Goal: Task Accomplishment & Management: Use online tool/utility

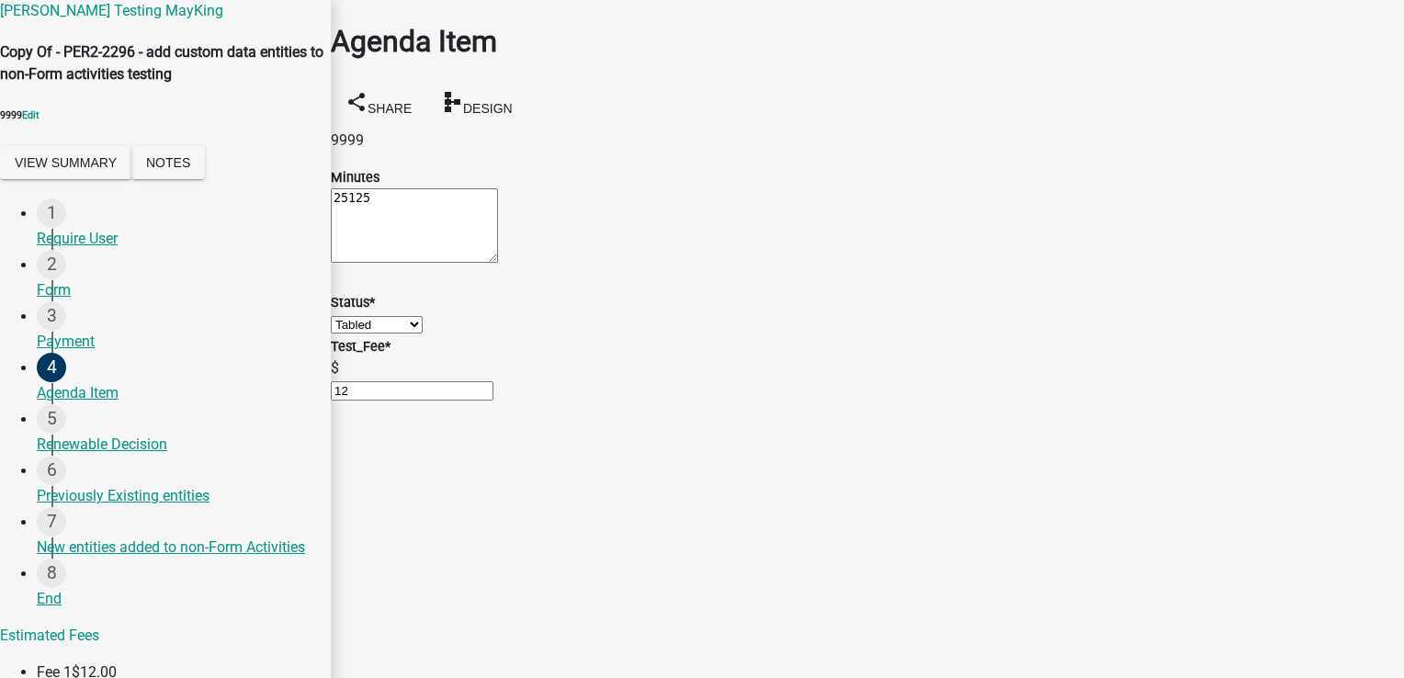
select select "9b340636-df8f-4220-b9aa-4211faeb5b95"
select select "224ee69f-a489-44c5-a1d9-1833db8d0b63"
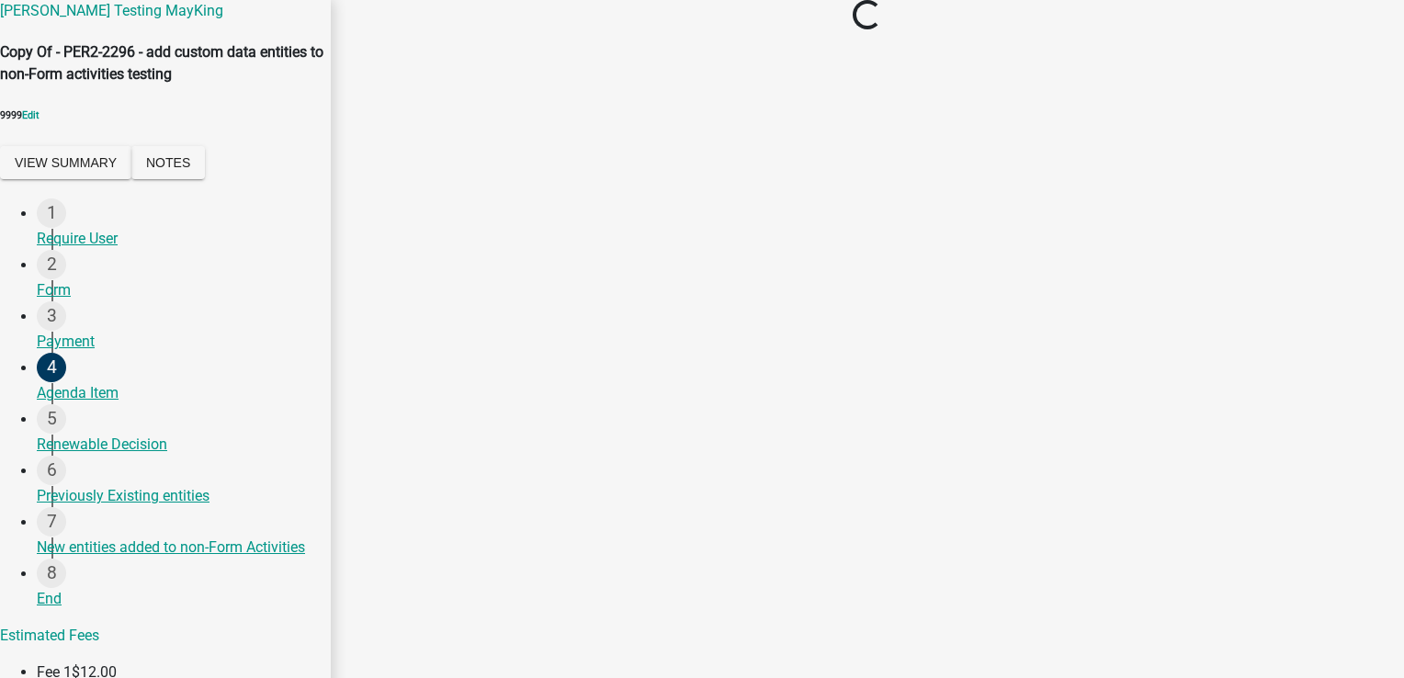
select select "9b340636-df8f-4220-b9aa-4211faeb5b95"
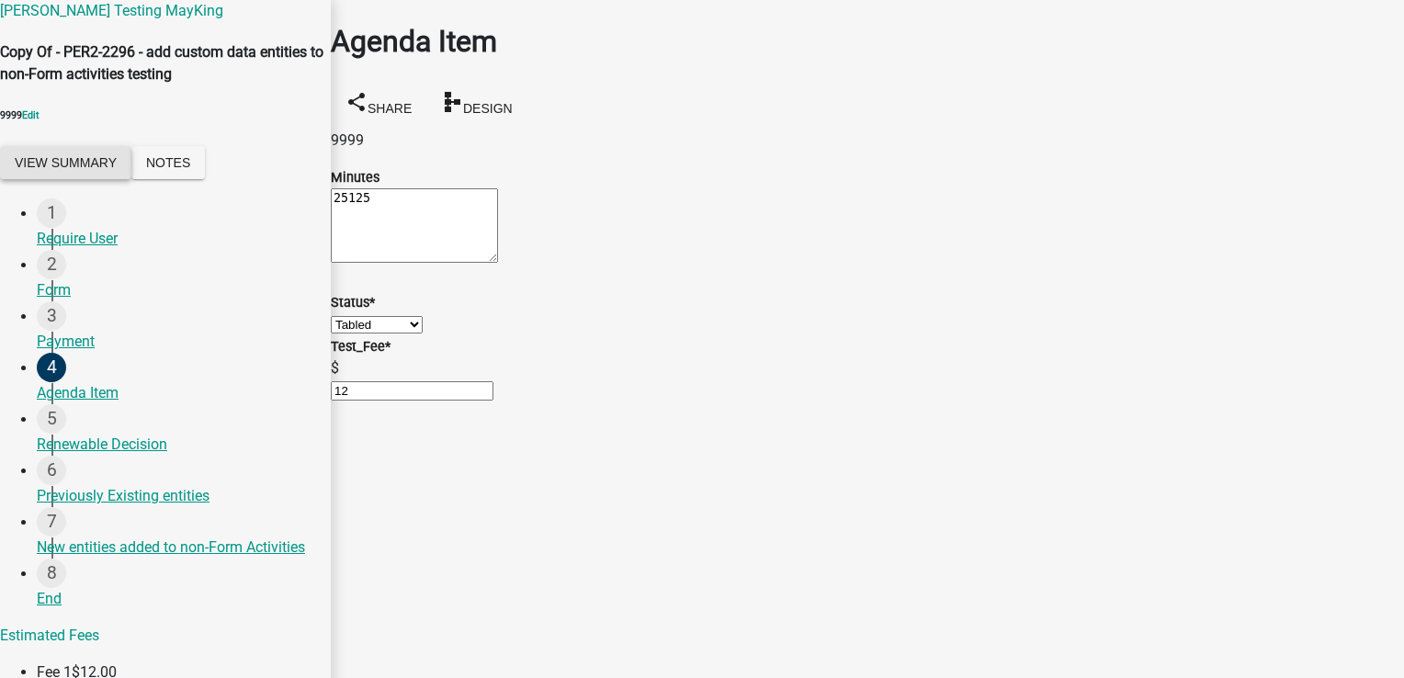
click at [123, 176] on button "View Summary" at bounding box center [65, 162] width 131 height 33
click at [110, 179] on button "View Summary" at bounding box center [65, 162] width 131 height 33
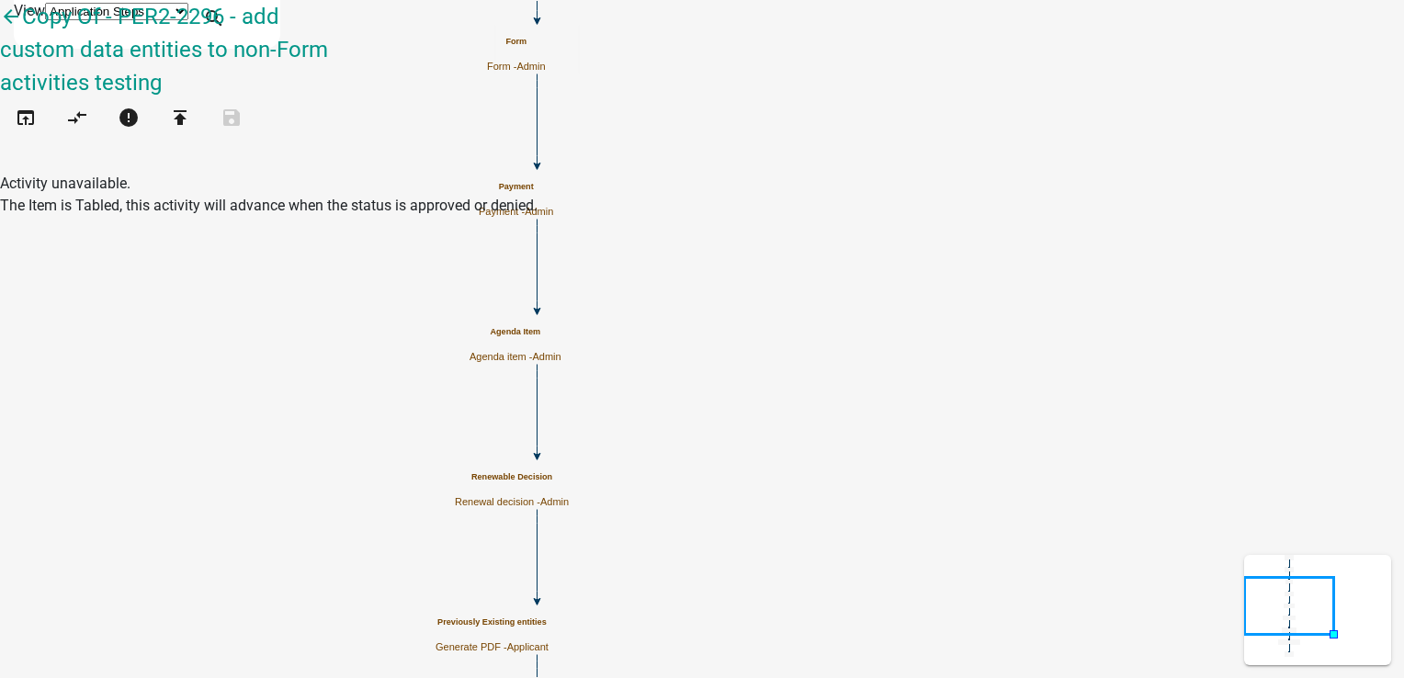
click at [569, 482] on h5 "Renewable Decision" at bounding box center [512, 477] width 114 height 10
select select "224EE69F-A489-44C5-A1D9-1833DB8D0B63"
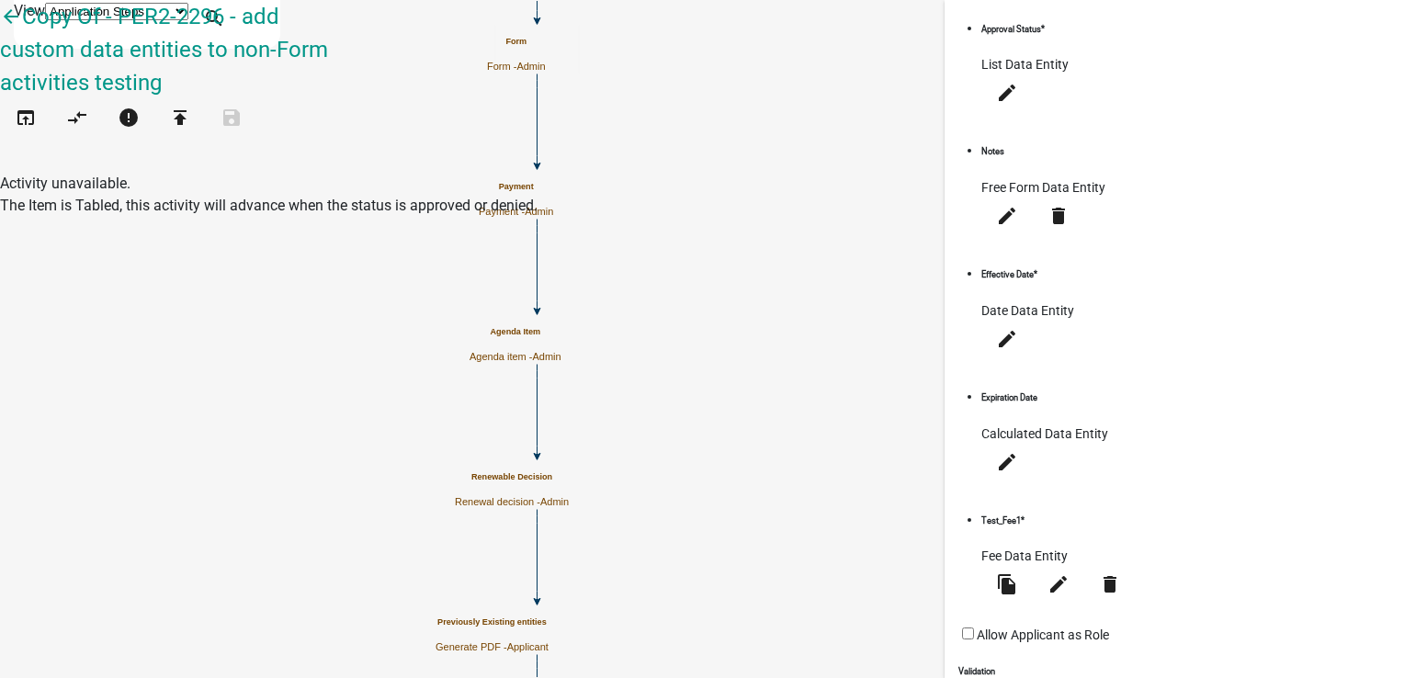
scroll to position [480, 0]
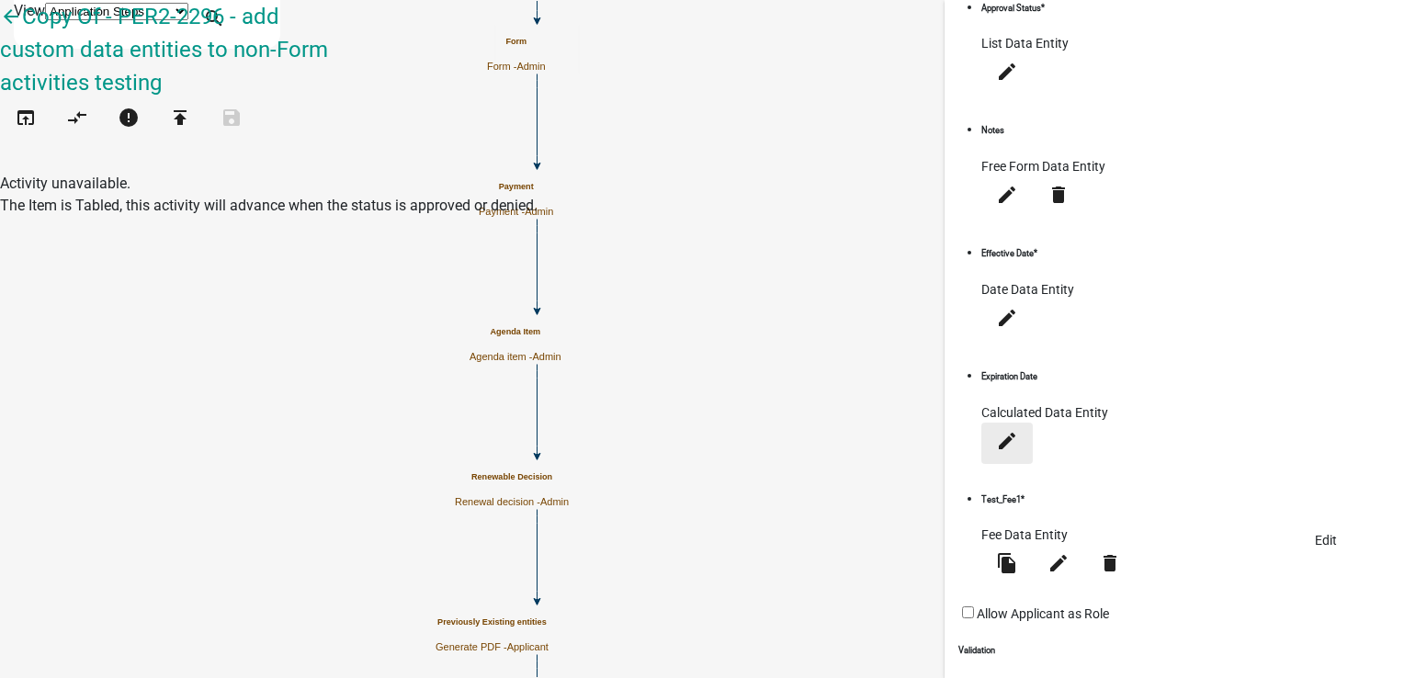
click at [1018, 429] on icon "edit" at bounding box center [1007, 440] width 22 height 22
select select "calculated-value"
select select "4"
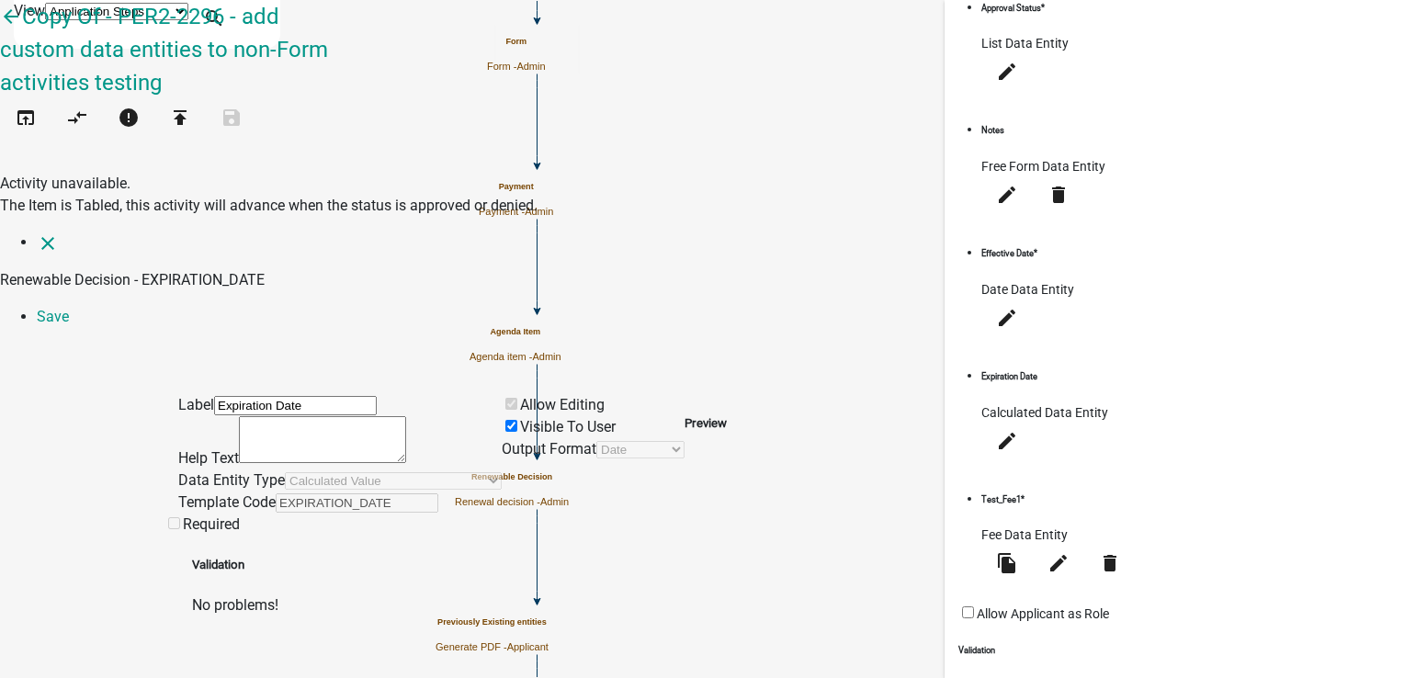
click at [727, 414] on h5 "Preview" at bounding box center [705, 423] width 42 height 18
click at [69, 308] on link "Save" at bounding box center [53, 316] width 32 height 17
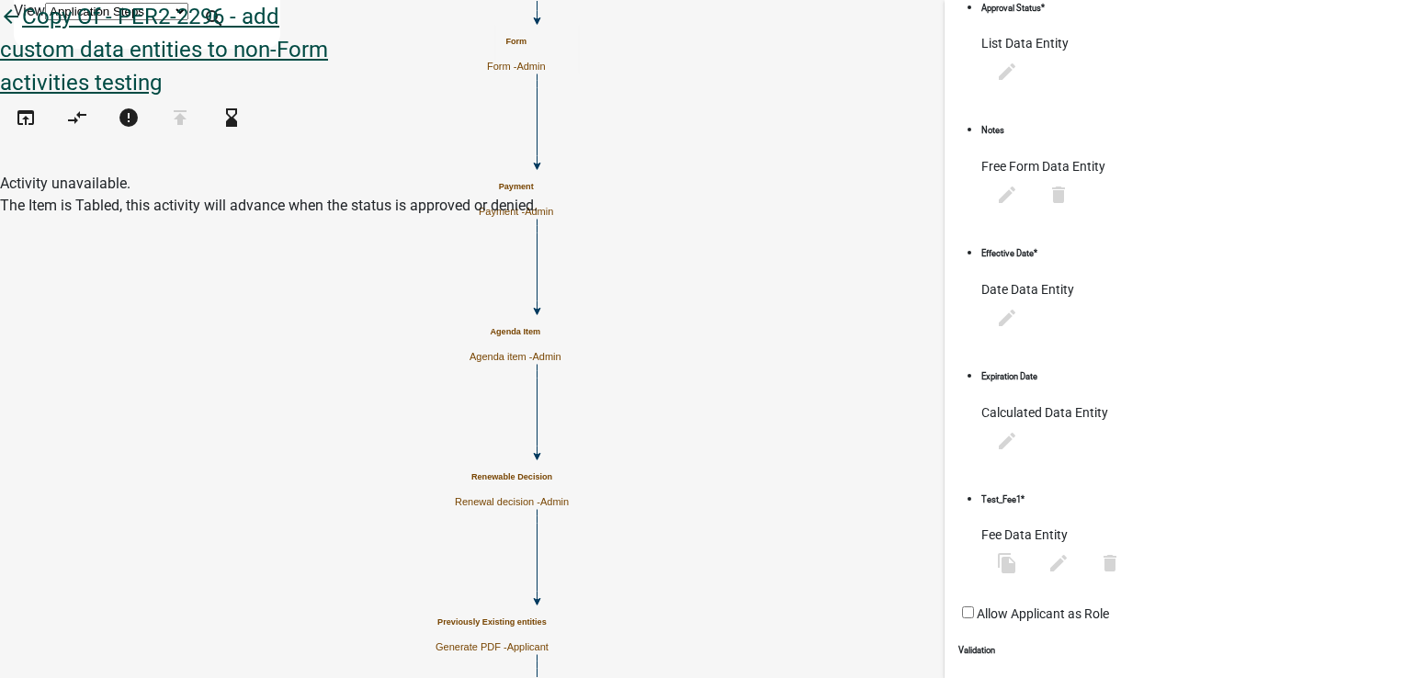
scroll to position [0, 0]
select select "224EE69F-A489-44C5-A1D9-1833DB8D0B63"
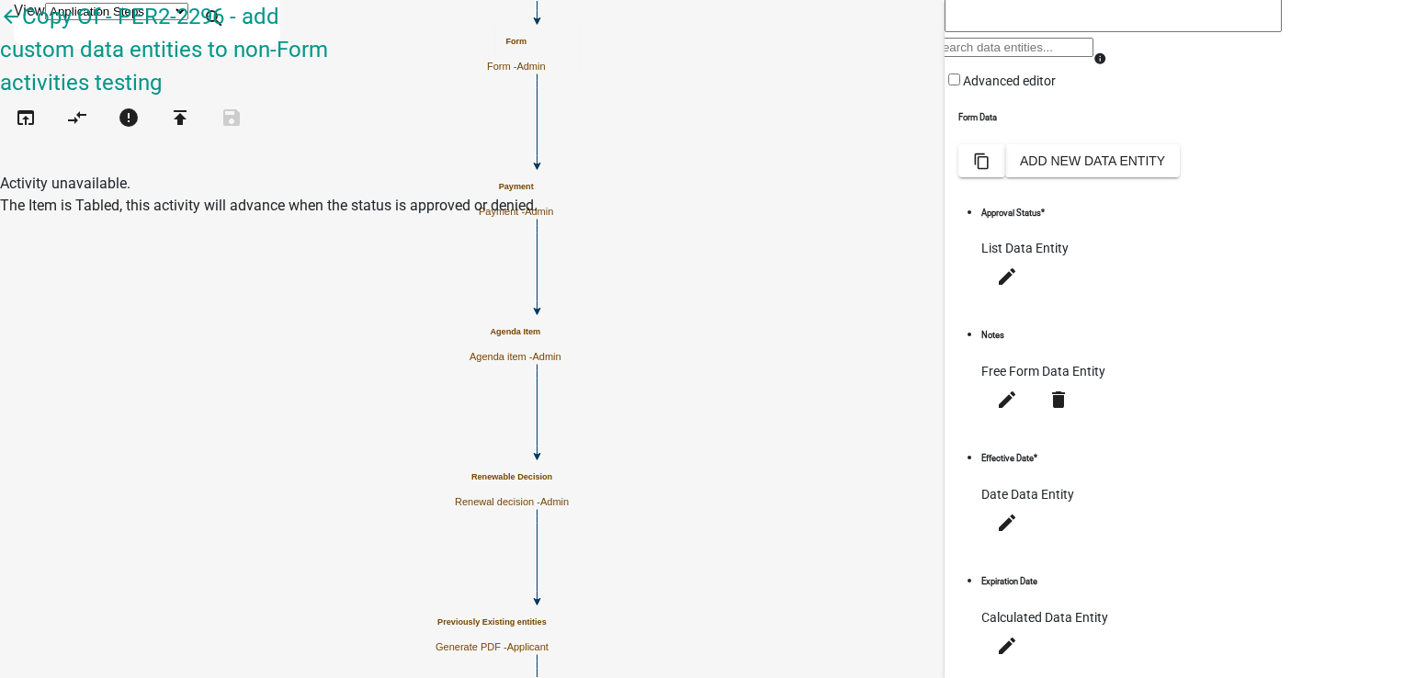
scroll to position [459, 0]
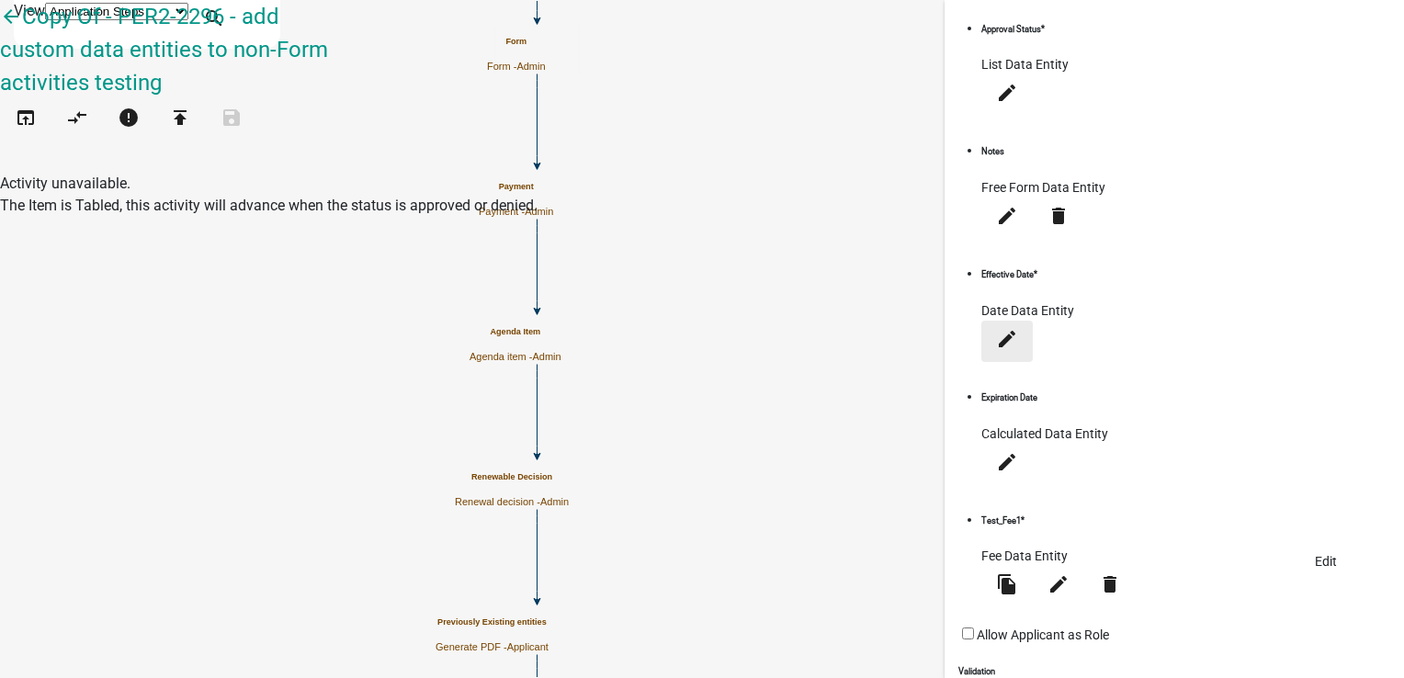
click at [1032, 359] on button "edit" at bounding box center [1006, 341] width 51 height 41
select select "date"
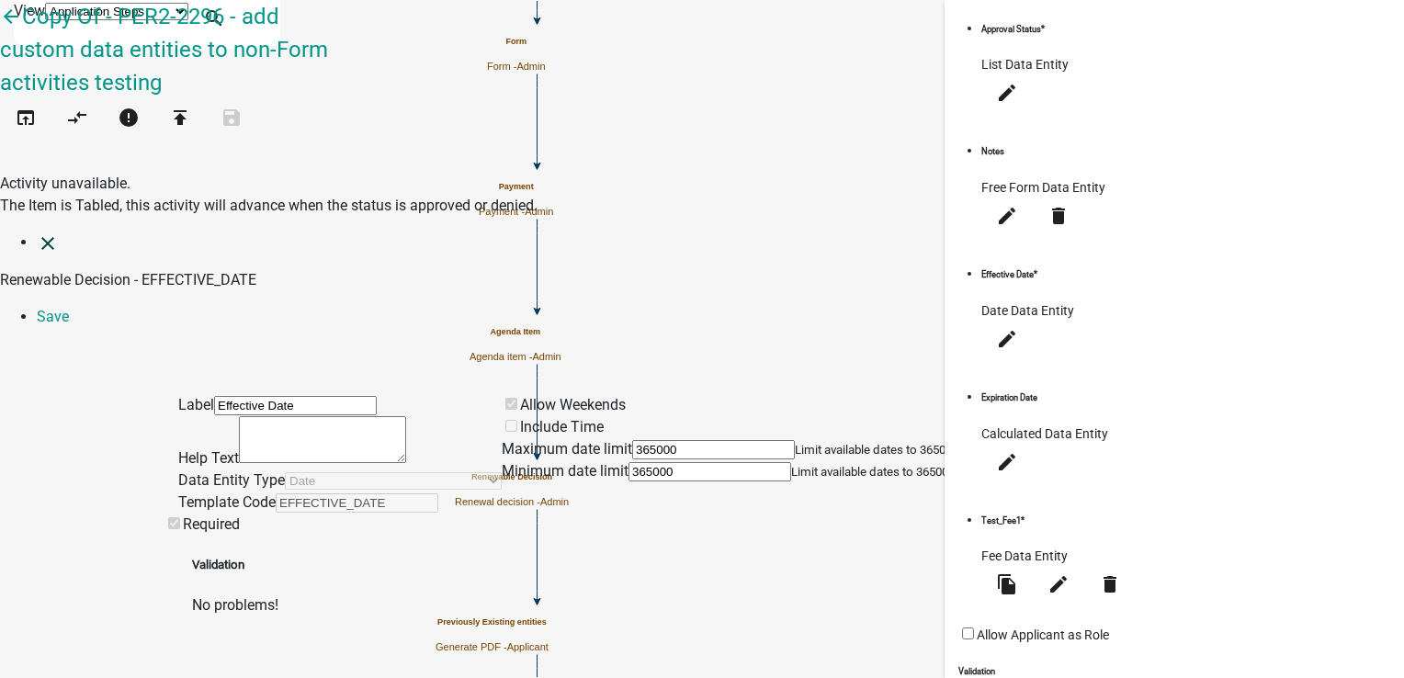
click at [38, 232] on icon "close" at bounding box center [48, 243] width 22 height 22
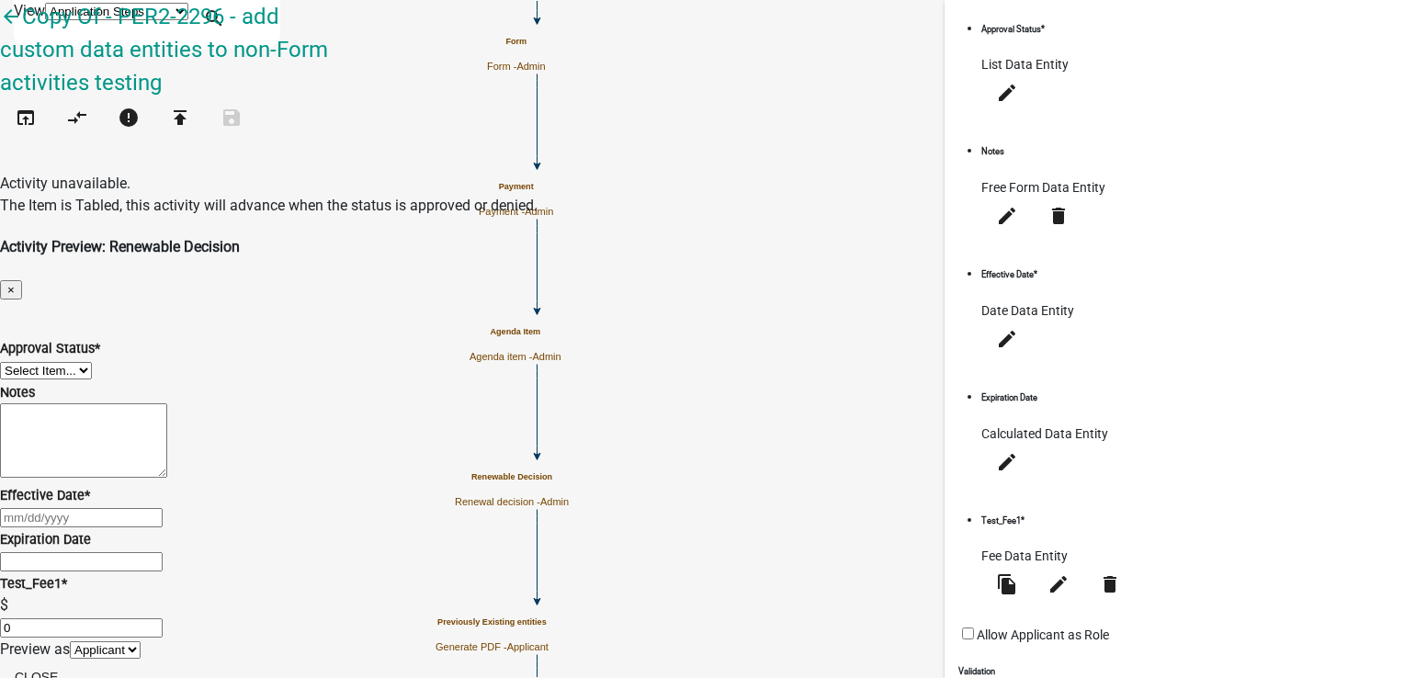
scroll to position [192, 0]
drag, startPoint x: 367, startPoint y: 614, endPoint x: 386, endPoint y: 620, distance: 20.3
click at [141, 641] on select "Applicant Admin" at bounding box center [105, 649] width 71 height 17
click at [73, 660] on button "Close" at bounding box center [36, 676] width 73 height 33
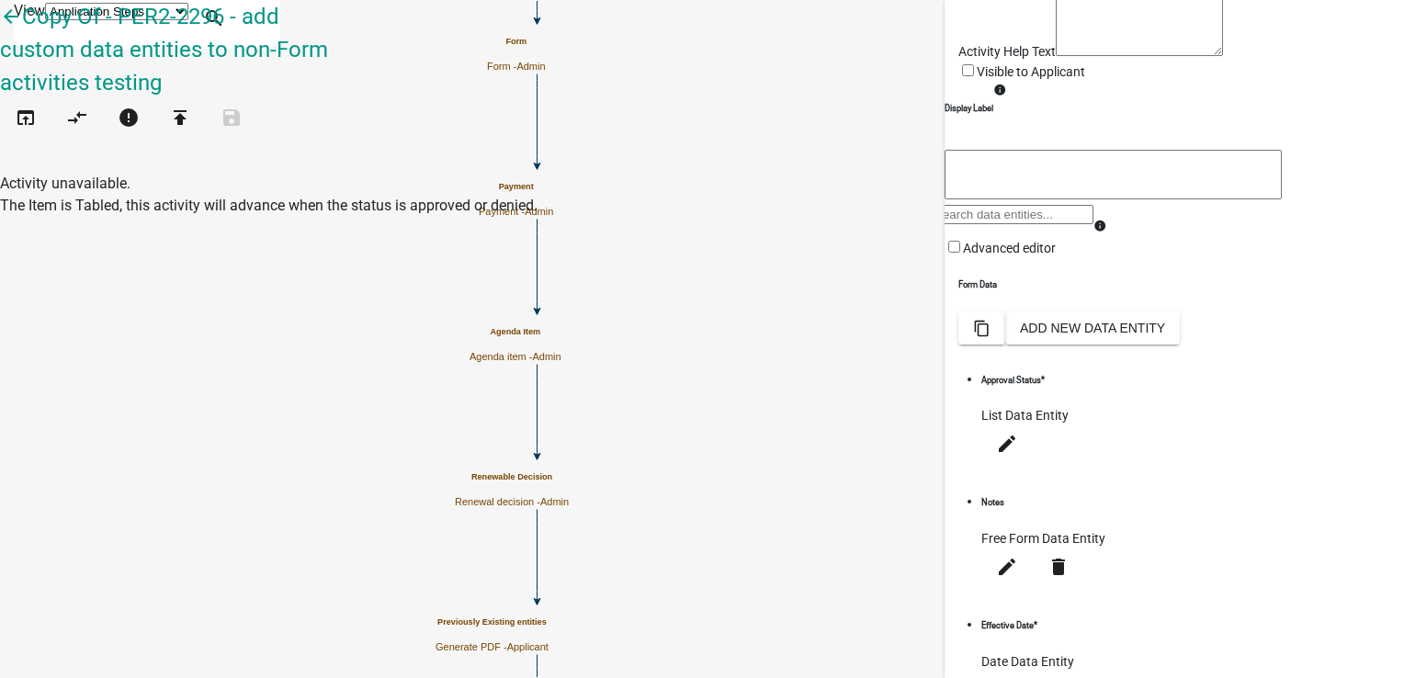
scroll to position [0, 0]
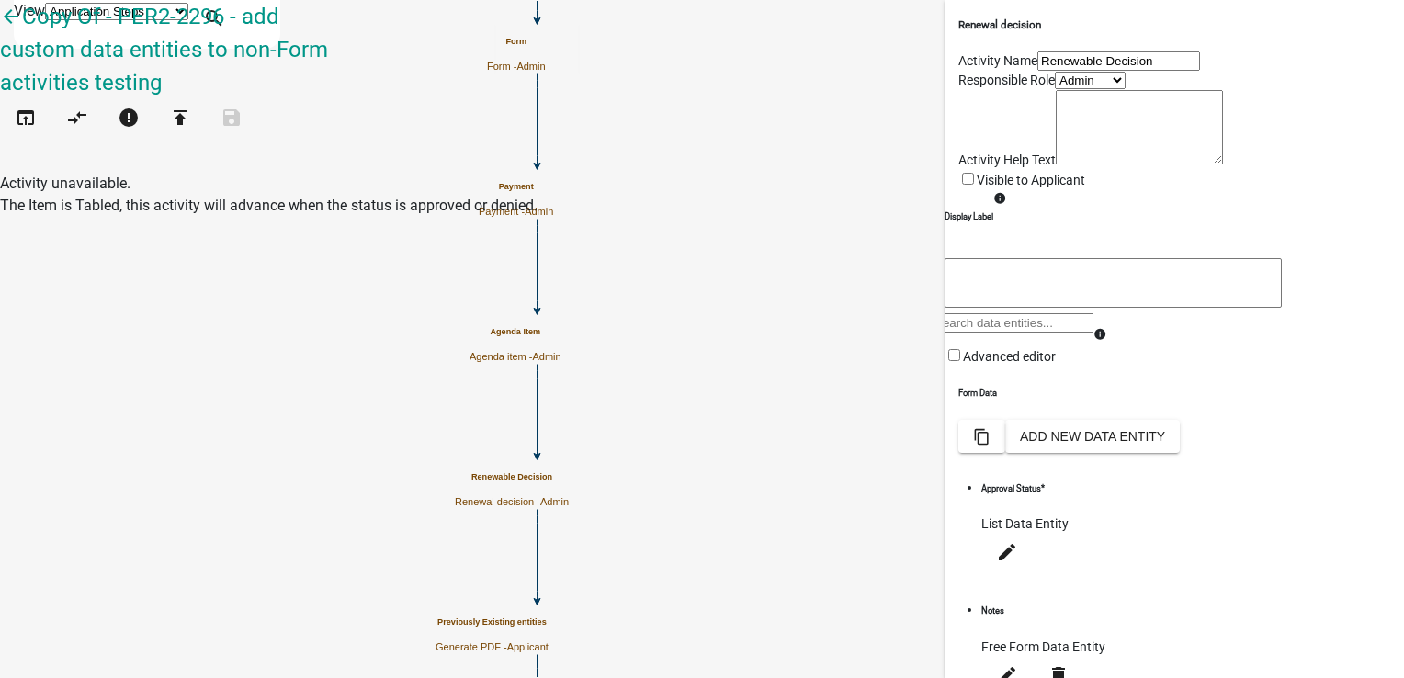
click at [1054, 89] on select "Applicant Admin" at bounding box center [1089, 80] width 71 height 17
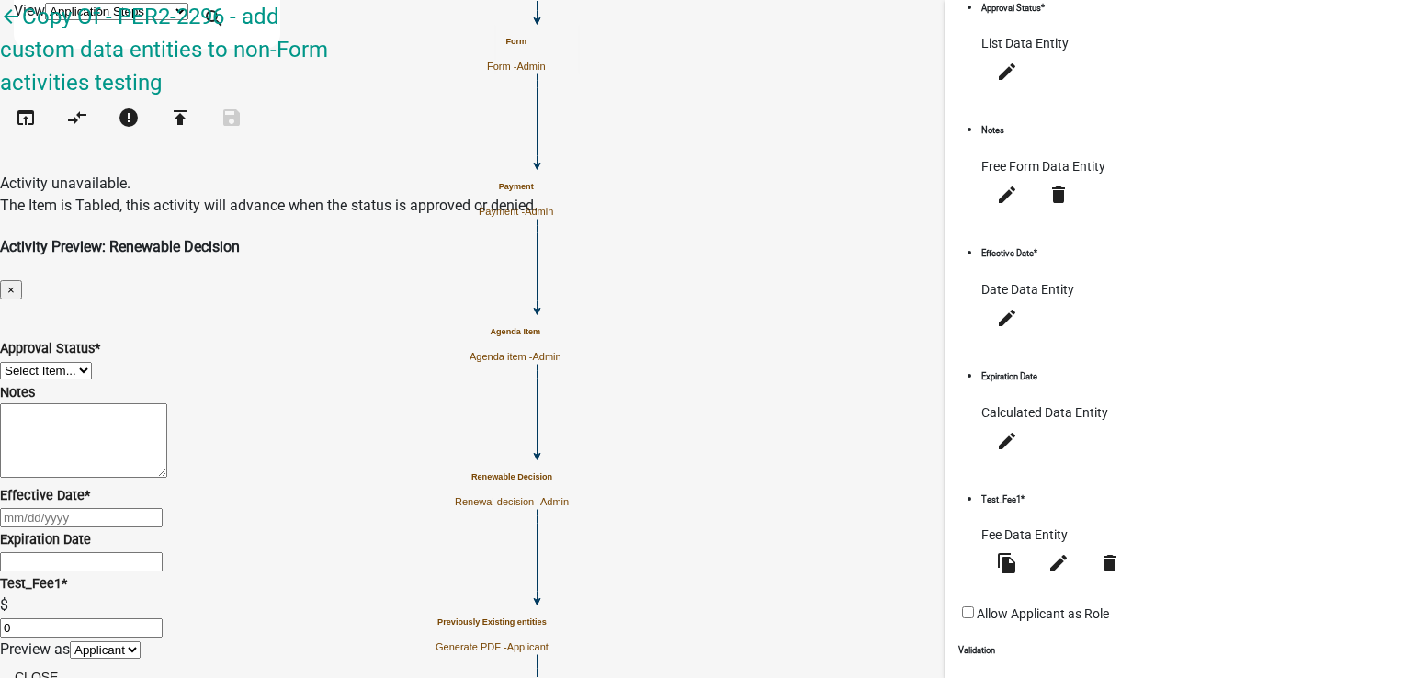
scroll to position [192, 0]
click at [141, 641] on select "Applicant Admin" at bounding box center [105, 649] width 71 height 17
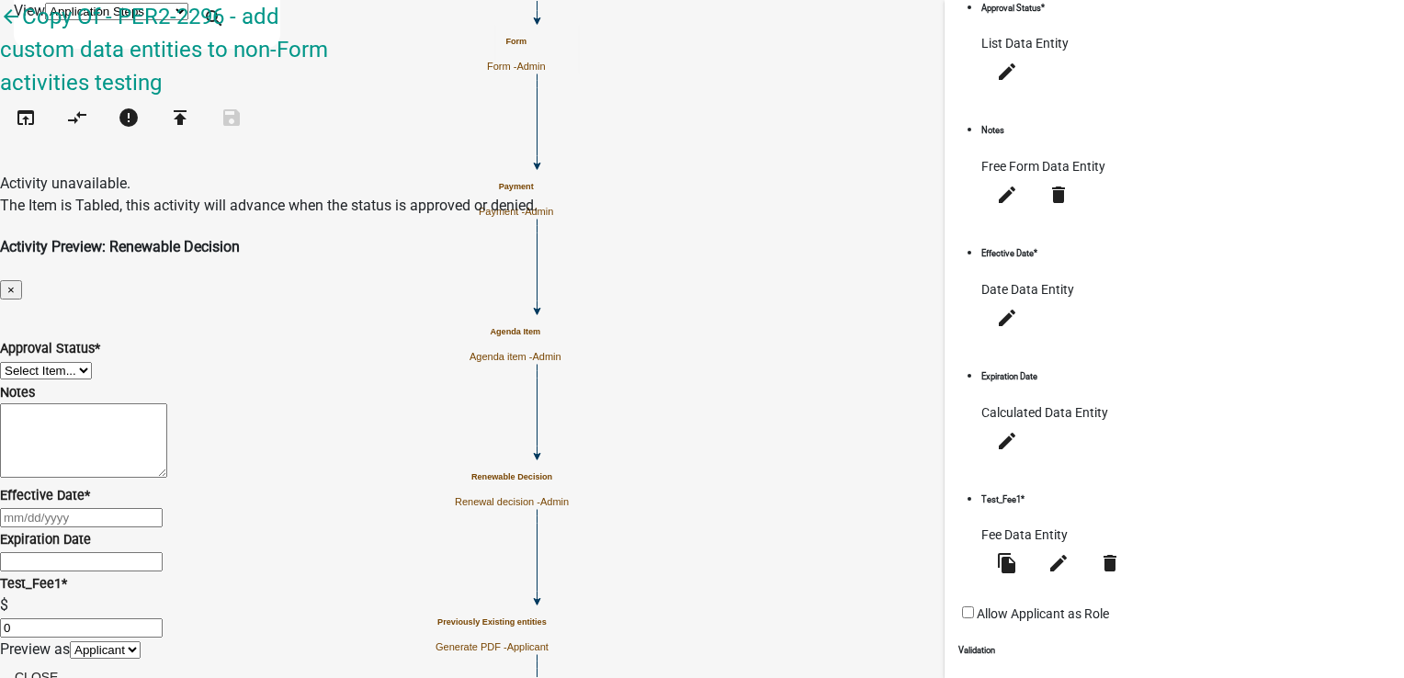
click at [141, 641] on select "Applicant Admin" at bounding box center [105, 649] width 71 height 17
select select "224ee69f-a489-44c5-a1d9-1833db8d0b63"
click at [141, 641] on select "Applicant Admin" at bounding box center [105, 649] width 71 height 17
click at [73, 660] on button "Close" at bounding box center [36, 676] width 73 height 33
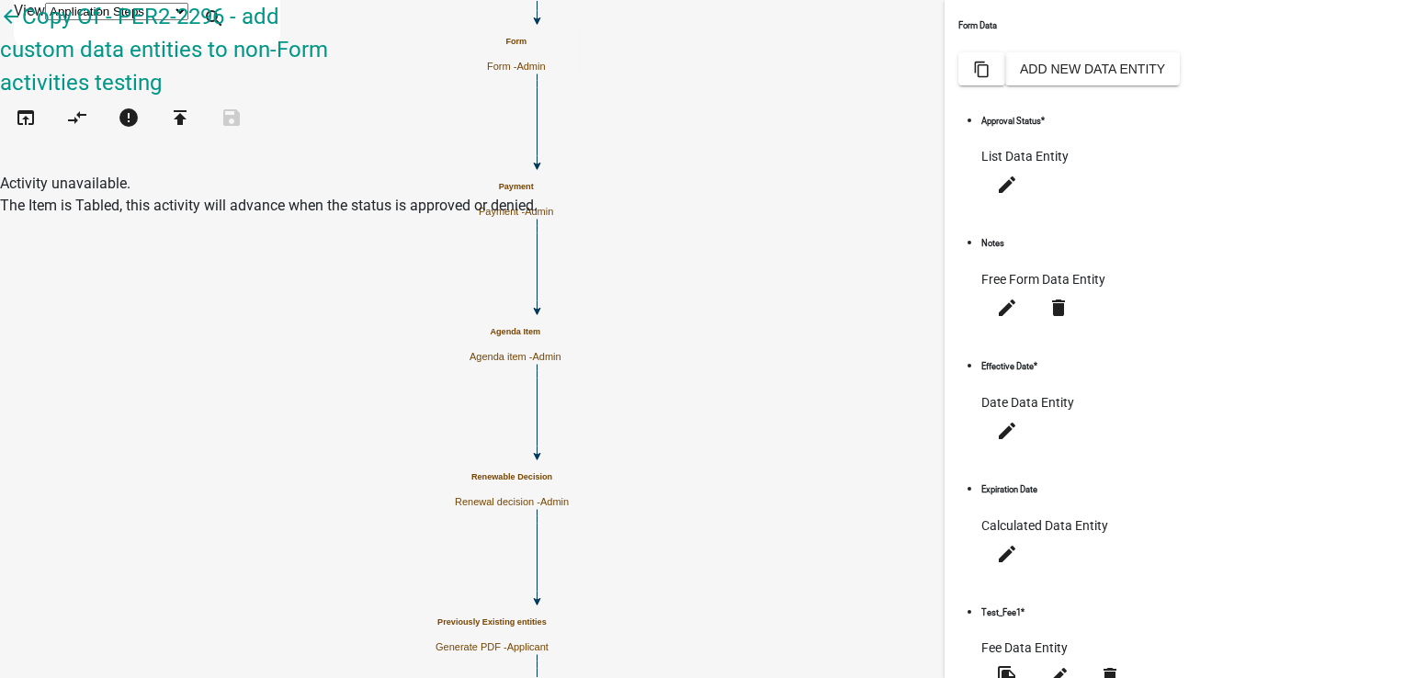
scroll to position [480, 0]
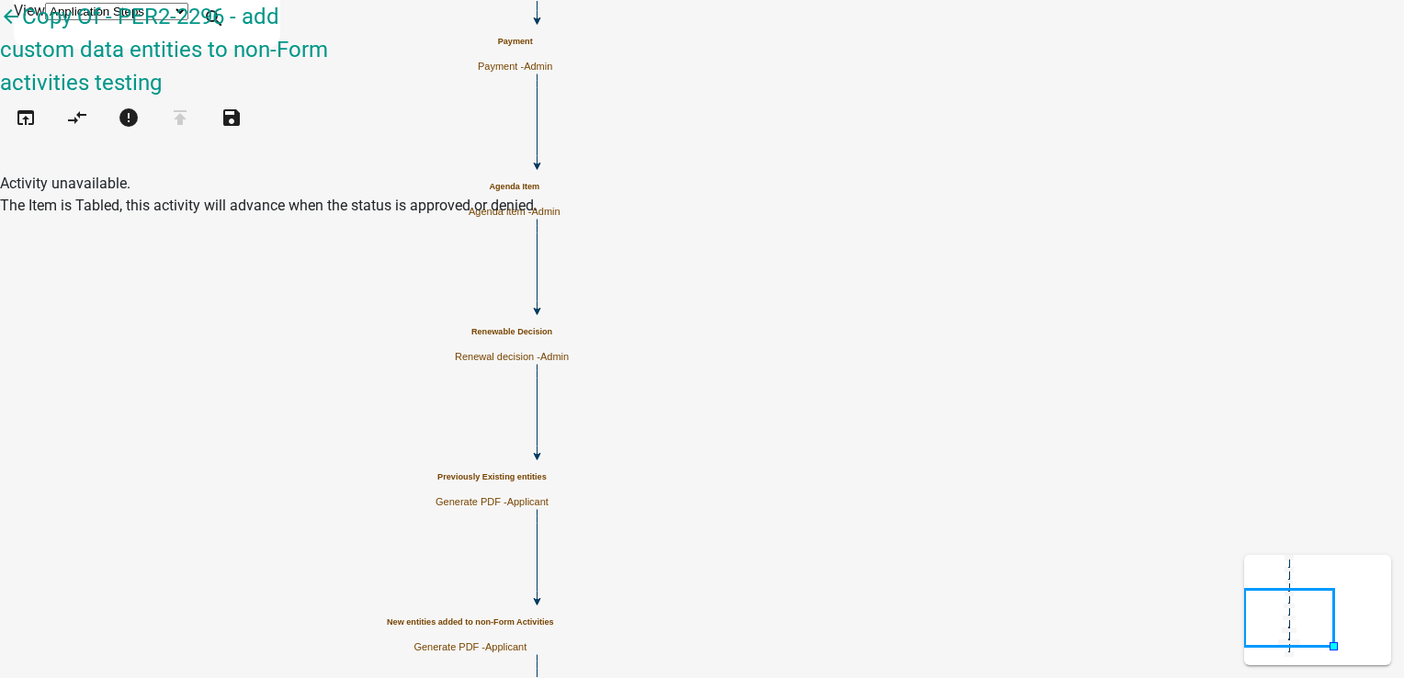
scroll to position [0, 0]
click at [23, 107] on icon "open_in_browser" at bounding box center [26, 120] width 22 height 26
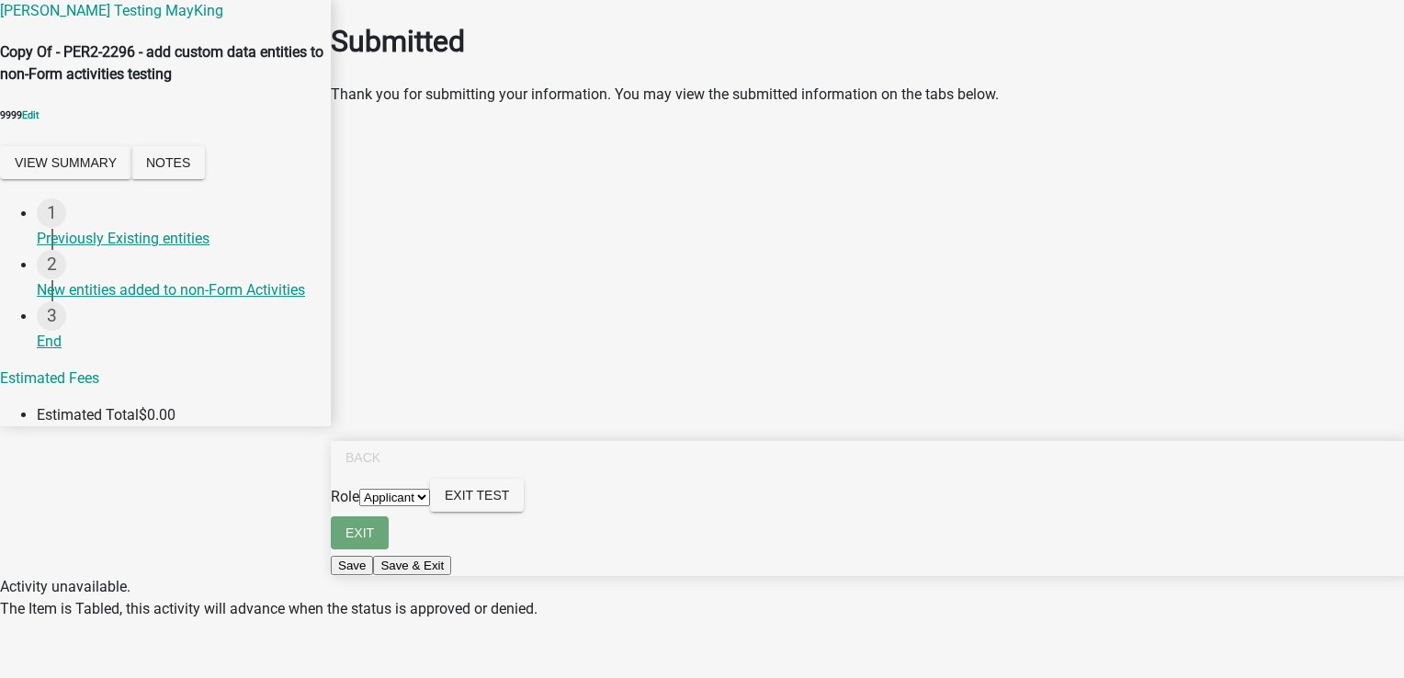
click at [430, 506] on select "Applicant Admin" at bounding box center [394, 497] width 71 height 17
select select "224ee69f-a489-44c5-a1d9-1833db8d0b63"
click at [430, 506] on select "Applicant Admin" at bounding box center [394, 497] width 71 height 17
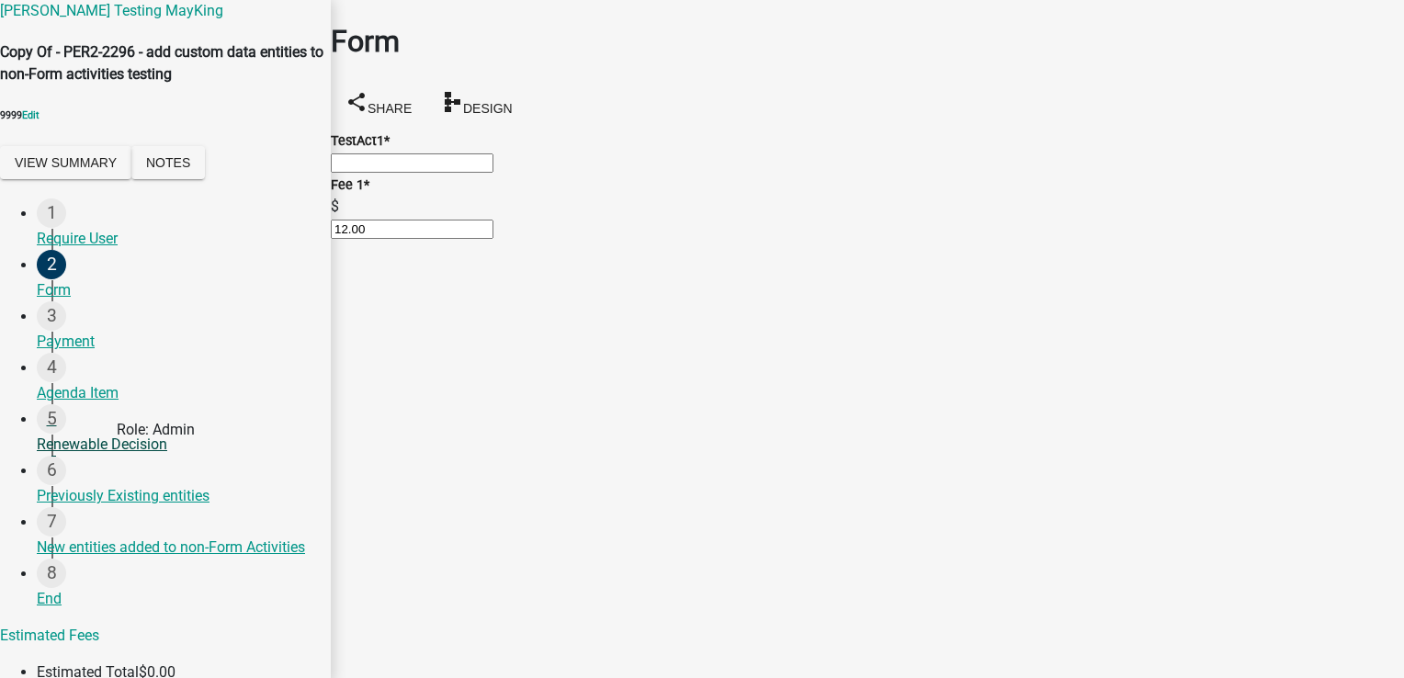
click at [84, 456] on div "Renewable Decision" at bounding box center [176, 445] width 279 height 22
click at [90, 456] on div "Renewable Decision" at bounding box center [176, 445] width 279 height 22
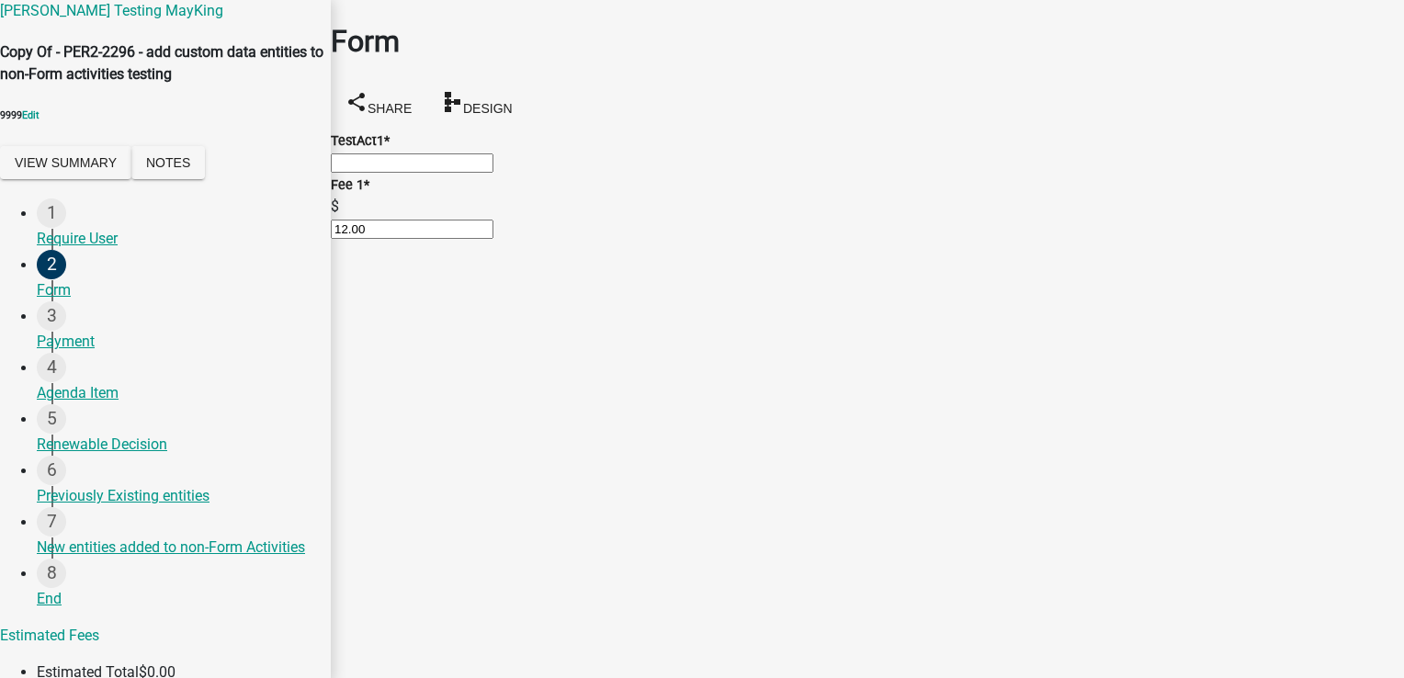
click at [493, 173] on input "text" at bounding box center [412, 162] width 163 height 19
type input "1"
select select "2: 1"
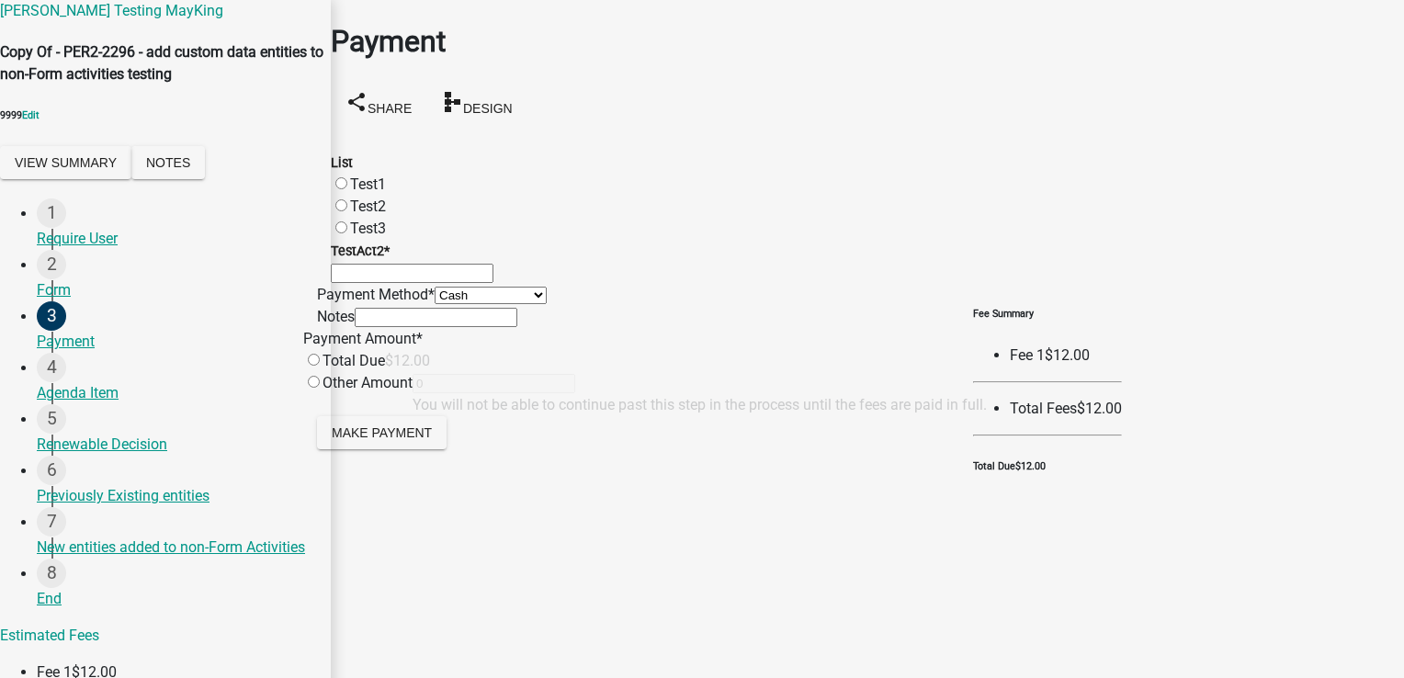
click at [370, 174] on div "Test1" at bounding box center [867, 185] width 1073 height 22
click at [369, 283] on input "TestAct2 *" at bounding box center [412, 273] width 163 height 19
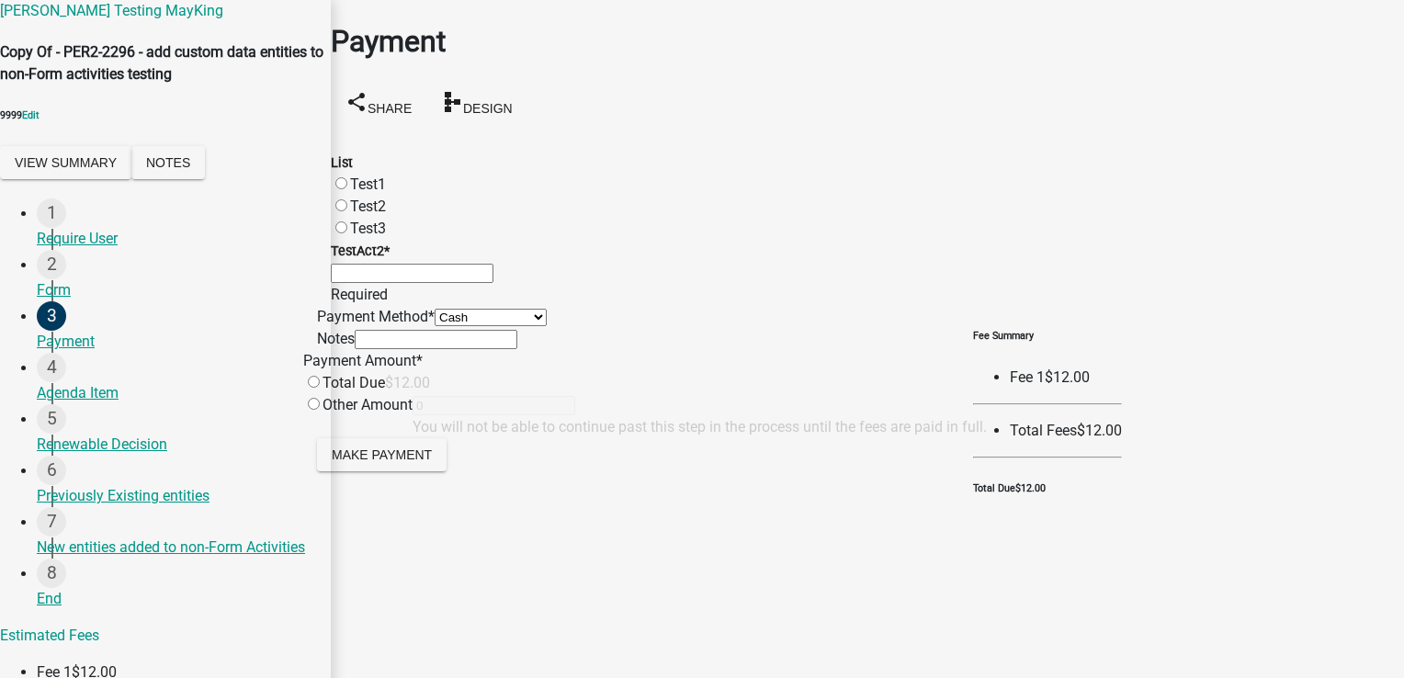
click at [363, 175] on label "Test1" at bounding box center [368, 183] width 36 height 17
click at [347, 177] on input "Test1" at bounding box center [341, 183] width 12 height 12
radio input "true"
click at [362, 283] on input "TestAct2 *" at bounding box center [412, 273] width 163 height 19
type input "1"
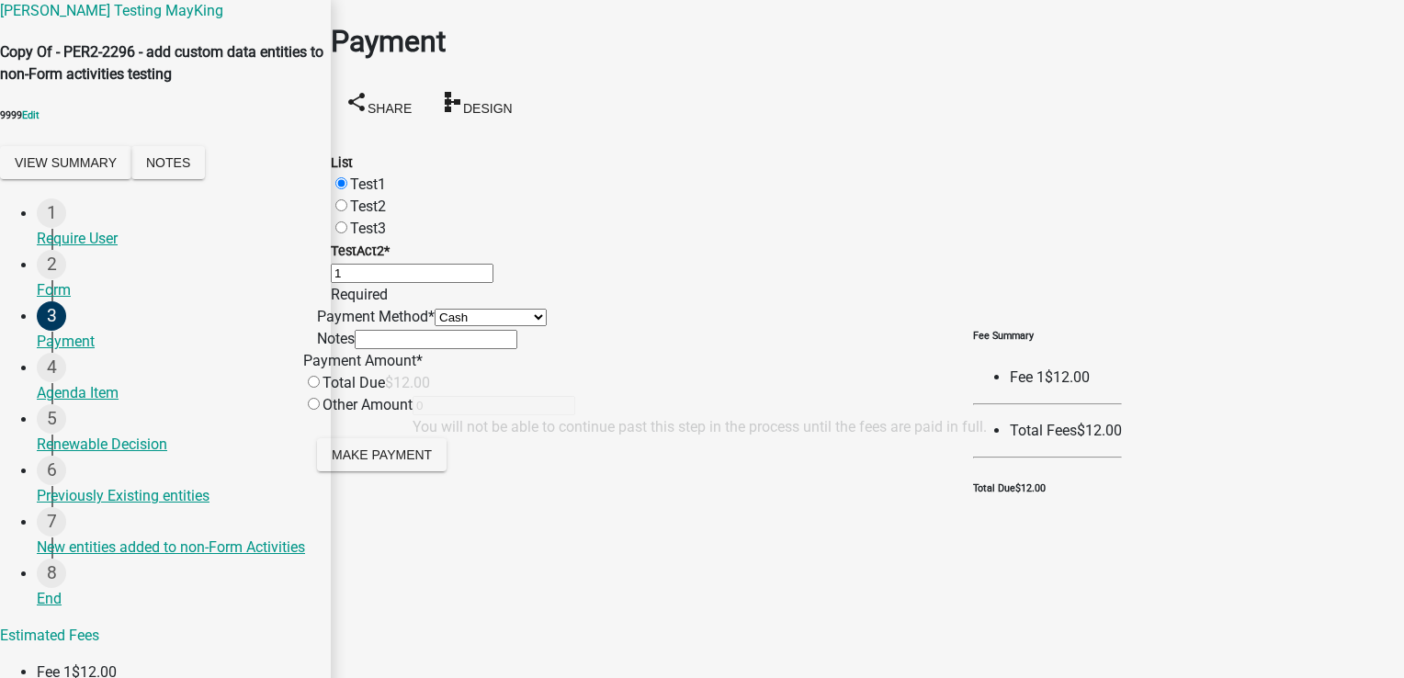
click at [424, 476] on form "Payment Method * Credit Card POS Check Cash Notes Payment Amount * Total Due $1…" at bounding box center [645, 391] width 656 height 170
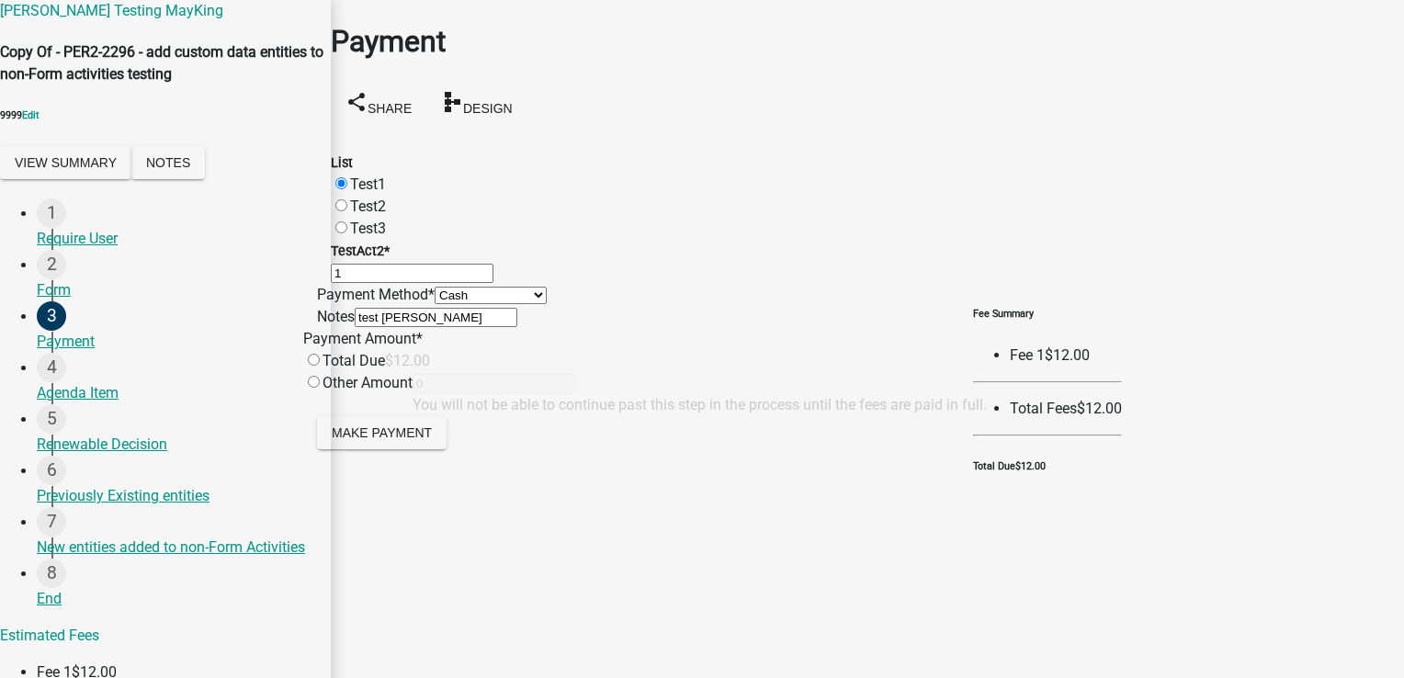
type input "test pratiksha"
click at [385, 372] on div "Total Due" at bounding box center [344, 361] width 82 height 22
click at [320, 366] on input "radio" at bounding box center [314, 360] width 12 height 12
radio input "true"
type input "12"
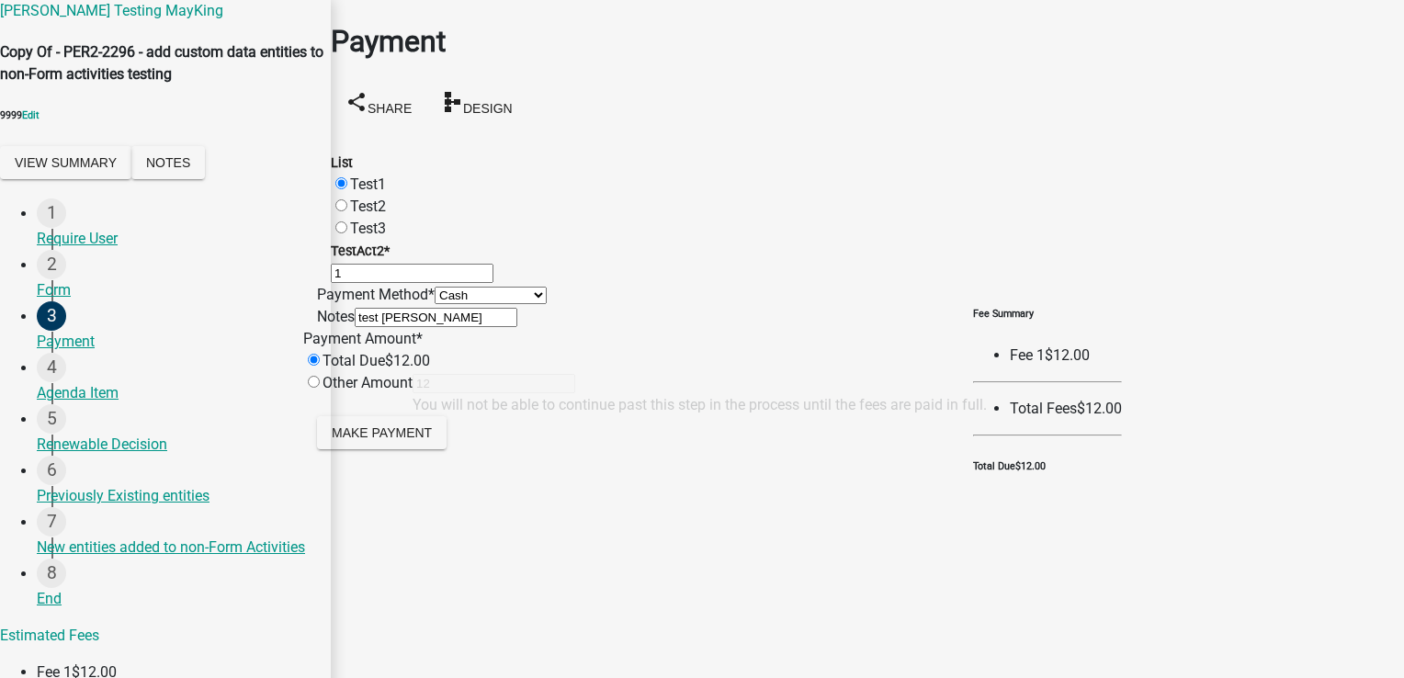
scroll to position [172, 0]
click at [387, 439] on span "Make Payment" at bounding box center [382, 431] width 100 height 15
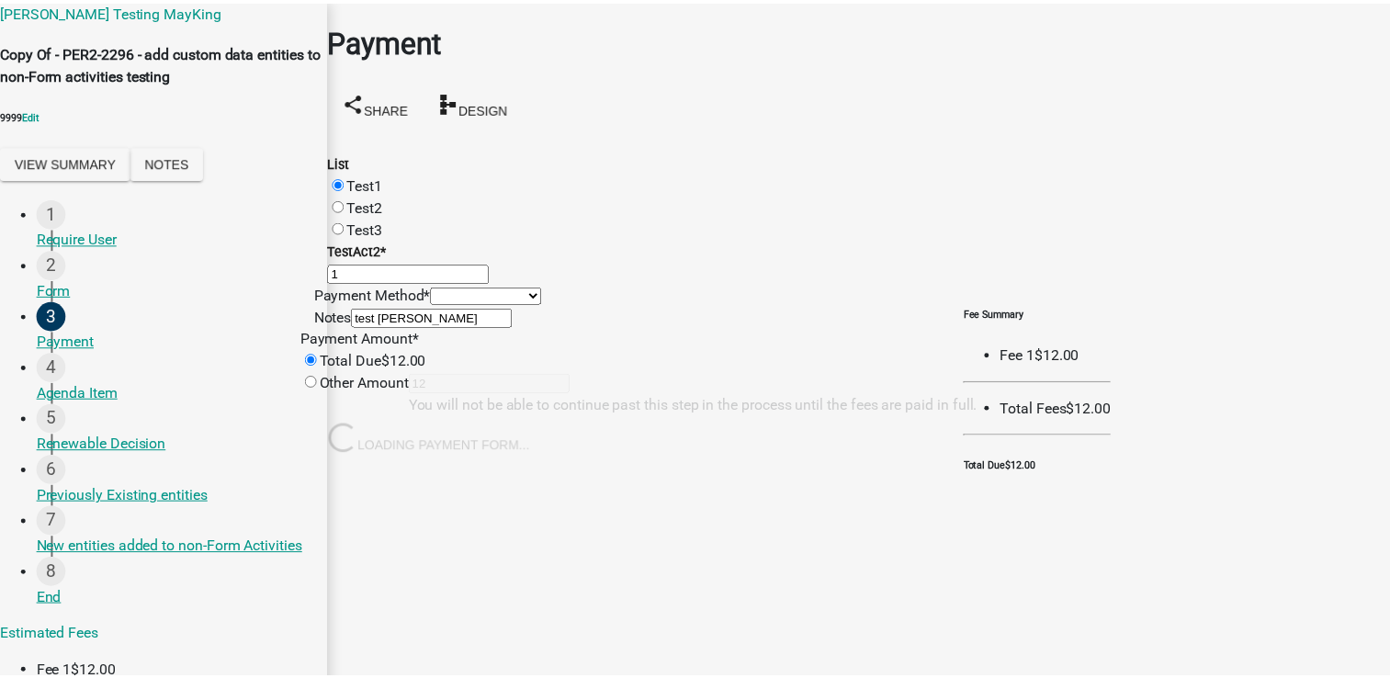
scroll to position [0, 0]
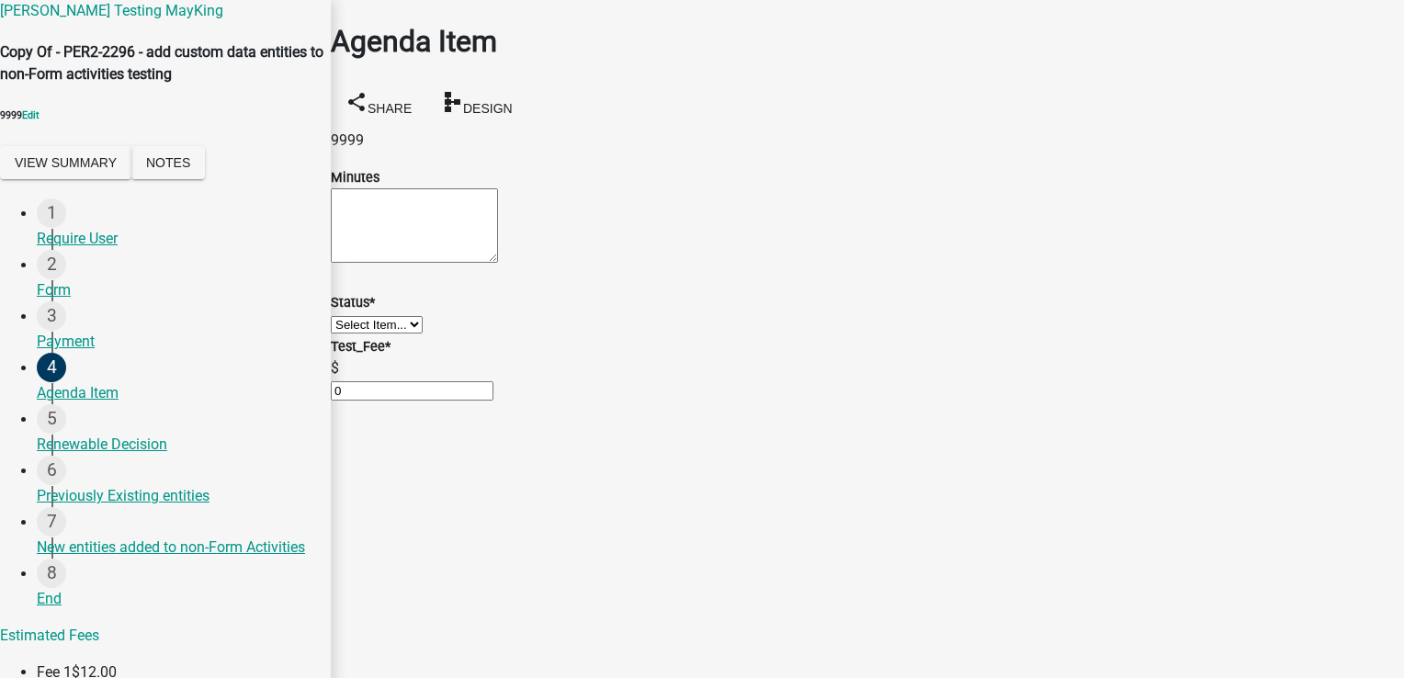
click at [419, 254] on textarea "Minutes" at bounding box center [414, 225] width 167 height 74
type textarea "23"
click at [423, 333] on select "Select Item... Unheard Tabled Approved Denied" at bounding box center [377, 324] width 92 height 17
click at [353, 333] on select "Select Item... Unheard Tabled Approved Denied" at bounding box center [377, 324] width 92 height 17
select select "9b340636-df8f-4220-b9aa-4211faeb5b95"
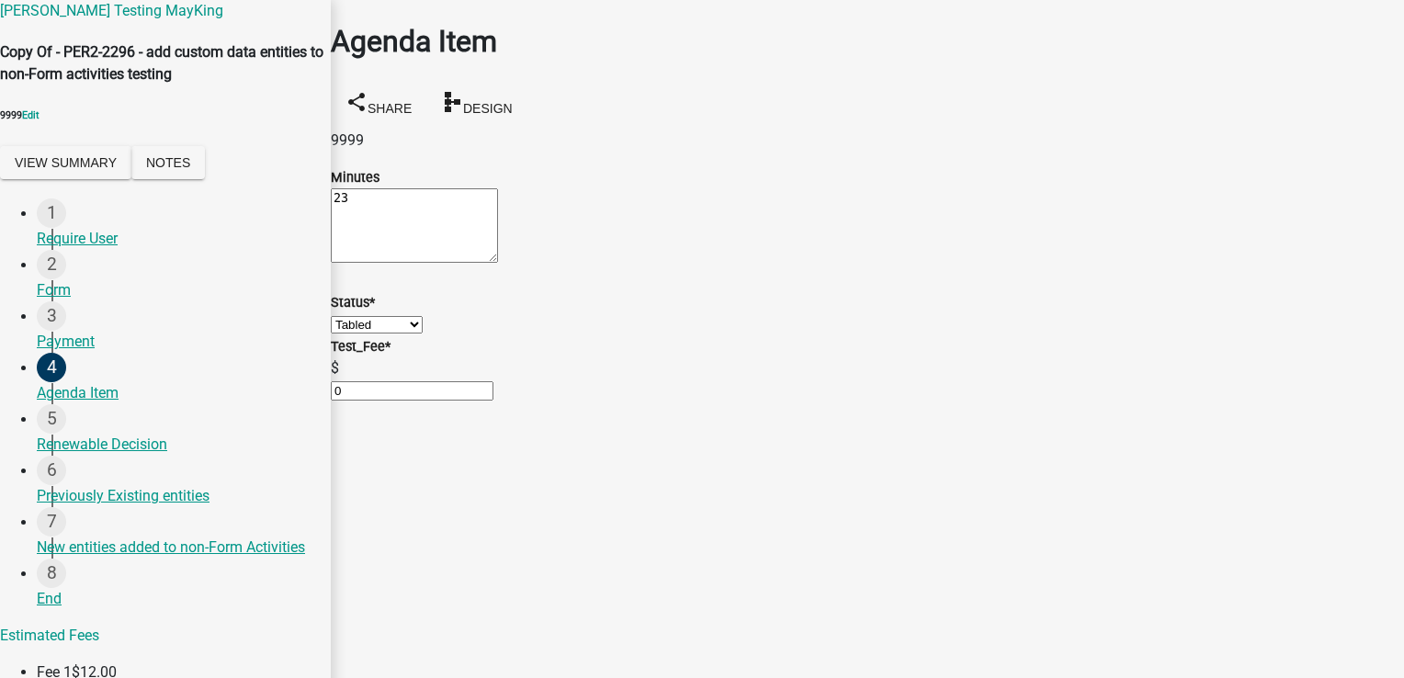
click at [393, 400] on input "0" at bounding box center [412, 390] width 163 height 19
drag, startPoint x: 389, startPoint y: 481, endPoint x: 298, endPoint y: 482, distance: 91.9
click at [298, 482] on div "Pratiksha Testing MayKing Copy Of - PER2-2296 - add custom data entities to non…" at bounding box center [702, 352] width 1404 height 705
type input "1"
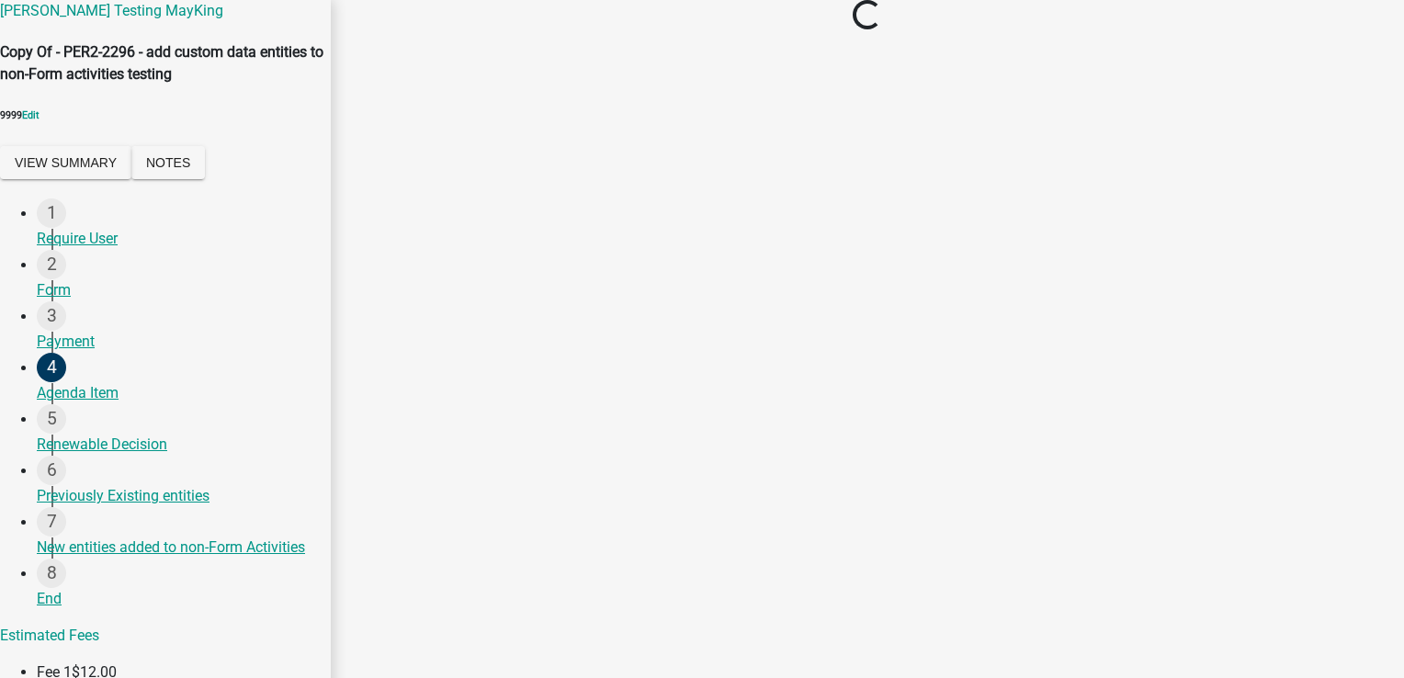
select select "9b340636-df8f-4220-b9aa-4211faeb5b95"
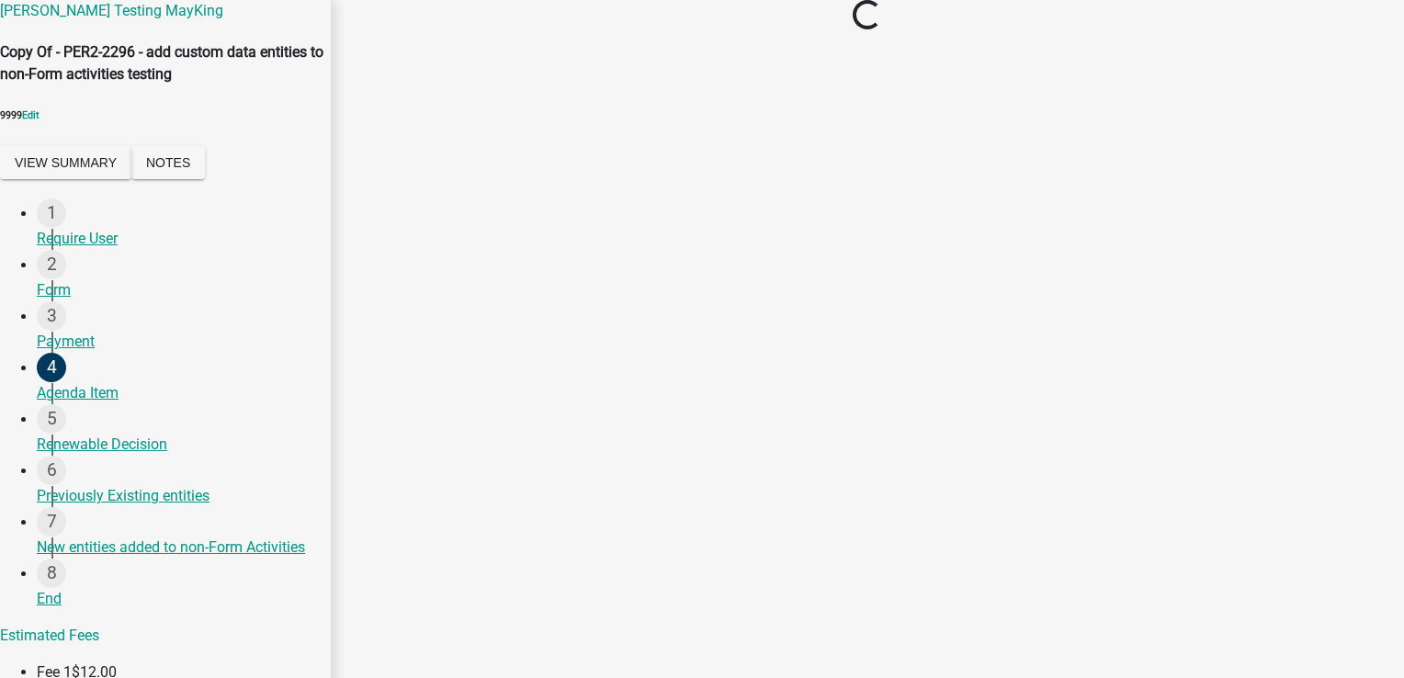
select select "9b340636-df8f-4220-b9aa-4211faeb5b95"
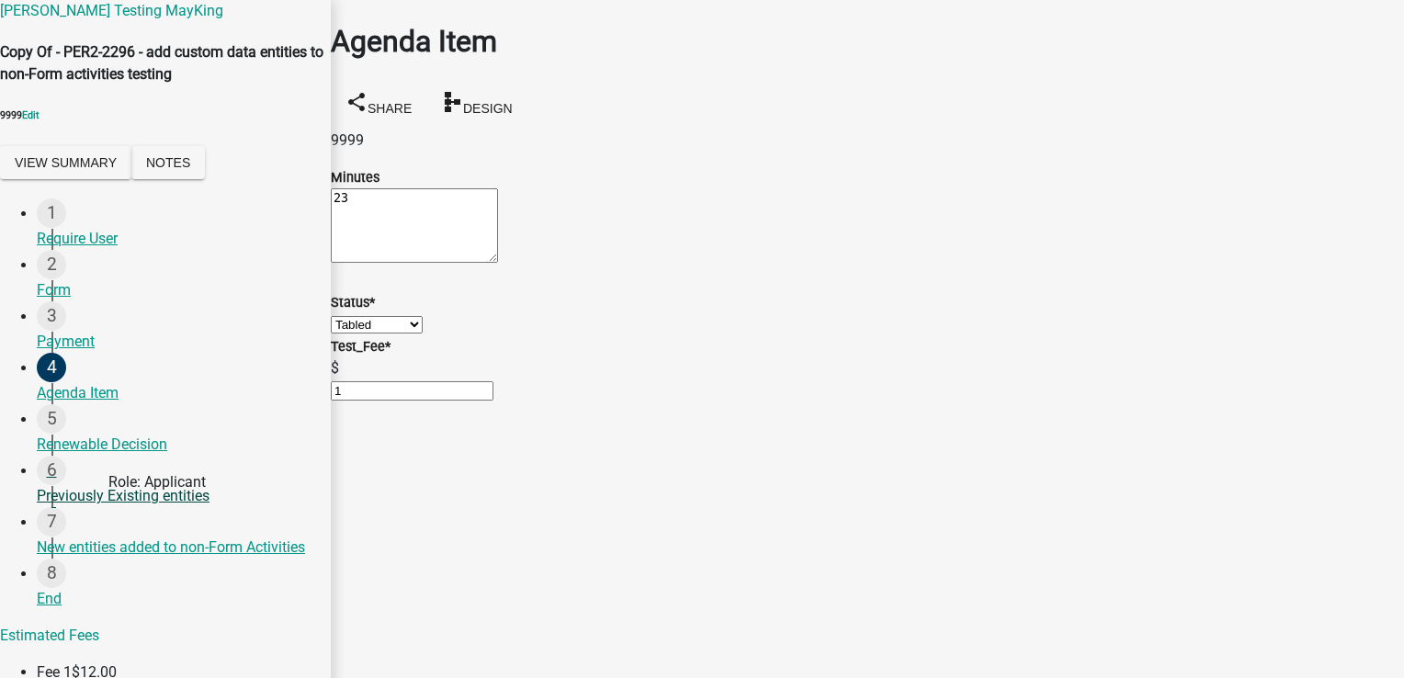
click at [113, 507] on div "Previously Existing entities" at bounding box center [176, 496] width 279 height 22
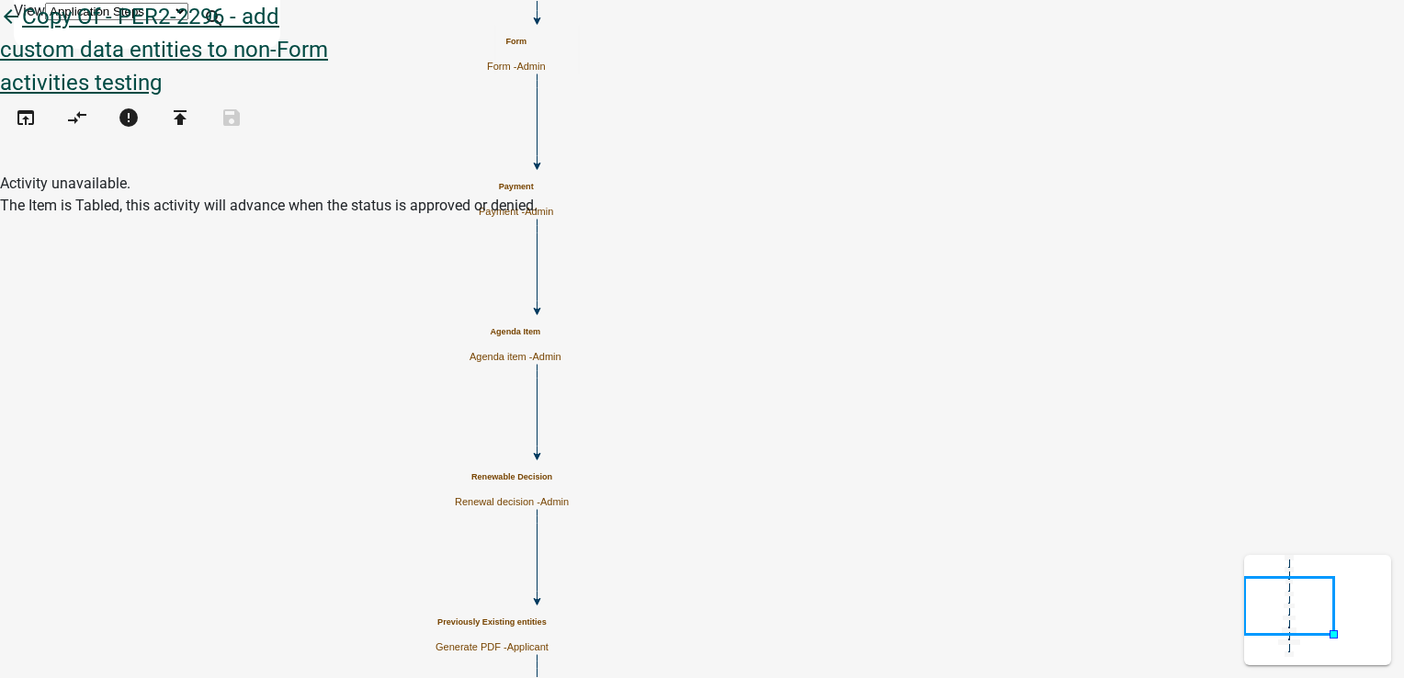
click at [22, 31] on icon "arrow_back" at bounding box center [11, 19] width 22 height 26
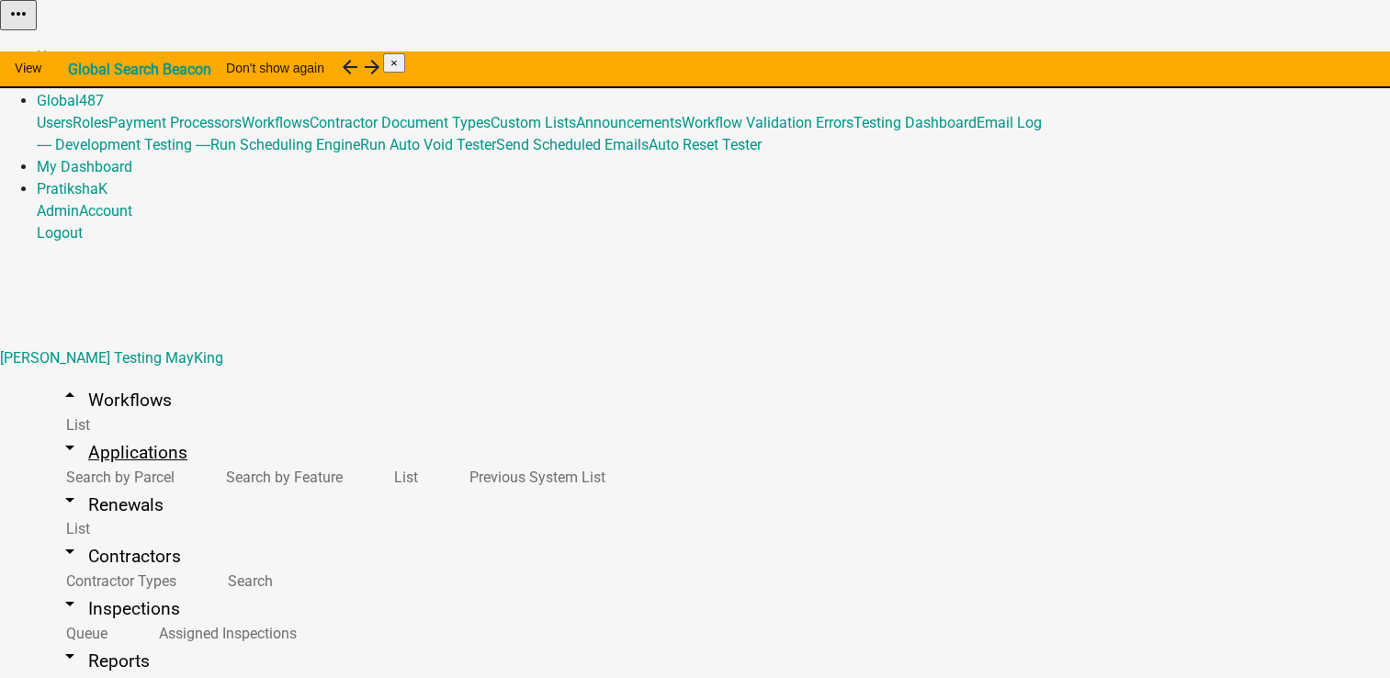
click at [82, 431] on link "arrow_drop_down Applications" at bounding box center [123, 452] width 173 height 43
click at [98, 535] on link "arrow_drop_down Contractors" at bounding box center [120, 556] width 166 height 43
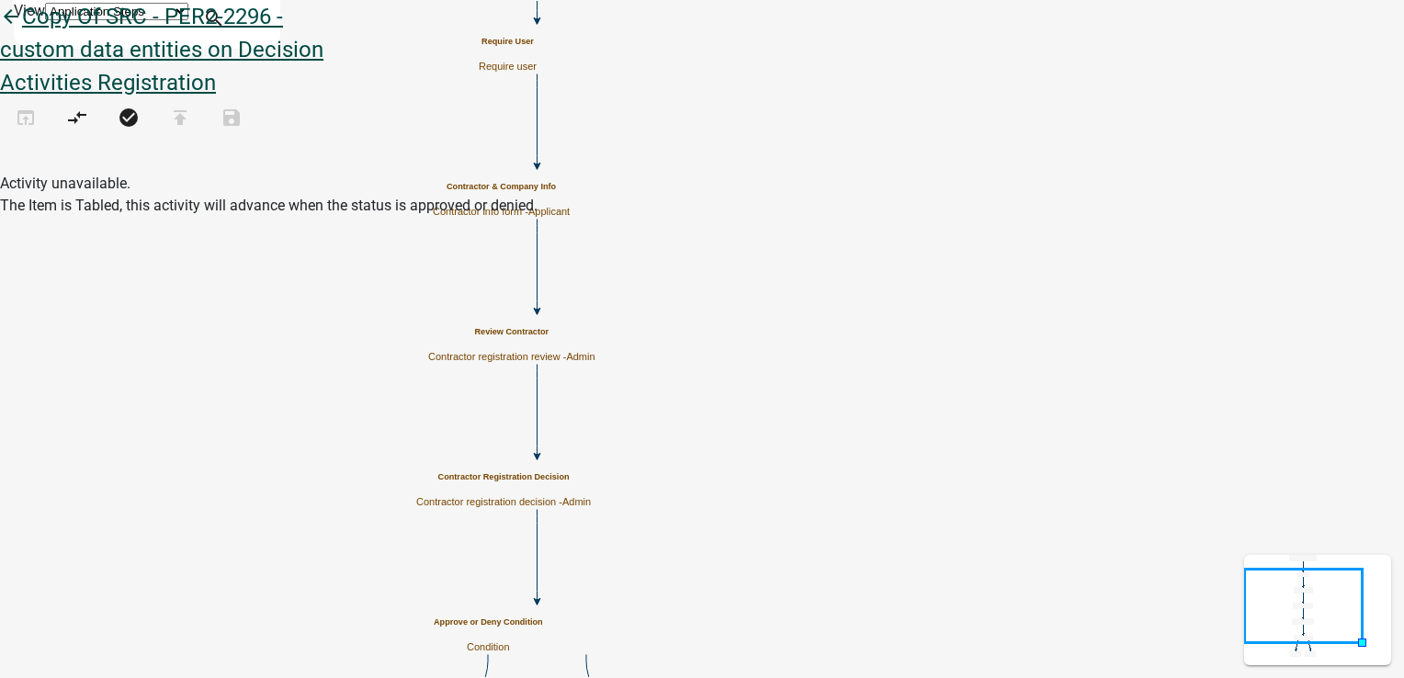
click at [22, 31] on icon "arrow_back" at bounding box center [11, 19] width 22 height 26
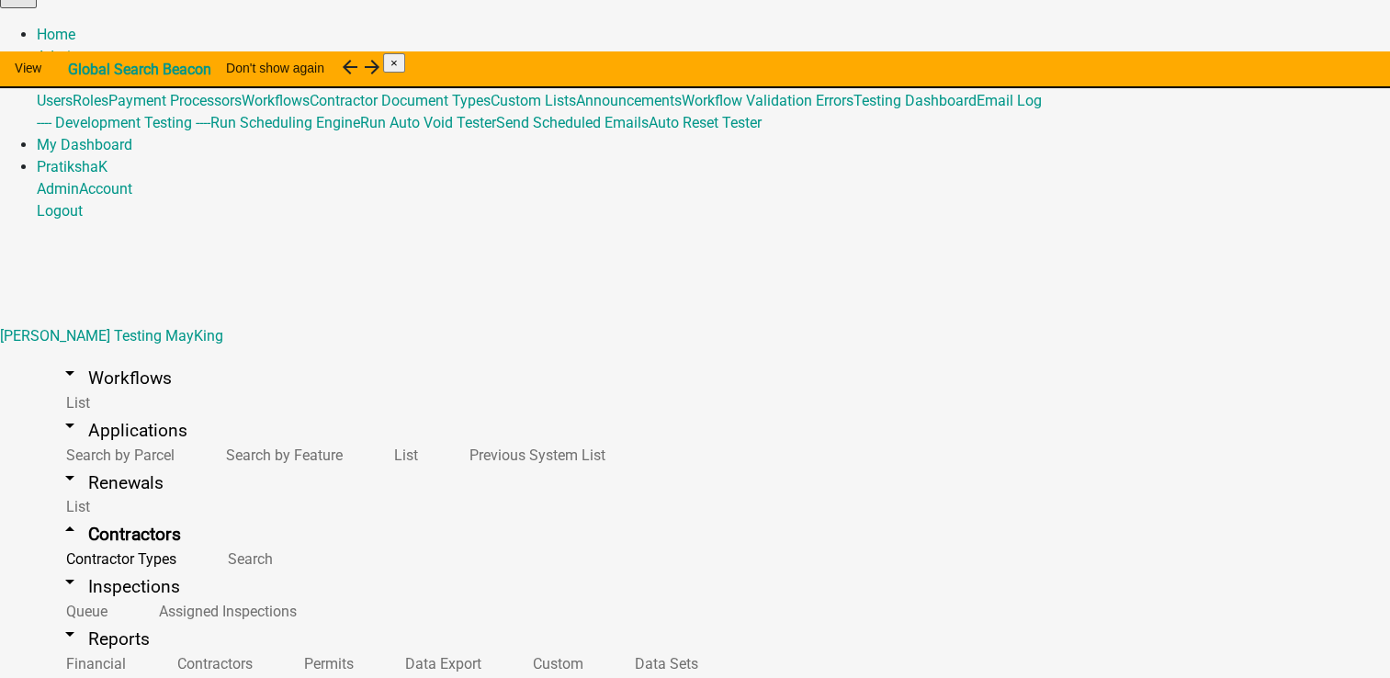
drag, startPoint x: 448, startPoint y: 236, endPoint x: 420, endPoint y: 301, distance: 71.2
select select "2: Object"
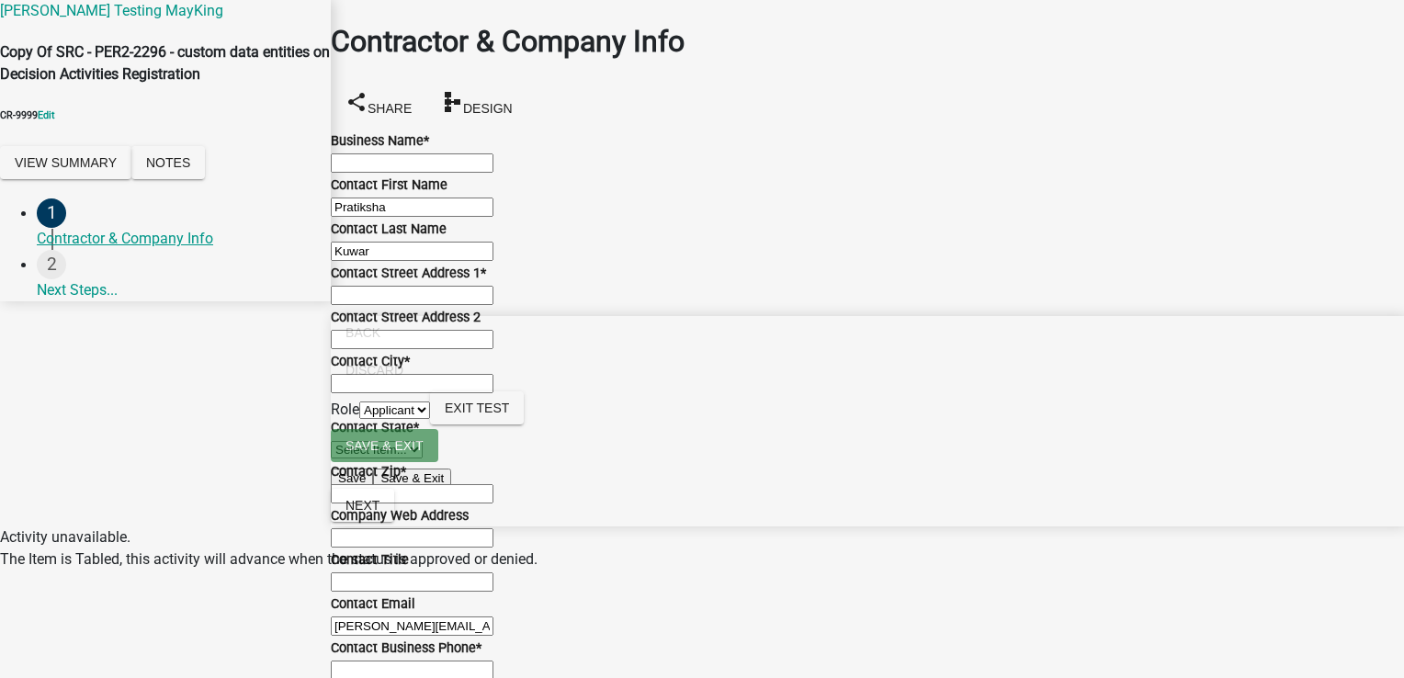
click at [493, 173] on input "Business Name *" at bounding box center [412, 162] width 163 height 19
type input "Test p"
click at [1376, 548] on div "Activity unavailable." at bounding box center [702, 537] width 1404 height 22
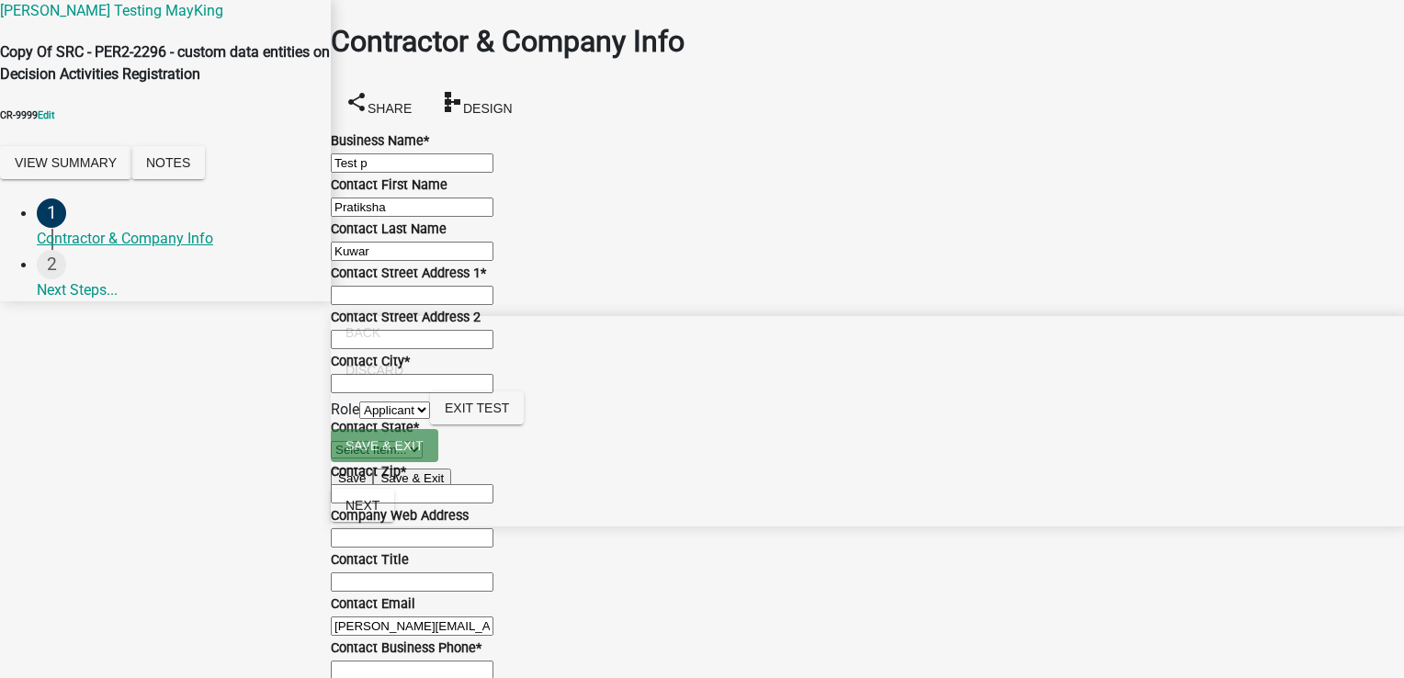
click at [392, 305] on input "Contact Street Address 1 *" at bounding box center [412, 295] width 163 height 19
type input "test 1"
click at [419, 349] on input "Contact Street Address 2" at bounding box center [412, 339] width 163 height 19
type input "test 2"
click at [379, 513] on span "Next" at bounding box center [362, 505] width 34 height 15
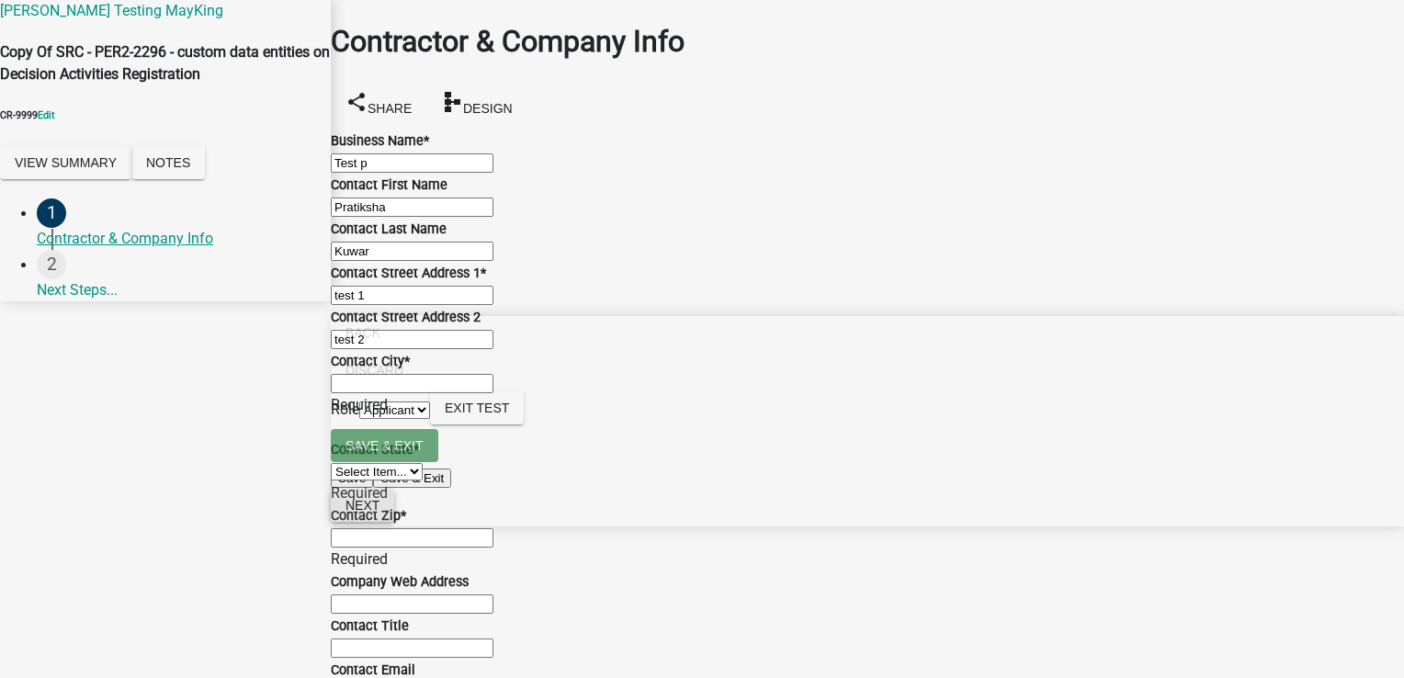
click at [379, 513] on span "Next" at bounding box center [362, 505] width 34 height 15
click at [394, 522] on button "Next" at bounding box center [362, 505] width 63 height 33
click at [452, 391] on input "Contact City *" at bounding box center [412, 383] width 163 height 19
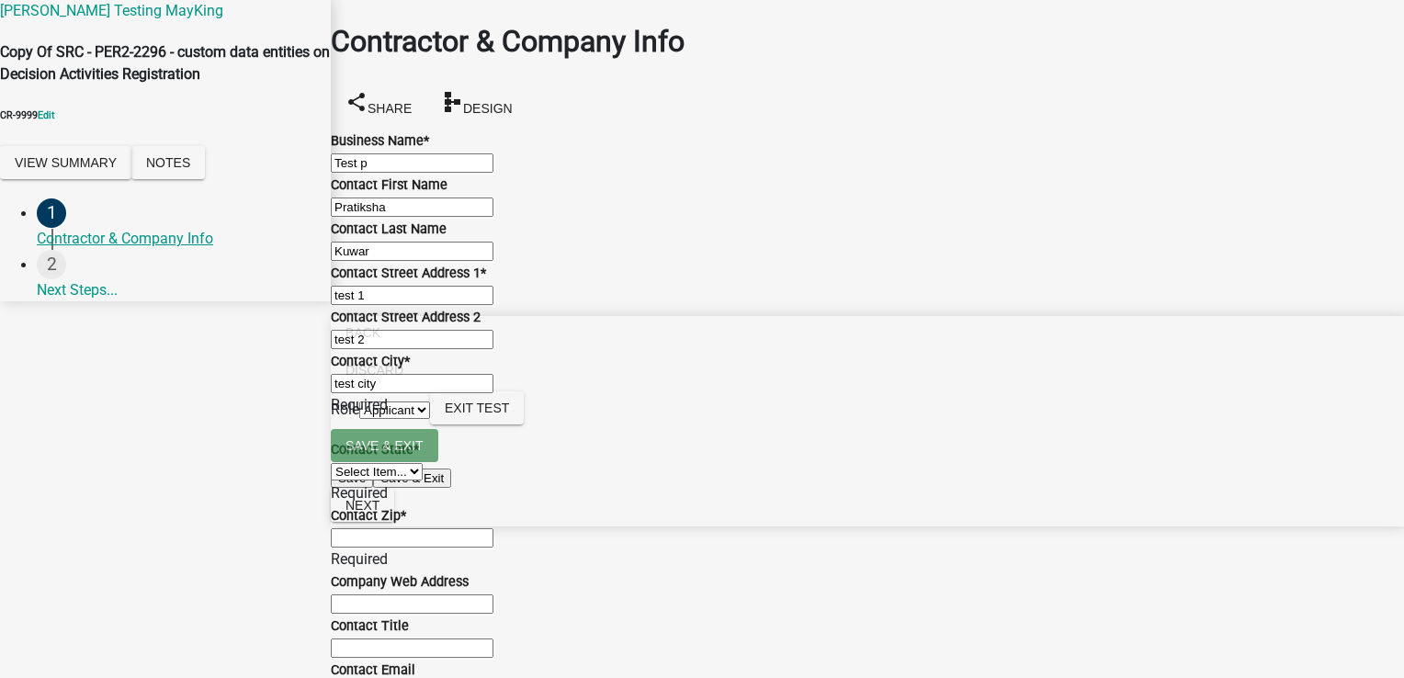
type input "test city"
click at [434, 416] on div "Contact State * Select Item... Alabama Alaska Arizona Arkansas California Color…" at bounding box center [867, 460] width 1073 height 88
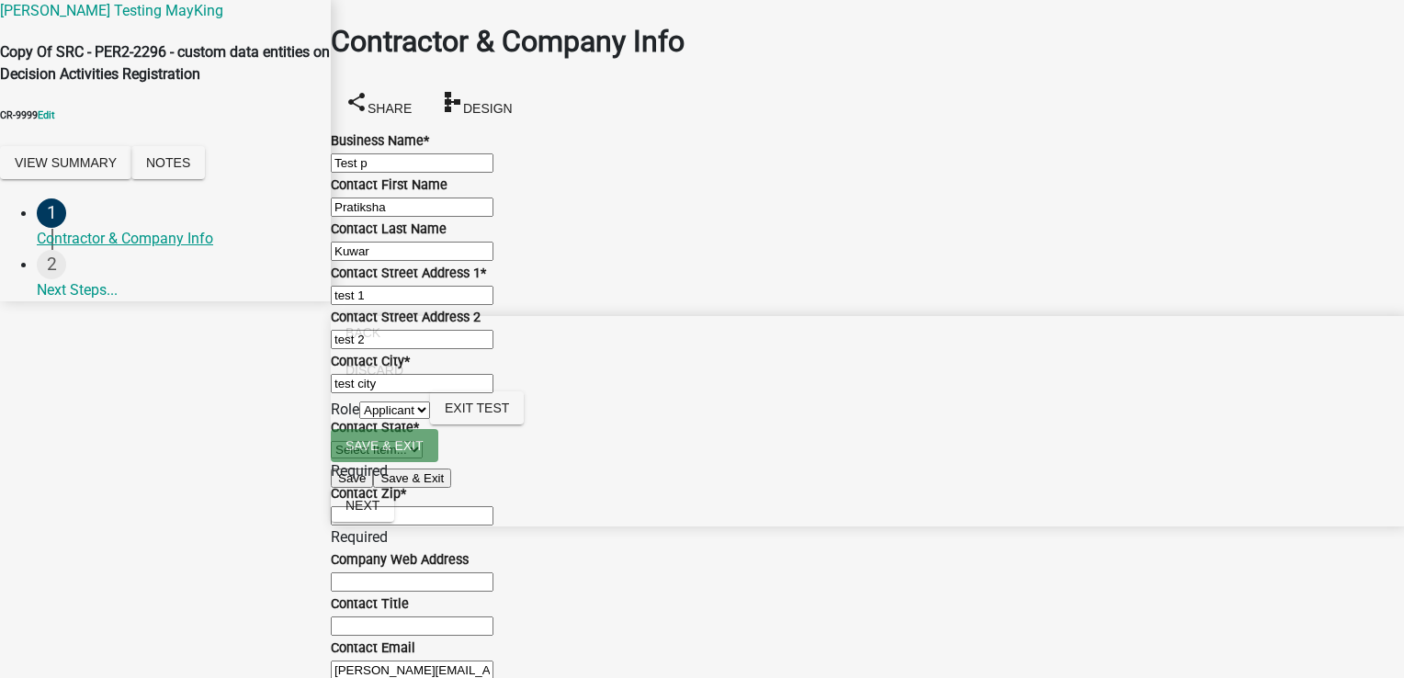
select select "IN"
click at [353, 441] on select "Select Item... Alabama Alaska Arizona Arkansas California Colorado Connecticut …" at bounding box center [377, 449] width 92 height 17
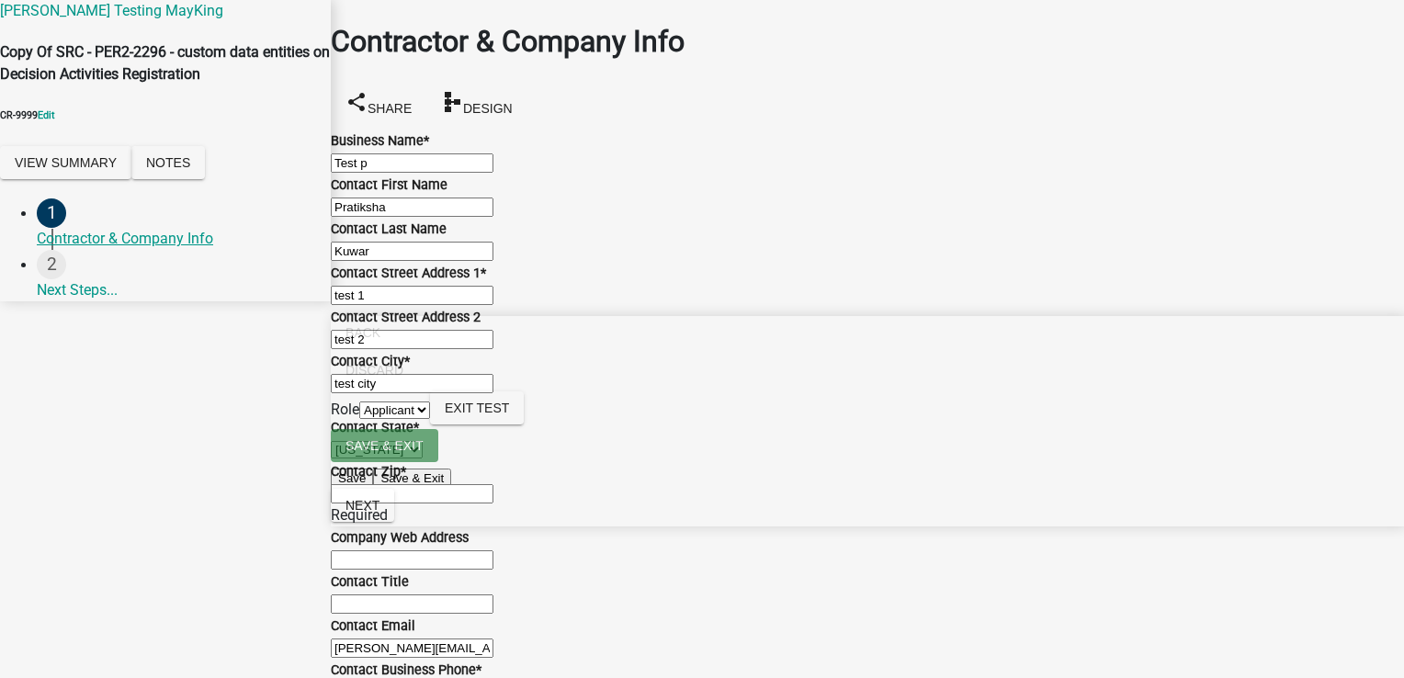
click at [434, 484] on input "Contact Zip *" at bounding box center [412, 493] width 163 height 19
type input "t"
type input "111111"
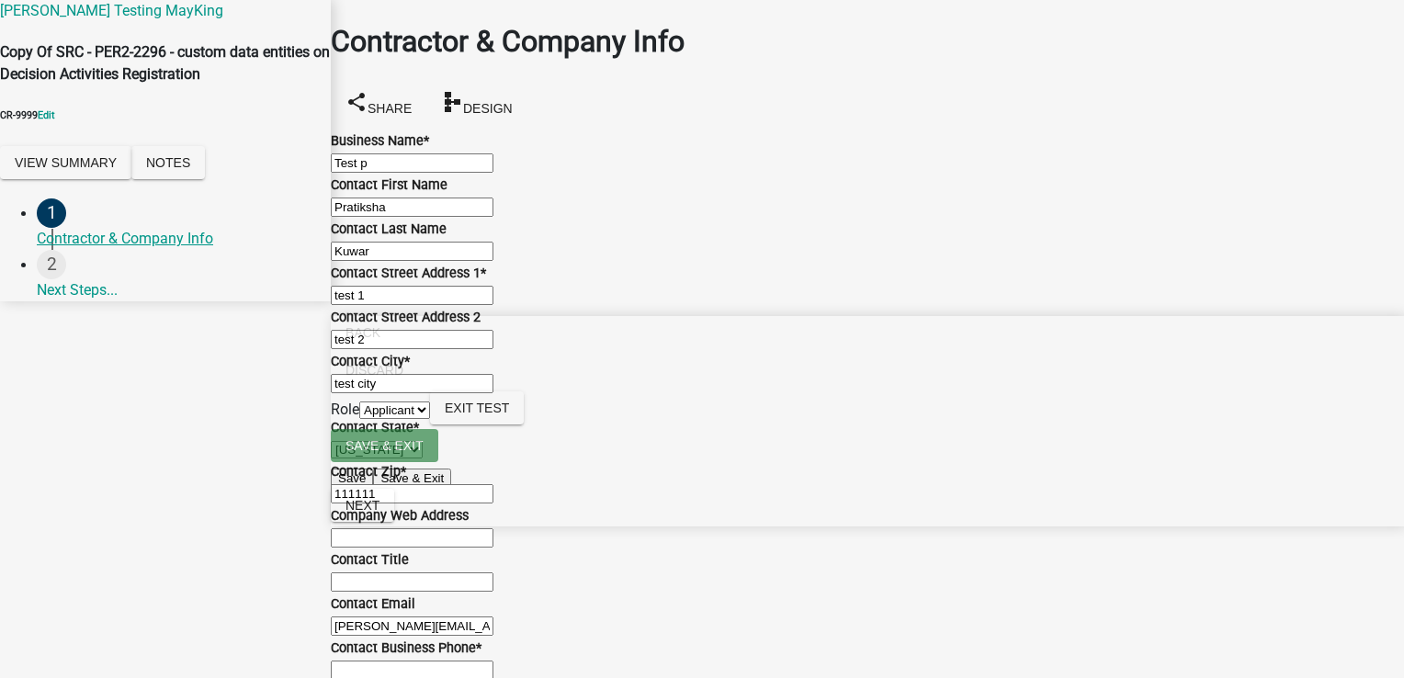
click at [492, 637] on div "Contact Business Phone * Required" at bounding box center [867, 670] width 1073 height 66
drag, startPoint x: 483, startPoint y: 369, endPoint x: 268, endPoint y: 386, distance: 215.6
click at [268, 301] on div "Pratiksha Testing MayKing Copy Of SRC - PER2-2296 - custom data entities on Dec…" at bounding box center [702, 150] width 1404 height 301
type input "1"
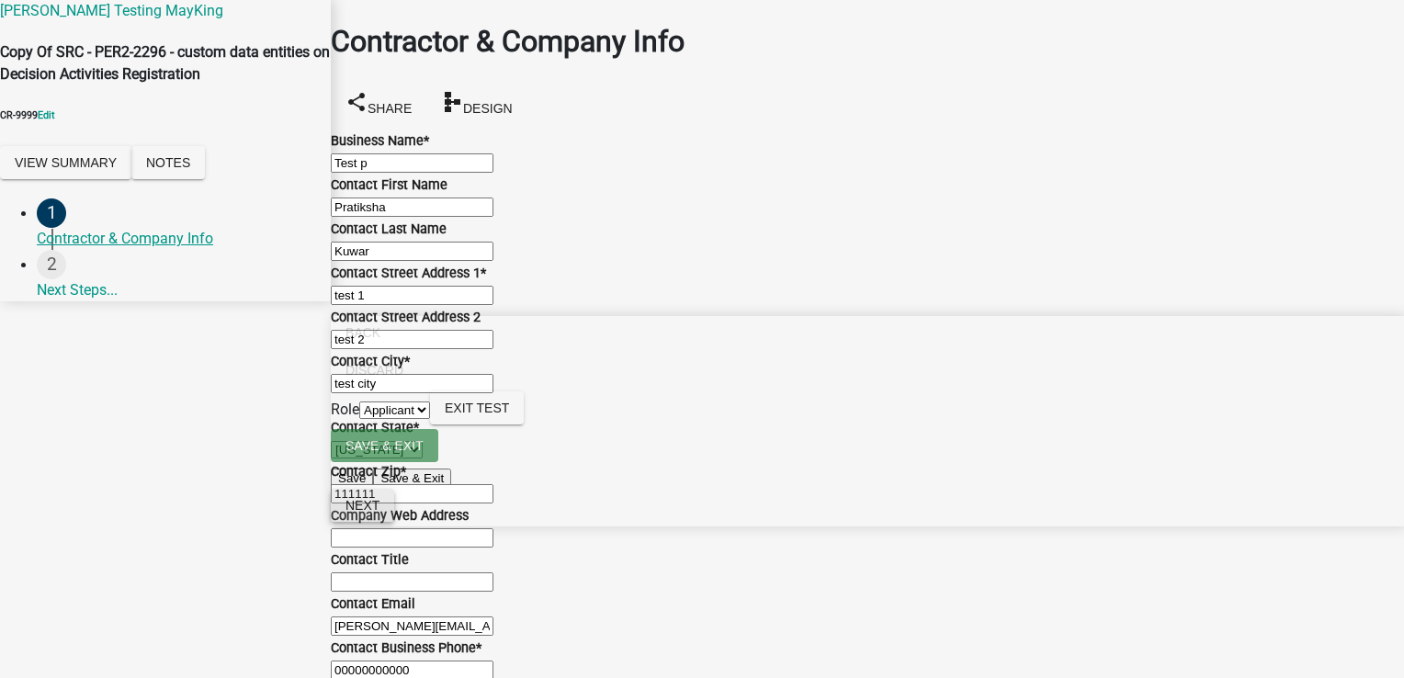
click at [379, 513] on span "Next" at bounding box center [362, 505] width 34 height 15
click at [464, 660] on input "00000000000" at bounding box center [412, 669] width 163 height 19
click at [375, 660] on input "0000000000" at bounding box center [412, 669] width 163 height 19
click at [400, 660] on input "0000000000" at bounding box center [412, 669] width 163 height 19
type input "0000000000"
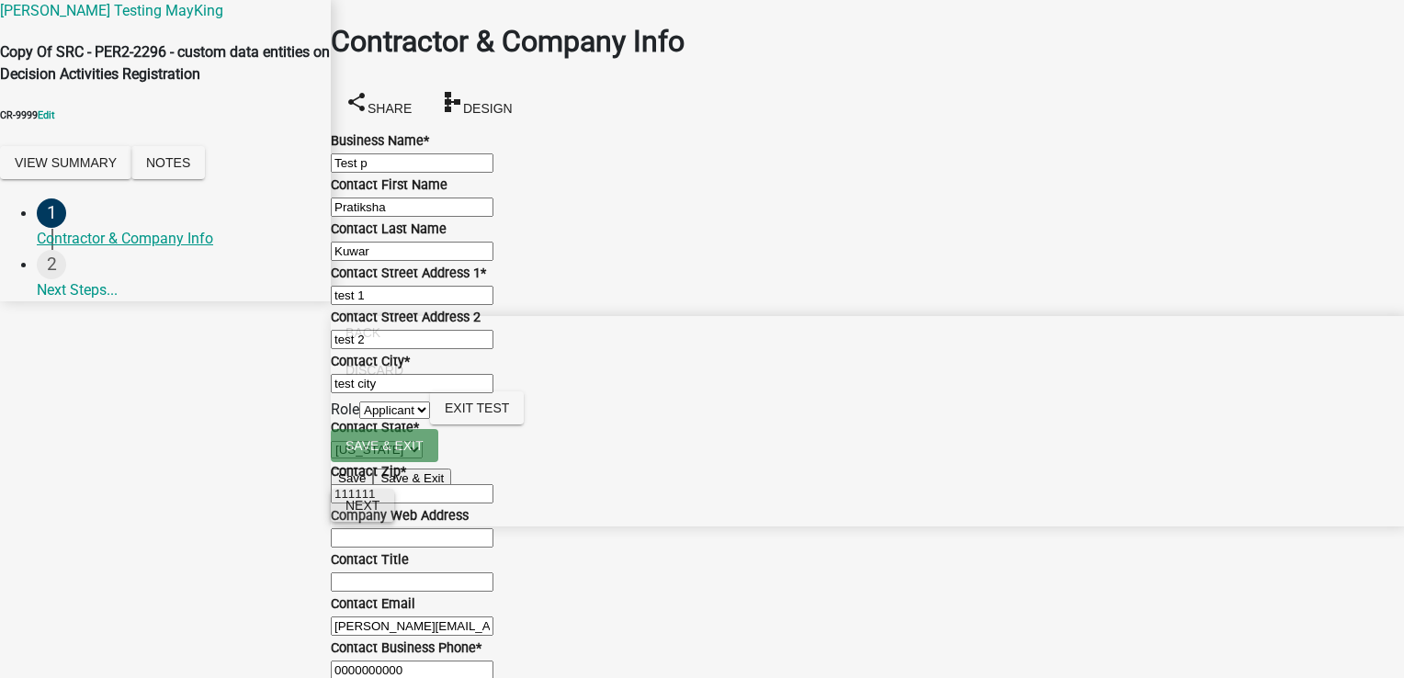
click at [394, 522] on button "Next" at bounding box center [362, 505] width 63 height 33
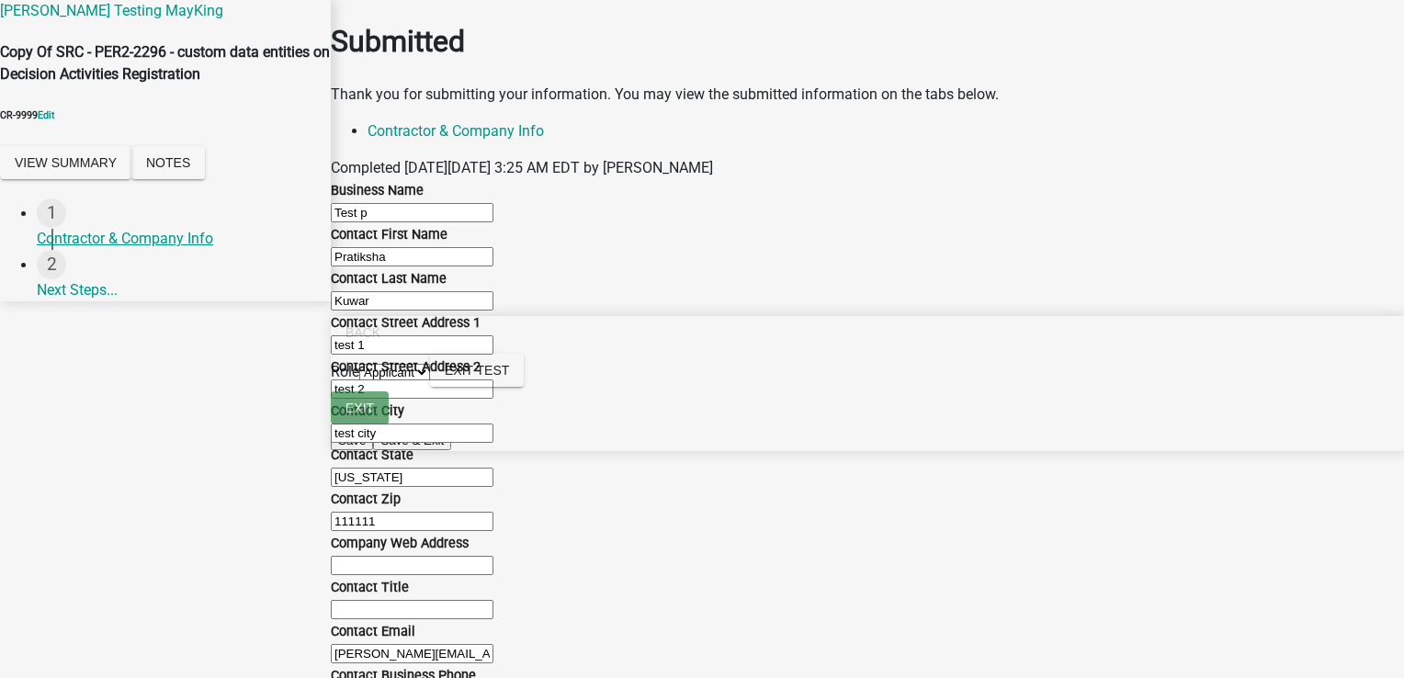
scroll to position [1074, 0]
click at [112, 179] on button "View Summary" at bounding box center [65, 162] width 131 height 33
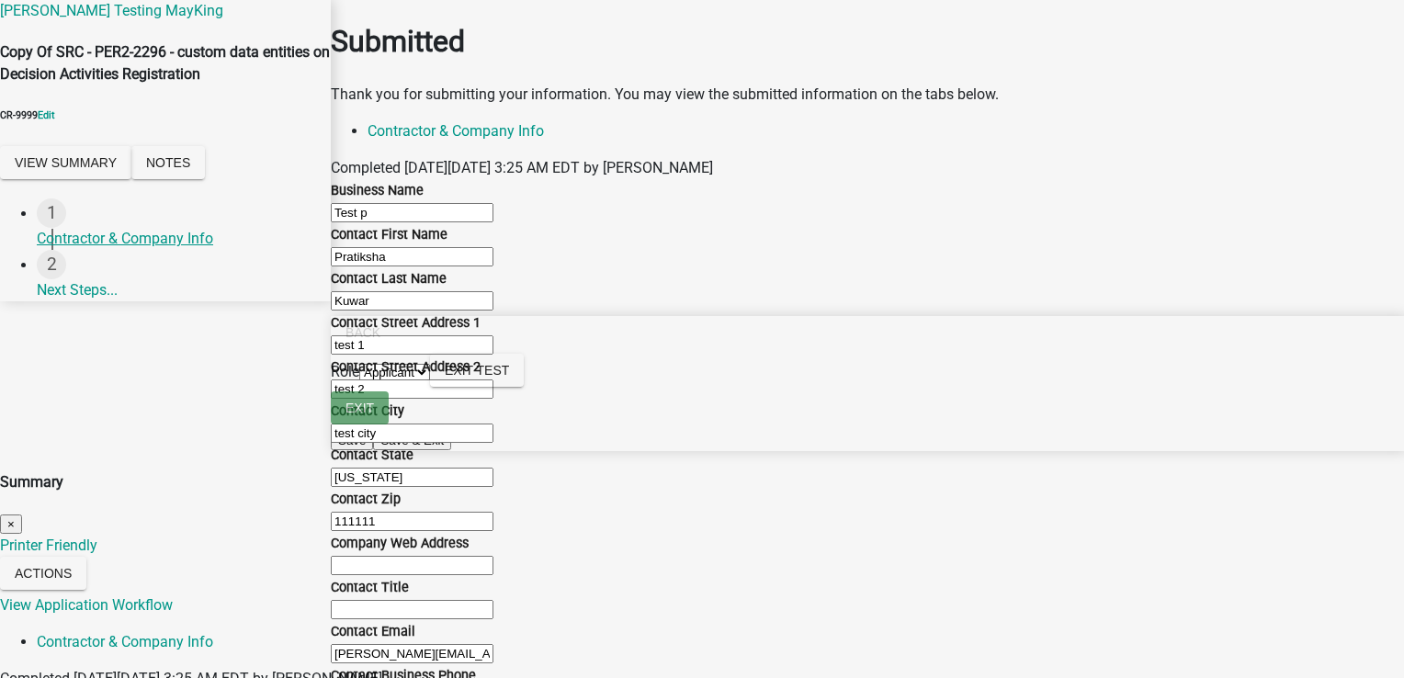
scroll to position [1044, 0]
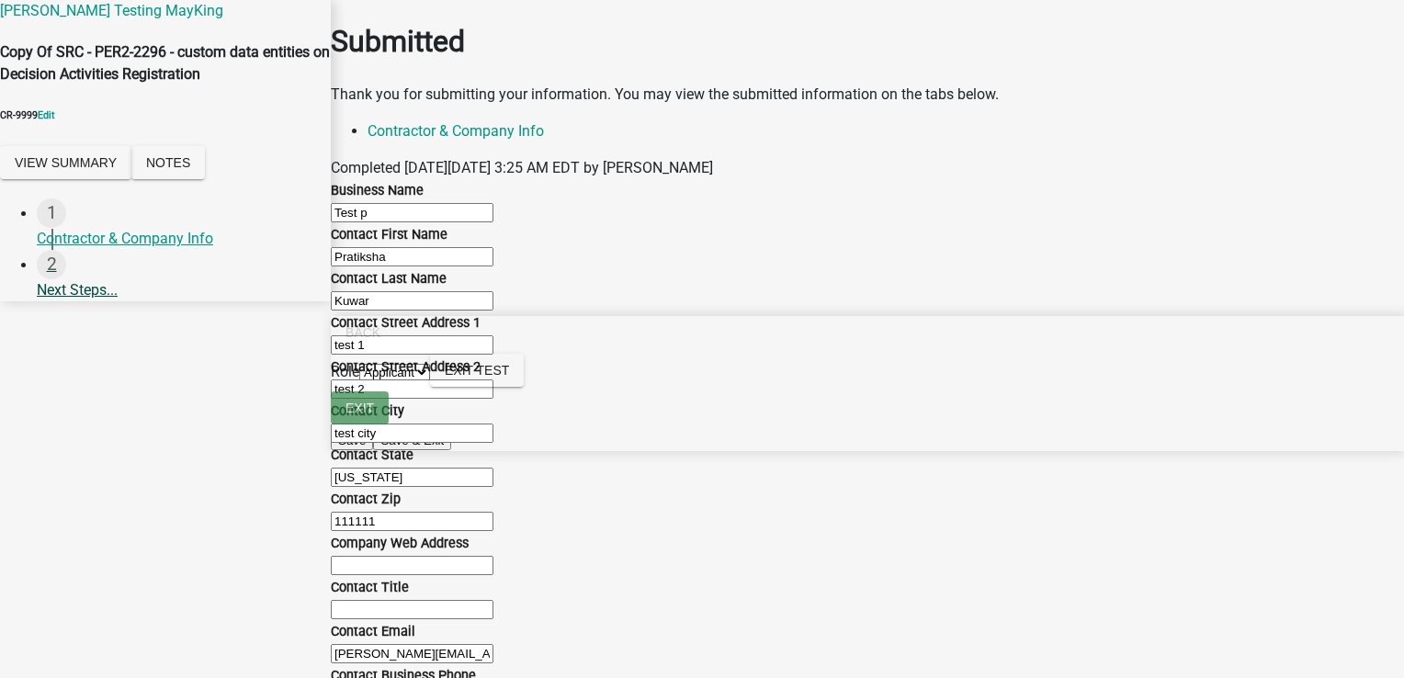
click at [62, 310] on link "2 Next Steps..." at bounding box center [184, 280] width 294 height 61
drag, startPoint x: 62, startPoint y: 338, endPoint x: 175, endPoint y: 323, distance: 113.9
click at [163, 310] on link "2 Next Steps..." at bounding box center [184, 280] width 294 height 61
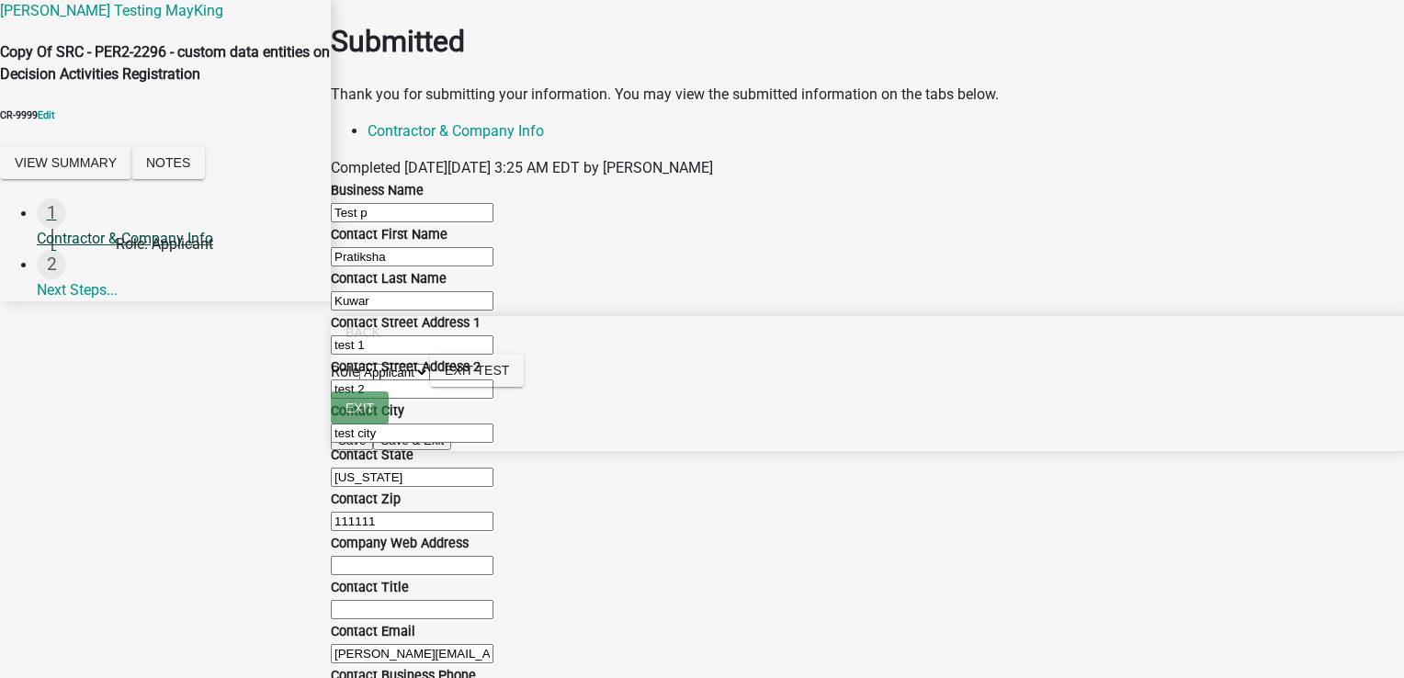
click at [184, 250] on div "Contractor & Company Info" at bounding box center [176, 239] width 279 height 22
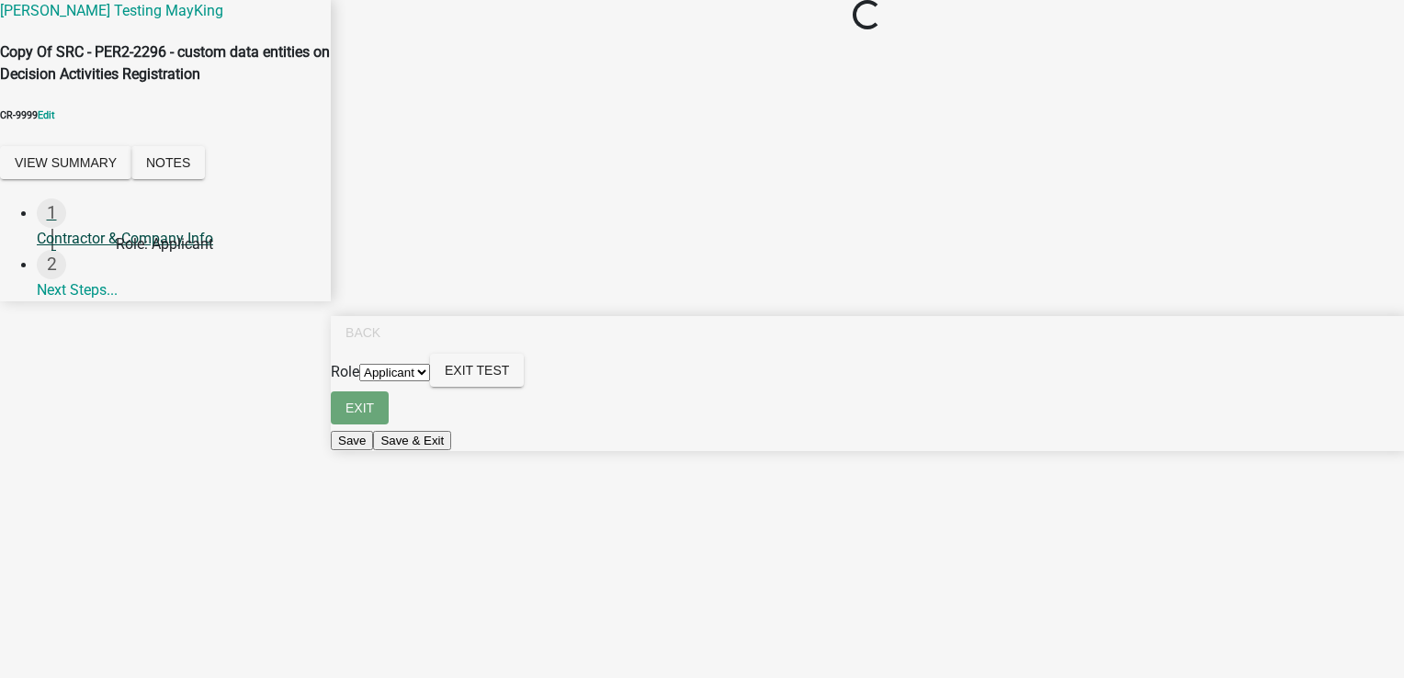
scroll to position [0, 0]
select select "IN"
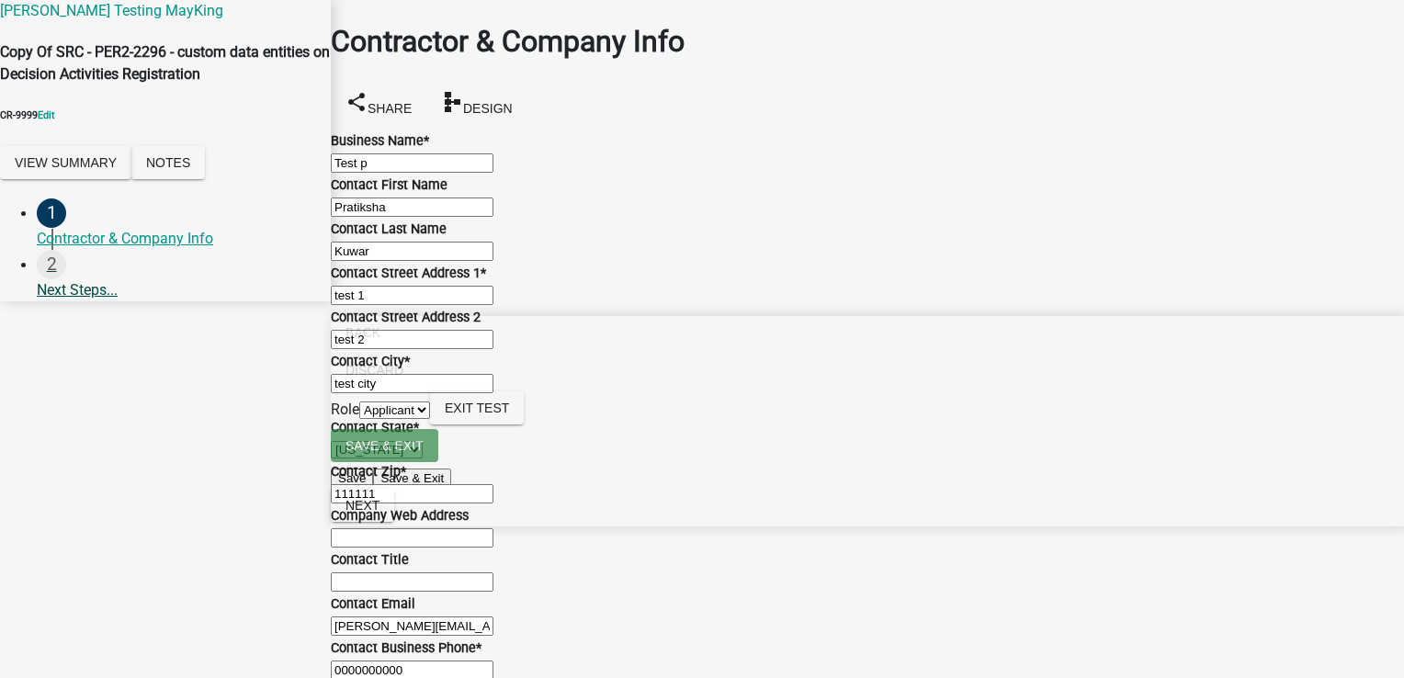
click at [85, 310] on link "2 Next Steps..." at bounding box center [184, 280] width 294 height 61
click at [889, 526] on nav "Back Discard Role Applicant Admin Exit Test Save & Exit Save Save & Exit Next" at bounding box center [867, 421] width 1073 height 210
click at [379, 513] on span "Next" at bounding box center [362, 505] width 34 height 15
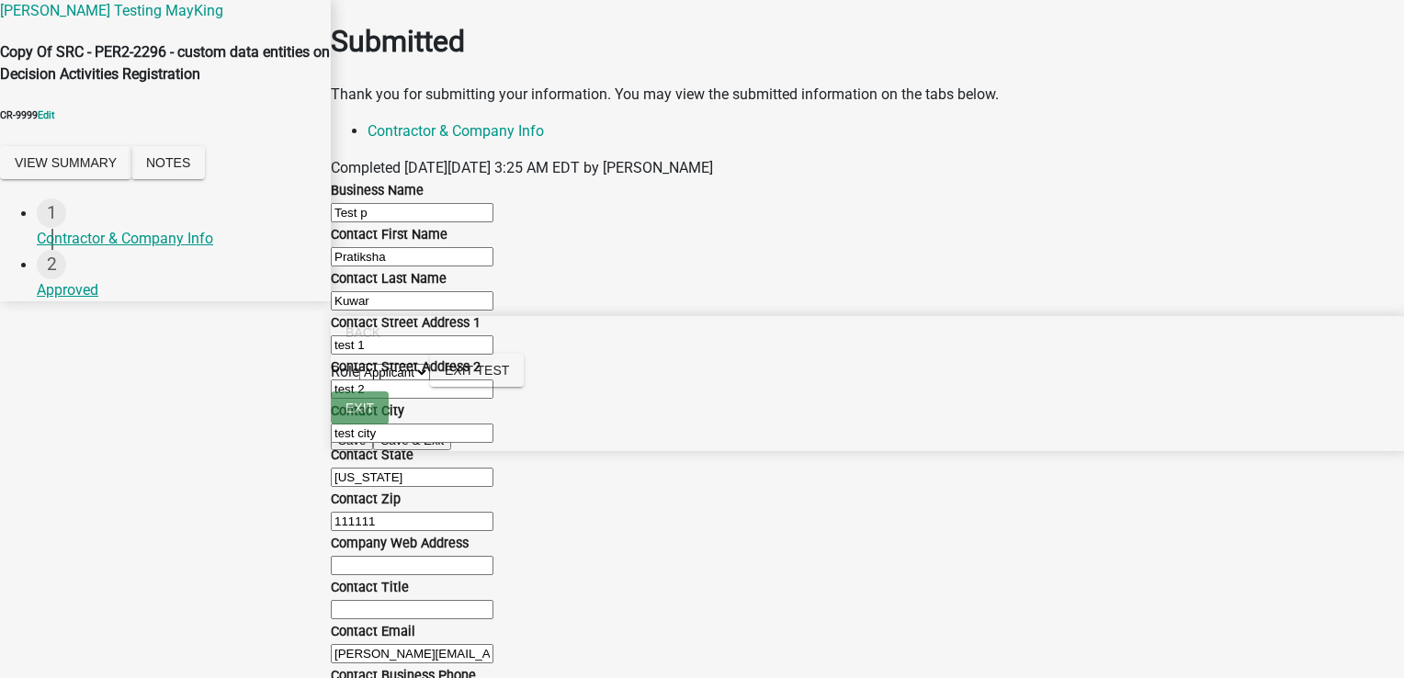
scroll to position [1074, 0]
click at [509, 378] on span "Exit Test" at bounding box center [477, 370] width 64 height 15
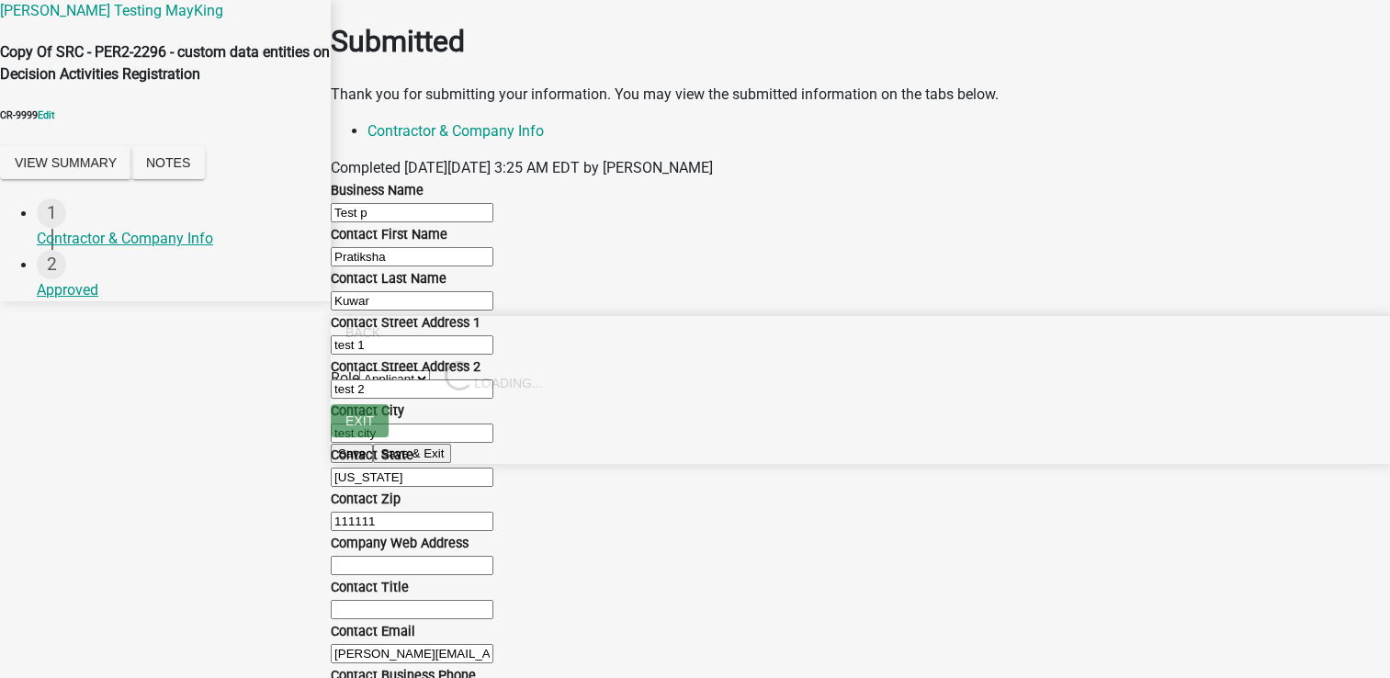
select select "2: Object"
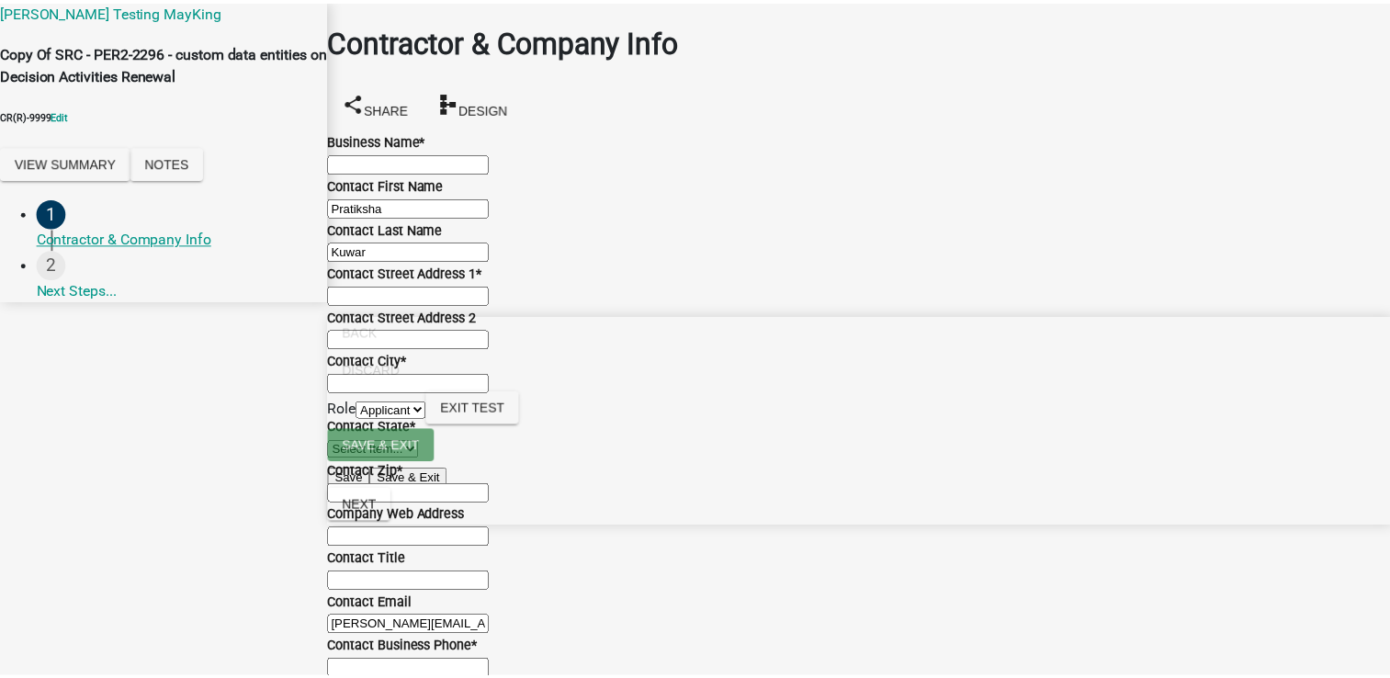
scroll to position [977, 0]
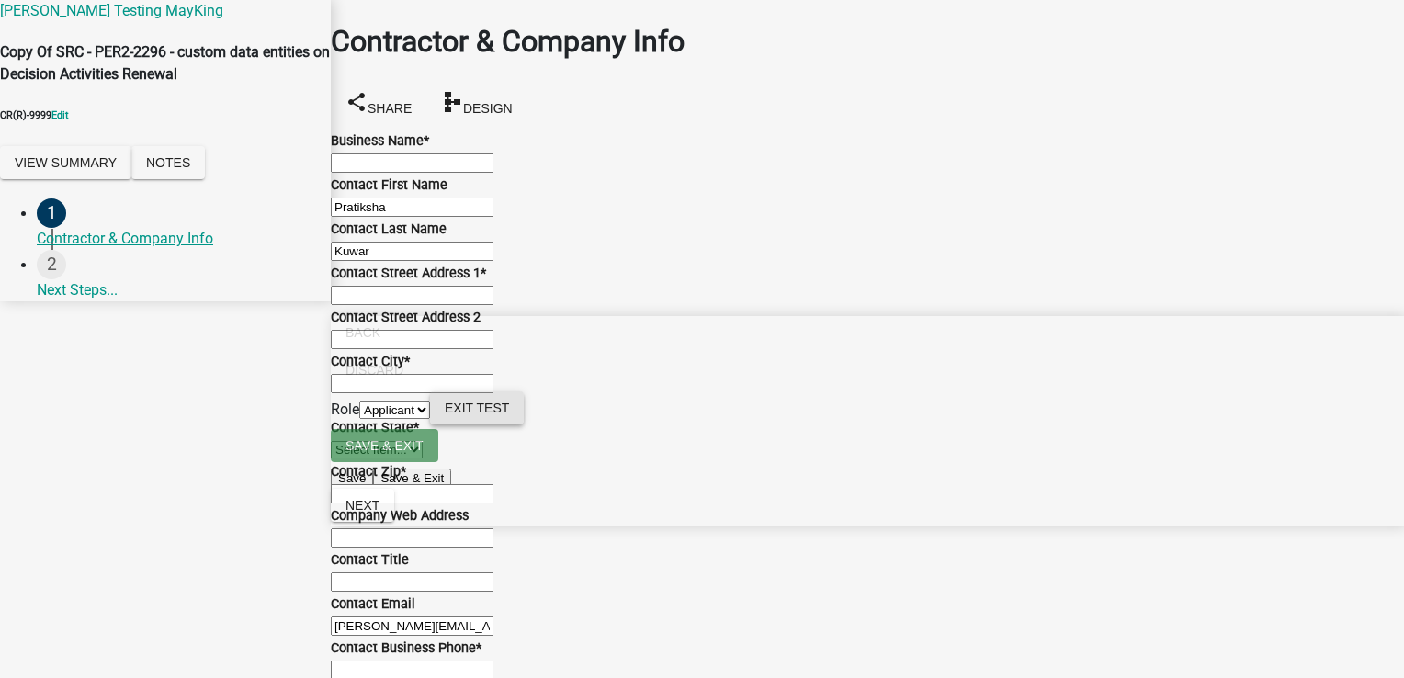
click at [524, 424] on button "Exit Test" at bounding box center [477, 407] width 94 height 33
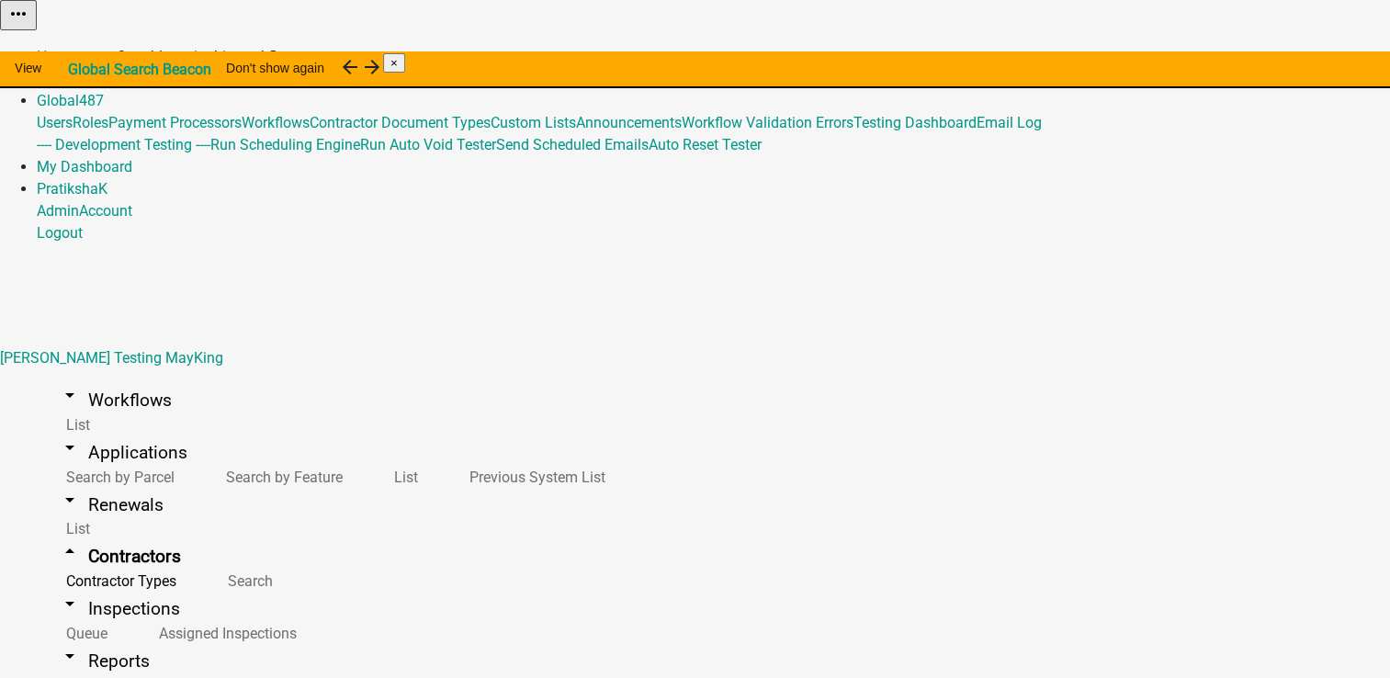
scroll to position [402, 0]
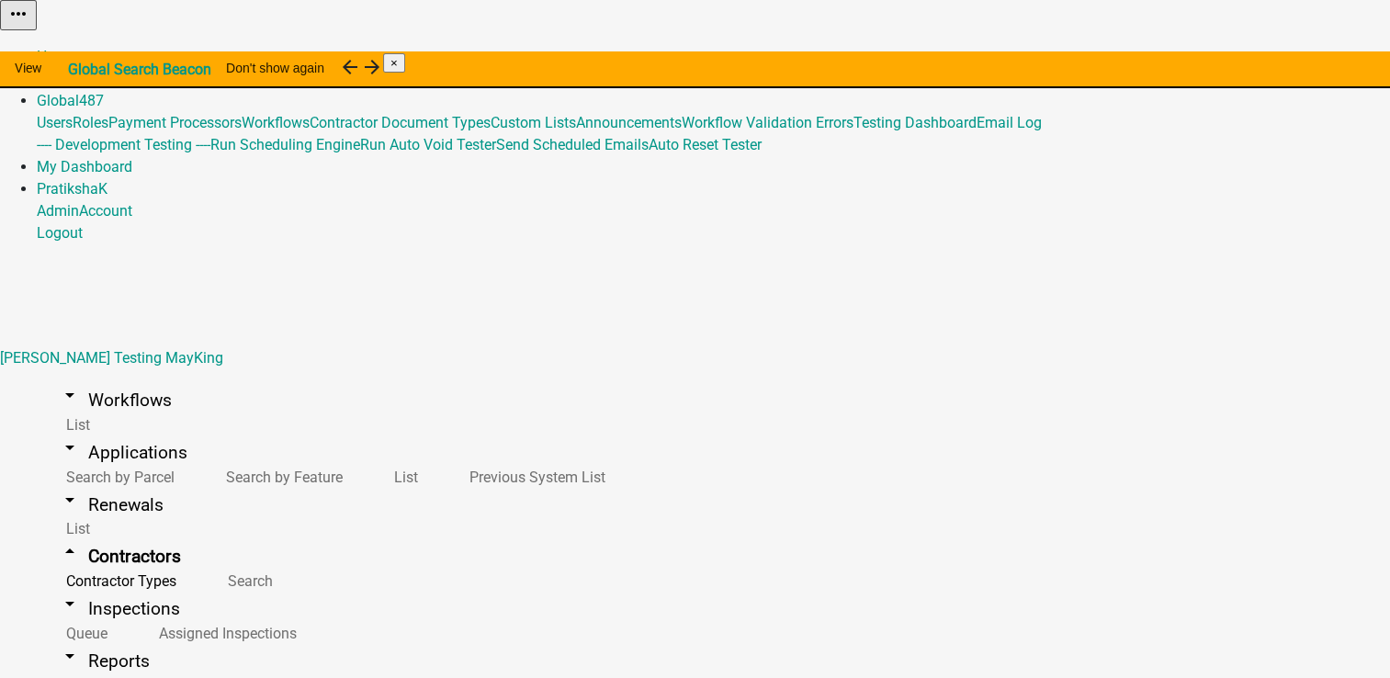
select select "0: Object"
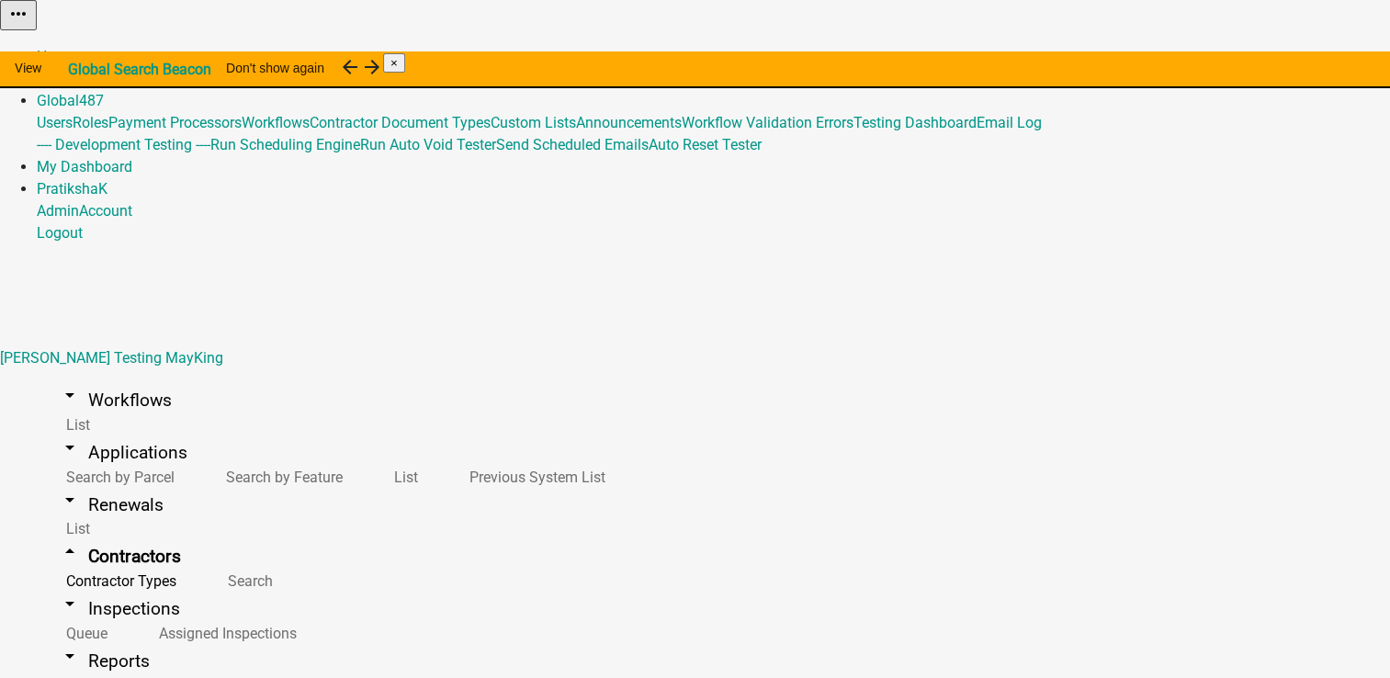
scroll to position [1874, 0]
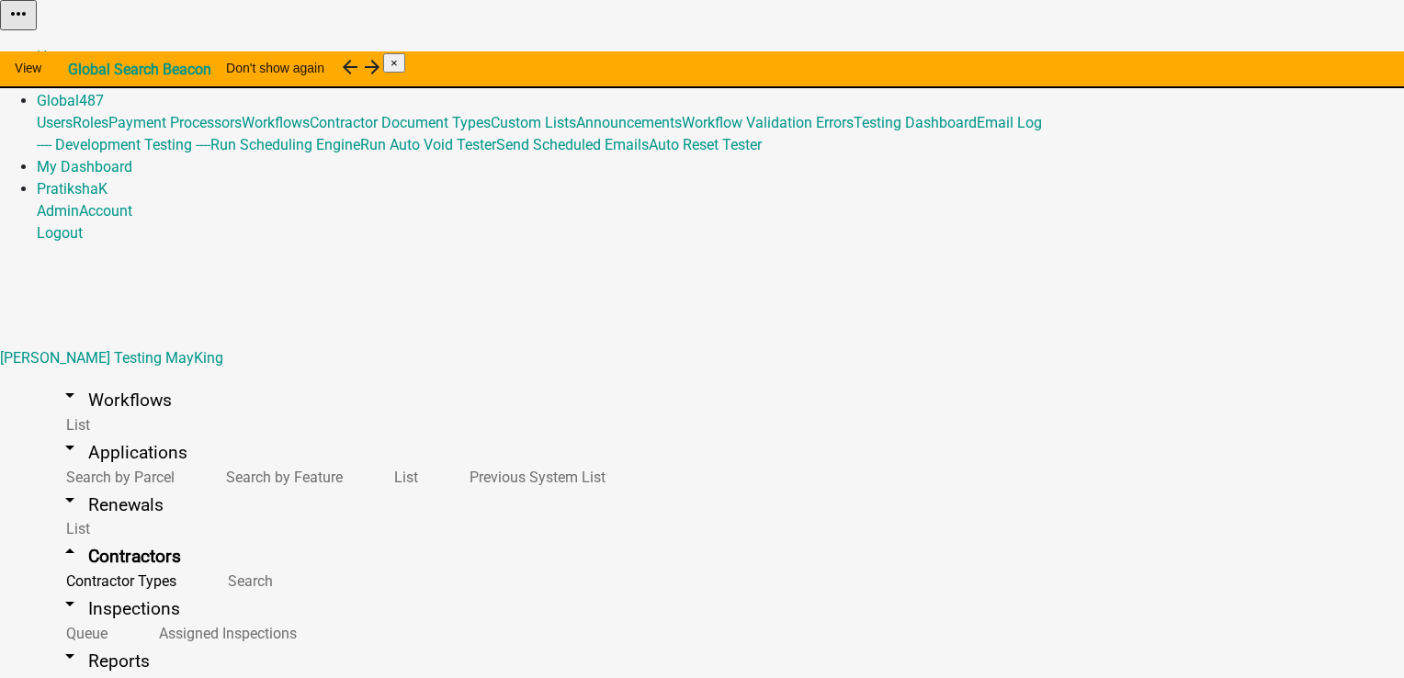
select select "3a20e6cf-00e2-4b37-b11a-009444e4b478"
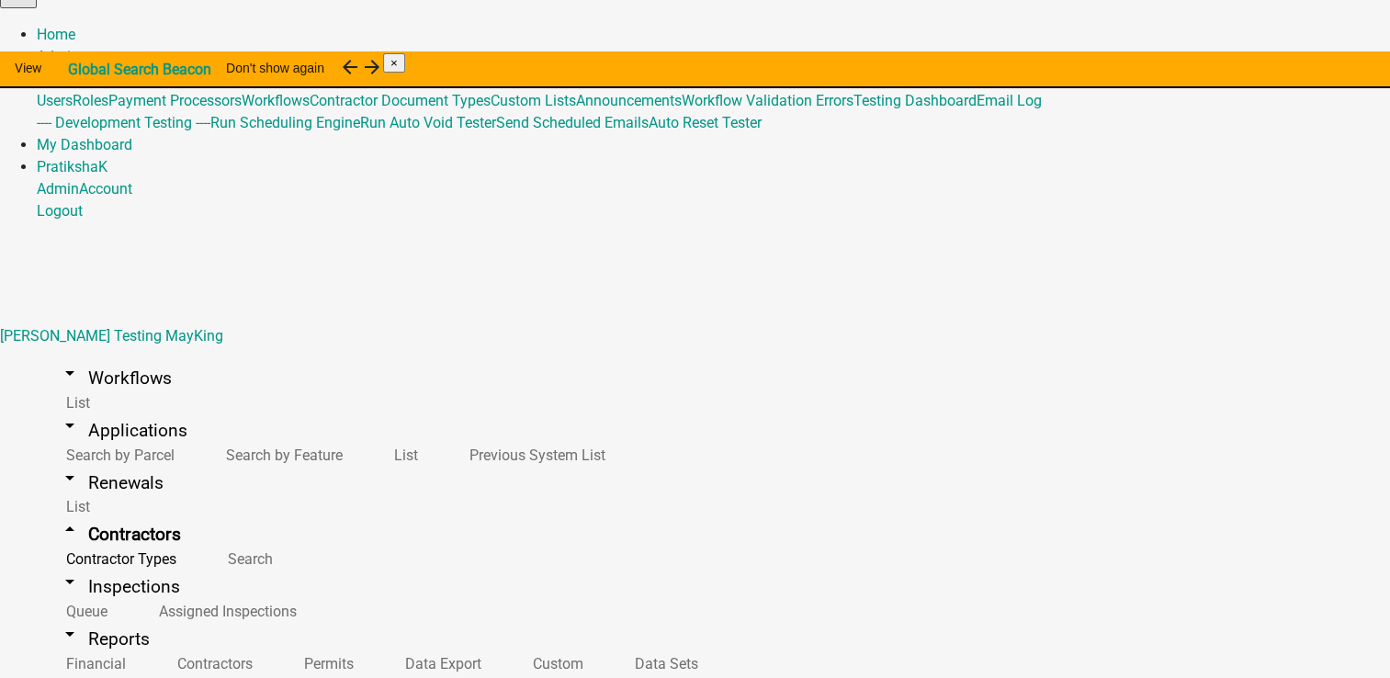
scroll to position [0, 0]
click at [112, 539] on link "Contractor Types" at bounding box center [118, 558] width 162 height 39
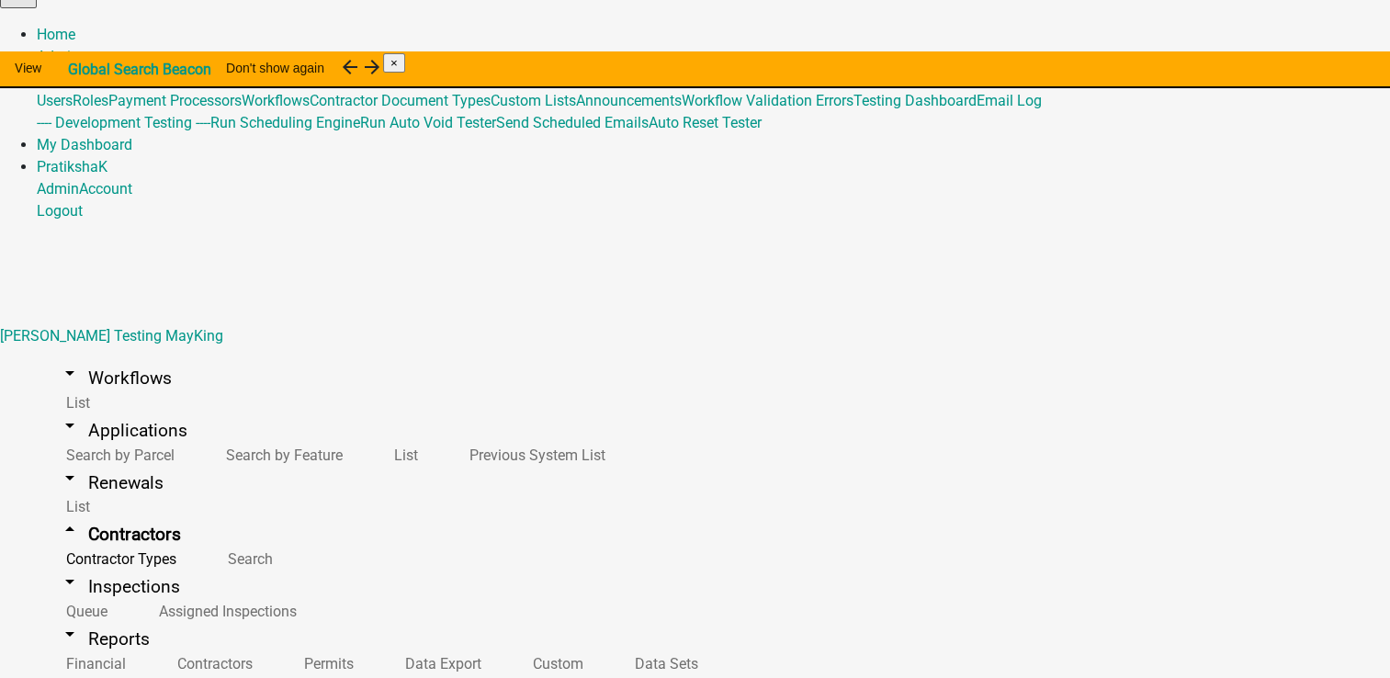
select select "2: Object"
click at [91, 513] on link "arrow_drop_up Contractors" at bounding box center [120, 534] width 166 height 43
click at [79, 565] on link "arrow_drop_down Inspections" at bounding box center [119, 586] width 165 height 43
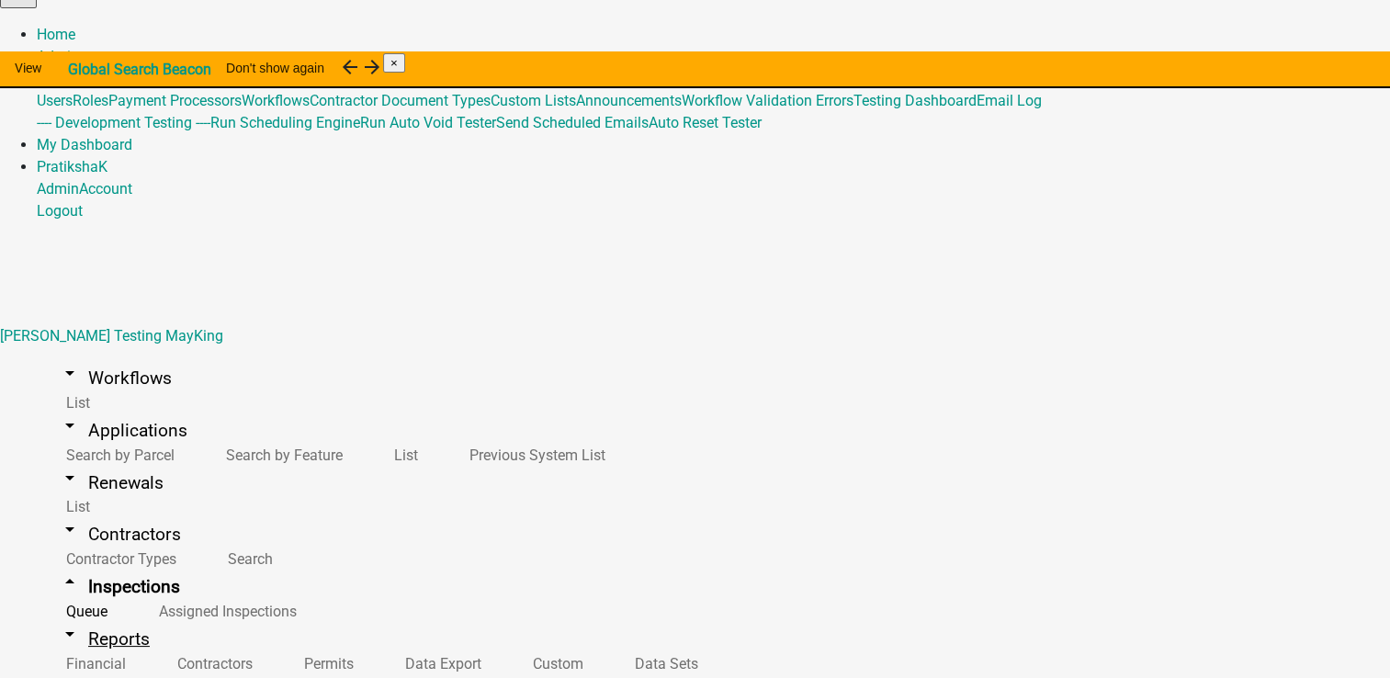
click at [84, 617] on link "arrow_drop_down Reports" at bounding box center [104, 638] width 135 height 43
click at [80, 617] on link "arrow_drop_up Reports" at bounding box center [104, 638] width 135 height 43
click at [107, 461] on link "arrow_drop_down Renewals" at bounding box center [111, 482] width 149 height 43
click at [81, 513] on link "arrow_drop_down Contractors" at bounding box center [120, 534] width 166 height 43
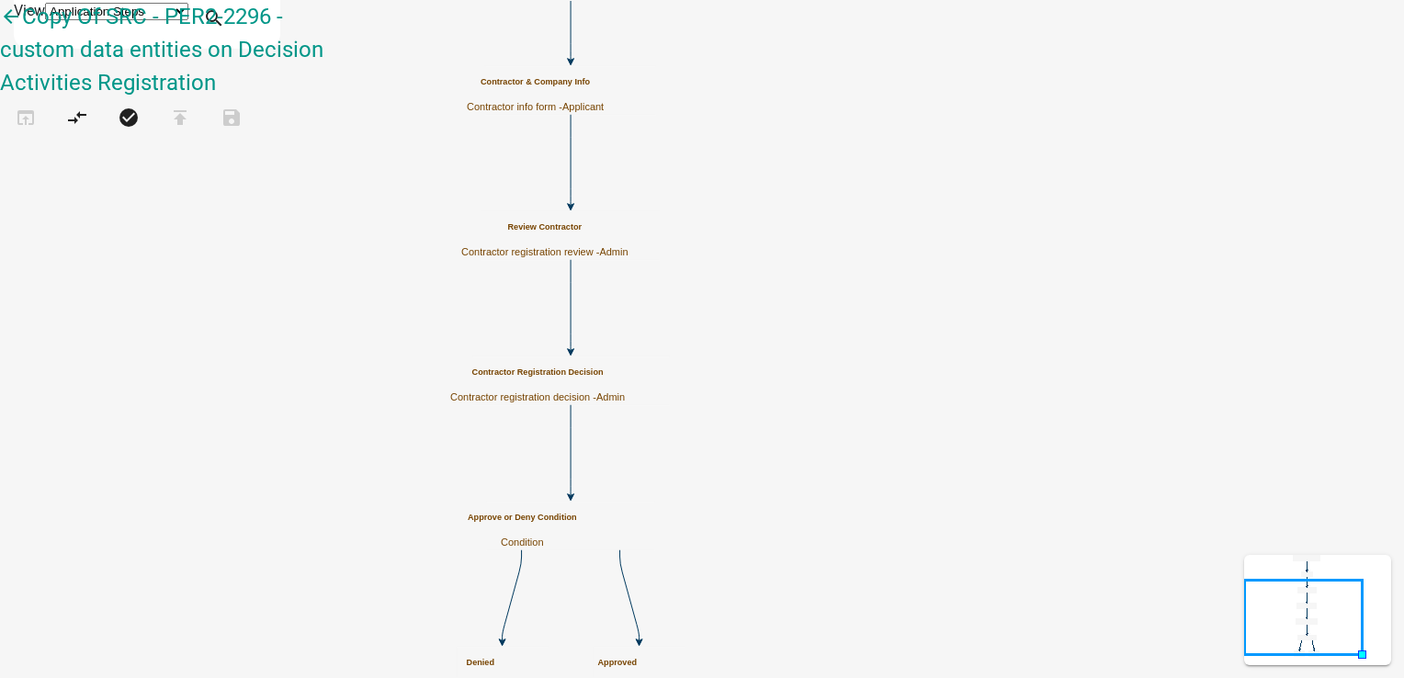
click at [625, 391] on p "Contractor registration decision - Admin" at bounding box center [537, 397] width 175 height 12
select select "224EE69F-A489-44C5-A1D9-1833DB8D0B63"
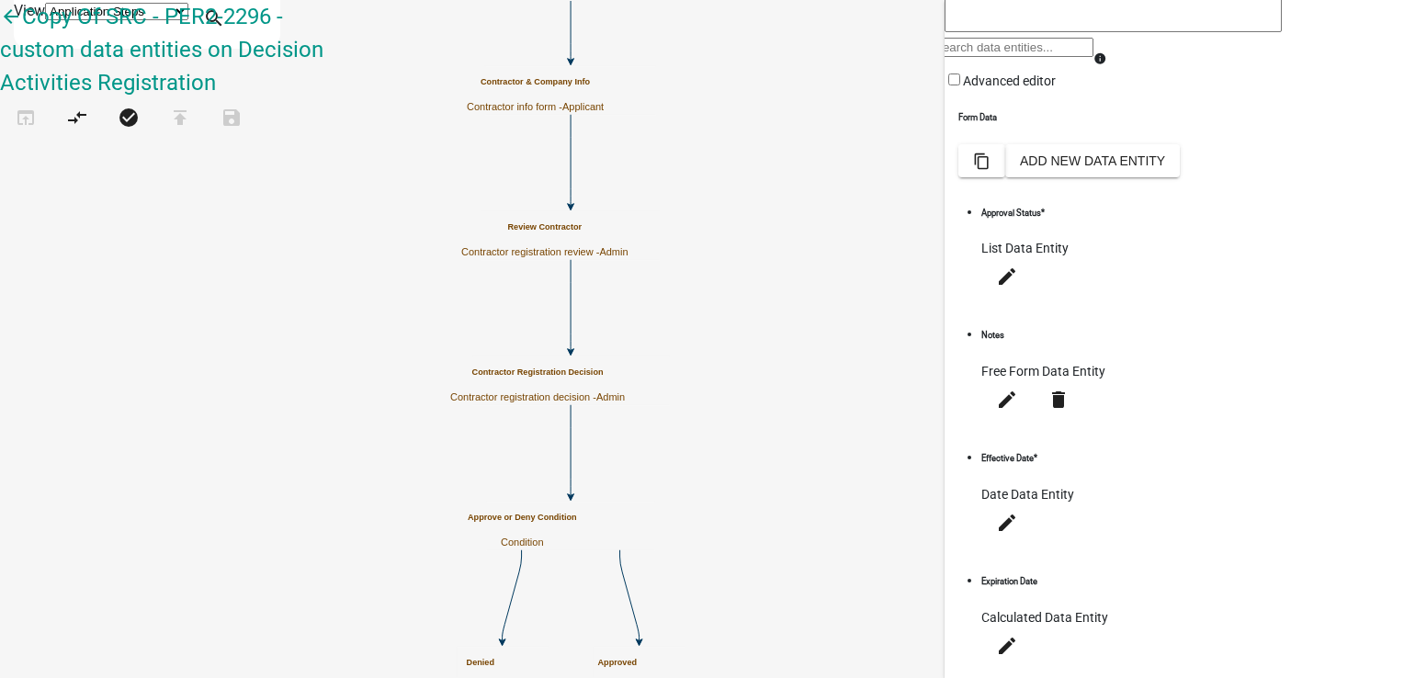
scroll to position [434, 0]
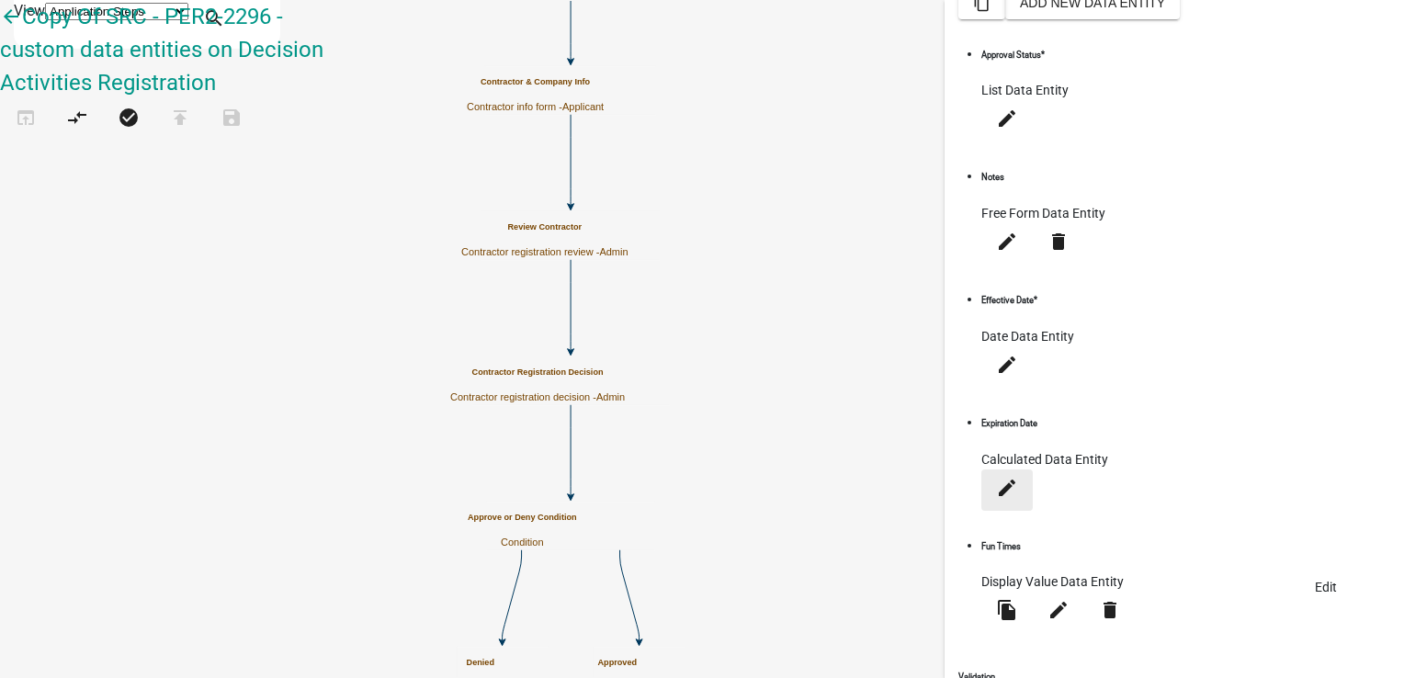
click at [1018, 476] on icon "edit" at bounding box center [1007, 487] width 22 height 22
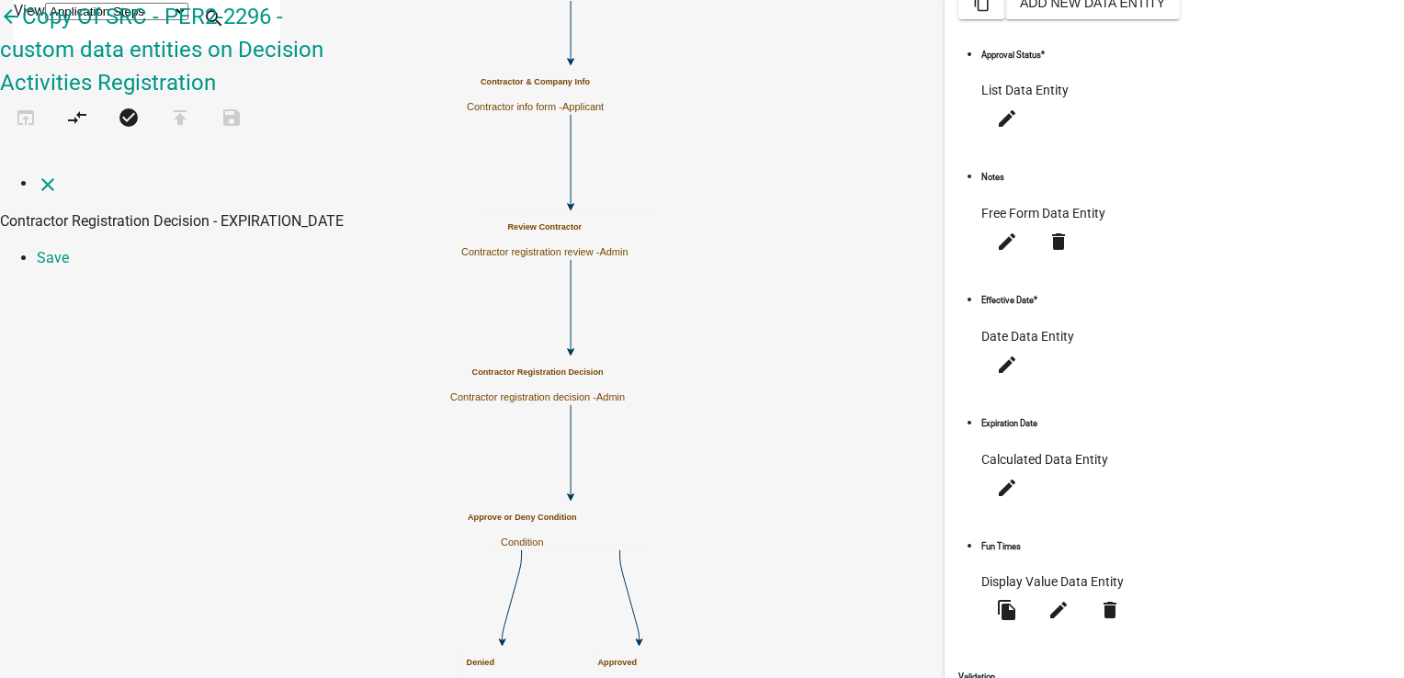
select select "calculated-value"
select select "4"
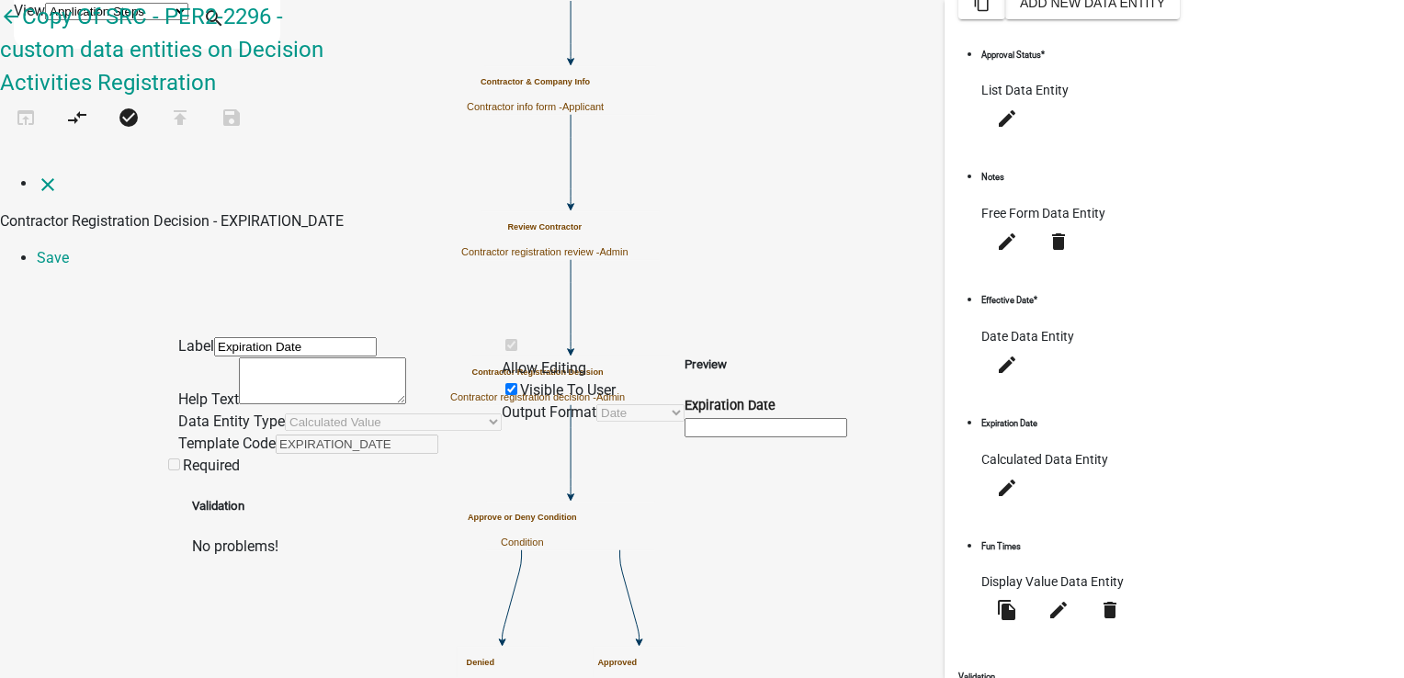
click at [502, 359] on span at bounding box center [502, 367] width 0 height 17
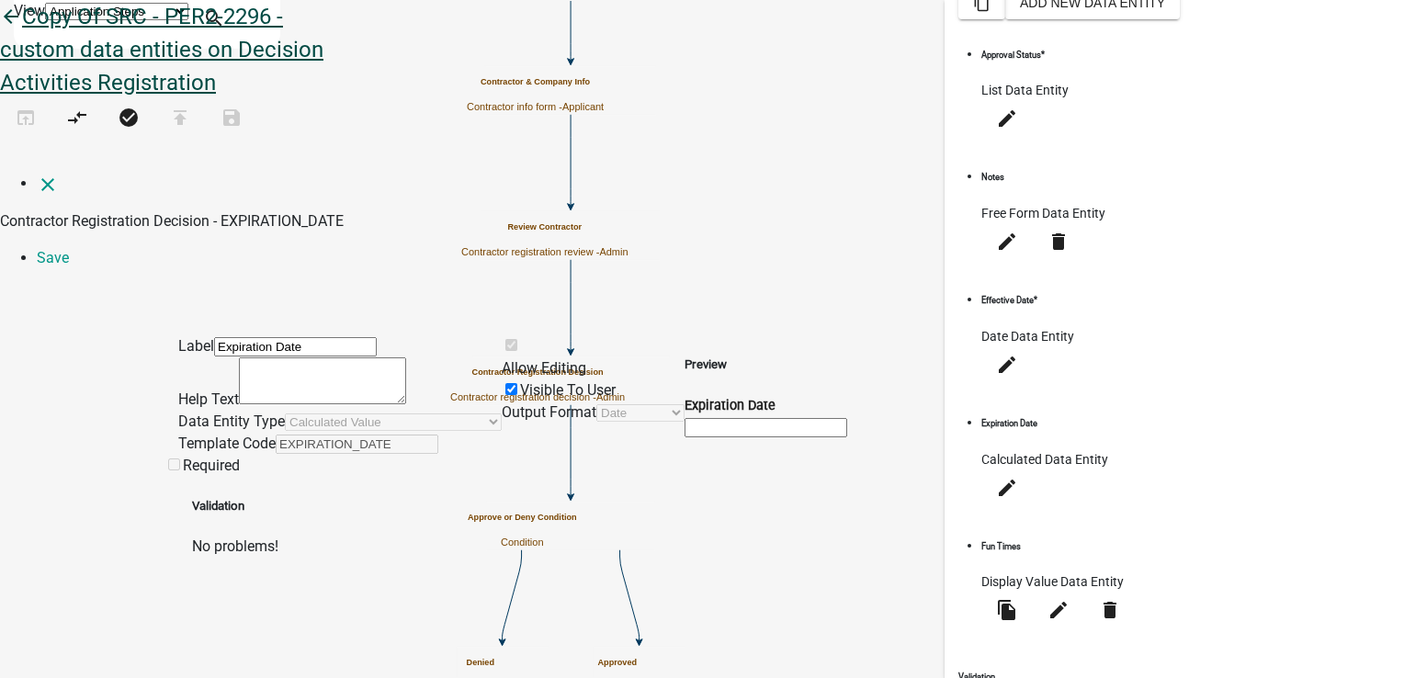
click at [39, 175] on link "close" at bounding box center [48, 183] width 22 height 17
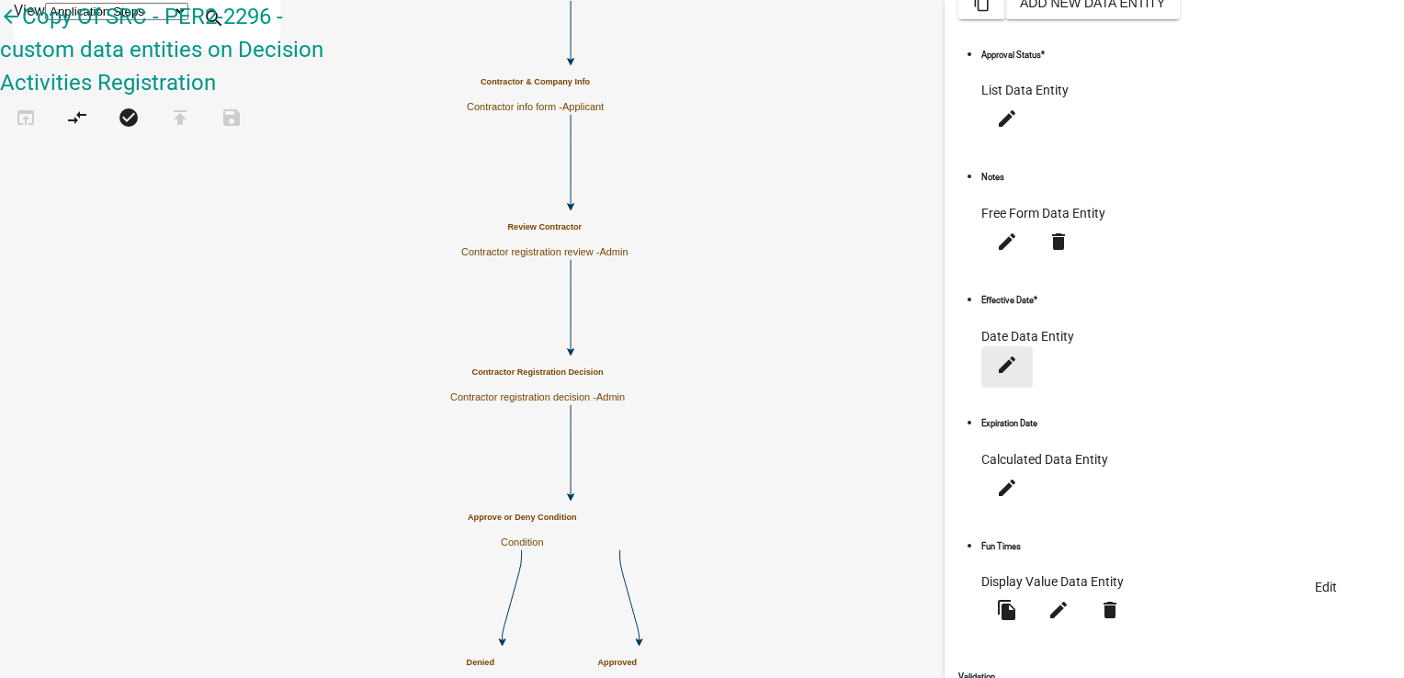
click at [1018, 375] on icon "edit" at bounding box center [1007, 364] width 22 height 22
select select "date"
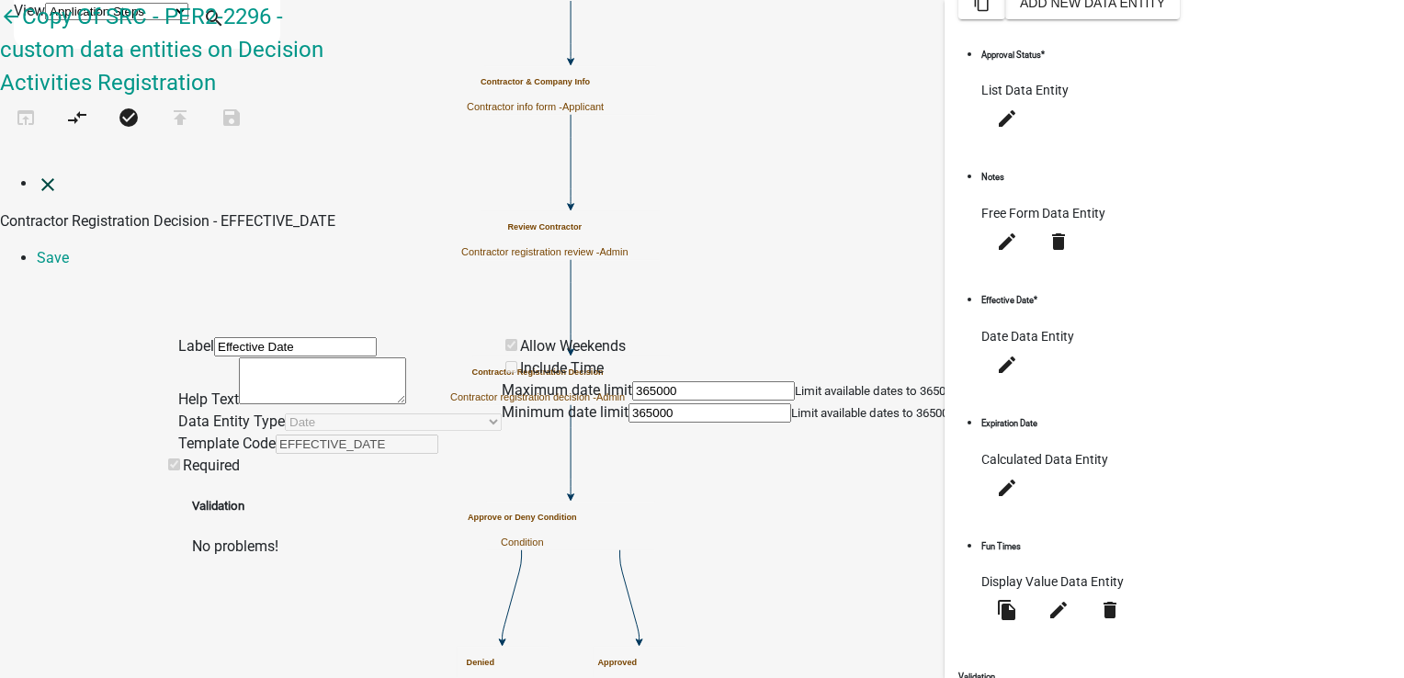
click at [37, 175] on link "close" at bounding box center [48, 183] width 22 height 17
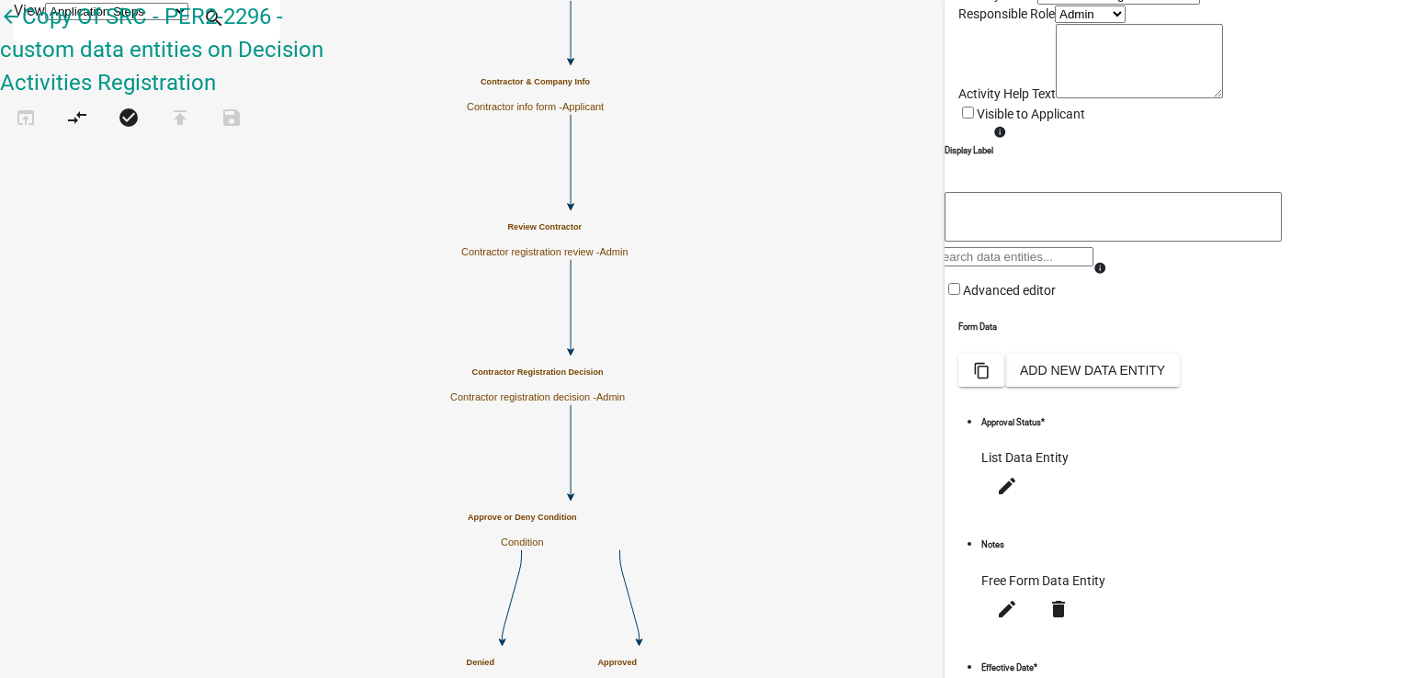
scroll to position [0, 0]
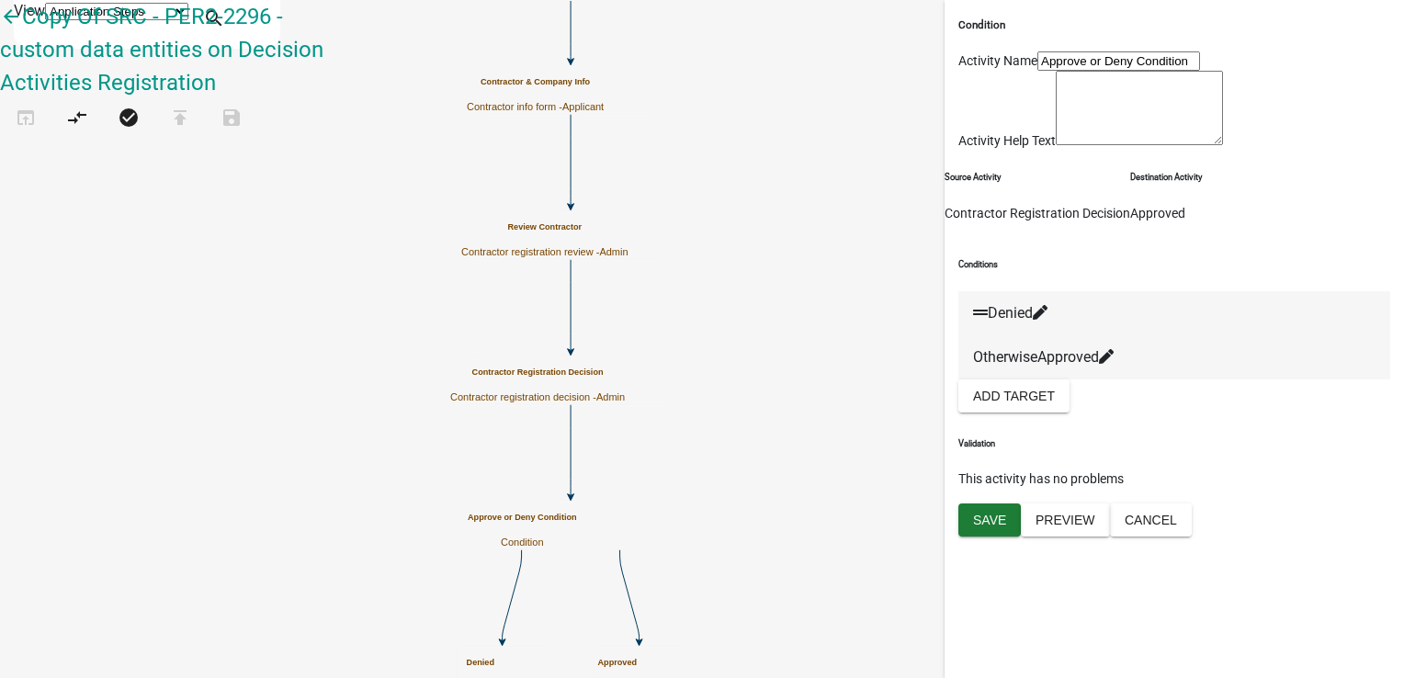
click at [1047, 320] on icon at bounding box center [1039, 312] width 15 height 15
select select "4: 83274128-3222-4a39-ab08-a4276426166f"
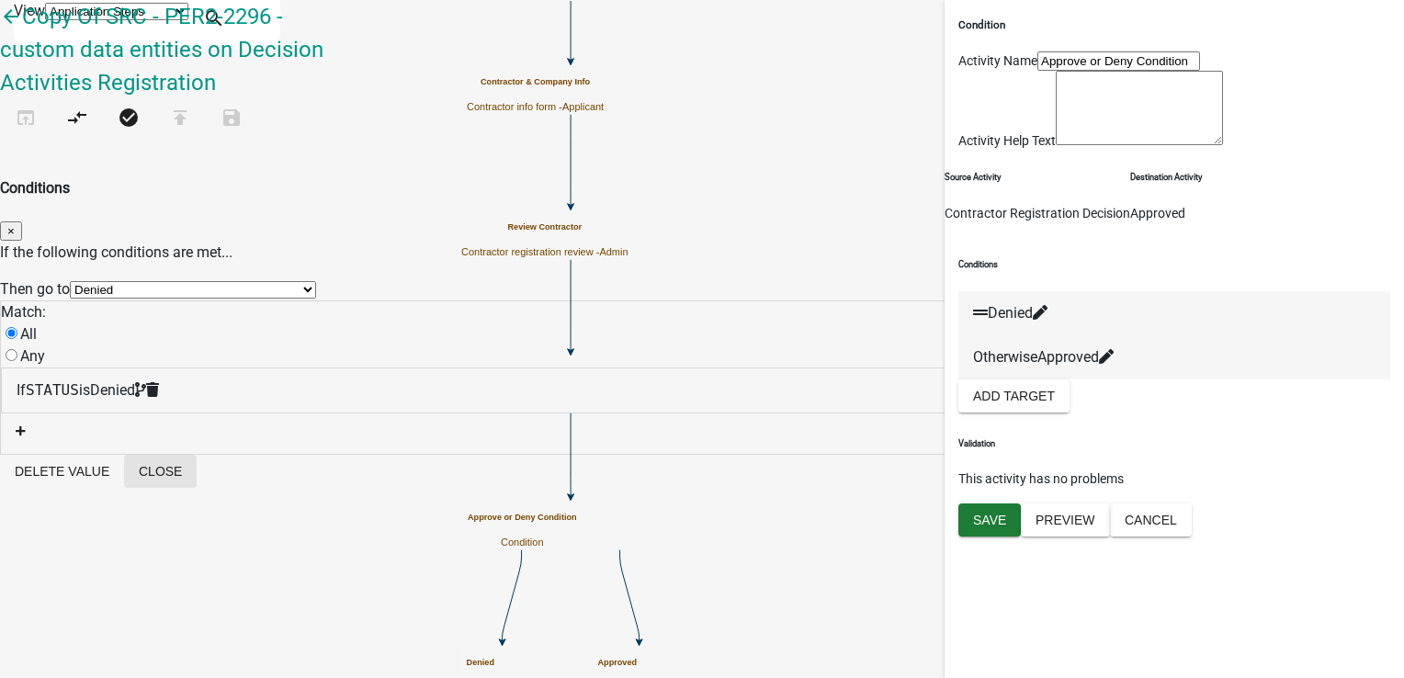
click at [197, 455] on button "Close" at bounding box center [160, 471] width 73 height 33
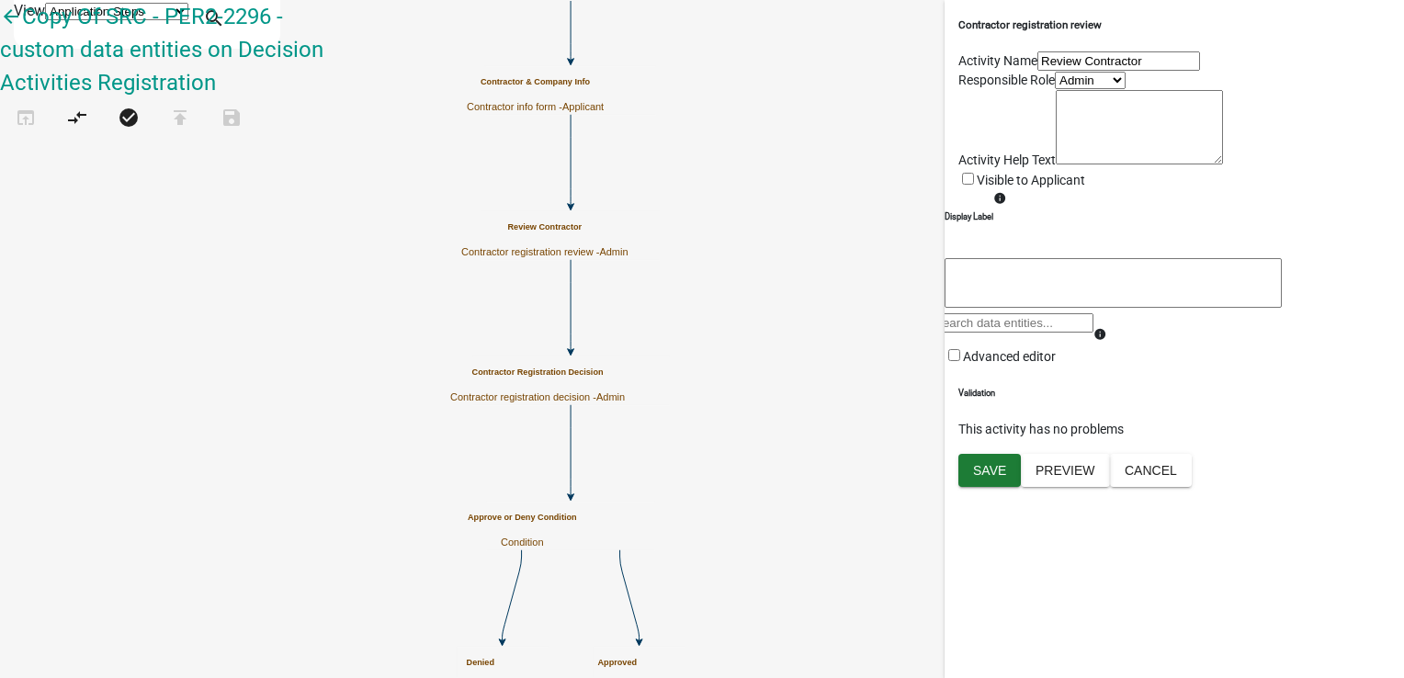
select select "224EE69F-A489-44C5-A1D9-1833DB8D0B63"
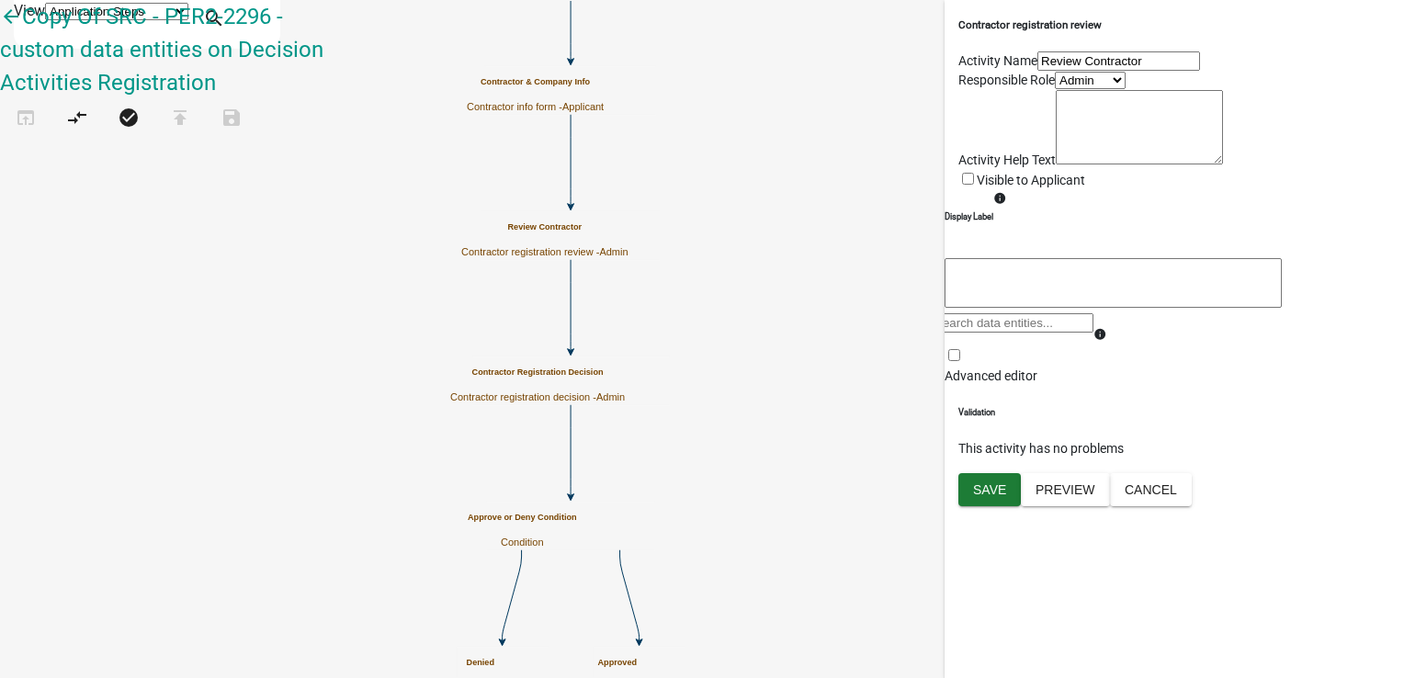
click at [944, 383] on span at bounding box center [944, 375] width 0 height 15
click at [960, 361] on input "Advanced editor" at bounding box center [954, 355] width 12 height 12
click at [944, 382] on span at bounding box center [944, 374] width 0 height 15
click at [960, 360] on input "Advanced editor" at bounding box center [954, 354] width 12 height 12
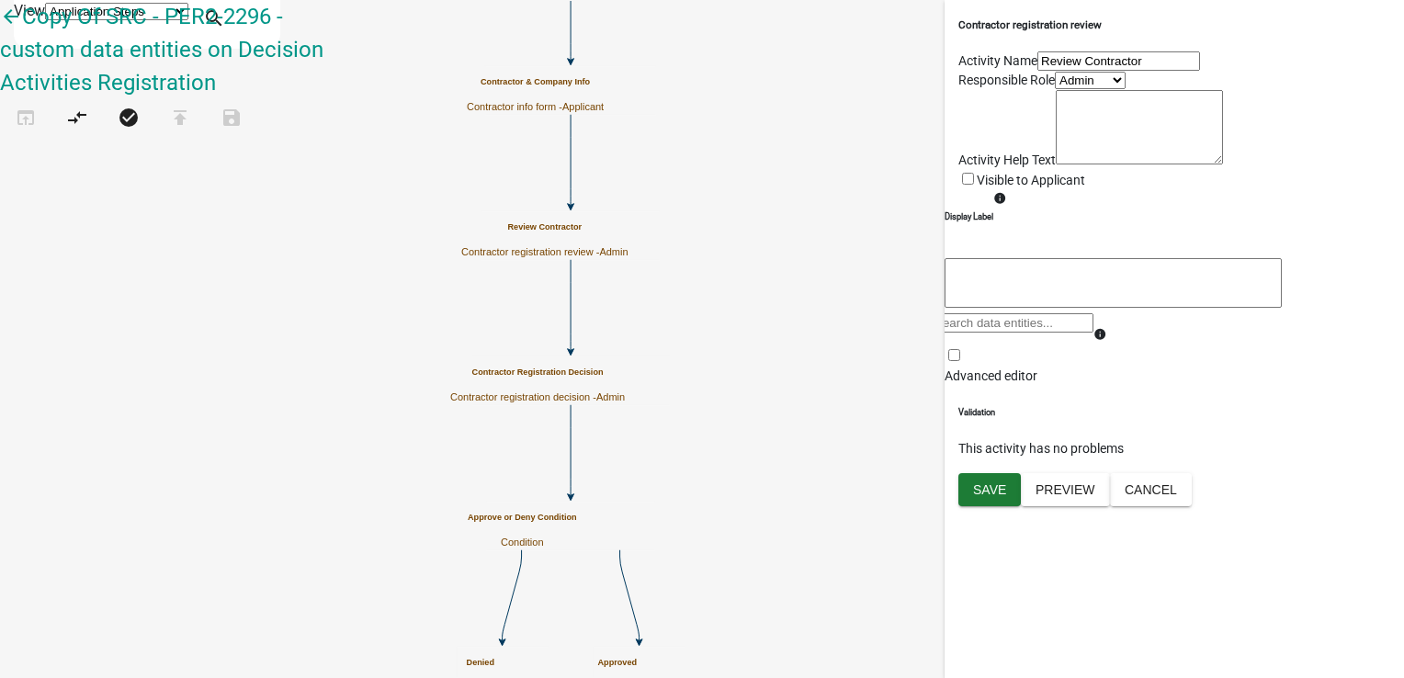
select select "224EE69F-A489-44C5-A1D9-1833DB8D0B63"
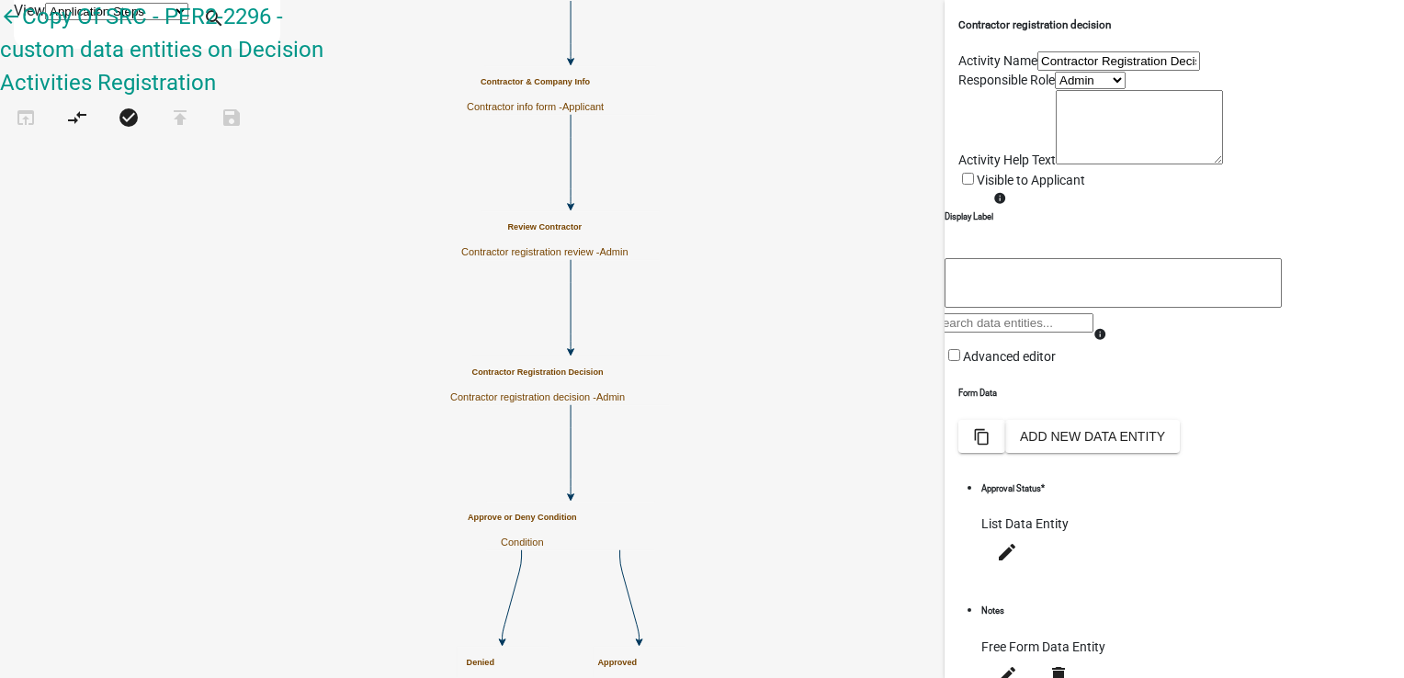
select select "224EE69F-A489-44C5-A1D9-1833DB8D0B63"
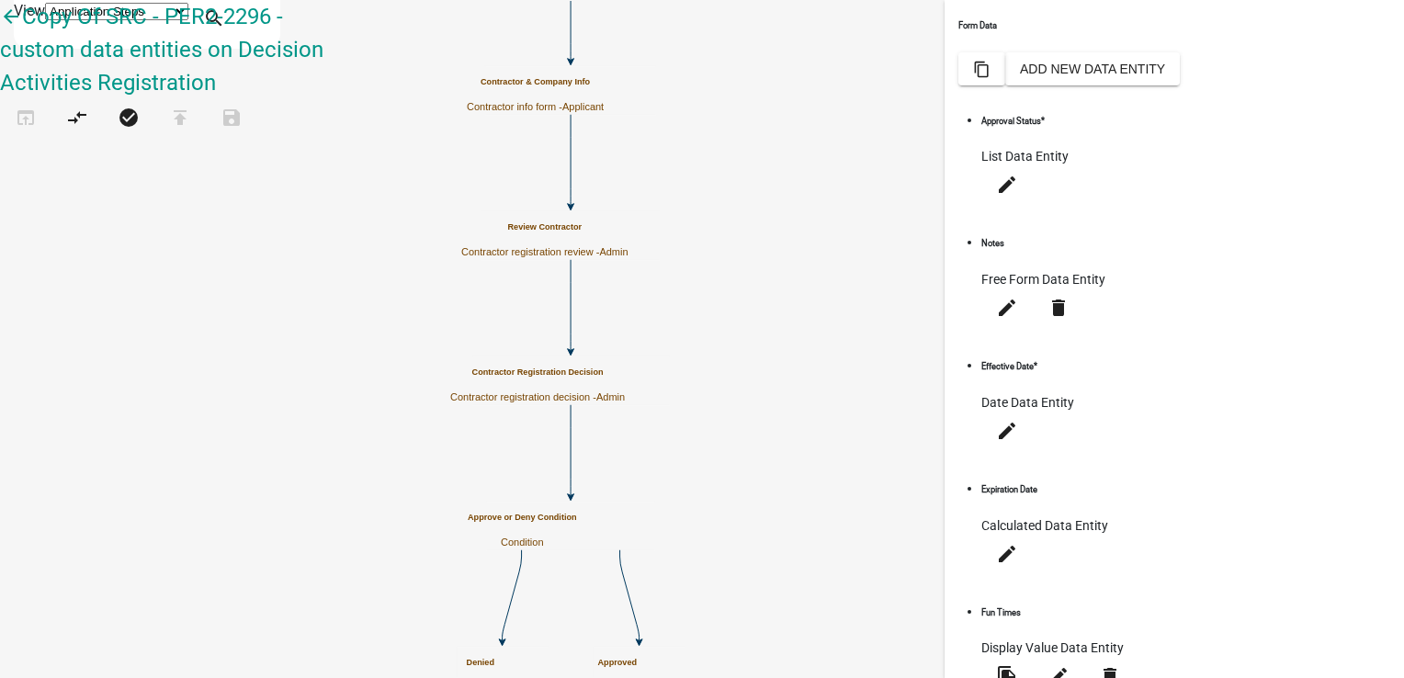
scroll to position [434, 0]
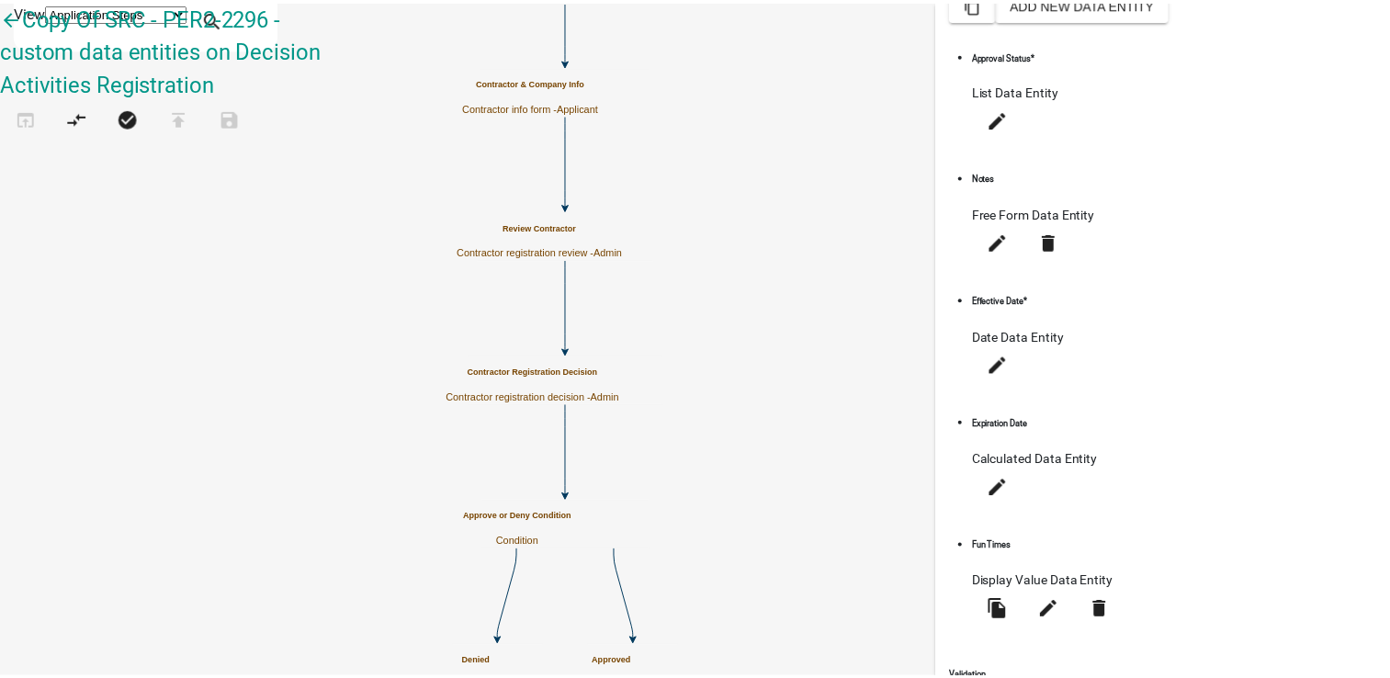
scroll to position [0, 0]
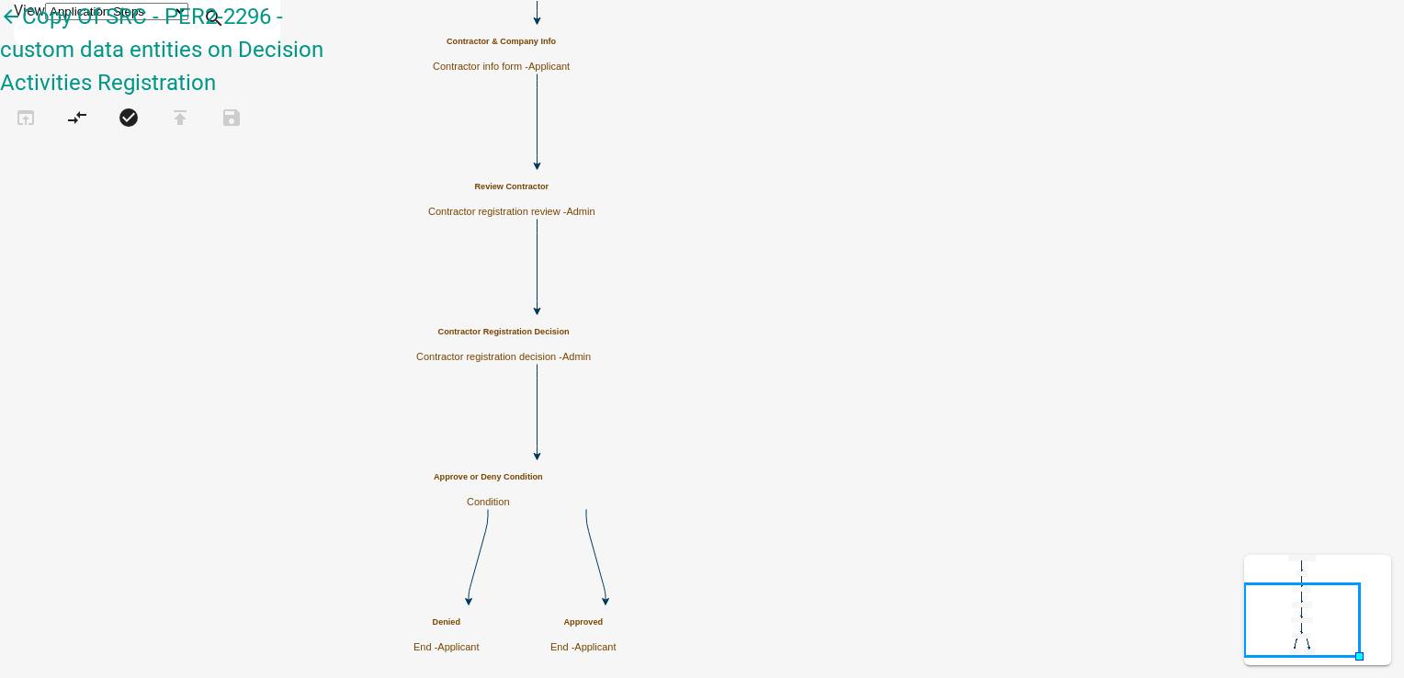
click at [543, 478] on h5 "Approve or Deny Condition" at bounding box center [488, 477] width 109 height 10
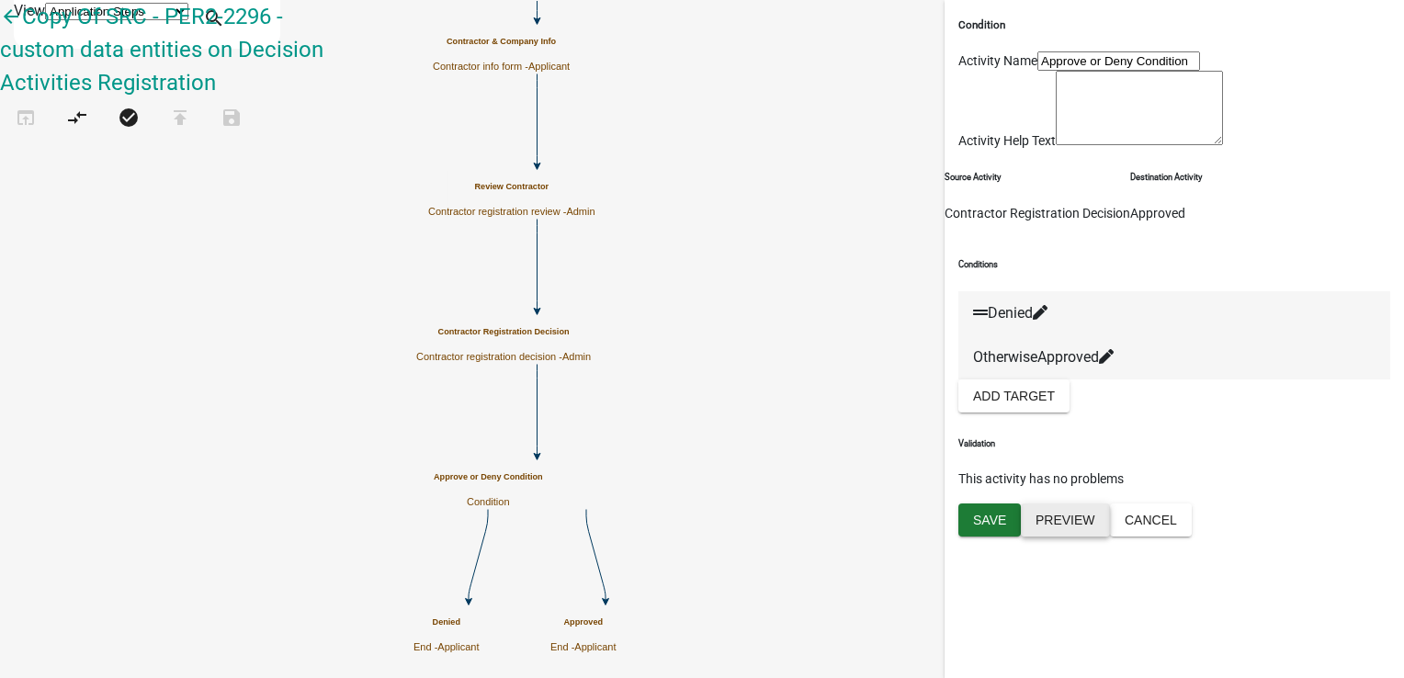
click at [1075, 536] on button "Preview" at bounding box center [1065, 519] width 89 height 33
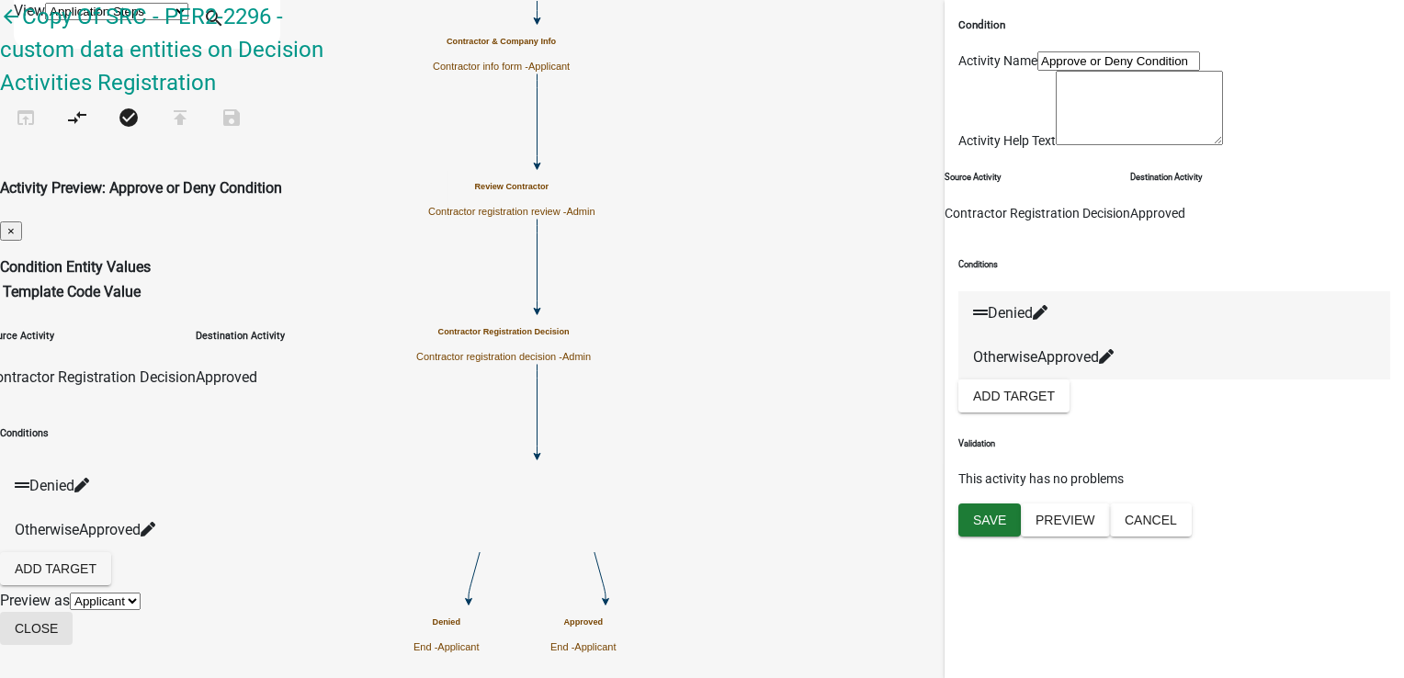
click at [73, 622] on button "Close" at bounding box center [36, 628] width 73 height 33
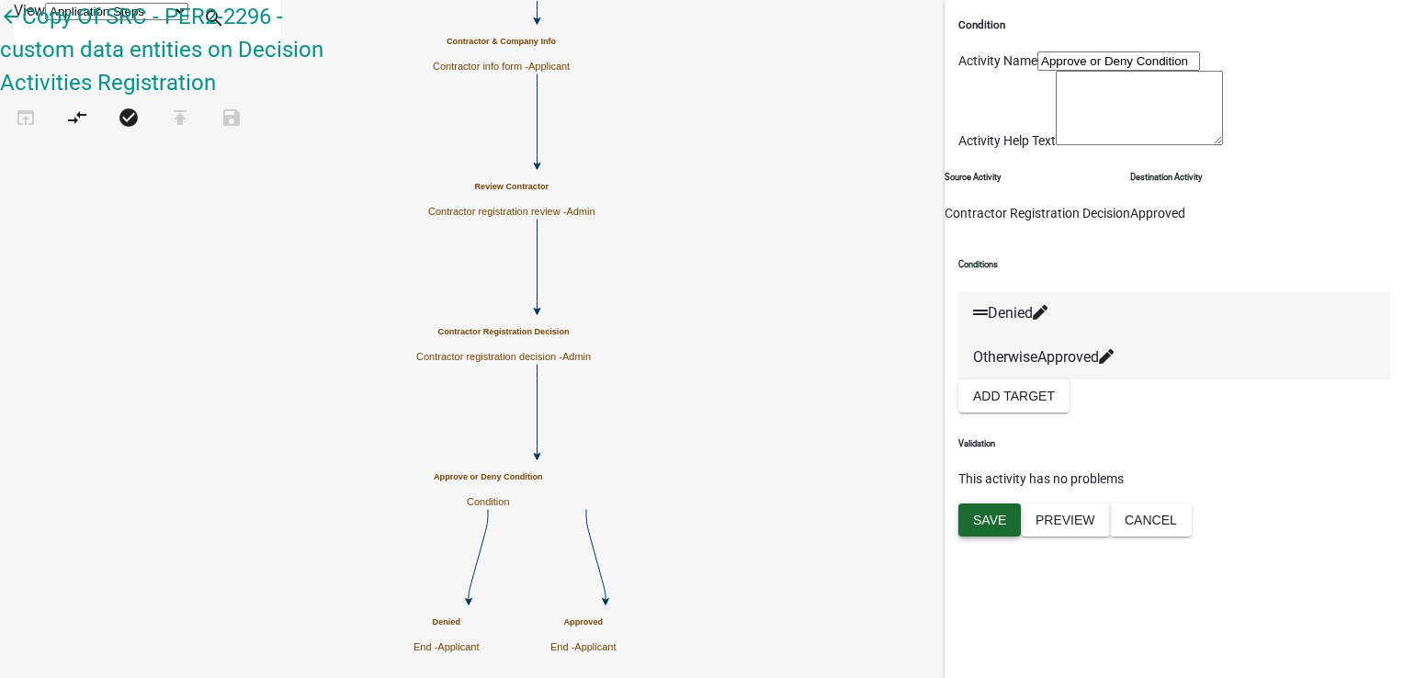
click at [1000, 536] on button "Save" at bounding box center [989, 519] width 62 height 33
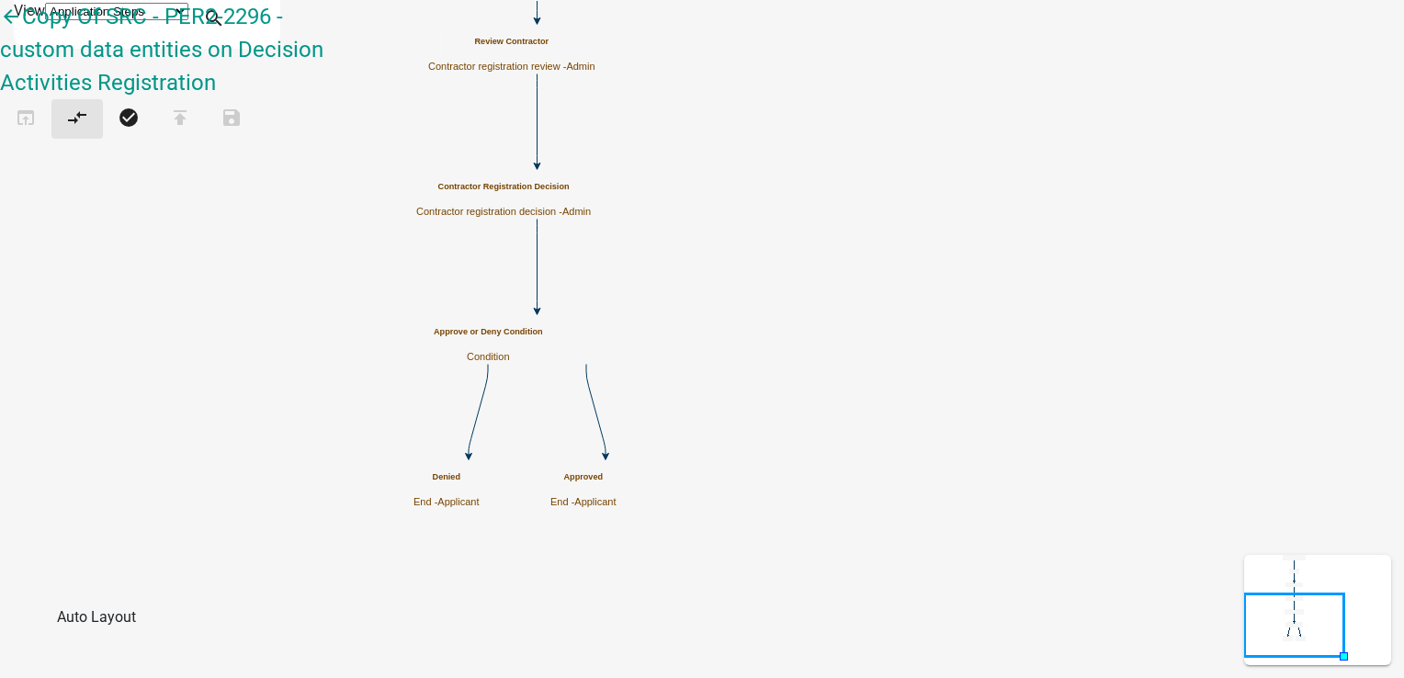
click at [88, 107] on icon "compare_arrows" at bounding box center [77, 120] width 22 height 26
click at [140, 107] on icon "check_circle" at bounding box center [129, 120] width 22 height 26
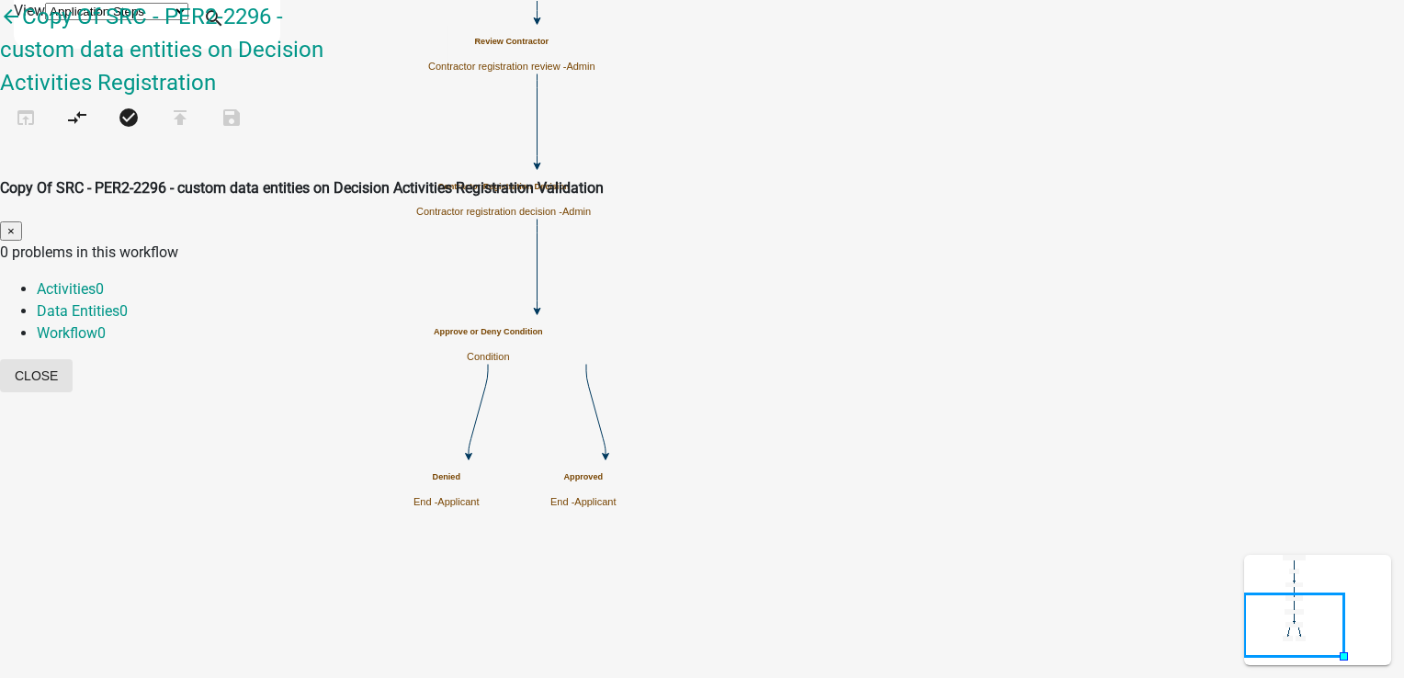
click at [73, 359] on button "Close" at bounding box center [36, 375] width 73 height 33
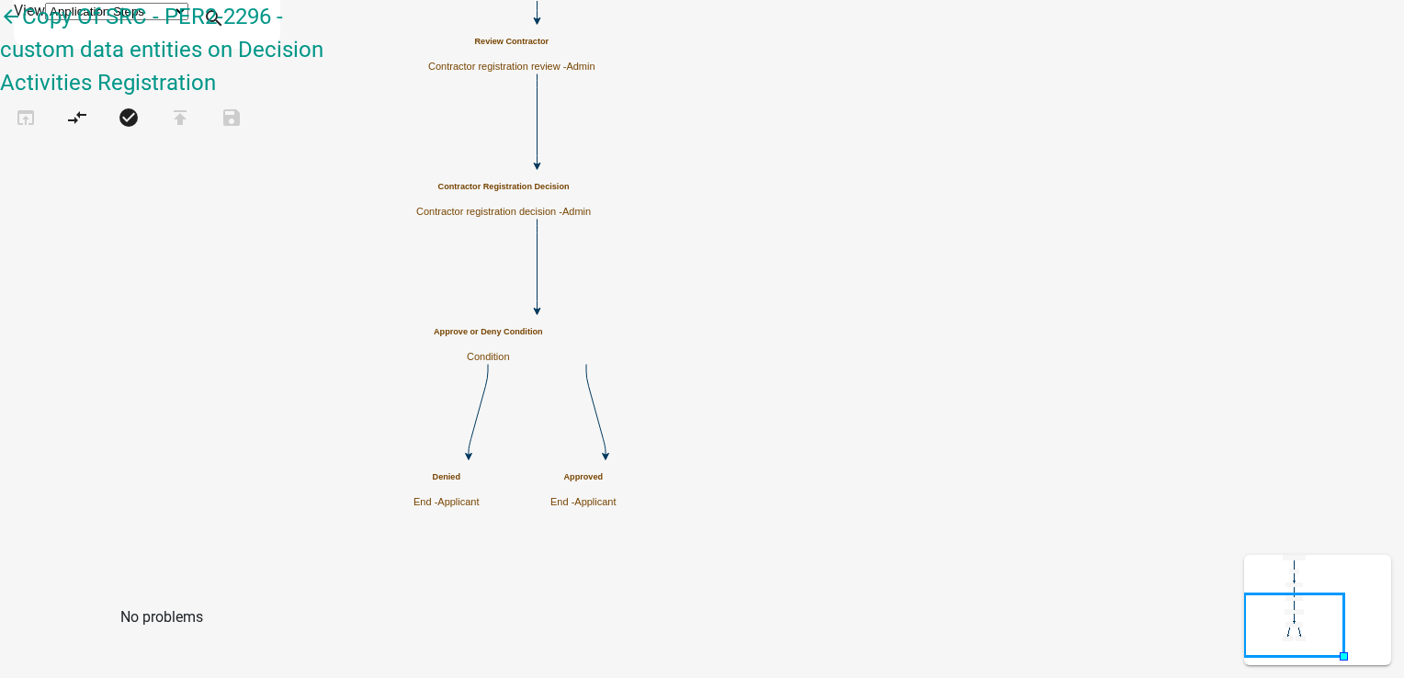
click at [114, 517] on link "Condition Route the workflow based on a condition" at bounding box center [184, 547] width 294 height 60
click at [39, 555] on p "Route the workflow based on a condition" at bounding box center [184, 566] width 294 height 22
click at [85, 286] on link "Call workflow Run a child workflow within the current workflow" at bounding box center [184, 327] width 294 height 82
click at [119, 219] on p "Send an email with a calendar attachment as a step in the workflow" at bounding box center [184, 241] width 294 height 44
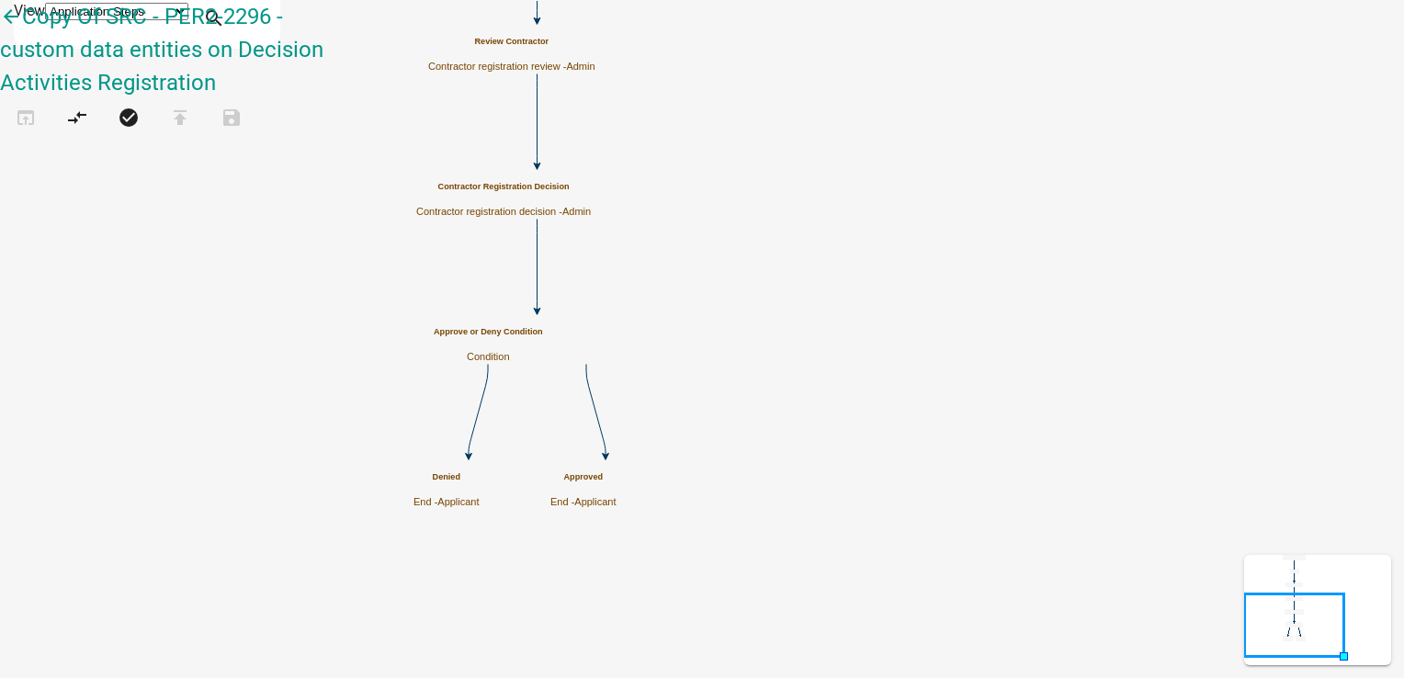
click at [1053, 283] on icon "Start (Secondary Contractor Registration) Start - Applicant Approved End - Appl…" at bounding box center [702, 339] width 1402 height 676
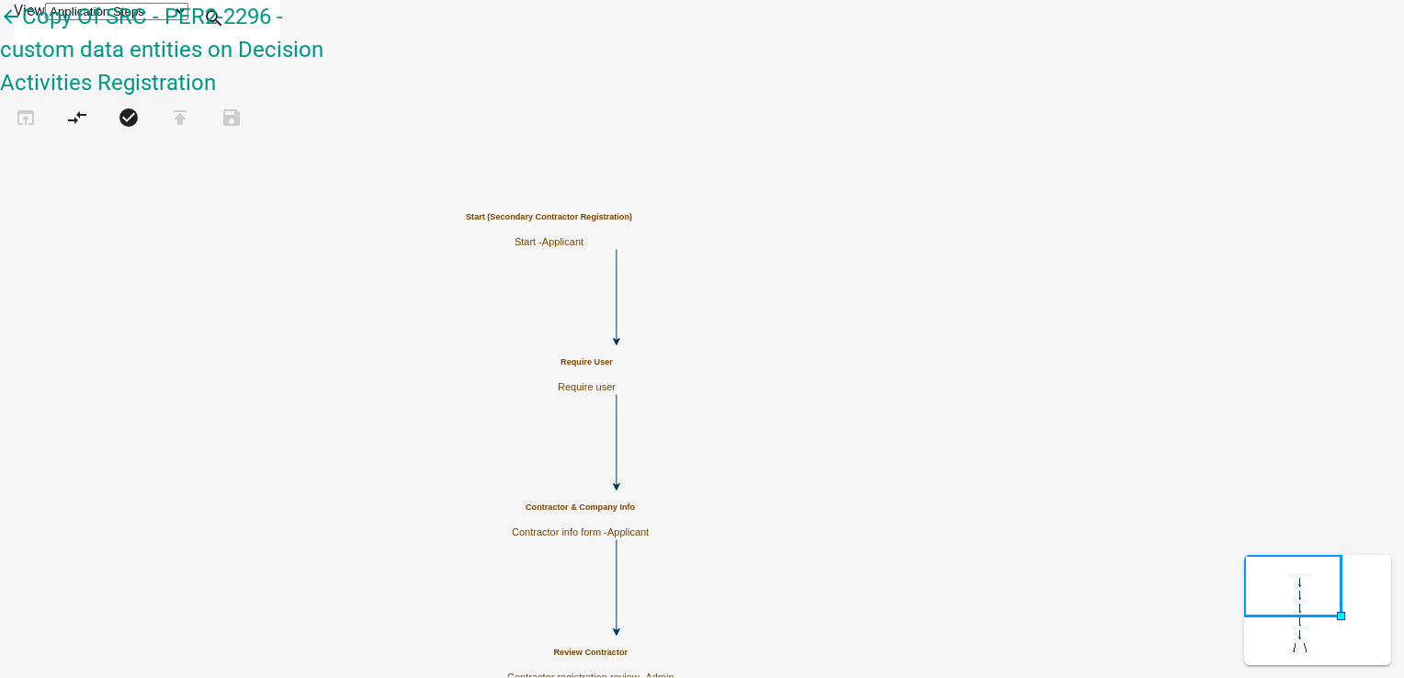
click at [615, 381] on p "Require user" at bounding box center [587, 387] width 58 height 12
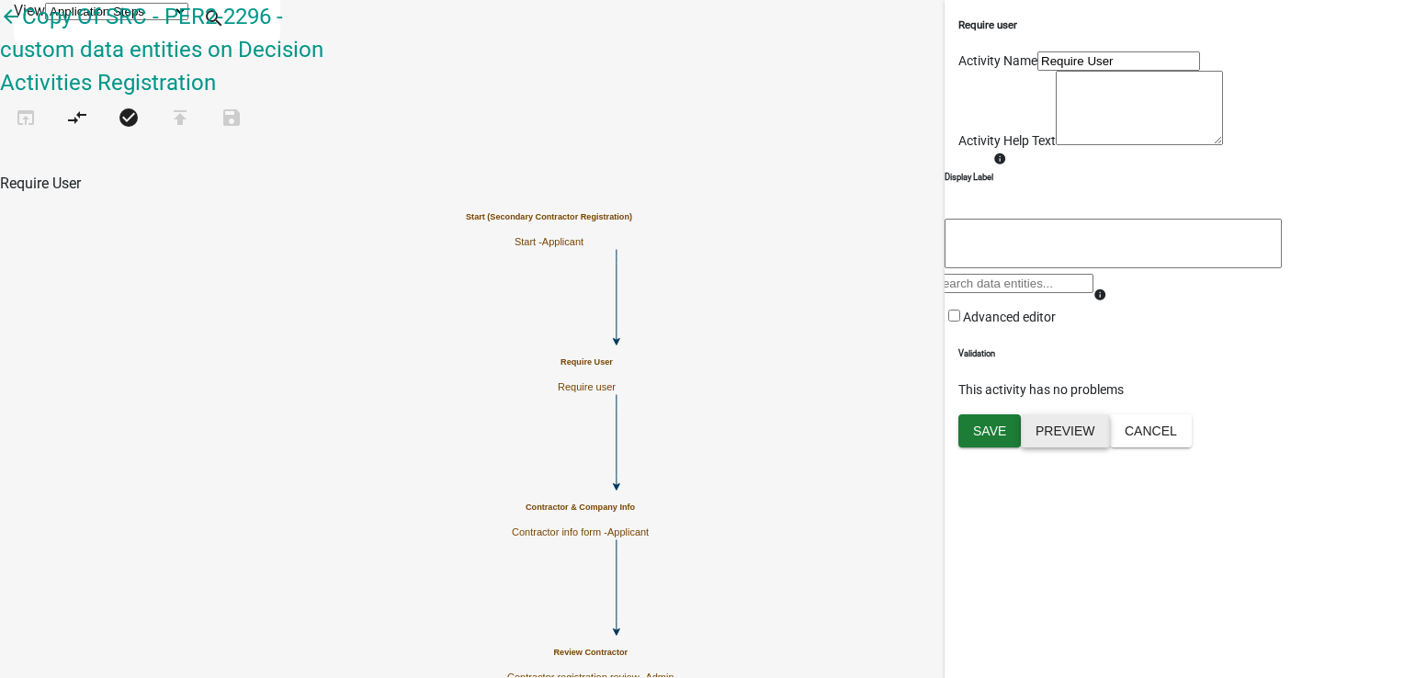
click at [1085, 447] on button "Preview" at bounding box center [1065, 430] width 89 height 33
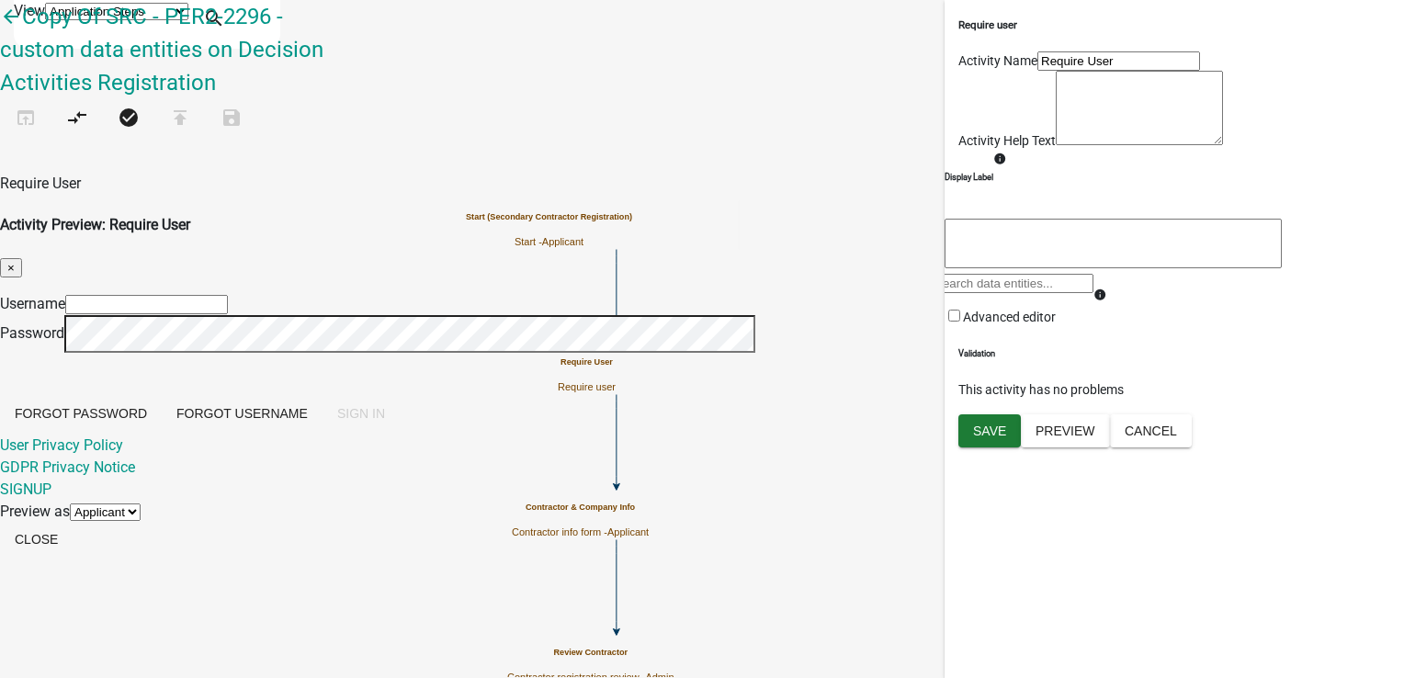
type input "PratikshaK"
click at [73, 556] on button "Close" at bounding box center [36, 539] width 73 height 33
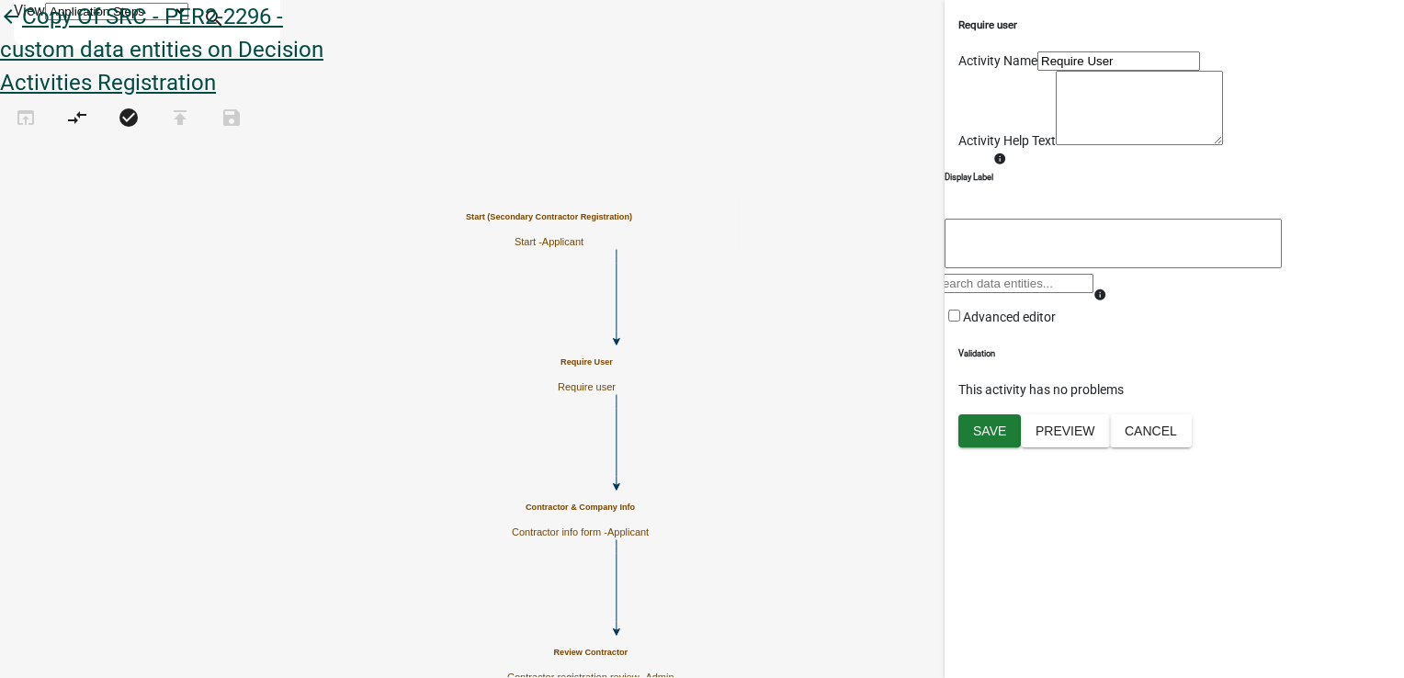
click at [39, 20] on link "arrow_back Copy Of SRC - PER2-2296 - custom data entities on Decision Activitie…" at bounding box center [161, 50] width 323 height 92
click at [22, 24] on icon "arrow_back" at bounding box center [11, 19] width 22 height 26
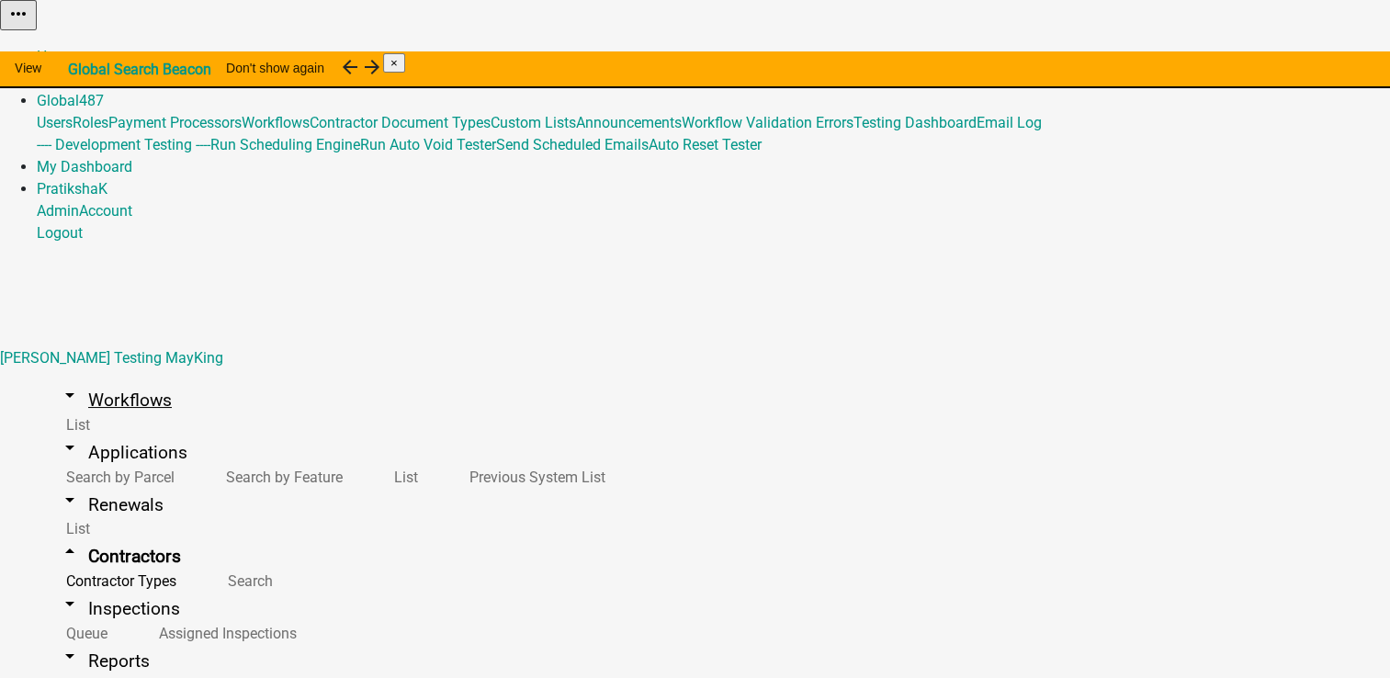
click at [73, 378] on link "arrow_drop_down Workflows" at bounding box center [115, 399] width 157 height 43
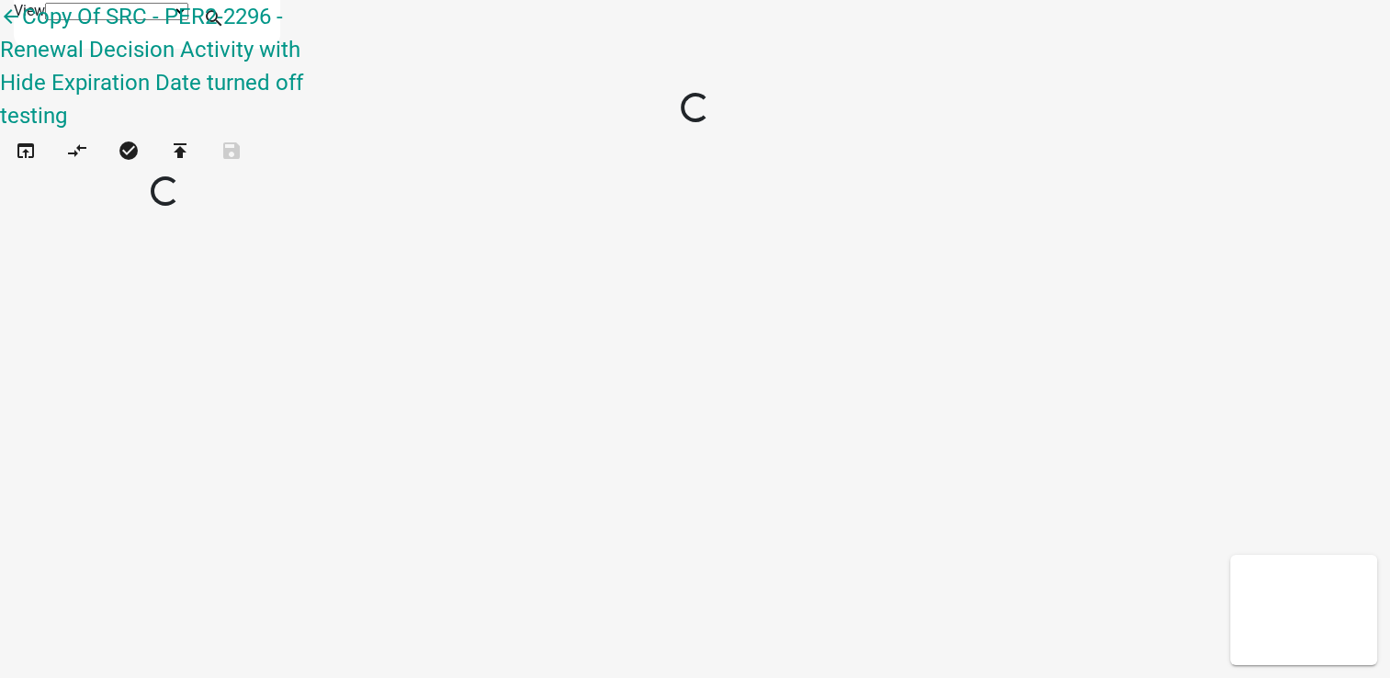
select select "1"
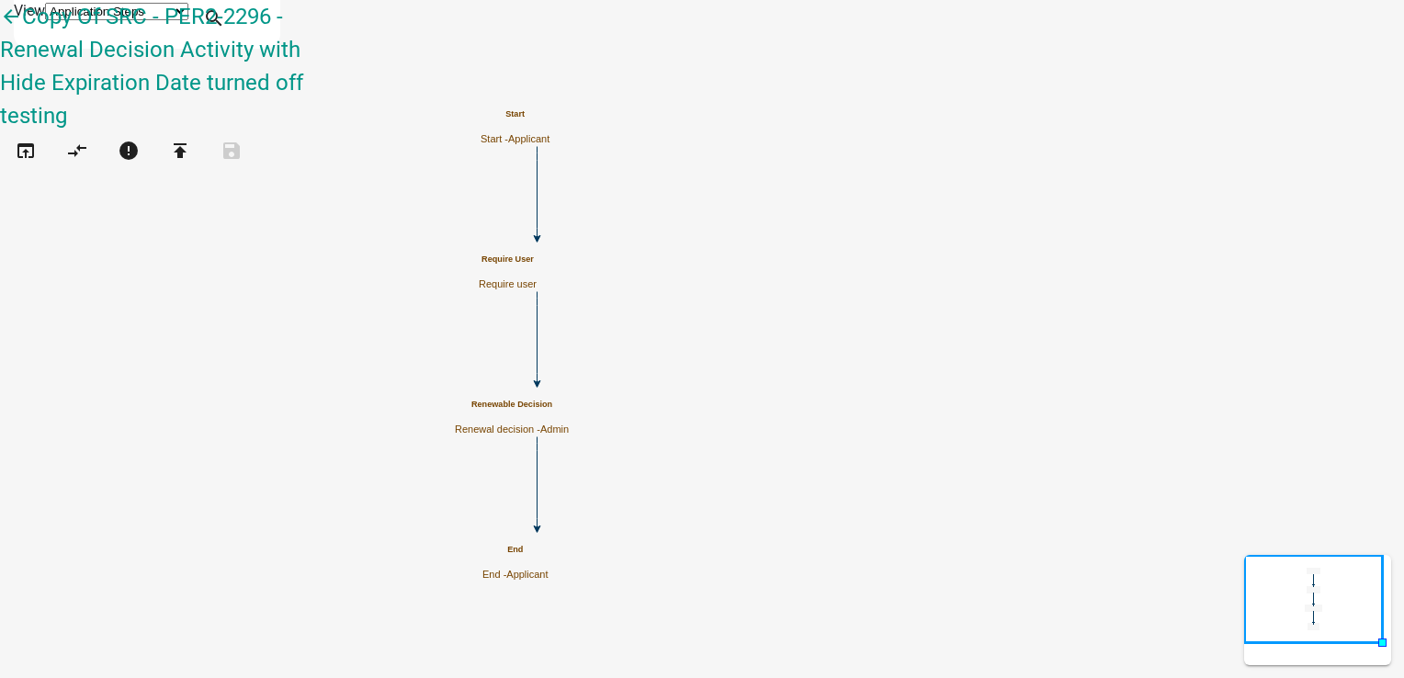
click at [569, 423] on p "Renewal decision - Admin" at bounding box center [512, 429] width 114 height 12
select select "224EE69F-A489-44C5-A1D9-1833DB8D0B63"
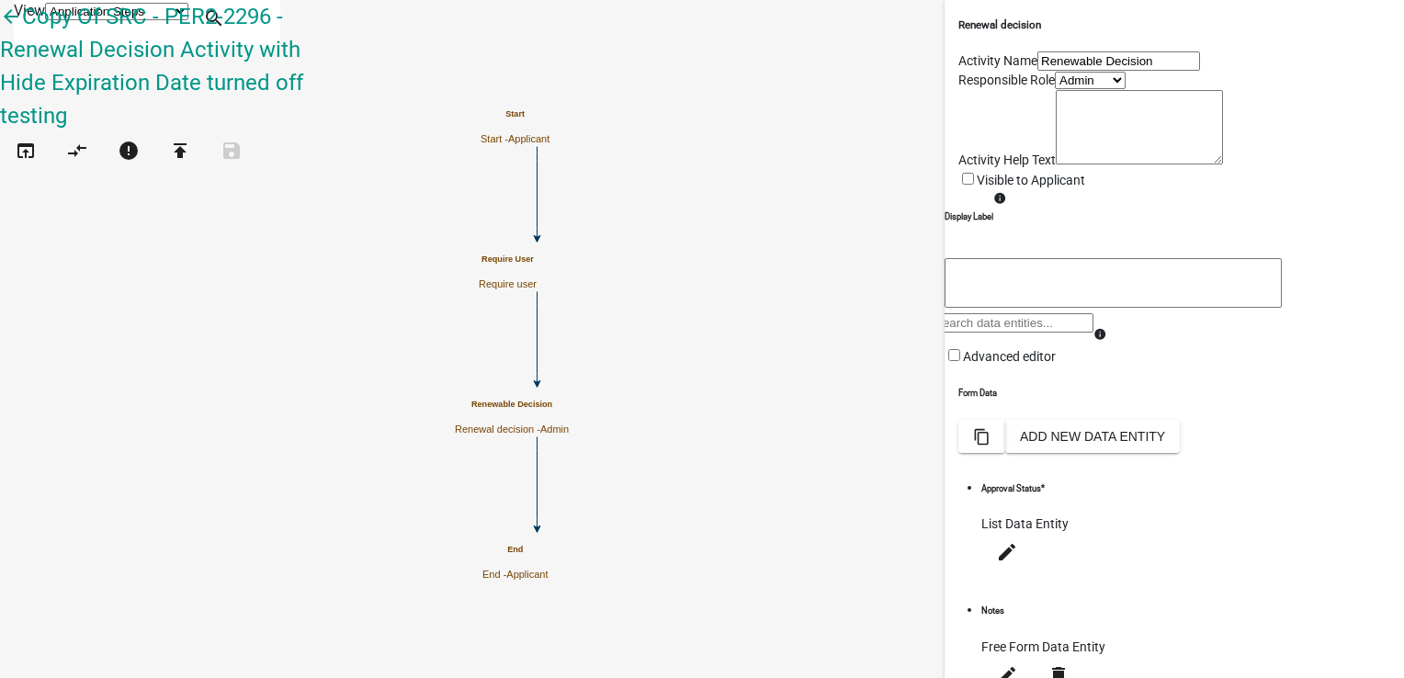
scroll to position [412, 0]
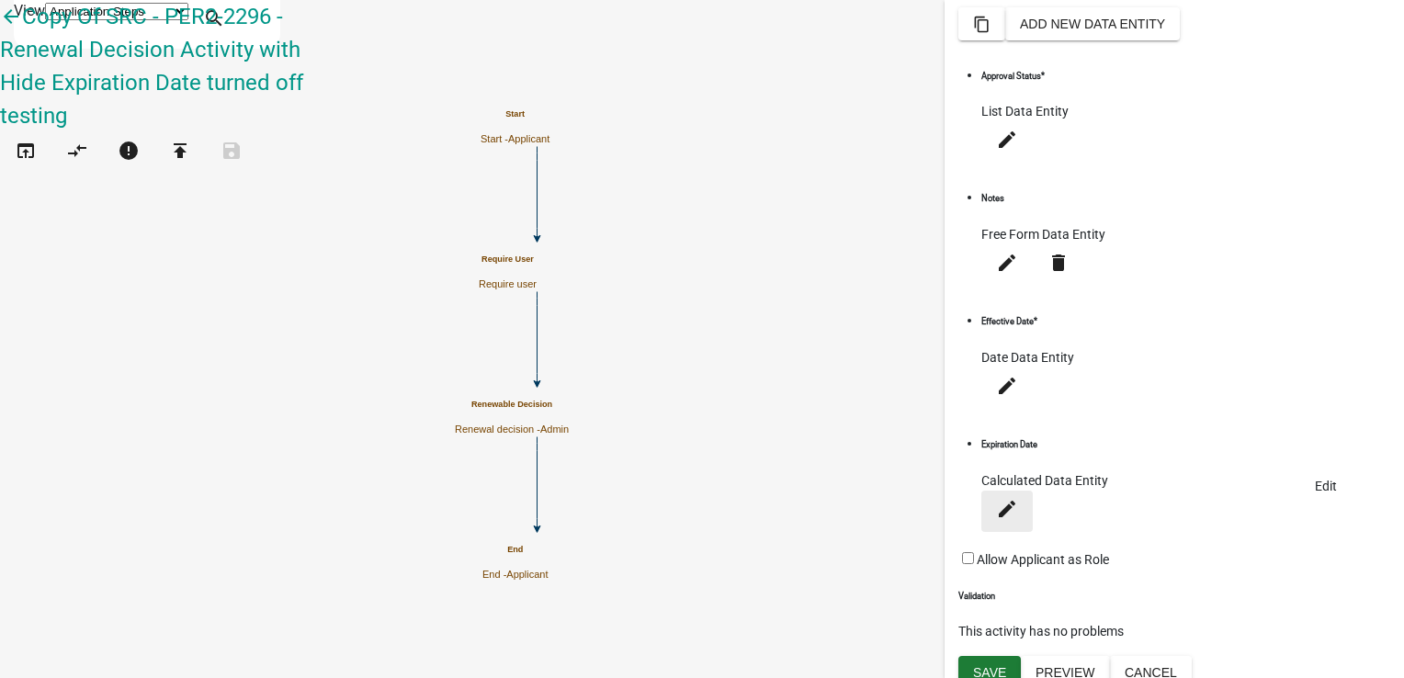
click at [1018, 497] on icon "edit" at bounding box center [1007, 508] width 22 height 22
select select "calculated-value"
select select "4"
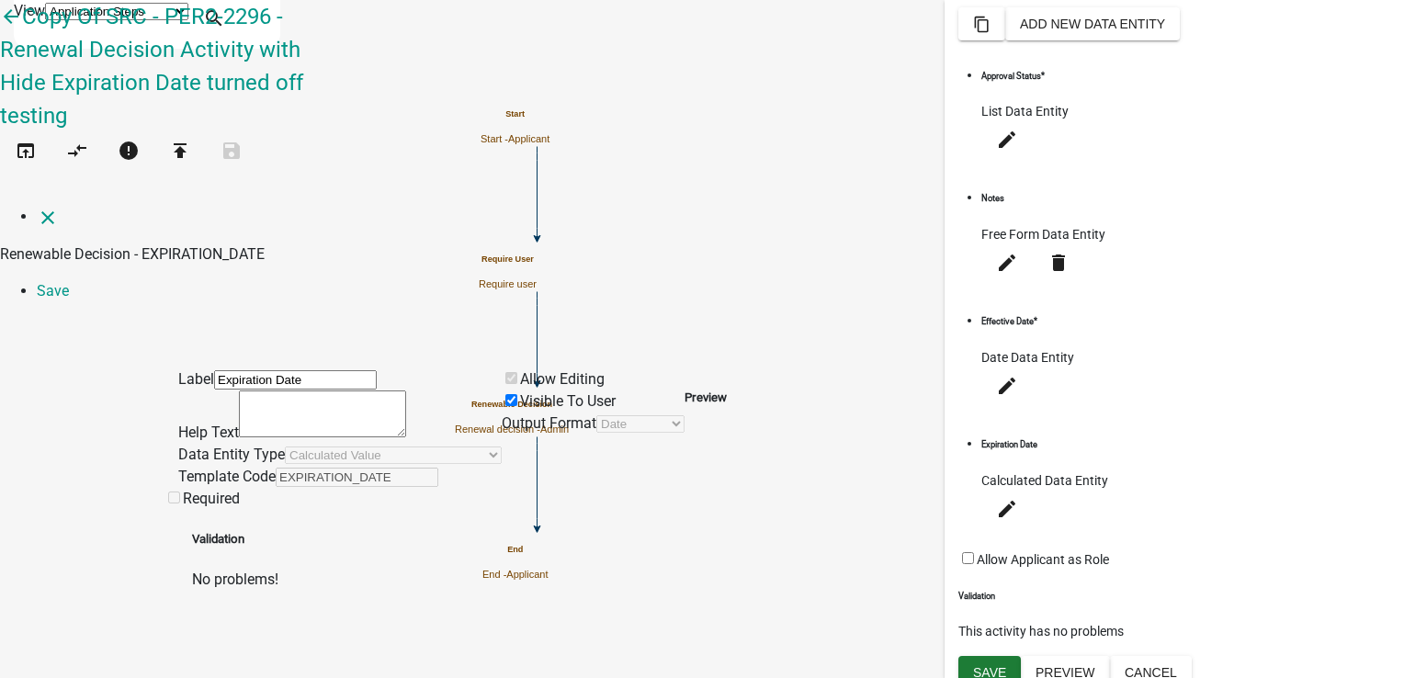
click at [33, 206] on nav "close Renewable Decision - EXPIRATION_DATE Save" at bounding box center [702, 254] width 1404 height 96
click at [37, 207] on icon "close" at bounding box center [48, 218] width 22 height 22
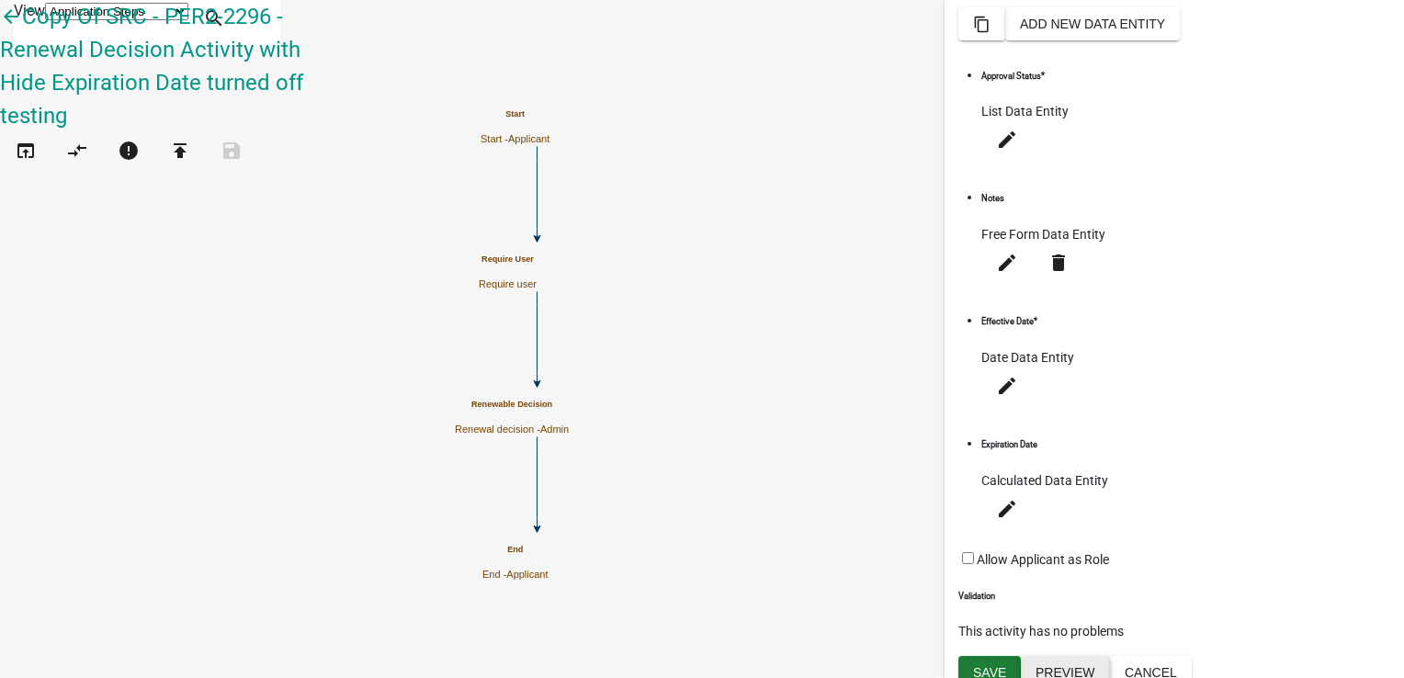
click at [1076, 673] on button "Preview" at bounding box center [1065, 672] width 89 height 33
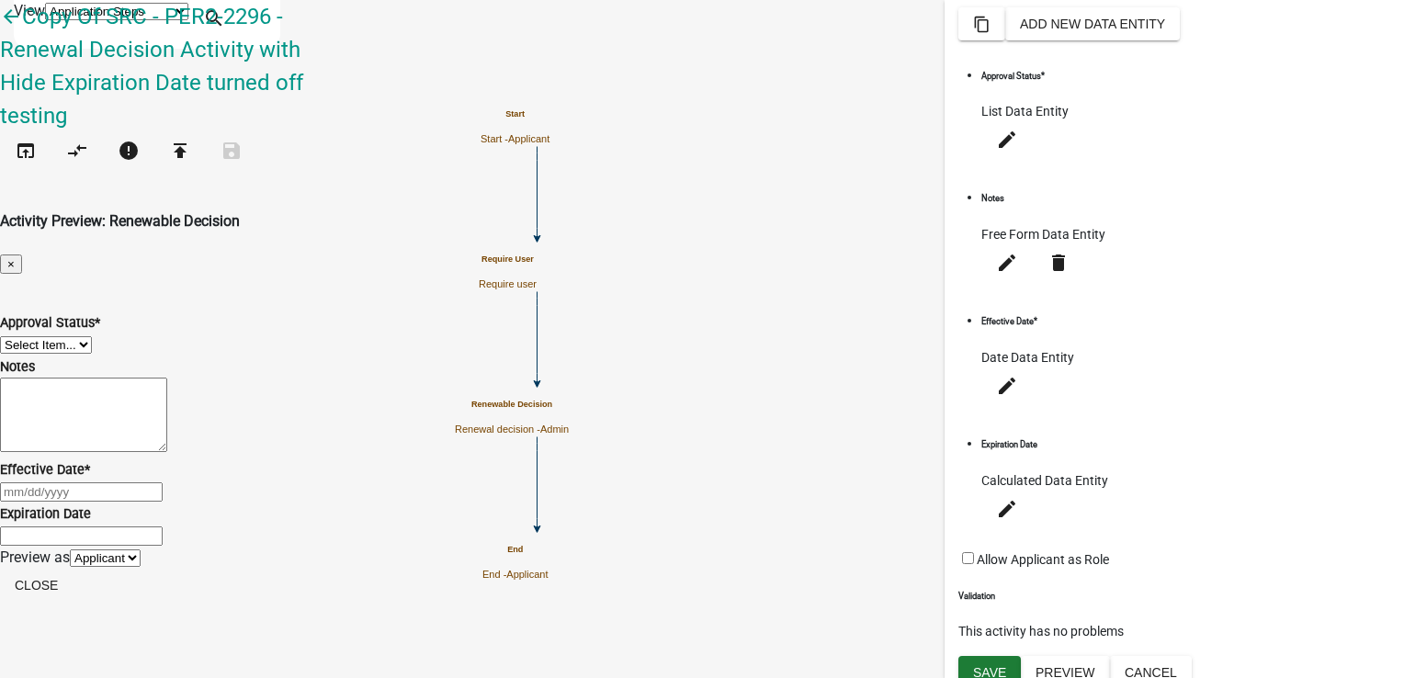
scroll to position [92, 0]
click at [73, 602] on button "Close" at bounding box center [36, 585] width 73 height 33
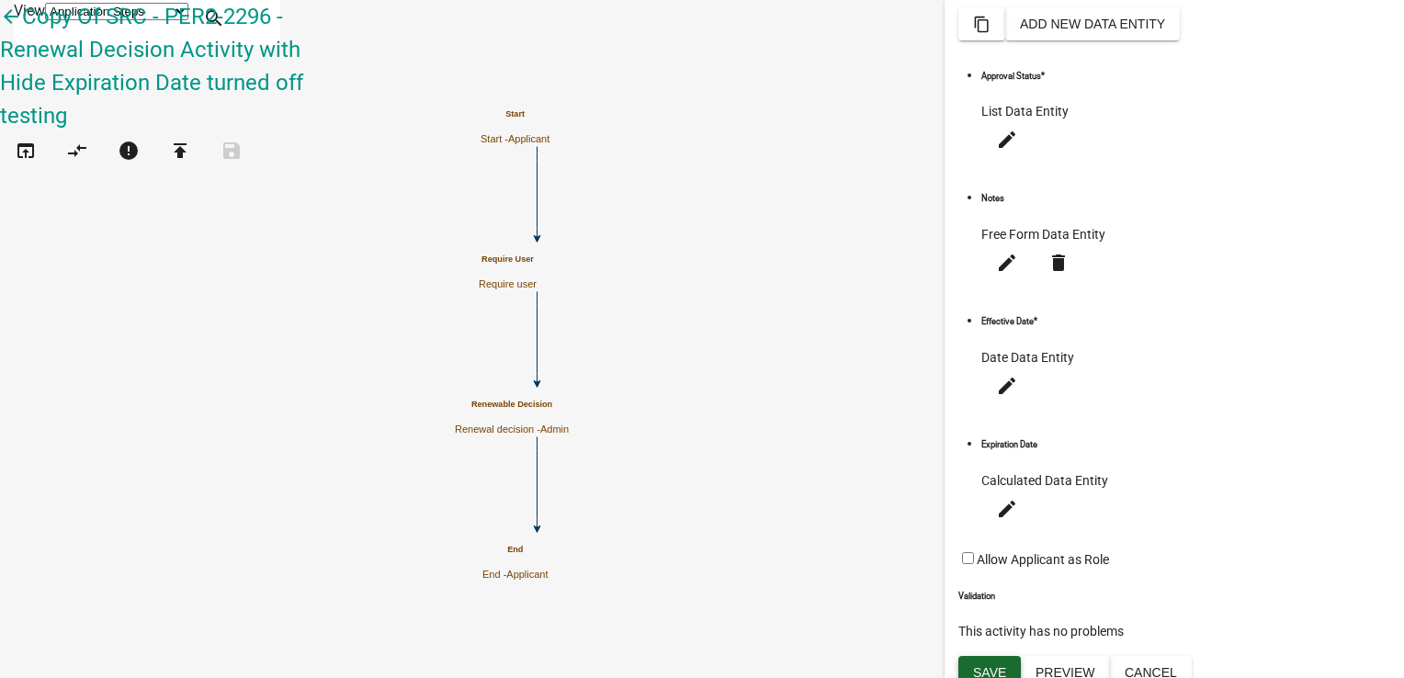
click at [998, 665] on span "Save" at bounding box center [989, 672] width 33 height 15
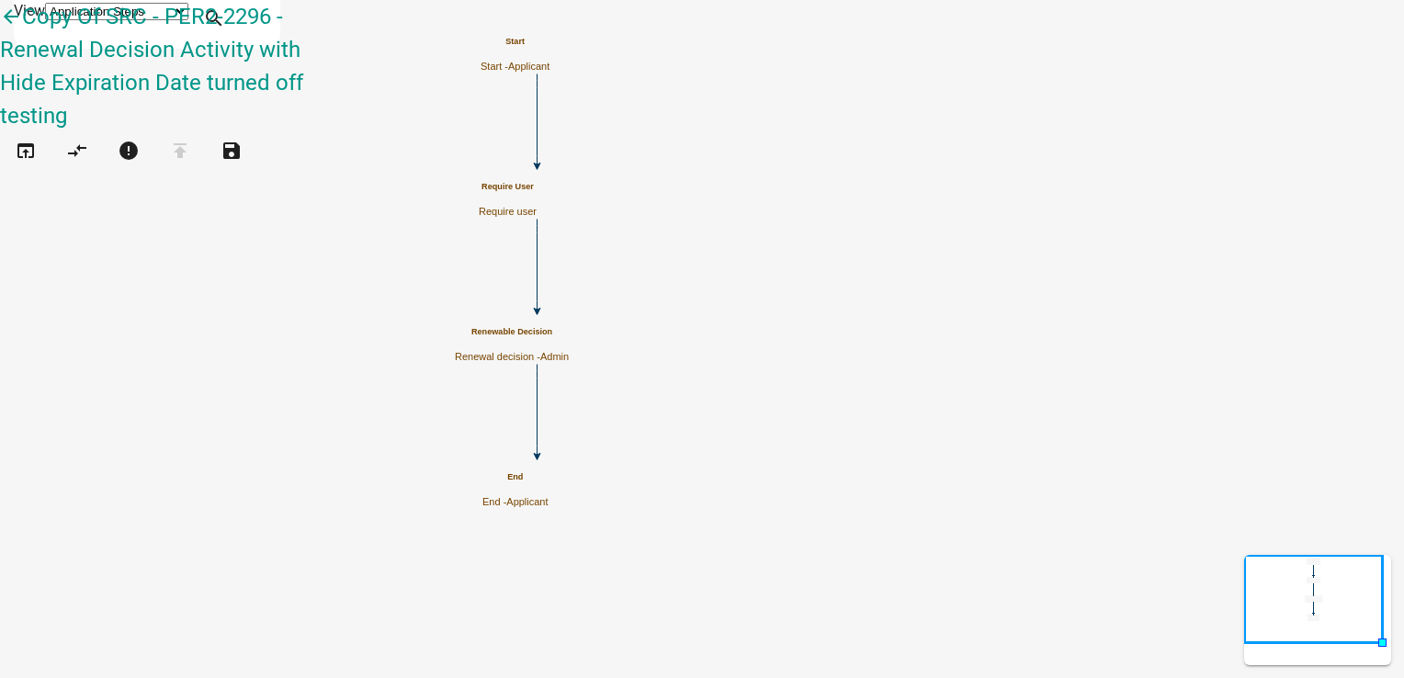
scroll to position [0, 0]
click at [25, 140] on icon "open_in_browser" at bounding box center [26, 153] width 22 height 26
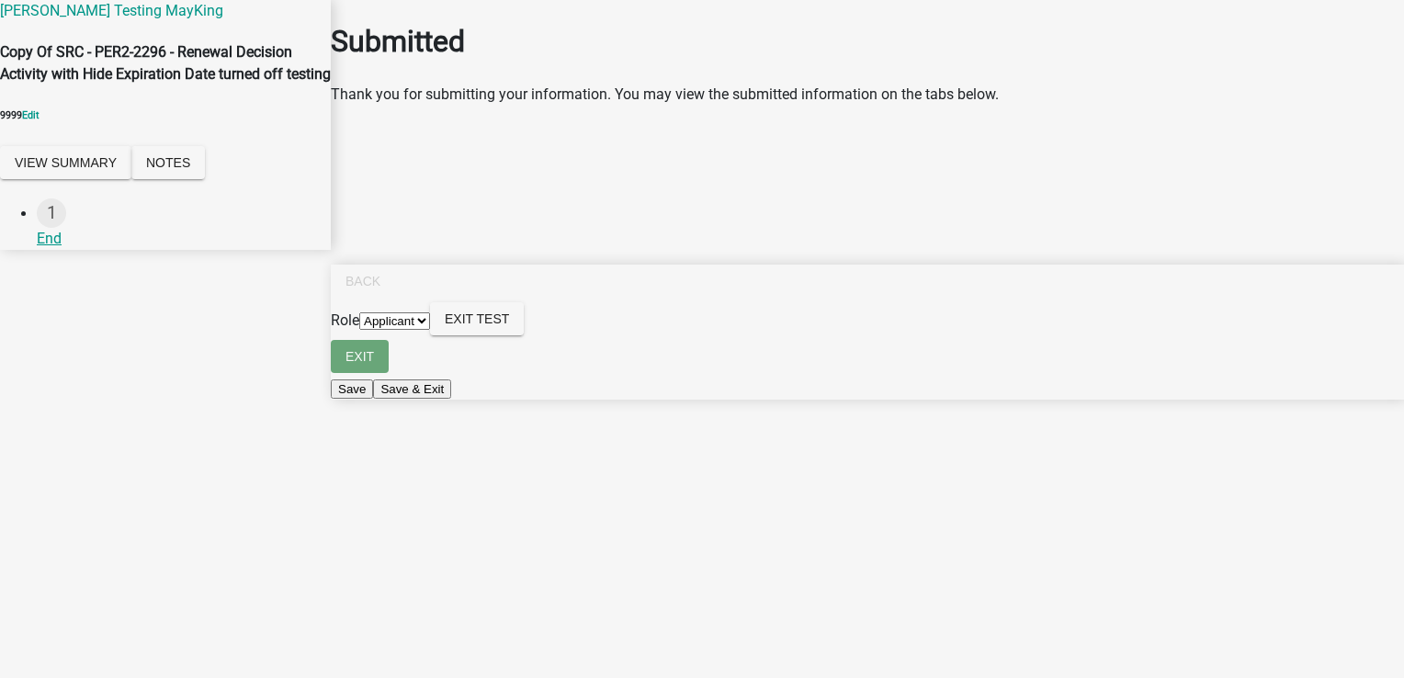
click at [430, 330] on select "Applicant Admin" at bounding box center [394, 320] width 71 height 17
select select "224ee69f-a489-44c5-a1d9-1833db8d0b63"
click at [430, 330] on select "Applicant Admin" at bounding box center [394, 320] width 71 height 17
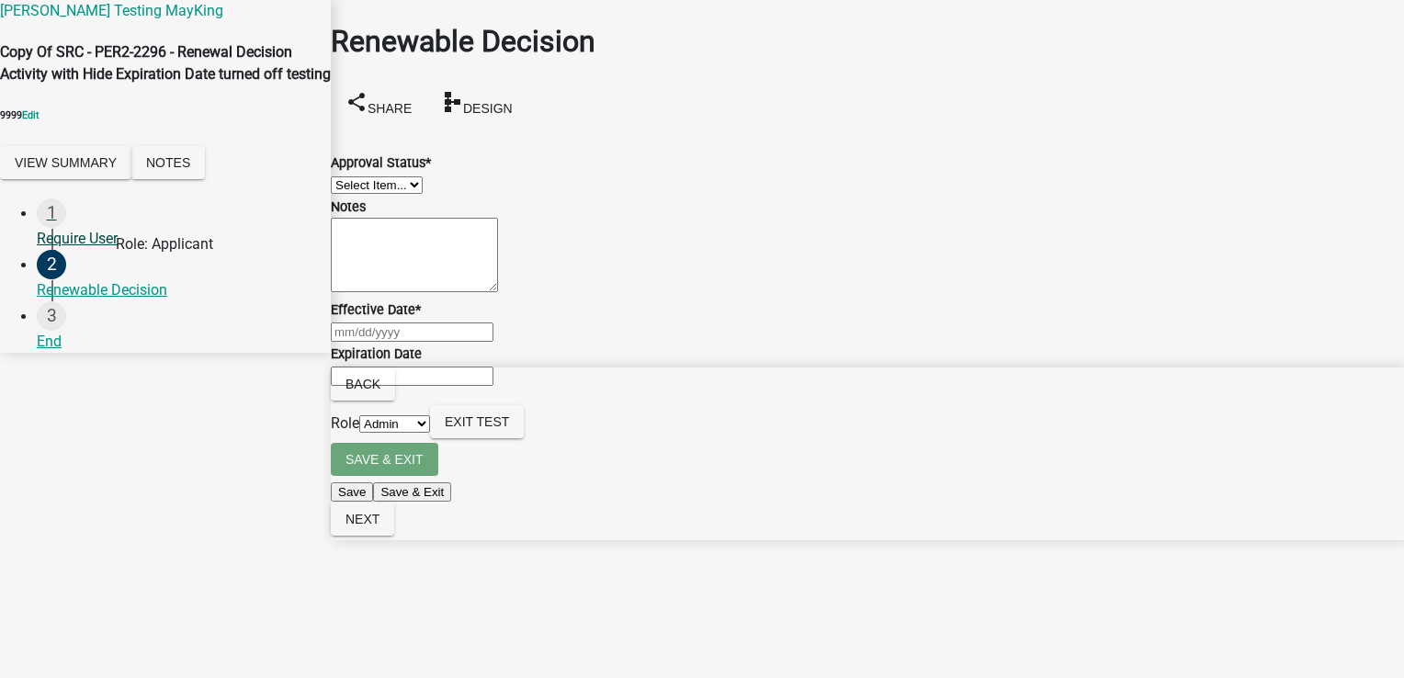
click at [76, 250] on div "Require User" at bounding box center [176, 239] width 279 height 22
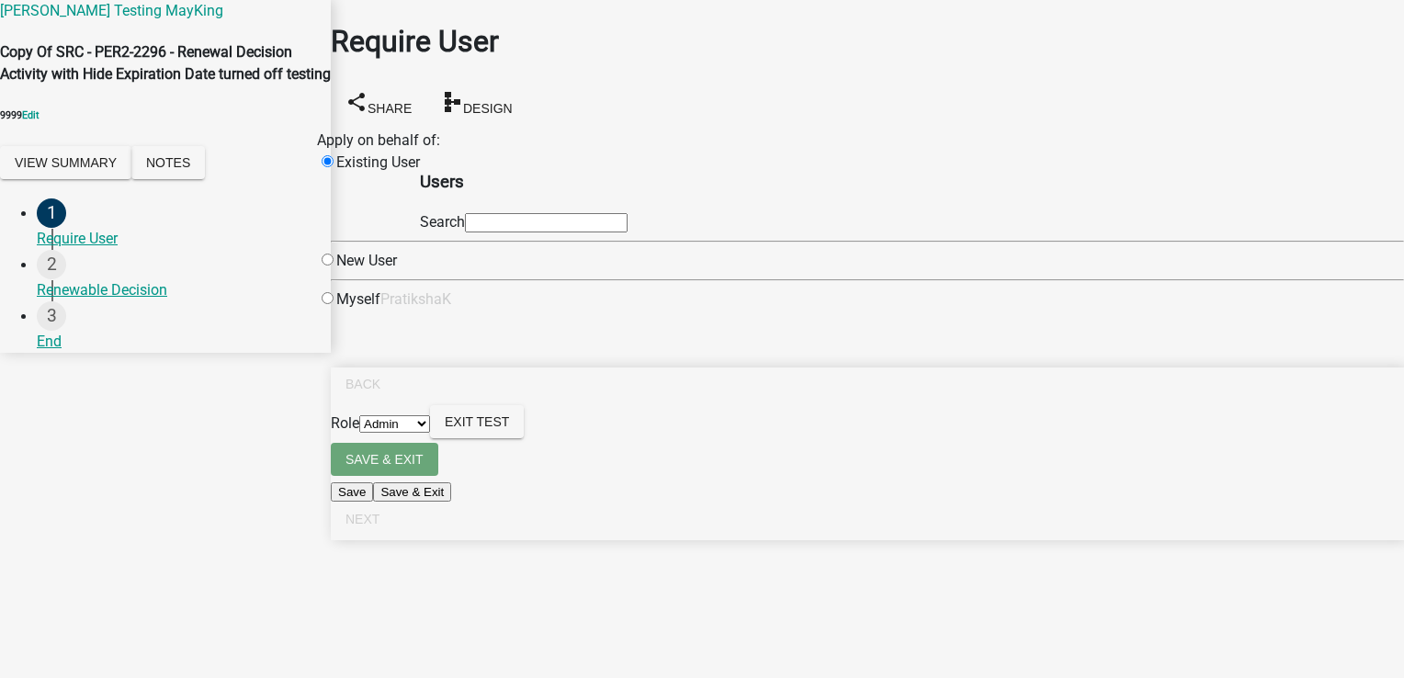
click at [380, 310] on div "Myself" at bounding box center [348, 299] width 63 height 22
click at [333, 304] on input "radio" at bounding box center [327, 298] width 12 height 12
radio input "true"
radio input "false"
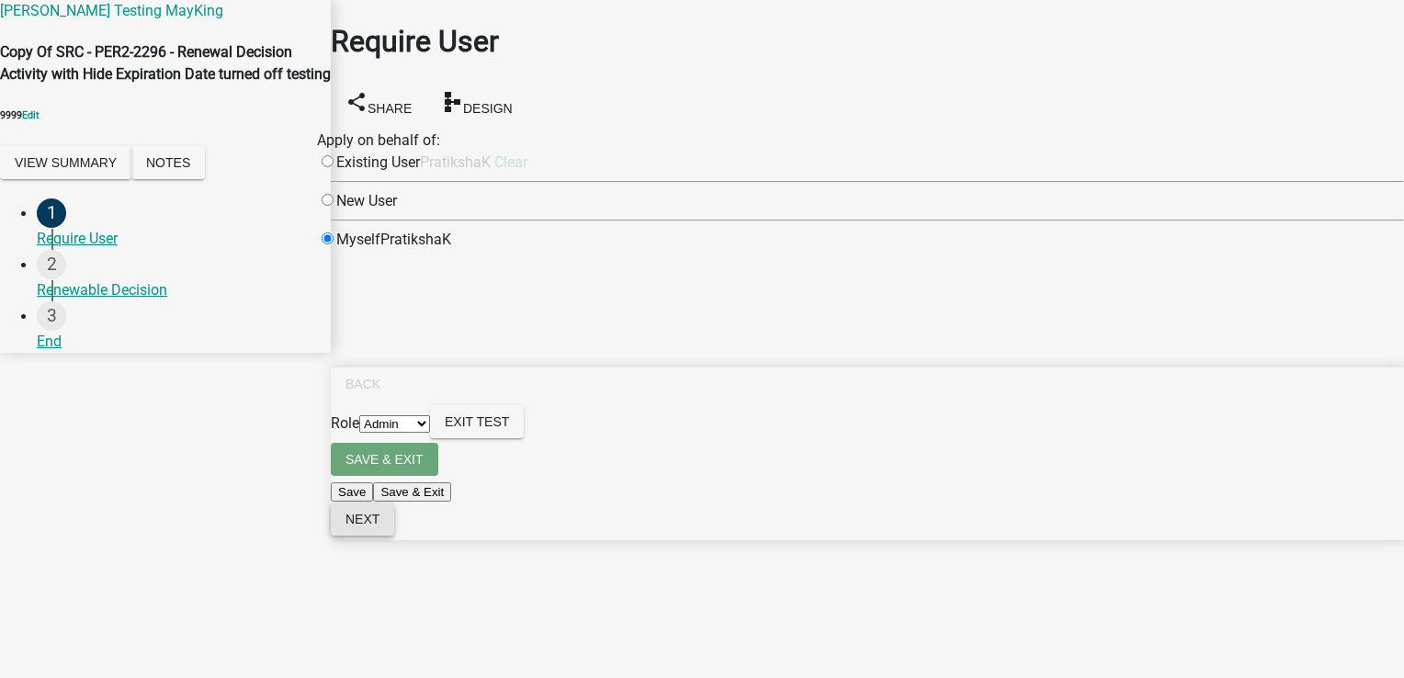
click at [379, 526] on span "Next" at bounding box center [362, 519] width 34 height 15
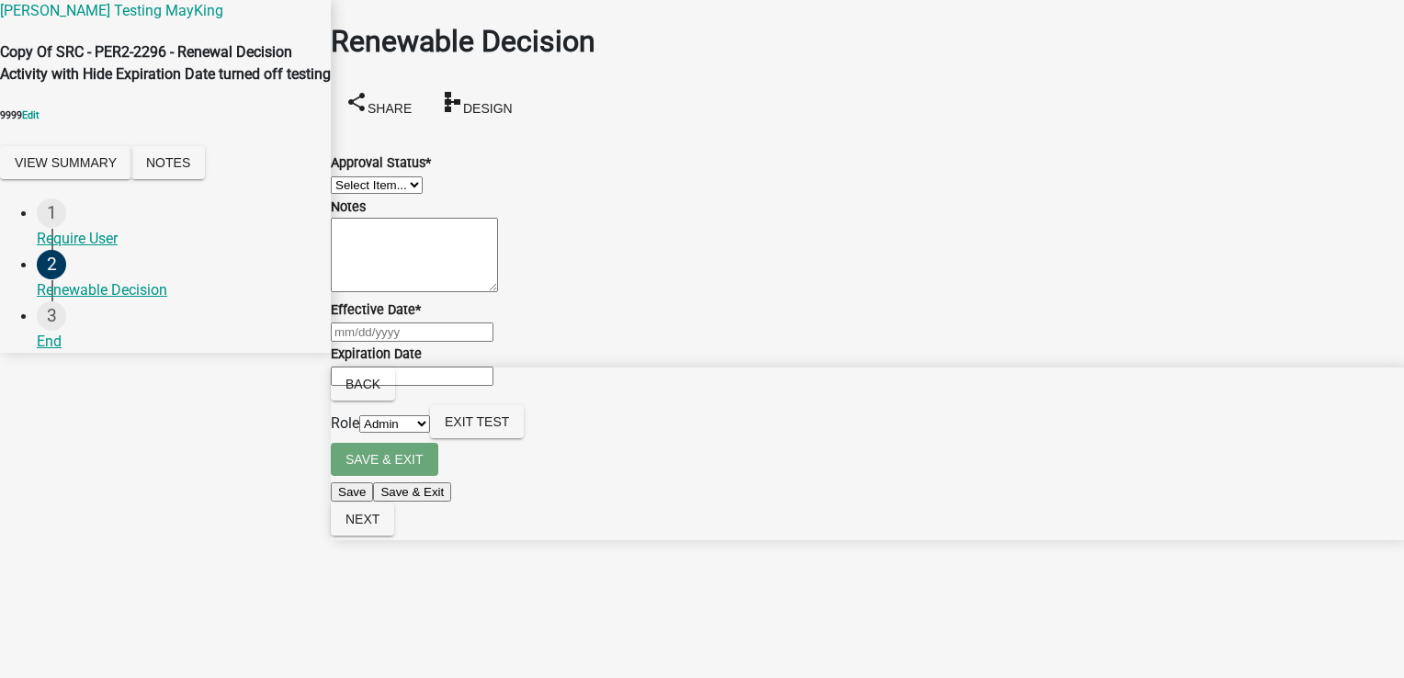
click at [423, 193] on select "Select Item... Approved Denied" at bounding box center [377, 184] width 92 height 17
click at [353, 176] on select "Select Item... Approved Denied" at bounding box center [377, 184] width 92 height 17
select select "4c9fbb1d-bbc9-44be-bd0d-c57891c3daca"
click at [389, 292] on textarea "Notes" at bounding box center [414, 255] width 167 height 74
type textarea "tesr"
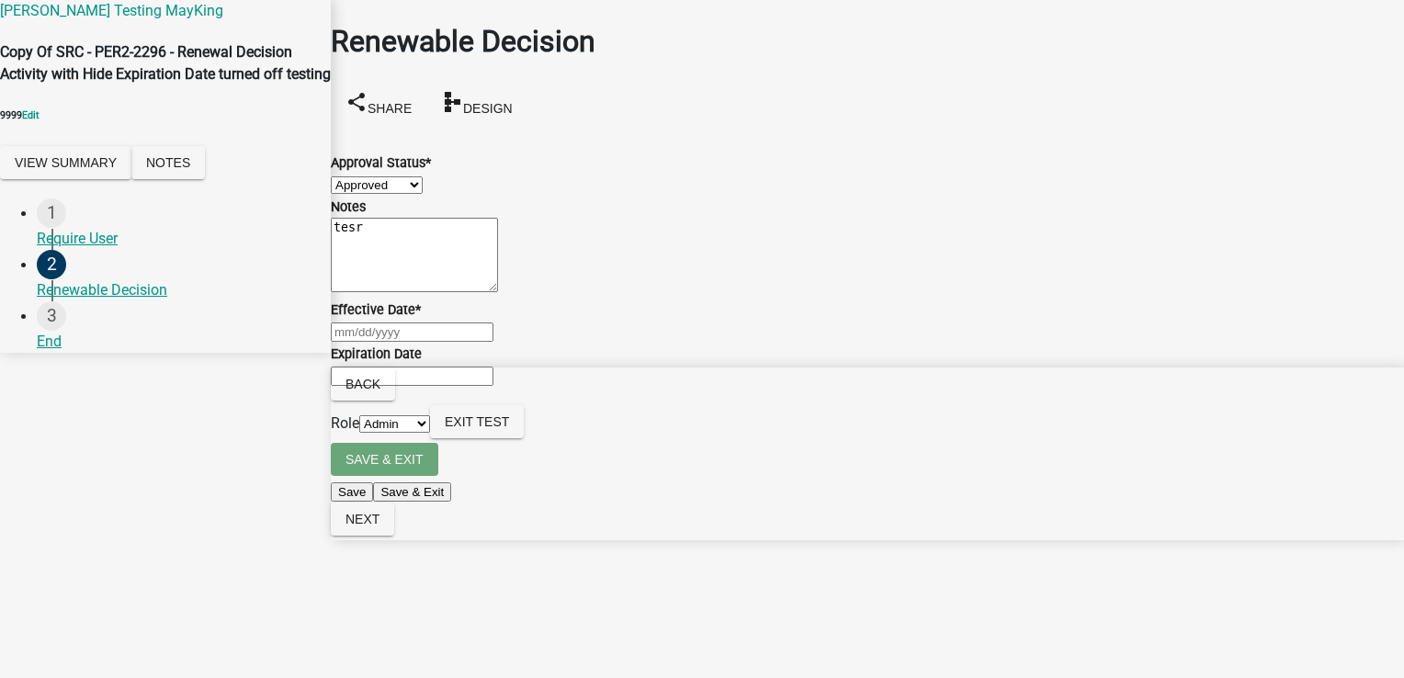
click at [382, 343] on div at bounding box center [867, 332] width 1073 height 22
select select "9"
select select "2025"
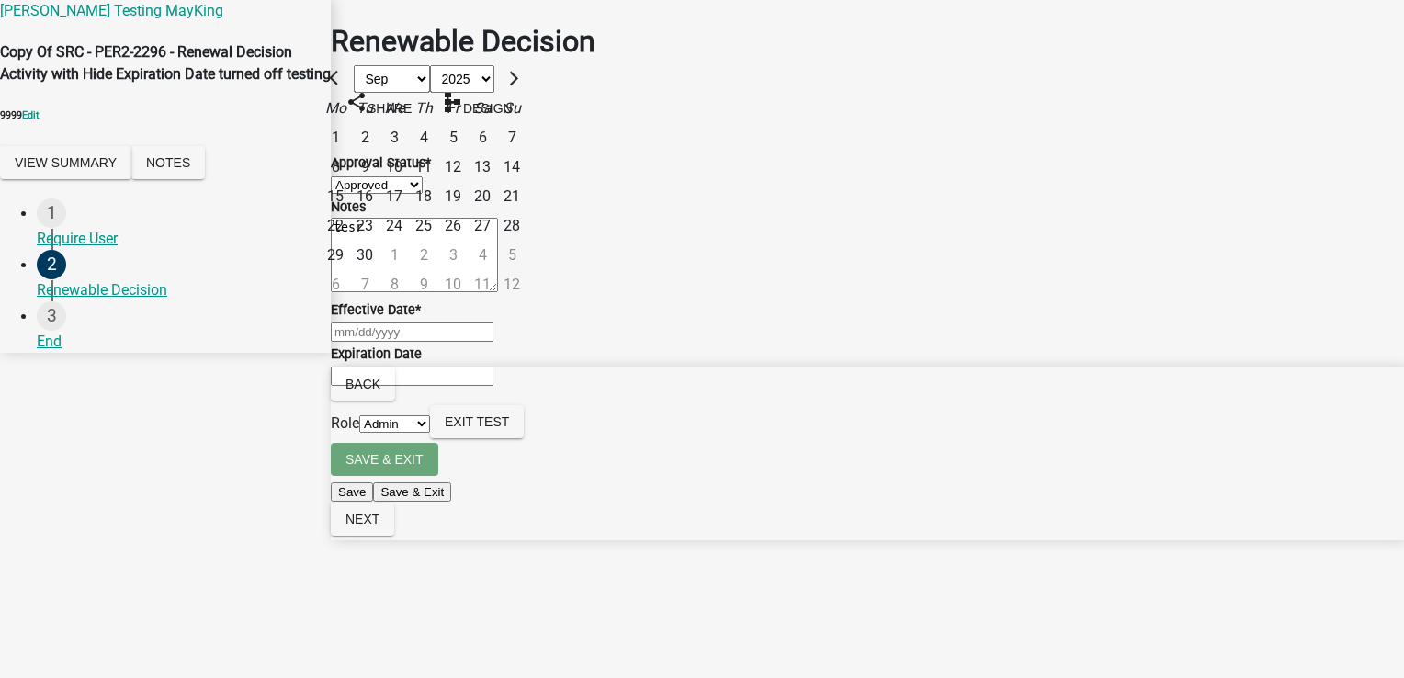
click at [350, 152] on div "1" at bounding box center [335, 137] width 29 height 29
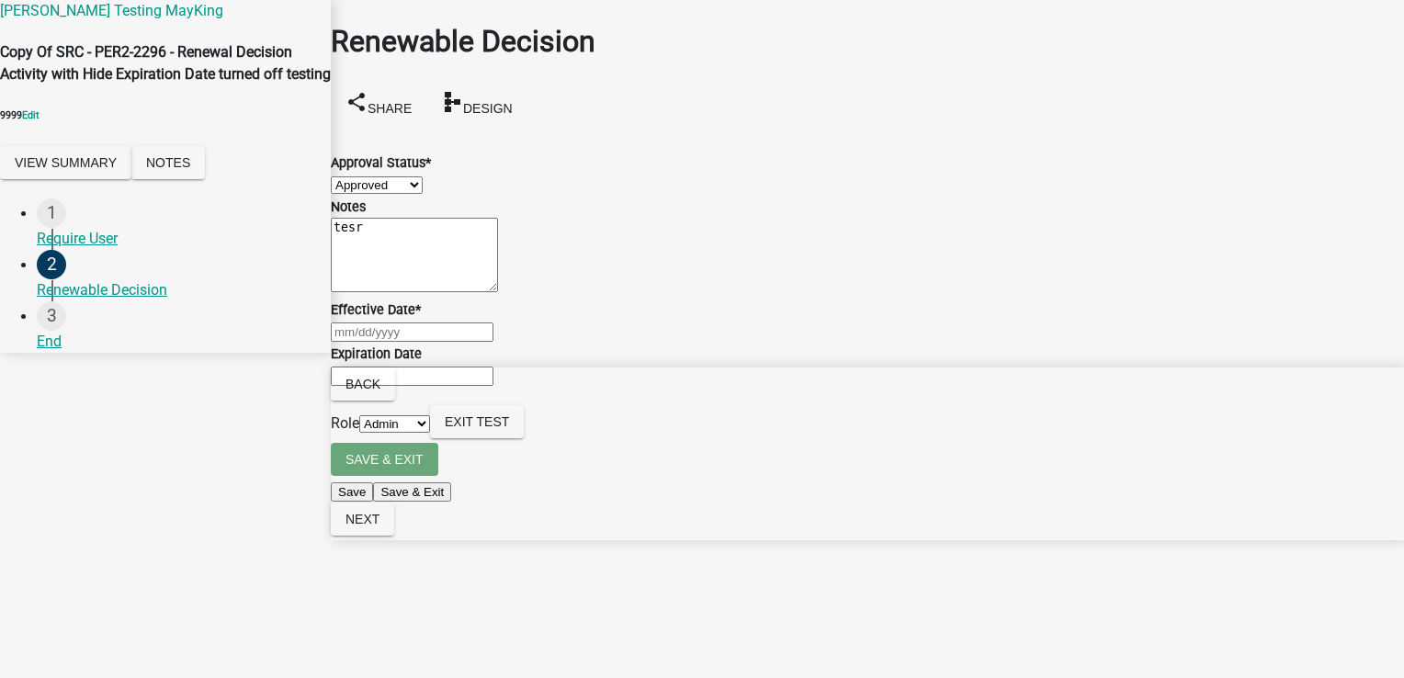
type input "09/01/2025"
click at [412, 386] on input "Expiration Date" at bounding box center [412, 376] width 163 height 19
type input "test"
click at [379, 526] on span "Next" at bounding box center [362, 519] width 34 height 15
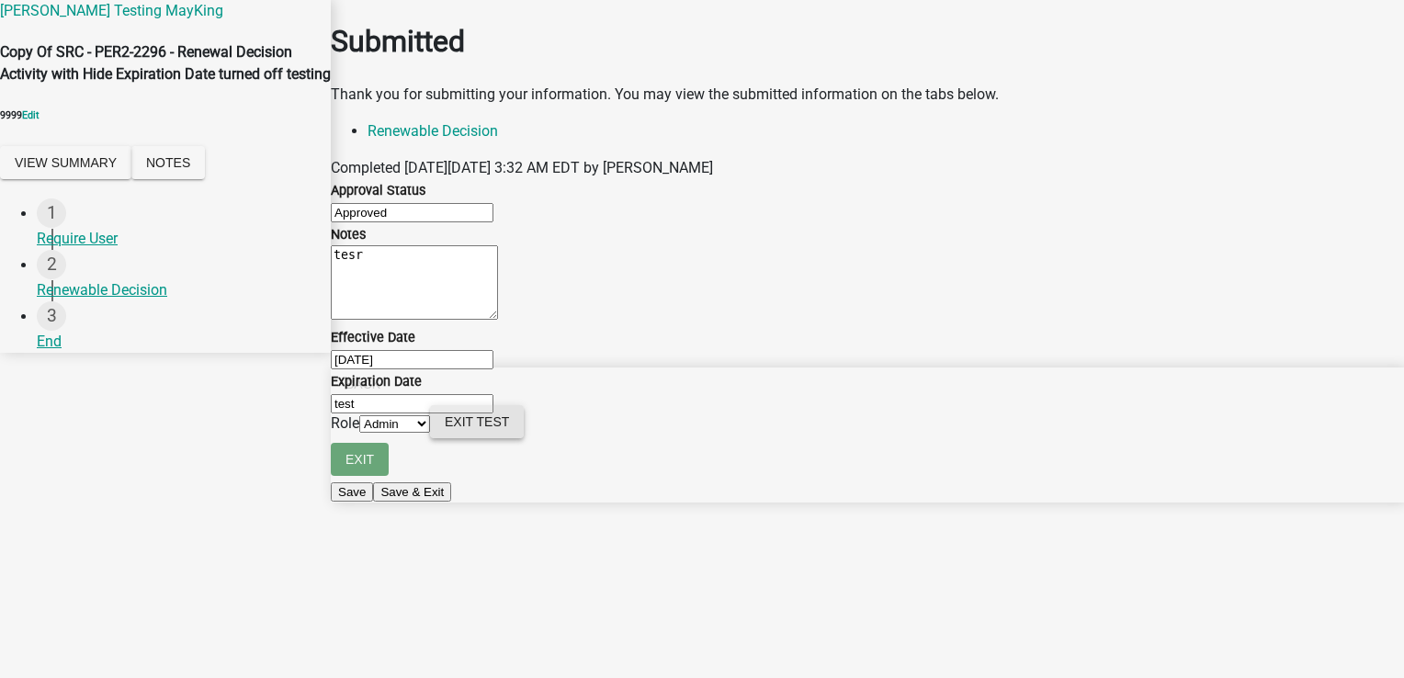
click at [509, 429] on span "Exit Test" at bounding box center [477, 421] width 64 height 15
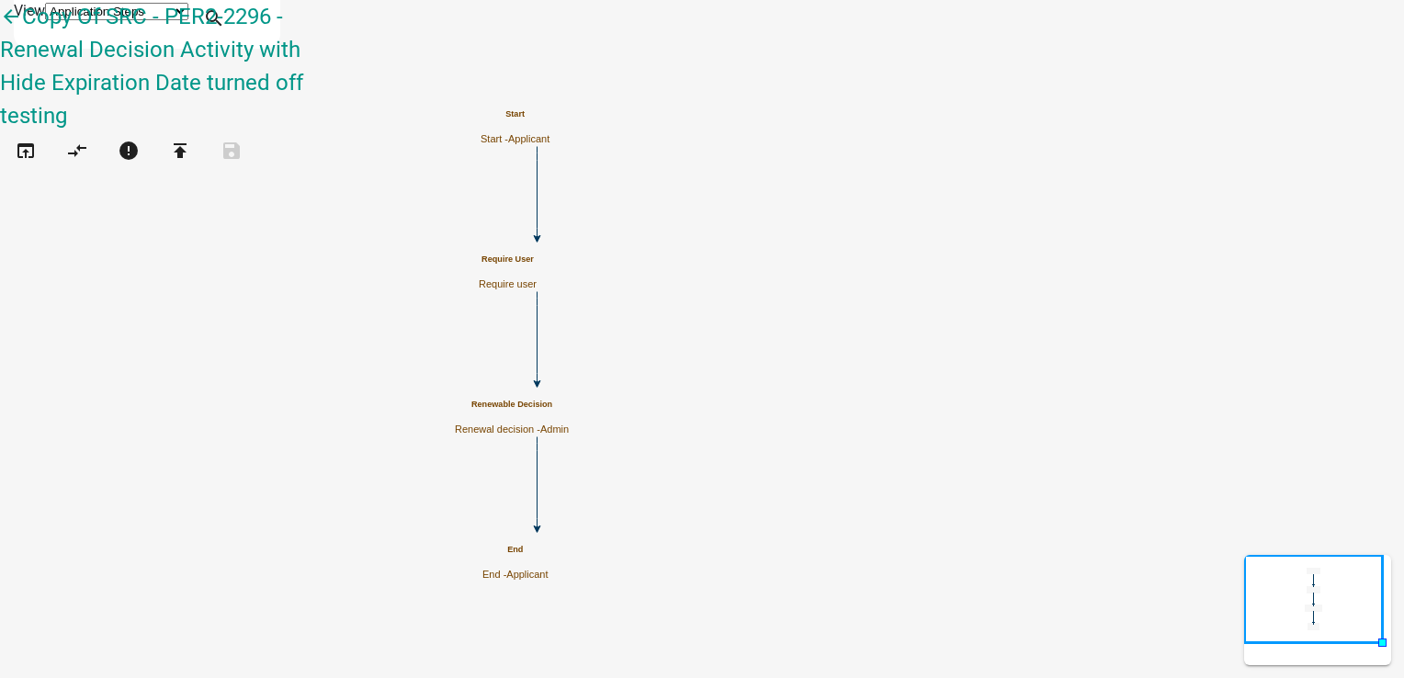
click at [569, 414] on div "Renewable Decision Renewal decision - Admin" at bounding box center [512, 418] width 114 height 36
select select "224EE69F-A489-44C5-A1D9-1833DB8D0B63"
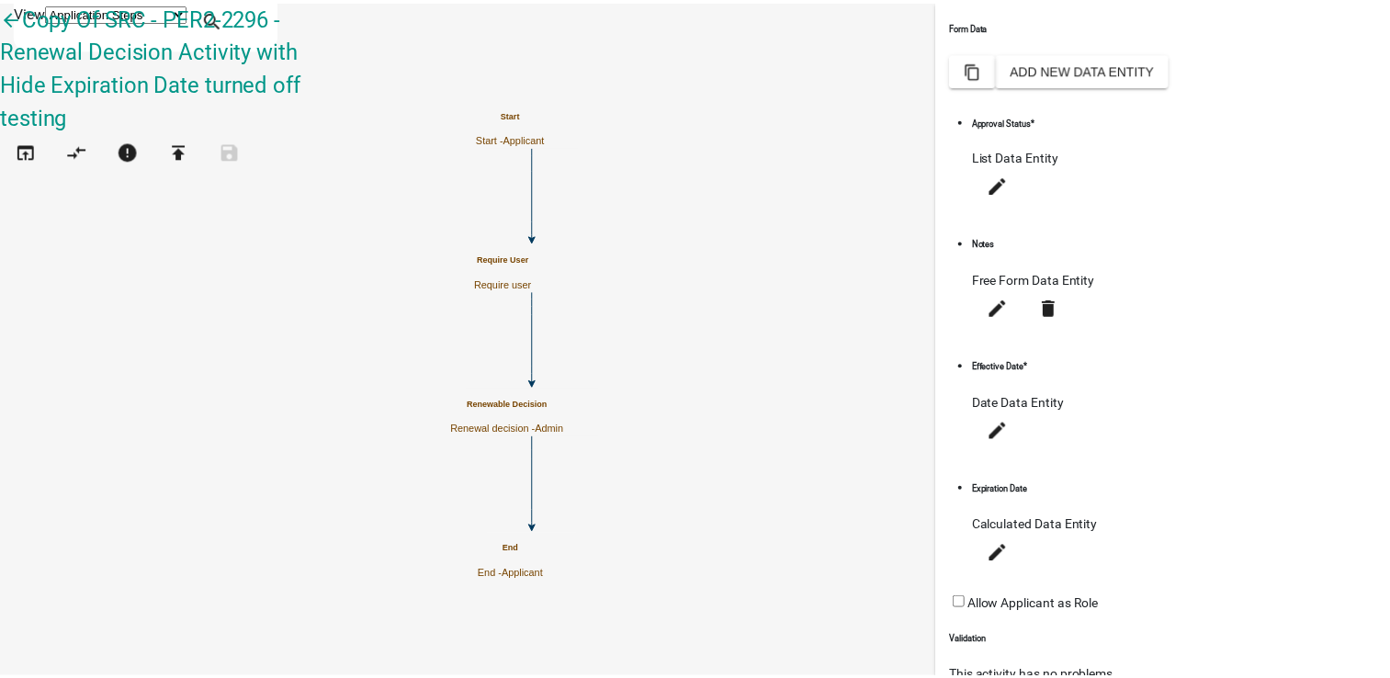
scroll to position [412, 0]
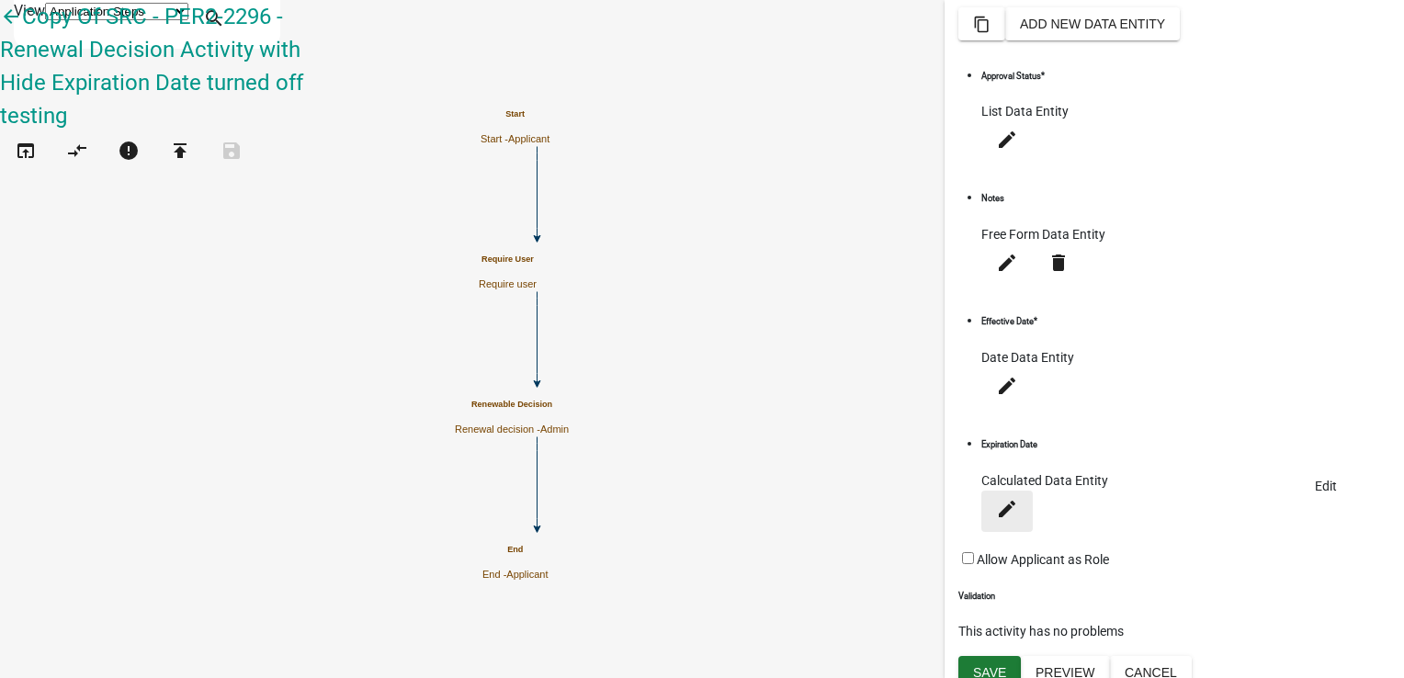
click at [1018, 497] on icon "edit" at bounding box center [1007, 508] width 22 height 22
select select "calculated-value"
select select "4"
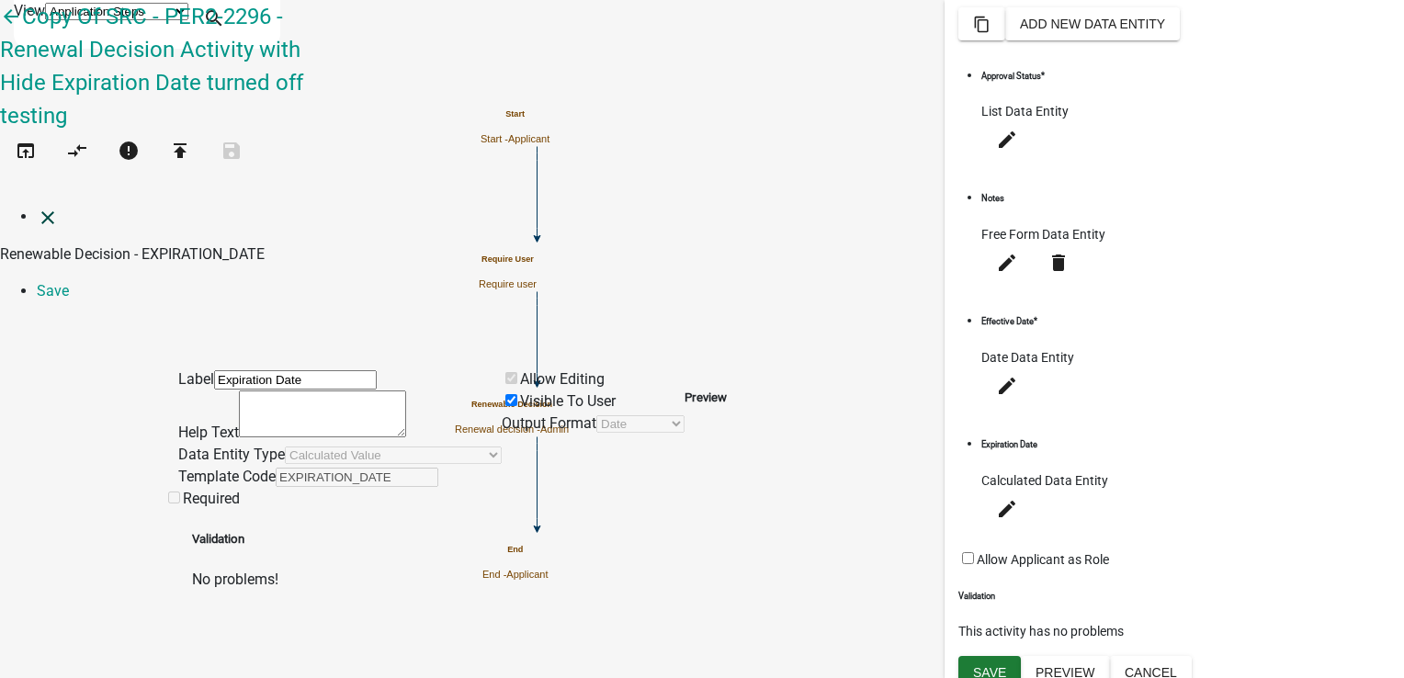
click at [37, 207] on icon "close" at bounding box center [48, 218] width 22 height 22
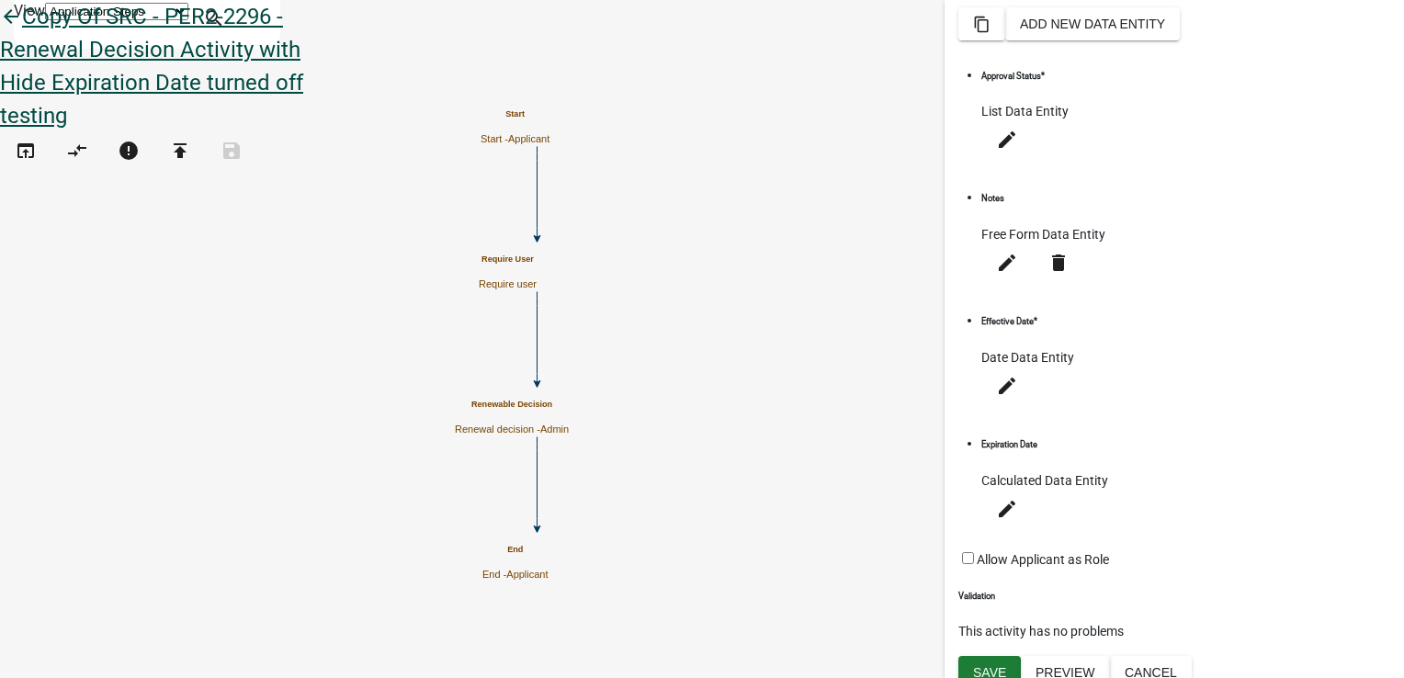
click at [22, 26] on icon "arrow_back" at bounding box center [11, 19] width 22 height 26
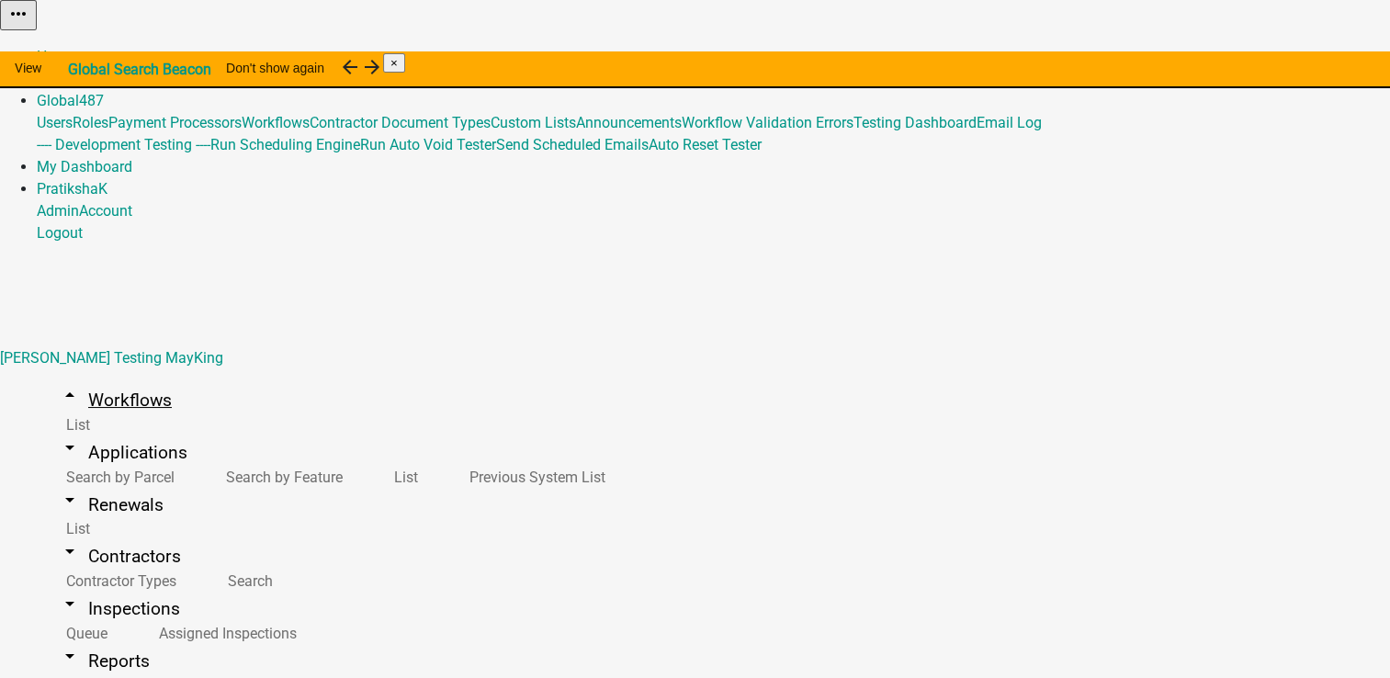
click at [74, 378] on link "arrow_drop_up Workflows" at bounding box center [115, 399] width 157 height 43
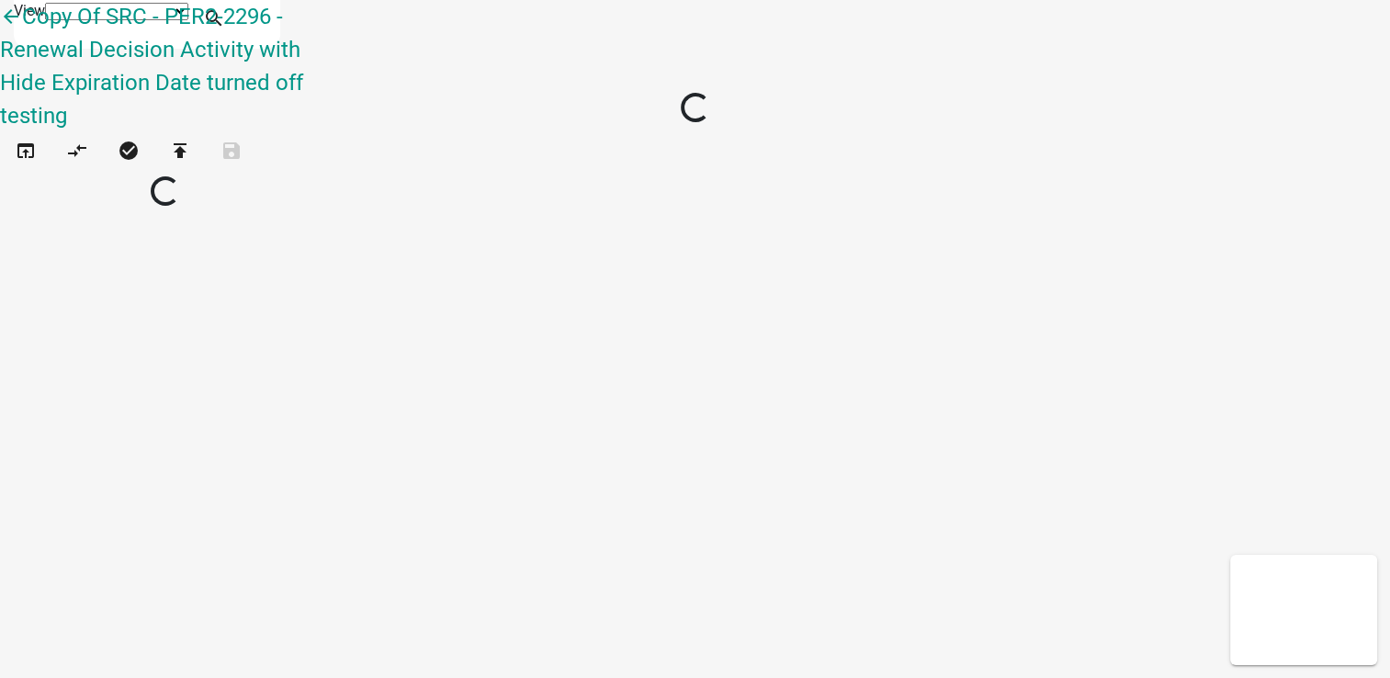
select select "1"
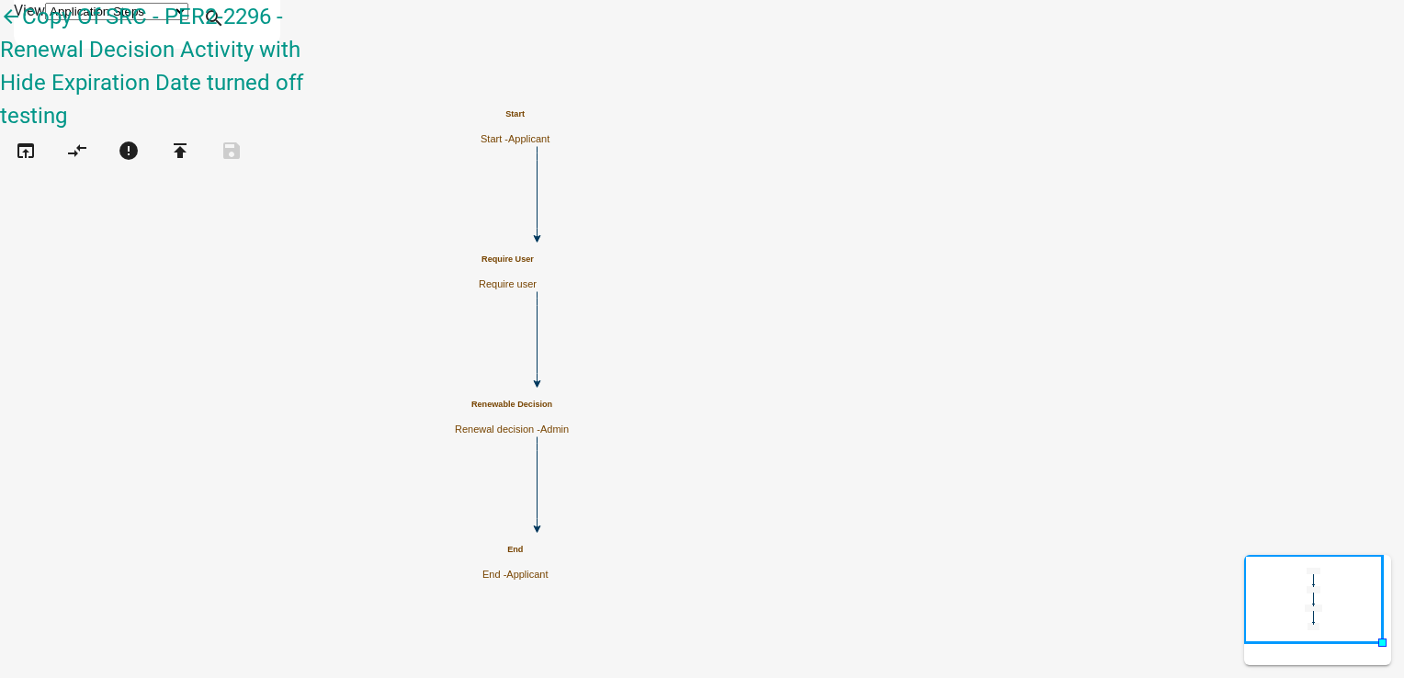
click at [569, 410] on h5 "Renewable Decision" at bounding box center [512, 405] width 114 height 10
select select "224EE69F-A489-44C5-A1D9-1833DB8D0B63"
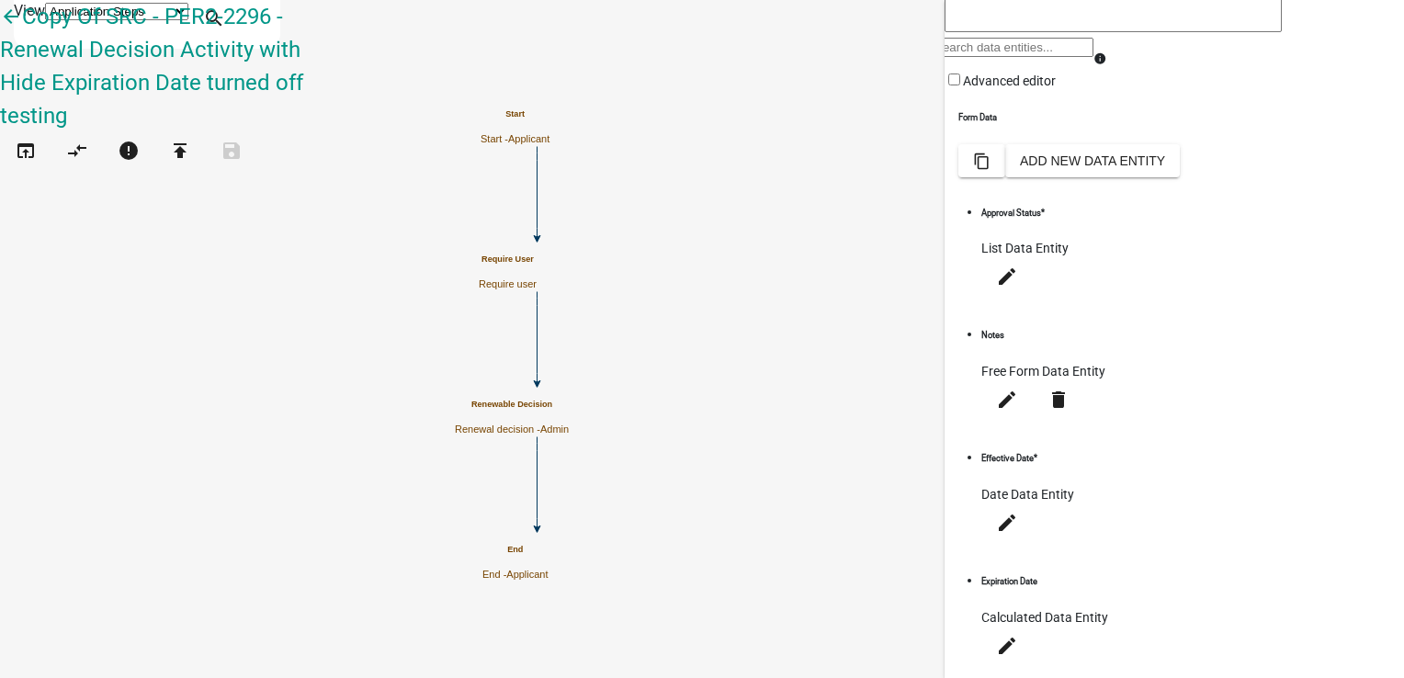
scroll to position [412, 0]
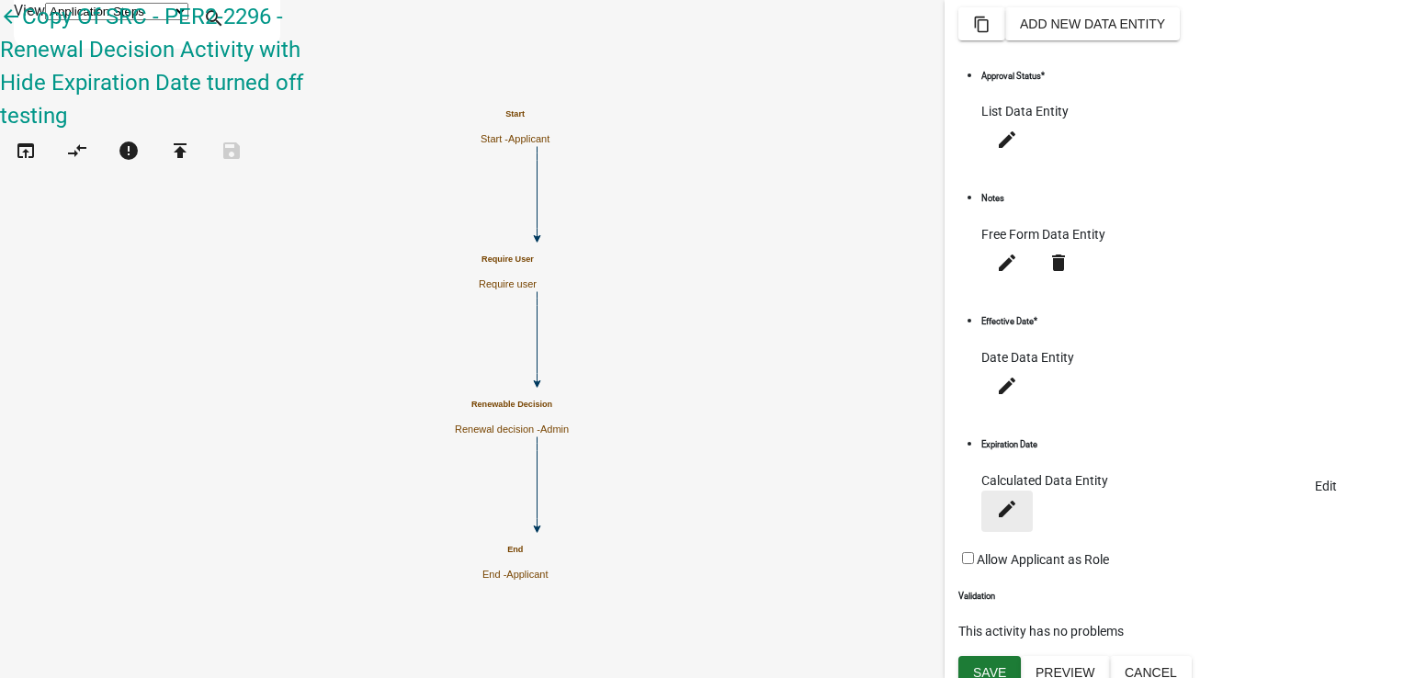
click at [1018, 497] on icon "edit" at bounding box center [1007, 508] width 22 height 22
select select "calculated-value"
select select "4"
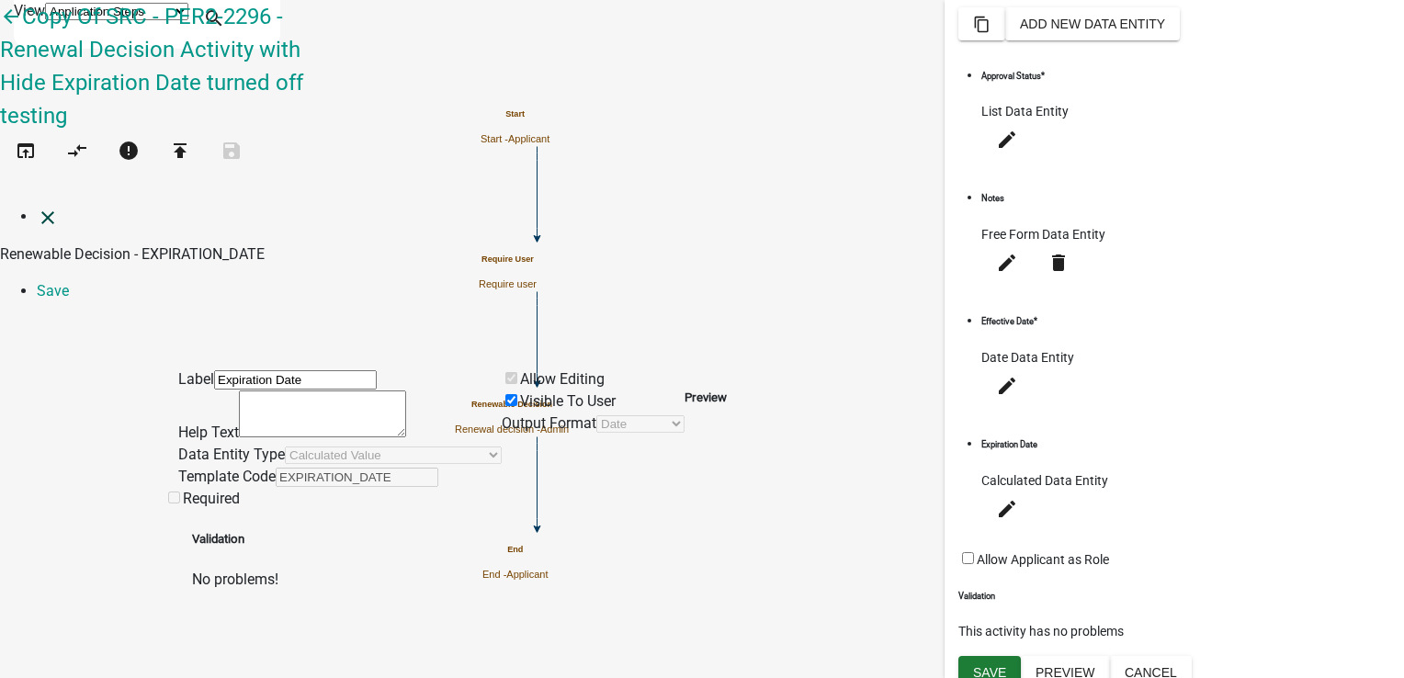
click at [37, 207] on icon "close" at bounding box center [48, 218] width 22 height 22
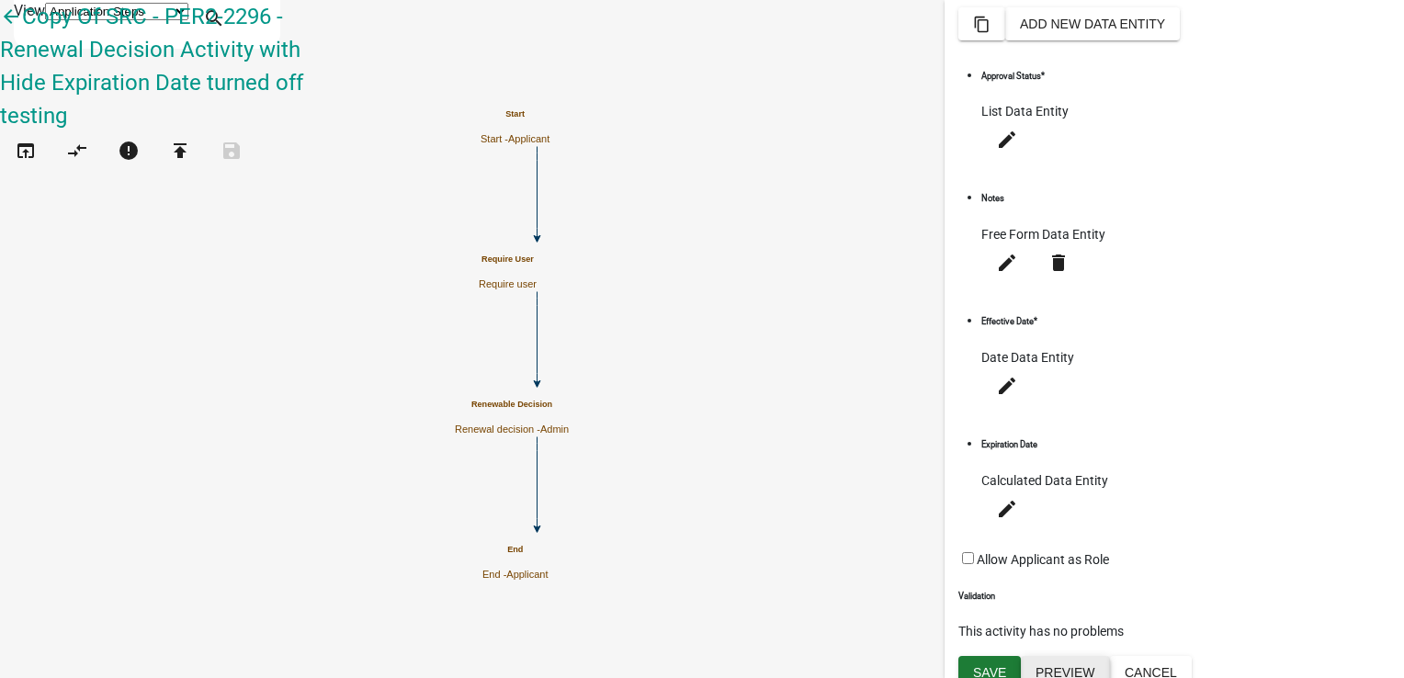
click at [1084, 662] on button "Preview" at bounding box center [1065, 672] width 89 height 33
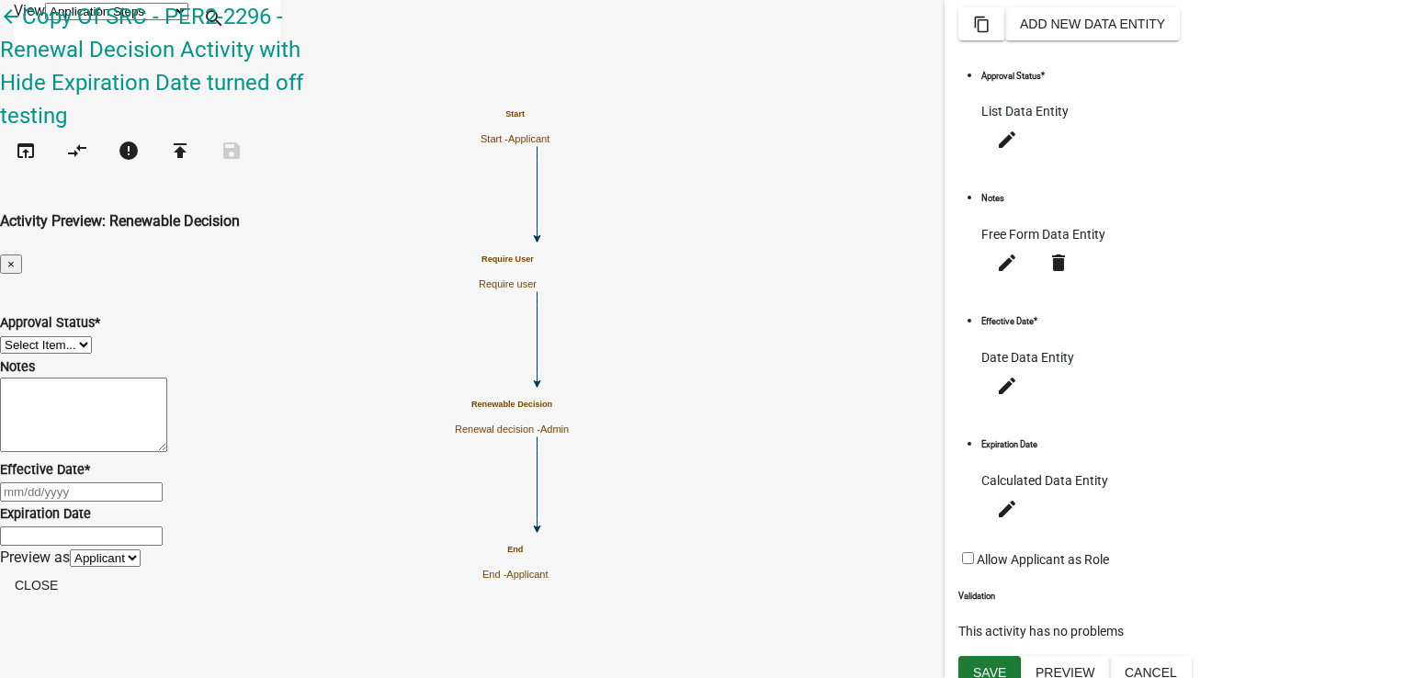
scroll to position [92, 0]
click at [163, 526] on input "Expiration Date" at bounding box center [81, 535] width 163 height 19
click at [73, 589] on button "Close" at bounding box center [36, 585] width 73 height 33
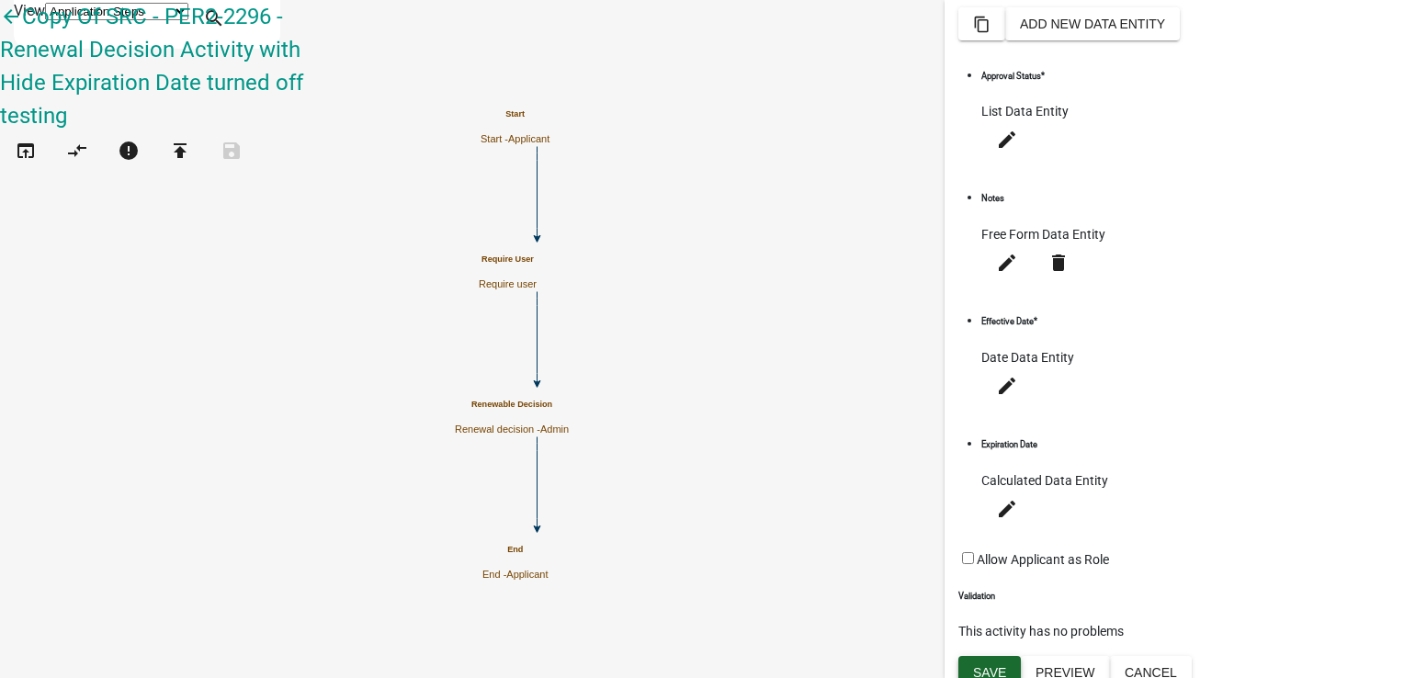
click at [991, 665] on span "Save" at bounding box center [989, 672] width 33 height 15
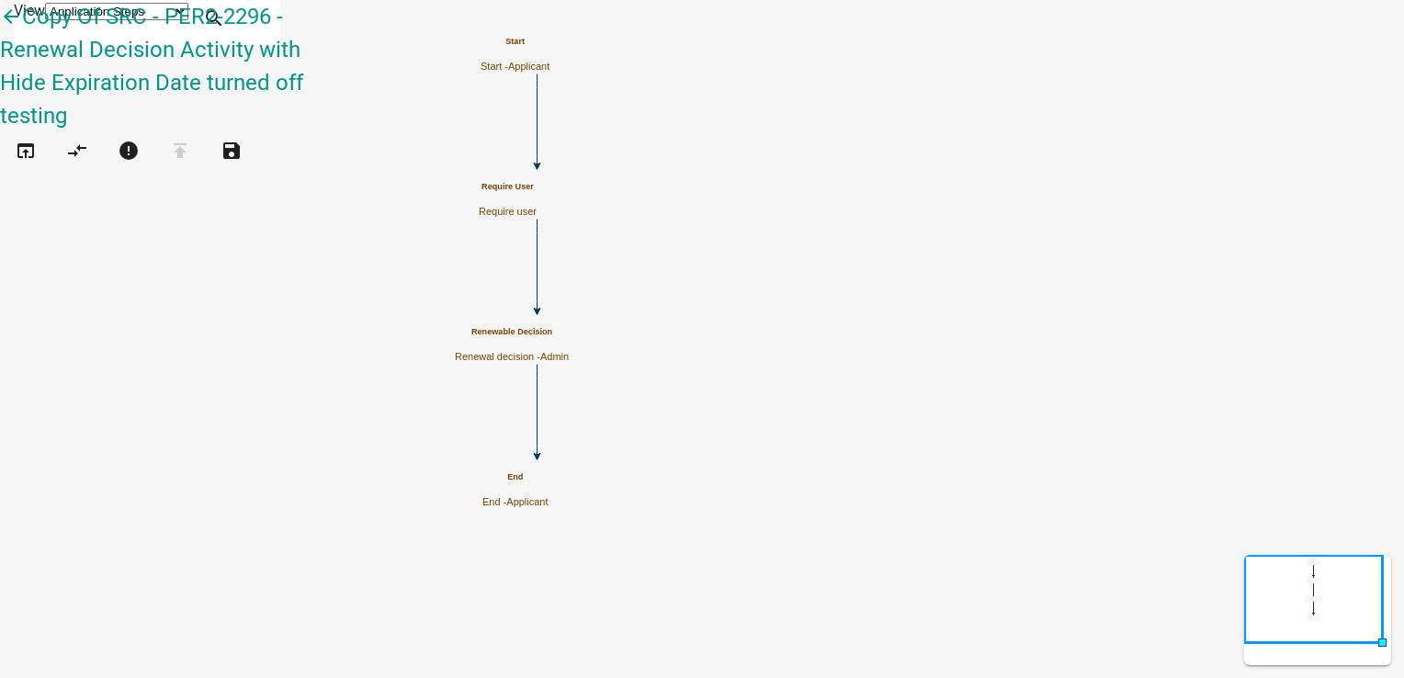
scroll to position [0, 0]
click at [25, 140] on icon "open_in_browser" at bounding box center [26, 153] width 22 height 26
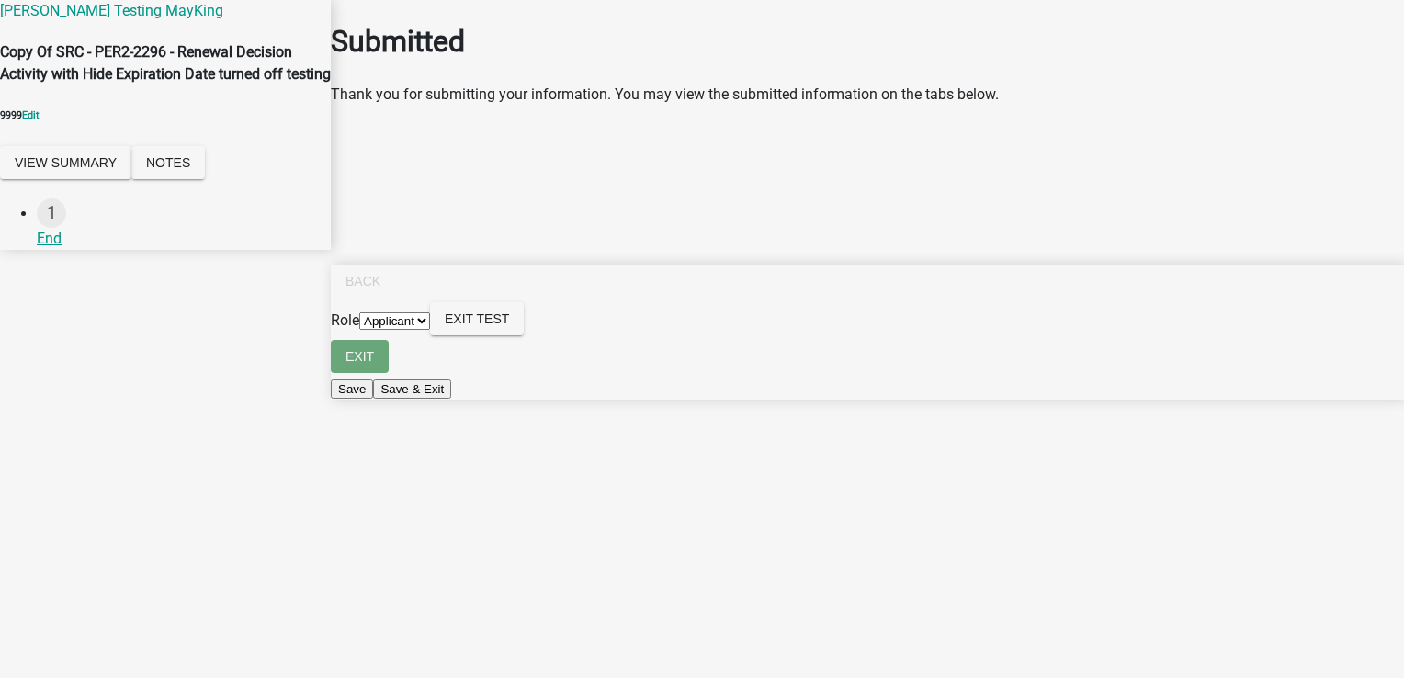
click at [846, 619] on main "Submitted Thank you for submitting your information. You may view the submitted…" at bounding box center [867, 311] width 1073 height 623
click at [430, 330] on select "Applicant Admin" at bounding box center [394, 320] width 71 height 17
select select "224ee69f-a489-44c5-a1d9-1833db8d0b63"
click at [430, 330] on select "Applicant Admin" at bounding box center [394, 320] width 71 height 17
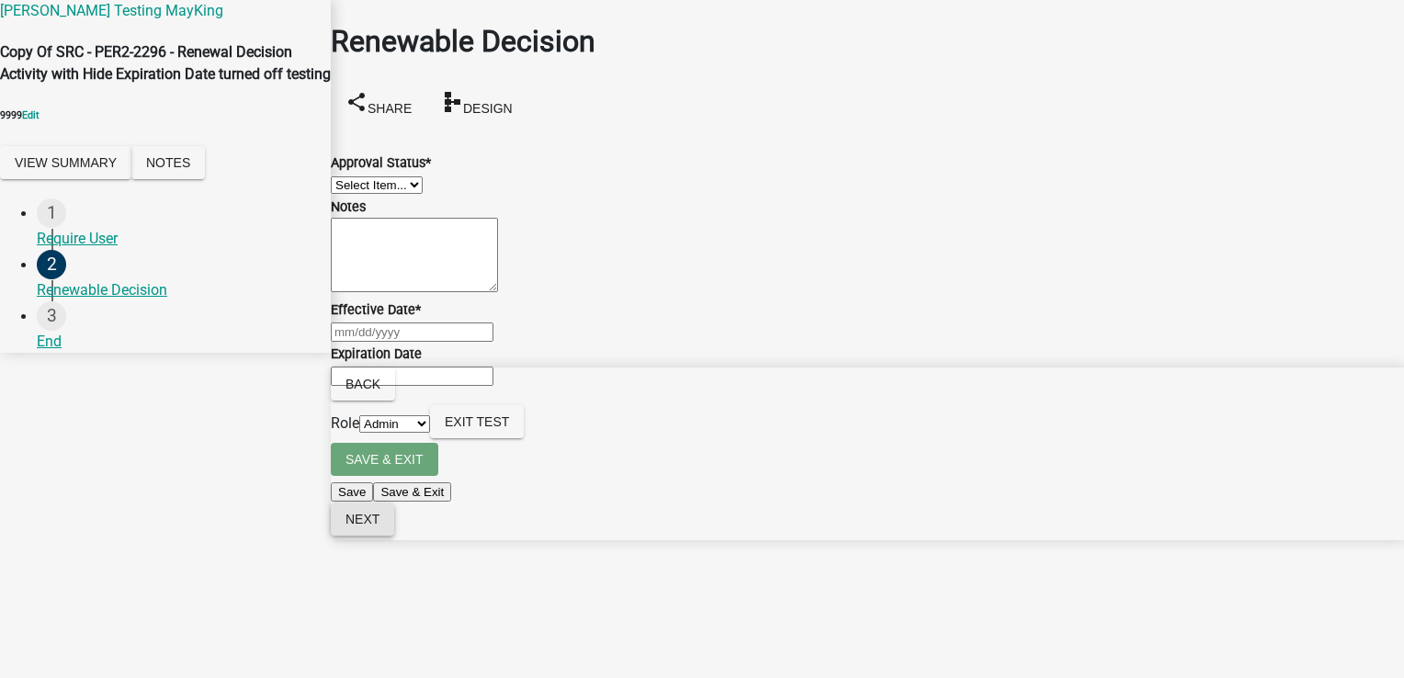
click at [379, 526] on span "Next" at bounding box center [362, 519] width 34 height 15
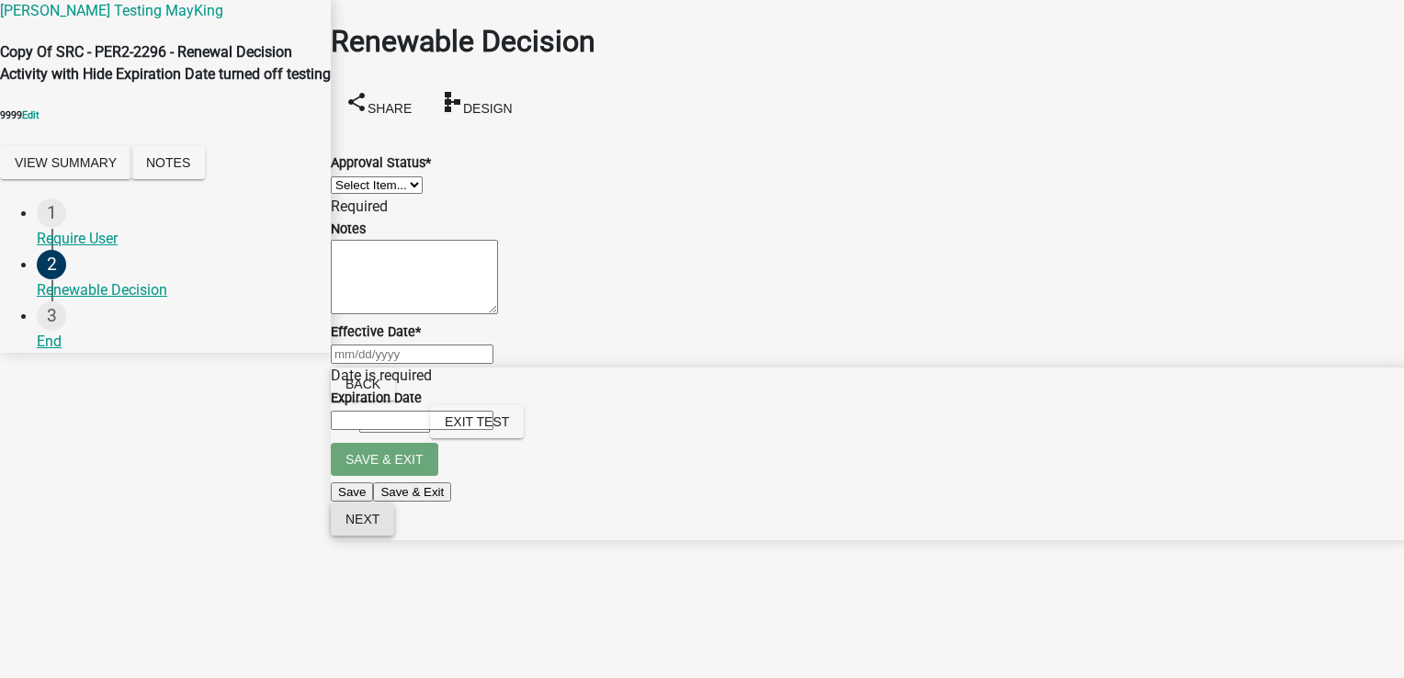
click at [379, 526] on span "Next" at bounding box center [362, 519] width 34 height 15
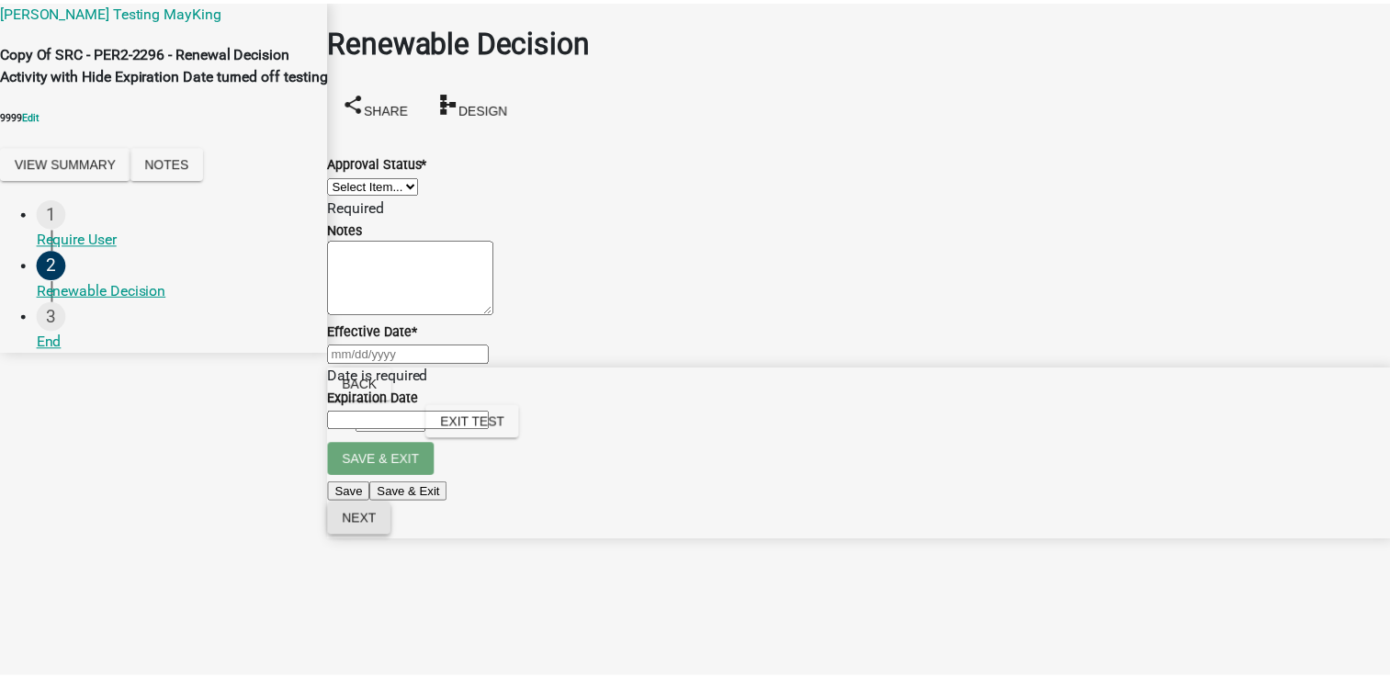
scroll to position [101, 0]
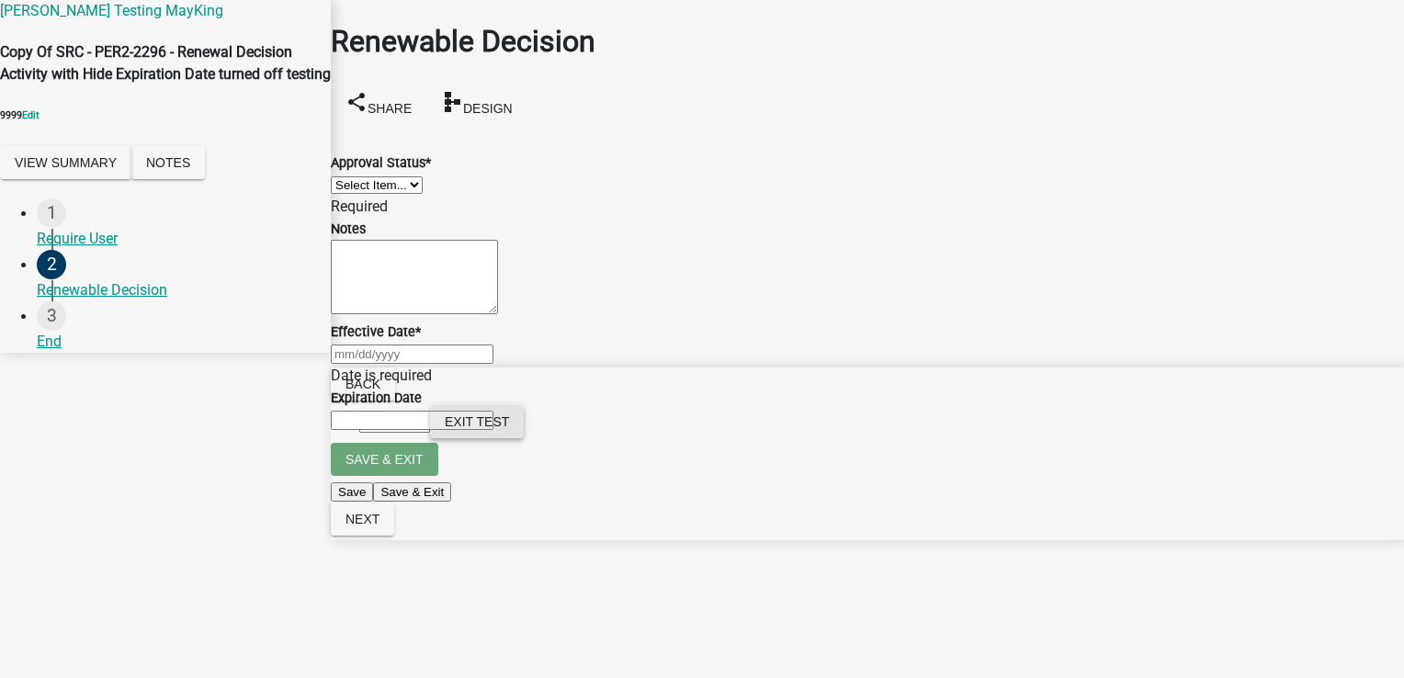
click at [524, 438] on button "Exit Test" at bounding box center [477, 421] width 94 height 33
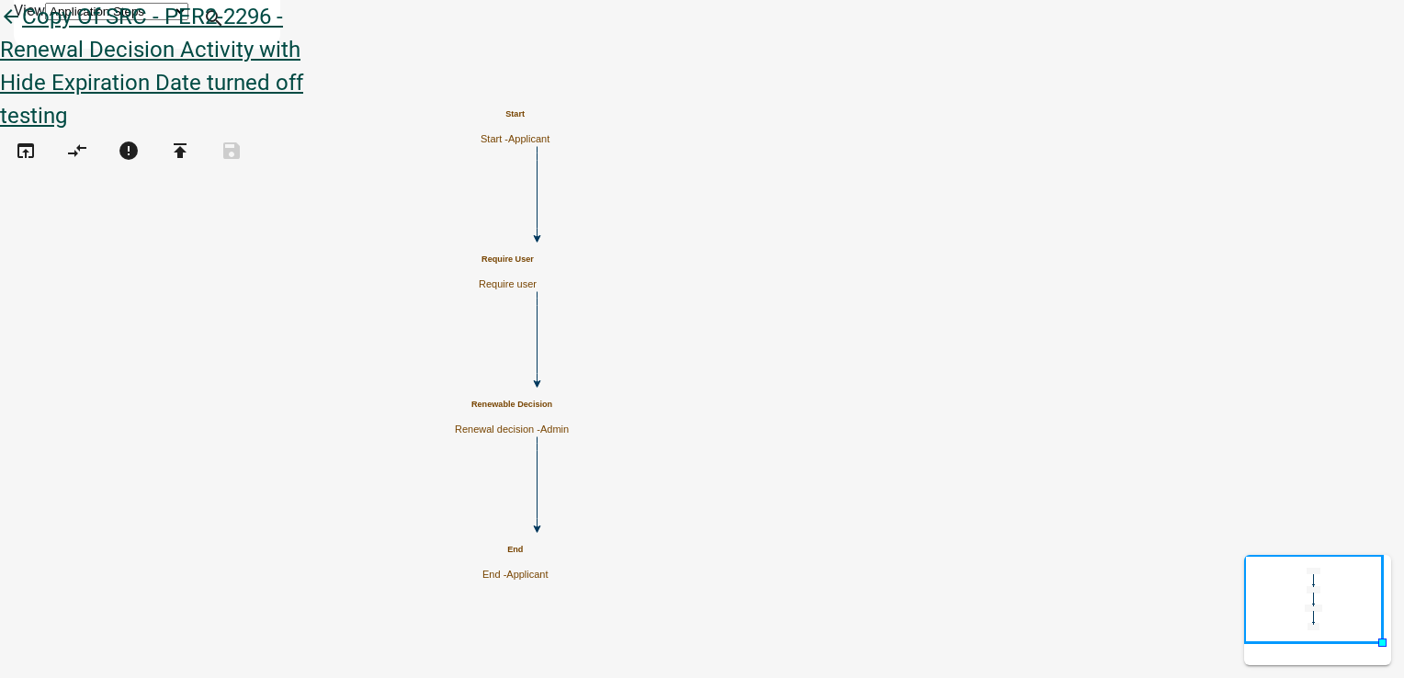
click at [22, 27] on icon "arrow_back" at bounding box center [11, 19] width 22 height 26
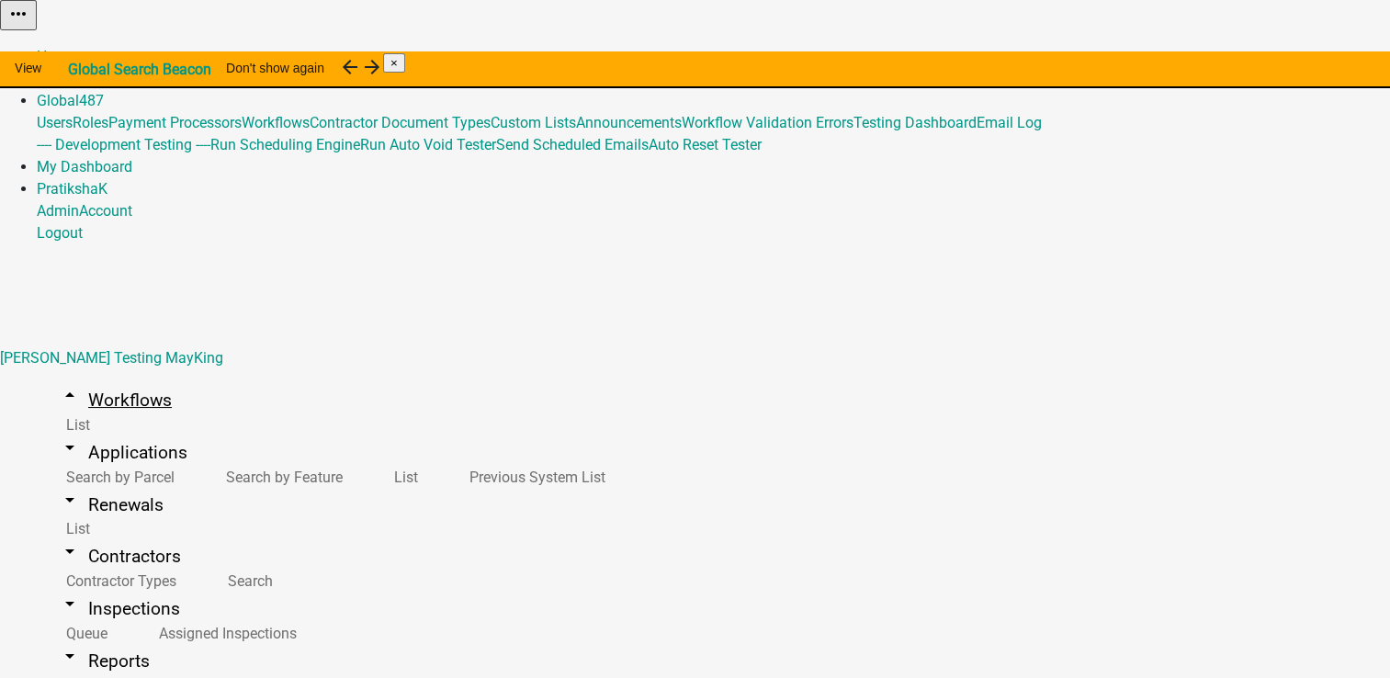
click at [120, 378] on link "arrow_drop_up Workflows" at bounding box center [115, 399] width 157 height 43
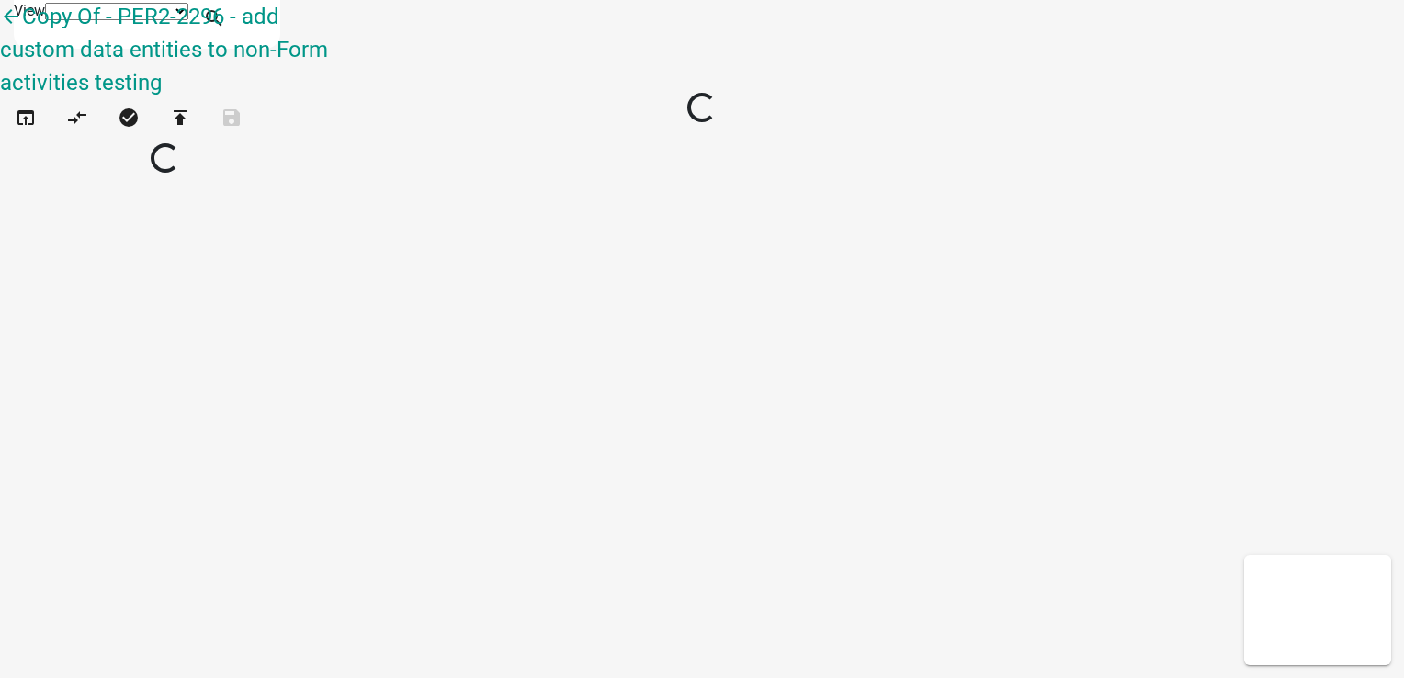
select select "1"
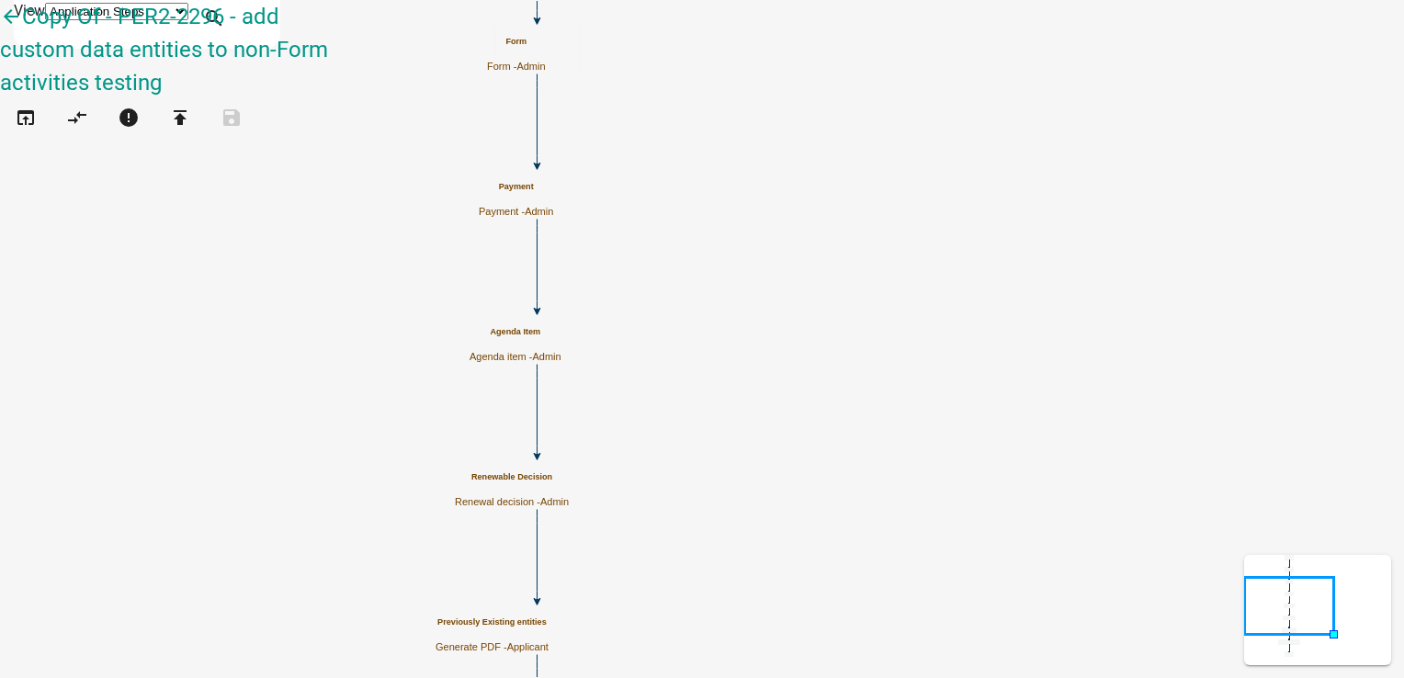
click at [569, 475] on h5 "Renewable Decision" at bounding box center [512, 477] width 114 height 10
select select "224EE69F-A489-44C5-A1D9-1833DB8D0B63"
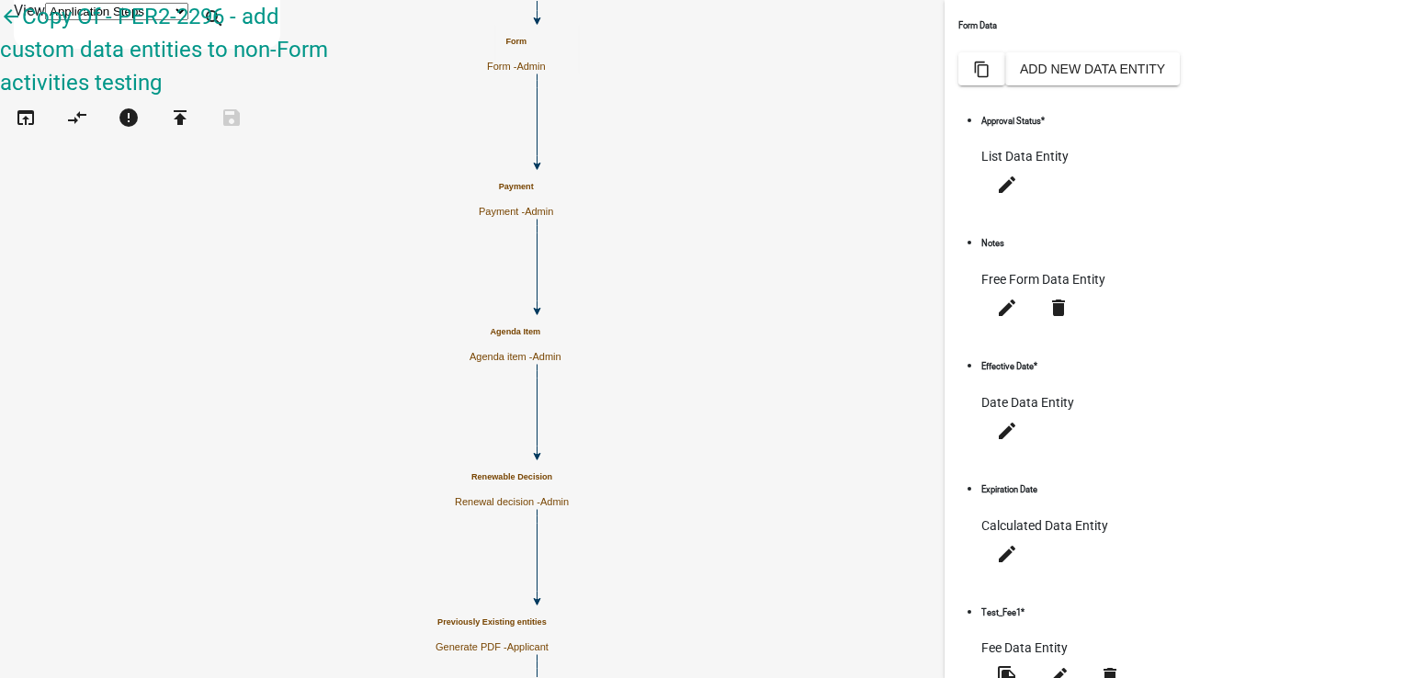
scroll to position [480, 0]
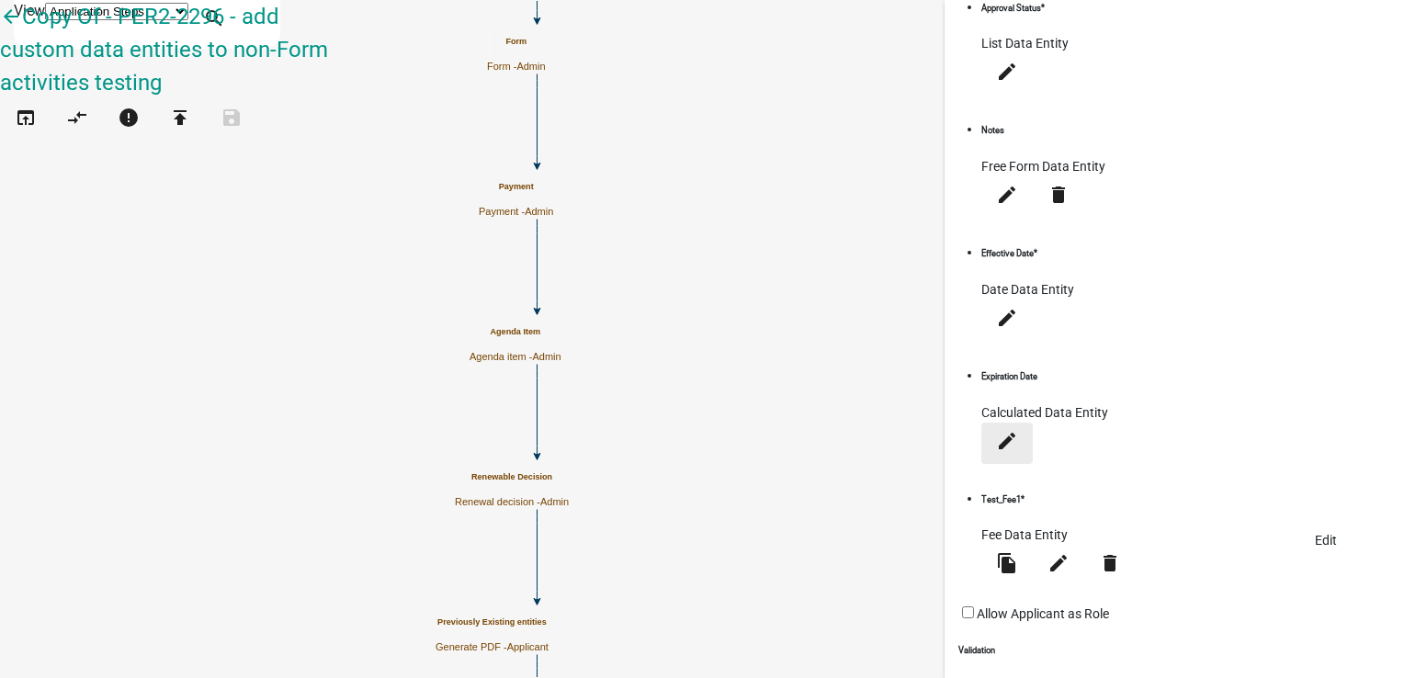
click at [1018, 429] on icon "edit" at bounding box center [1007, 440] width 22 height 22
select select "calculated-value"
select select "4"
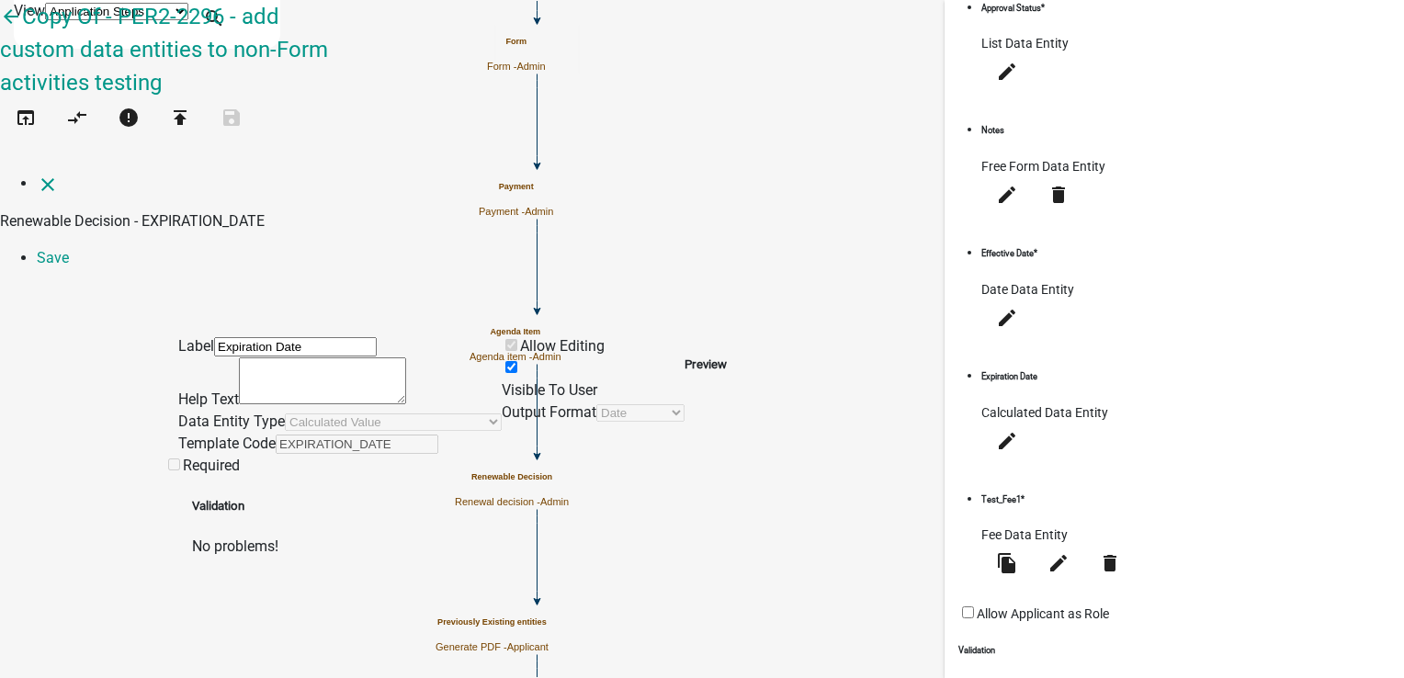
click at [502, 381] on span at bounding box center [502, 389] width 0 height 17
click at [517, 361] on input "Visible To User" at bounding box center [511, 367] width 12 height 12
click at [69, 249] on link "Save" at bounding box center [53, 257] width 32 height 17
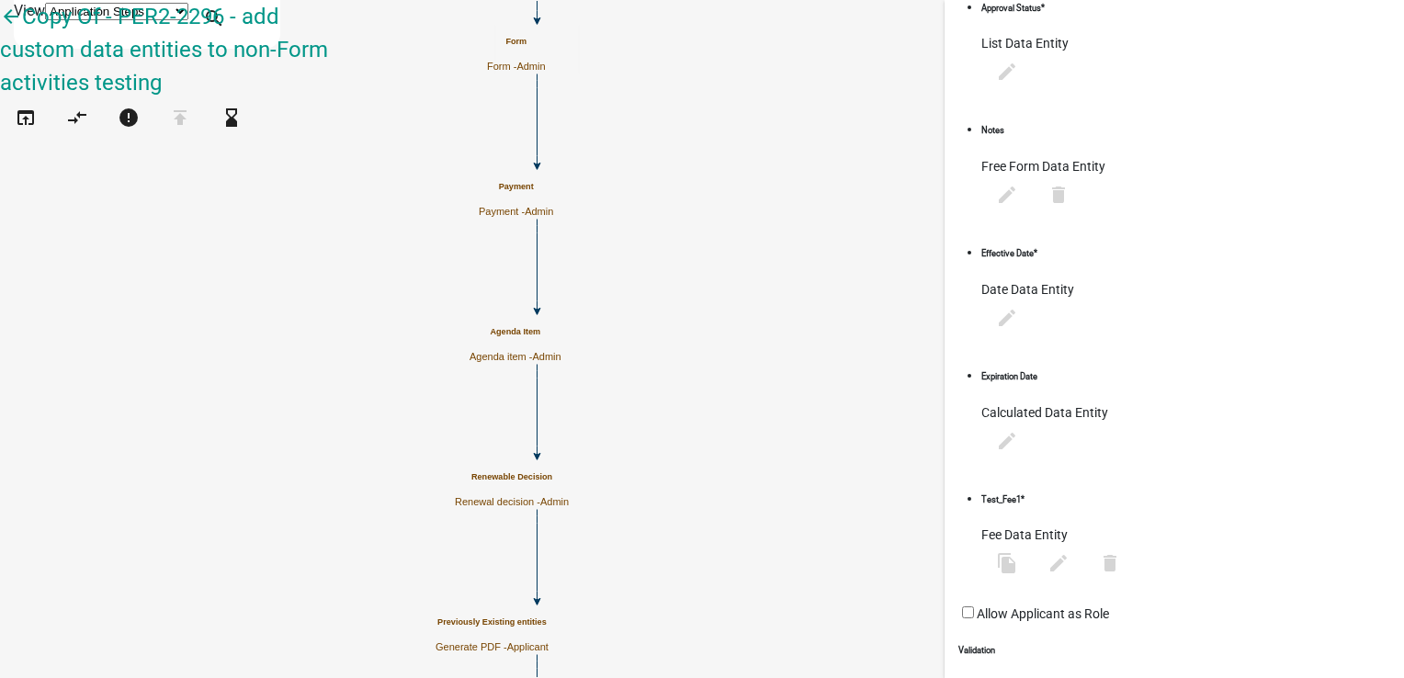
select select "224EE69F-A489-44C5-A1D9-1833DB8D0B63"
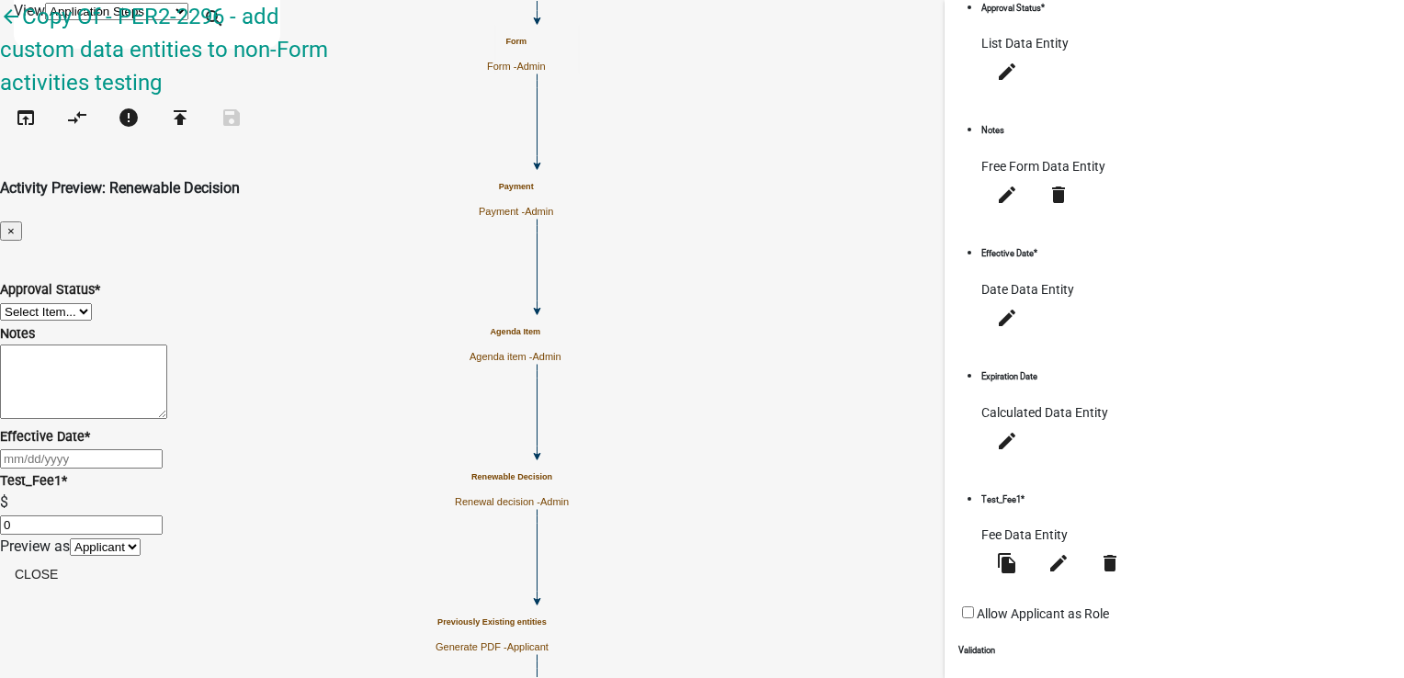
scroll to position [105, 0]
click at [141, 556] on select "Applicant Admin" at bounding box center [105, 546] width 71 height 17
select select "224ee69f-a489-44c5-a1d9-1833db8d0b63"
click at [141, 556] on select "Applicant Admin" at bounding box center [105, 546] width 71 height 17
click at [73, 591] on button "Close" at bounding box center [36, 574] width 73 height 33
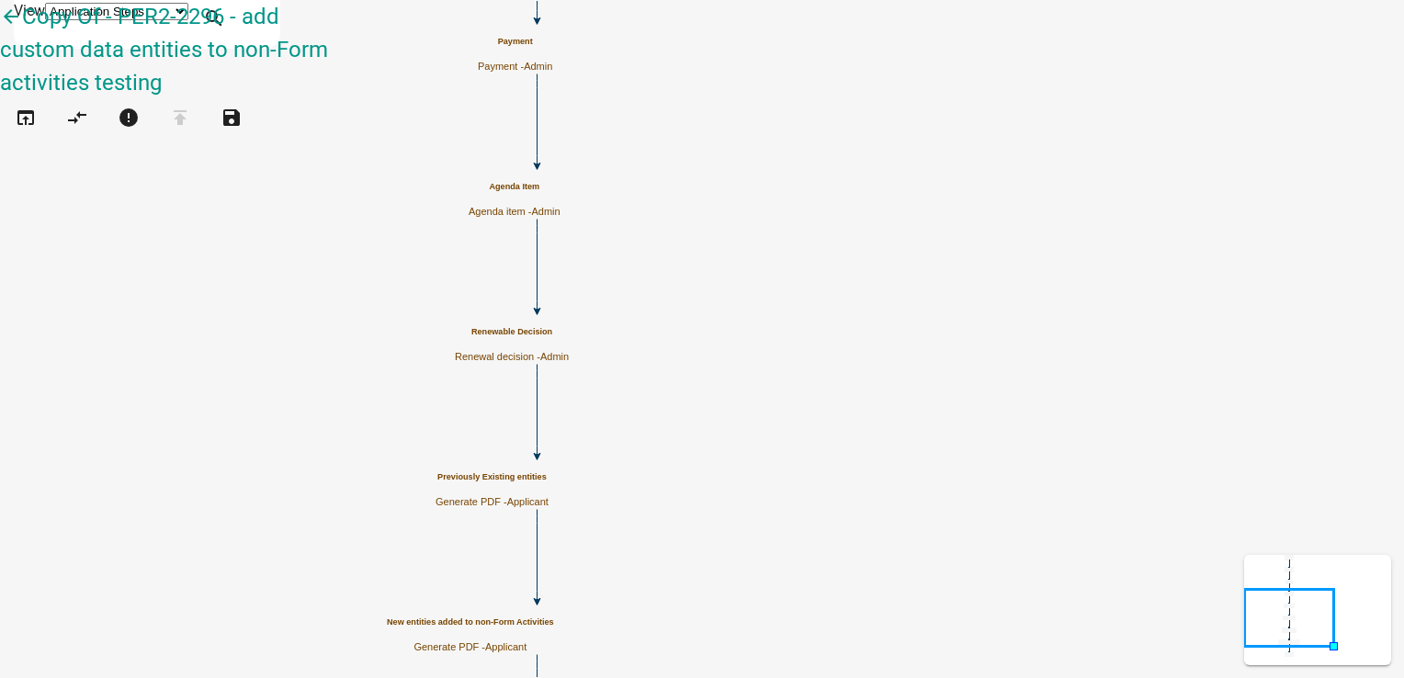
scroll to position [0, 0]
click at [32, 107] on icon "open_in_browser" at bounding box center [26, 120] width 22 height 26
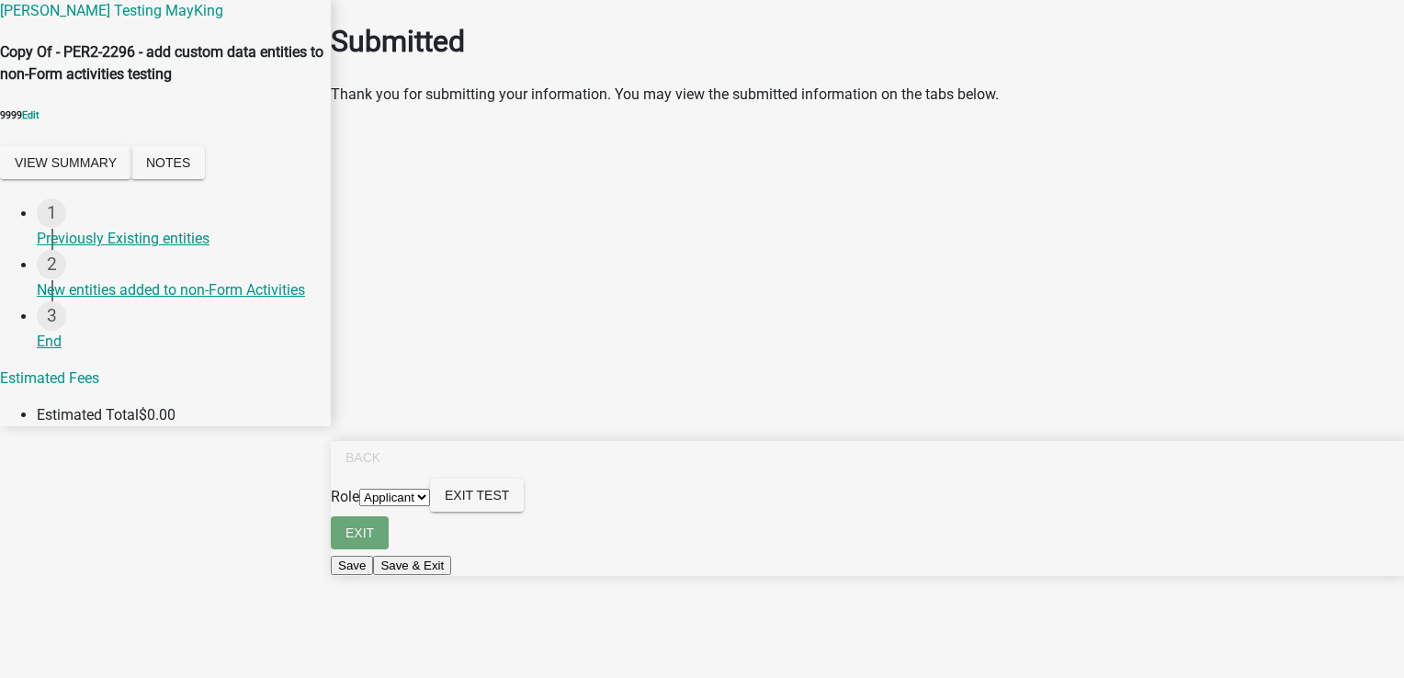
click at [430, 506] on select "Applicant Admin" at bounding box center [394, 497] width 71 height 17
select select "224ee69f-a489-44c5-a1d9-1833db8d0b63"
click at [430, 506] on select "Applicant Admin" at bounding box center [394, 497] width 71 height 17
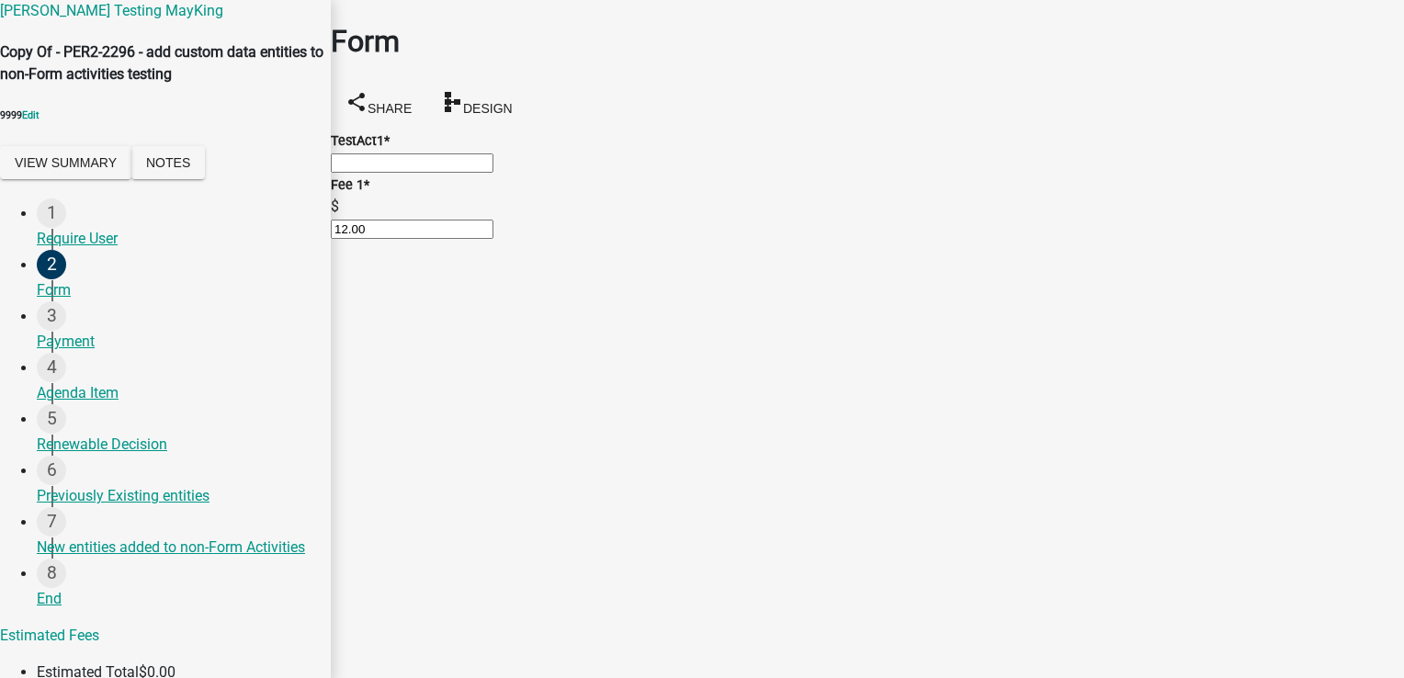
click at [603, 188] on div "TestAct1 * Required" at bounding box center [867, 163] width 1073 height 66
click at [493, 171] on input "text" at bounding box center [412, 162] width 163 height 19
type input "1"
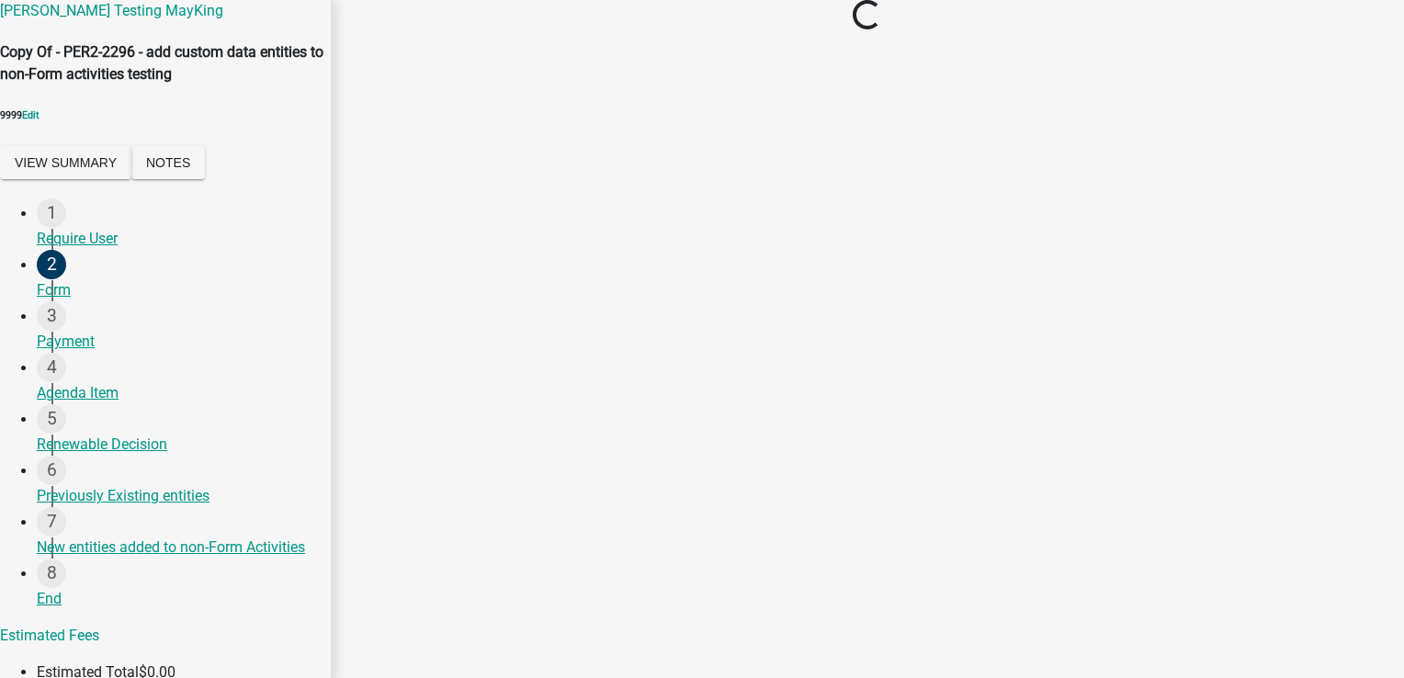
select select "2: 1"
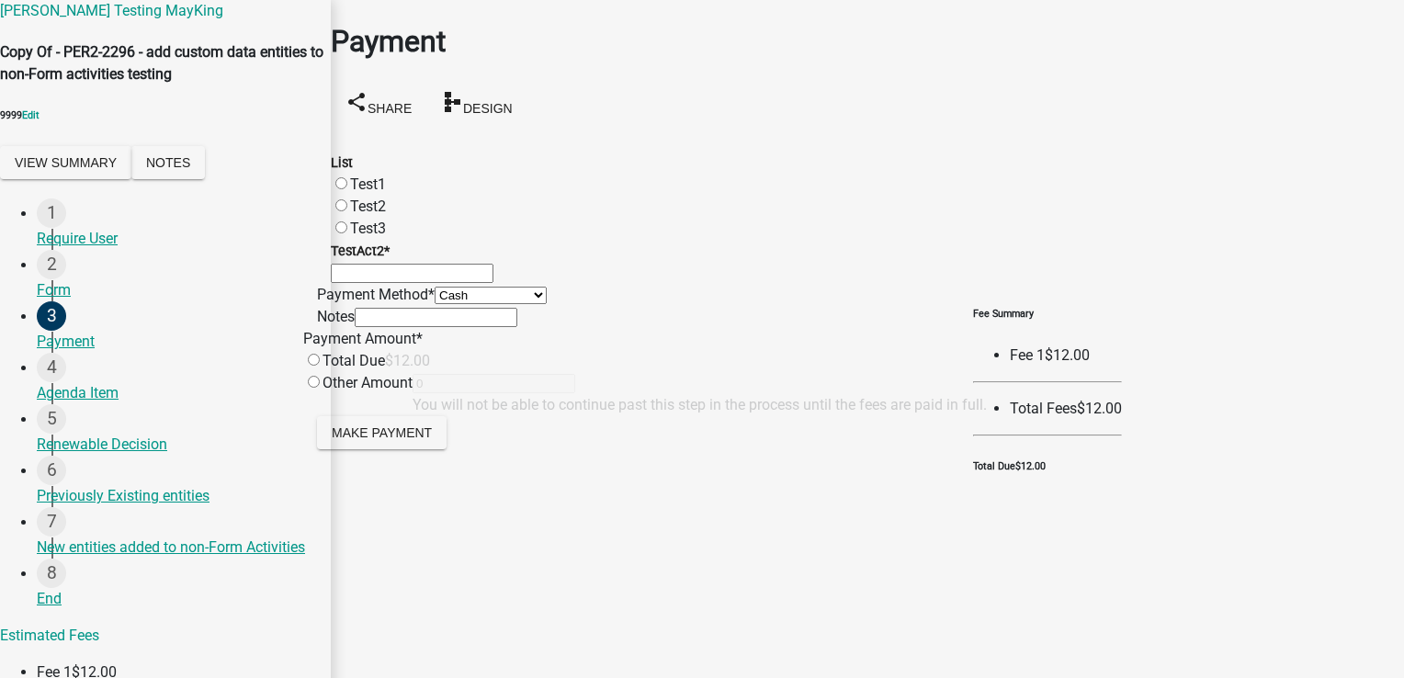
click at [354, 175] on label "Test1" at bounding box center [368, 183] width 36 height 17
click at [347, 177] on input "Test1" at bounding box center [341, 183] width 12 height 12
radio input "true"
click at [378, 283] on input "TestAct2 *" at bounding box center [412, 273] width 163 height 19
type input "test"
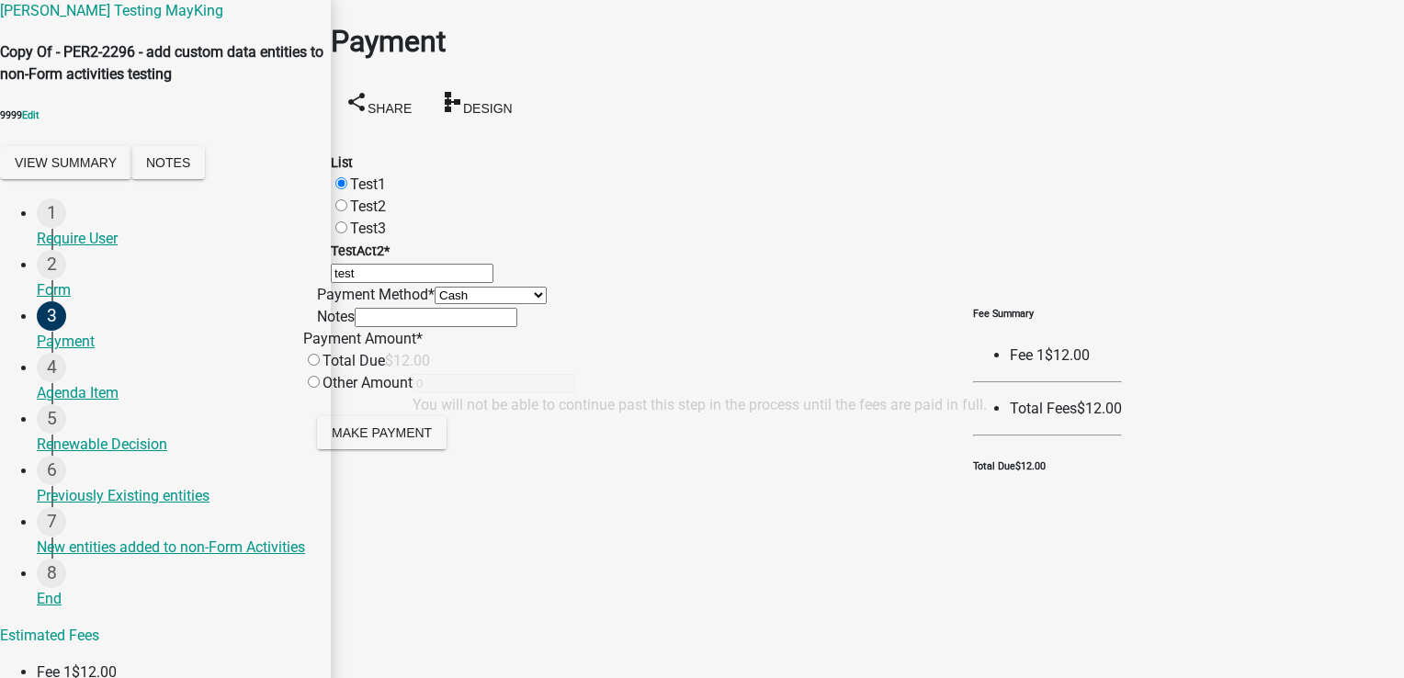
click at [385, 372] on div "Total Due" at bounding box center [344, 361] width 82 height 22
click at [320, 366] on input "radio" at bounding box center [314, 360] width 12 height 12
radio input "true"
type input "12"
click at [437, 327] on input "text" at bounding box center [436, 317] width 163 height 19
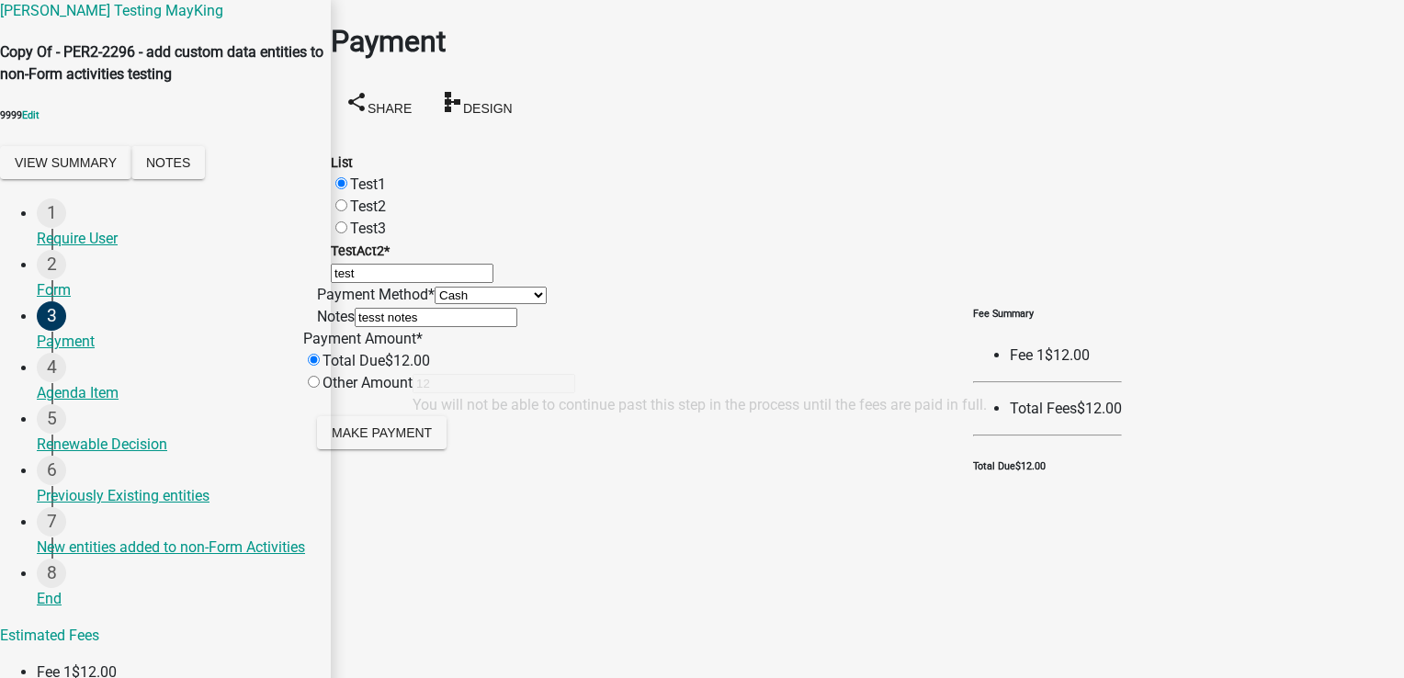
scroll to position [172, 0]
type input "tesst notes"
click at [428, 439] on span "Make Payment" at bounding box center [382, 431] width 100 height 15
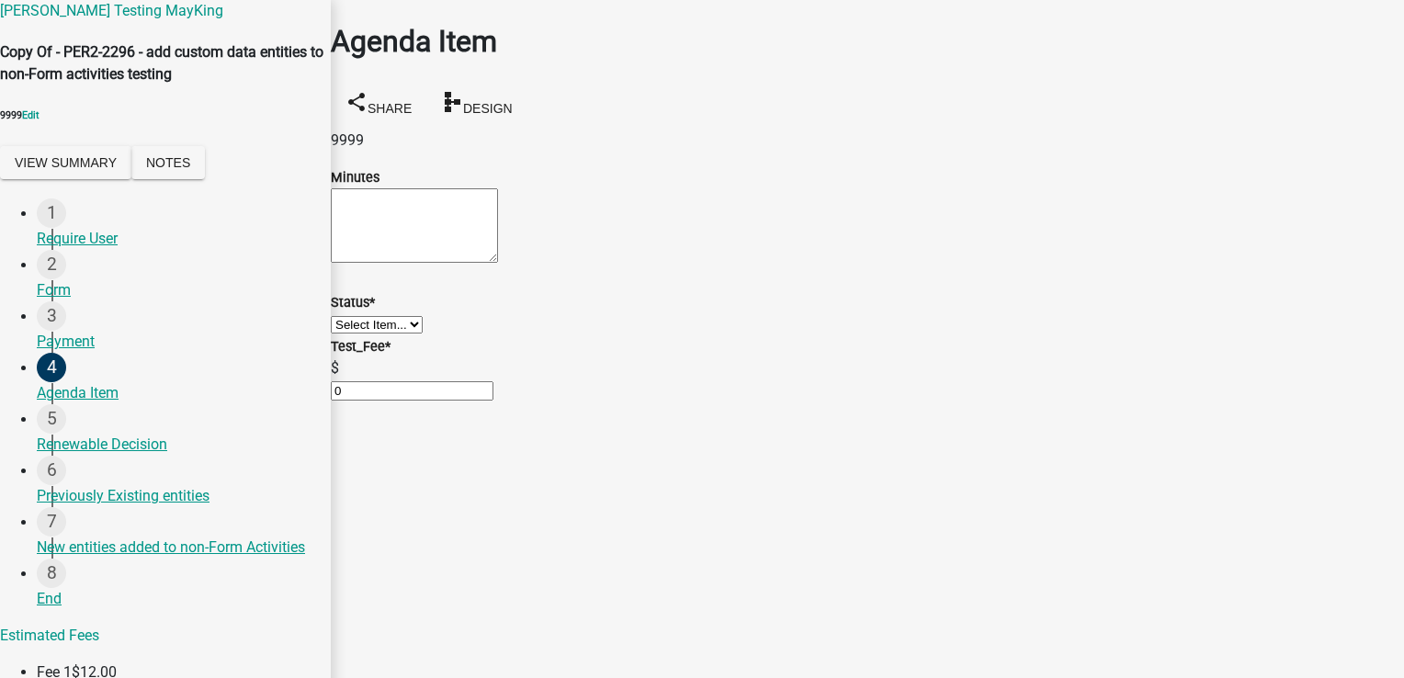
click at [498, 231] on textarea "Minutes" at bounding box center [414, 225] width 167 height 74
type textarea "123"
click at [423, 333] on select "Select Item... Unheard Tabled Approved Denied" at bounding box center [377, 324] width 92 height 17
click at [353, 333] on select "Select Item... Unheard Tabled Approved Denied" at bounding box center [377, 324] width 92 height 17
select select "7218954d-768a-499c-aa74-b50d995bb455"
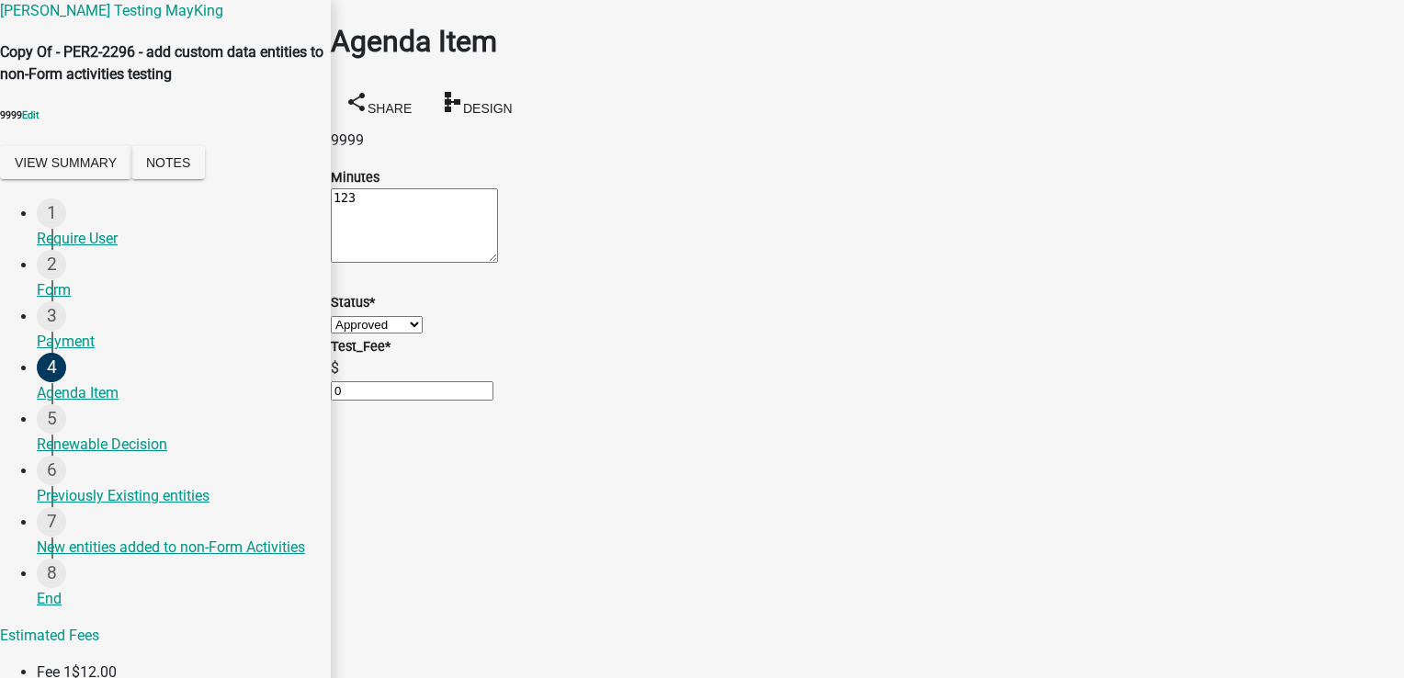
click at [405, 400] on input "0" at bounding box center [412, 390] width 163 height 19
drag, startPoint x: 419, startPoint y: 479, endPoint x: 286, endPoint y: 481, distance: 133.2
click at [286, 481] on div "Pratiksha Testing MayKing Copy Of - PER2-2296 - add custom data entities to non…" at bounding box center [702, 352] width 1404 height 705
type input "12"
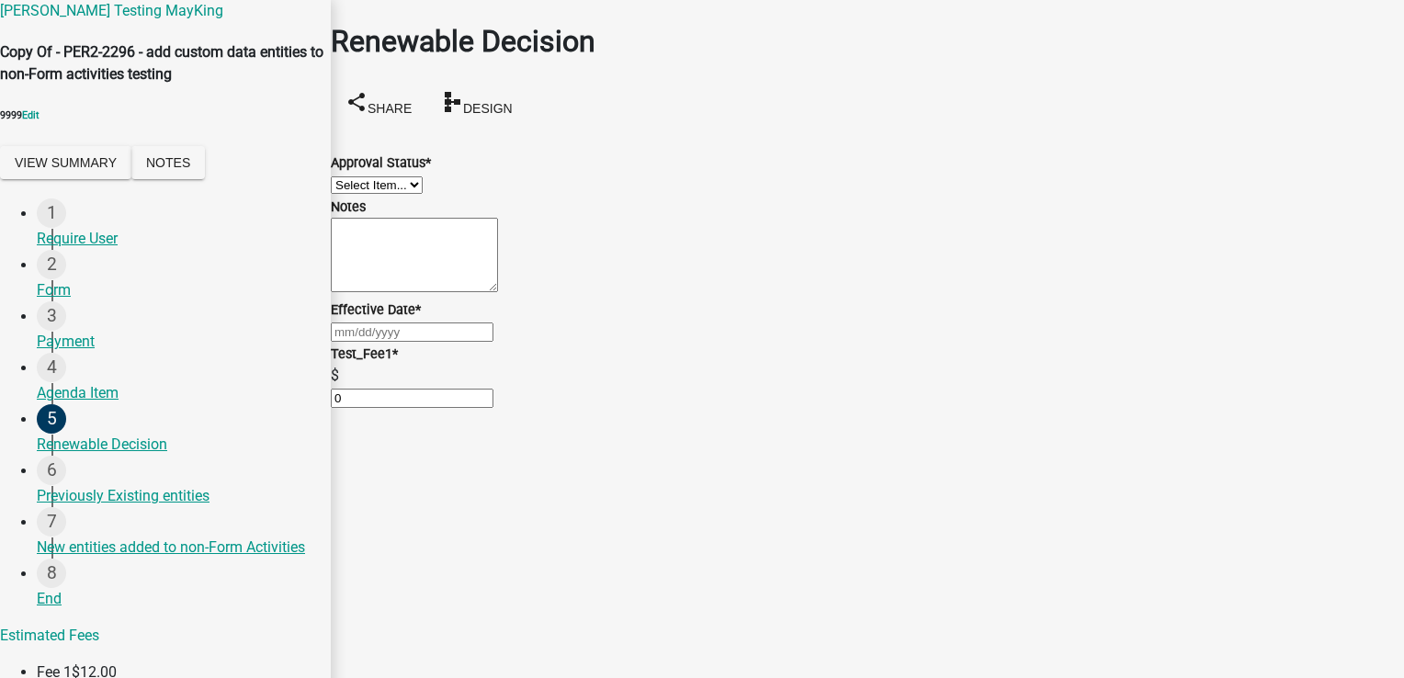
click at [423, 186] on select "Select Item... Approved Denied" at bounding box center [377, 184] width 92 height 17
click at [353, 176] on select "Select Item... Approved Denied" at bounding box center [377, 184] width 92 height 17
select select "6cb19931-cd84-4d20-a24a-dce5d5383abf"
click at [385, 292] on textarea "Notes" at bounding box center [414, 255] width 167 height 74
type textarea "test notes 2"
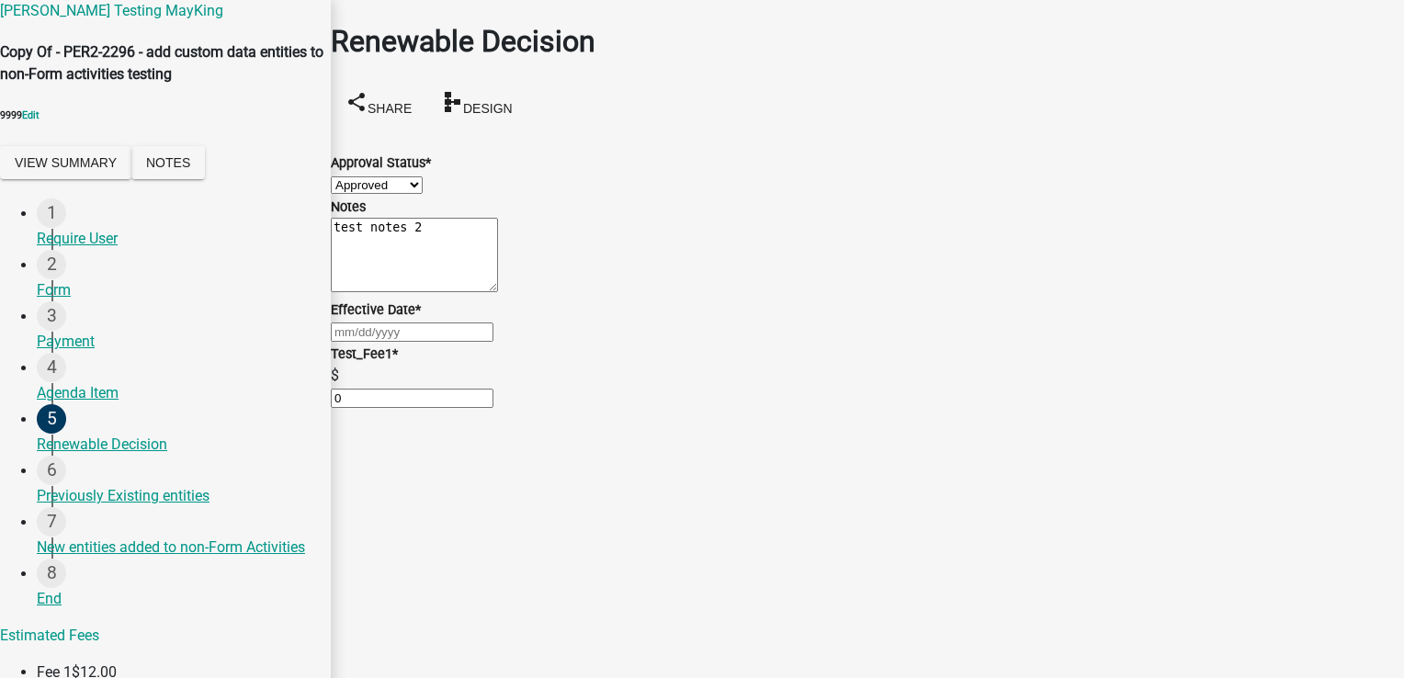
click at [372, 343] on div at bounding box center [867, 332] width 1073 height 22
select select "9"
select select "2025"
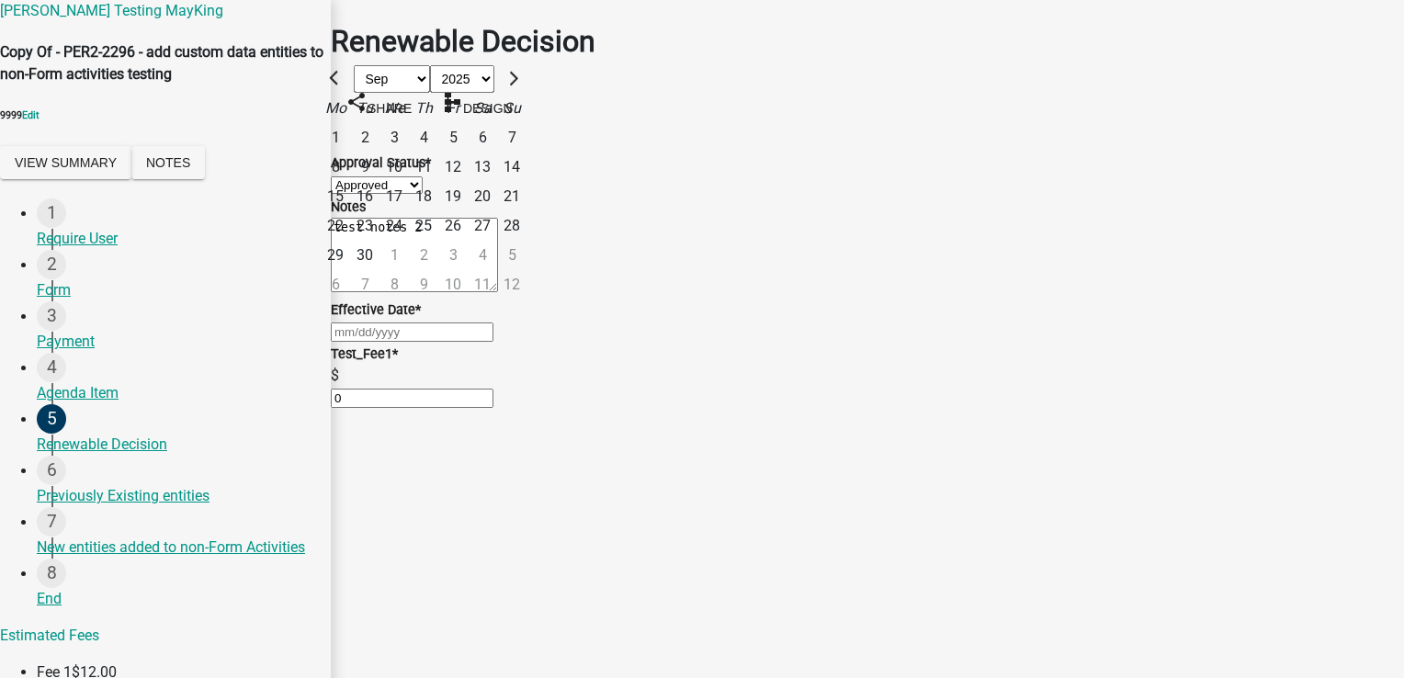
click at [526, 241] on div "28" at bounding box center [511, 225] width 29 height 29
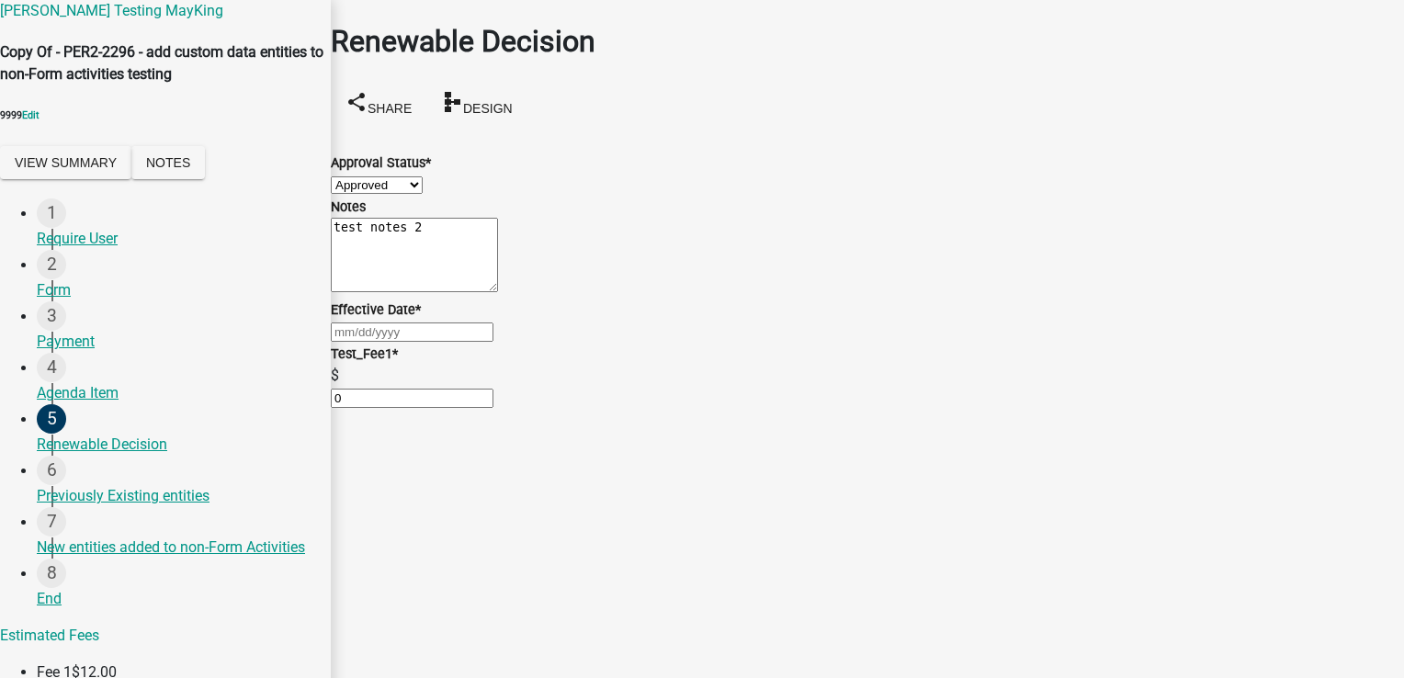
type input "09/28/2025"
drag, startPoint x: 356, startPoint y: 560, endPoint x: 389, endPoint y: 553, distance: 33.9
click at [389, 409] on div "$ 0" at bounding box center [867, 387] width 1073 height 44
drag, startPoint x: 389, startPoint y: 553, endPoint x: 349, endPoint y: 552, distance: 40.4
click at [349, 409] on div "Test_Fee1 * $ 0" at bounding box center [867, 376] width 1100 height 66
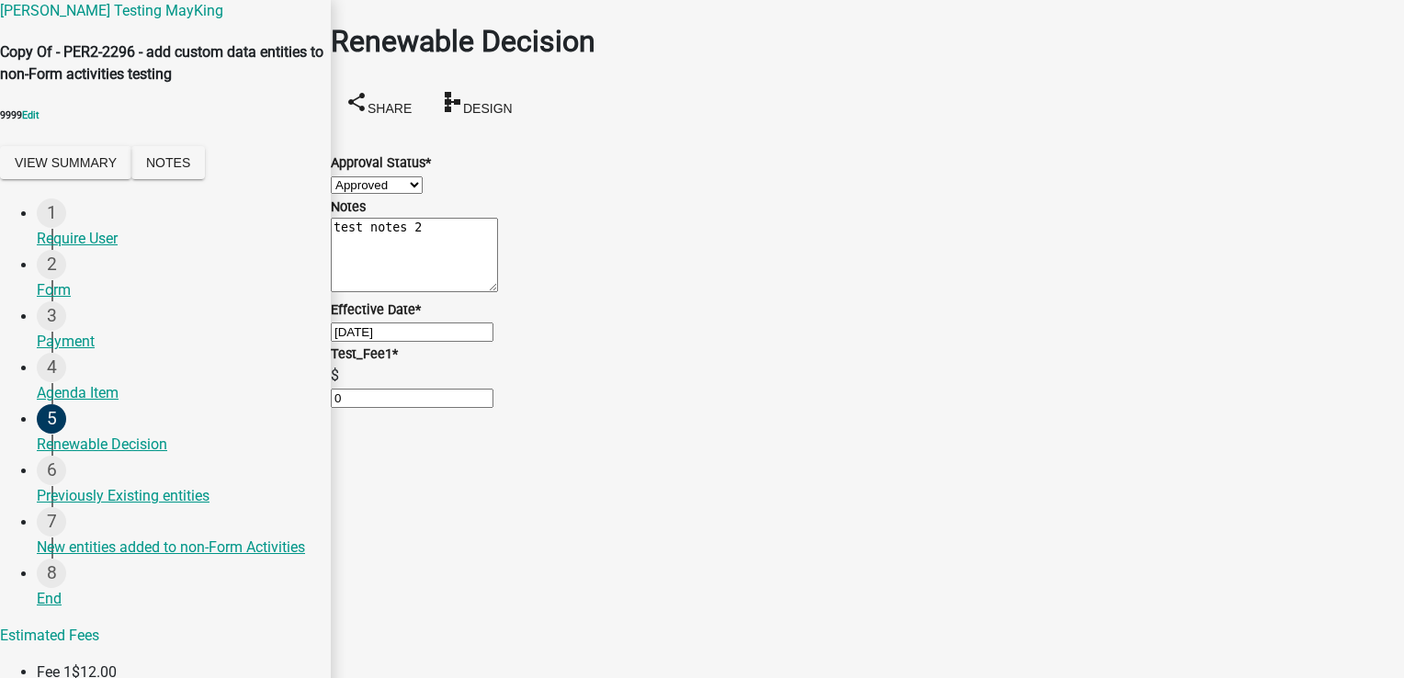
drag, startPoint x: 349, startPoint y: 552, endPoint x: 372, endPoint y: 557, distance: 23.4
click at [372, 408] on input "0" at bounding box center [412, 398] width 163 height 19
click at [374, 408] on input "0" at bounding box center [412, 398] width 163 height 19
drag, startPoint x: 386, startPoint y: 557, endPoint x: 350, endPoint y: 557, distance: 35.8
click at [350, 409] on div "Test_Fee1 * $ 0" at bounding box center [867, 376] width 1100 height 66
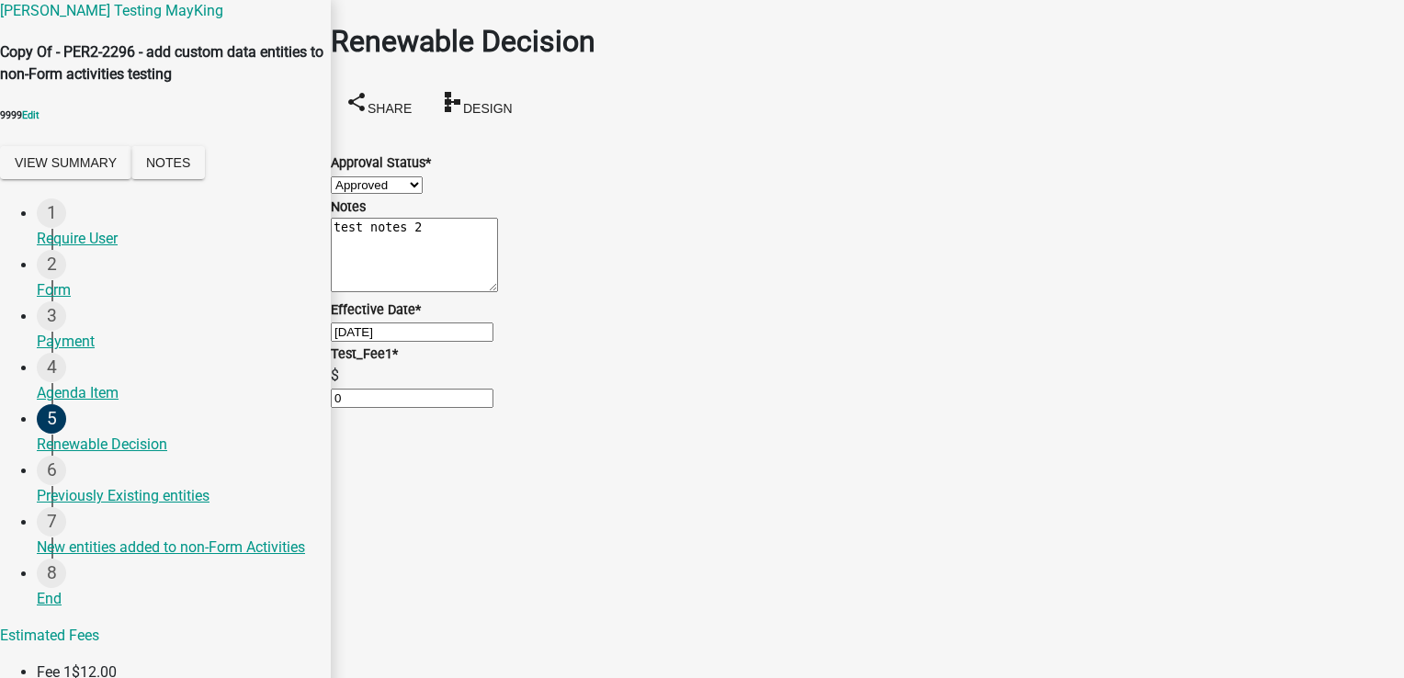
click at [585, 365] on div "Test_Fee1 *" at bounding box center [867, 354] width 1073 height 22
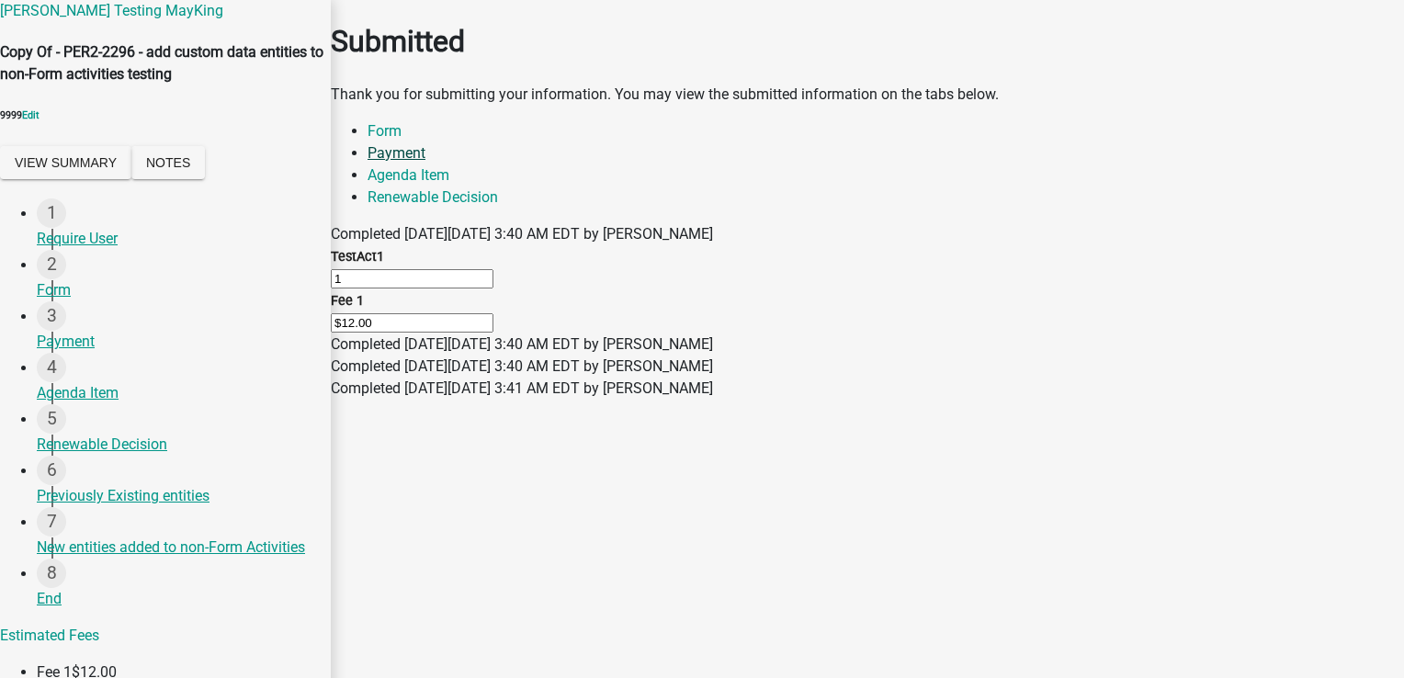
click at [425, 162] on link "Payment" at bounding box center [396, 152] width 58 height 17
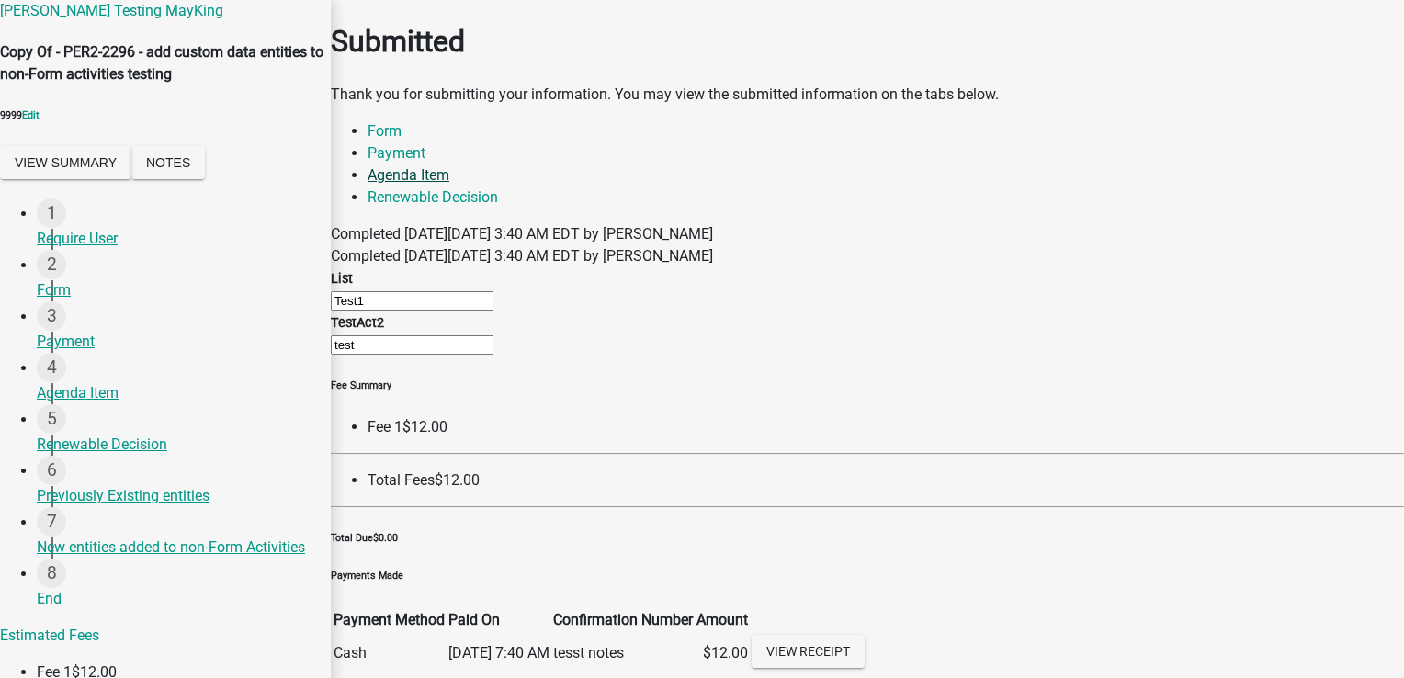
click at [449, 171] on link "Agenda Item" at bounding box center [408, 174] width 82 height 17
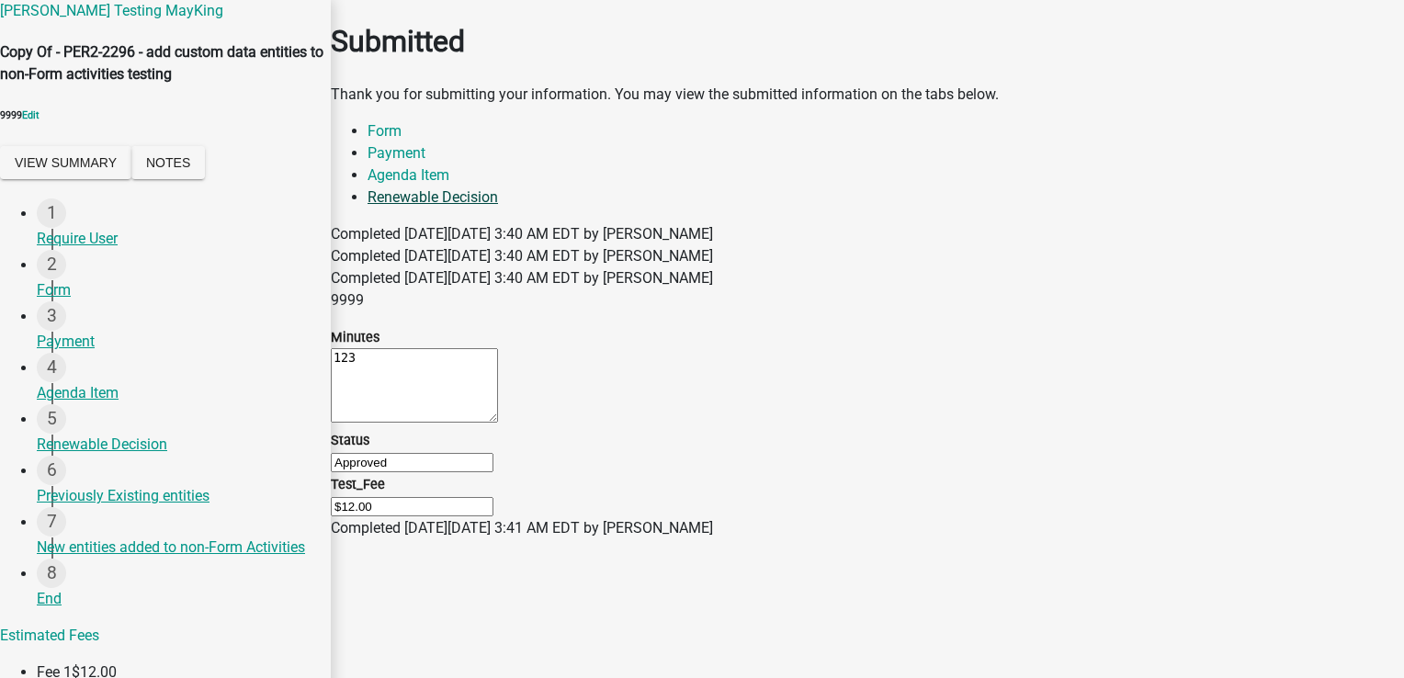
click at [498, 188] on link "Renewable Decision" at bounding box center [432, 196] width 130 height 17
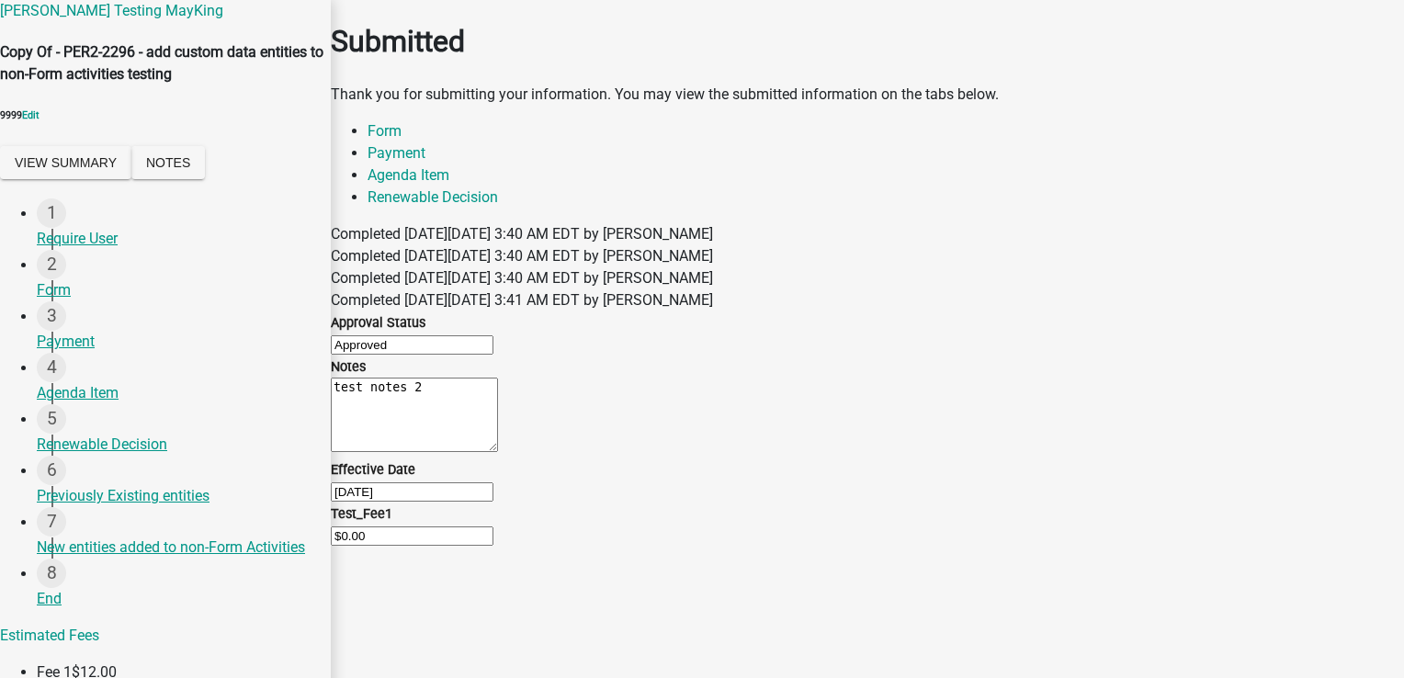
scroll to position [188, 0]
click at [90, 558] on div "New entities added to non-Form Activities" at bounding box center [176, 547] width 279 height 22
click at [148, 507] on div "Previously Existing entities" at bounding box center [176, 496] width 279 height 22
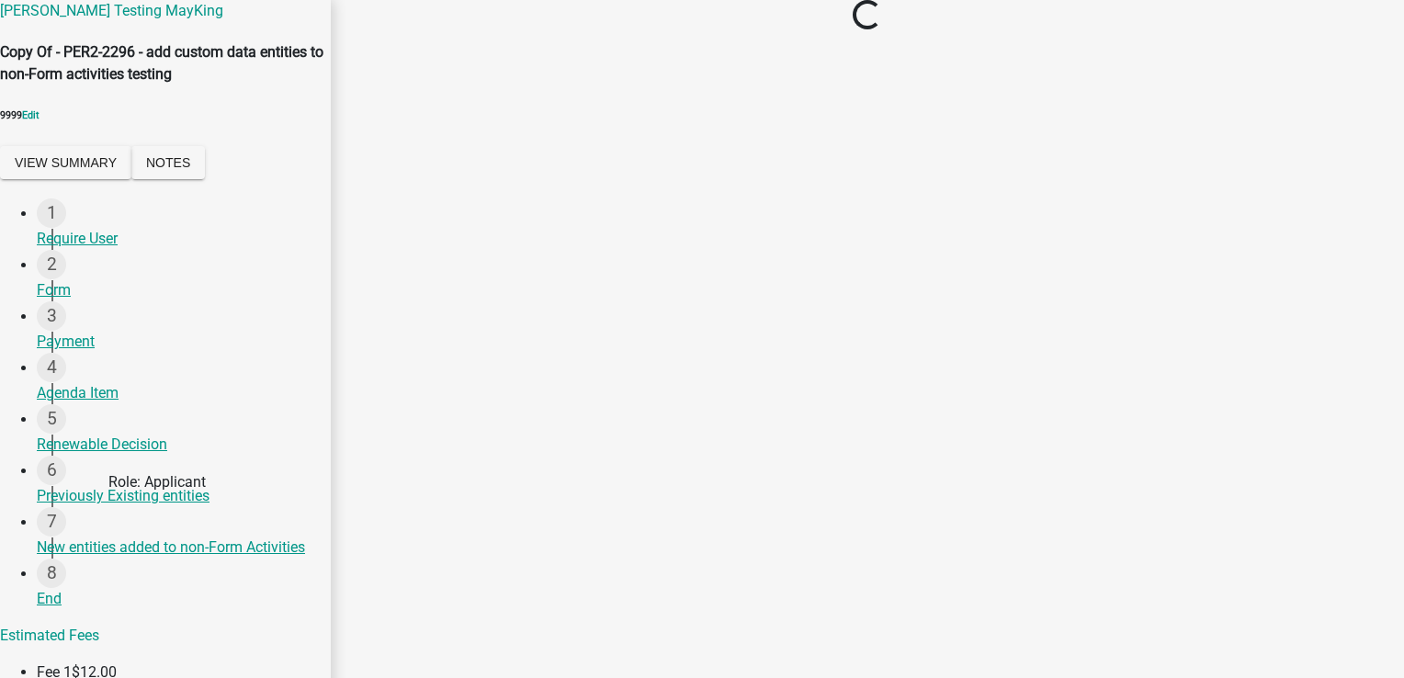
scroll to position [0, 0]
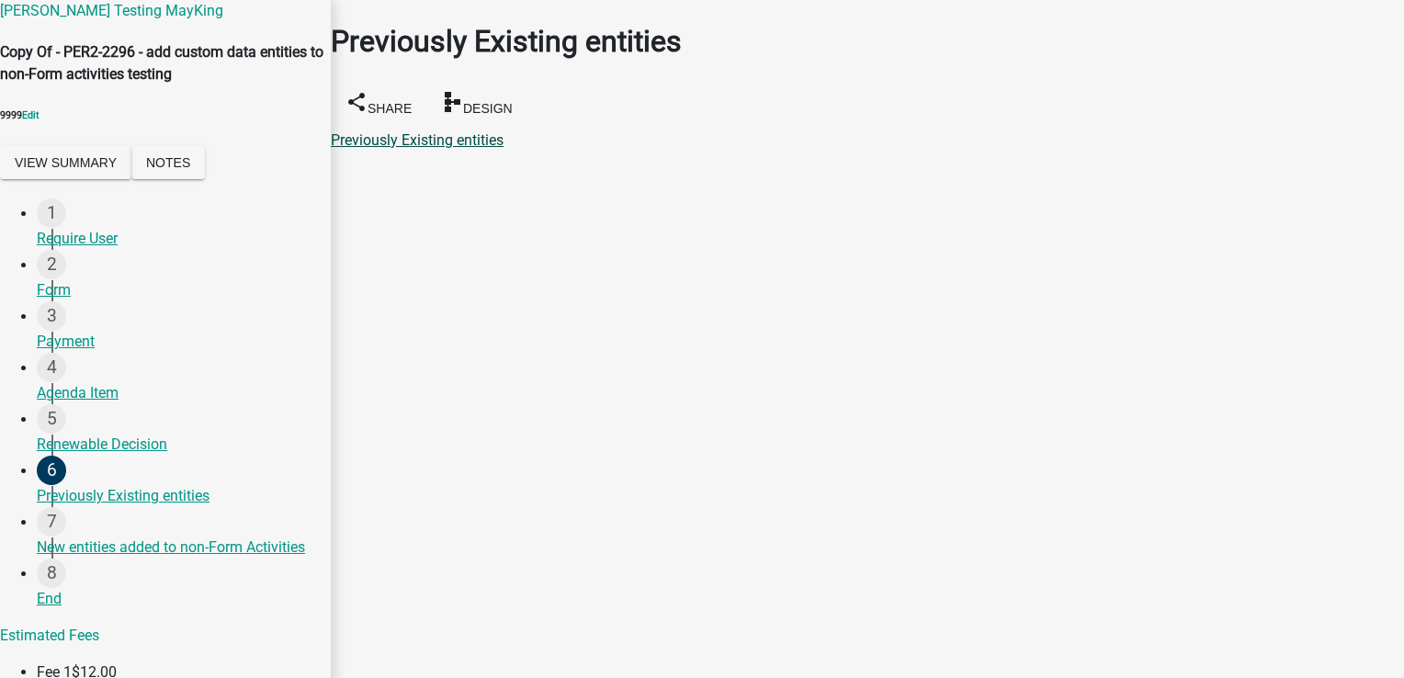
click at [485, 131] on link "Previously Existing entities" at bounding box center [417, 139] width 173 height 17
click at [139, 507] on div "Previously Existing entities" at bounding box center [176, 496] width 279 height 22
click at [77, 558] on div "New entities added to non-Form Activities" at bounding box center [176, 547] width 279 height 22
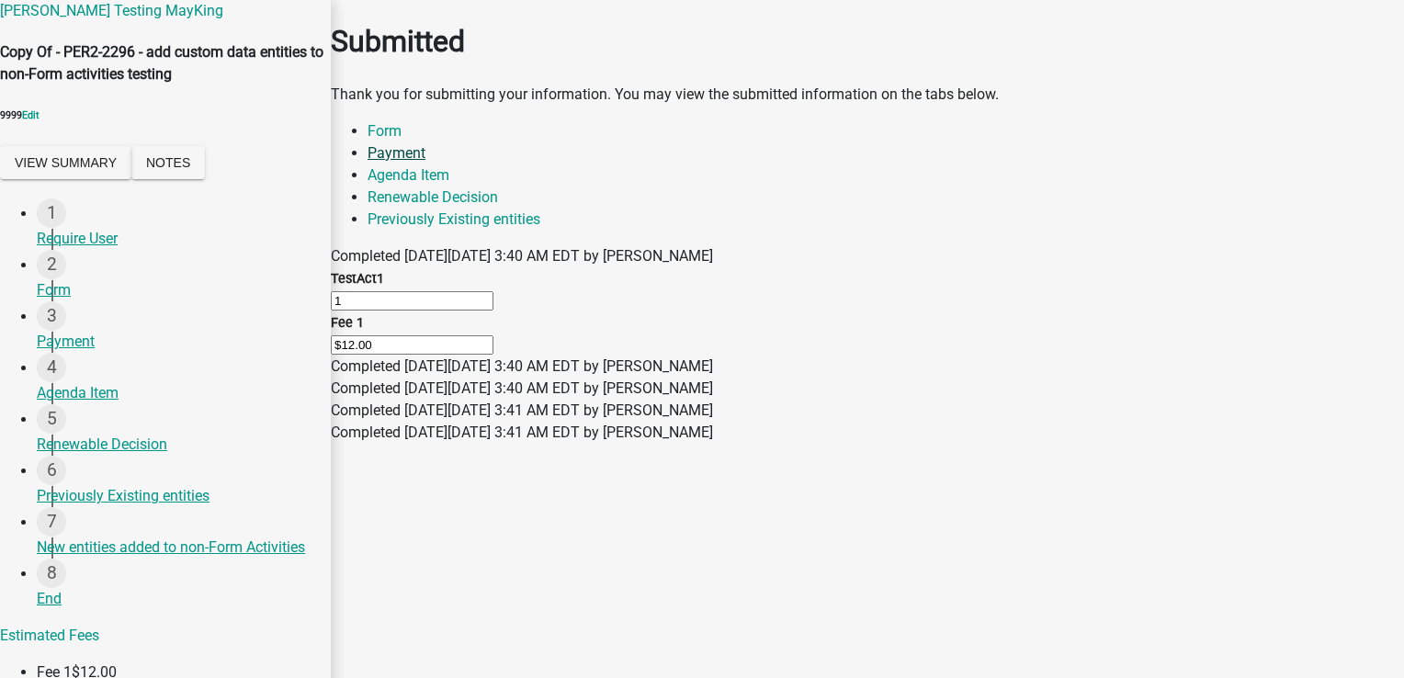
click at [425, 162] on link "Payment" at bounding box center [396, 152] width 58 height 17
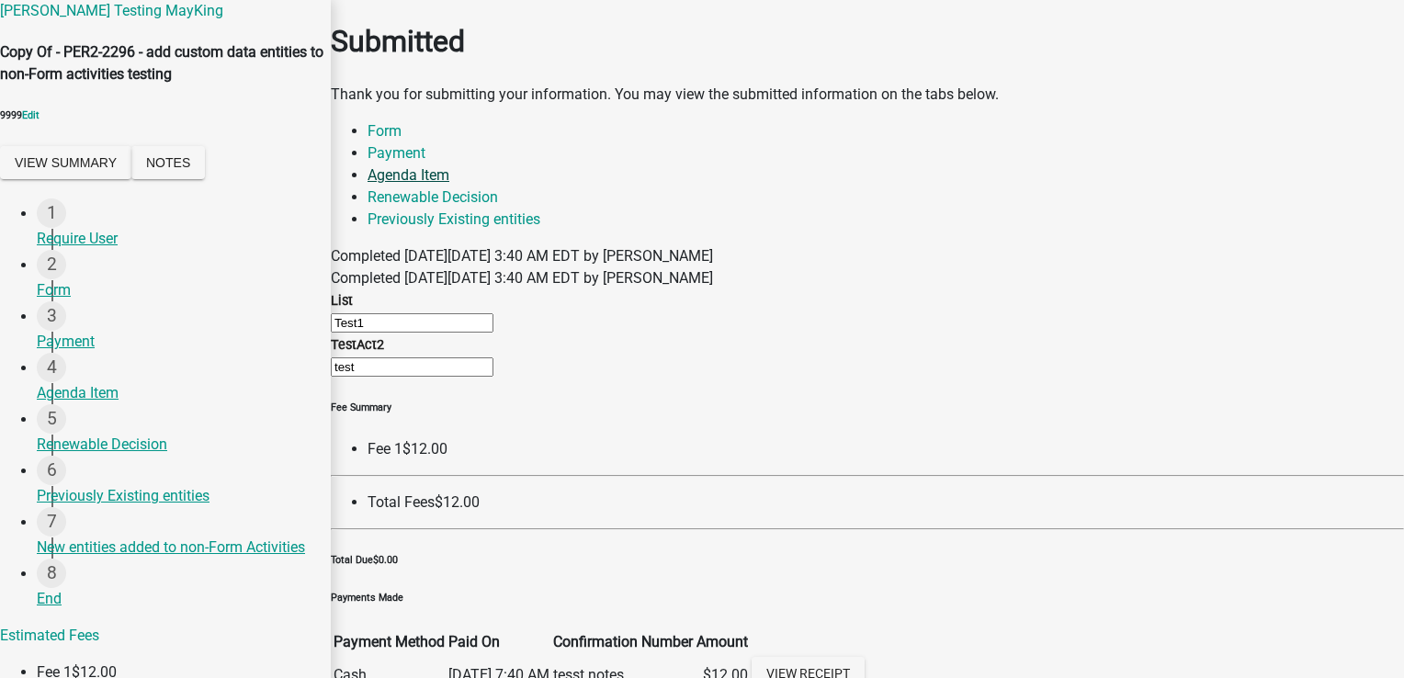
click at [449, 166] on link "Agenda Item" at bounding box center [408, 174] width 82 height 17
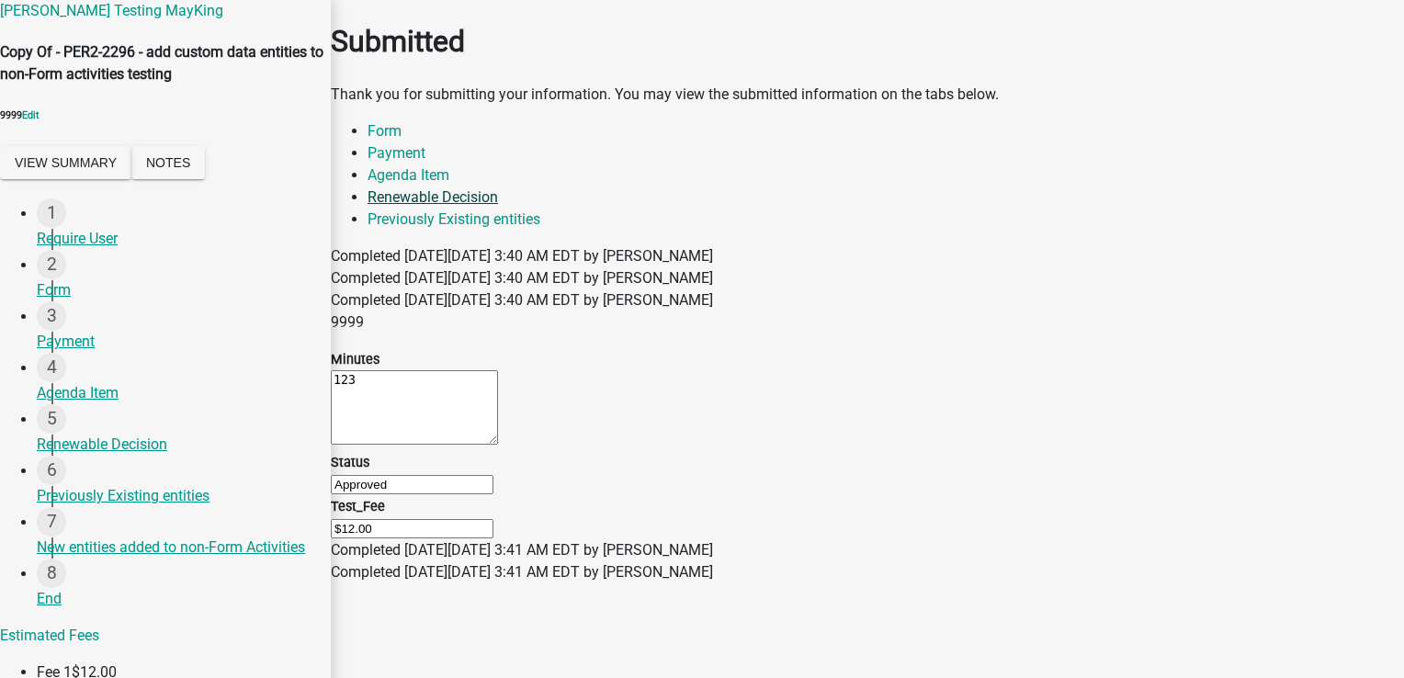
click at [498, 188] on link "Renewable Decision" at bounding box center [432, 196] width 130 height 17
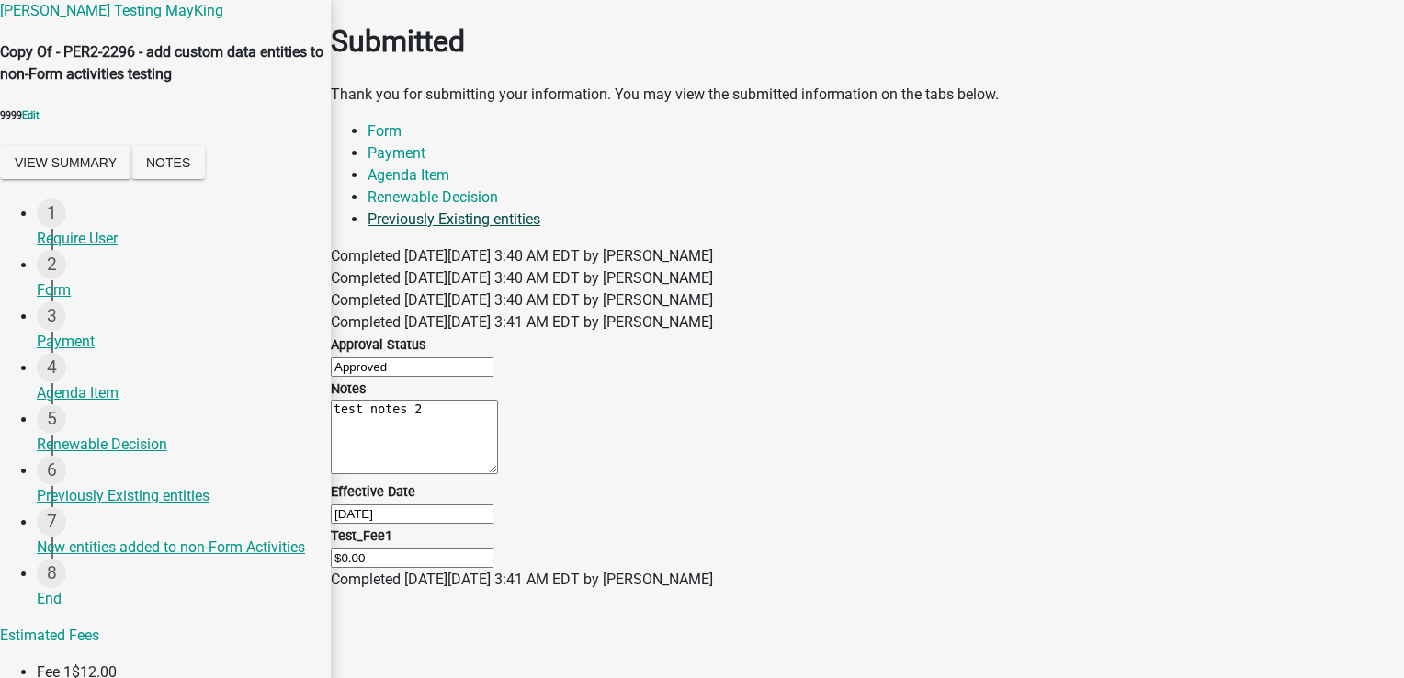
click at [540, 210] on link "Previously Existing entities" at bounding box center [453, 218] width 173 height 17
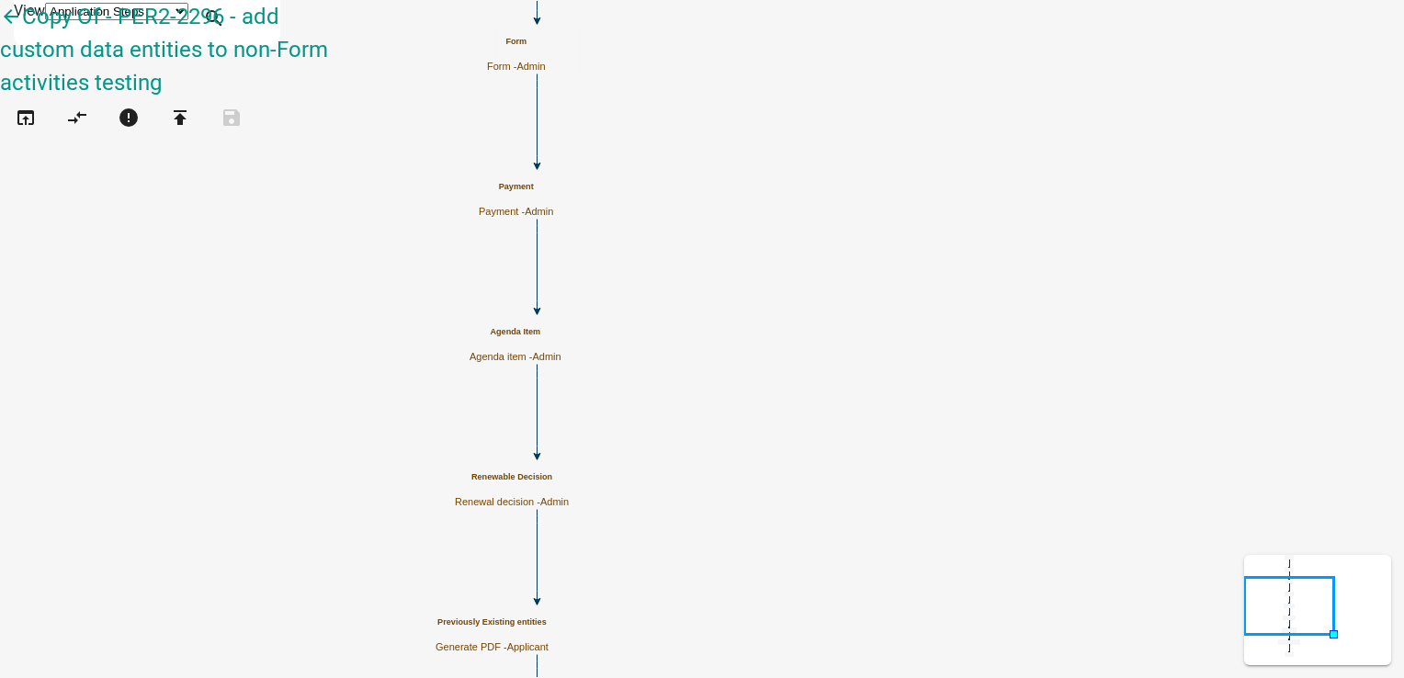
click at [569, 499] on p "Renewal decision - Admin" at bounding box center [512, 502] width 114 height 12
select select "224EE69F-A489-44C5-A1D9-1833DB8D0B63"
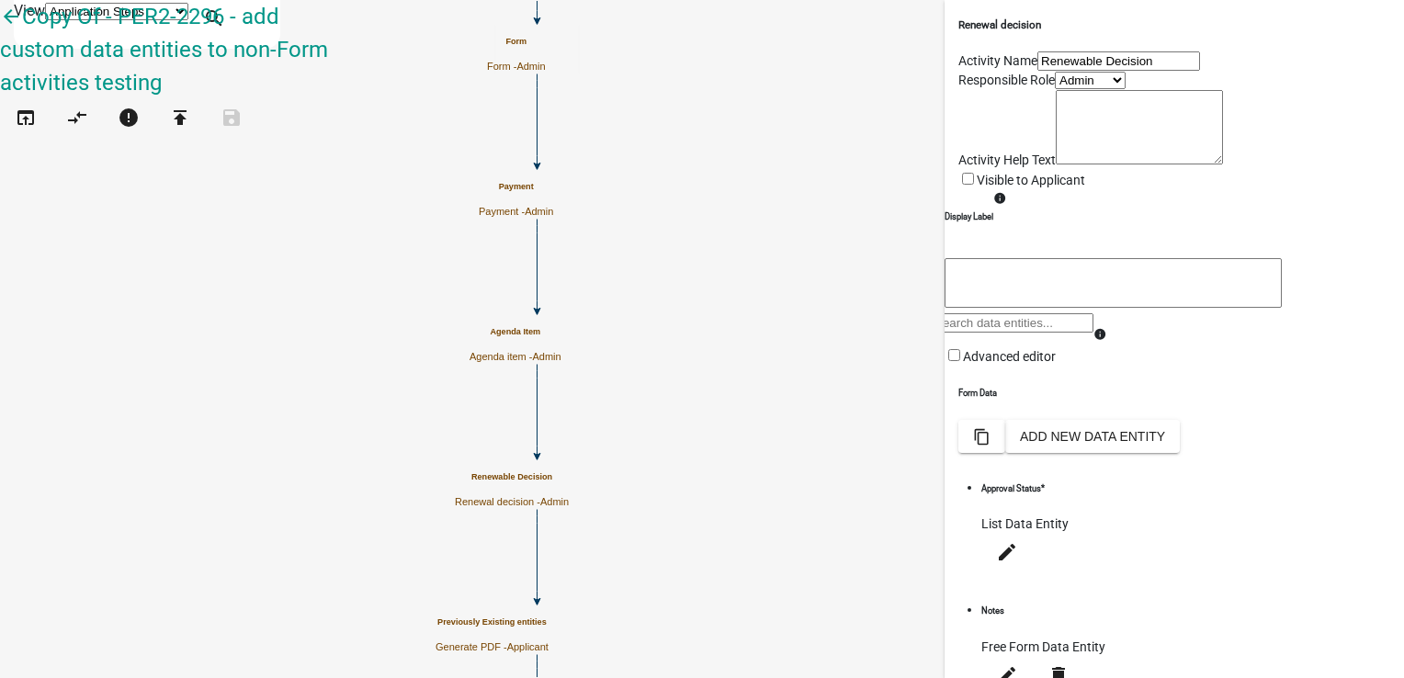
scroll to position [480, 0]
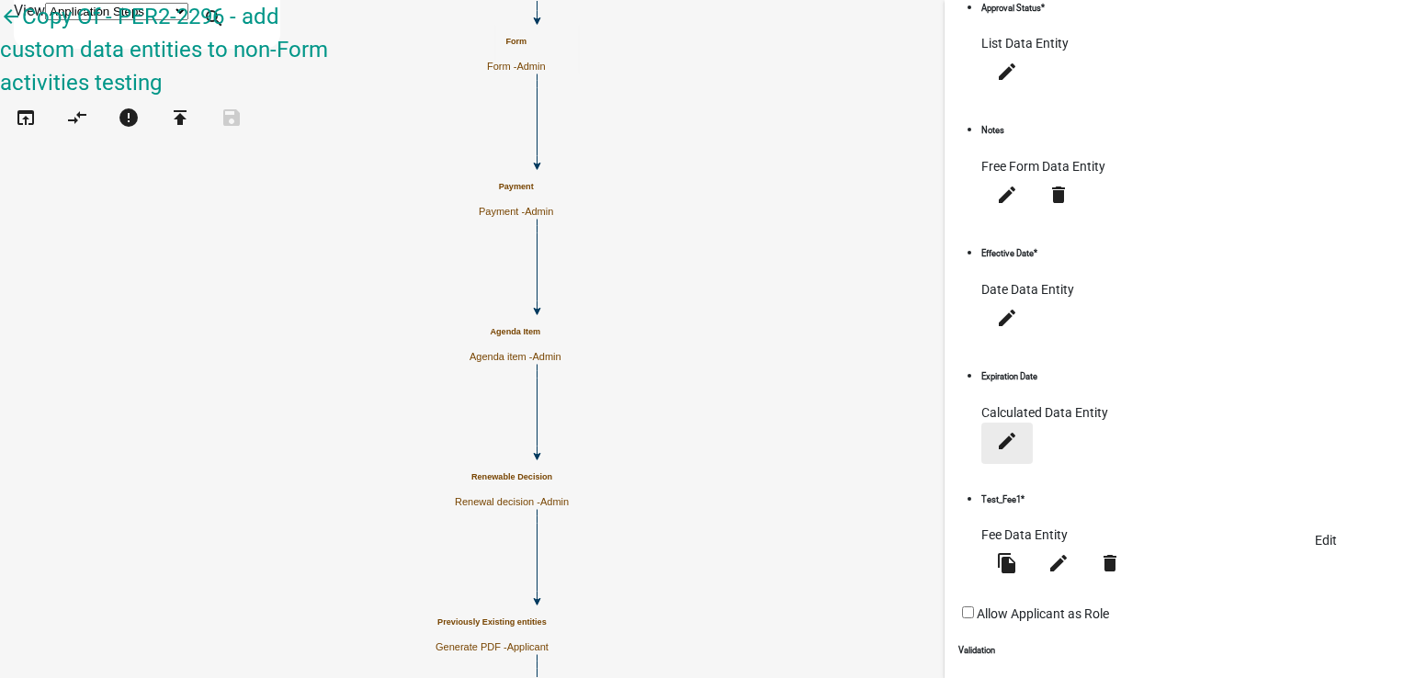
click at [1018, 429] on icon "edit" at bounding box center [1007, 440] width 22 height 22
select select "calculated-value"
select select "4"
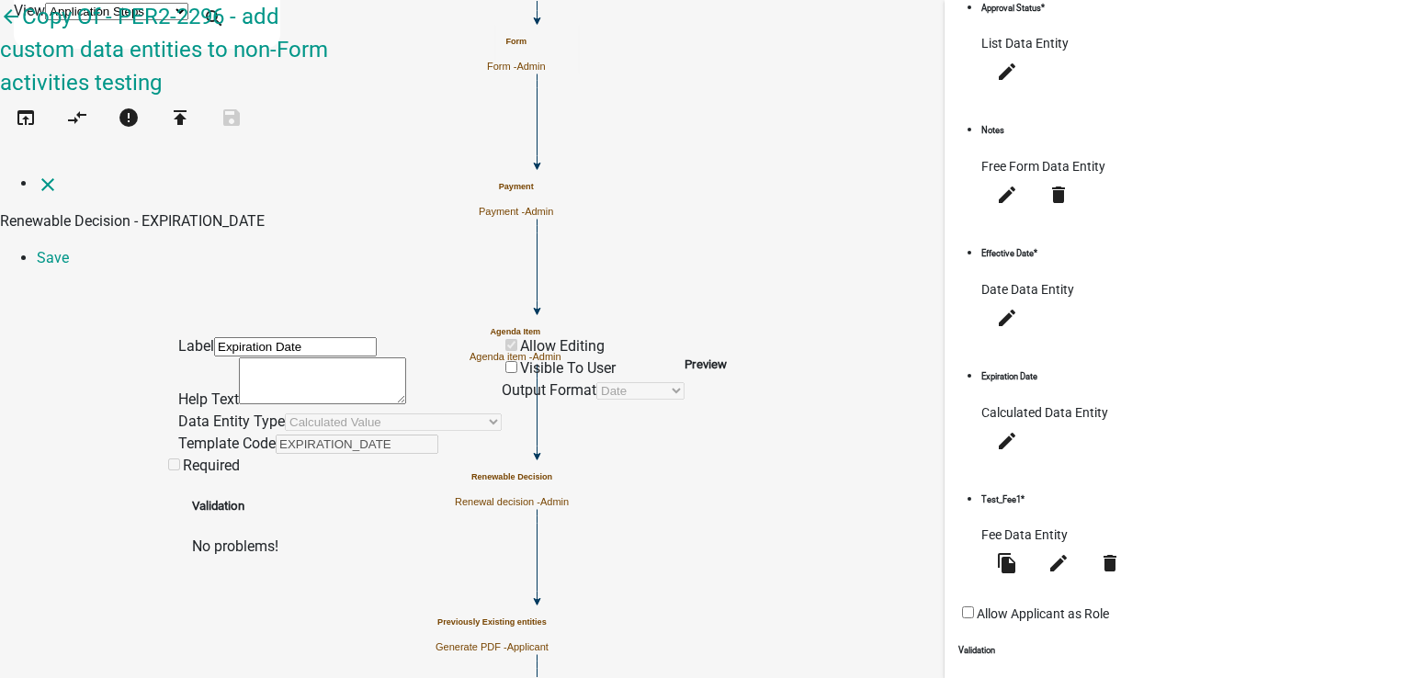
click at [520, 359] on span at bounding box center [520, 367] width 0 height 17
click at [517, 361] on input "Visible To User" at bounding box center [511, 367] width 12 height 12
click at [69, 249] on link "Save" at bounding box center [53, 257] width 32 height 17
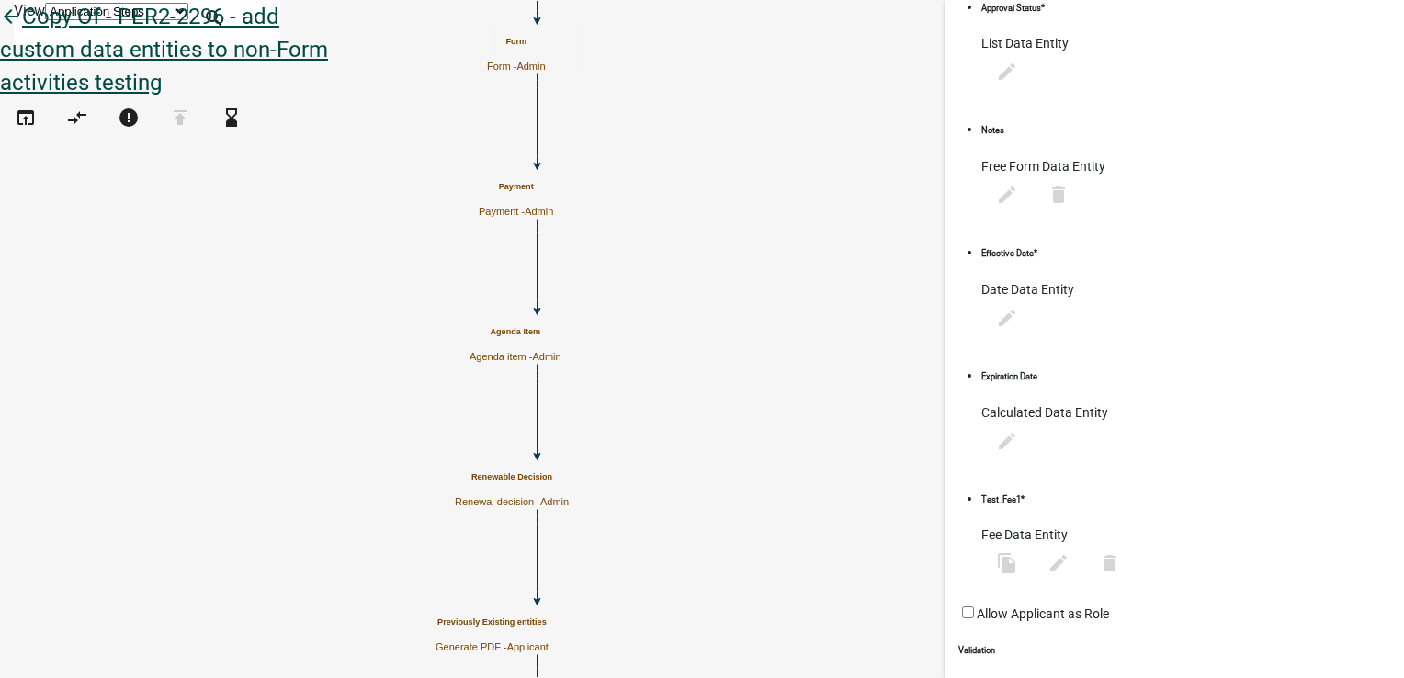
select select "224EE69F-A489-44C5-A1D9-1833DB8D0B63"
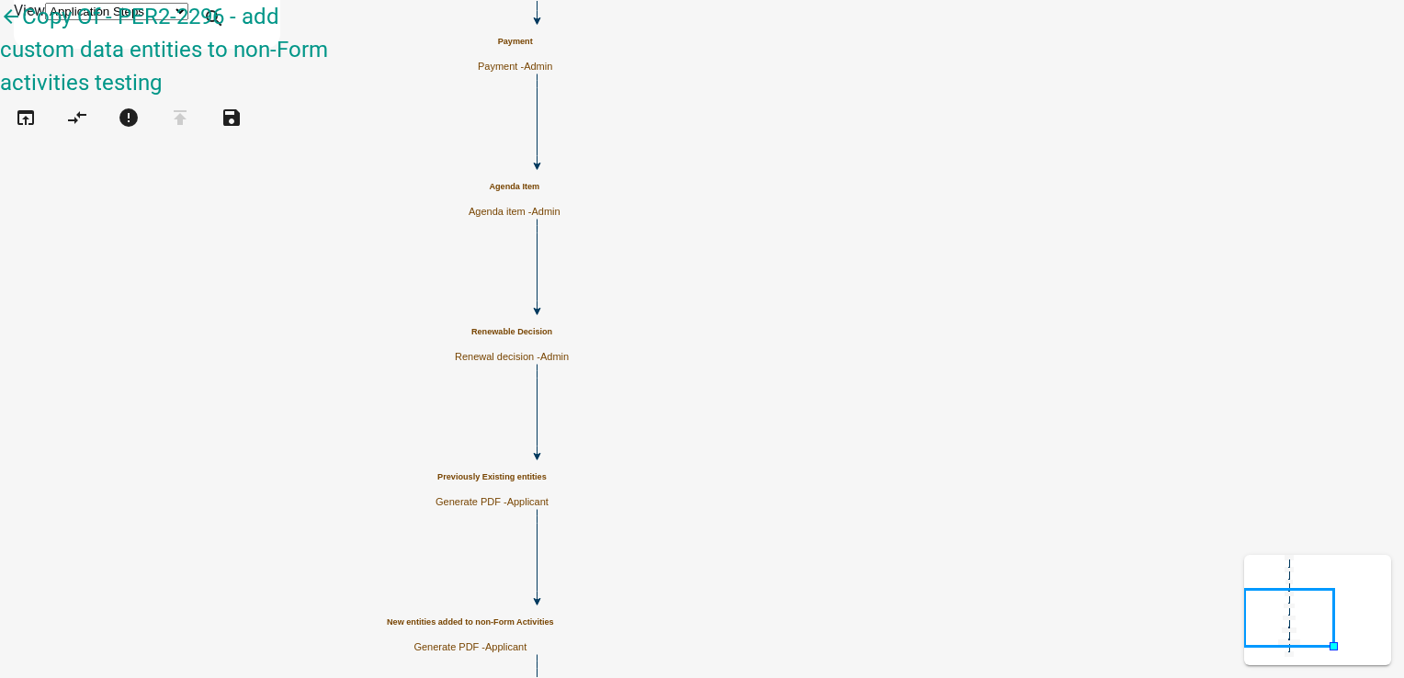
scroll to position [0, 0]
click at [37, 107] on icon "open_in_browser" at bounding box center [26, 120] width 22 height 26
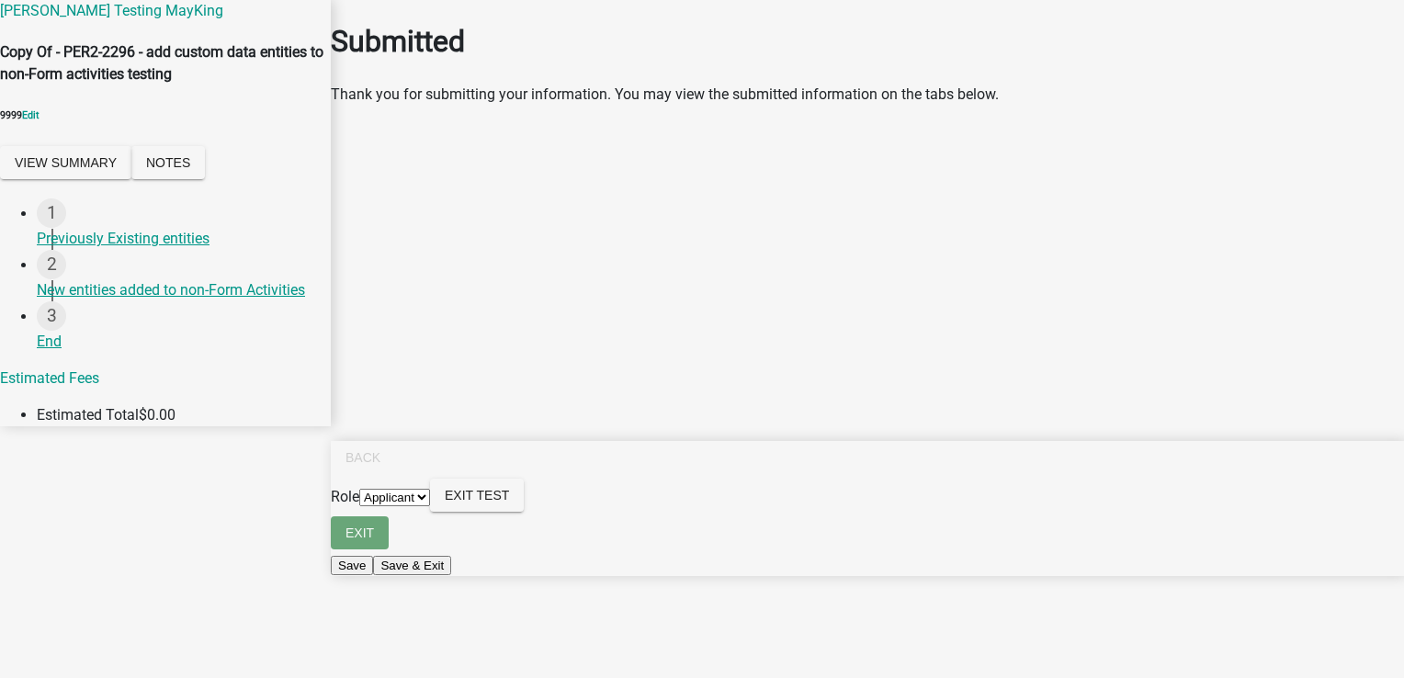
click at [430, 506] on select "Applicant Admin" at bounding box center [394, 497] width 71 height 17
select select "224ee69f-a489-44c5-a1d9-1833db8d0b63"
click at [430, 506] on select "Applicant Admin" at bounding box center [394, 497] width 71 height 17
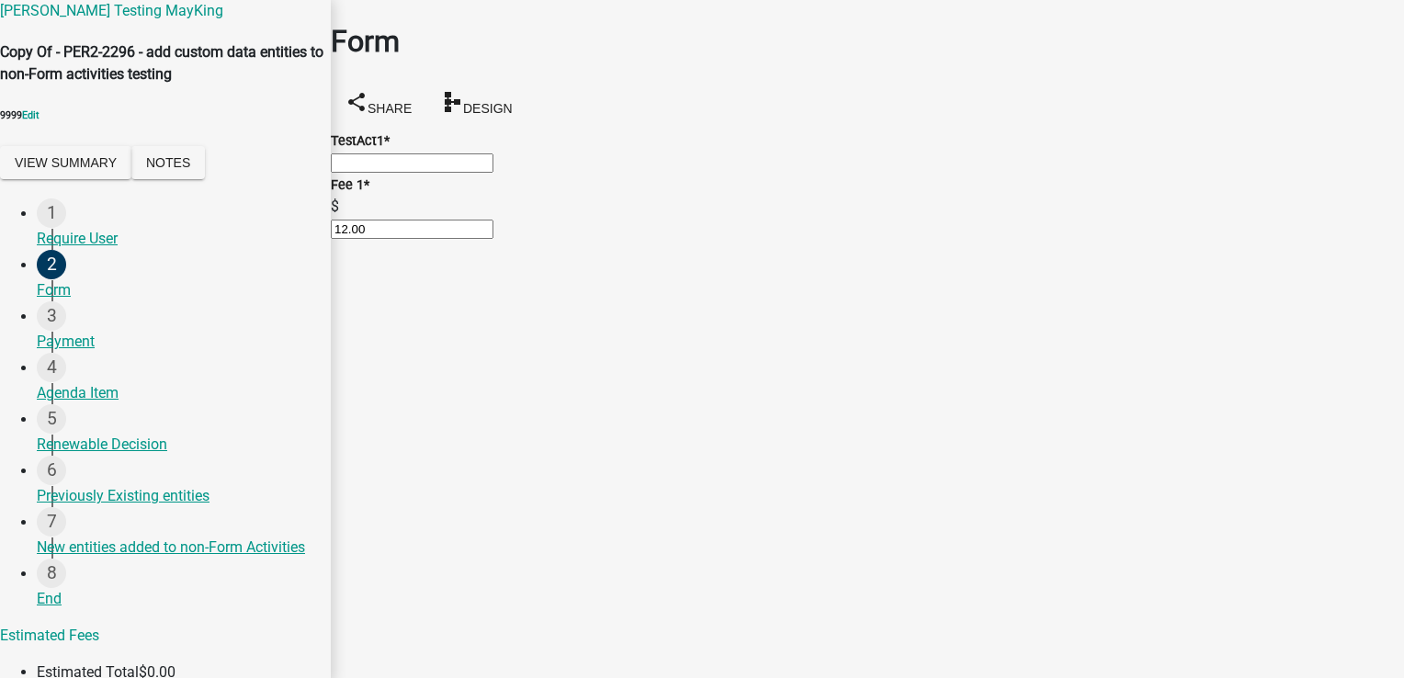
click at [493, 160] on input "text" at bounding box center [412, 162] width 163 height 19
drag, startPoint x: 389, startPoint y: 175, endPoint x: 299, endPoint y: 193, distance: 92.8
click at [299, 193] on div "Pratiksha Testing MayKing Copy Of - PER2-2296 - add custom data entities to non…" at bounding box center [702, 341] width 1404 height 683
type input "1"
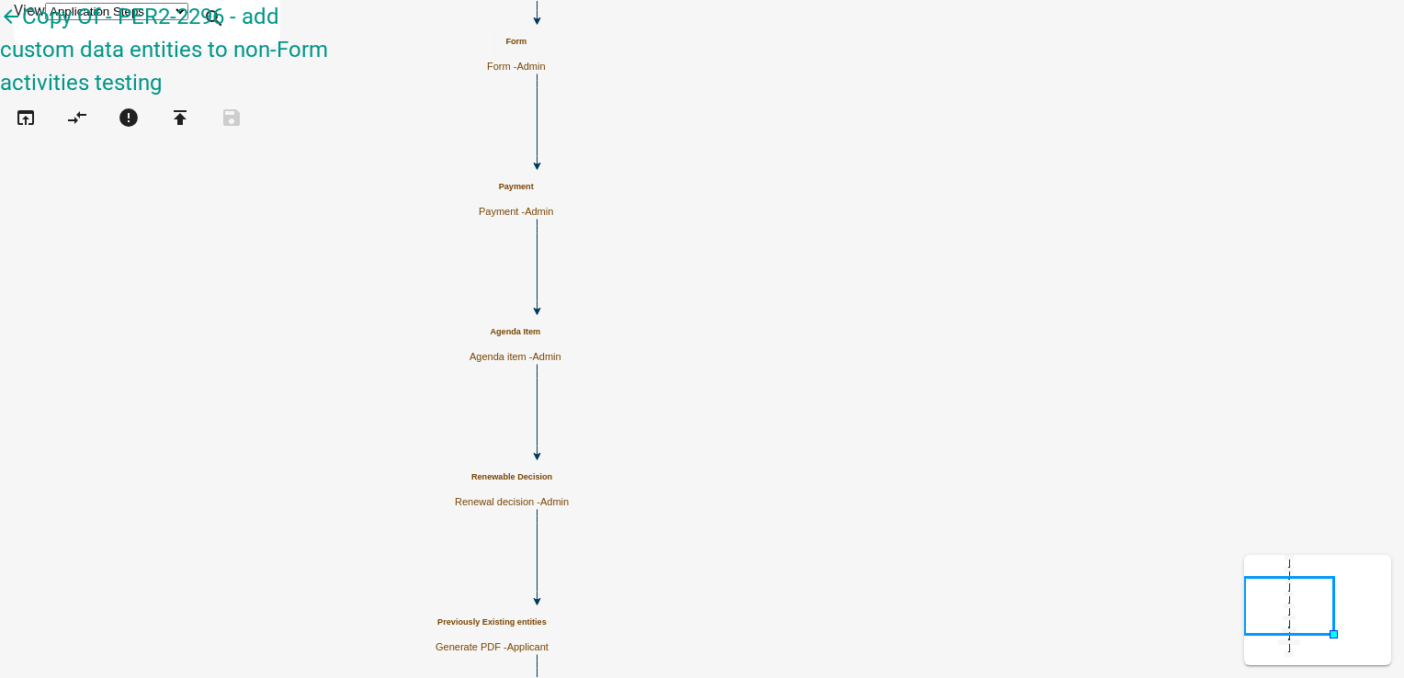
click at [546, 47] on h5 "Form" at bounding box center [516, 42] width 59 height 10
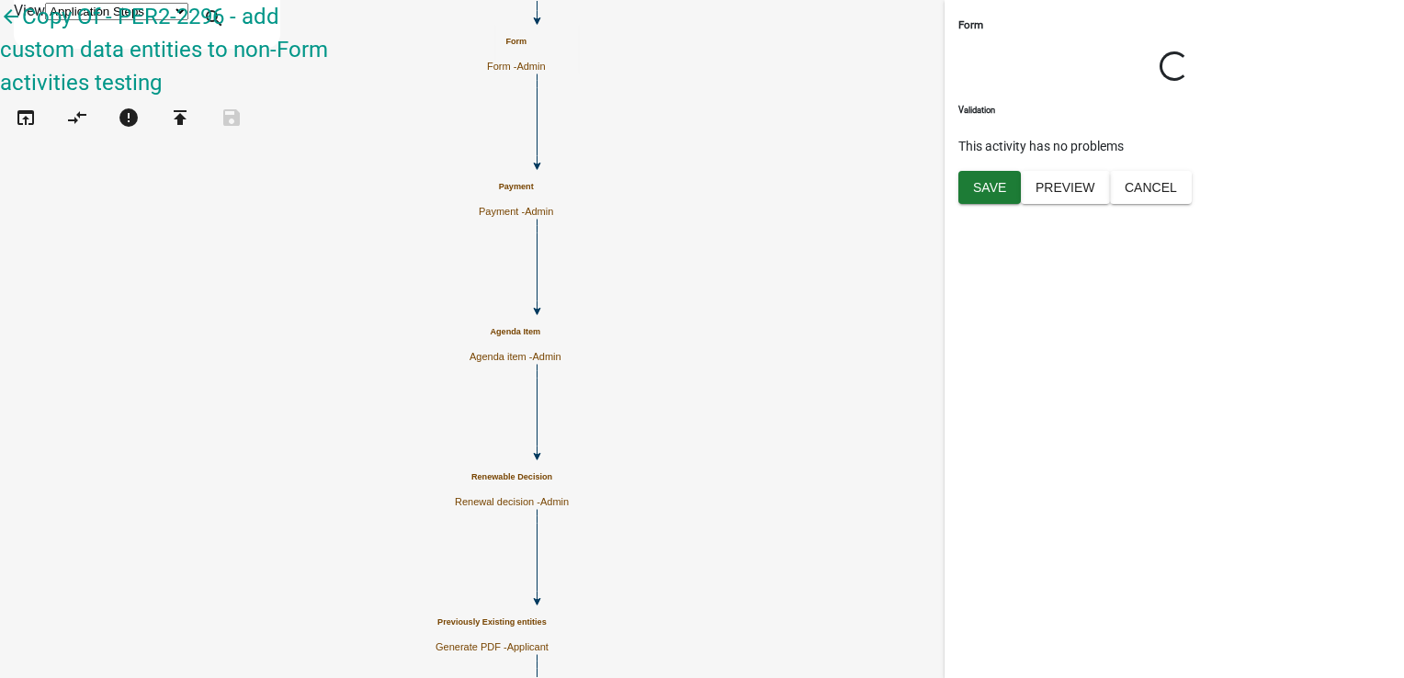
select select "224EE69F-A489-44C5-A1D9-1833DB8D0B63"
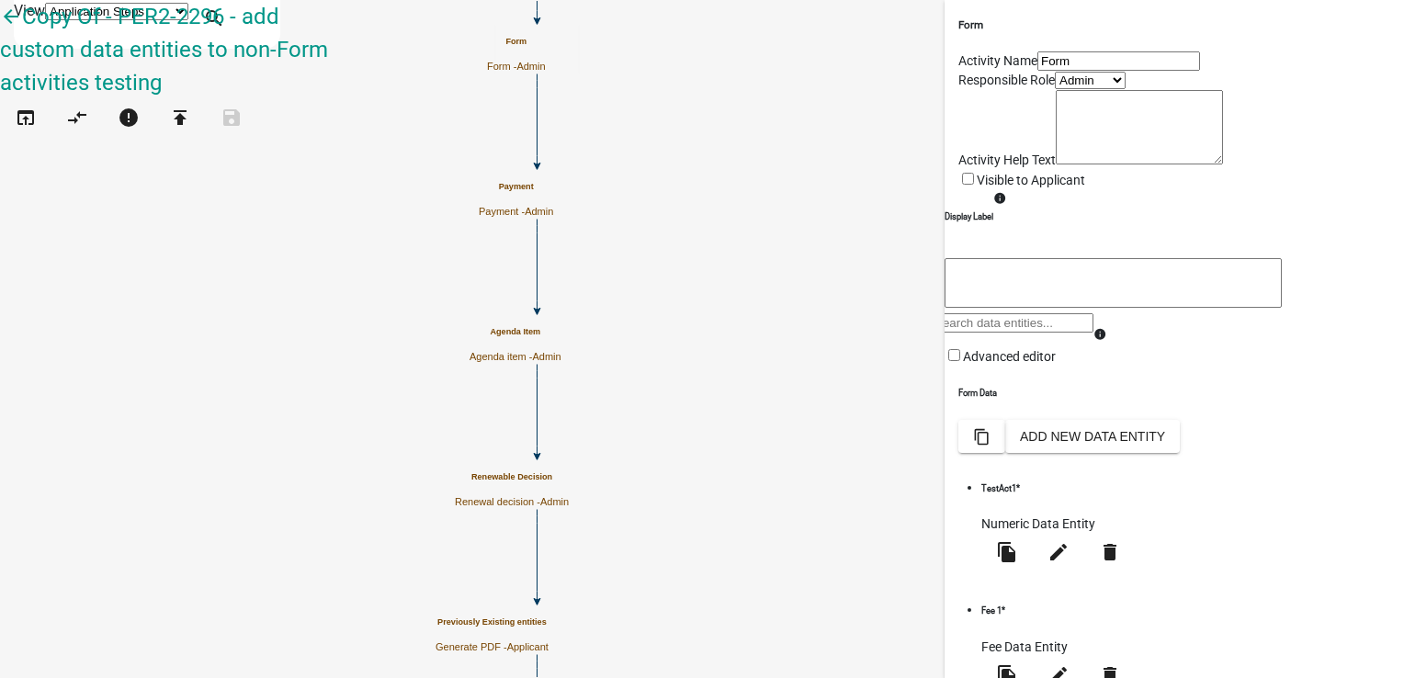
scroll to position [232, 0]
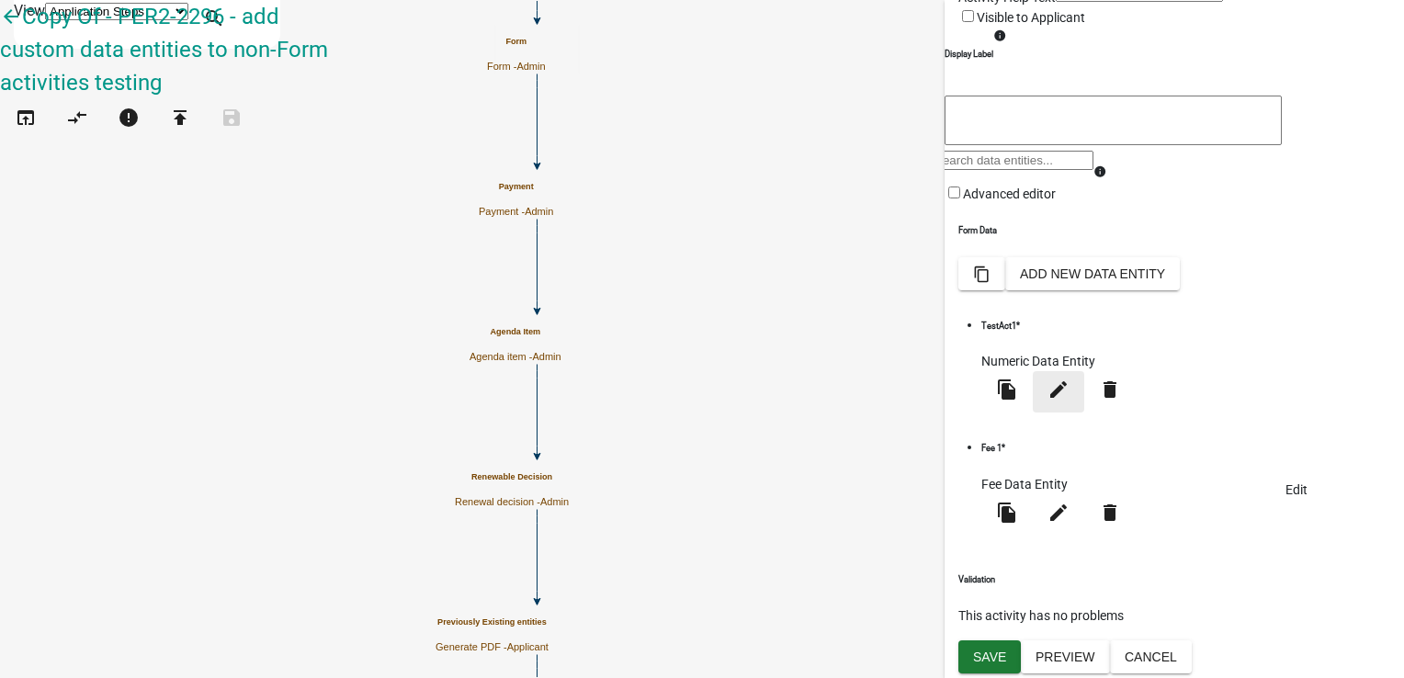
click at [1069, 400] on icon "edit" at bounding box center [1058, 389] width 22 height 22
select select "numeric-data"
select select
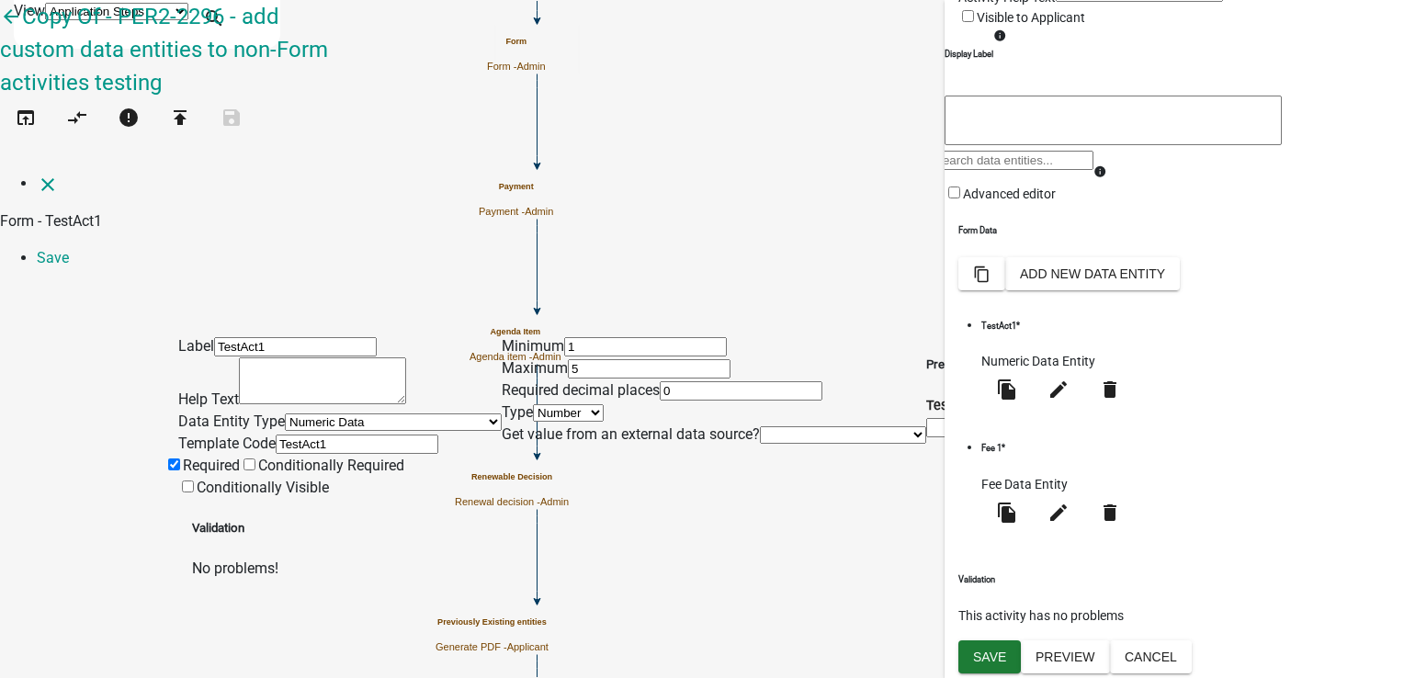
click at [285, 413] on select "Free Form Text Document Display Entity Value Fee Numeric Data Date Map Sketch D…" at bounding box center [393, 421] width 217 height 17
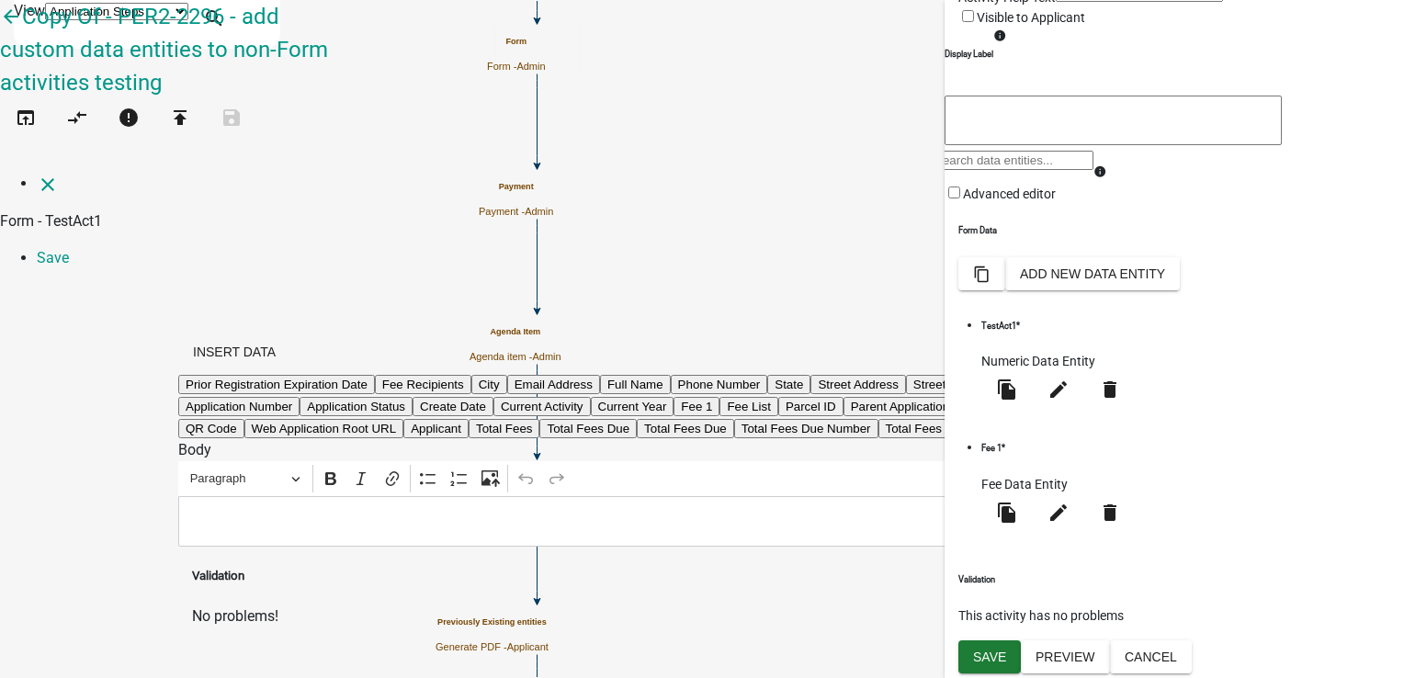
select select "rich-text"
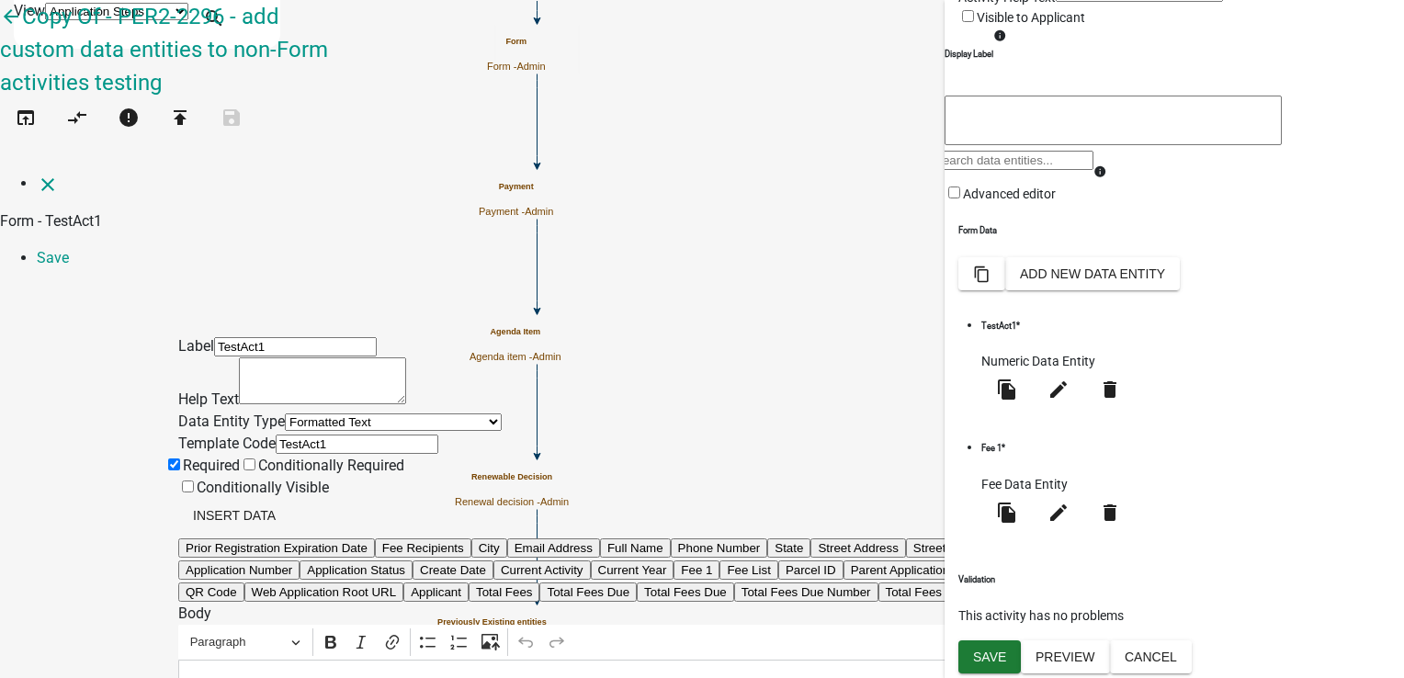
click at [285, 413] on select "Free Form Text Document Display Entity Value Fee Numeric Data Date Map Sketch D…" at bounding box center [393, 421] width 217 height 17
select select
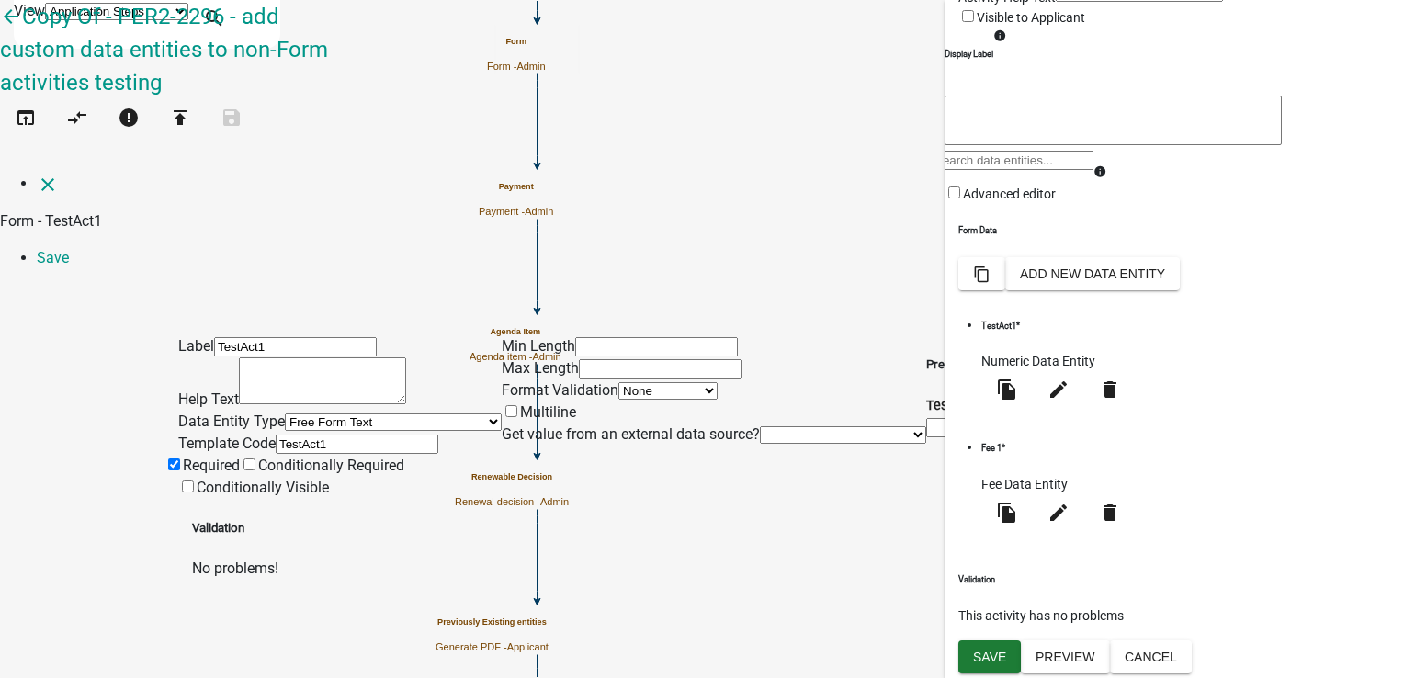
click at [608, 337] on input "text" at bounding box center [656, 346] width 163 height 19
type input "10"
click at [741, 359] on input "text" at bounding box center [660, 368] width 163 height 19
type input "15"
click at [69, 249] on link "Save" at bounding box center [53, 257] width 32 height 17
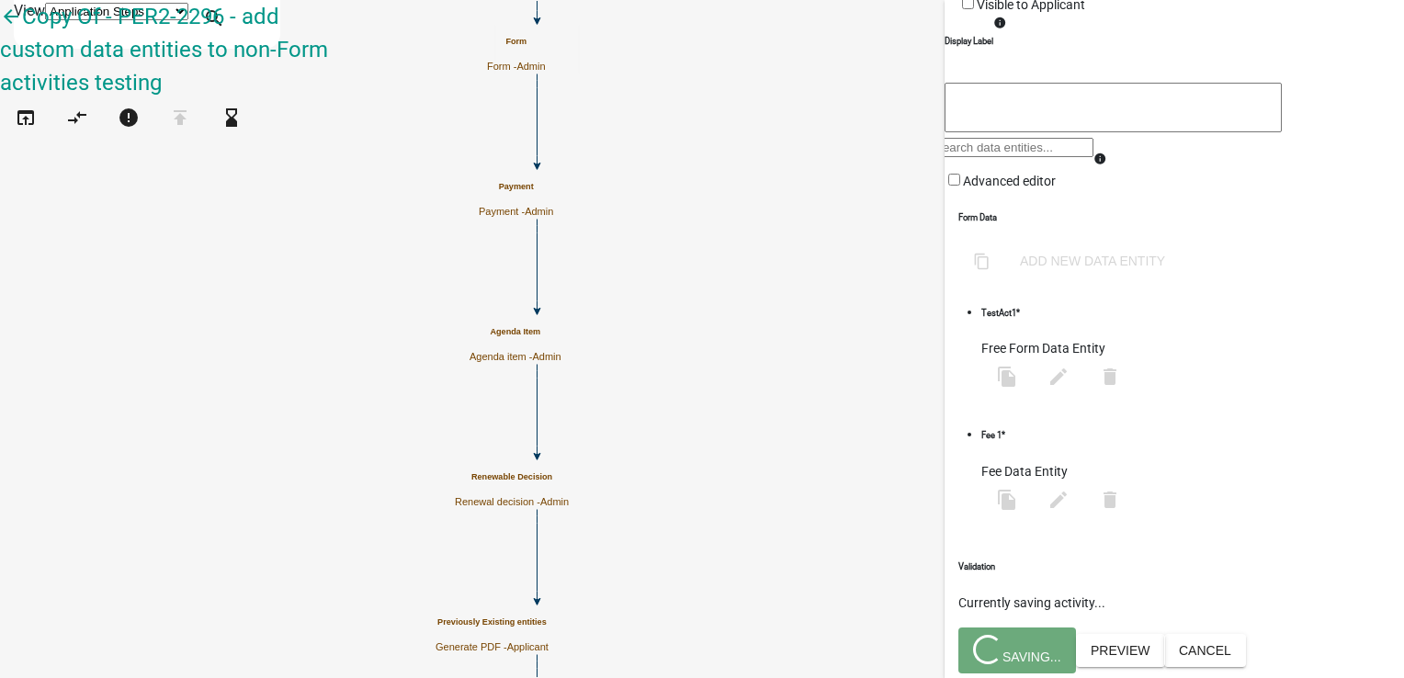
scroll to position [0, 0]
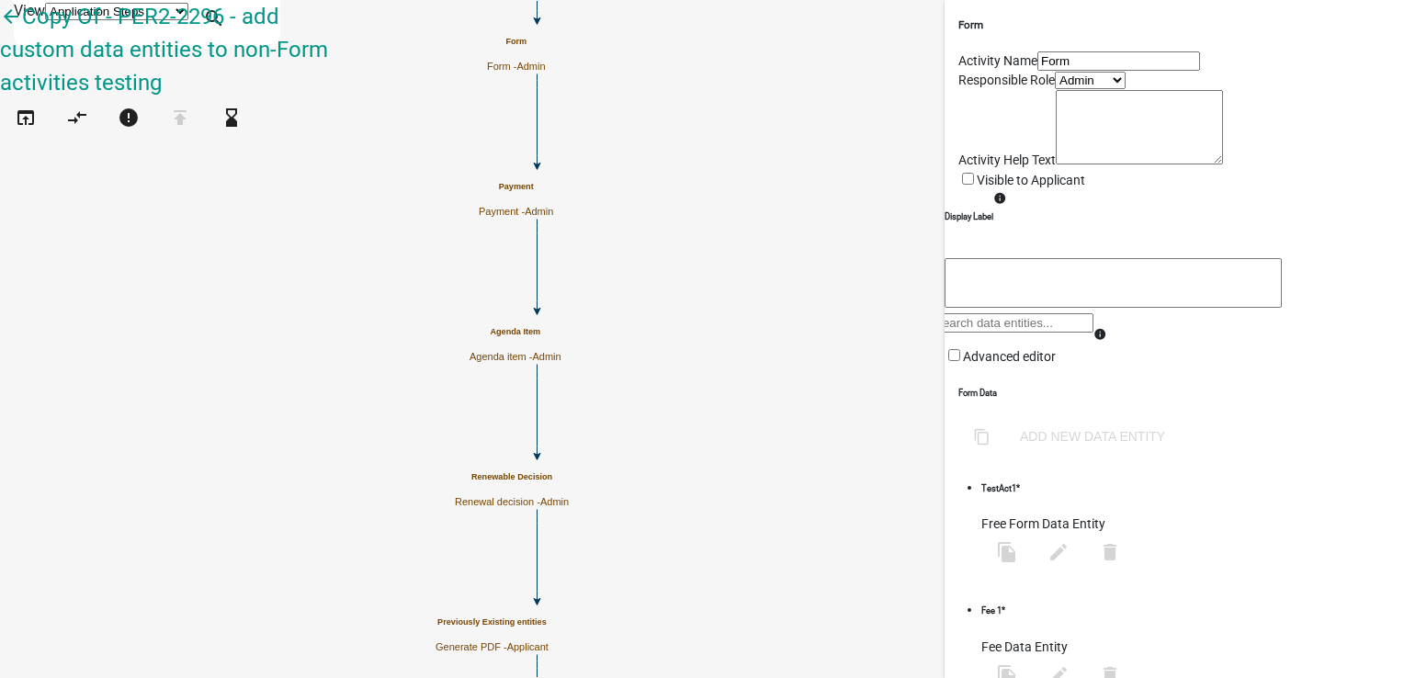
select select "224EE69F-A489-44C5-A1D9-1833DB8D0B63"
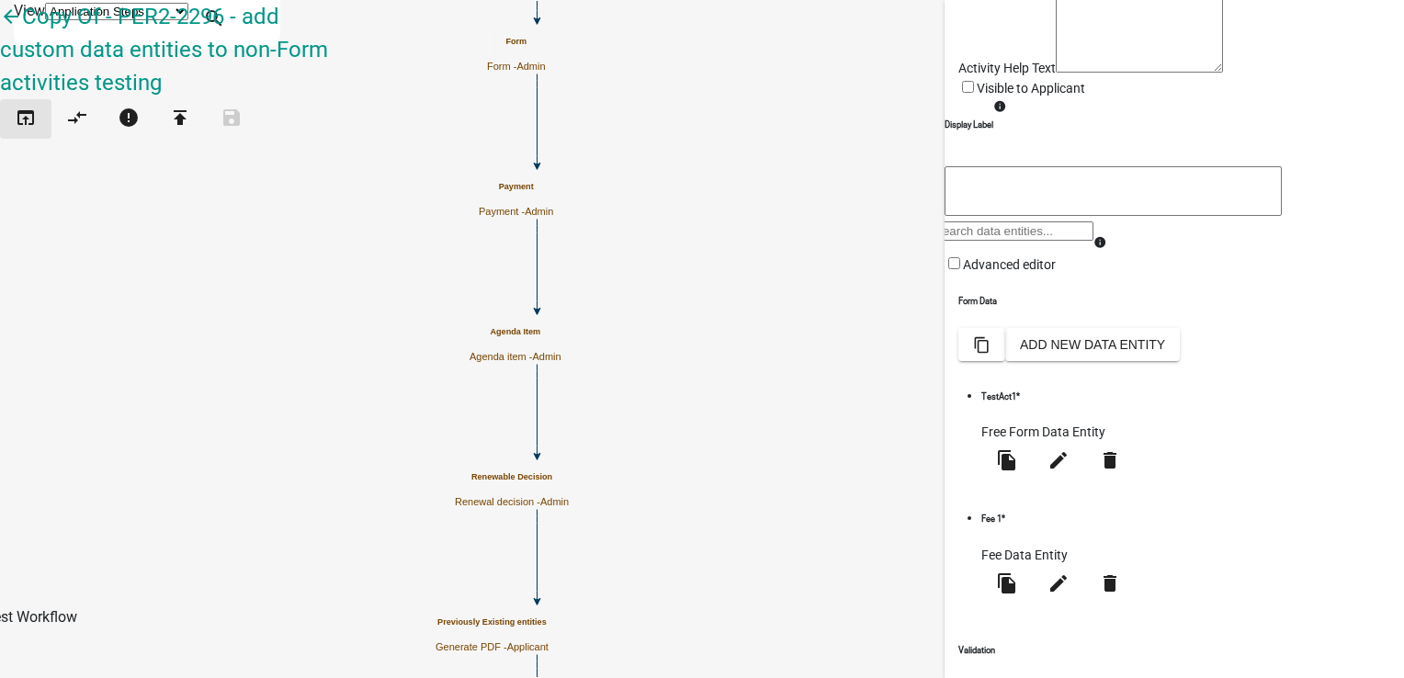
click at [37, 107] on icon "open_in_browser" at bounding box center [26, 120] width 22 height 26
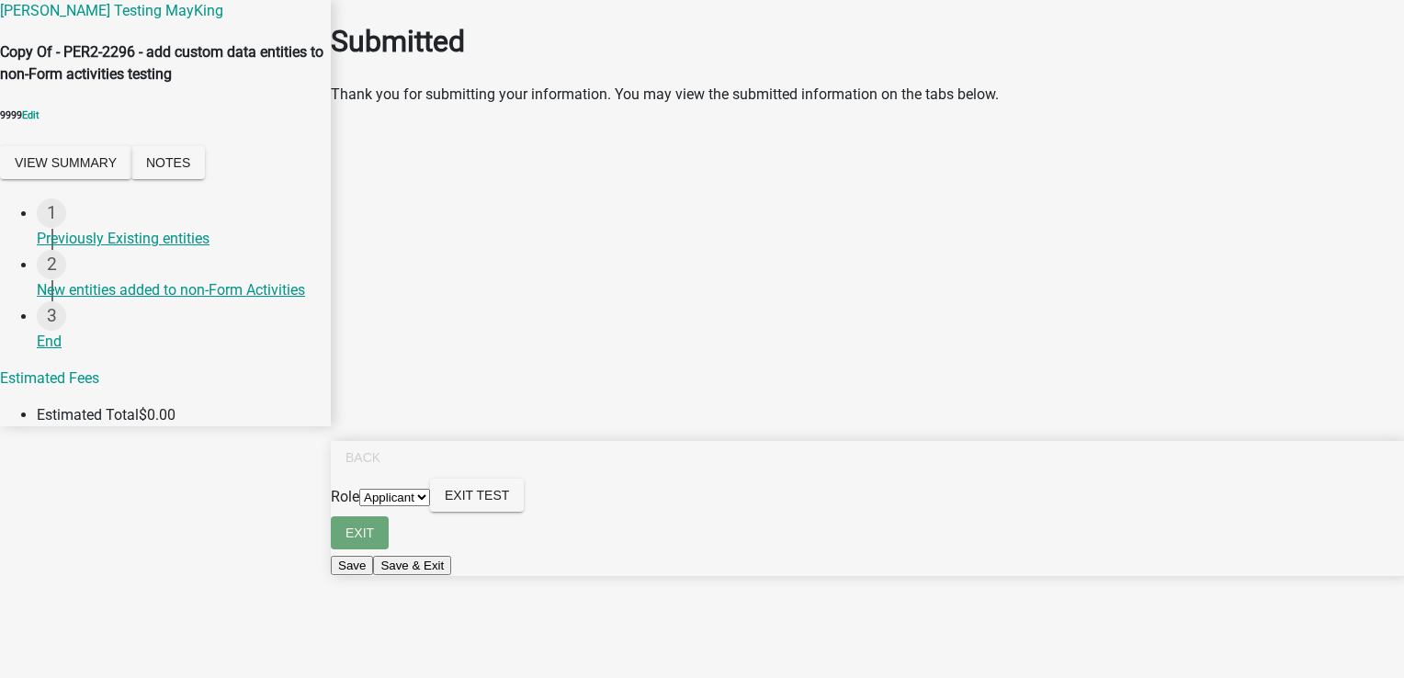
click at [430, 506] on select "Applicant Admin" at bounding box center [394, 497] width 71 height 17
select select "224ee69f-a489-44c5-a1d9-1833db8d0b63"
click at [430, 506] on select "Applicant Admin" at bounding box center [394, 497] width 71 height 17
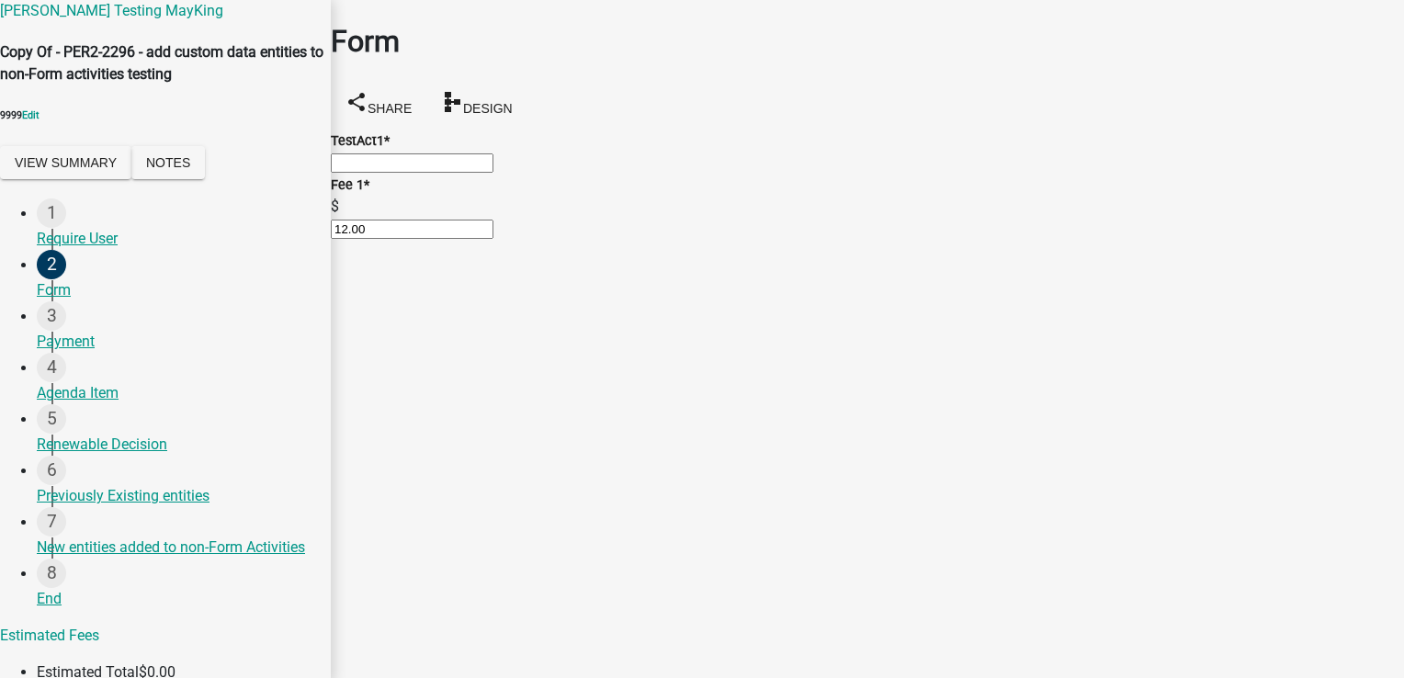
click at [493, 172] on input "TestAct1 *" at bounding box center [412, 162] width 163 height 19
click at [493, 172] on input "Test_Prat" at bounding box center [412, 162] width 163 height 19
type input "Test_Prat123"
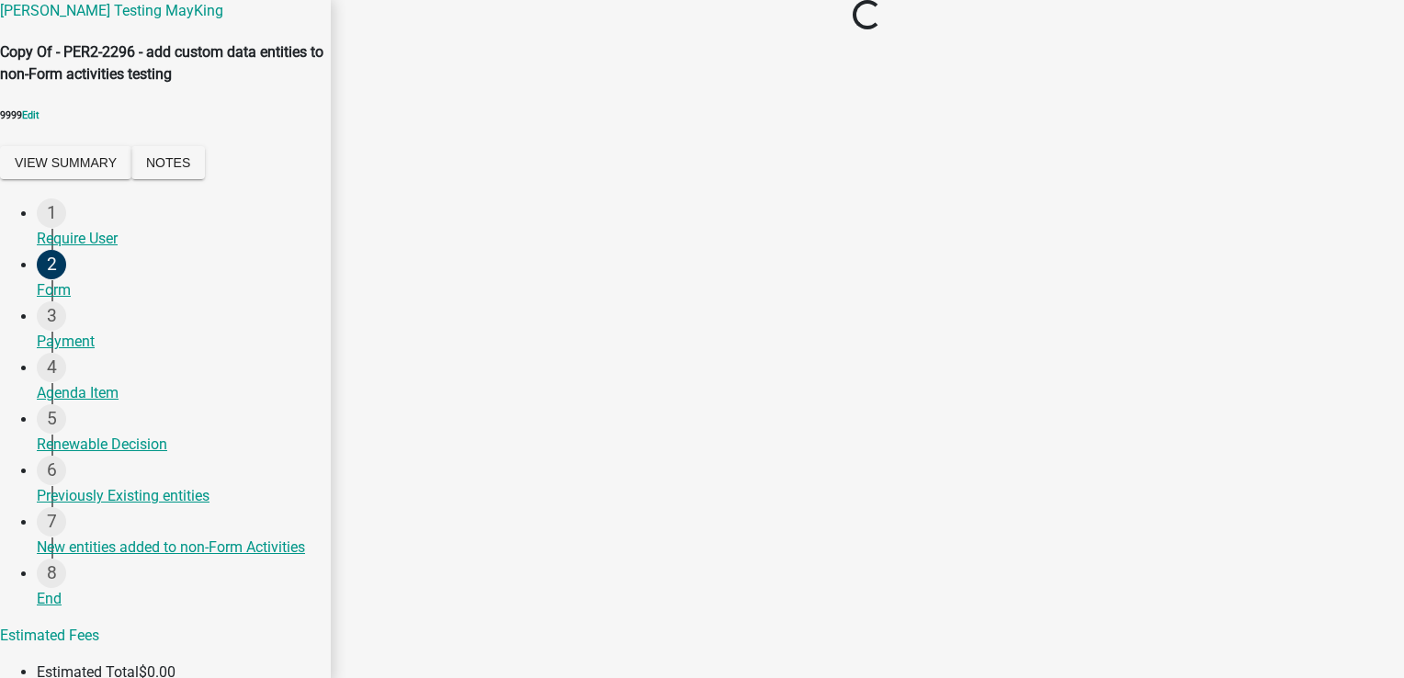
select select "2: 1"
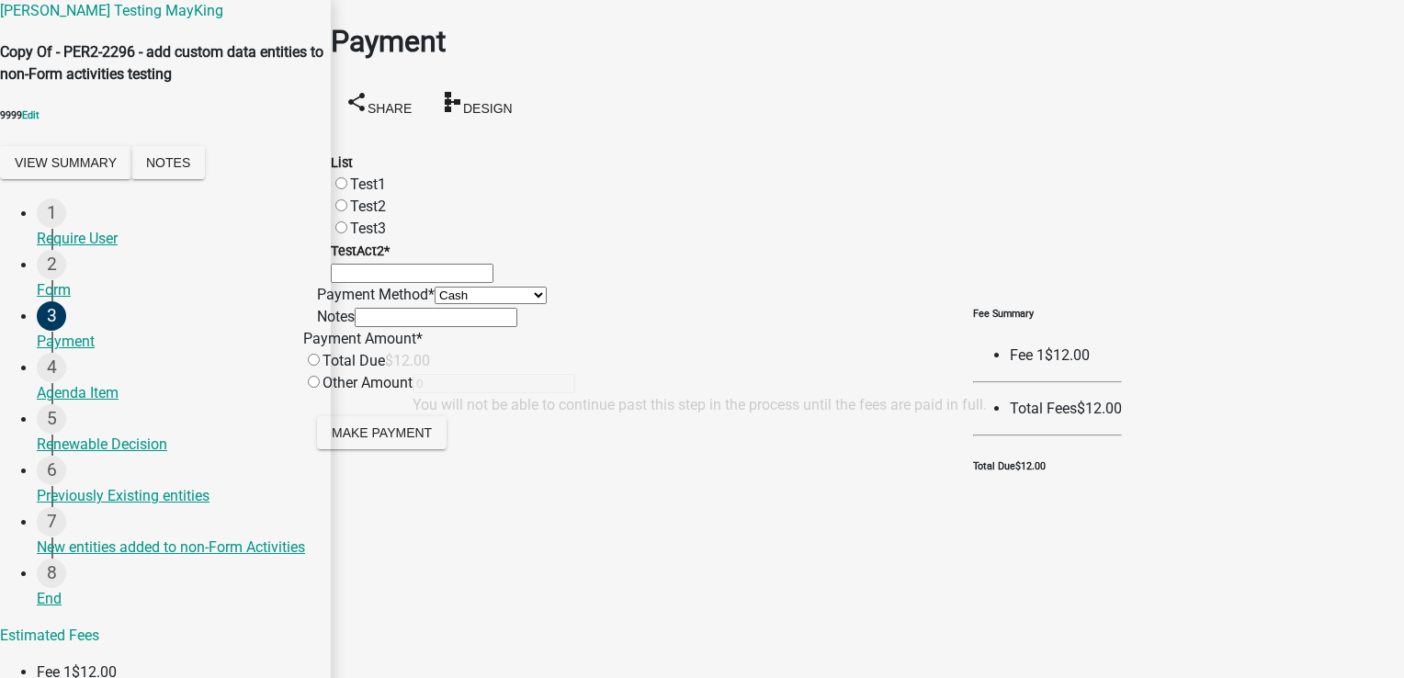
click at [386, 175] on label "Test1" at bounding box center [368, 183] width 36 height 17
click at [347, 177] on input "Test1" at bounding box center [341, 183] width 12 height 12
radio input "true"
click at [415, 283] on input "TestAct2 *" at bounding box center [412, 273] width 163 height 19
type input "Test 2"
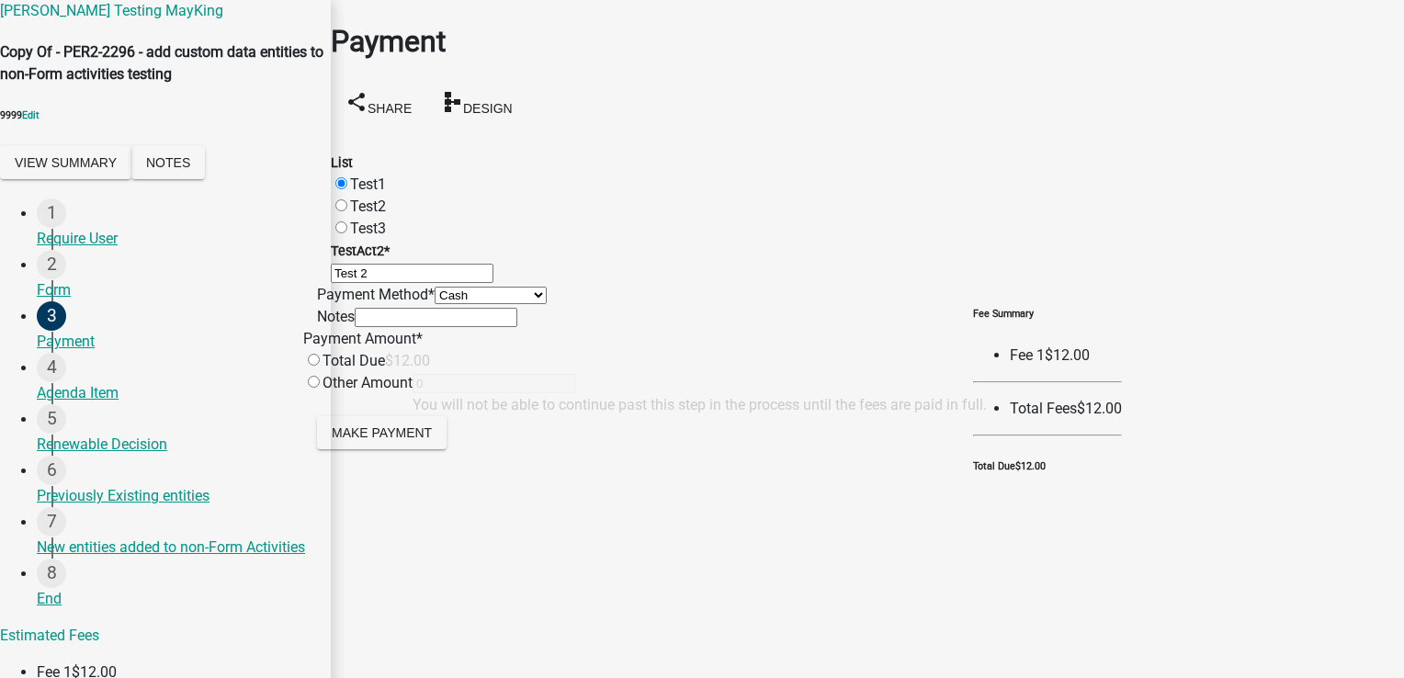
click at [414, 327] on input "text" at bounding box center [436, 317] width 163 height 19
click at [434, 304] on select "Credit Card POS Check Cash" at bounding box center [490, 295] width 112 height 17
drag, startPoint x: 422, startPoint y: 391, endPoint x: 410, endPoint y: 417, distance: 28.4
click at [434, 304] on select "Credit Card POS Check Cash" at bounding box center [490, 295] width 112 height 17
drag, startPoint x: 411, startPoint y: 397, endPoint x: 408, endPoint y: 413, distance: 16.8
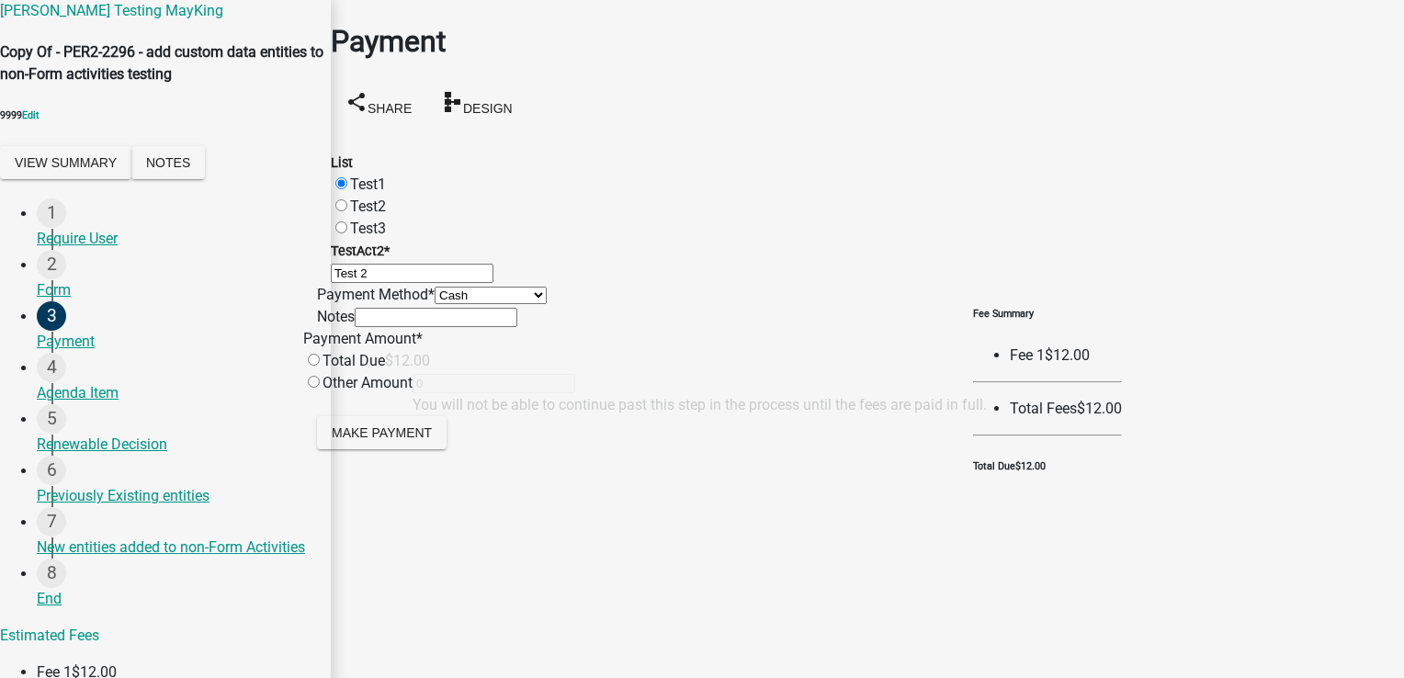
click at [434, 304] on select "Credit Card POS Check Cash" at bounding box center [490, 295] width 112 height 17
select select "1: 0"
click at [434, 304] on select "Credit Card POS Check Cash" at bounding box center [490, 295] width 112 height 17
click at [392, 327] on input "text" at bounding box center [436, 317] width 163 height 19
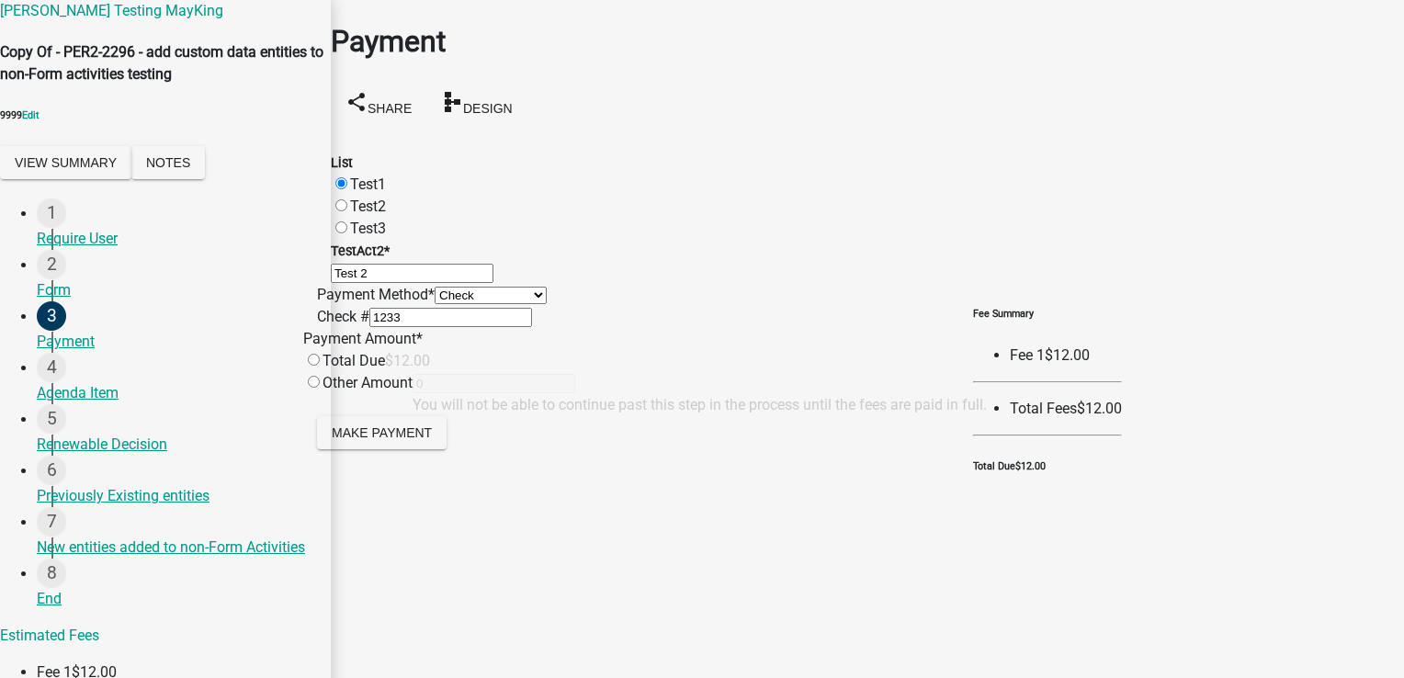
type input "1233"
click at [320, 366] on input "radio" at bounding box center [314, 360] width 12 height 12
radio input "true"
type input "12"
click at [424, 439] on span "Make Payment" at bounding box center [382, 431] width 100 height 15
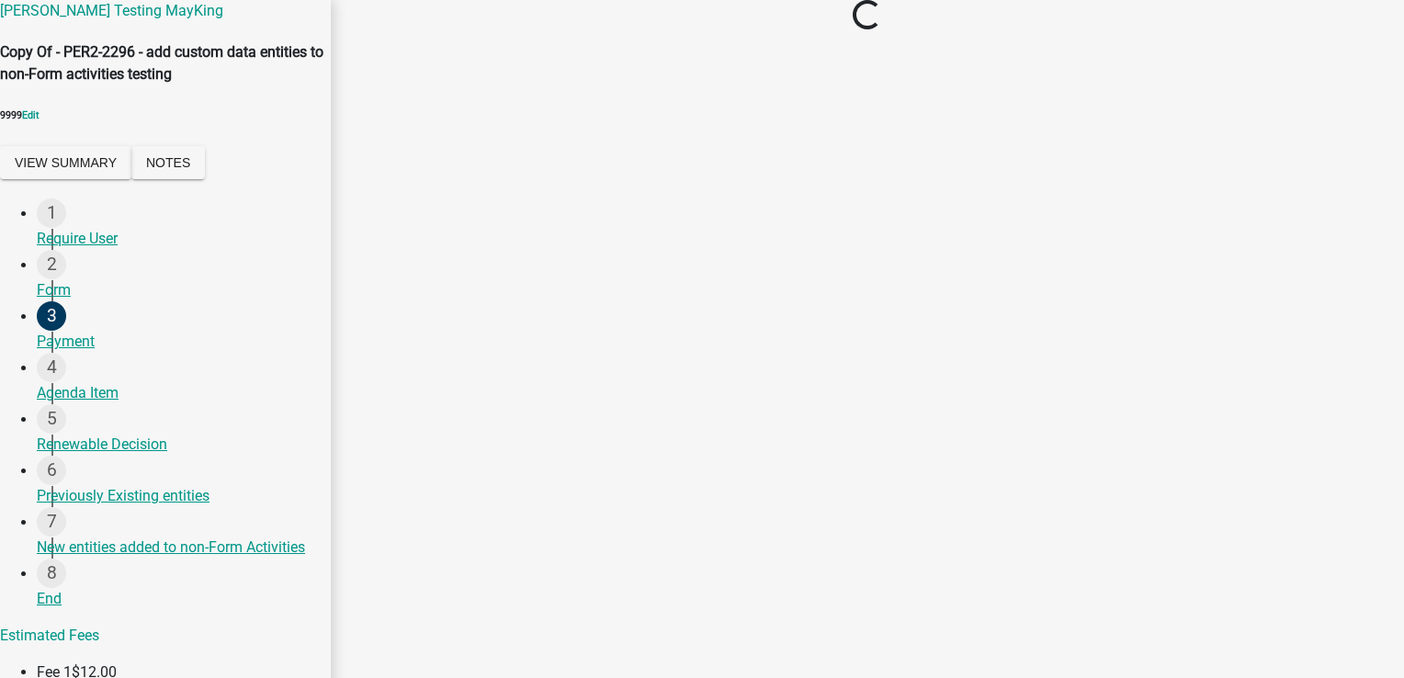
scroll to position [0, 0]
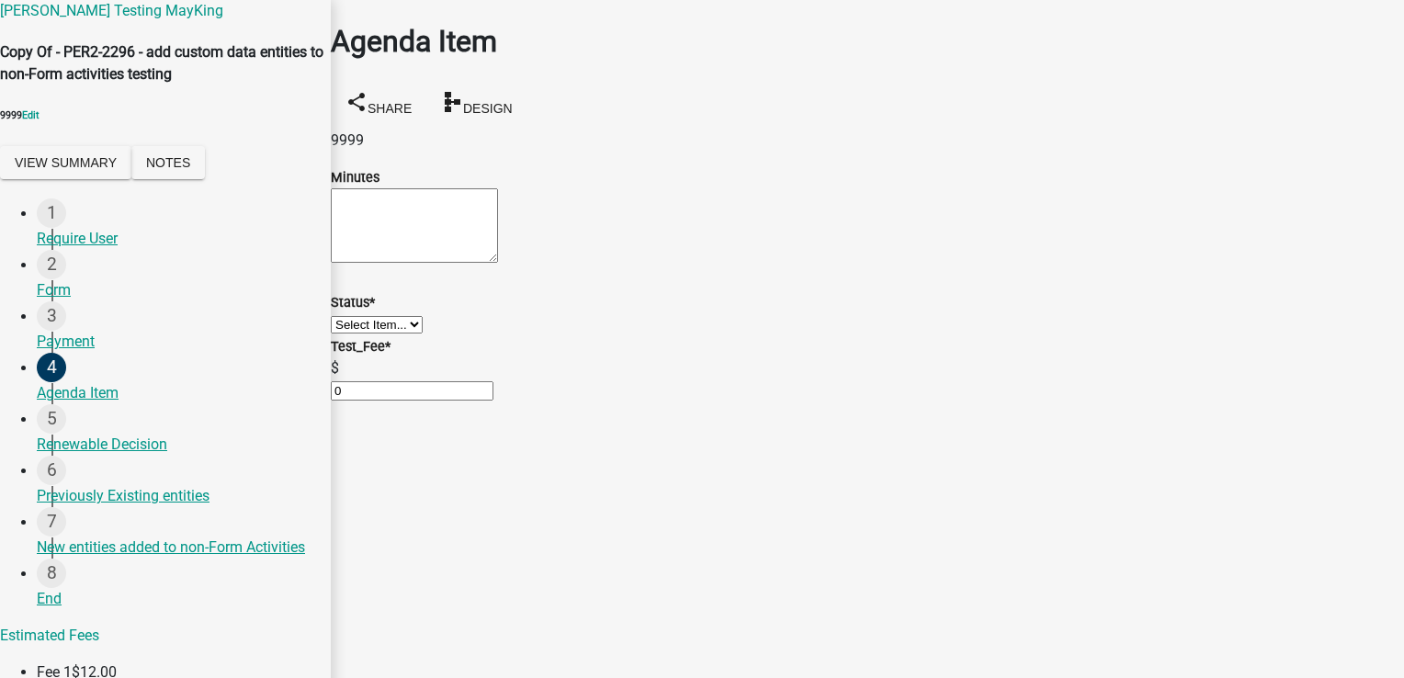
click at [421, 248] on textarea "Minutes" at bounding box center [414, 225] width 167 height 74
type textarea "test Minutes"
click at [400, 333] on select "Select Item... Unheard Tabled Approved Denied" at bounding box center [377, 324] width 92 height 17
click at [353, 333] on select "Select Item... Unheard Tabled Approved Denied" at bounding box center [377, 324] width 92 height 17
select select "7218954d-768a-499c-aa74-b50d995bb455"
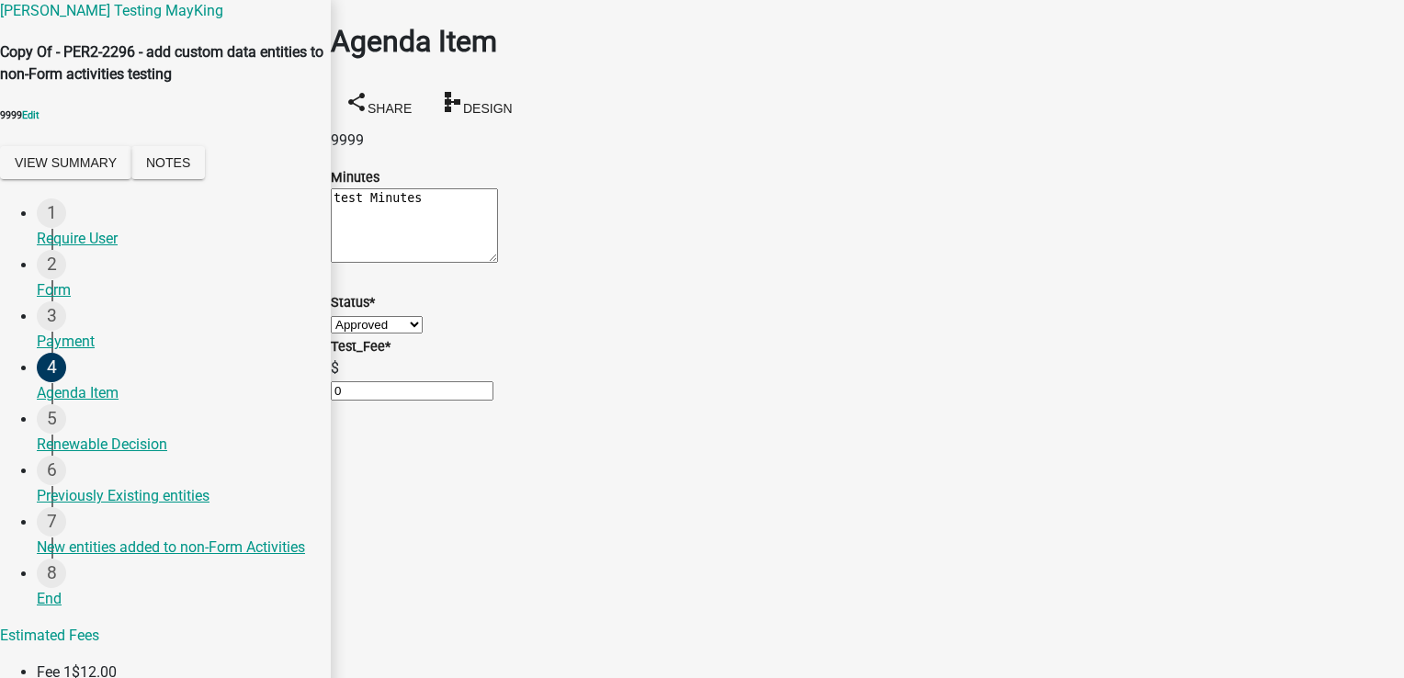
click at [393, 400] on input "0" at bounding box center [412, 390] width 163 height 19
drag, startPoint x: 393, startPoint y: 479, endPoint x: 342, endPoint y: 468, distance: 52.4
click at [342, 401] on div "Test_Fee * $ 0" at bounding box center [867, 368] width 1100 height 66
type input "12"
click at [423, 335] on wm-data-entity-input "Status * Select Item... Unheard Tabled Approved Denied" at bounding box center [867, 302] width 1073 height 66
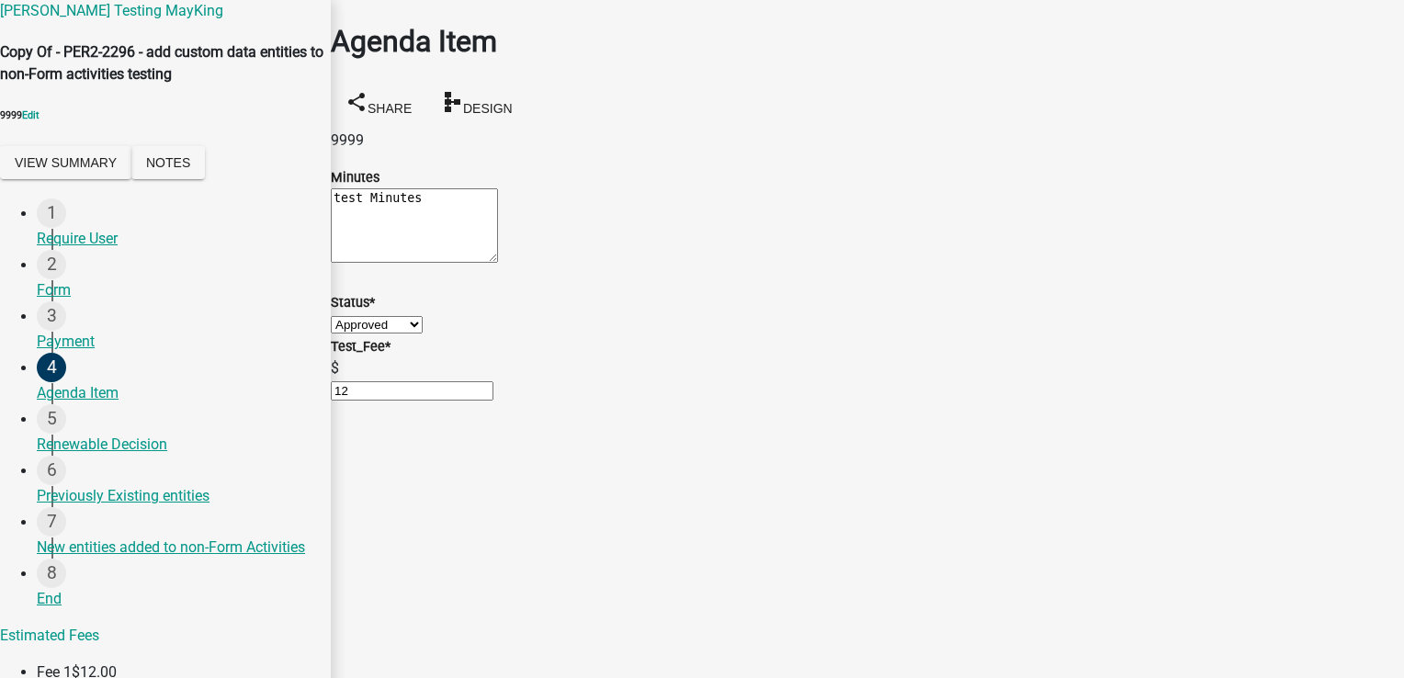
click at [423, 333] on select "Select Item... Unheard Tabled Approved Denied" at bounding box center [377, 324] width 92 height 17
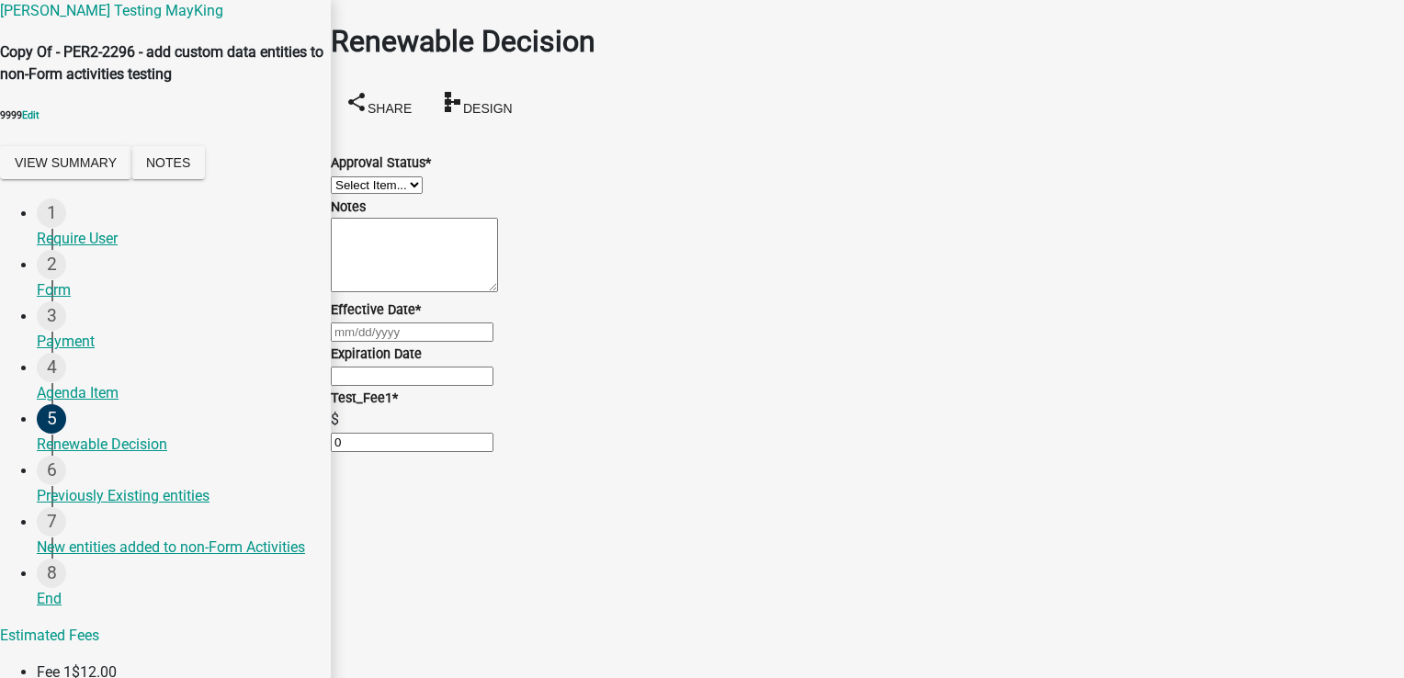
click at [423, 189] on select "Select Item... Approved Denied" at bounding box center [377, 184] width 92 height 17
click at [353, 176] on select "Select Item... Approved Denied" at bounding box center [377, 184] width 92 height 17
select select "6cb19931-cd84-4d20-a24a-dce5d5383abf"
click at [405, 292] on textarea "Notes" at bounding box center [414, 255] width 167 height 74
type textarea "Test notes"
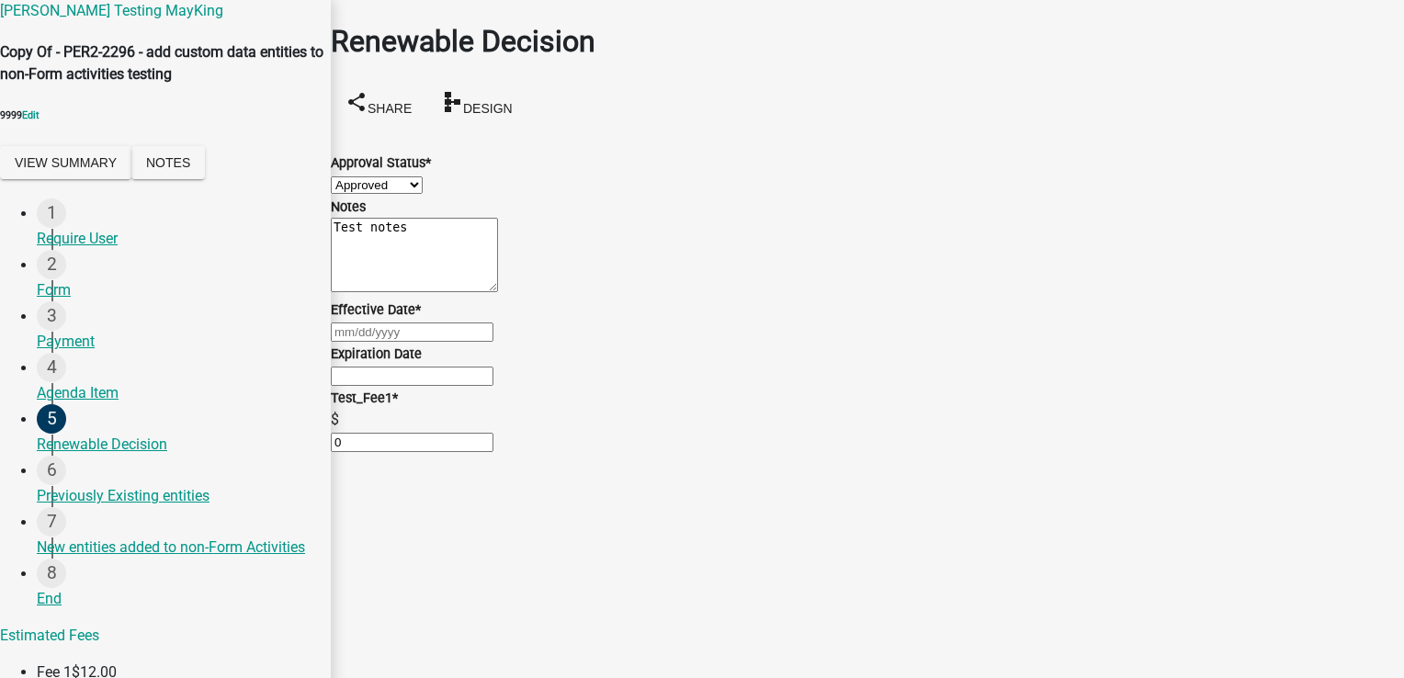
click at [367, 343] on div at bounding box center [867, 332] width 1073 height 22
select select "9"
select select "2025"
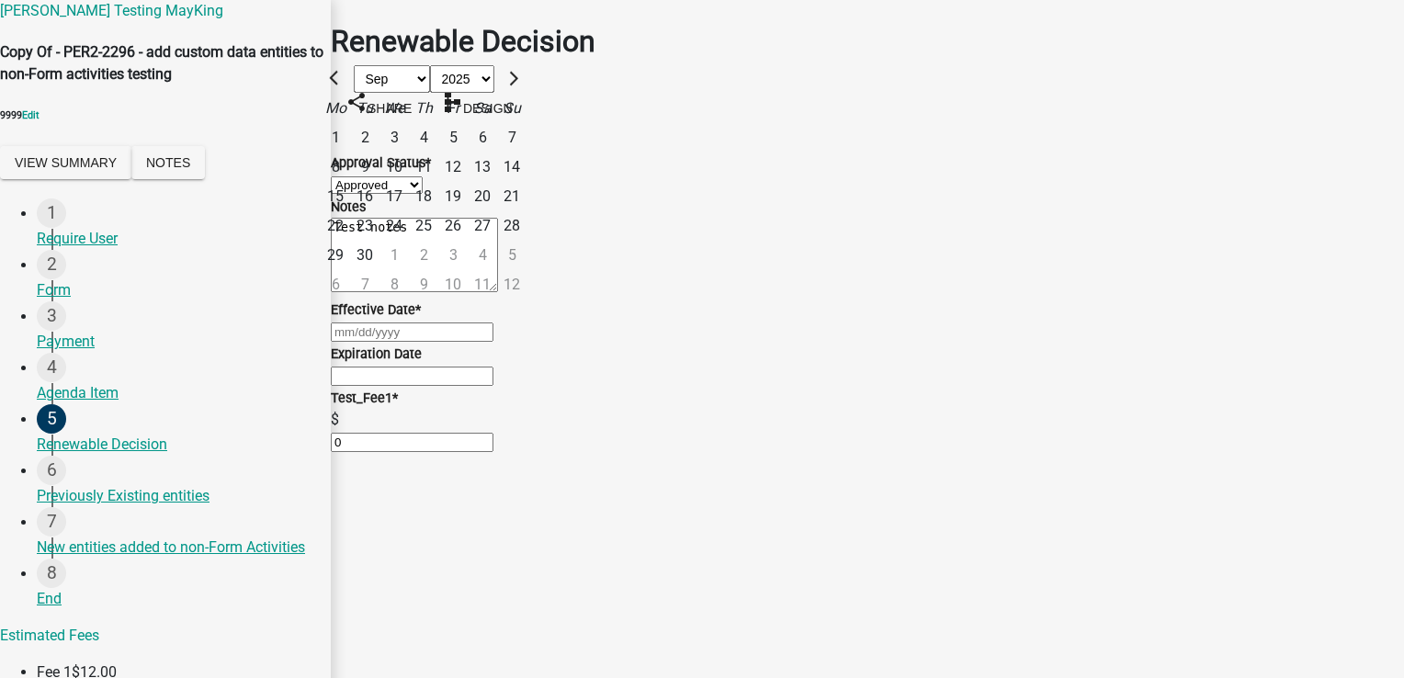
click at [350, 152] on div "1" at bounding box center [335, 137] width 29 height 29
type input "09/01/2025"
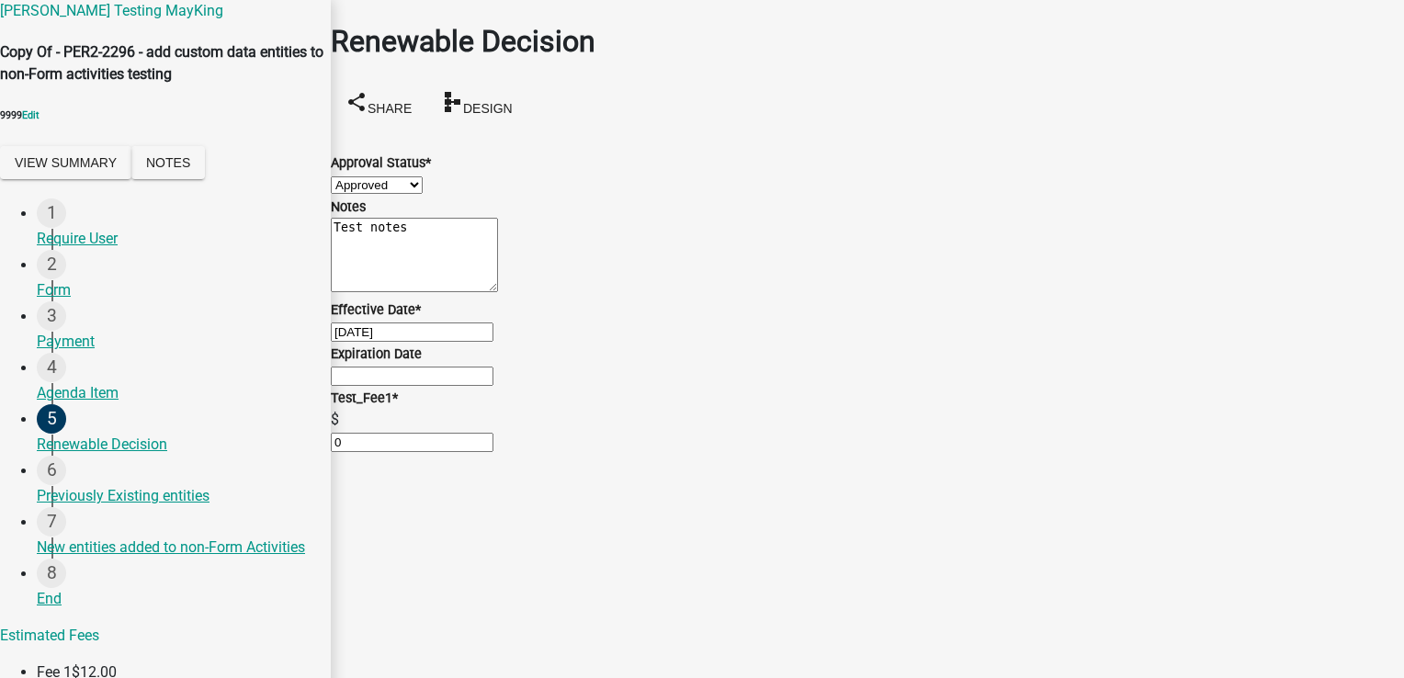
click at [380, 386] on input "Expiration Date" at bounding box center [412, 376] width 163 height 19
click at [360, 386] on input "Expiration Date" at bounding box center [412, 376] width 163 height 19
type input "t"
type input "31st December 2025"
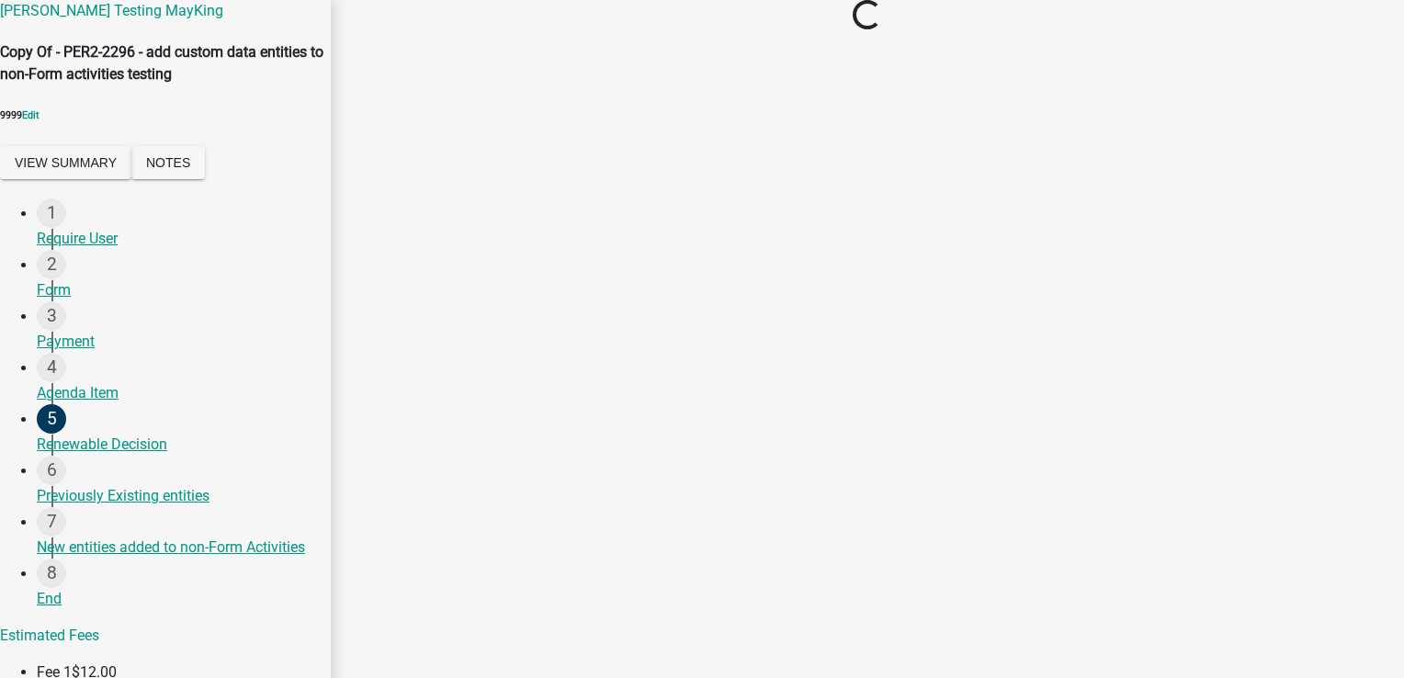
scroll to position [0, 0]
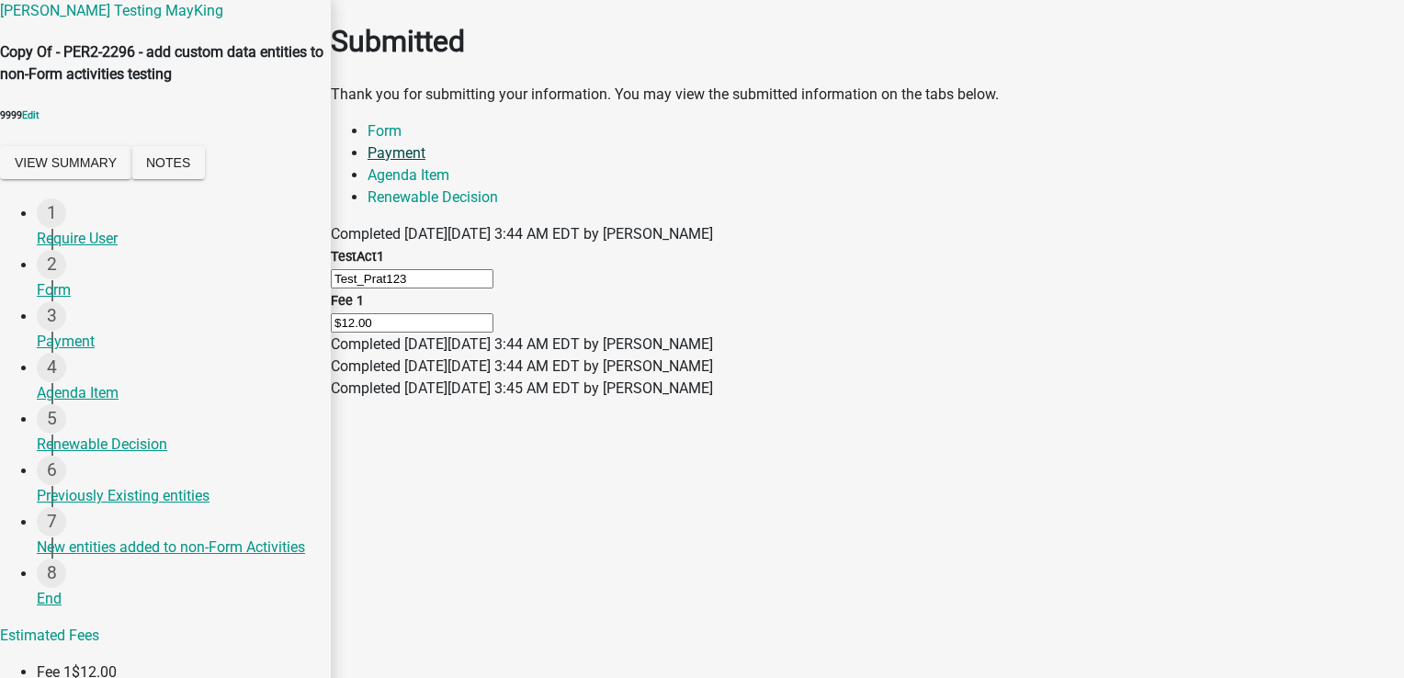
click at [425, 154] on link "Payment" at bounding box center [396, 152] width 58 height 17
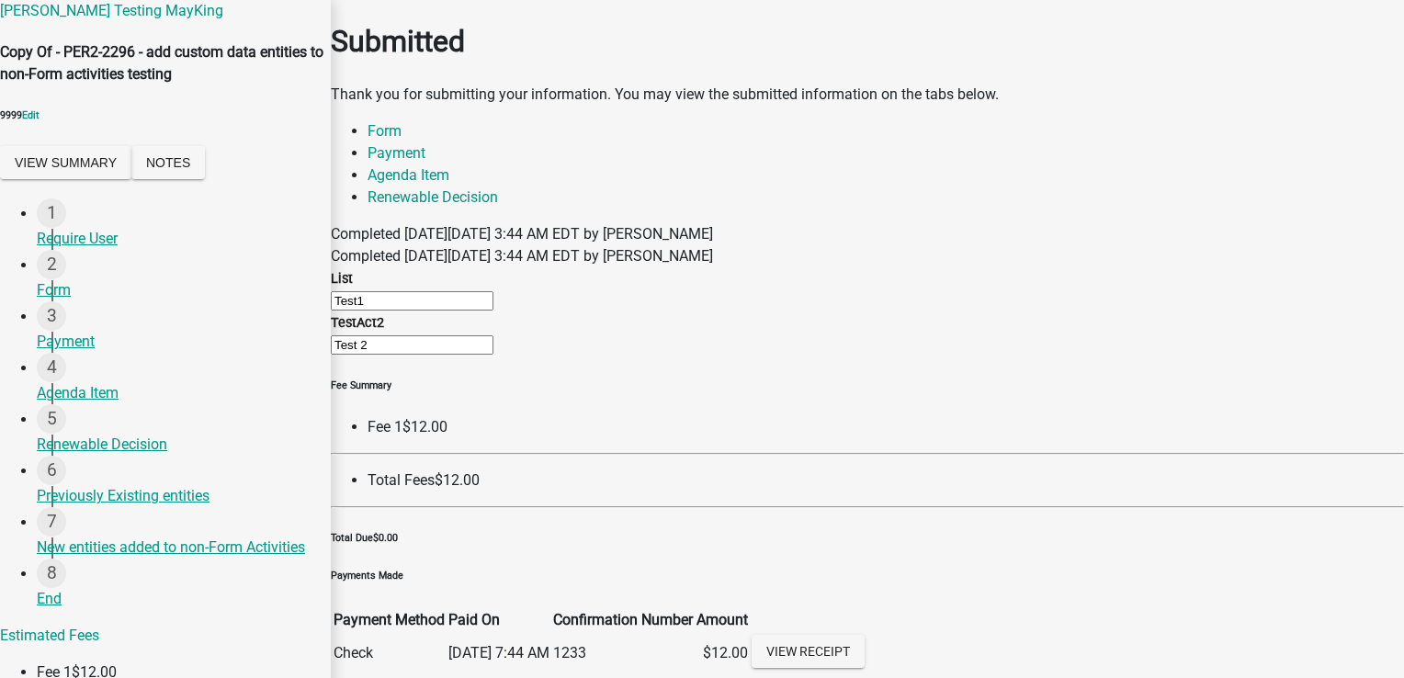
scroll to position [353, 0]
click at [864, 635] on link "View receipt" at bounding box center [807, 651] width 113 height 33
click at [449, 169] on link "Agenda Item" at bounding box center [408, 174] width 82 height 17
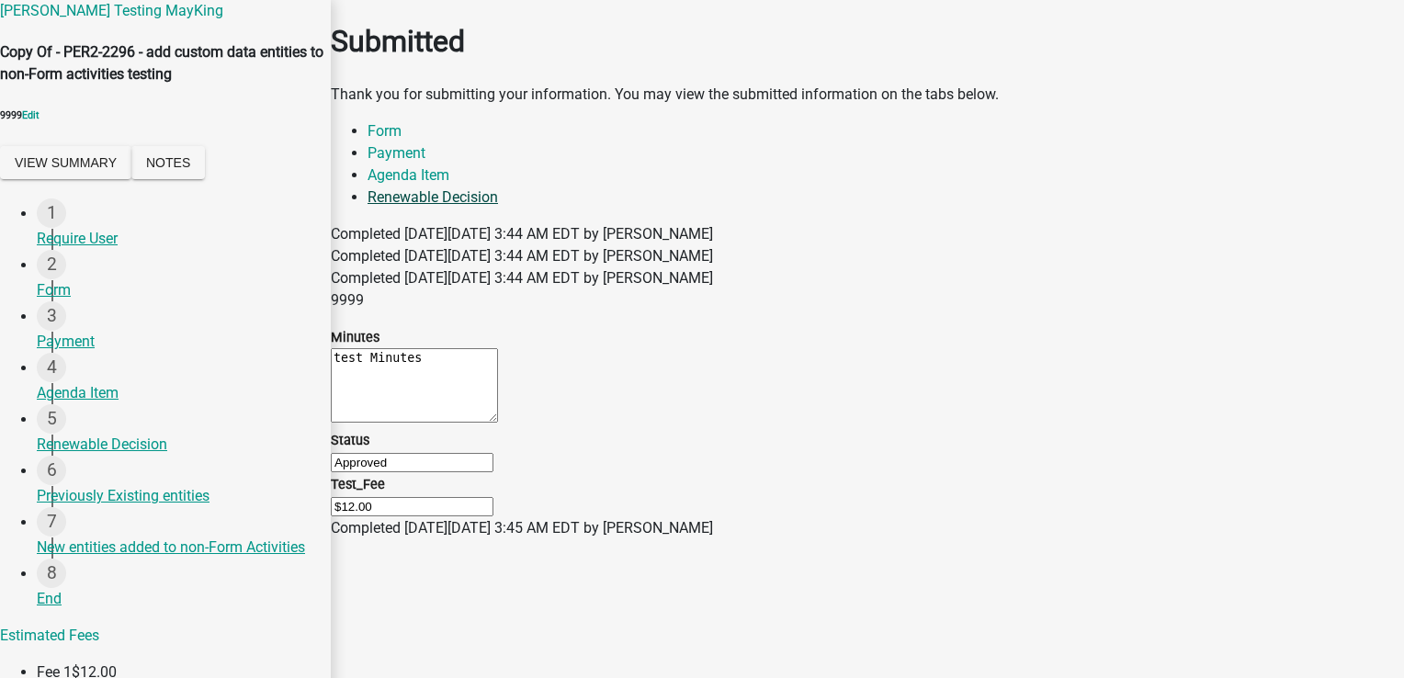
click at [498, 188] on link "Renewable Decision" at bounding box center [432, 196] width 130 height 17
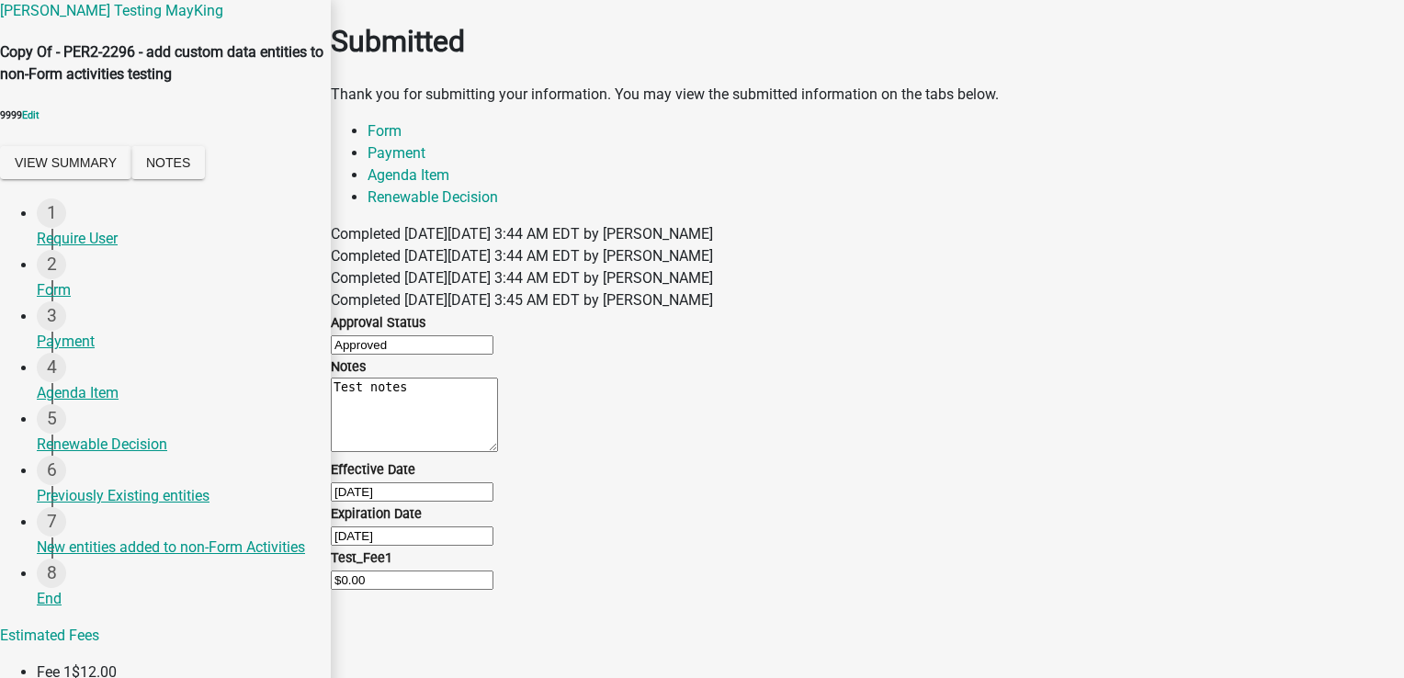
click at [22, 121] on span "9999" at bounding box center [11, 115] width 22 height 12
click at [84, 179] on button "View Summary" at bounding box center [65, 162] width 131 height 33
click at [197, 179] on button "Notes" at bounding box center [167, 162] width 73 height 33
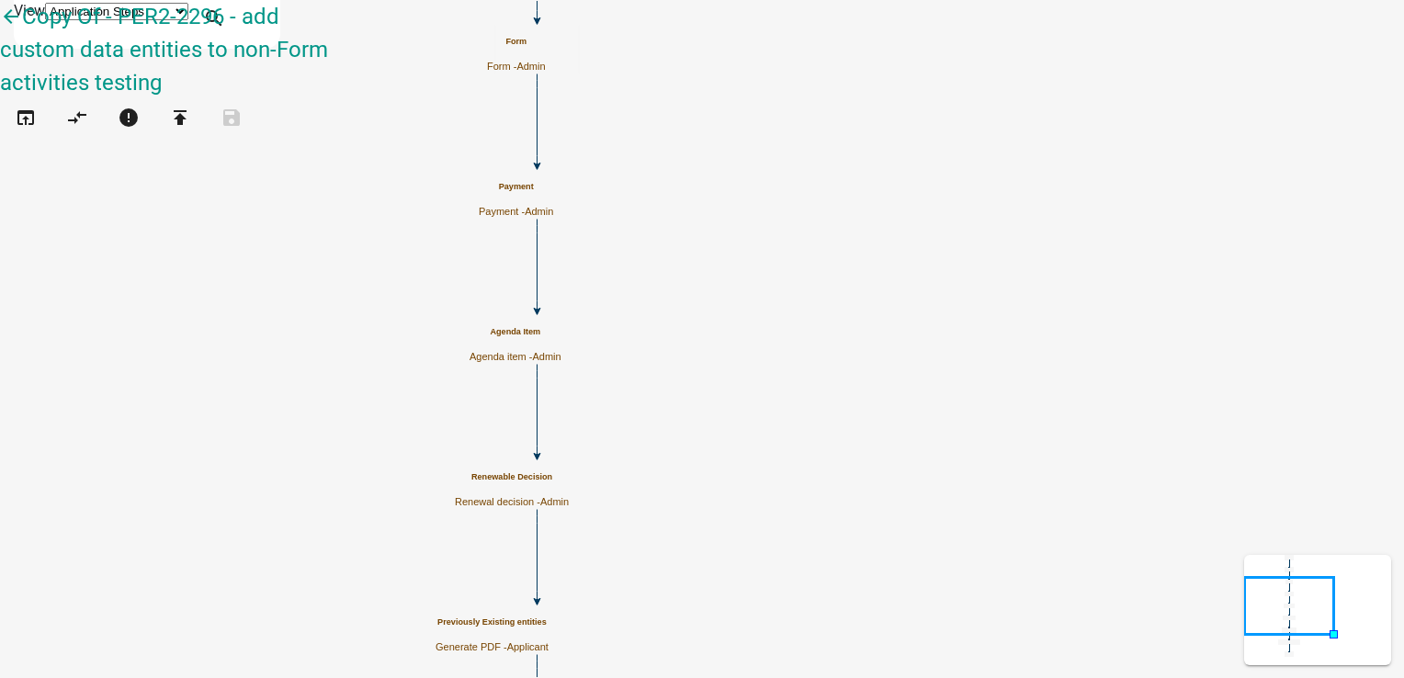
click at [548, 626] on h5 "Previously Existing entities" at bounding box center [491, 622] width 113 height 10
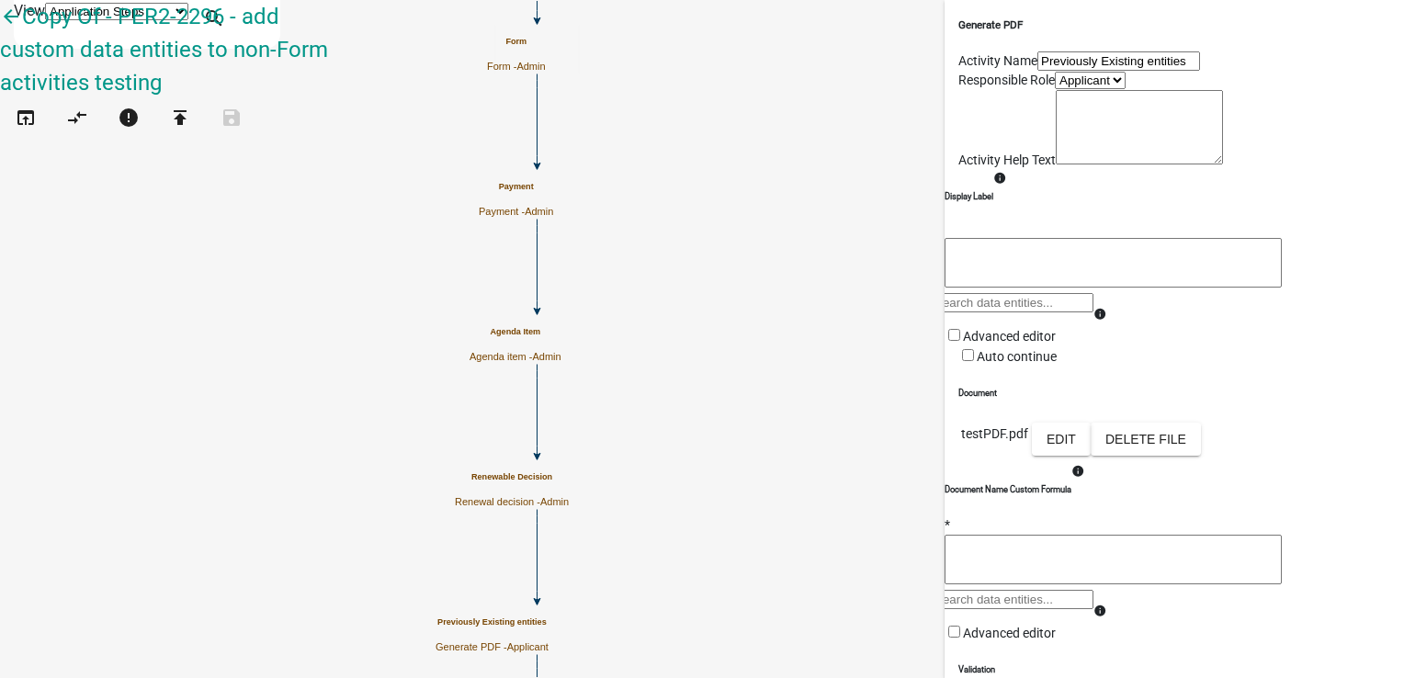
scroll to position [326, 0]
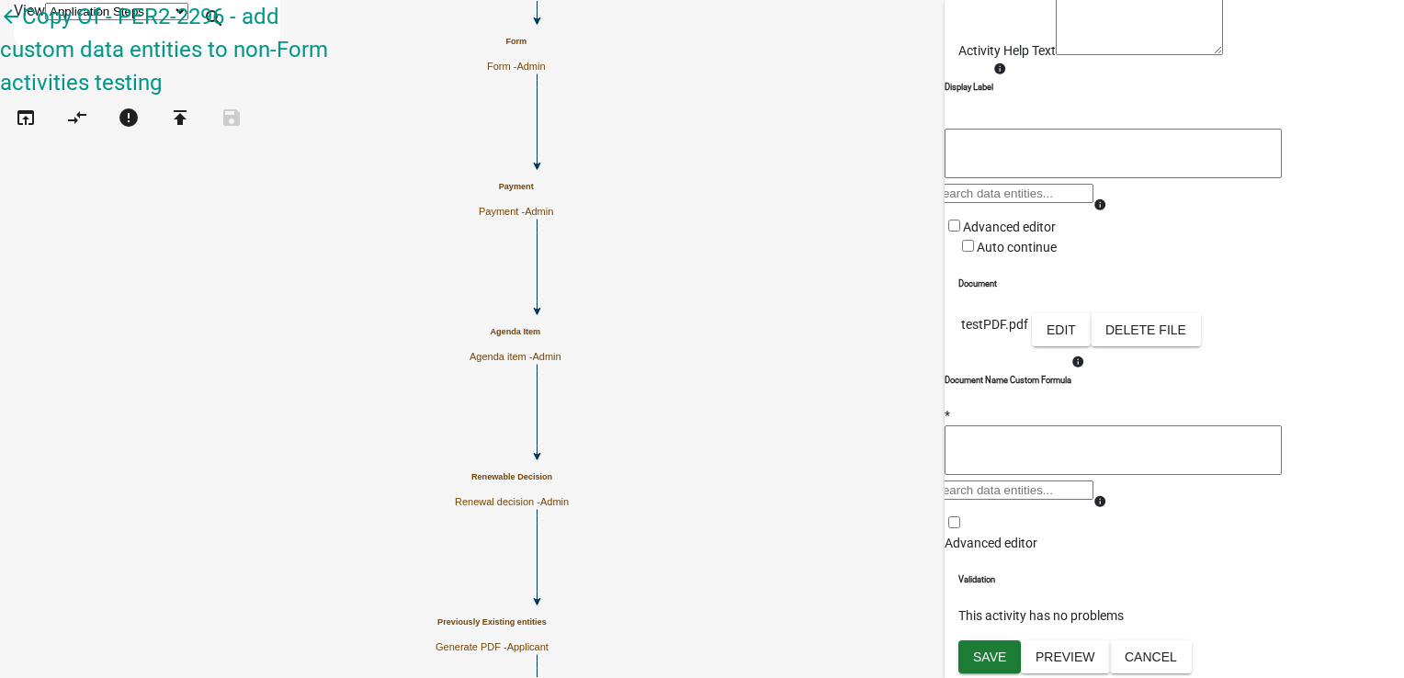
drag, startPoint x: 980, startPoint y: 529, endPoint x: 1011, endPoint y: 519, distance: 32.8
click at [944, 536] on span at bounding box center [944, 543] width 0 height 15
click at [960, 528] on input "Advanced editor" at bounding box center [954, 522] width 12 height 12
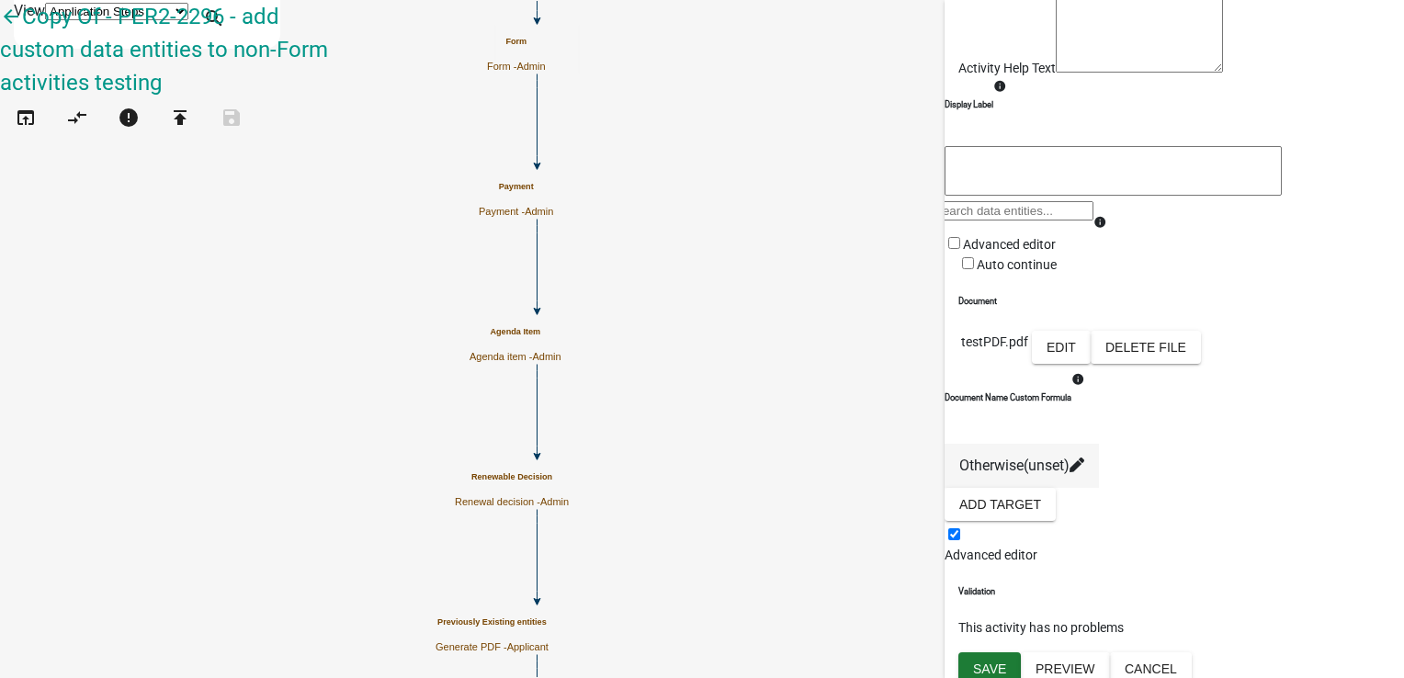
scroll to position [300, 0]
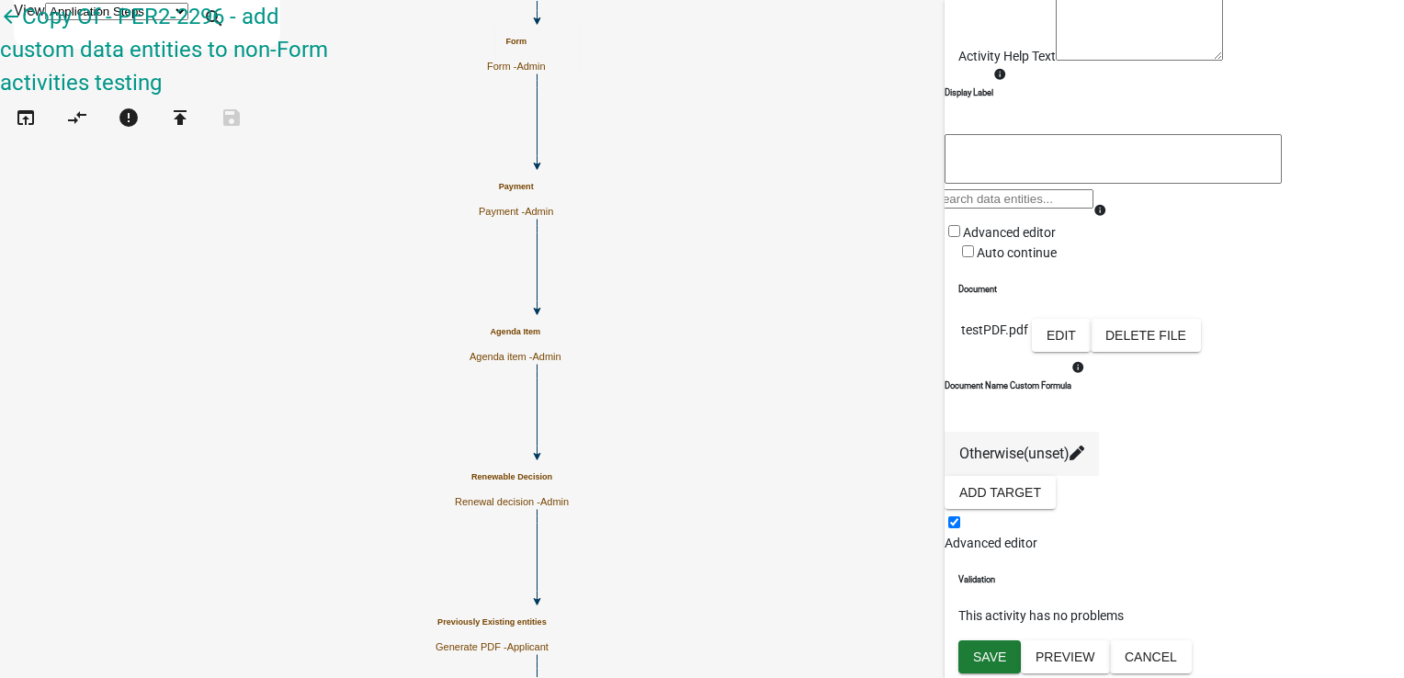
click at [944, 536] on span at bounding box center [944, 543] width 0 height 15
click at [960, 522] on input "Advanced editor" at bounding box center [954, 522] width 12 height 12
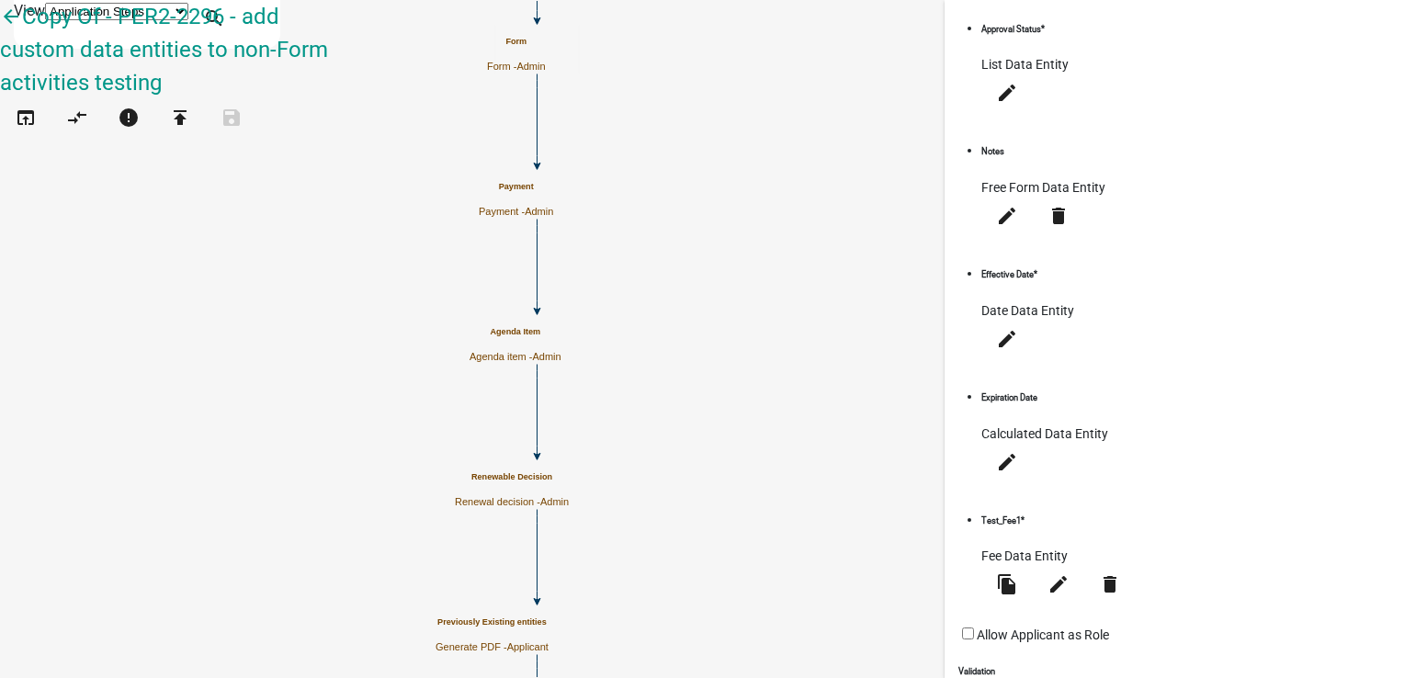
scroll to position [480, 0]
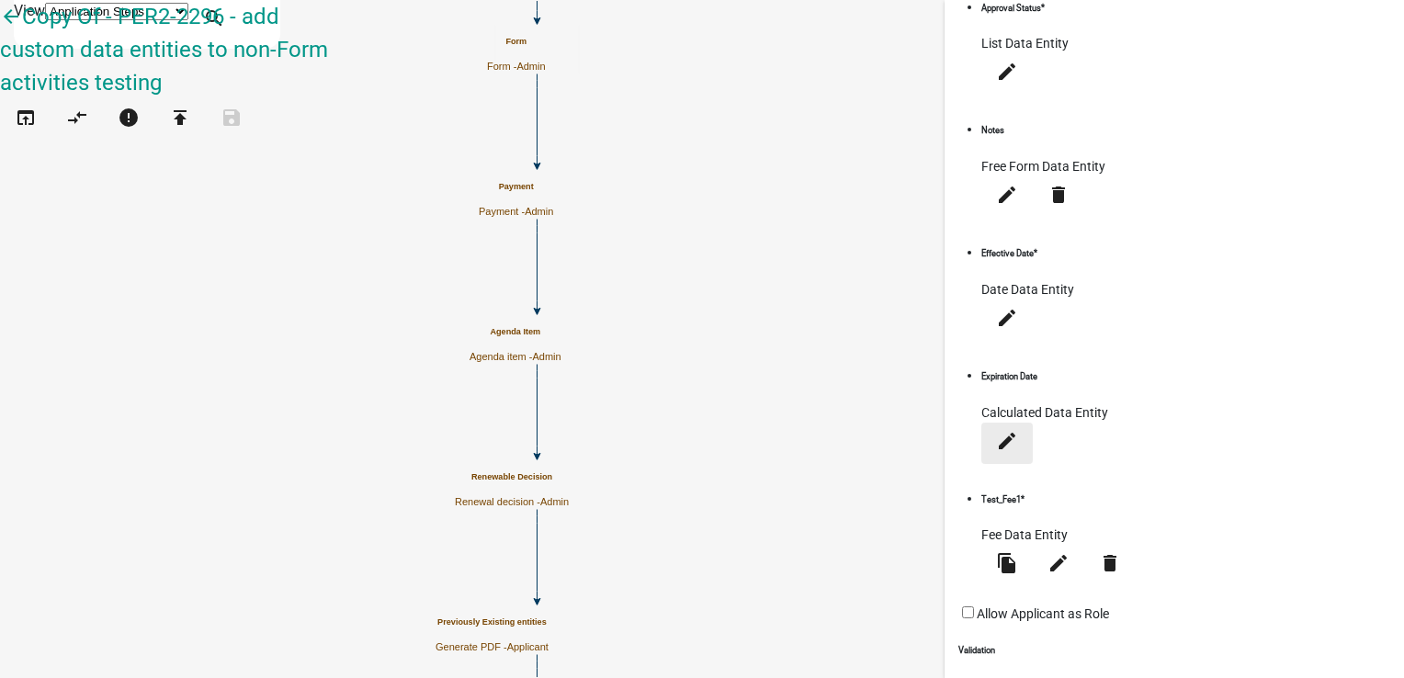
click at [1018, 429] on icon "edit" at bounding box center [1007, 440] width 22 height 22
select select "calculated-value"
select select "4"
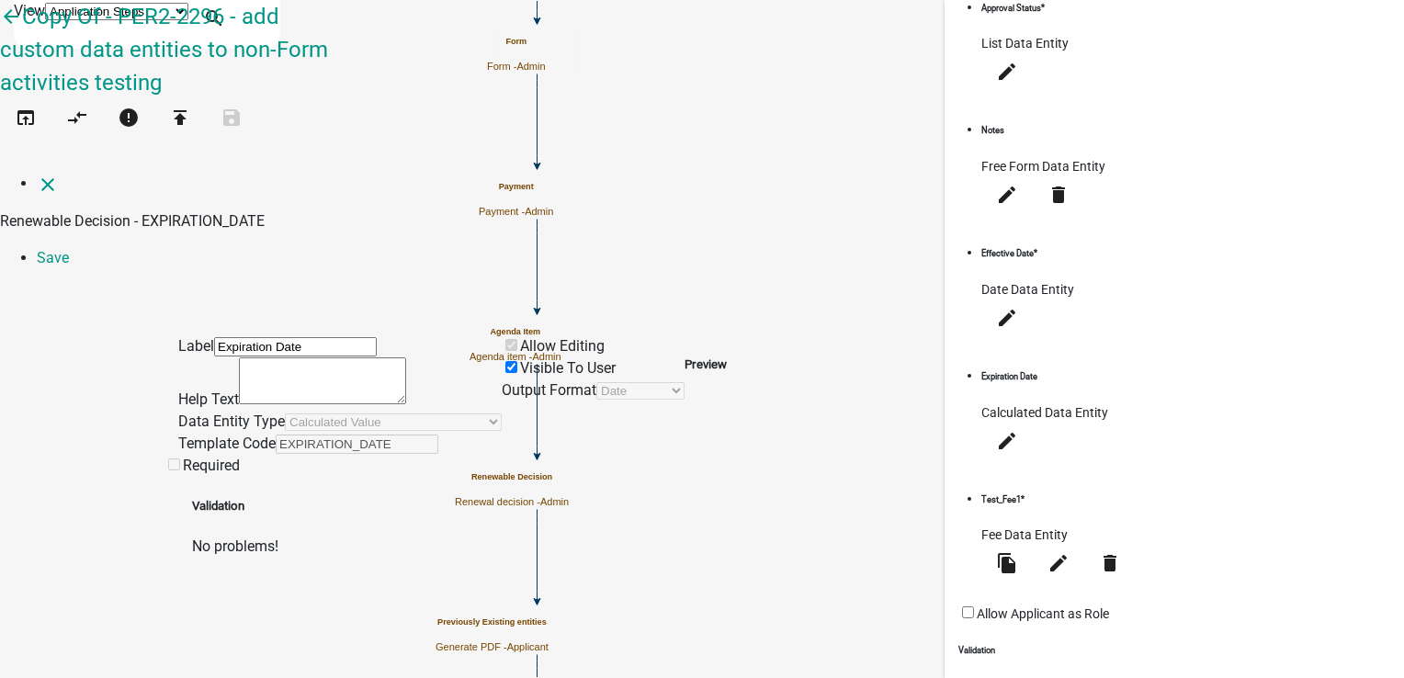
click at [520, 359] on span at bounding box center [520, 367] width 0 height 17
click at [517, 361] on input "Visible To User" at bounding box center [511, 367] width 12 height 12
click at [520, 337] on span at bounding box center [520, 345] width 0 height 17
click at [502, 359] on span at bounding box center [502, 367] width 0 height 17
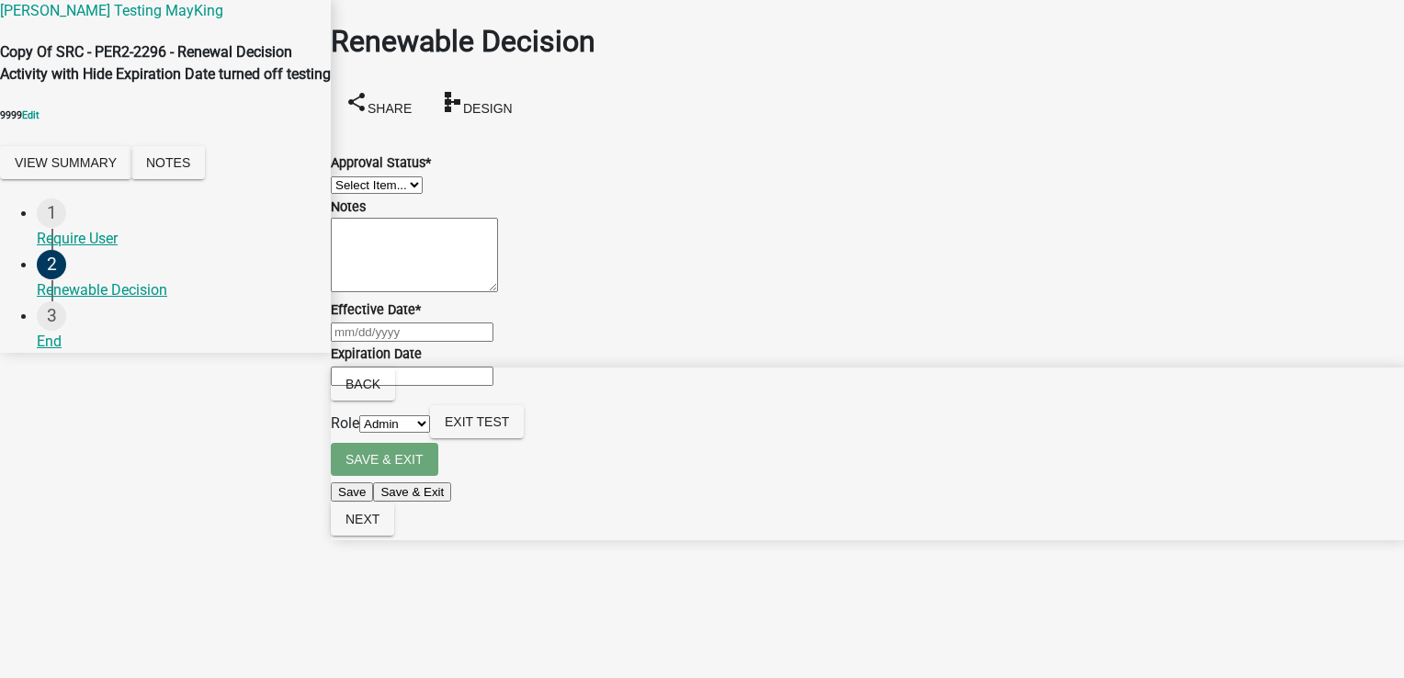
select select "224ee69f-a489-44c5-a1d9-1833db8d0b63"
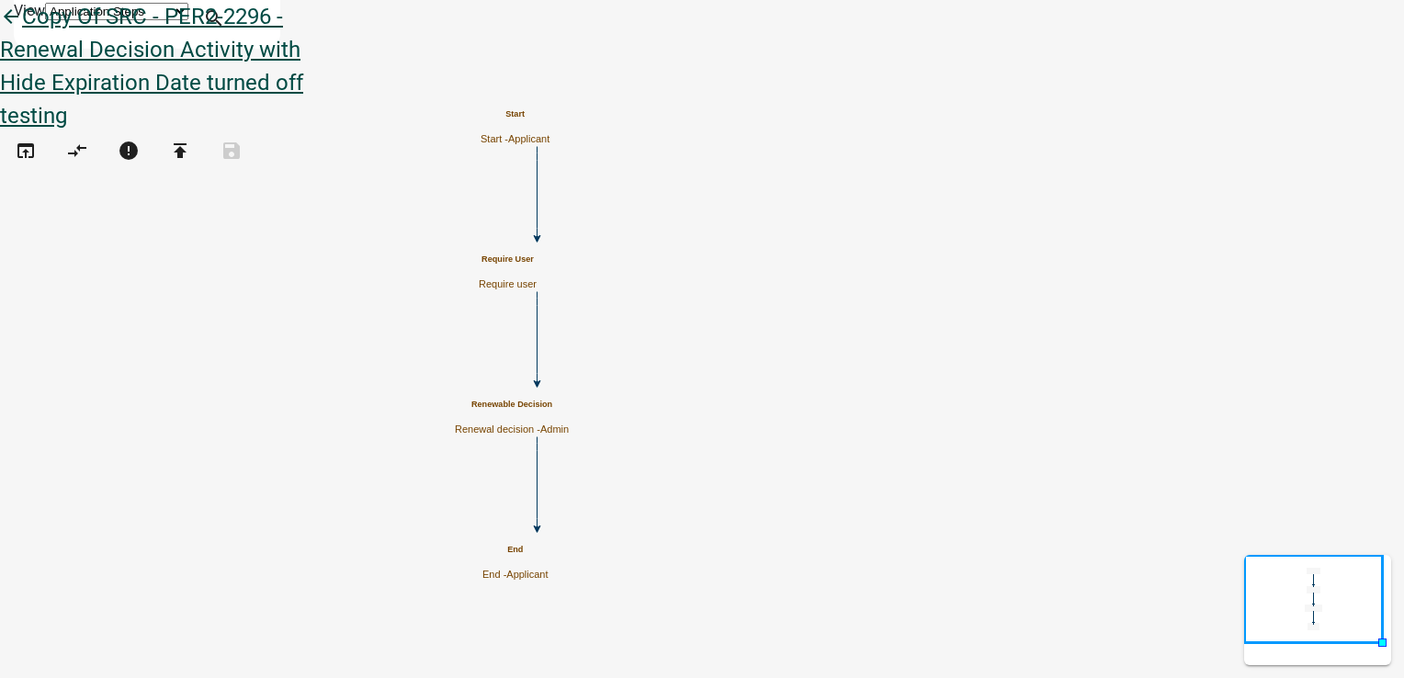
click at [22, 31] on icon "arrow_back" at bounding box center [11, 19] width 22 height 26
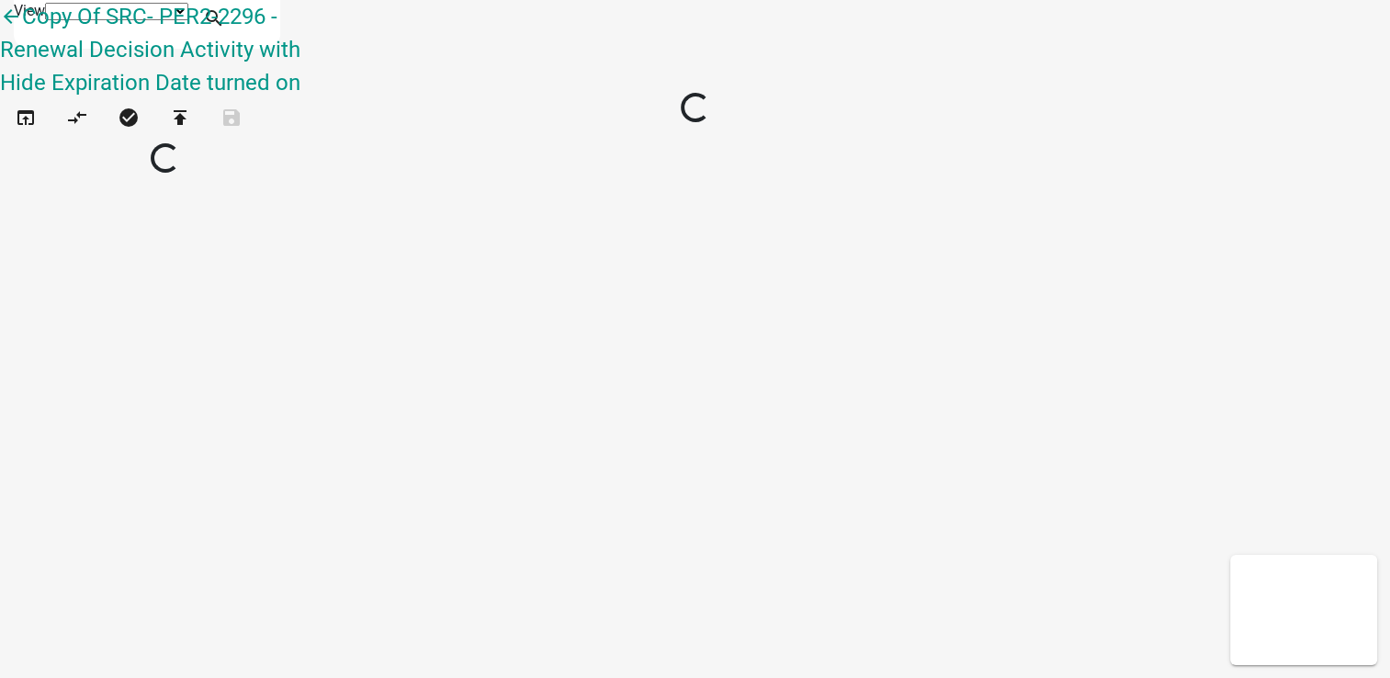
select select "1"
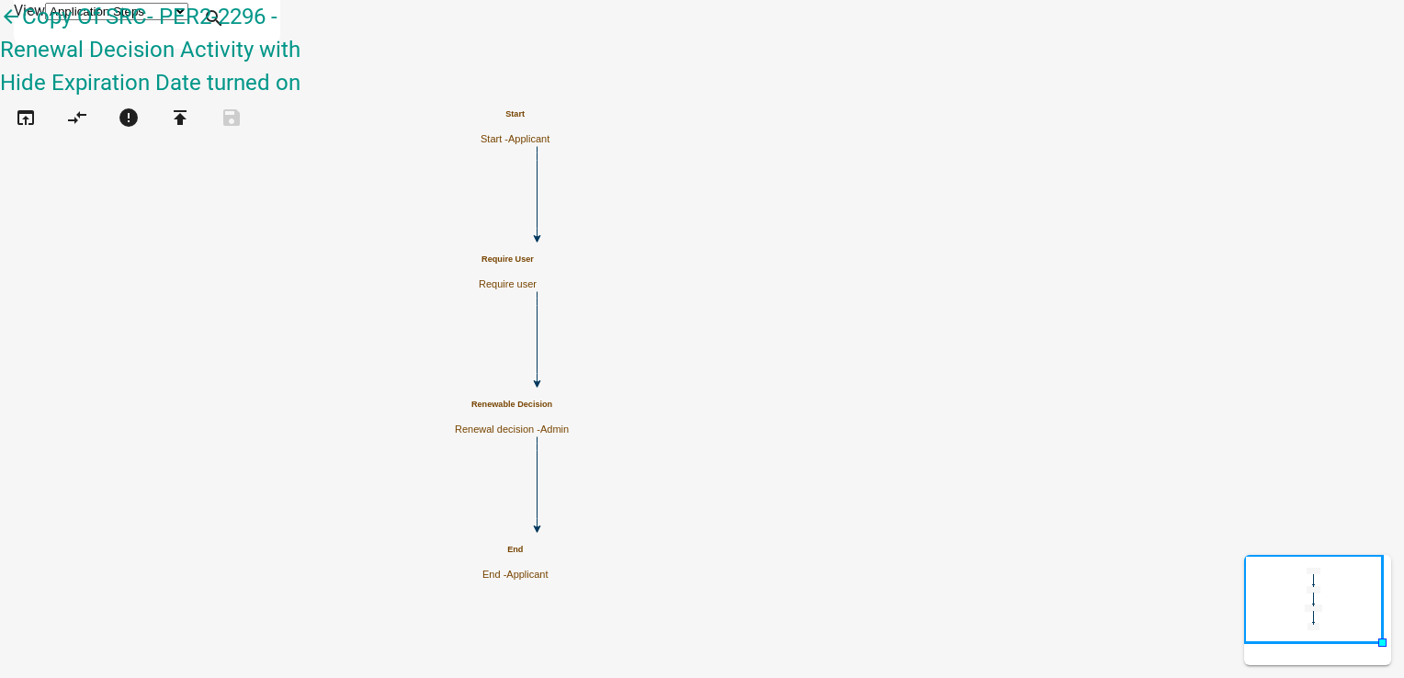
click at [569, 410] on h5 "Renewable Decision" at bounding box center [512, 405] width 114 height 10
select select "224EE69F-A489-44C5-A1D9-1833DB8D0B63"
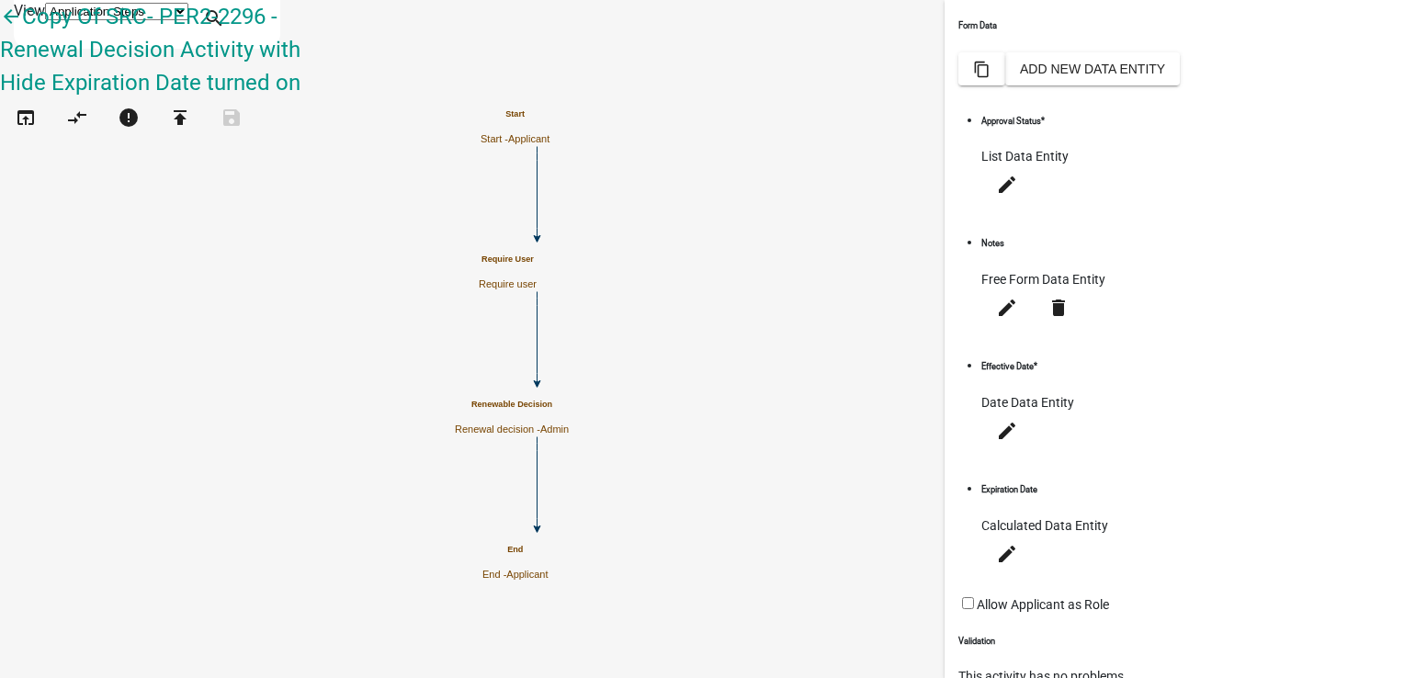
scroll to position [412, 0]
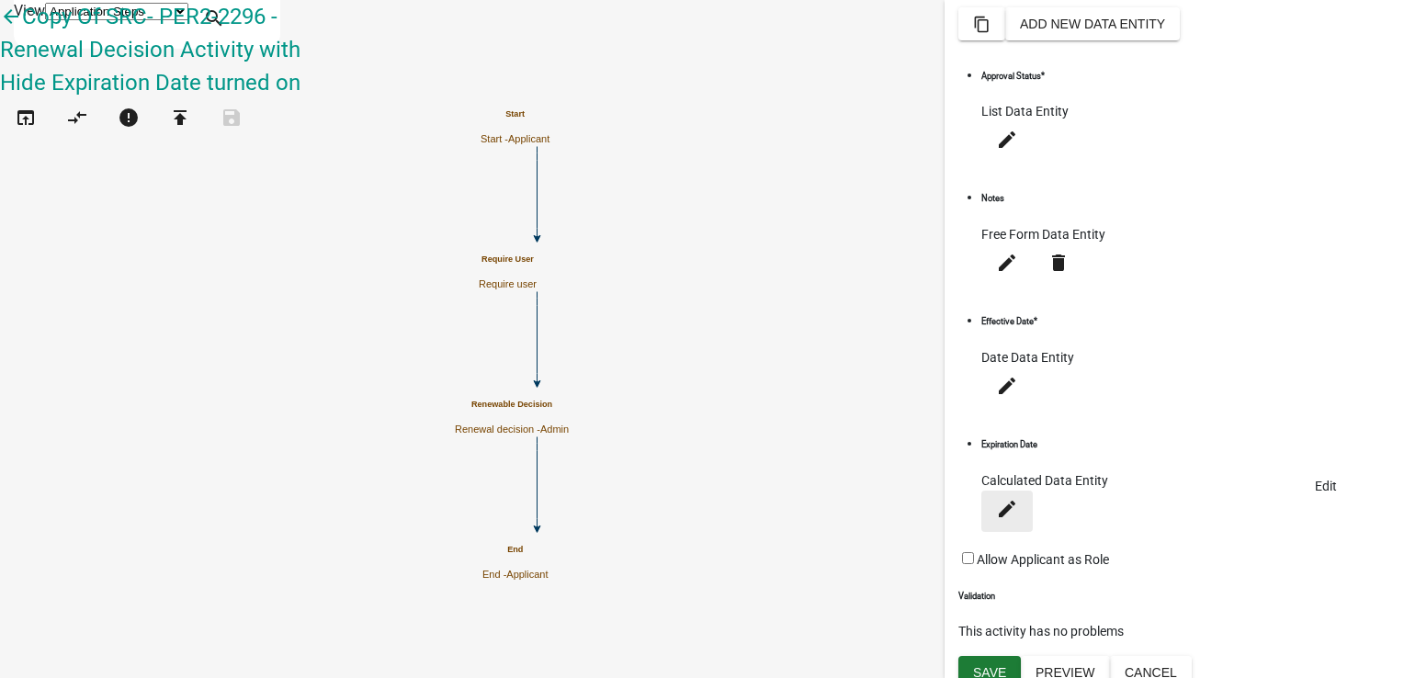
click at [1018, 497] on icon "edit" at bounding box center [1007, 508] width 22 height 22
select select "calculated-value"
select select "4"
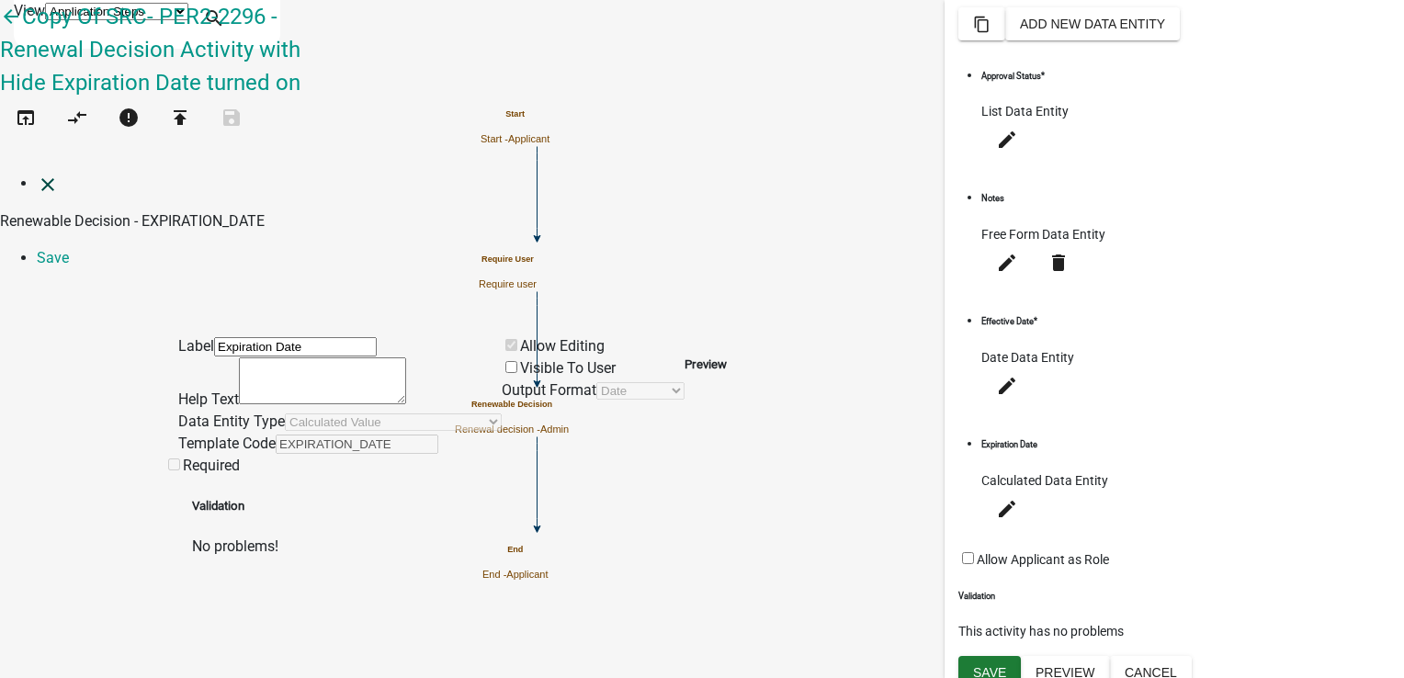
click at [37, 174] on icon "close" at bounding box center [48, 185] width 22 height 22
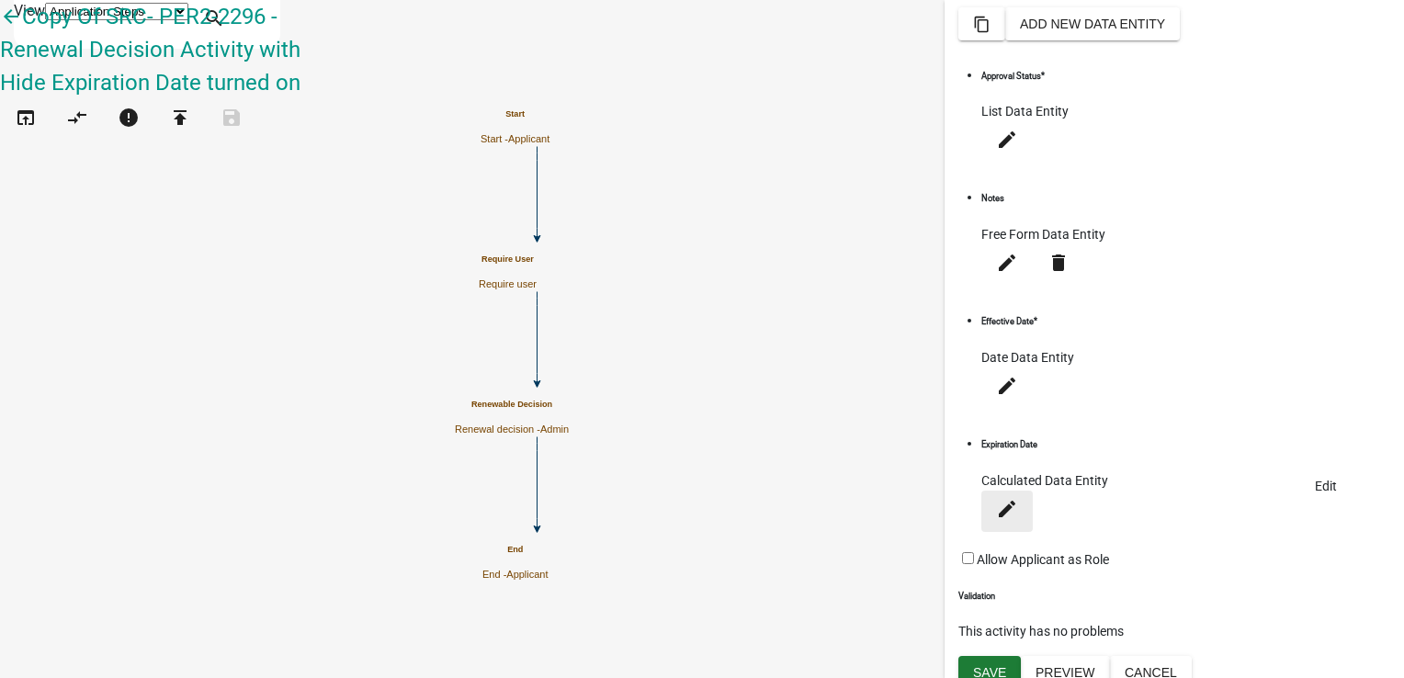
click at [1018, 497] on icon "edit" at bounding box center [1007, 508] width 22 height 22
select select "calculated-value"
select select "4"
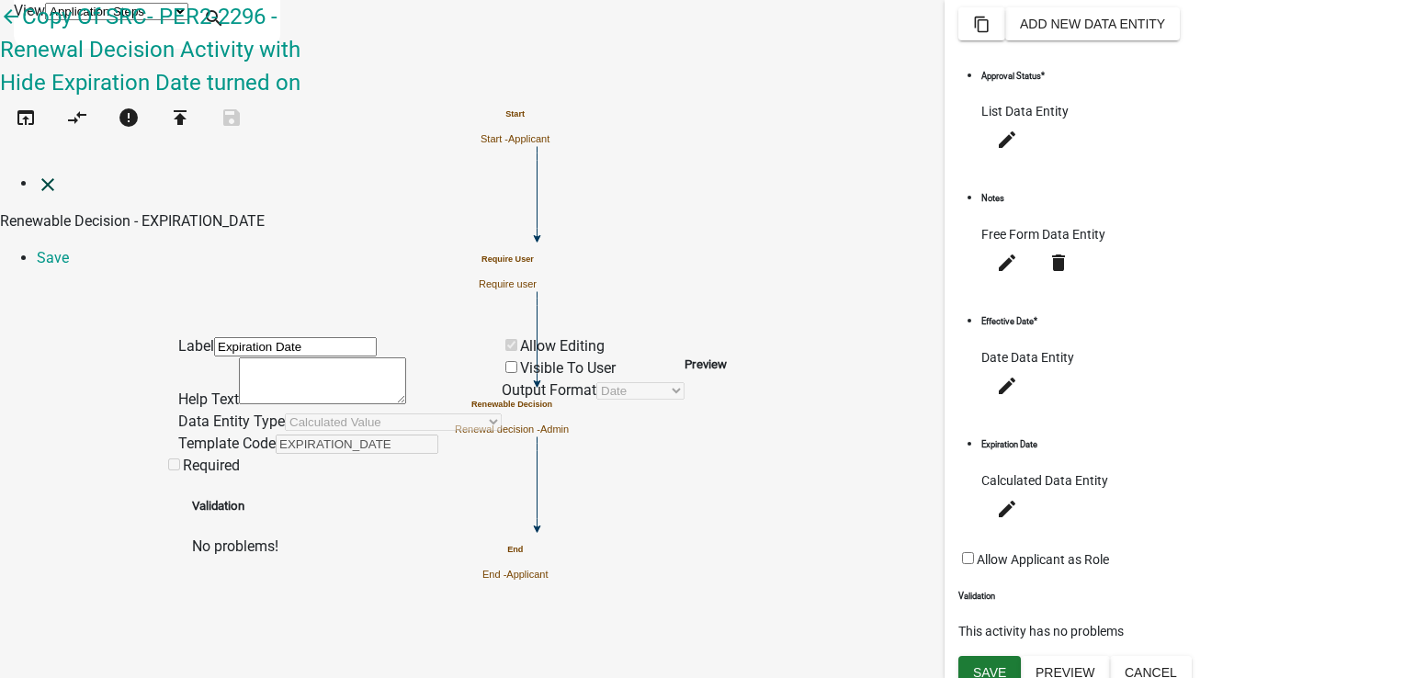
click at [37, 174] on icon "close" at bounding box center [48, 185] width 22 height 22
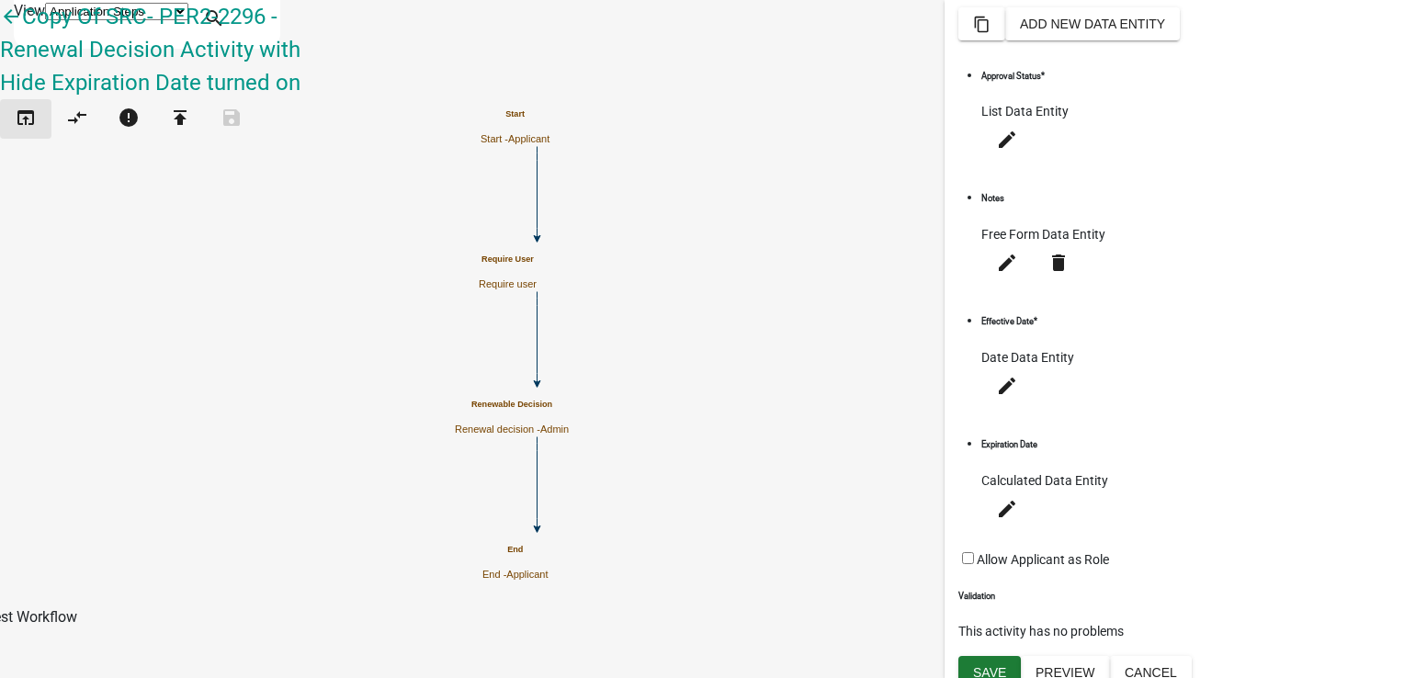
click at [35, 107] on icon "open_in_browser" at bounding box center [26, 120] width 22 height 26
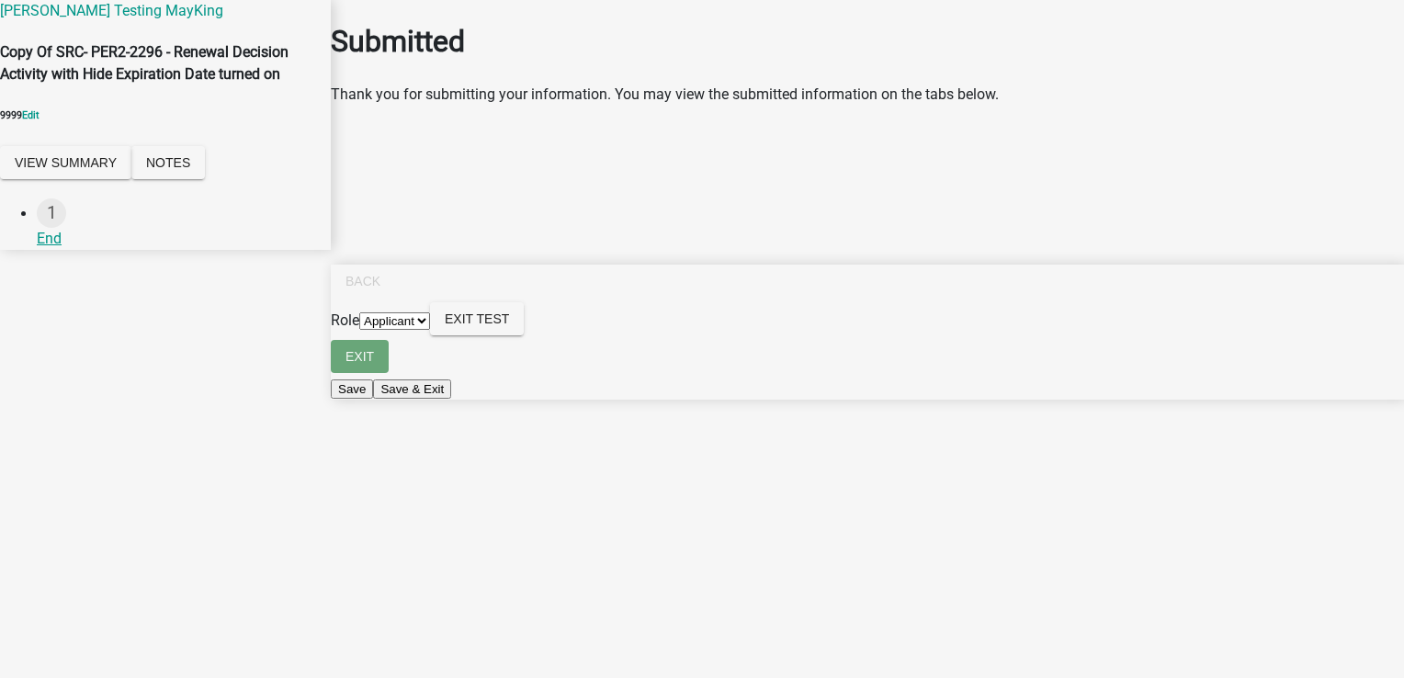
click at [430, 330] on select "Applicant Admin" at bounding box center [394, 320] width 71 height 17
select select "224ee69f-a489-44c5-a1d9-1833db8d0b63"
click at [430, 330] on select "Applicant Admin" at bounding box center [394, 320] width 71 height 17
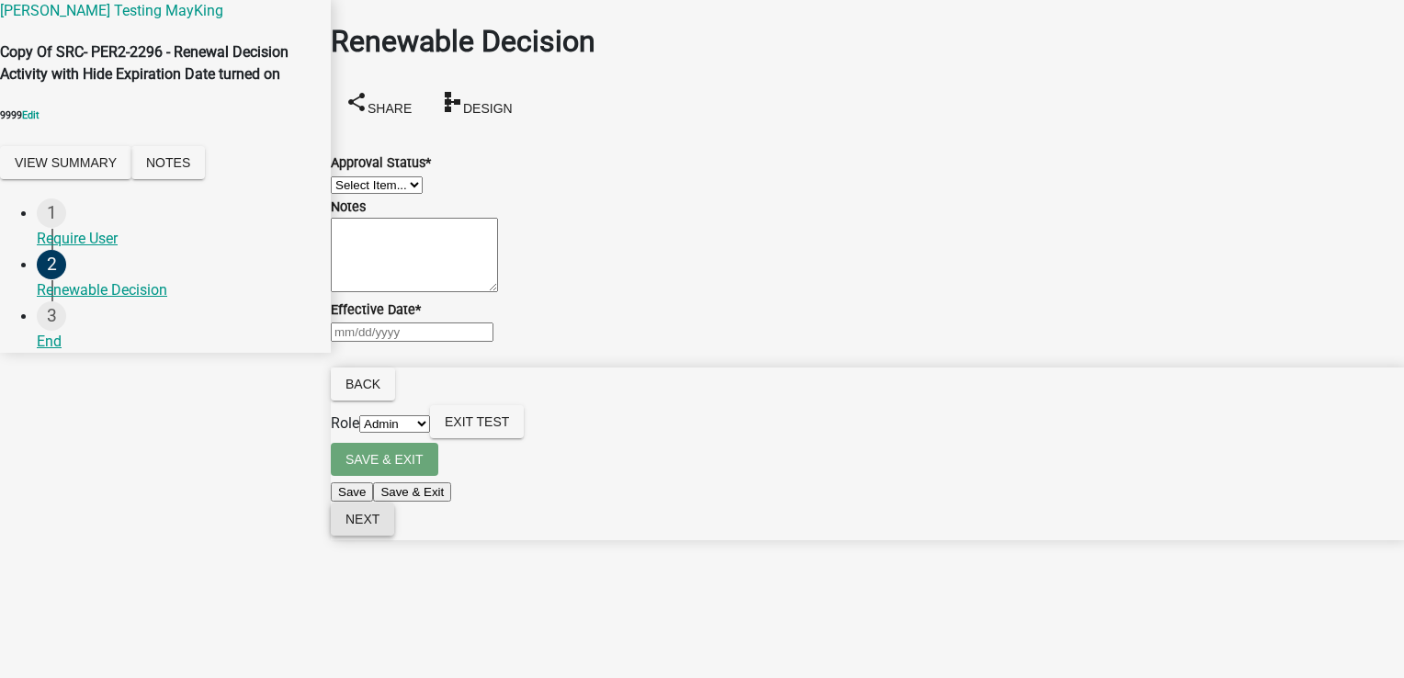
click at [379, 526] on span "Next" at bounding box center [362, 519] width 34 height 15
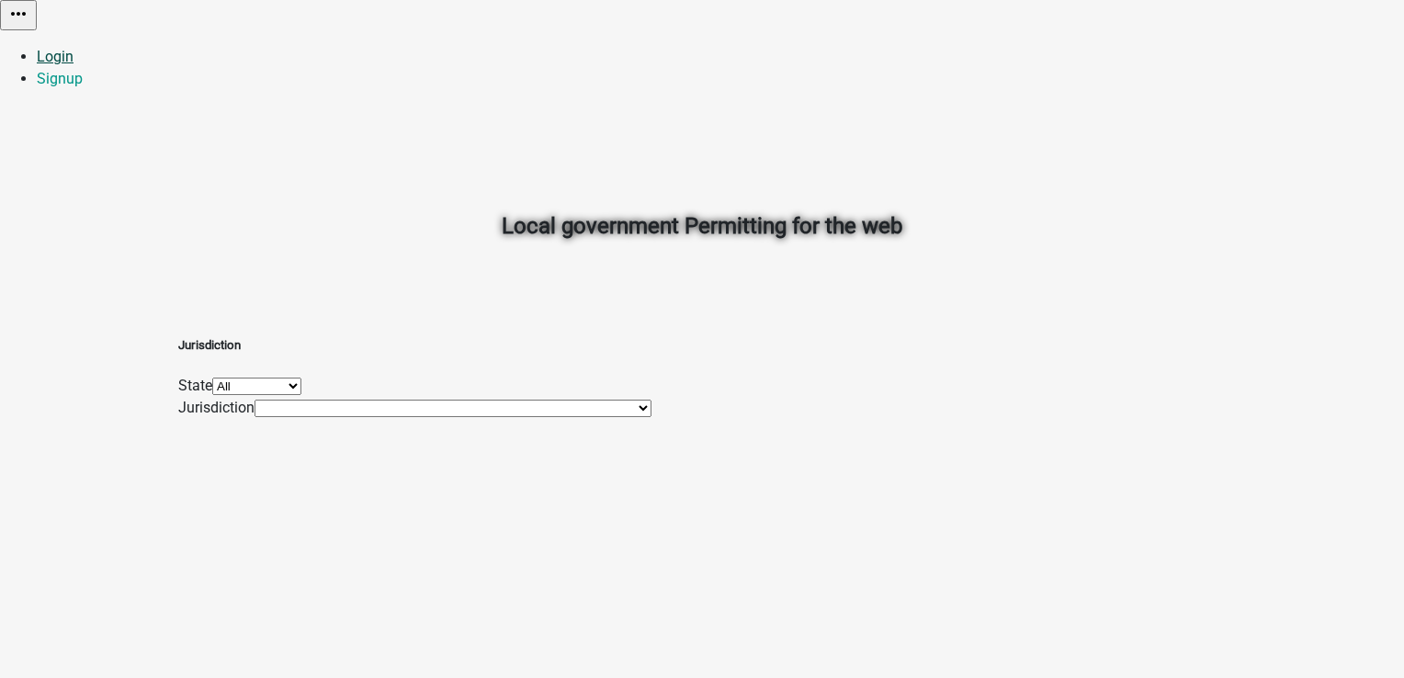
click at [73, 48] on link "Login" at bounding box center [55, 56] width 37 height 17
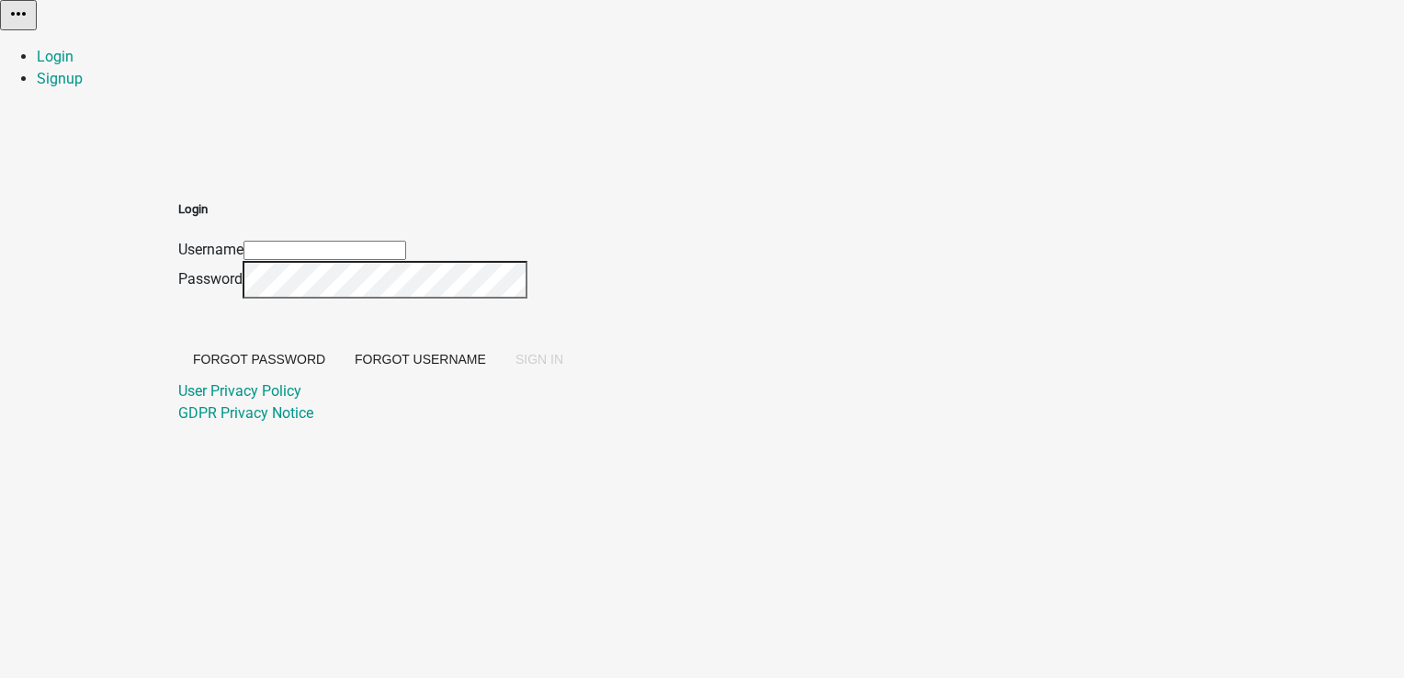
click at [406, 241] on input "Username" at bounding box center [324, 250] width 163 height 19
type input "PratikshaK"
click at [578, 376] on button "SIGN IN" at bounding box center [539, 359] width 77 height 33
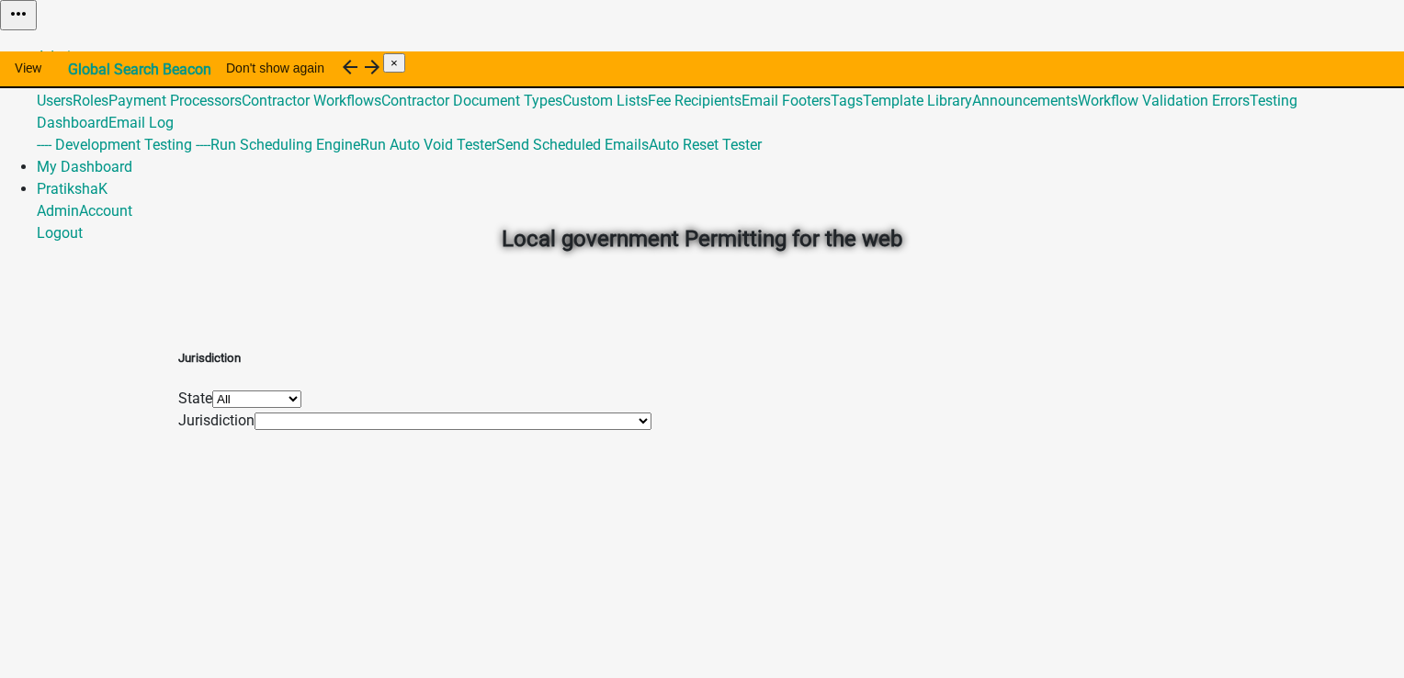
click at [104, 70] on link "Global 487" at bounding box center [70, 78] width 67 height 17
click at [830, 109] on link "Email Footers" at bounding box center [785, 100] width 89 height 17
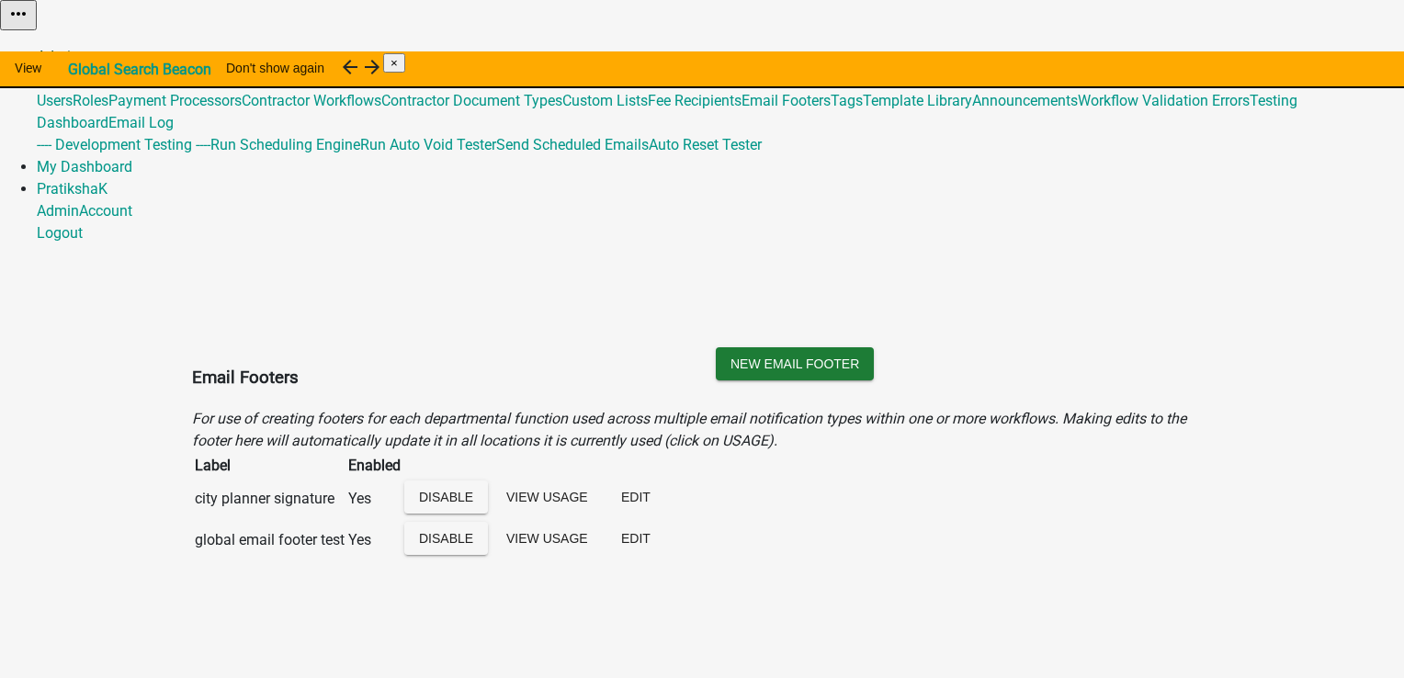
click at [79, 48] on link "Admin" at bounding box center [58, 56] width 42 height 17
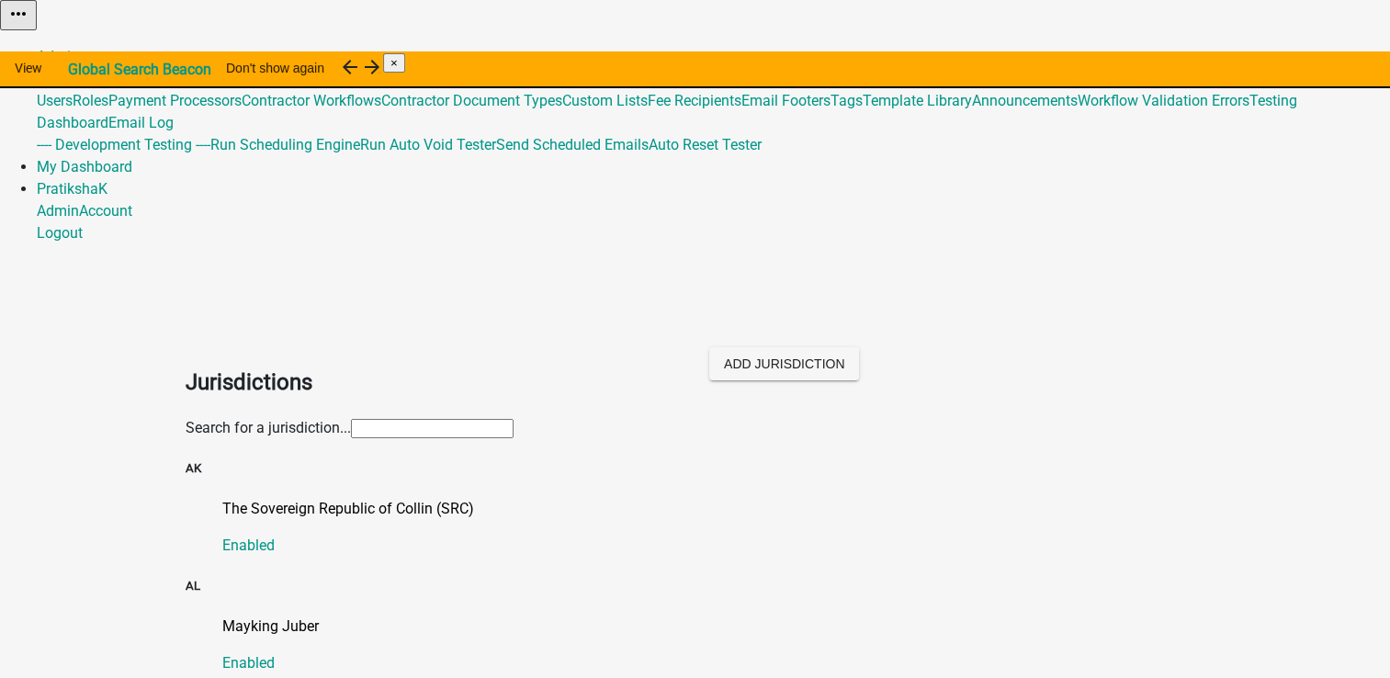
click at [415, 419] on input "text" at bounding box center [432, 428] width 163 height 19
paste input "Template Library workflows."
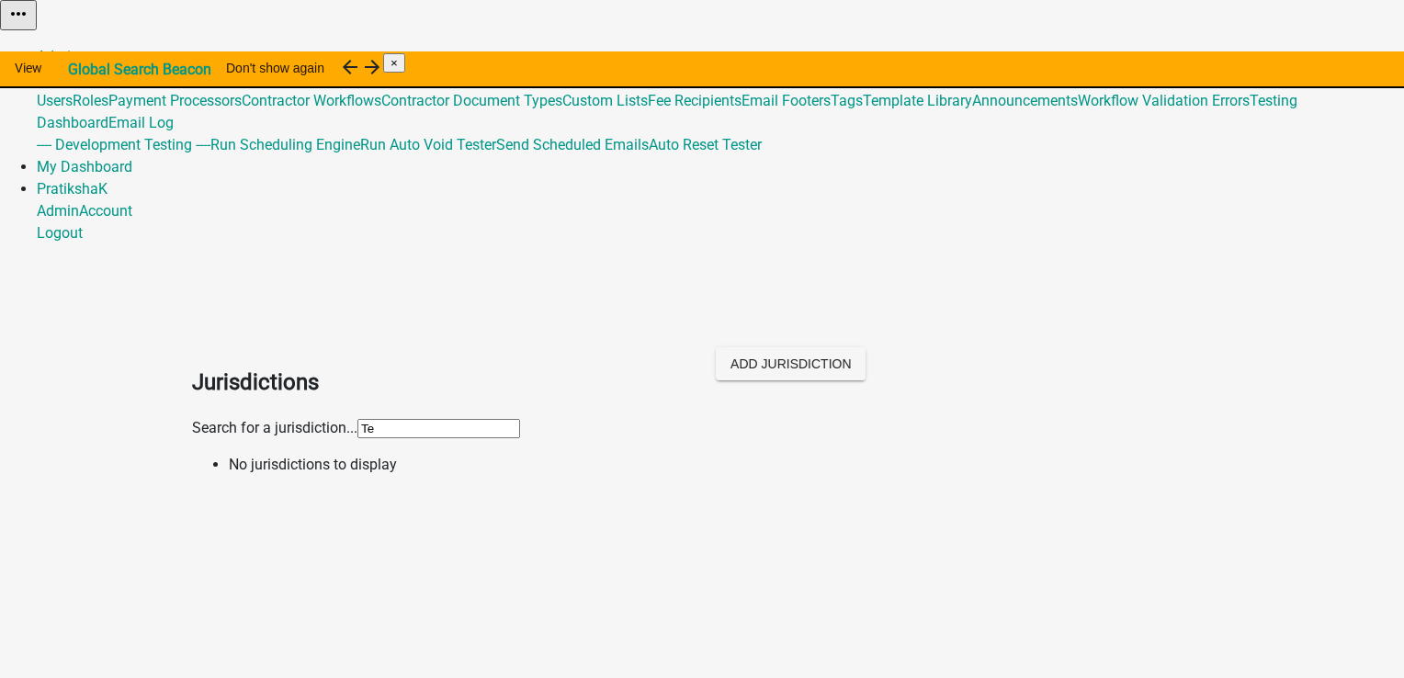
type input "T"
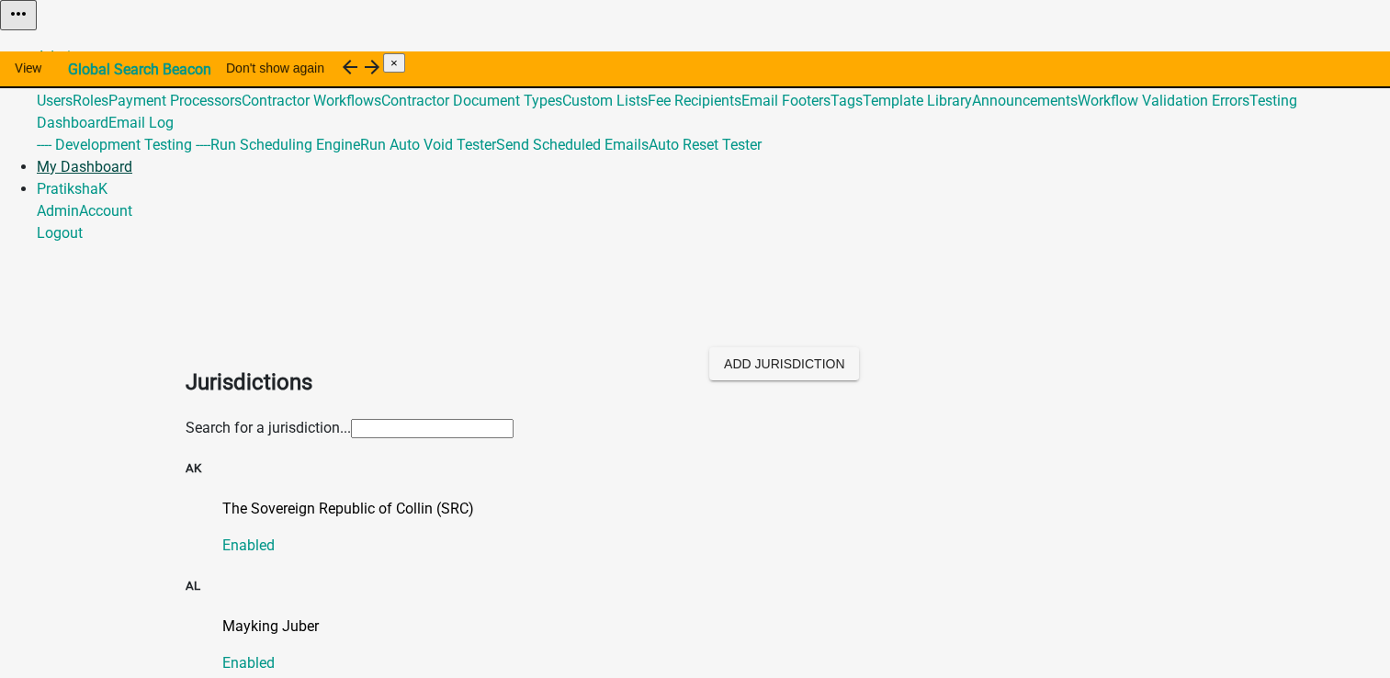
click at [132, 158] on link "My Dashboard" at bounding box center [85, 166] width 96 height 17
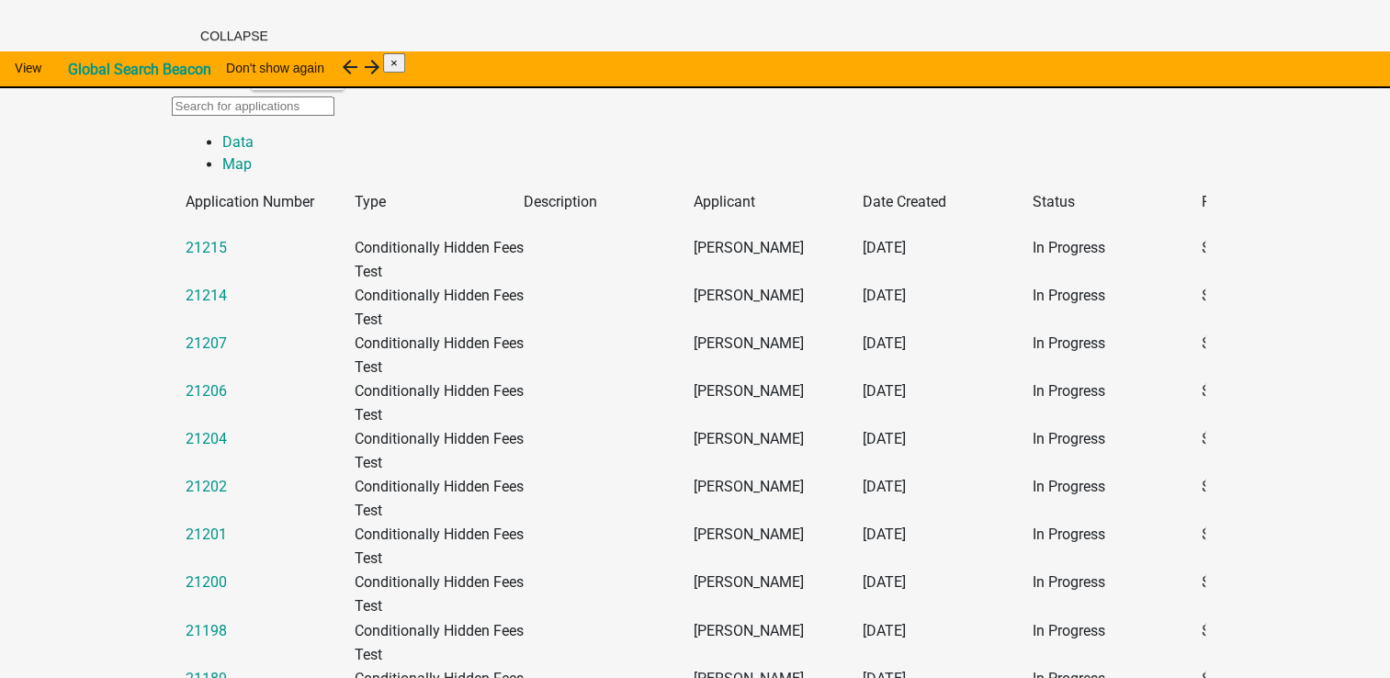
scroll to position [3399, 0]
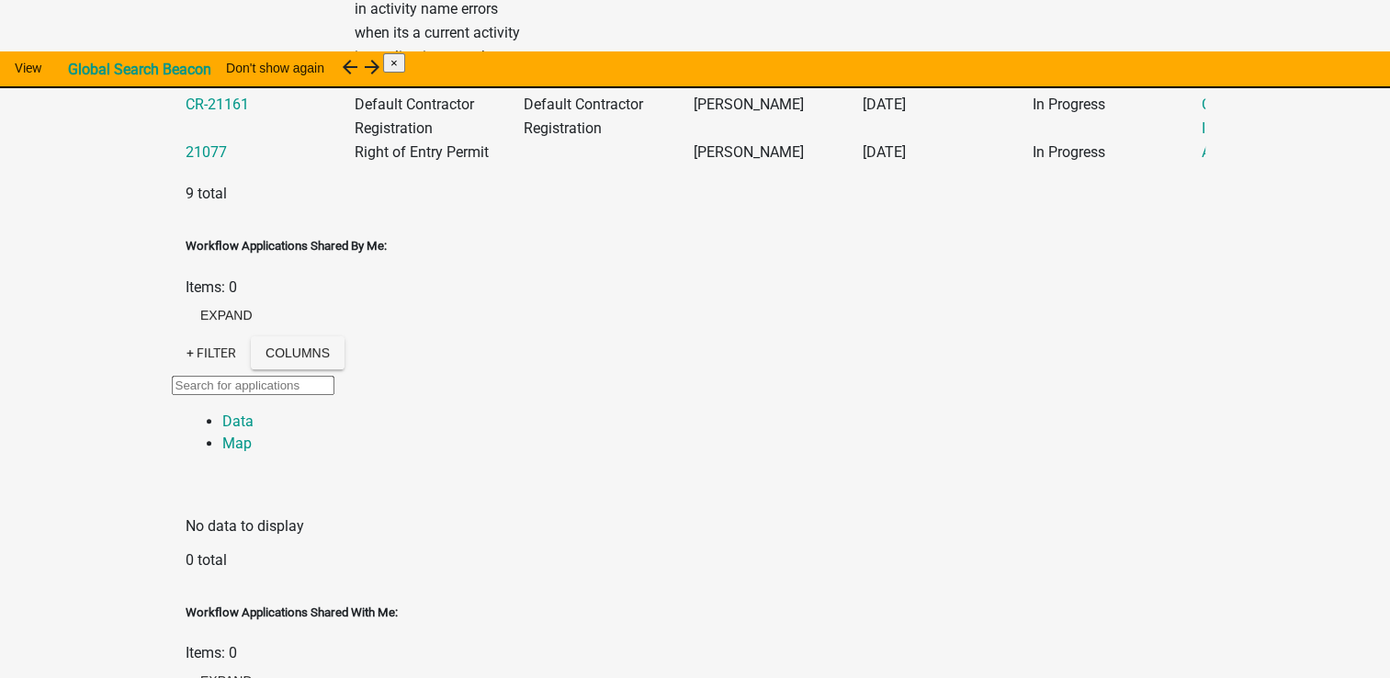
scroll to position [334, 0]
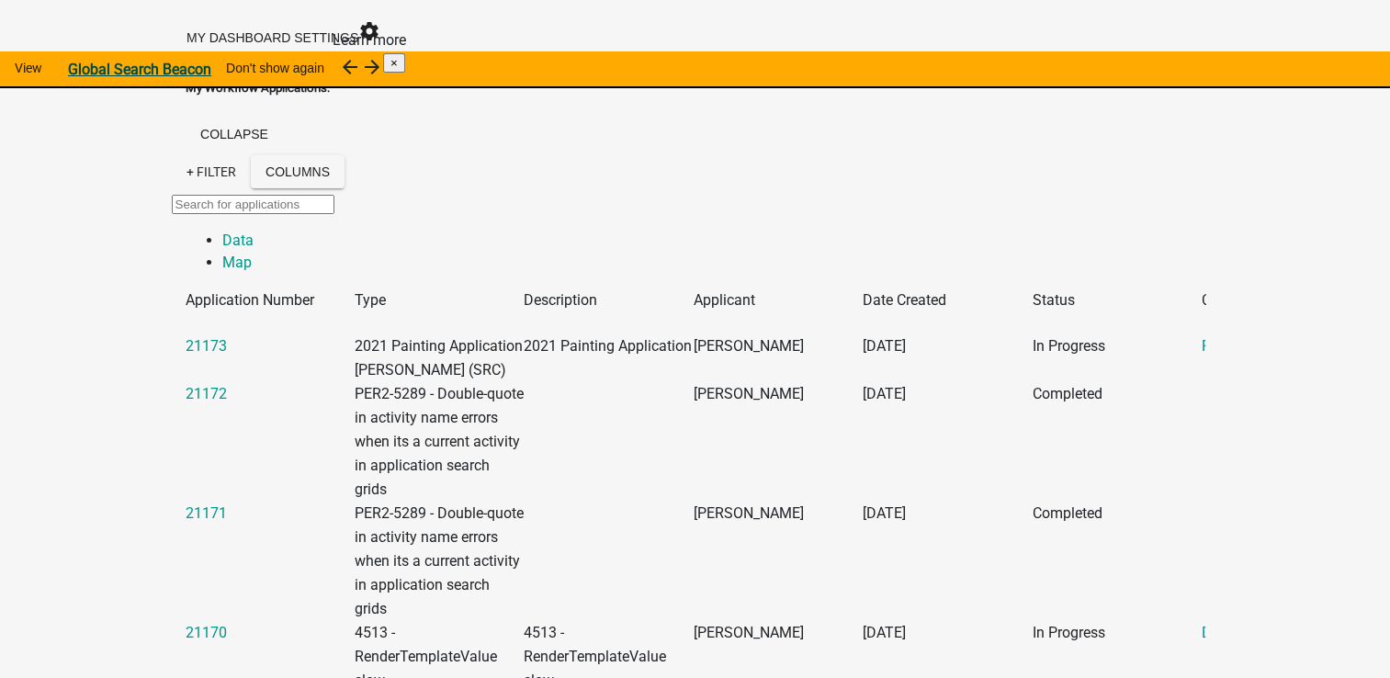
click at [211, 70] on strong "Global Search Beacon" at bounding box center [139, 69] width 143 height 17
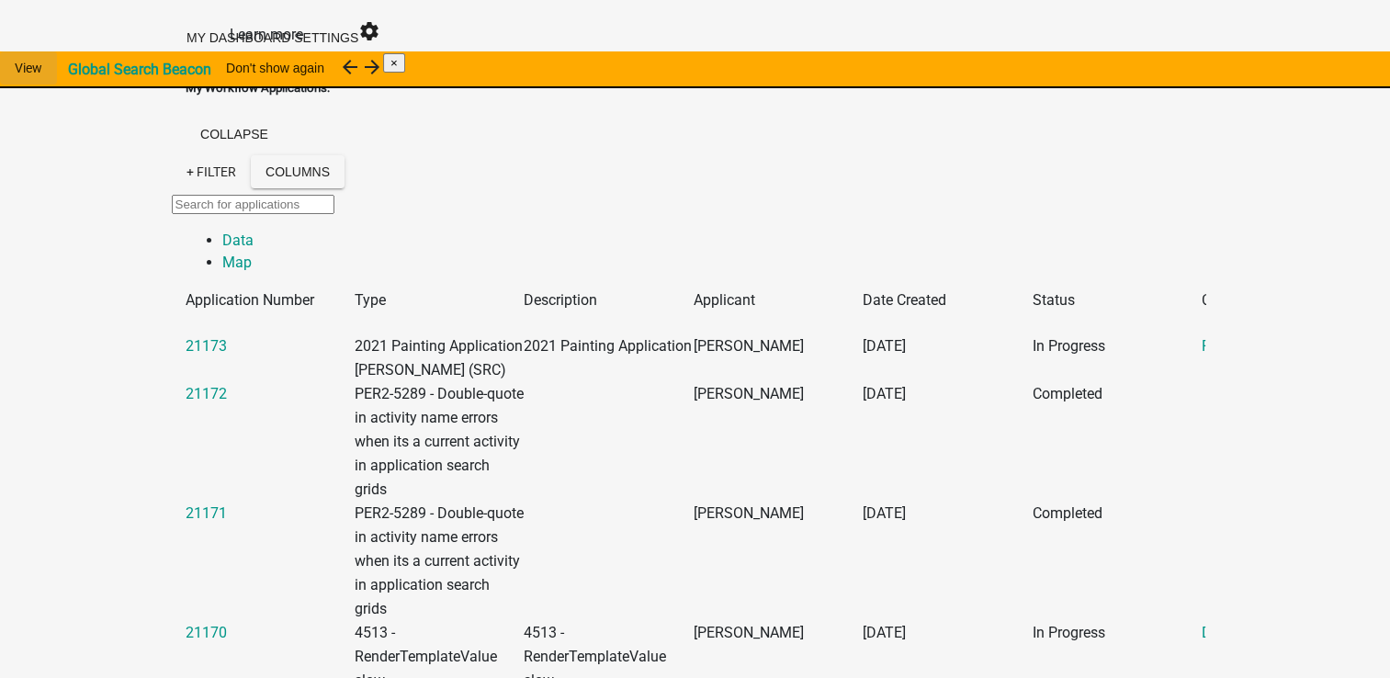
click at [57, 67] on link "View" at bounding box center [28, 67] width 57 height 33
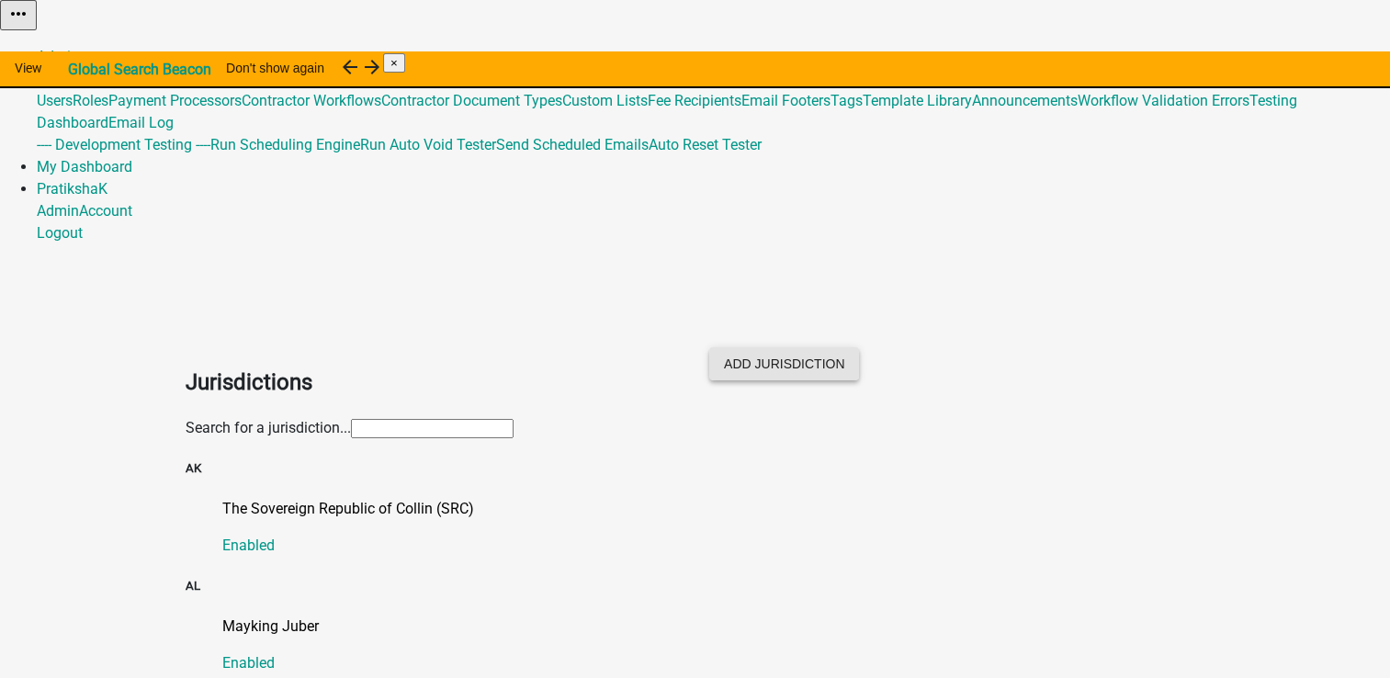
click at [859, 347] on button "Add Jurisdiction" at bounding box center [784, 363] width 150 height 33
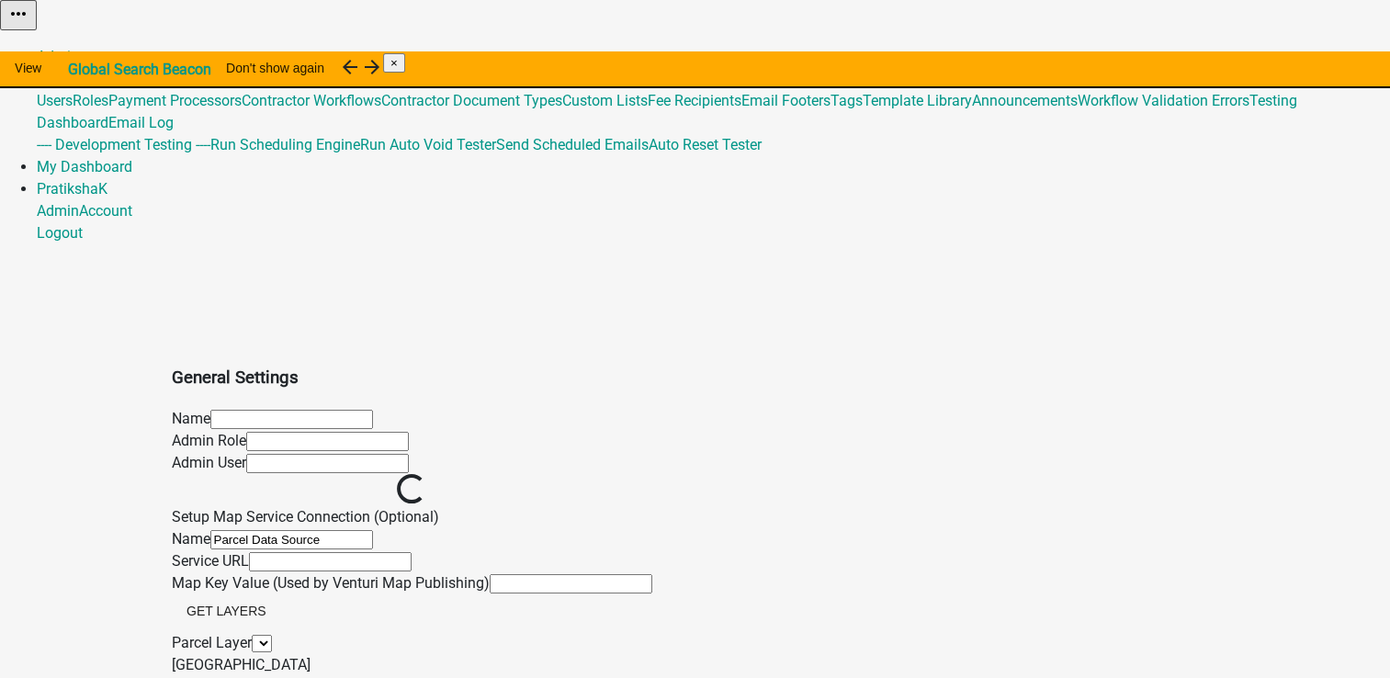
select select
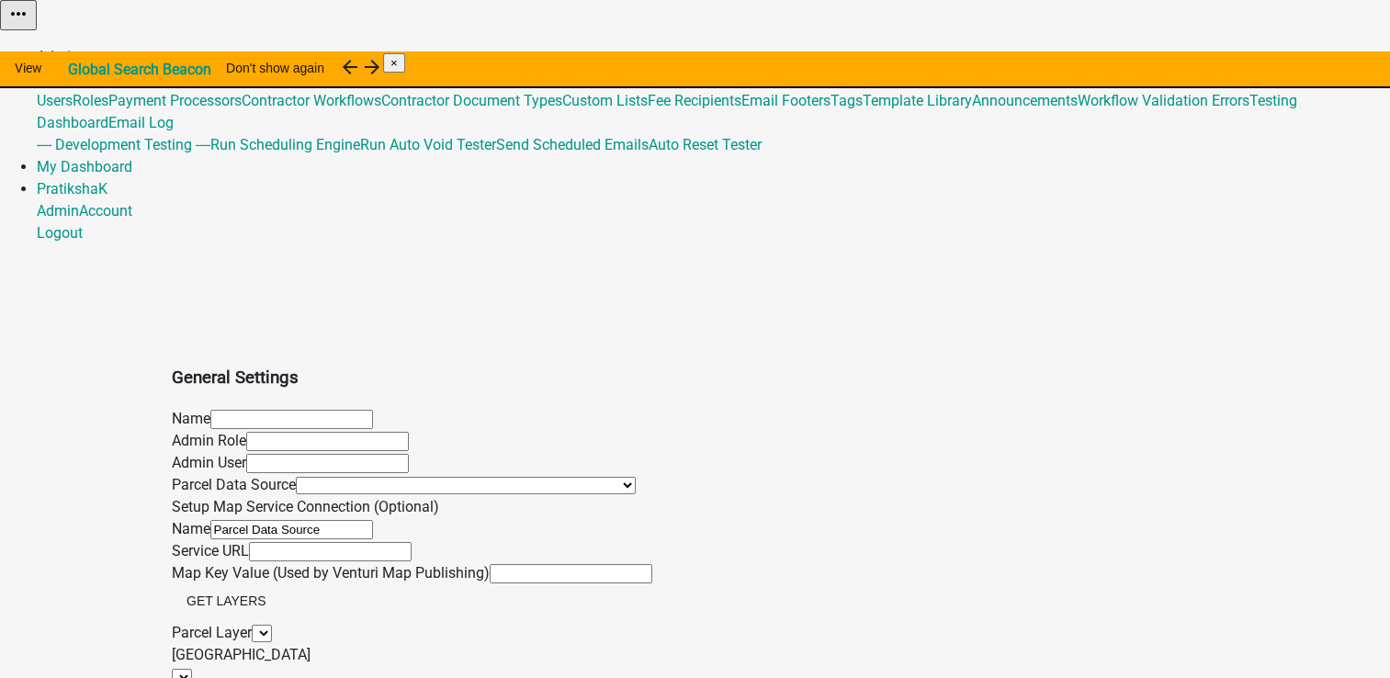
click at [79, 48] on link "Admin" at bounding box center [58, 56] width 42 height 17
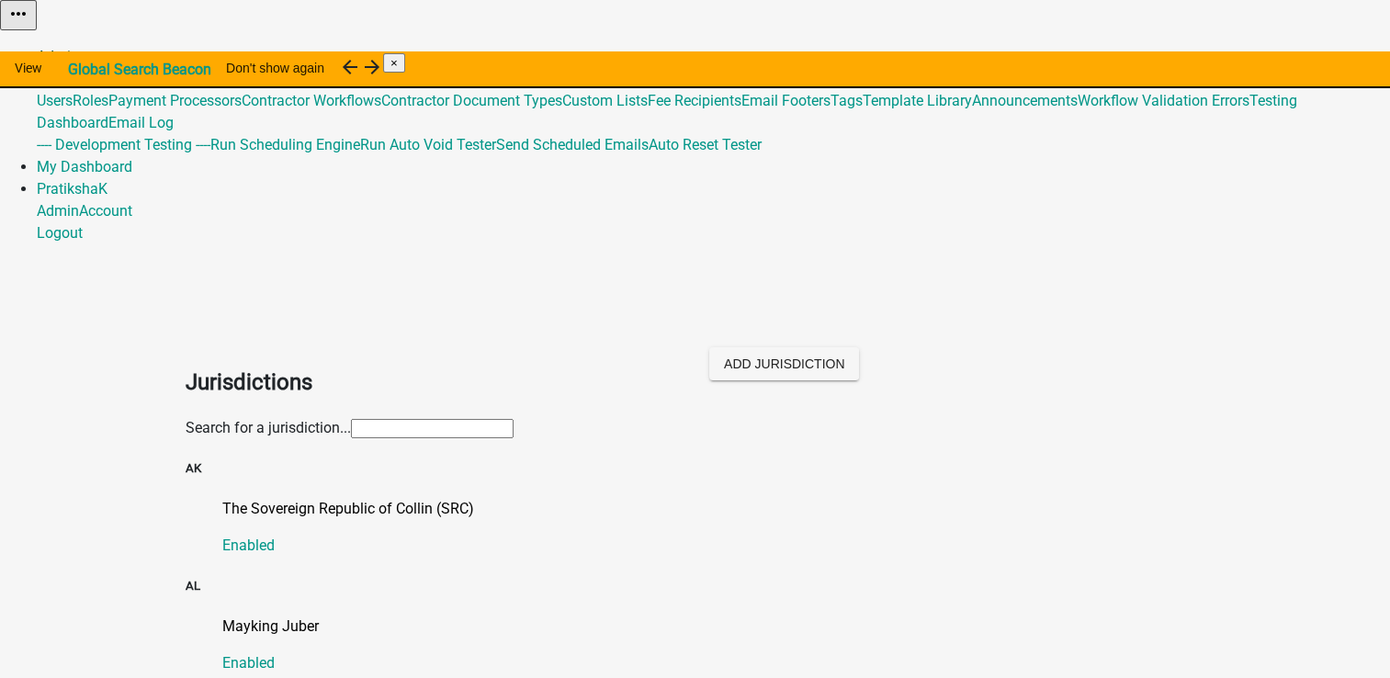
click at [79, 48] on link "Admin" at bounding box center [58, 56] width 42 height 17
click at [104, 70] on link "Global 487" at bounding box center [70, 78] width 67 height 17
click at [830, 109] on link "Email Footers" at bounding box center [785, 100] width 89 height 17
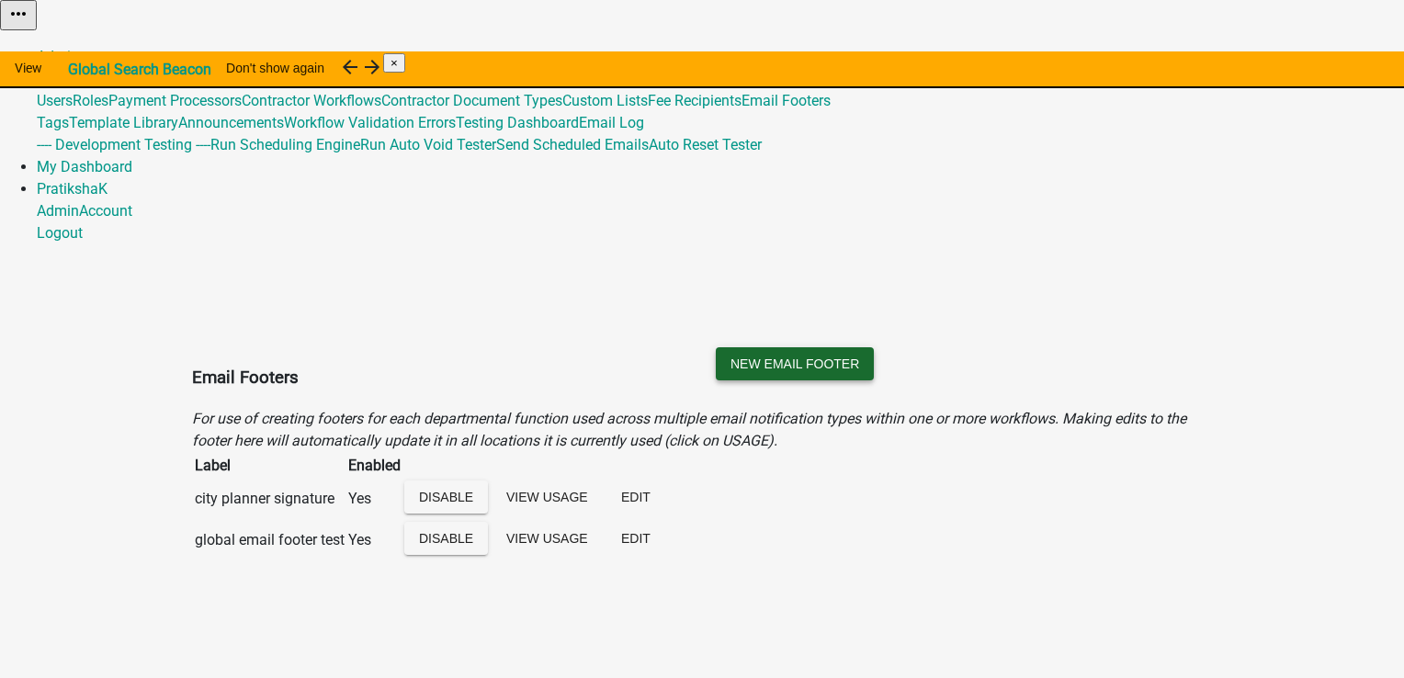
click at [874, 347] on button "New Email Footer" at bounding box center [795, 363] width 158 height 33
click at [185, 647] on input "text" at bounding box center [103, 656] width 163 height 19
click at [185, 647] on input "TestAct1" at bounding box center [103, 656] width 163 height 19
type input "Test"
click at [237, 645] on div "Enabled" at bounding box center [211, 667] width 52 height 44
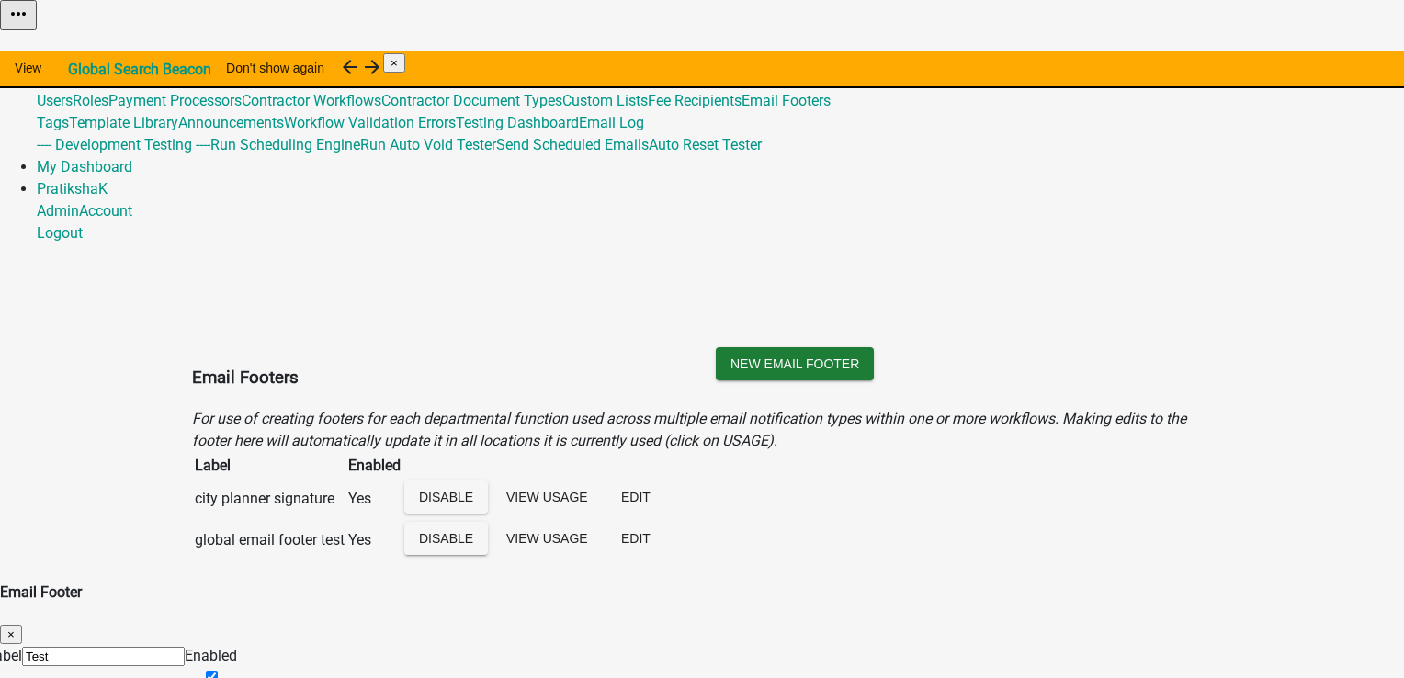
click at [603, 480] on button "View Usage" at bounding box center [546, 496] width 111 height 33
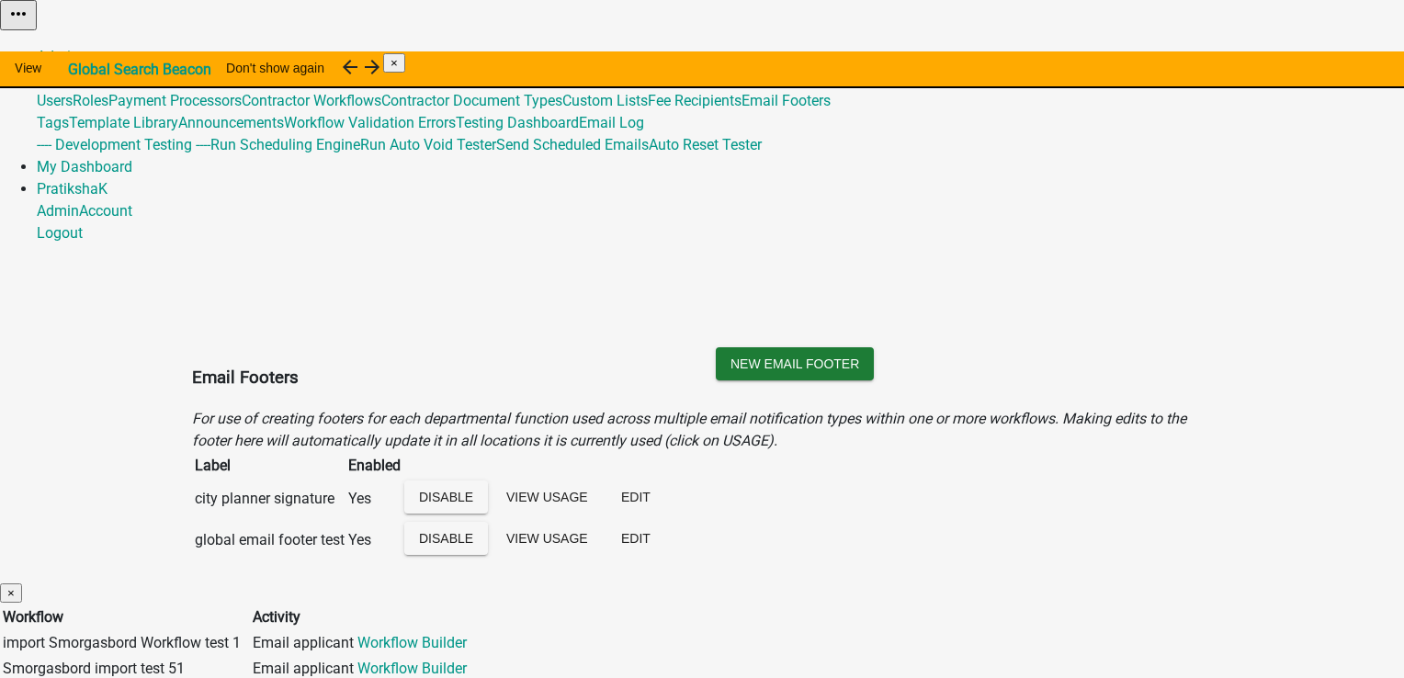
click at [15, 586] on span "×" at bounding box center [10, 593] width 7 height 14
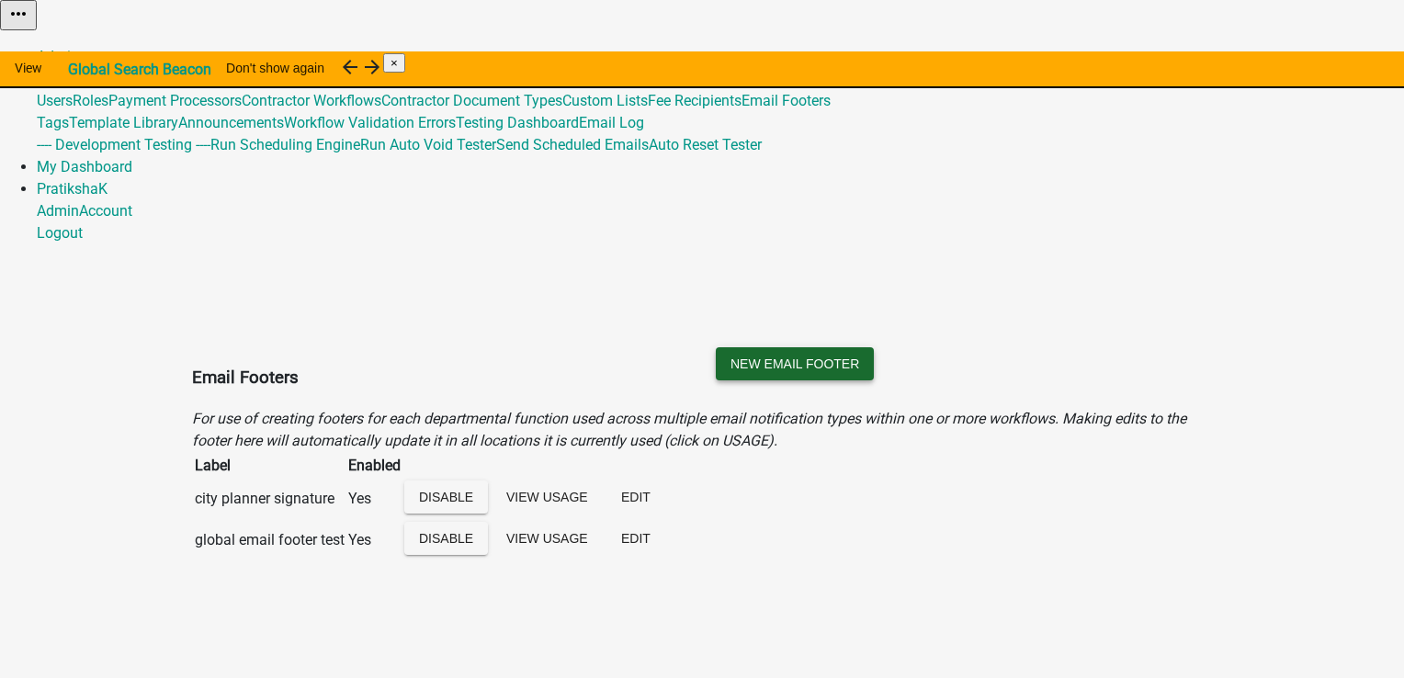
click at [874, 347] on button "New Email Footer" at bounding box center [795, 363] width 158 height 33
click at [185, 647] on input "text" at bounding box center [103, 656] width 163 height 19
type input "Test"
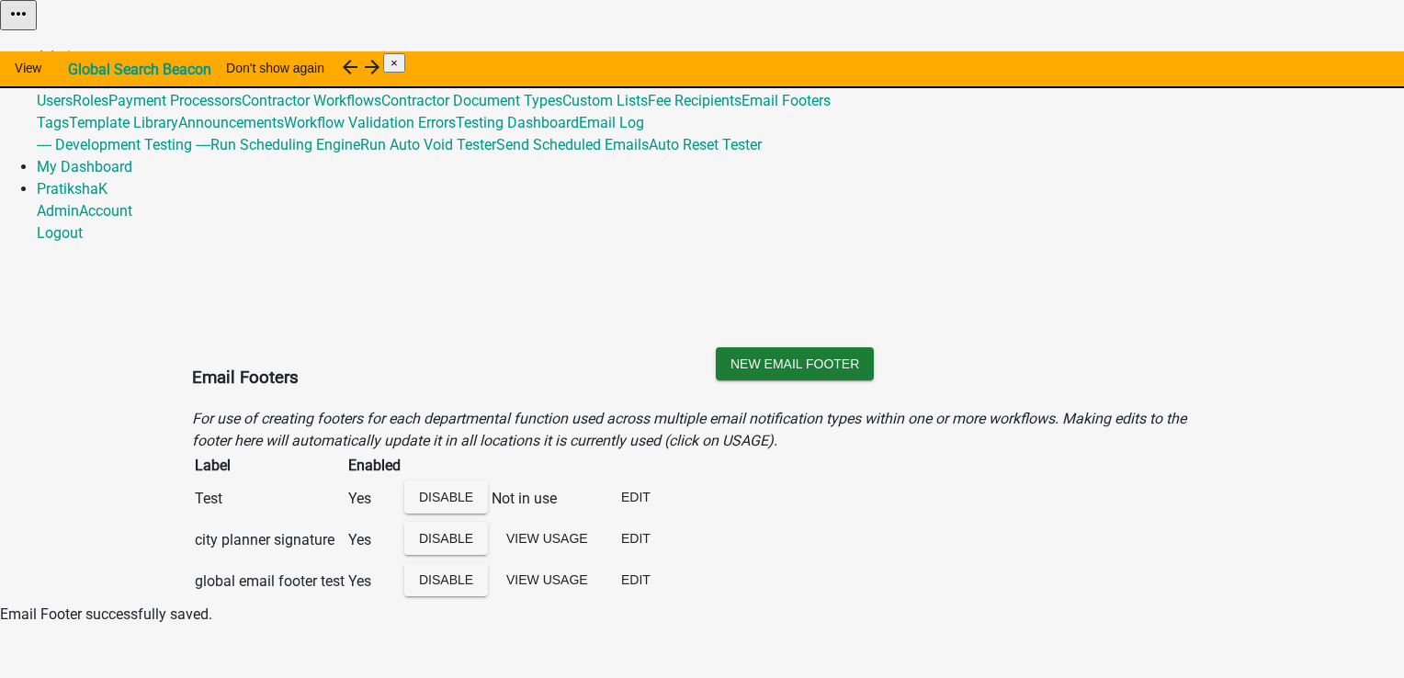
click at [603, 488] on div "Not in use" at bounding box center [546, 499] width 111 height 22
click at [488, 480] on button "Disable" at bounding box center [446, 496] width 84 height 33
click at [484, 480] on button "Enable" at bounding box center [444, 496] width 80 height 33
click at [665, 480] on button "Edit" at bounding box center [635, 496] width 59 height 33
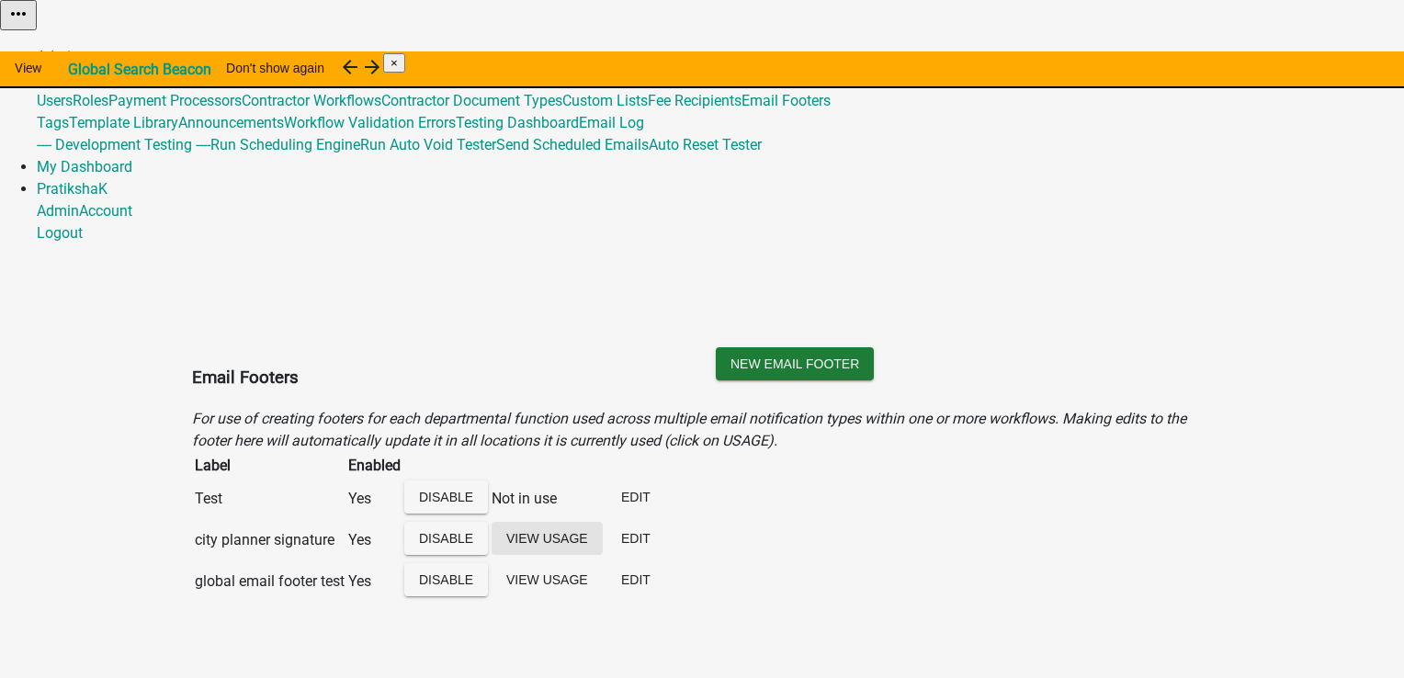
click at [603, 522] on button "View Usage" at bounding box center [546, 538] width 111 height 33
click at [15, 627] on span "×" at bounding box center [10, 634] width 7 height 14
click at [665, 480] on button "Edit" at bounding box center [635, 496] width 59 height 33
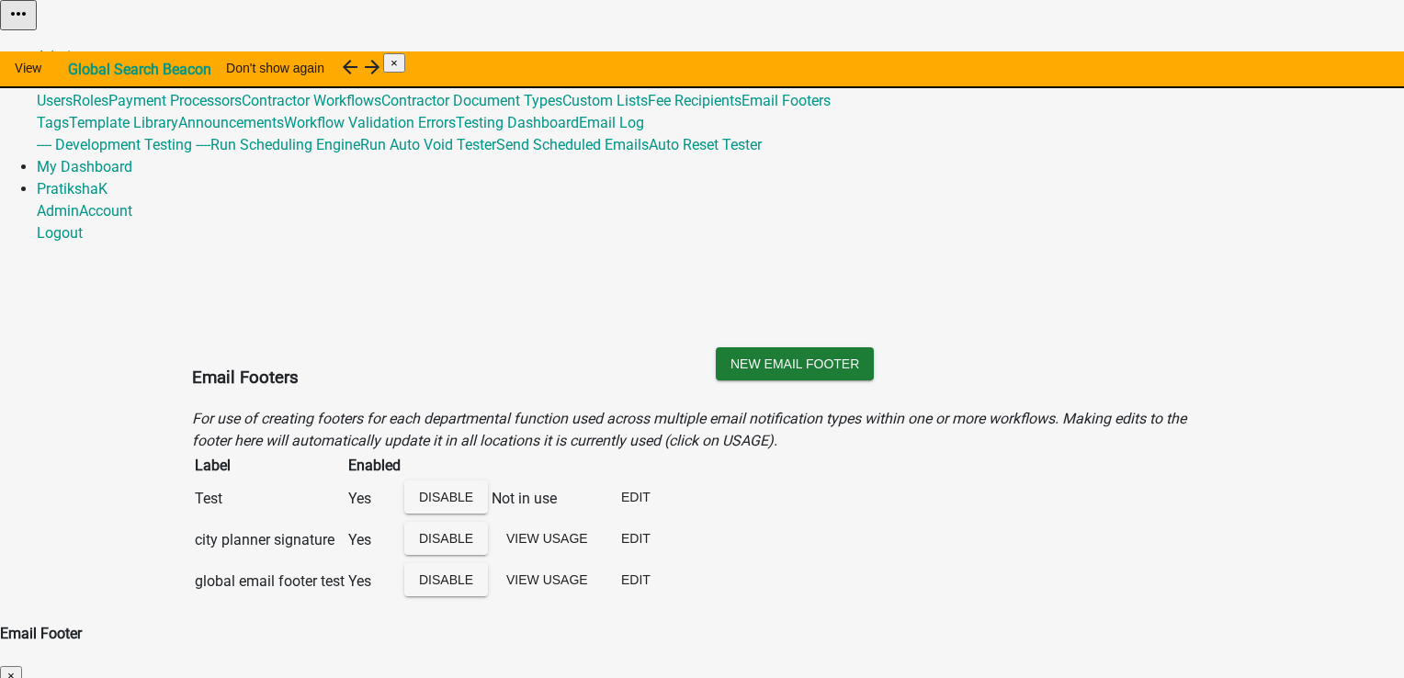
click at [22, 666] on button "×" at bounding box center [11, 675] width 22 height 19
click at [339, 63] on div "Don't show again" at bounding box center [275, 70] width 128 height 38
click at [603, 488] on div "Not in use" at bounding box center [546, 499] width 111 height 22
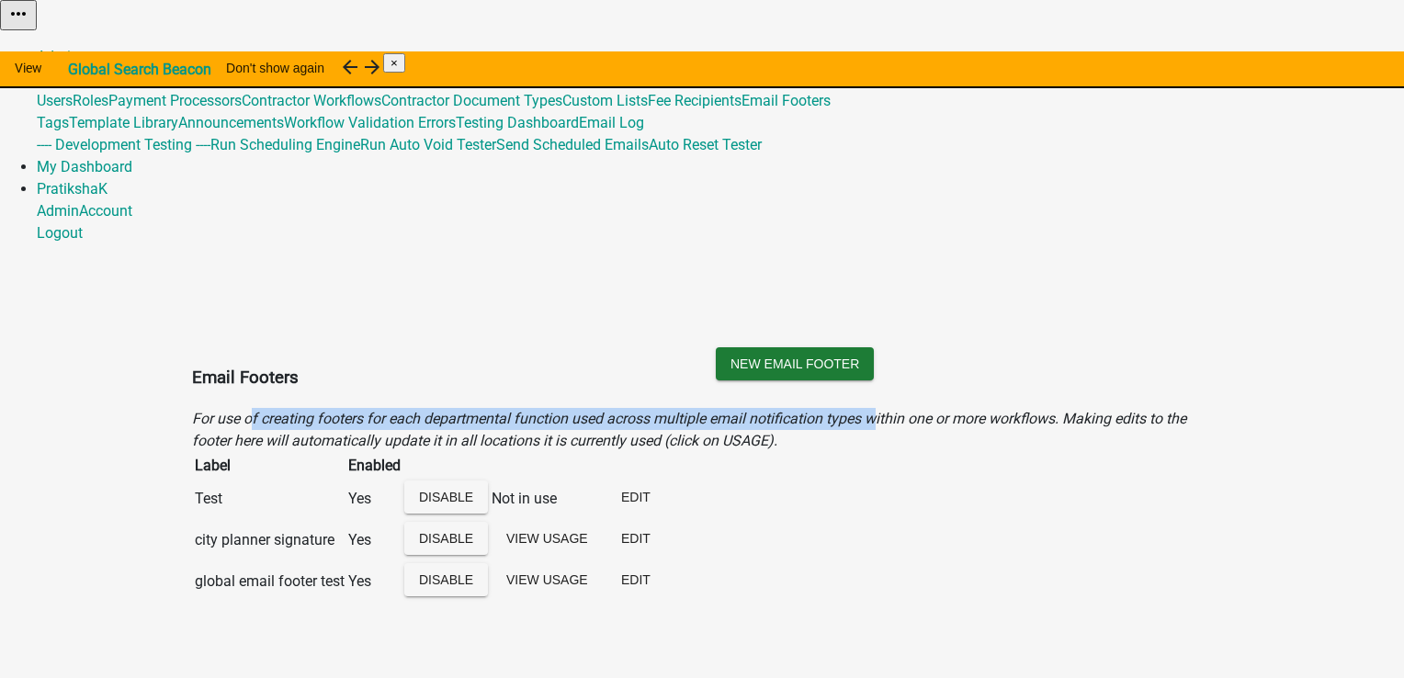
drag, startPoint x: 244, startPoint y: 191, endPoint x: 897, endPoint y: 183, distance: 652.2
click at [897, 410] on icon "For use of creating footers for each departmental function used across multiple…" at bounding box center [689, 429] width 994 height 39
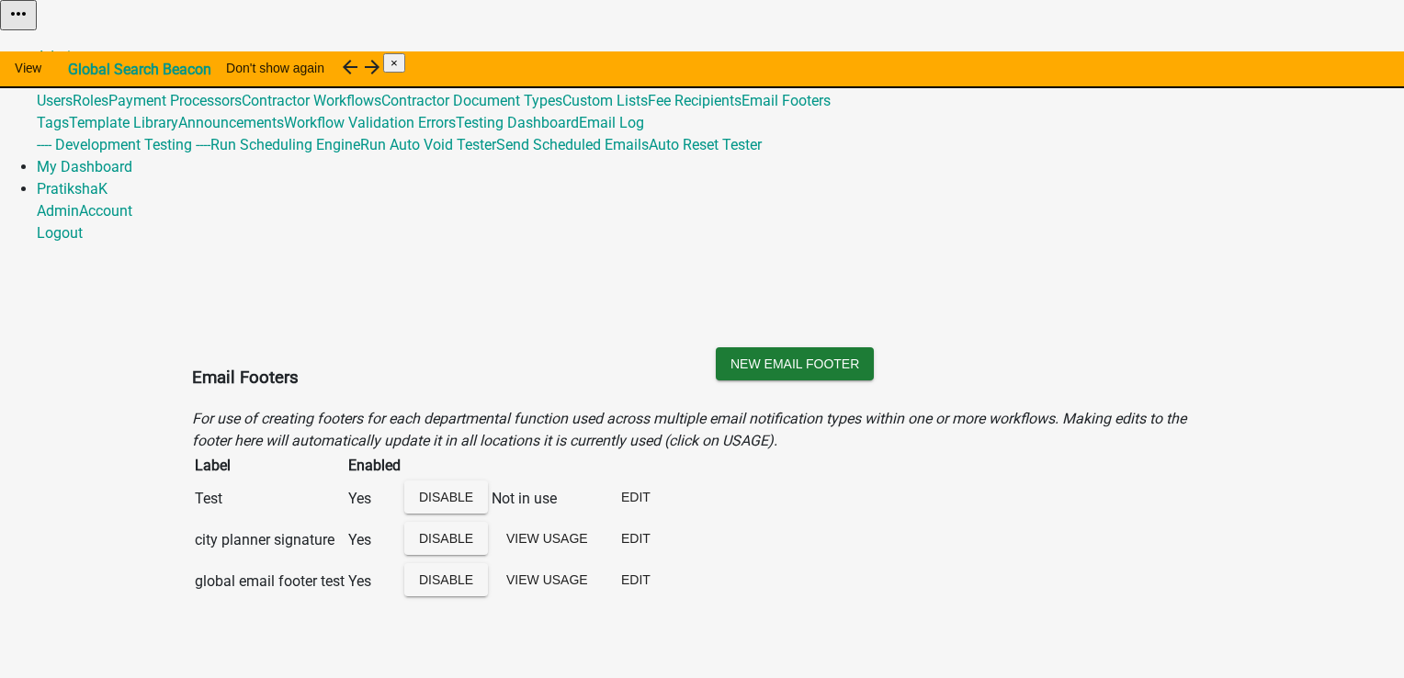
drag, startPoint x: 897, startPoint y: 183, endPoint x: 1083, endPoint y: 184, distance: 186.5
click at [1081, 410] on icon "For use of creating footers for each departmental function used across multiple…" at bounding box center [689, 429] width 994 height 39
click at [488, 480] on button "Disable" at bounding box center [446, 496] width 84 height 33
click at [484, 480] on button "Enable" at bounding box center [444, 496] width 80 height 33
drag, startPoint x: 1130, startPoint y: 725, endPoint x: 371, endPoint y: 181, distance: 933.5
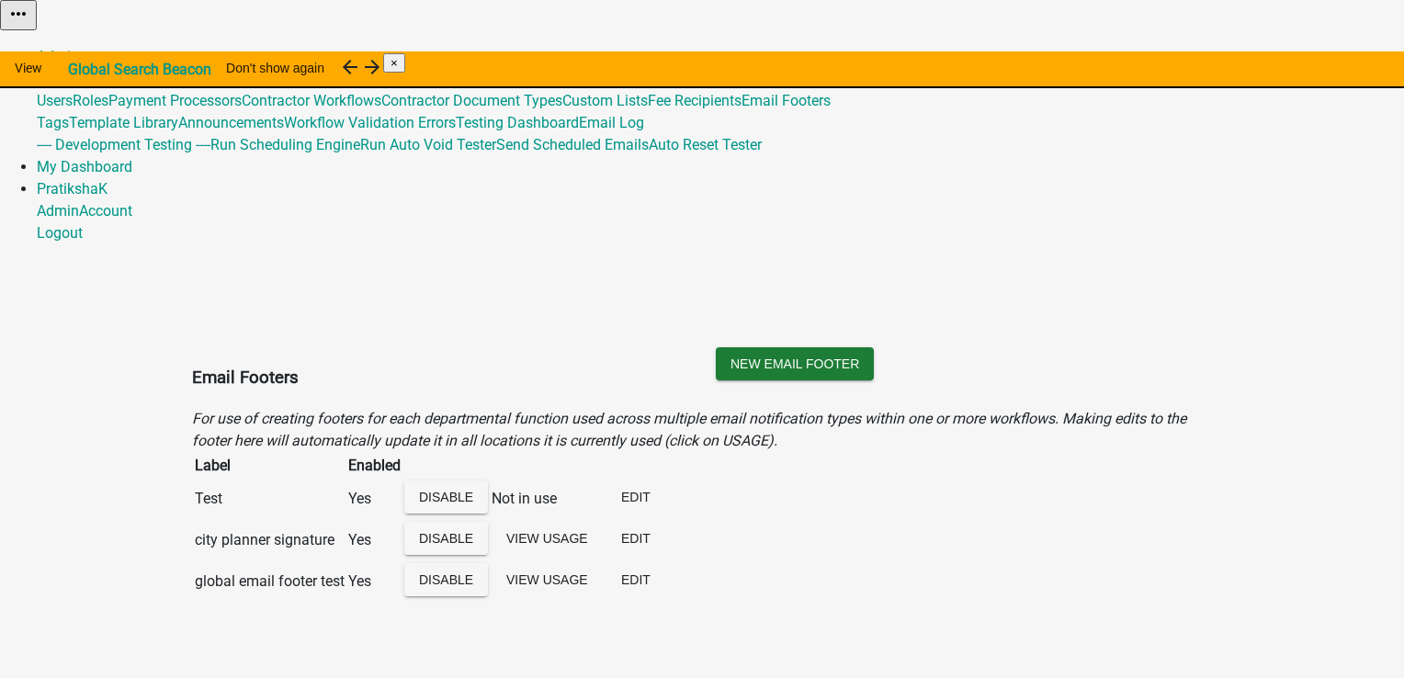
drag, startPoint x: 371, startPoint y: 181, endPoint x: 908, endPoint y: 164, distance: 536.7
click at [908, 347] on div "New Email Footer" at bounding box center [964, 377] width 524 height 61
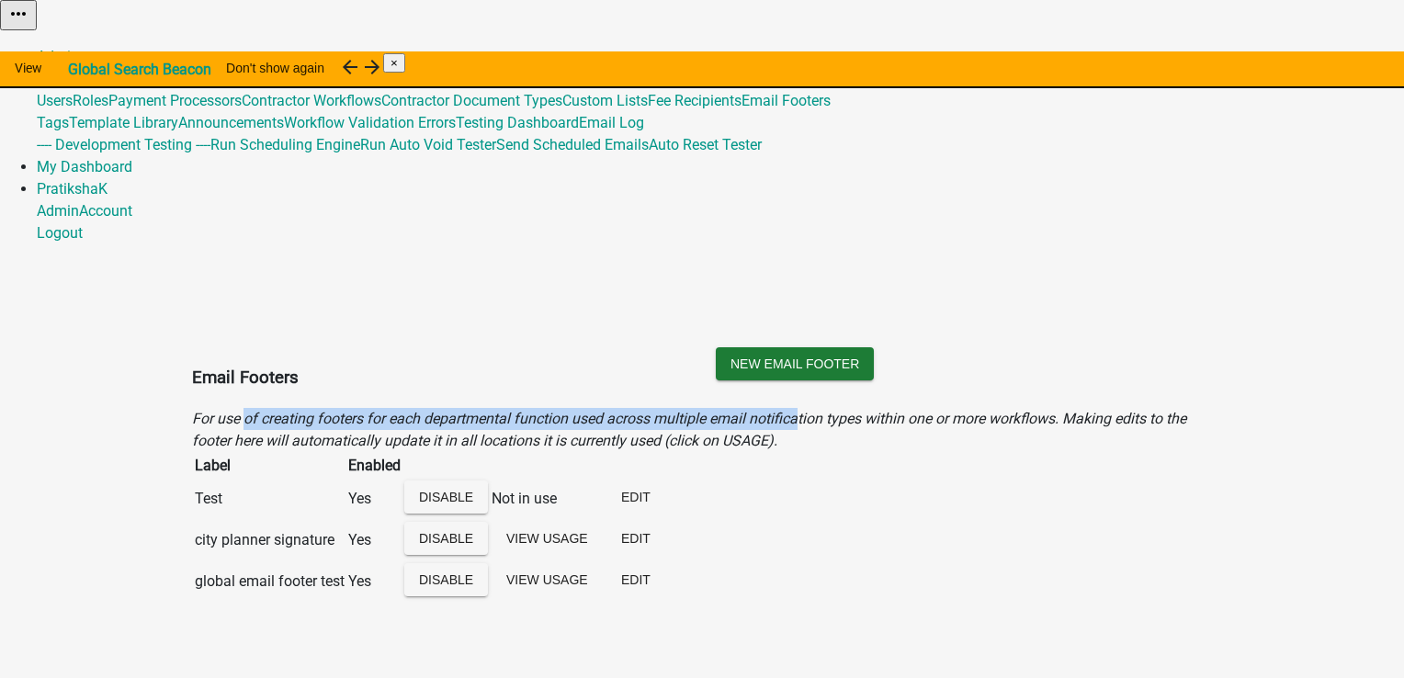
drag, startPoint x: 242, startPoint y: 192, endPoint x: 795, endPoint y: 193, distance: 553.0
click at [795, 410] on icon "For use of creating footers for each departmental function used across multiple…" at bounding box center [689, 429] width 994 height 39
click at [132, 158] on link "My Dashboard" at bounding box center [85, 166] width 96 height 17
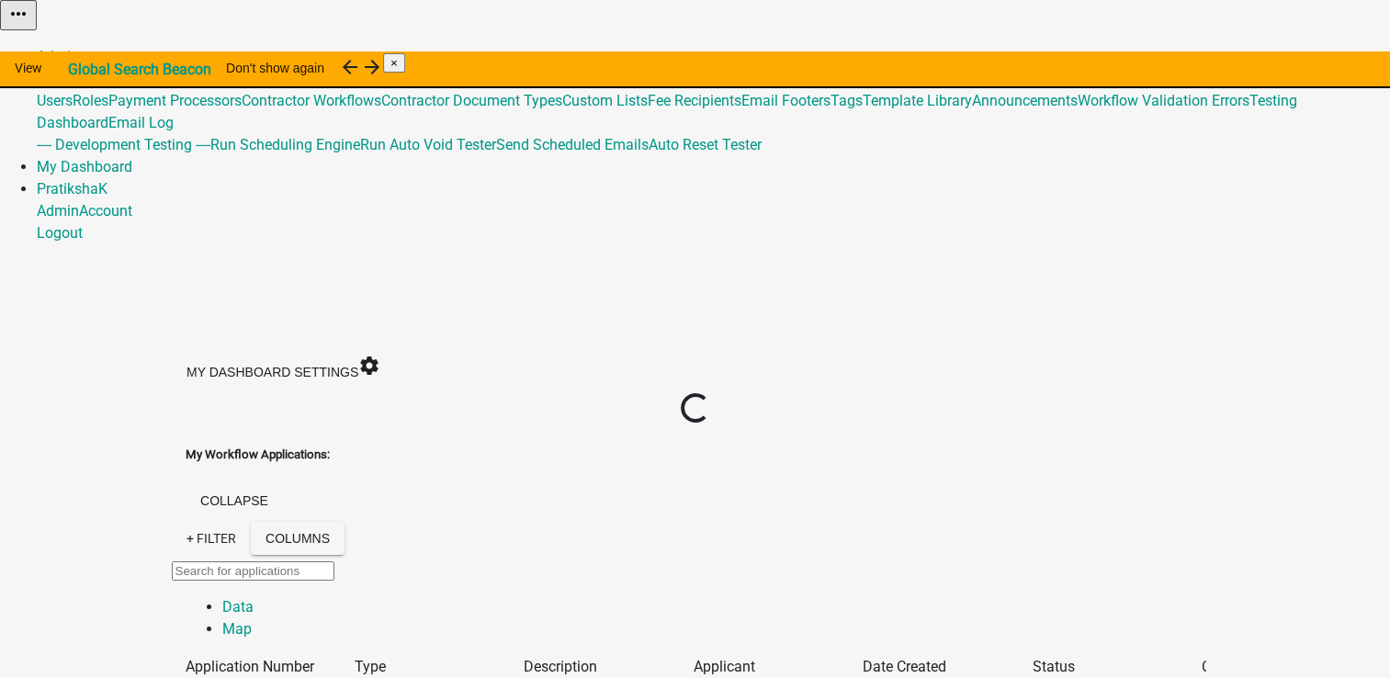
click at [104, 70] on link "Global 487" at bounding box center [70, 78] width 67 height 17
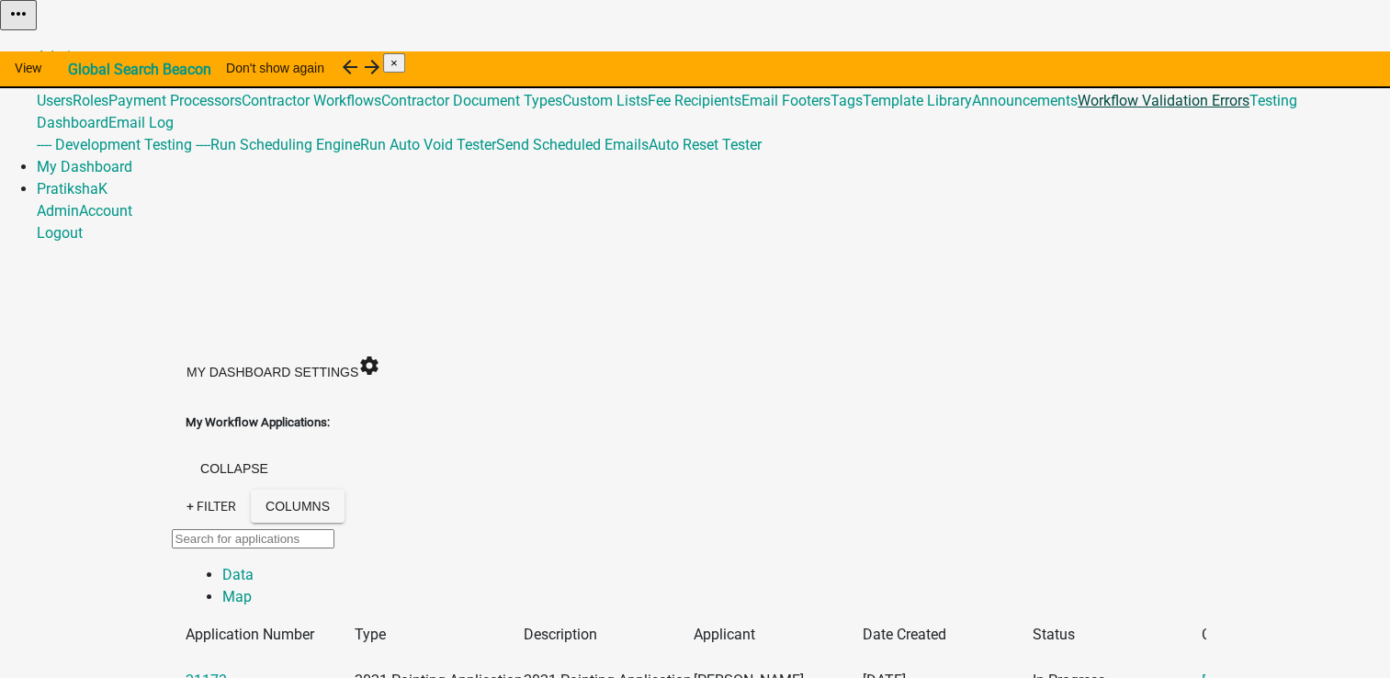
scroll to position [92, 0]
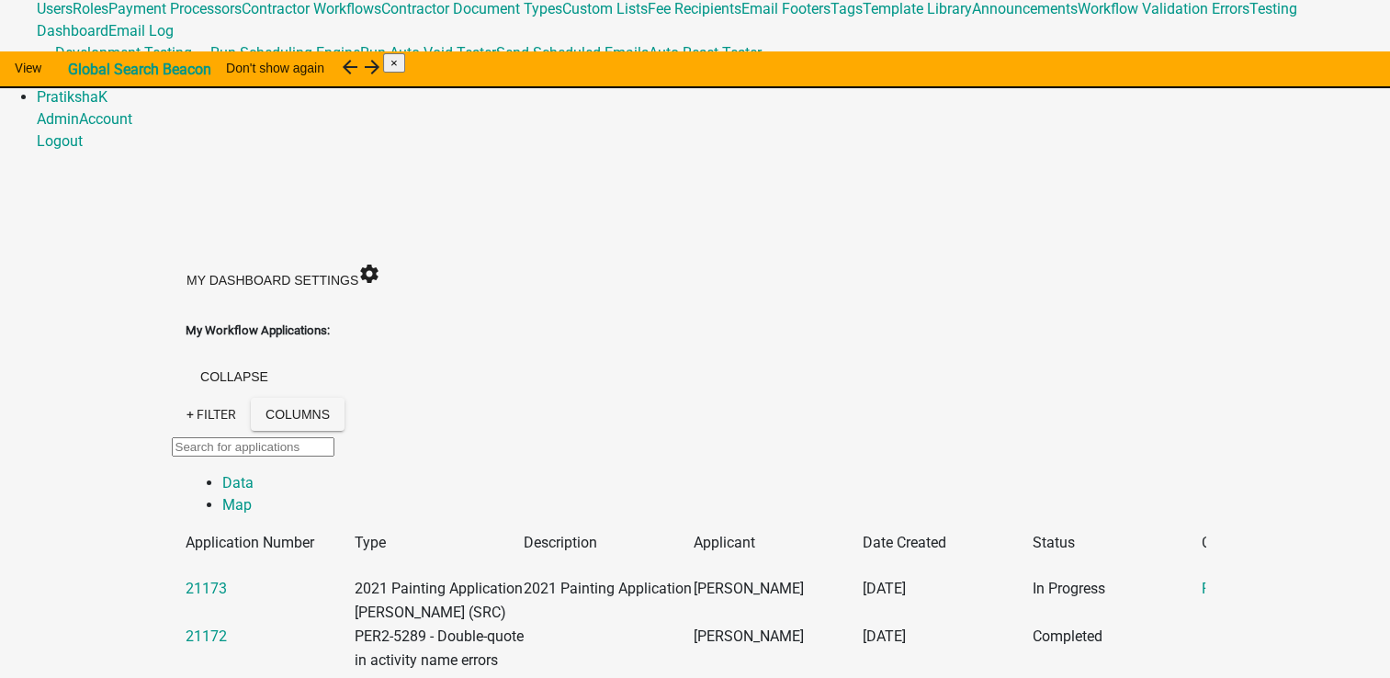
click at [741, 17] on link "Fee Recipients" at bounding box center [695, 8] width 94 height 17
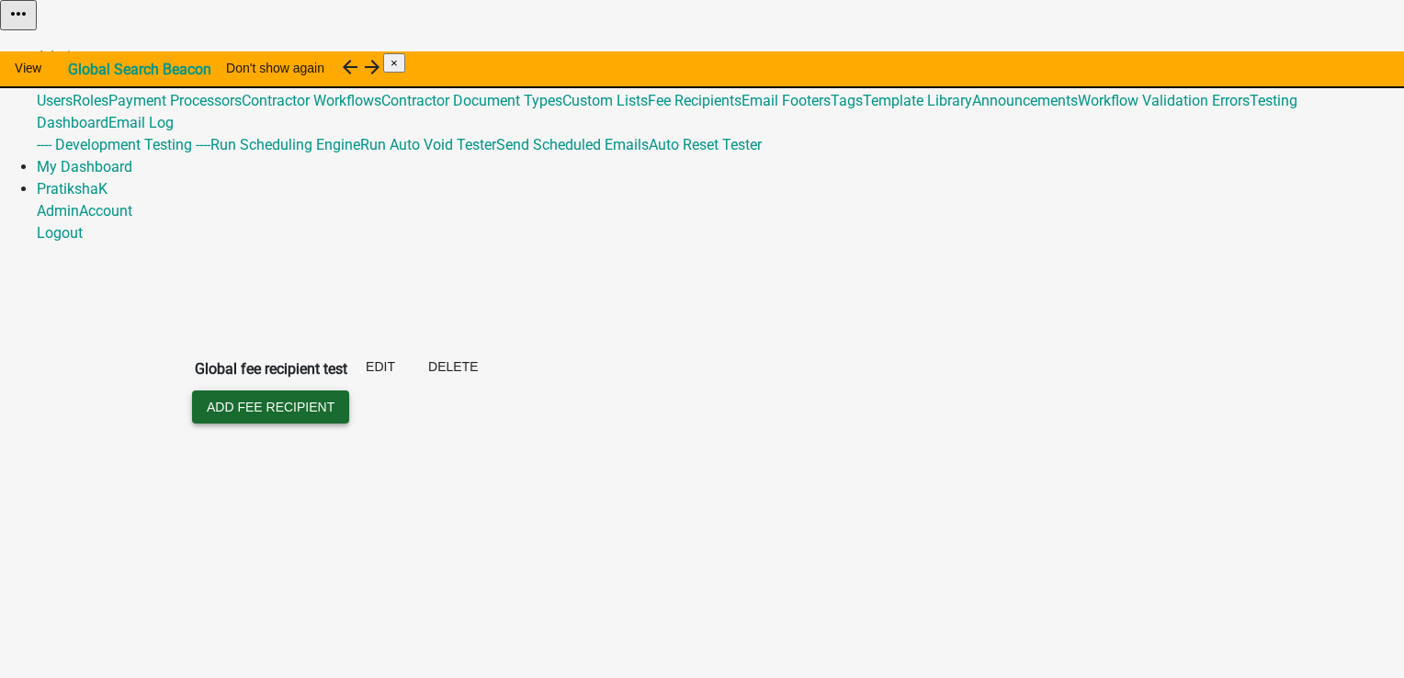
click at [224, 390] on button "Add Fee Recipient" at bounding box center [270, 406] width 157 height 33
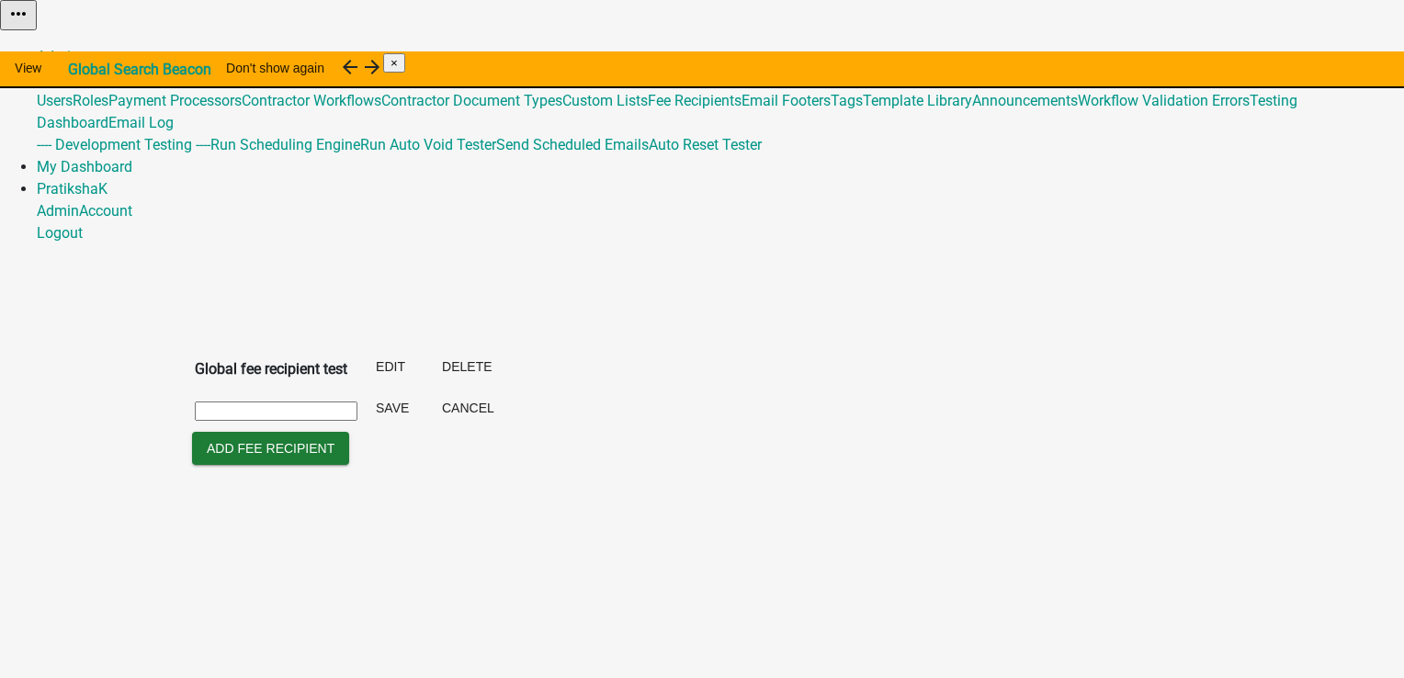
click at [260, 401] on input "text" at bounding box center [276, 410] width 163 height 19
type input "Test"
click at [423, 391] on button "Save" at bounding box center [392, 407] width 62 height 33
click at [410, 350] on button "Edit" at bounding box center [380, 366] width 59 height 33
click at [423, 350] on button "Save" at bounding box center [392, 366] width 62 height 33
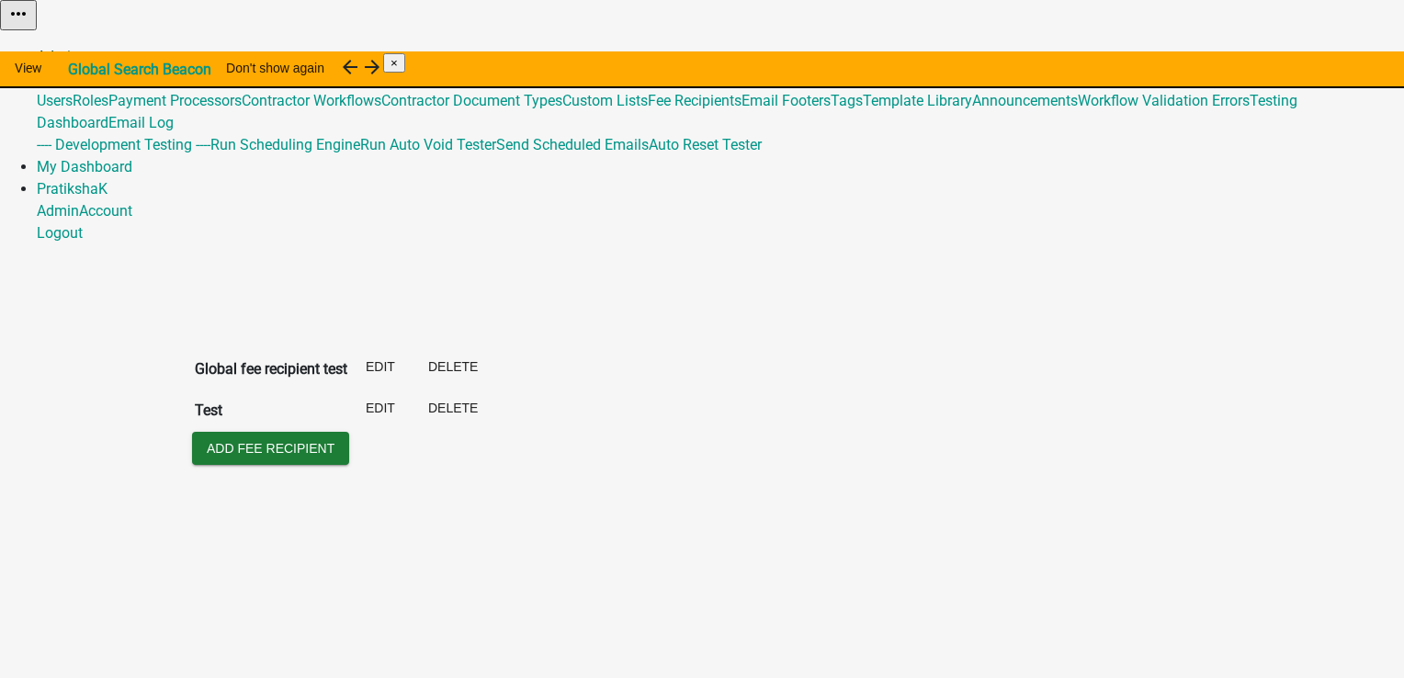
click at [79, 48] on link "Admin" at bounding box center [58, 56] width 42 height 17
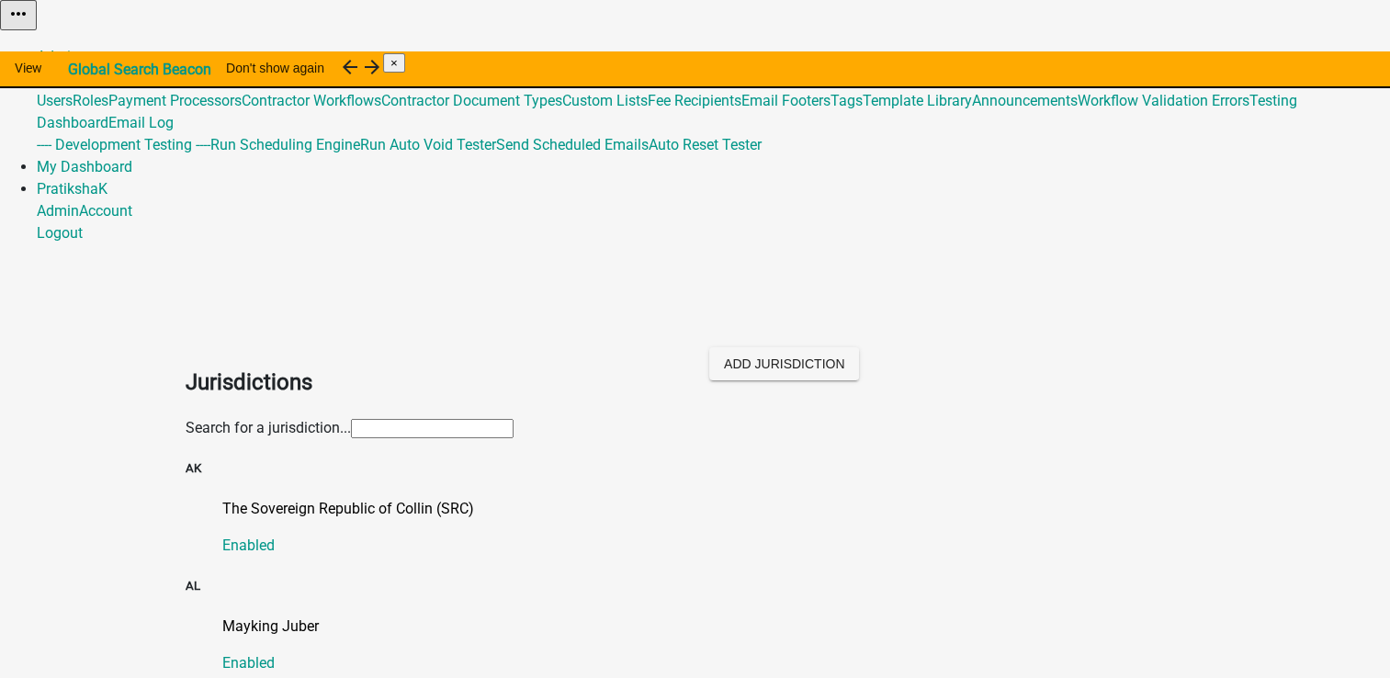
click at [104, 70] on span "487" at bounding box center [91, 78] width 25 height 17
click at [863, 109] on link "Tags" at bounding box center [846, 100] width 32 height 17
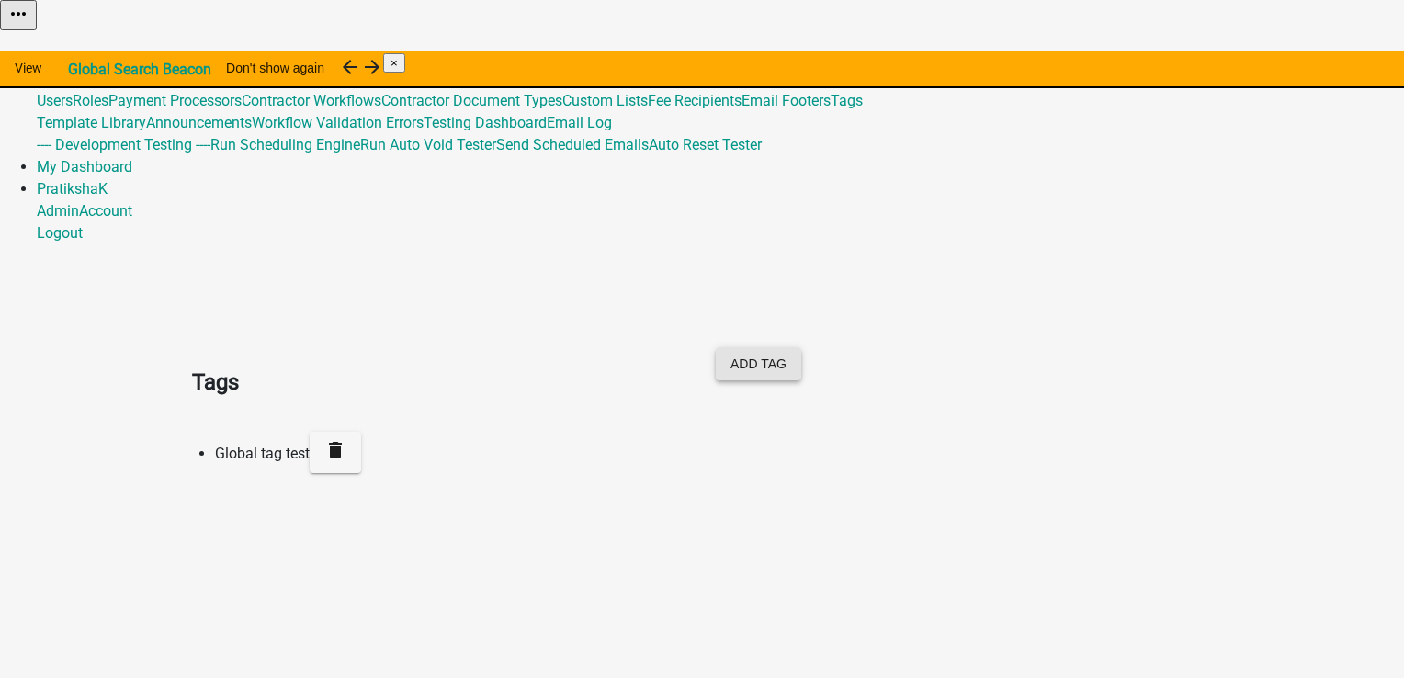
click at [801, 347] on button "Add Tag" at bounding box center [758, 363] width 85 height 33
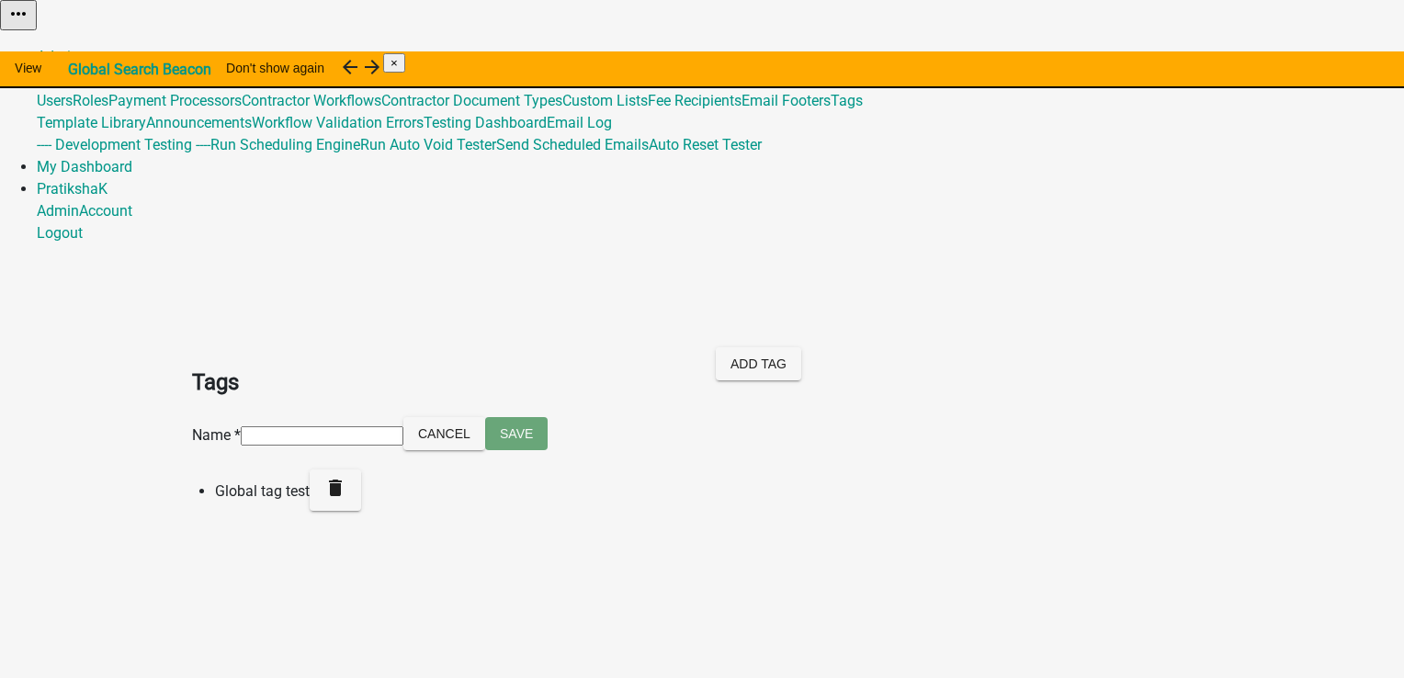
click at [327, 426] on input at bounding box center [322, 435] width 163 height 19
type input "Test tag"
click at [485, 417] on button "Save" at bounding box center [516, 433] width 62 height 33
drag, startPoint x: 1032, startPoint y: 16, endPoint x: 1043, endPoint y: 23, distance: 14.0
click at [79, 48] on link "Admin" at bounding box center [58, 56] width 42 height 17
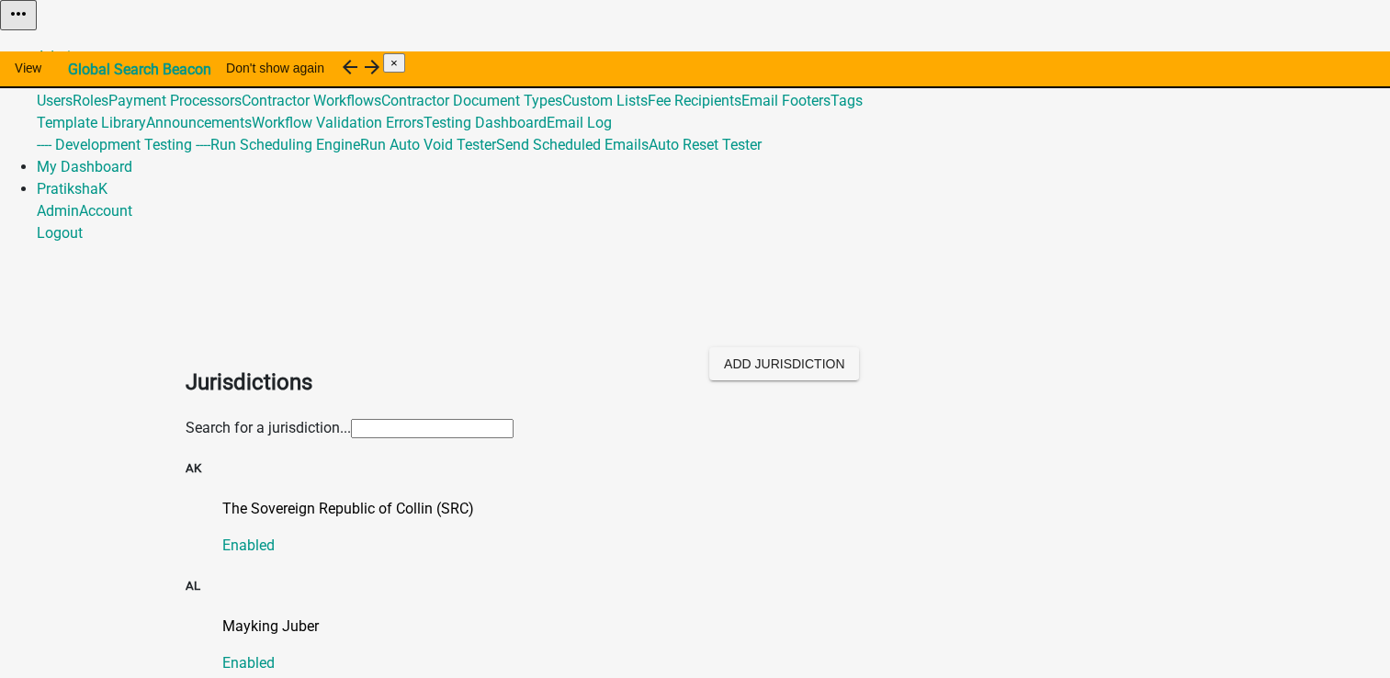
click at [654, 417] on div "Search for a jurisdiction..." at bounding box center [695, 428] width 1047 height 22
click at [351, 419] on input "text" at bounding box center [432, 428] width 163 height 19
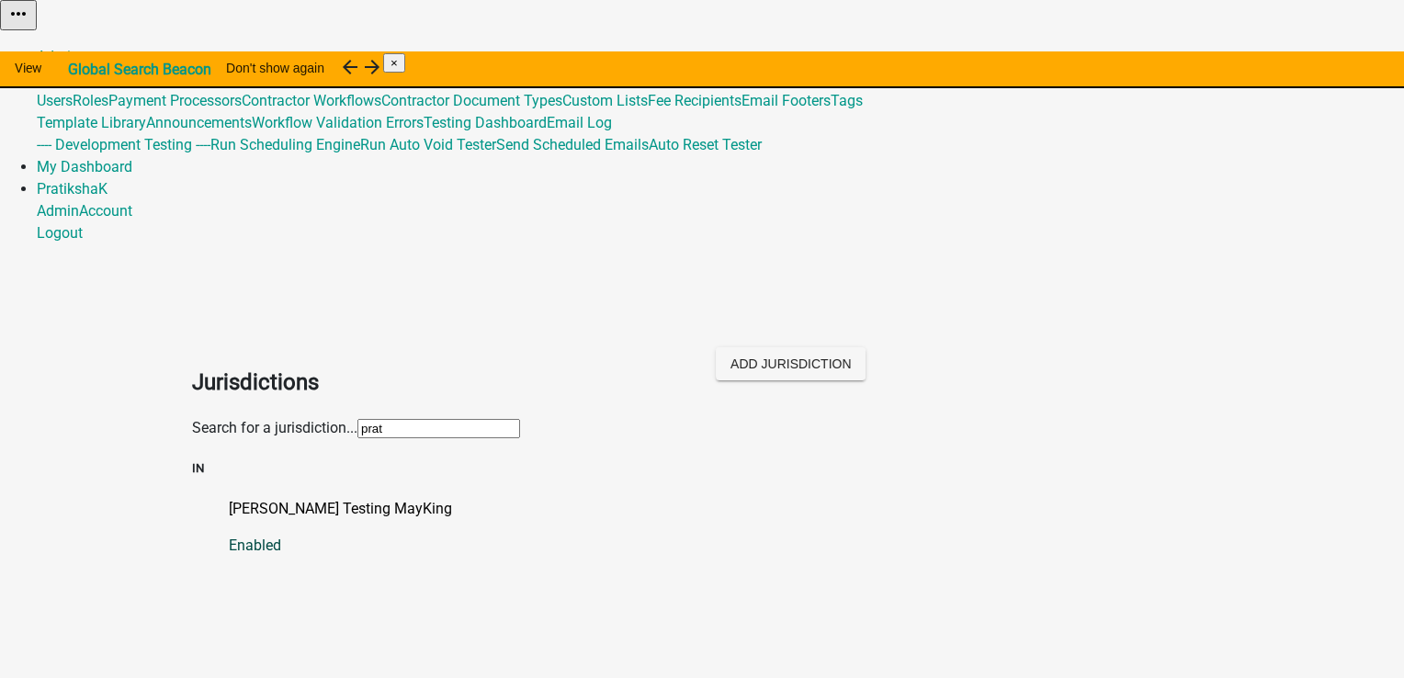
type input "prat"
click at [295, 498] on link "Pratiksha Testing MayKing Enabled" at bounding box center [720, 527] width 983 height 59
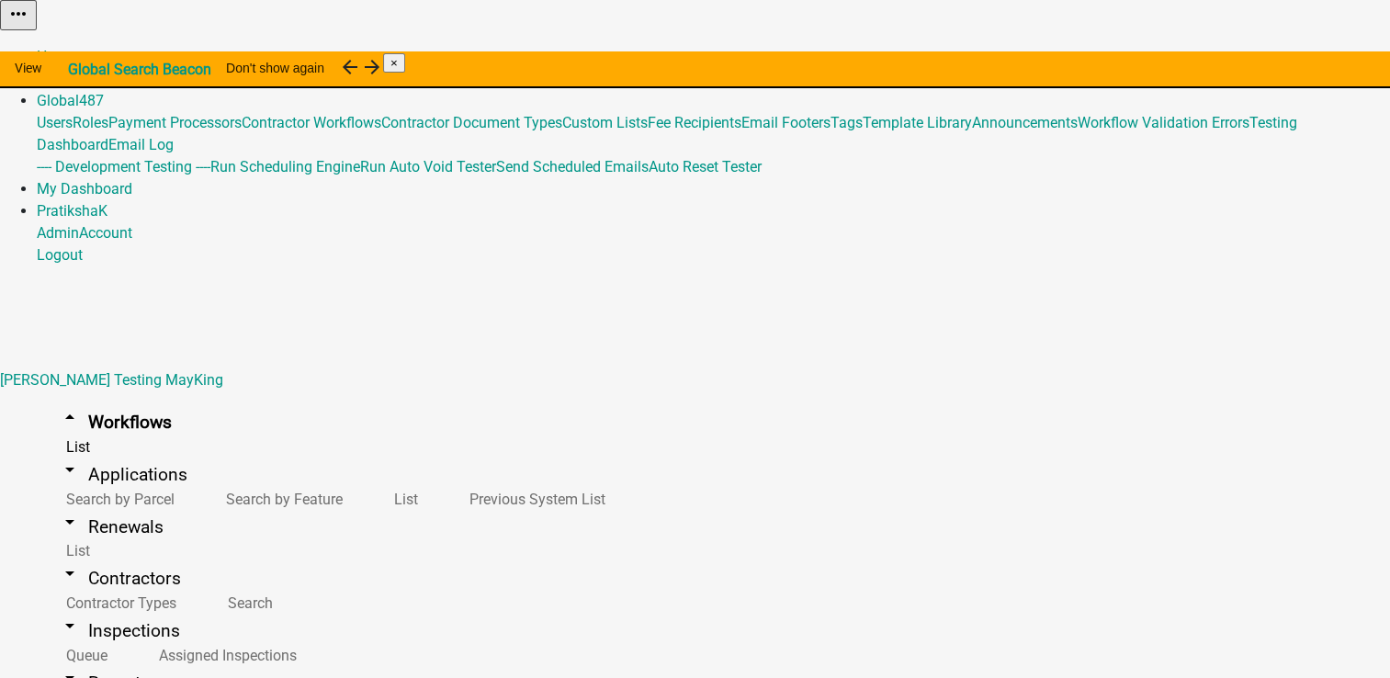
scroll to position [22, 0]
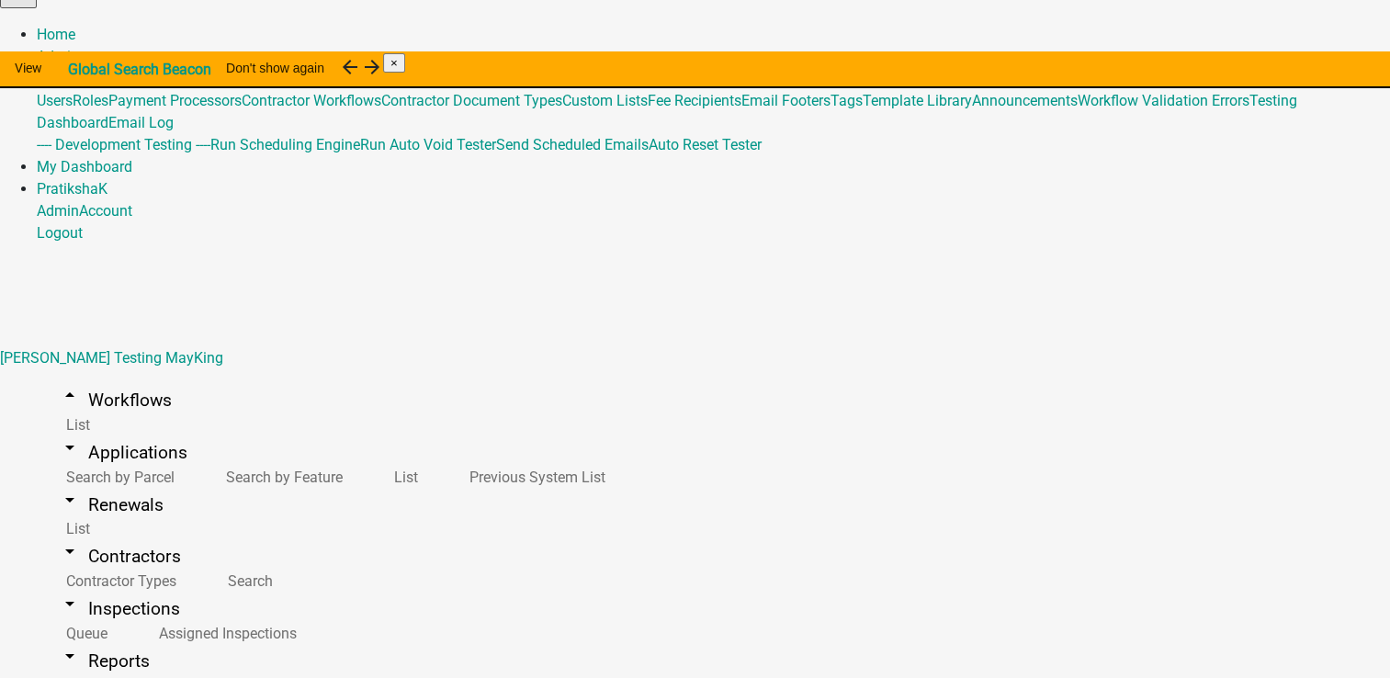
type input "test"
drag, startPoint x: 357, startPoint y: 233, endPoint x: 235, endPoint y: 242, distance: 122.4
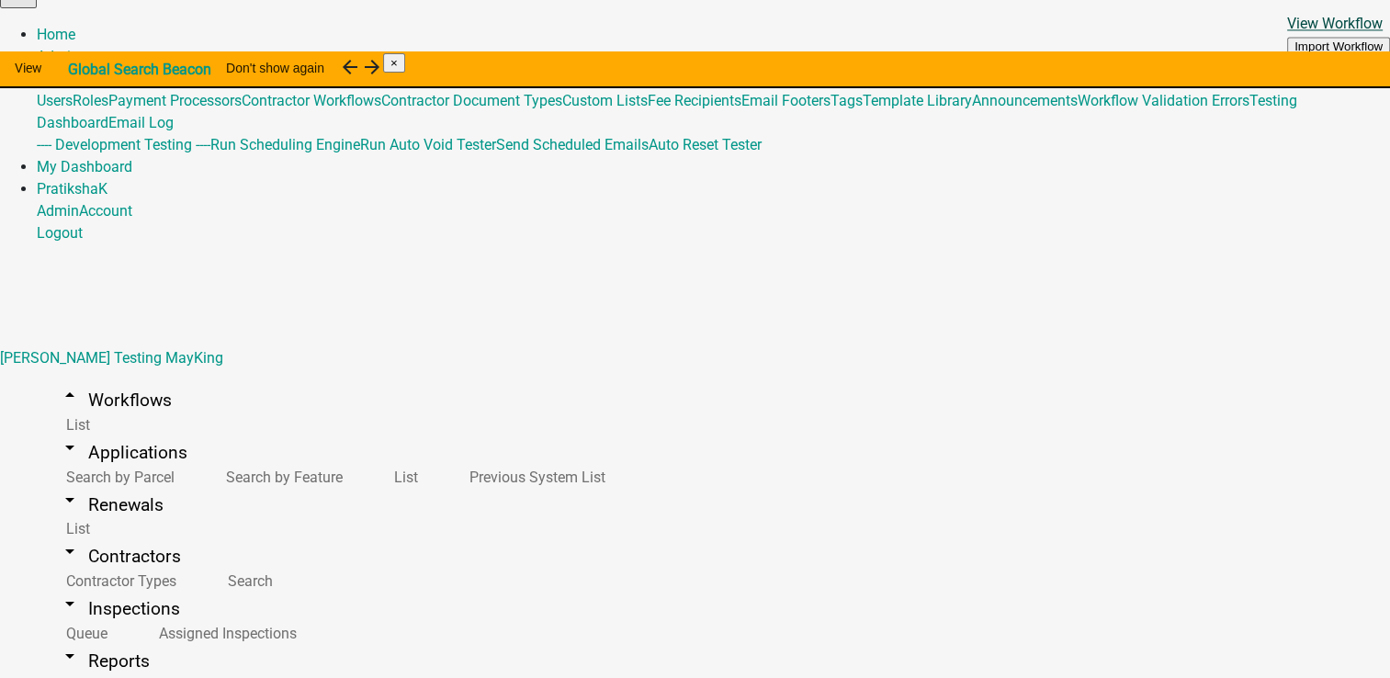
click at [1287, 32] on link "View Workflow" at bounding box center [1335, 23] width 96 height 17
click at [104, 70] on link "Global 487" at bounding box center [70, 78] width 67 height 17
click at [79, 48] on link "Admin" at bounding box center [58, 56] width 42 height 17
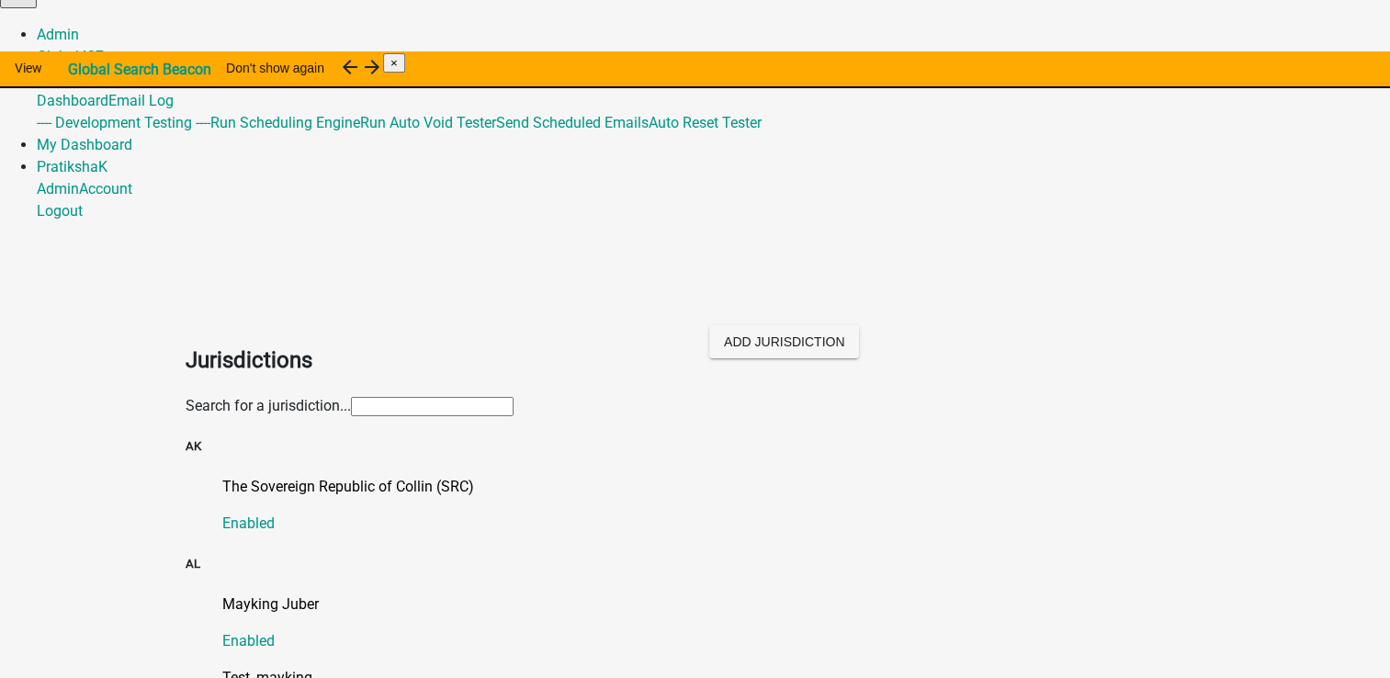
click at [469, 397] on input "text" at bounding box center [432, 406] width 163 height 19
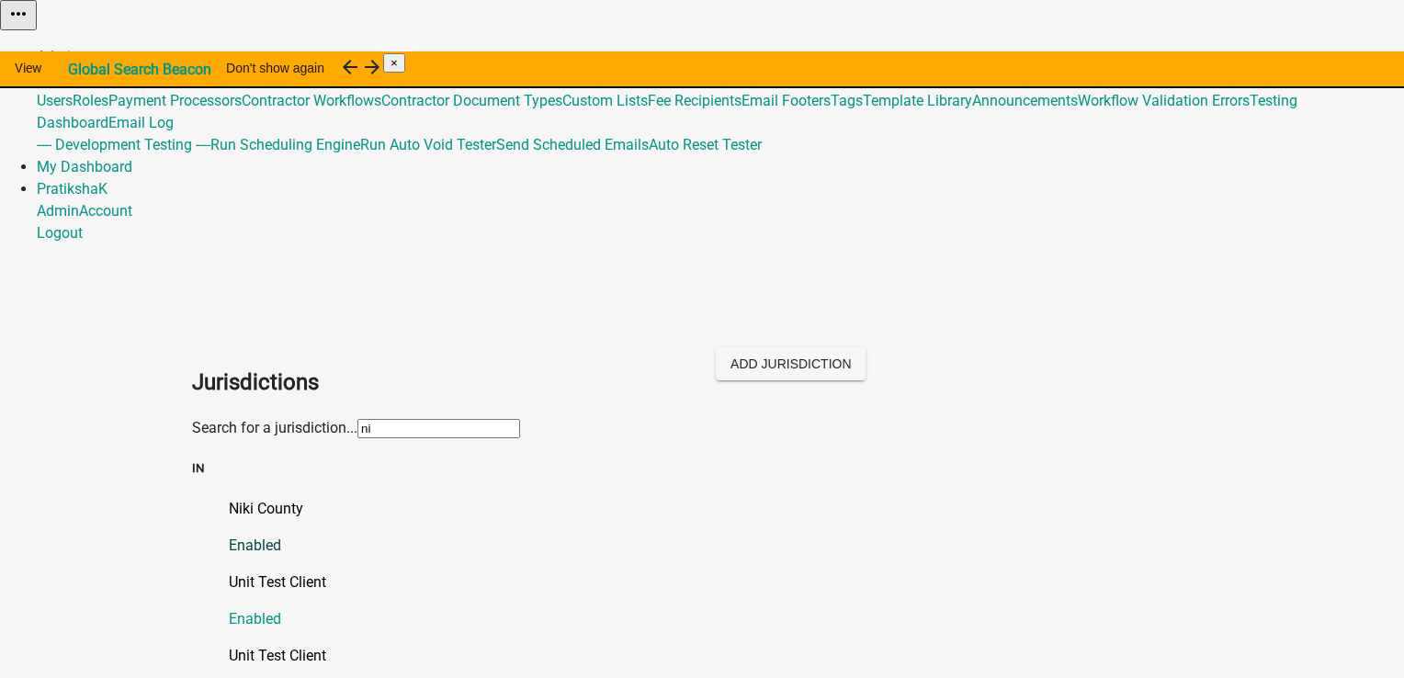
type input "ni"
click at [279, 498] on p "Niki County" at bounding box center [720, 509] width 983 height 22
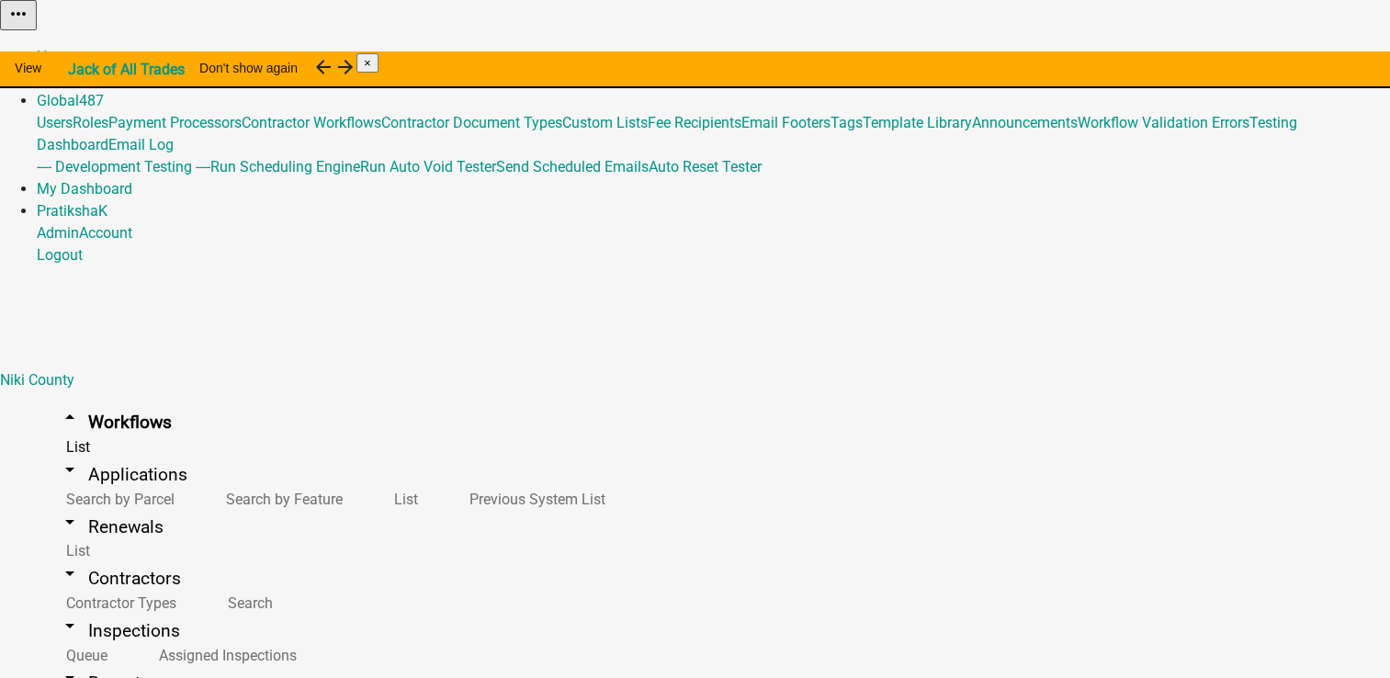
click at [79, 70] on link "Admin" at bounding box center [58, 78] width 42 height 17
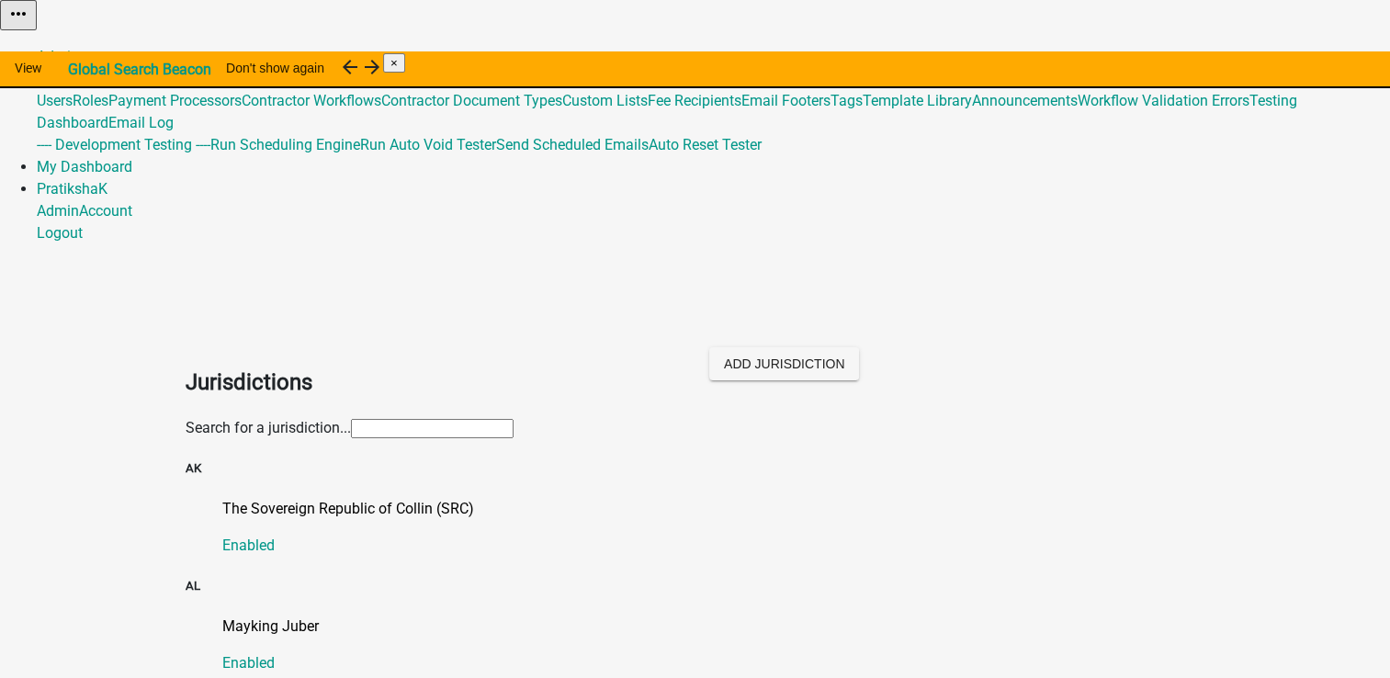
click at [513, 419] on input "text" at bounding box center [432, 428] width 163 height 19
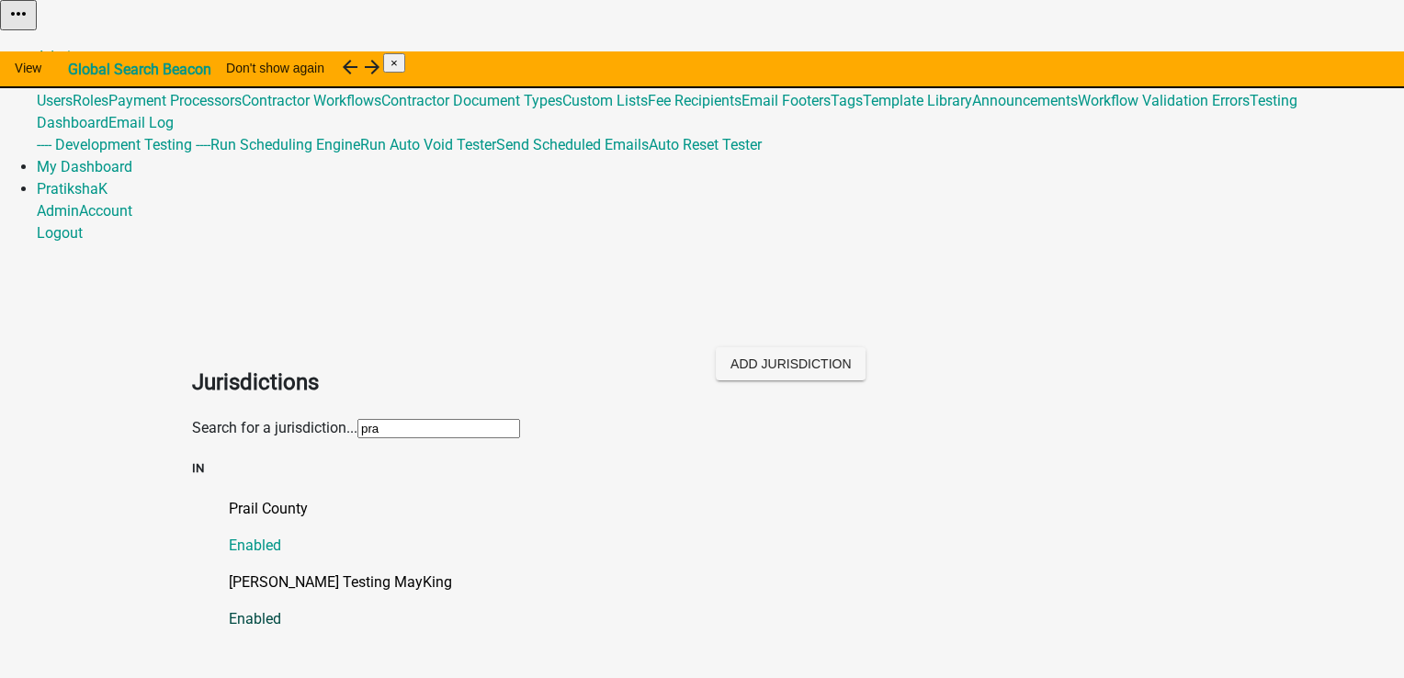
type input "pra"
click at [356, 571] on p "Pratiksha Testing MayKing" at bounding box center [720, 582] width 983 height 22
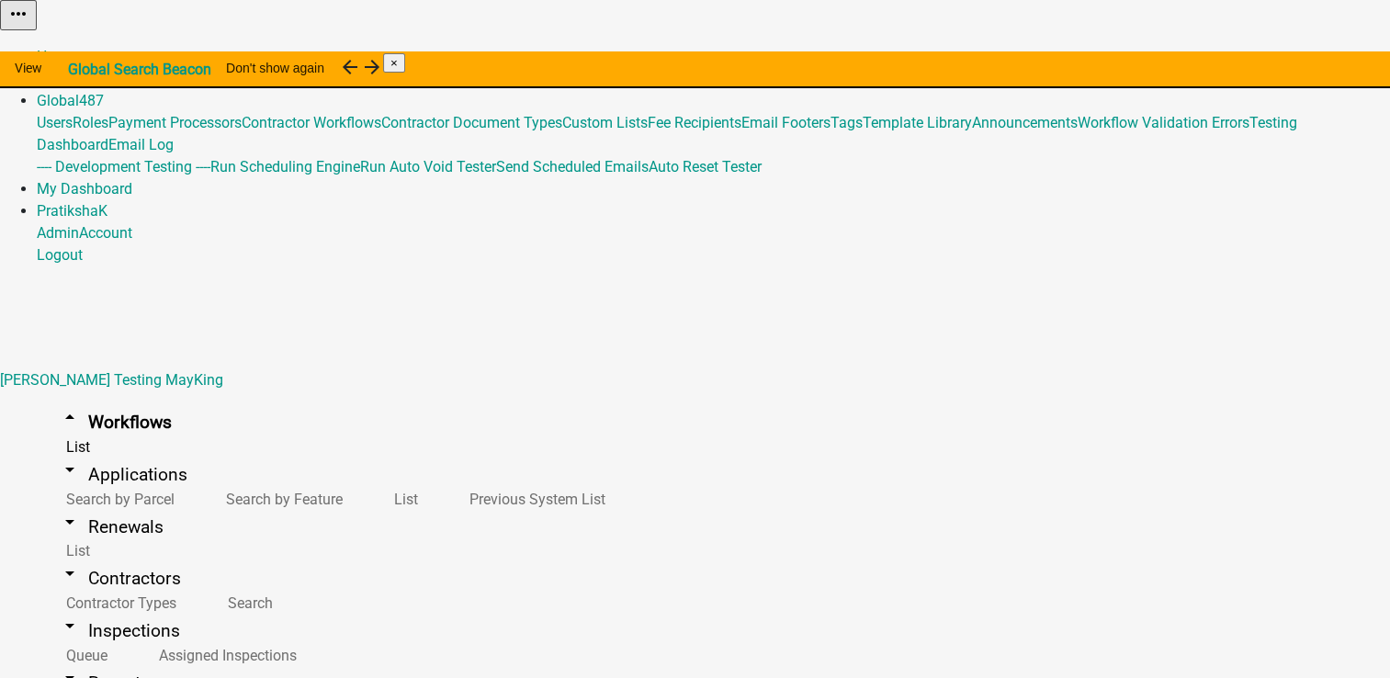
click at [1205, 56] on button "Copy" at bounding box center [1183, 46] width 43 height 19
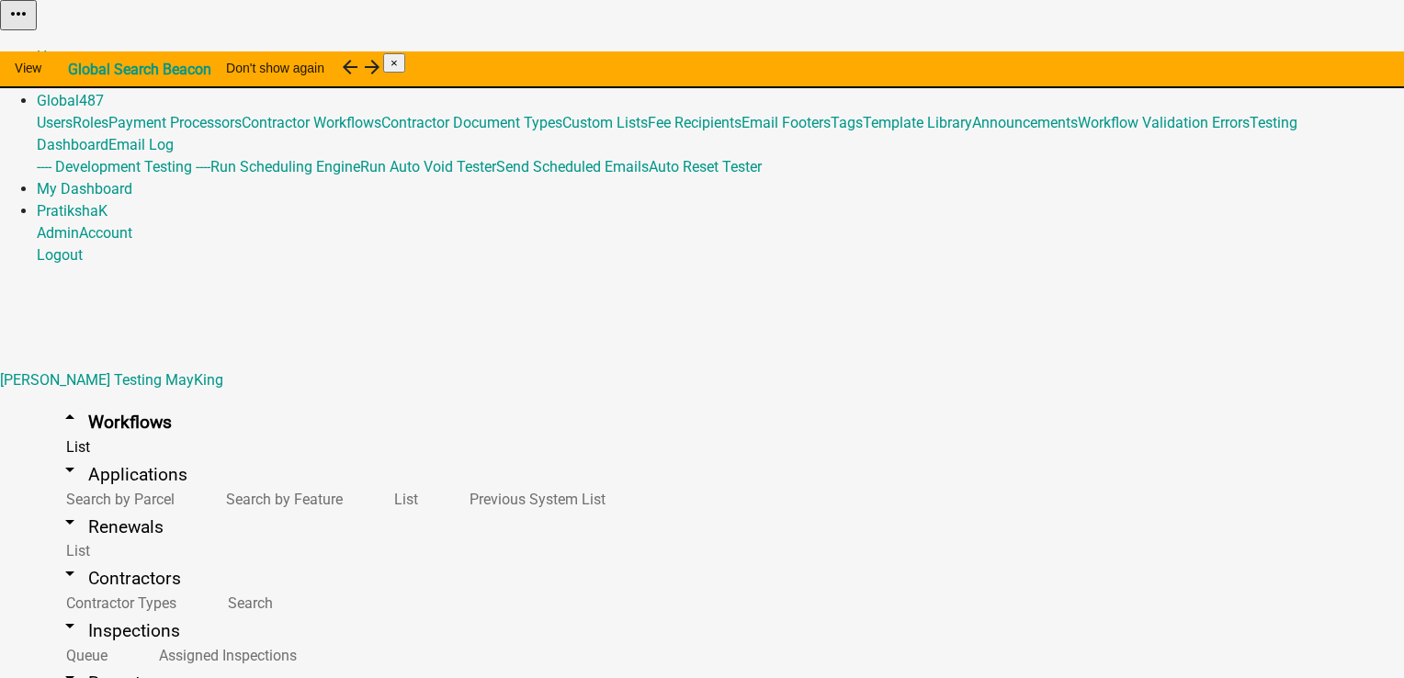
type input "Copy Of - Copy Of - 3013 - Multiple Parcel Testing check for new template test"
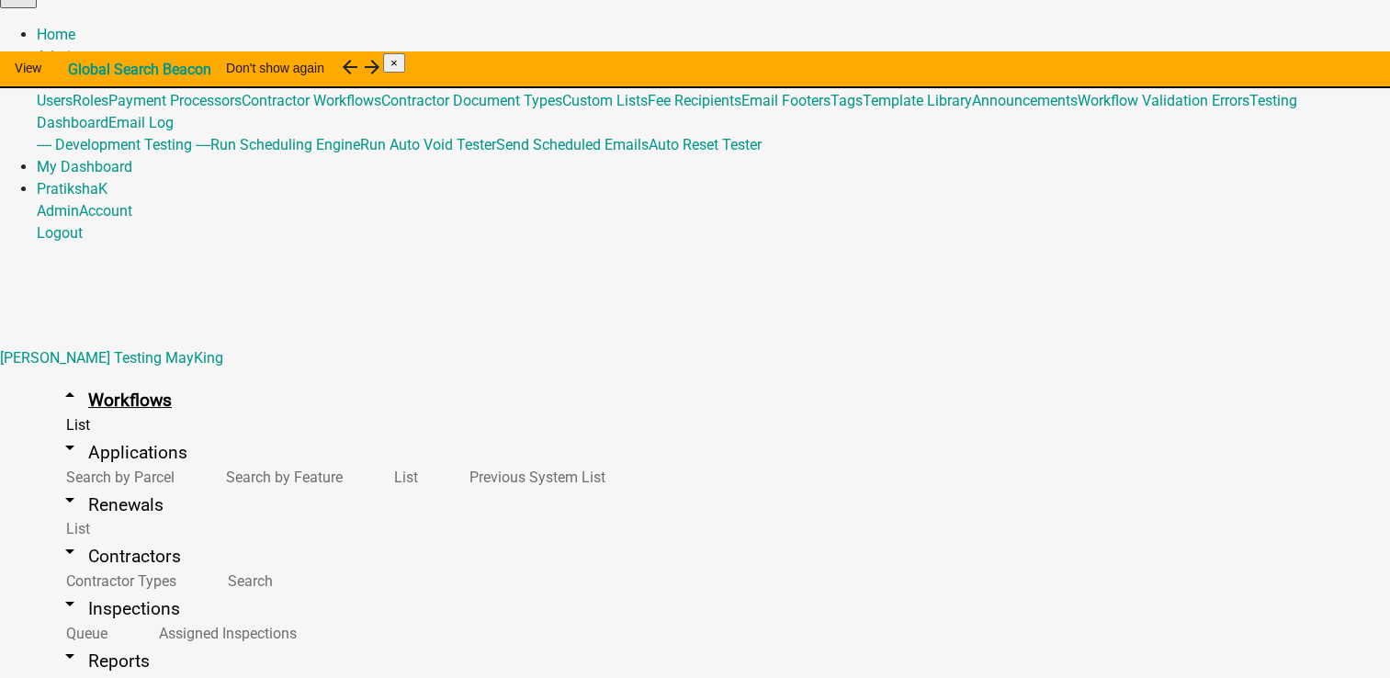
click at [96, 378] on link "arrow_drop_up Workflows" at bounding box center [115, 399] width 157 height 43
click at [102, 378] on link "arrow_drop_up Workflows" at bounding box center [115, 399] width 157 height 43
click at [101, 431] on link "arrow_drop_down Applications" at bounding box center [123, 452] width 173 height 43
click at [97, 378] on link "arrow_drop_down Workflows" at bounding box center [115, 399] width 157 height 43
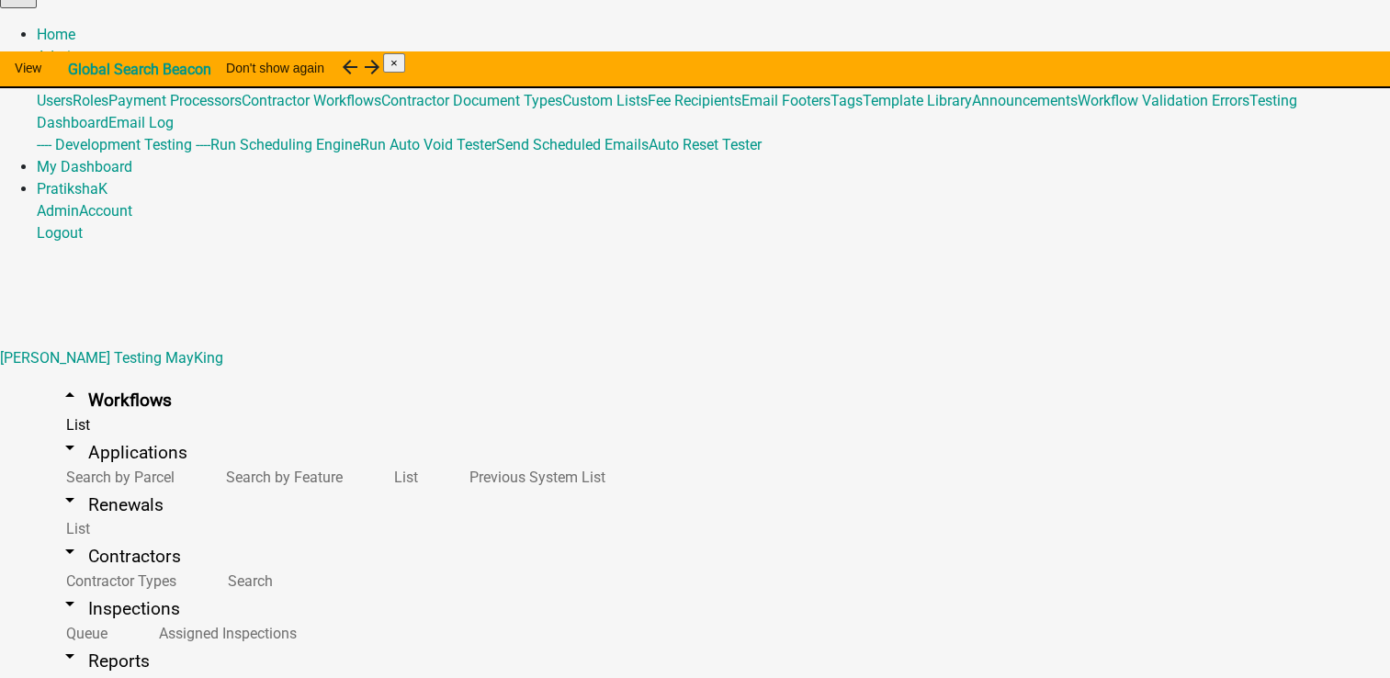
click at [115, 483] on link "arrow_drop_down Renewals" at bounding box center [111, 504] width 149 height 43
click at [112, 431] on link "arrow_drop_down Applications" at bounding box center [123, 452] width 173 height 43
click at [74, 378] on link "arrow_drop_down Workflows" at bounding box center [115, 399] width 157 height 43
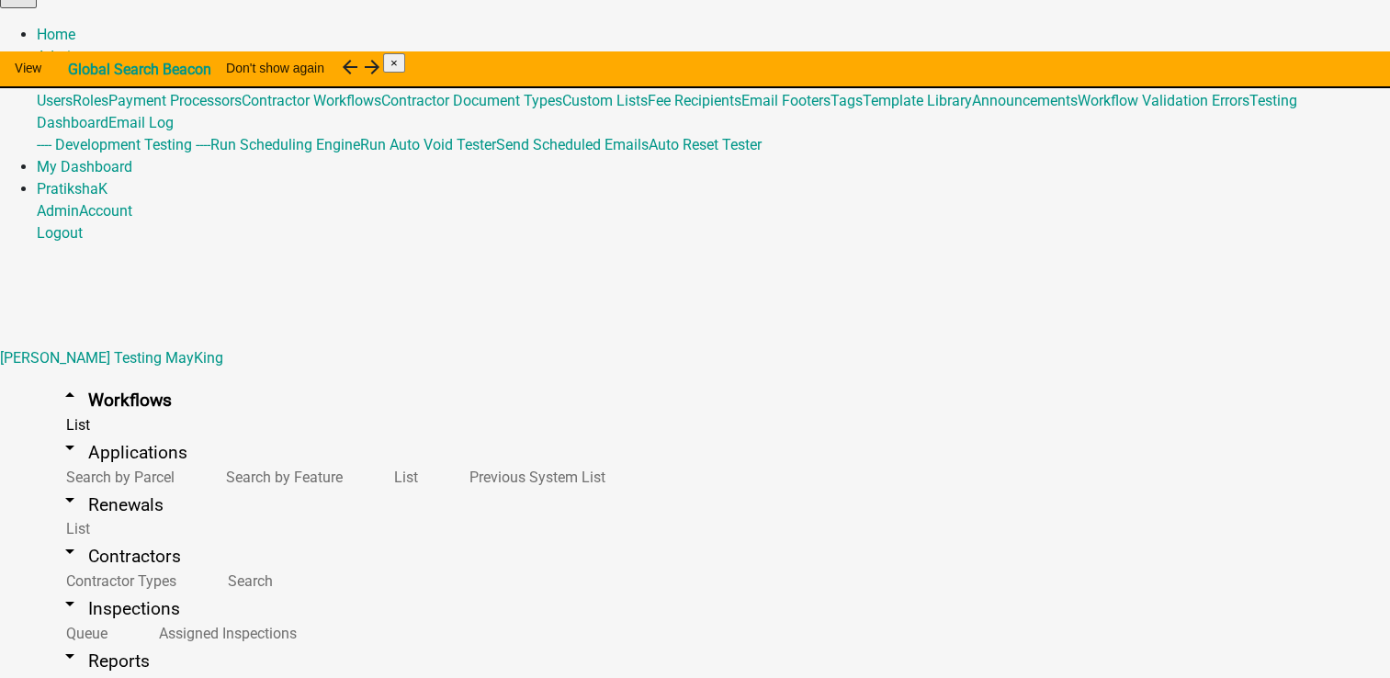
click at [1205, 34] on button "Copy" at bounding box center [1183, 24] width 43 height 19
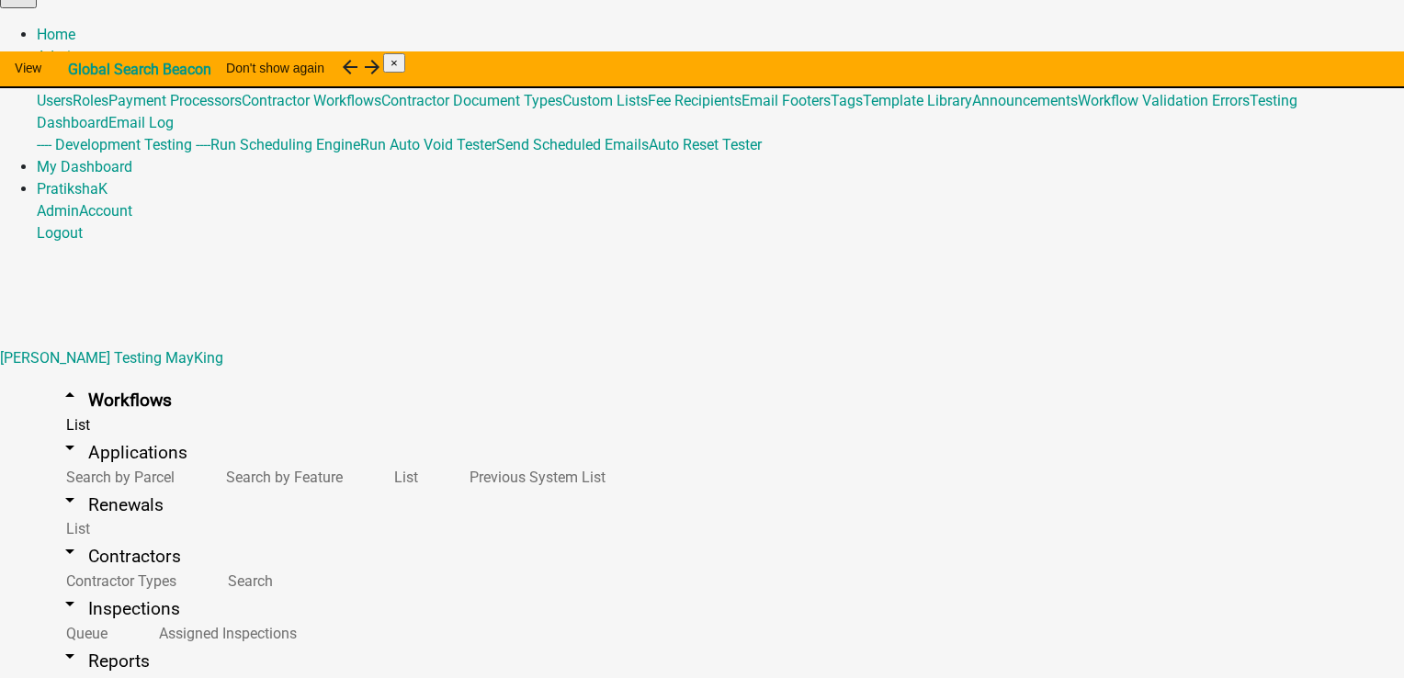
type input "Copy Of - Copy Of - 3013 - Multiple Parcel Testing check for new template test …"
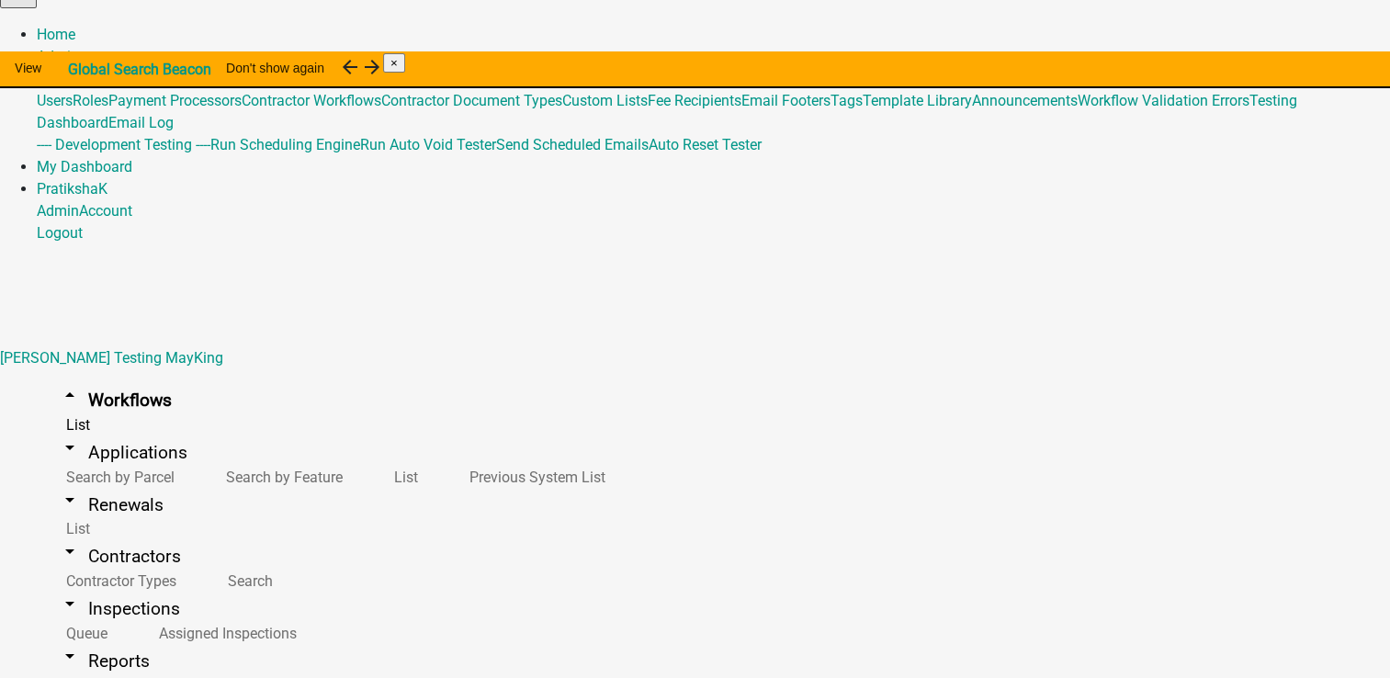
click at [79, 48] on link "Admin" at bounding box center [58, 56] width 42 height 17
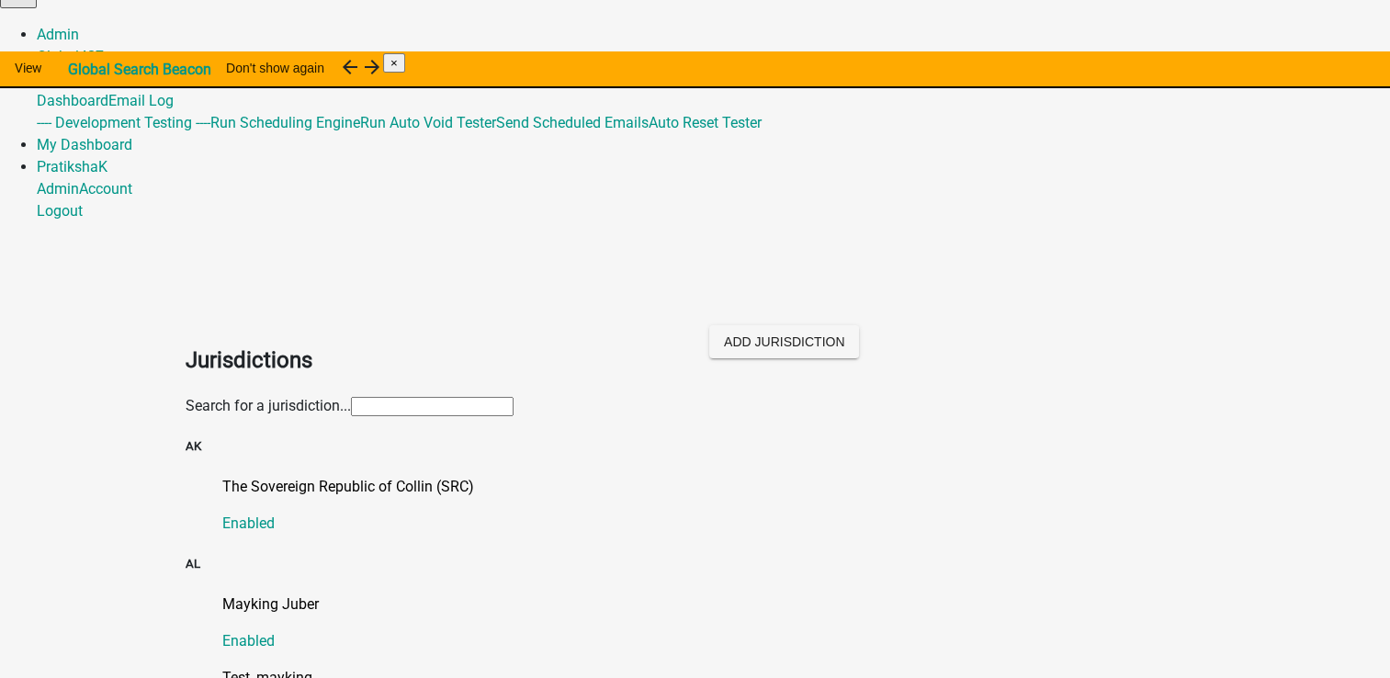
click at [351, 397] on input "text" at bounding box center [432, 406] width 163 height 19
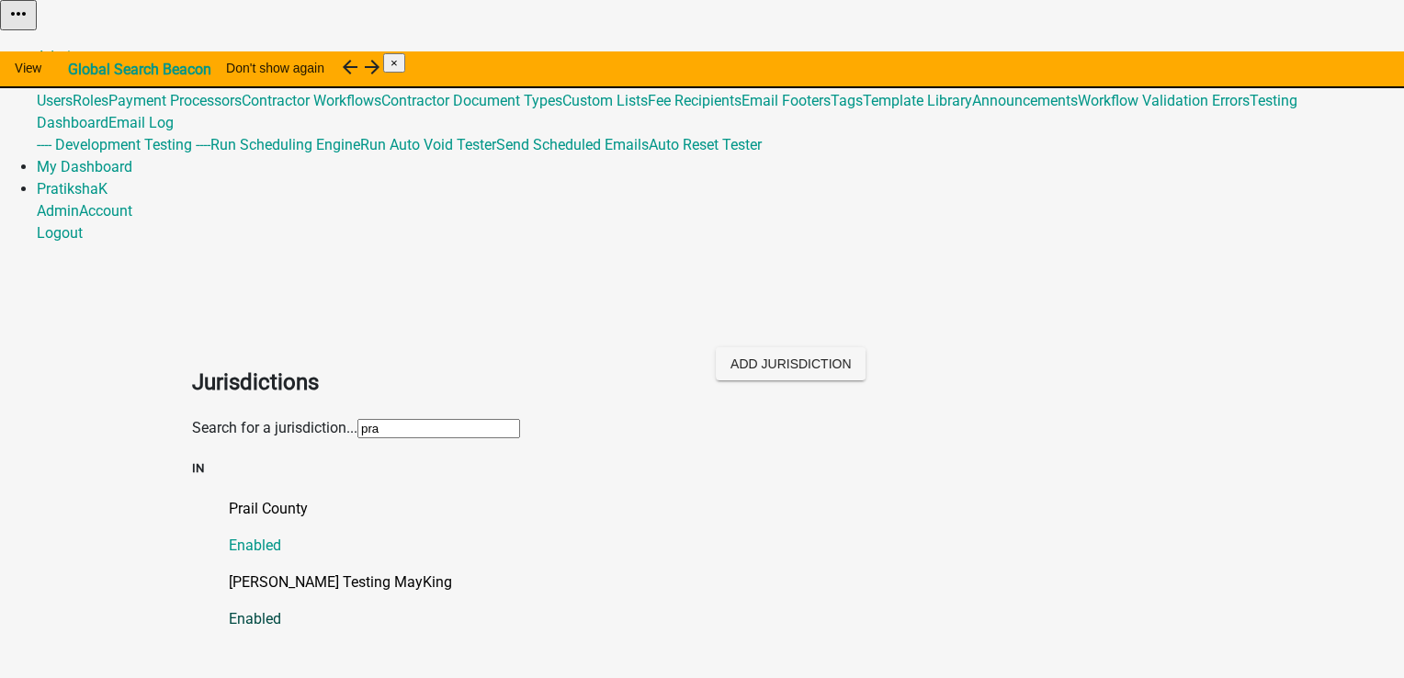
type input "pra"
click at [329, 571] on link "Pratiksha Testing MayKing Enabled" at bounding box center [720, 600] width 983 height 59
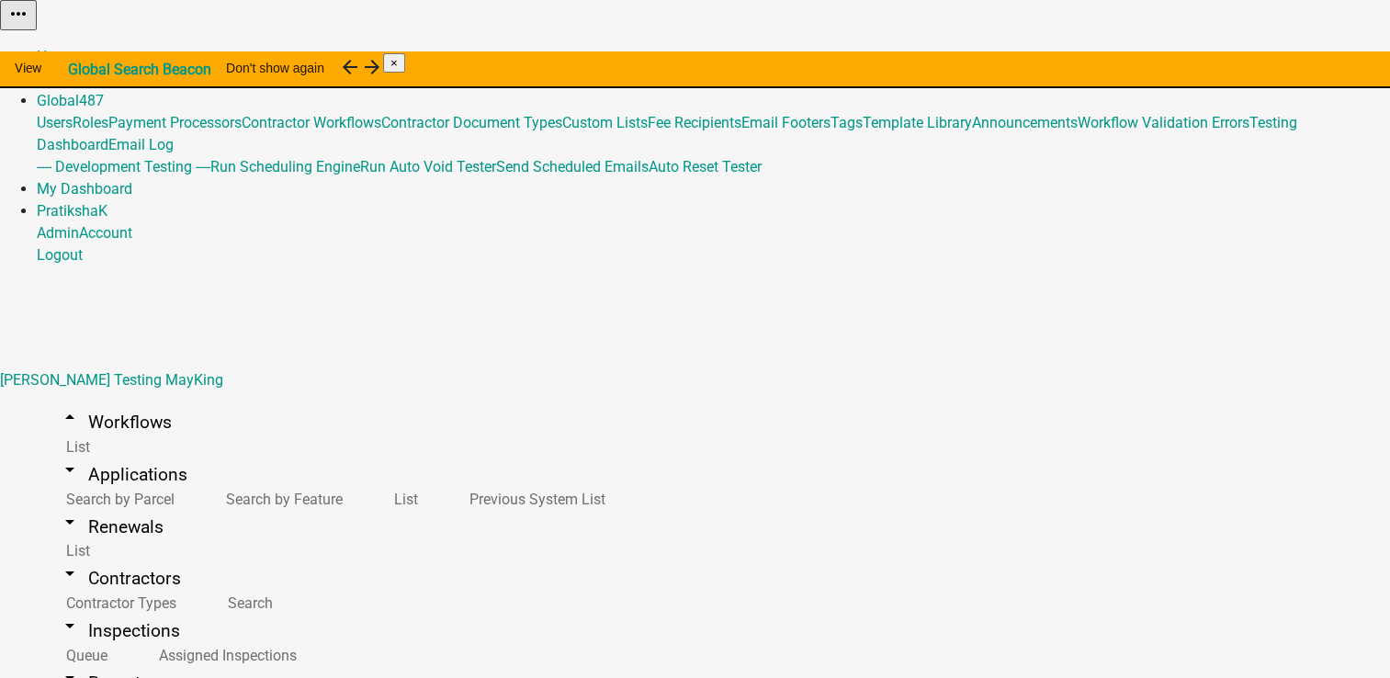
type input "p"
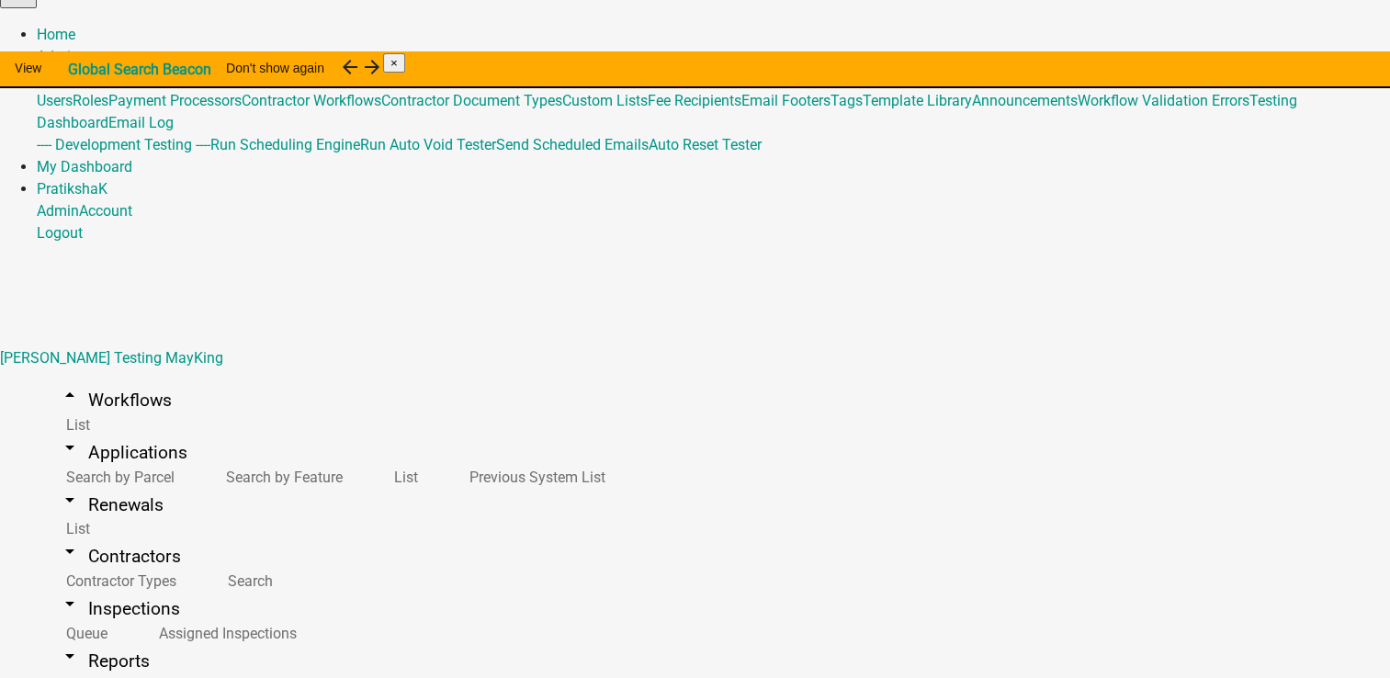
type input "template"
click at [100, 378] on link "arrow_drop_up Workflows" at bounding box center [115, 399] width 157 height 43
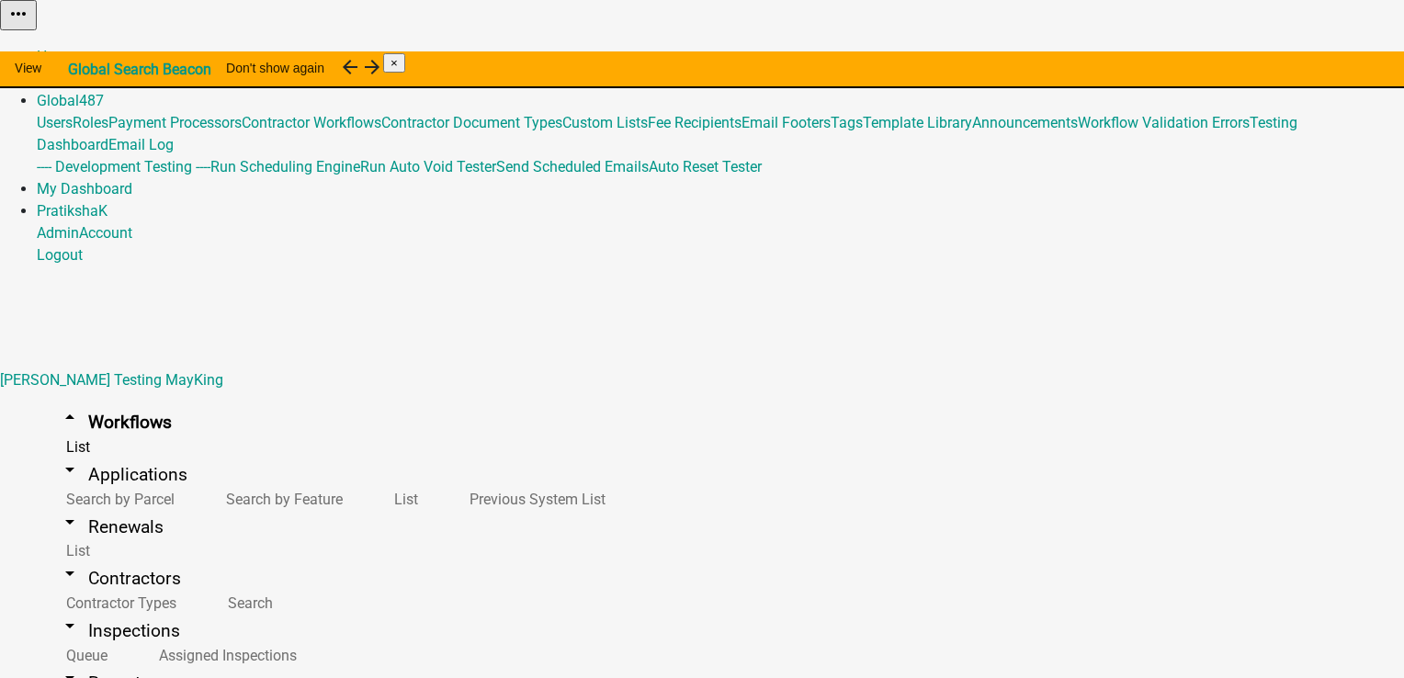
drag, startPoint x: 536, startPoint y: 282, endPoint x: 677, endPoint y: 282, distance: 140.5
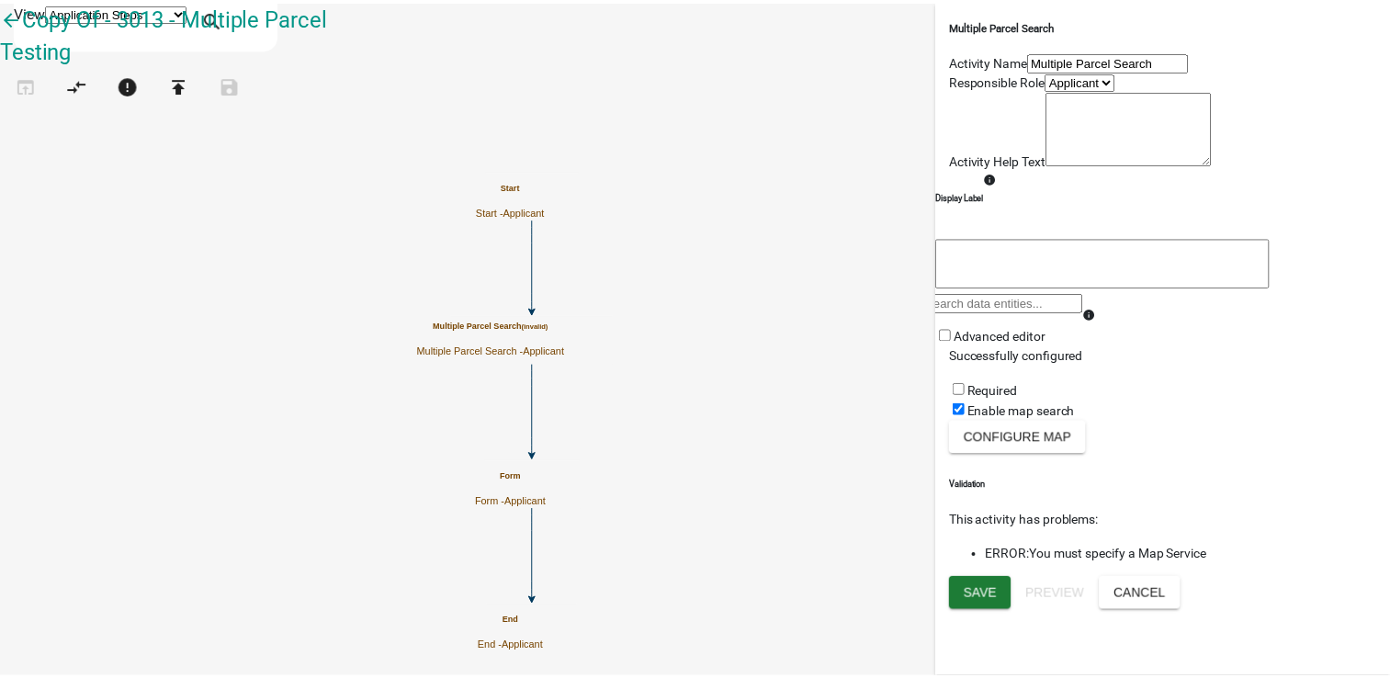
scroll to position [156, 0]
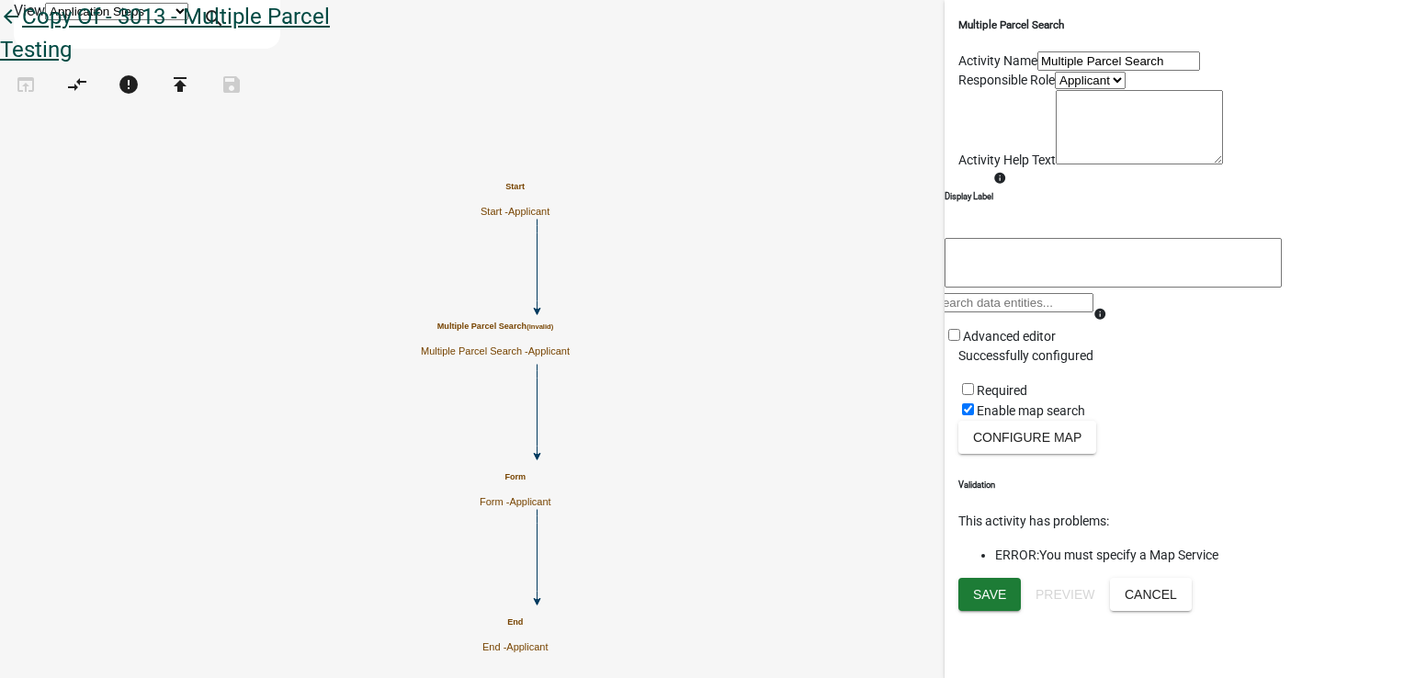
click at [22, 31] on icon "arrow_back" at bounding box center [11, 19] width 22 height 26
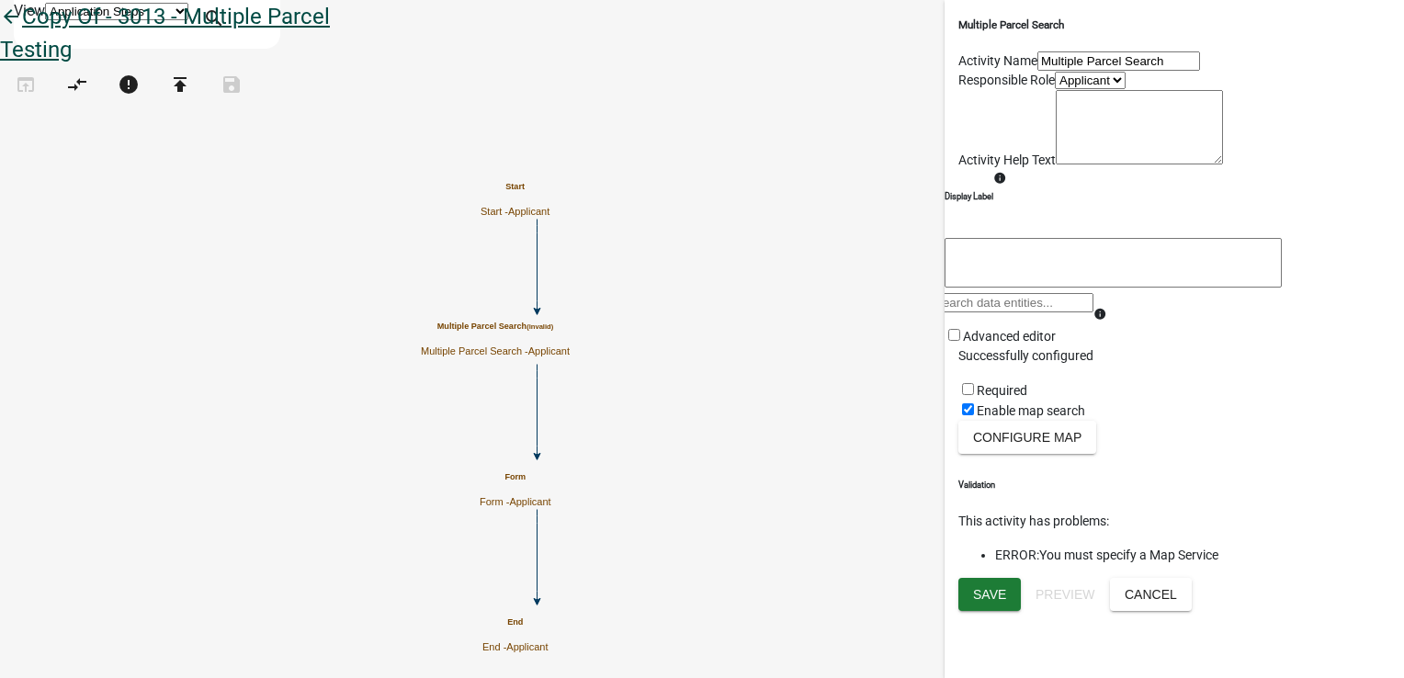
click at [22, 31] on icon "arrow_back" at bounding box center [11, 19] width 22 height 26
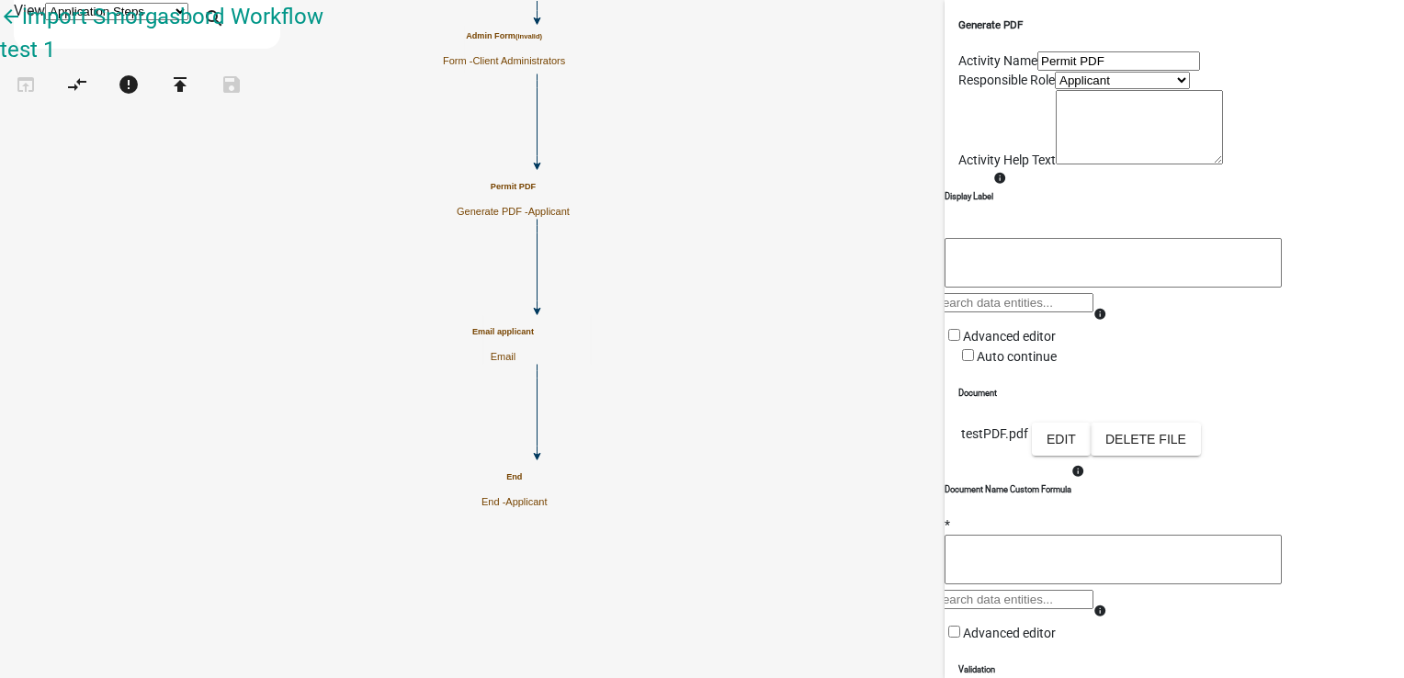
scroll to position [326, 0]
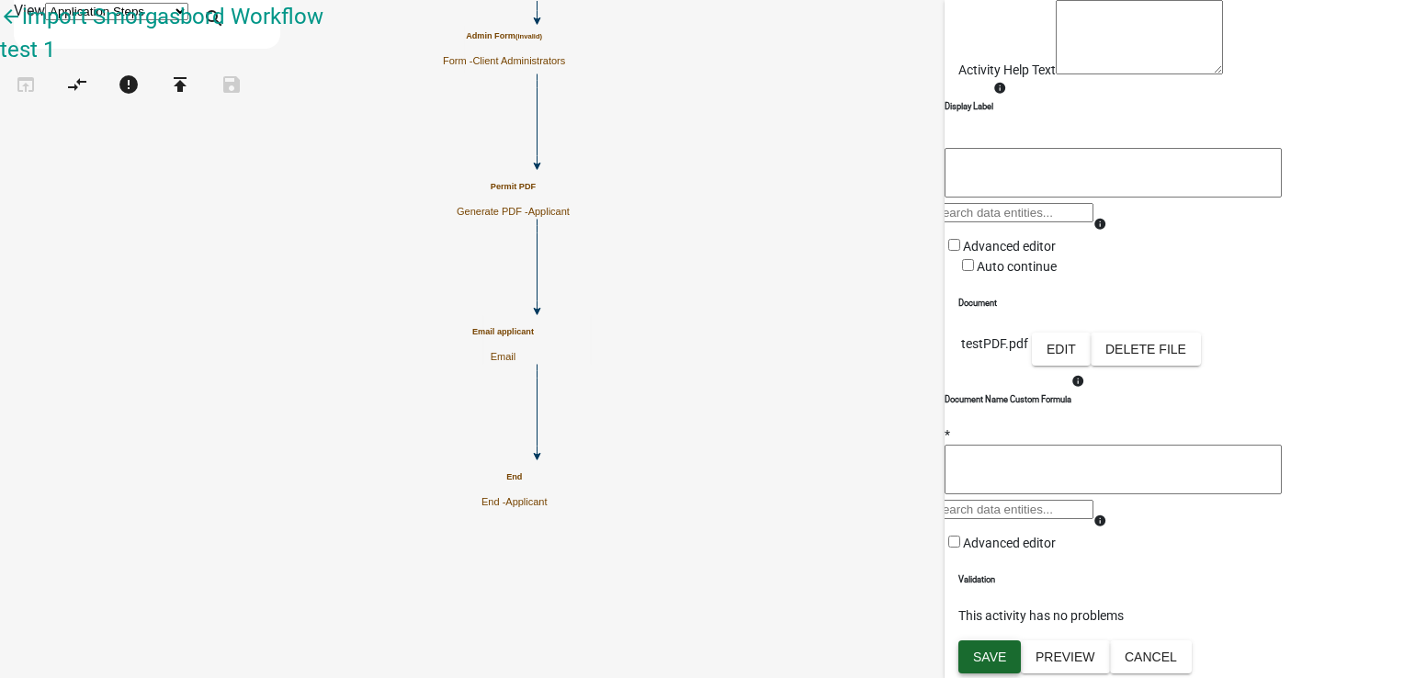
click at [979, 656] on span "Save" at bounding box center [989, 656] width 33 height 15
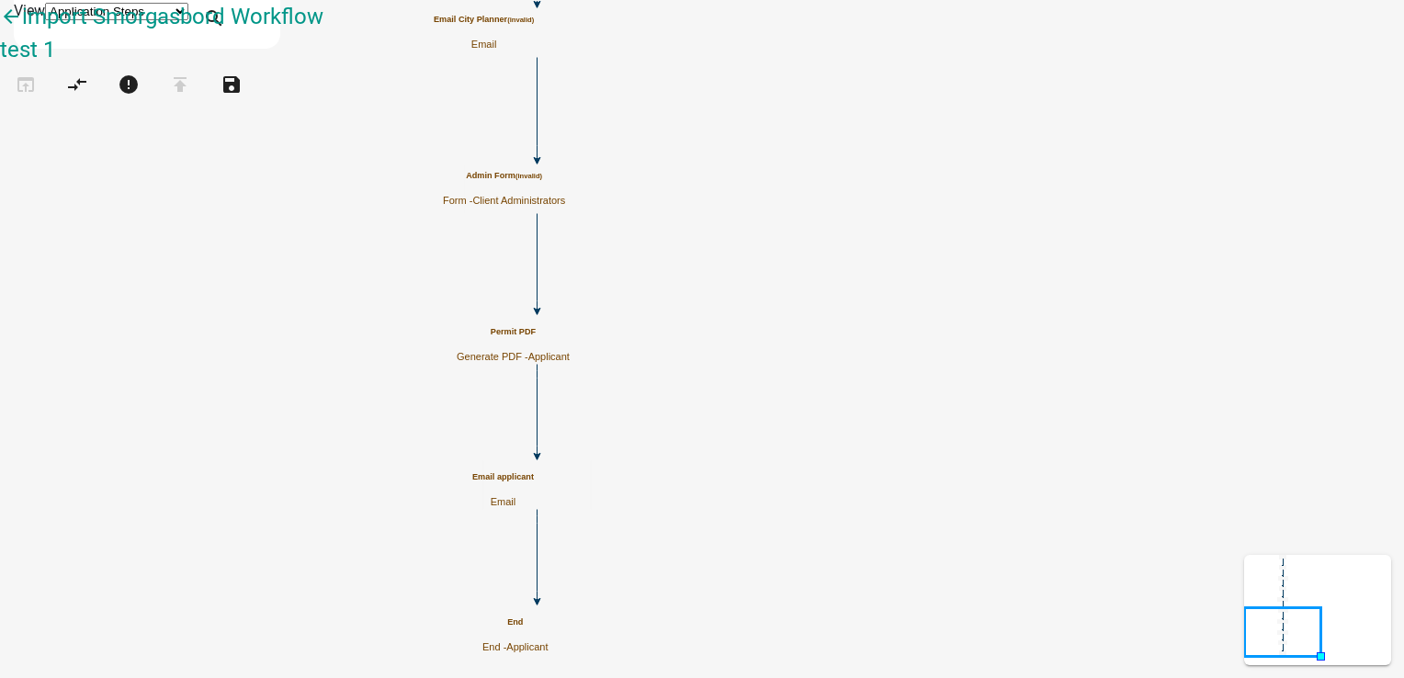
scroll to position [0, 0]
